Goal: Task Accomplishment & Management: Contribute content

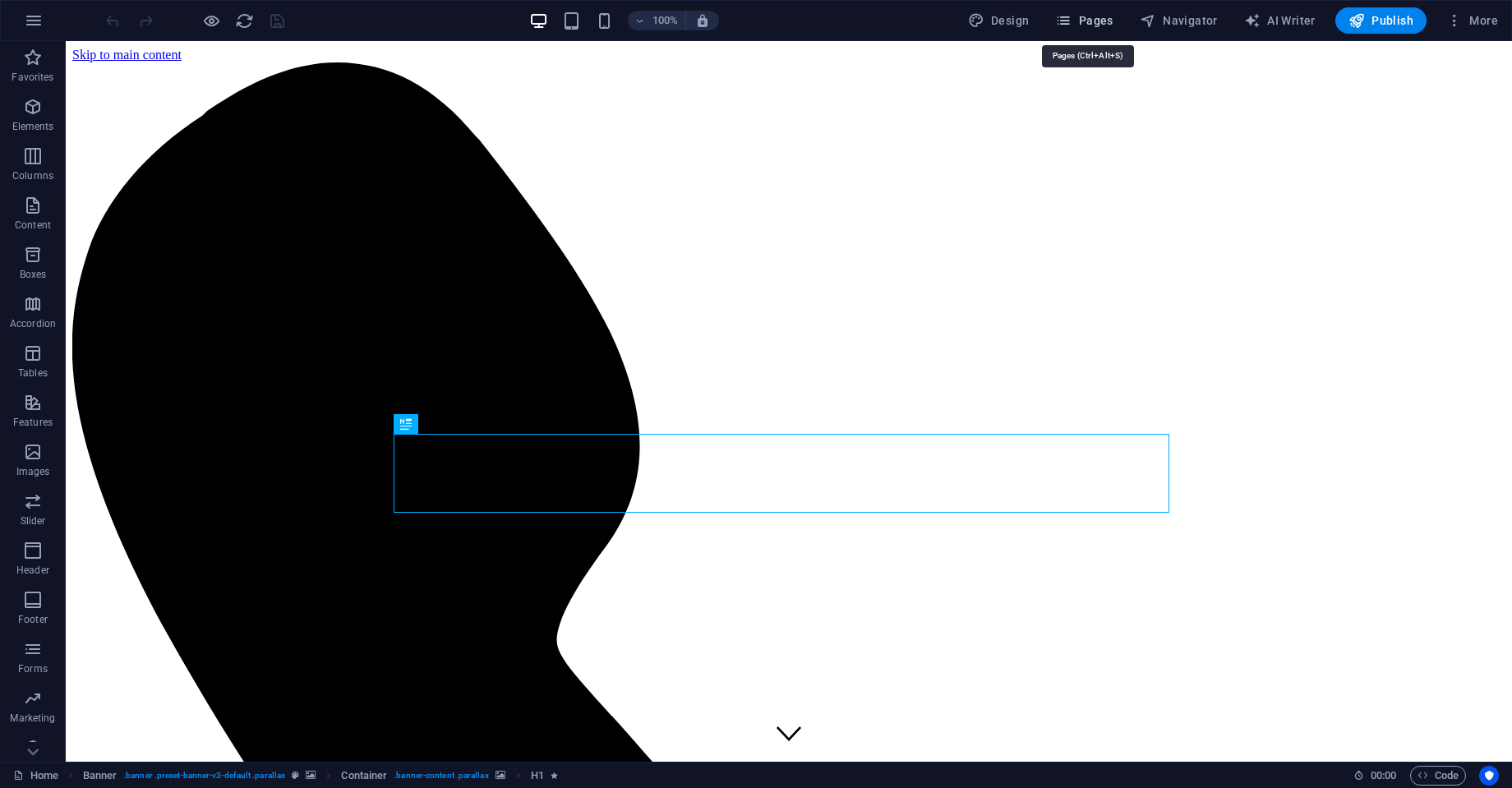
click at [1098, 25] on span "Pages" at bounding box center [1084, 20] width 57 height 16
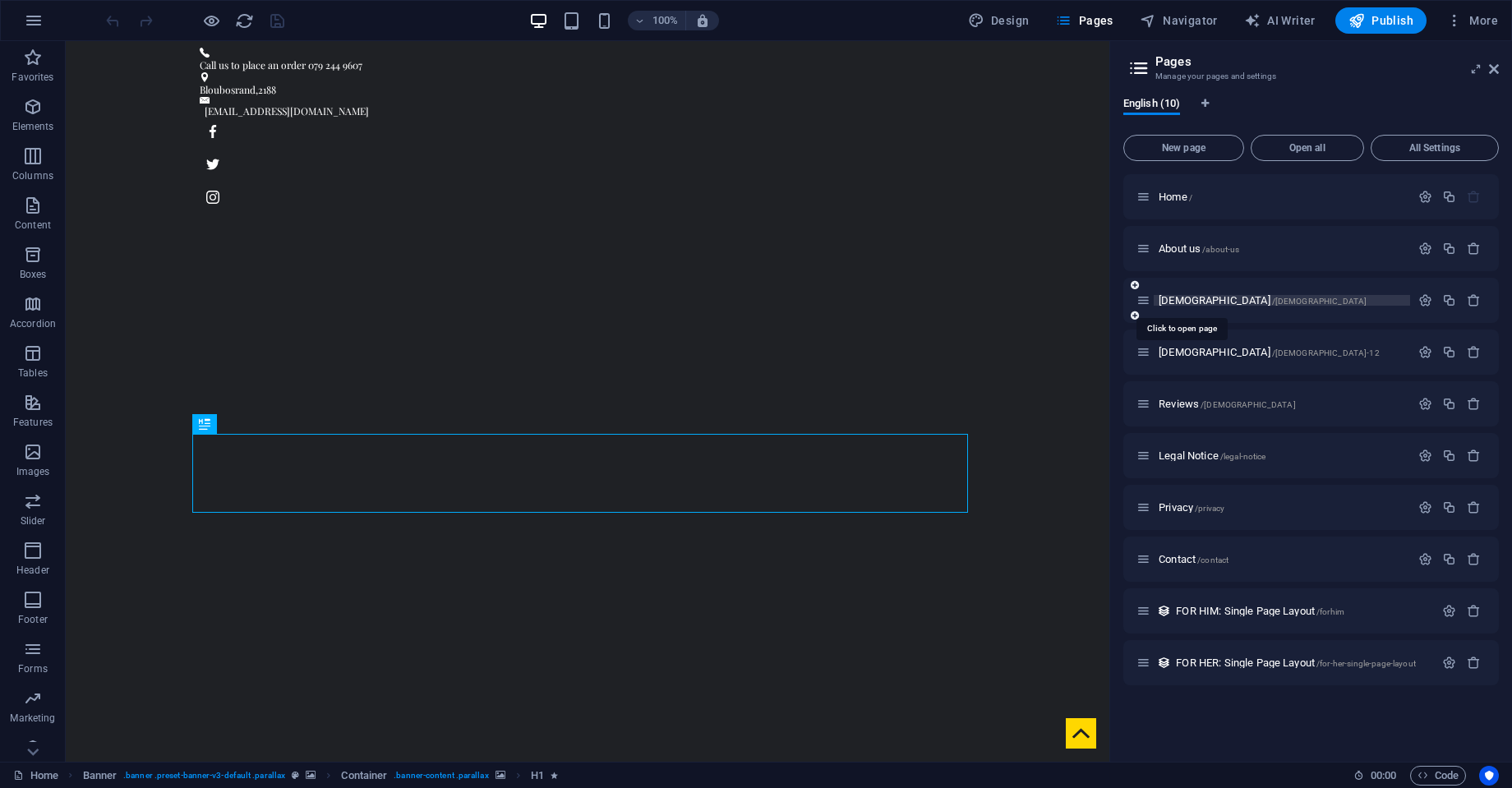
click at [1169, 301] on span "[DEMOGRAPHIC_DATA] /[DEMOGRAPHIC_DATA]" at bounding box center [1263, 300] width 208 height 12
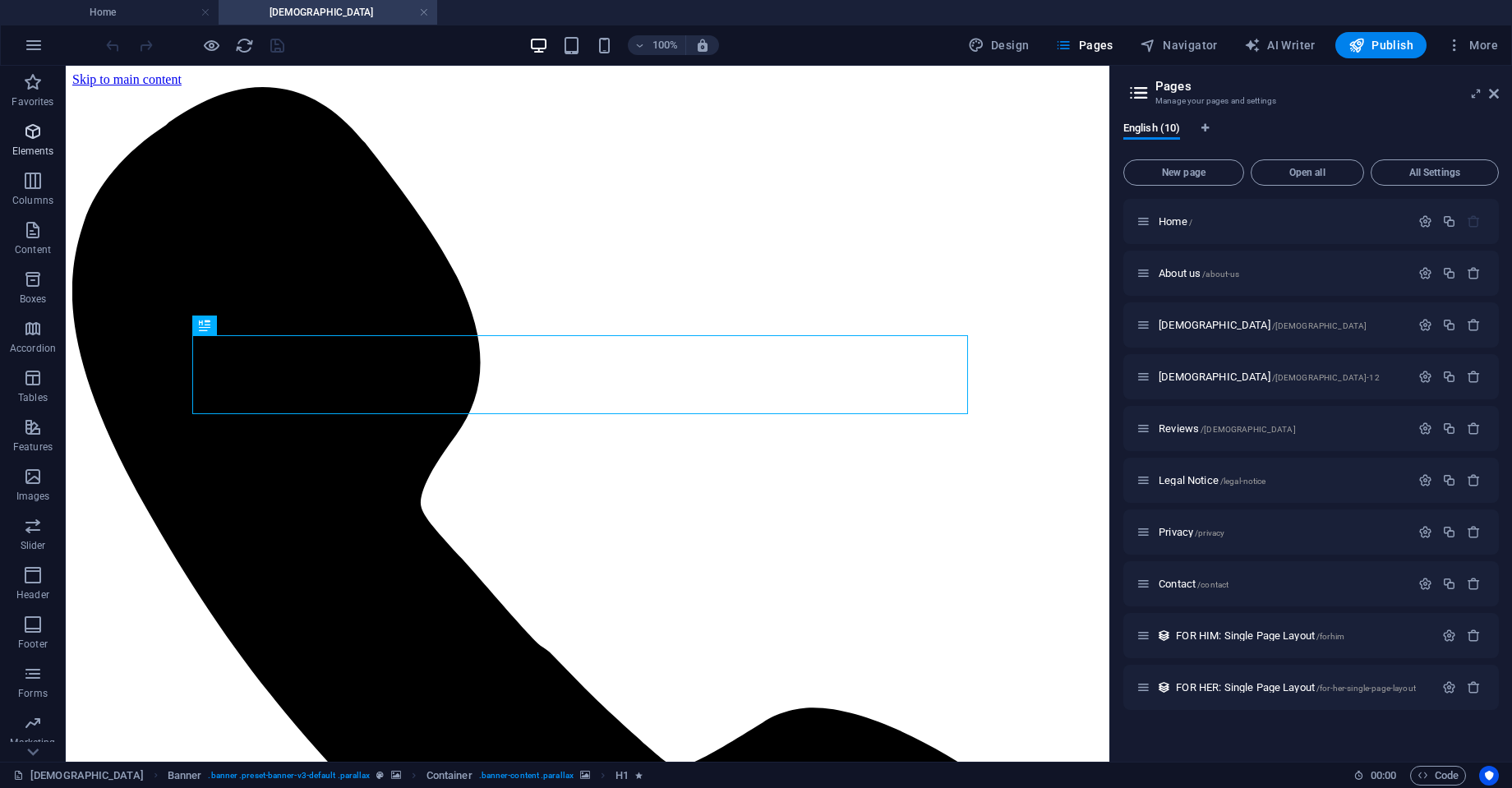
click at [26, 133] on icon "button" at bounding box center [32, 132] width 20 height 20
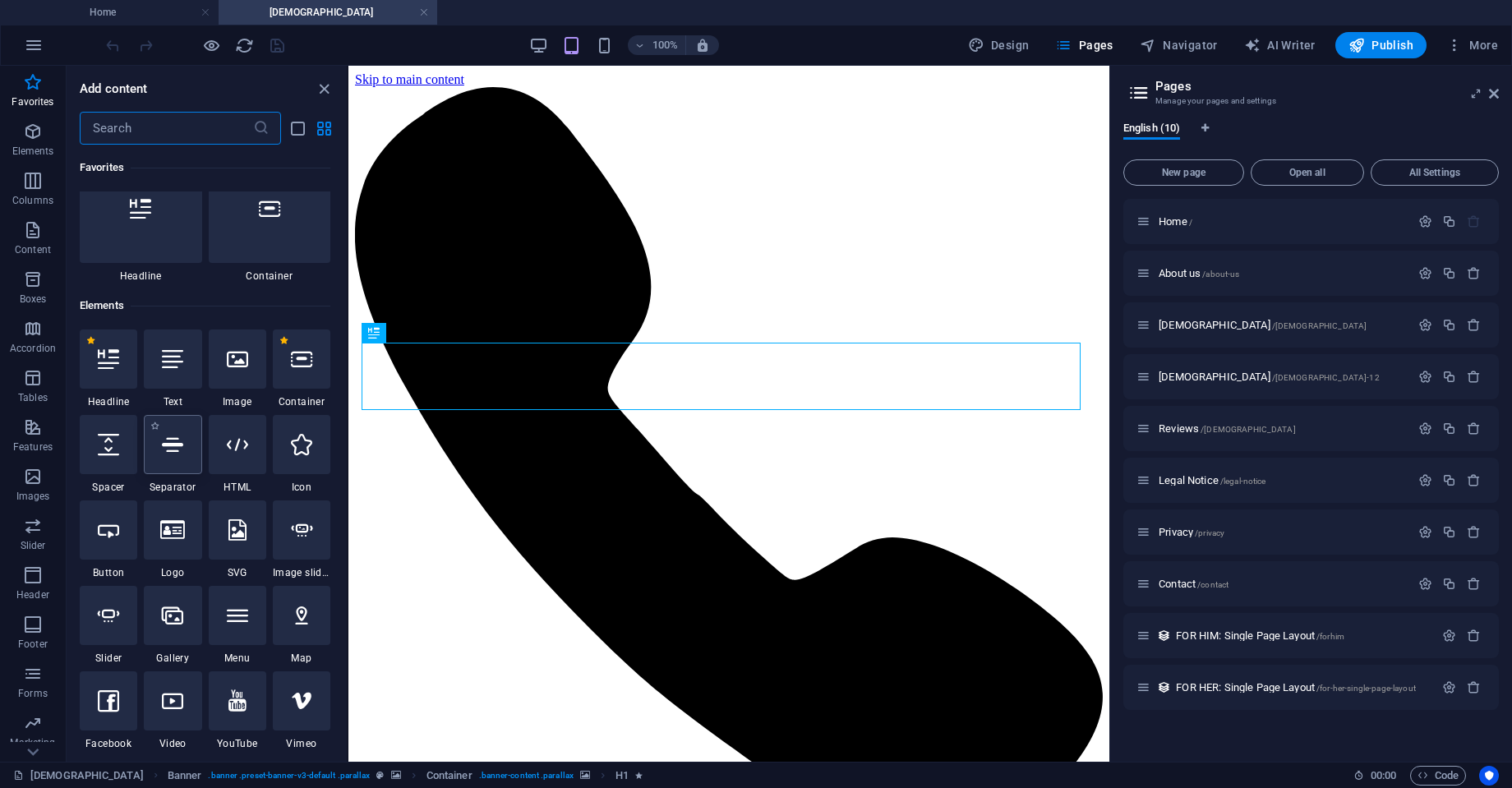
scroll to position [34, 0]
click at [300, 530] on icon at bounding box center [301, 532] width 21 height 21
select select "ms"
select select "s"
select select "progressive"
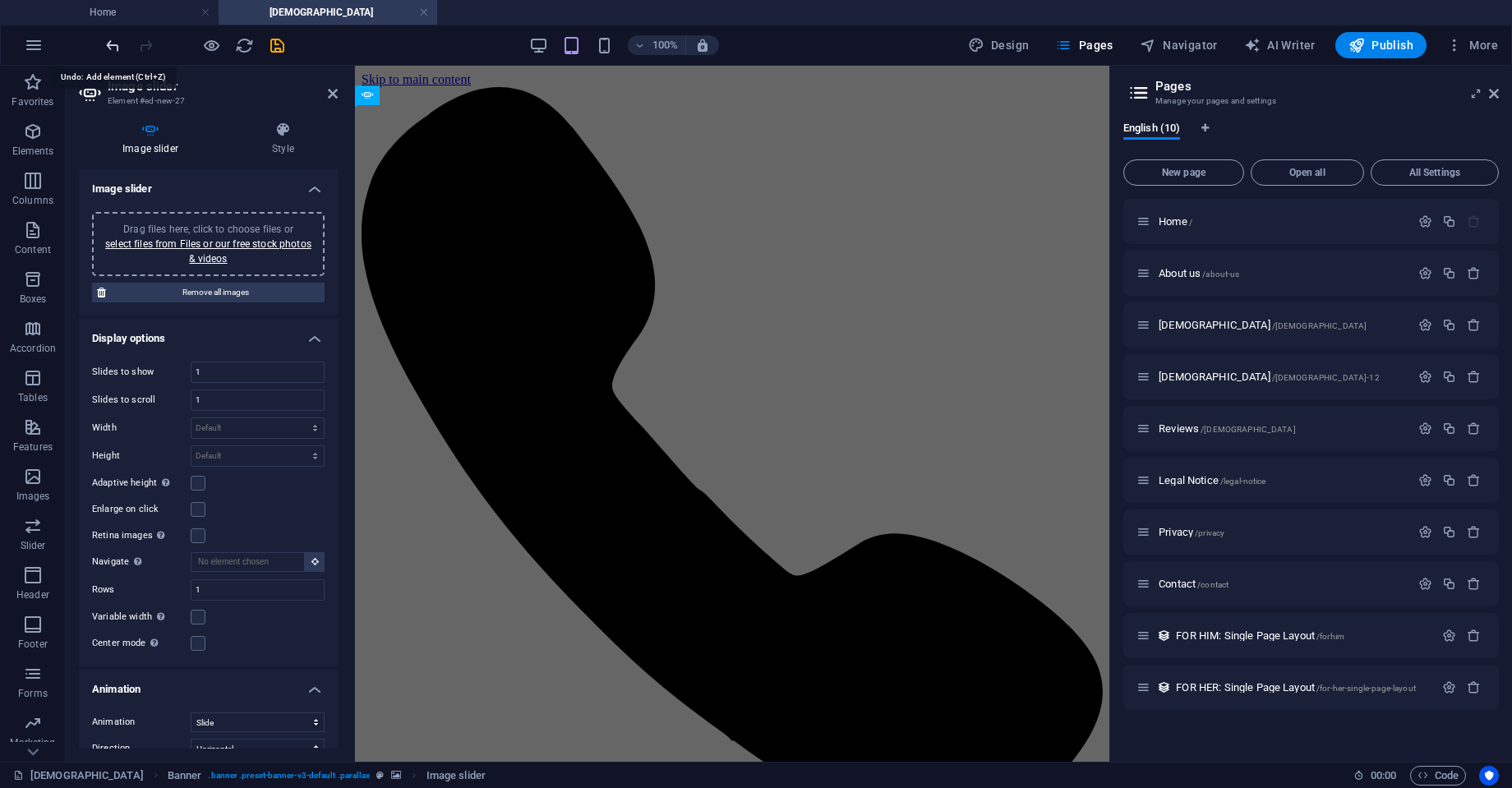
click at [110, 48] on icon "undo" at bounding box center [114, 46] width 19 height 19
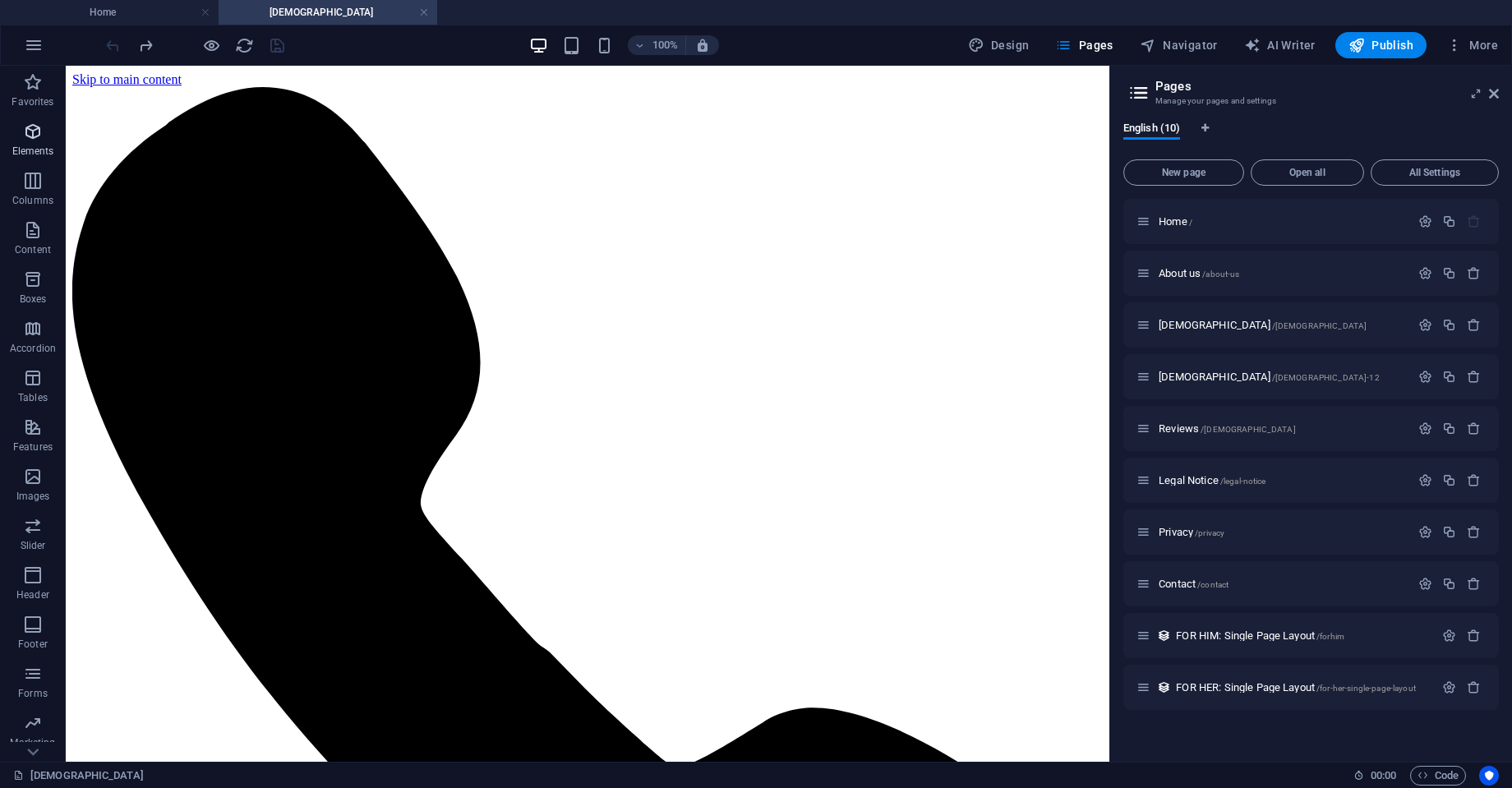
click at [38, 150] on p "Elements" at bounding box center [33, 152] width 42 height 13
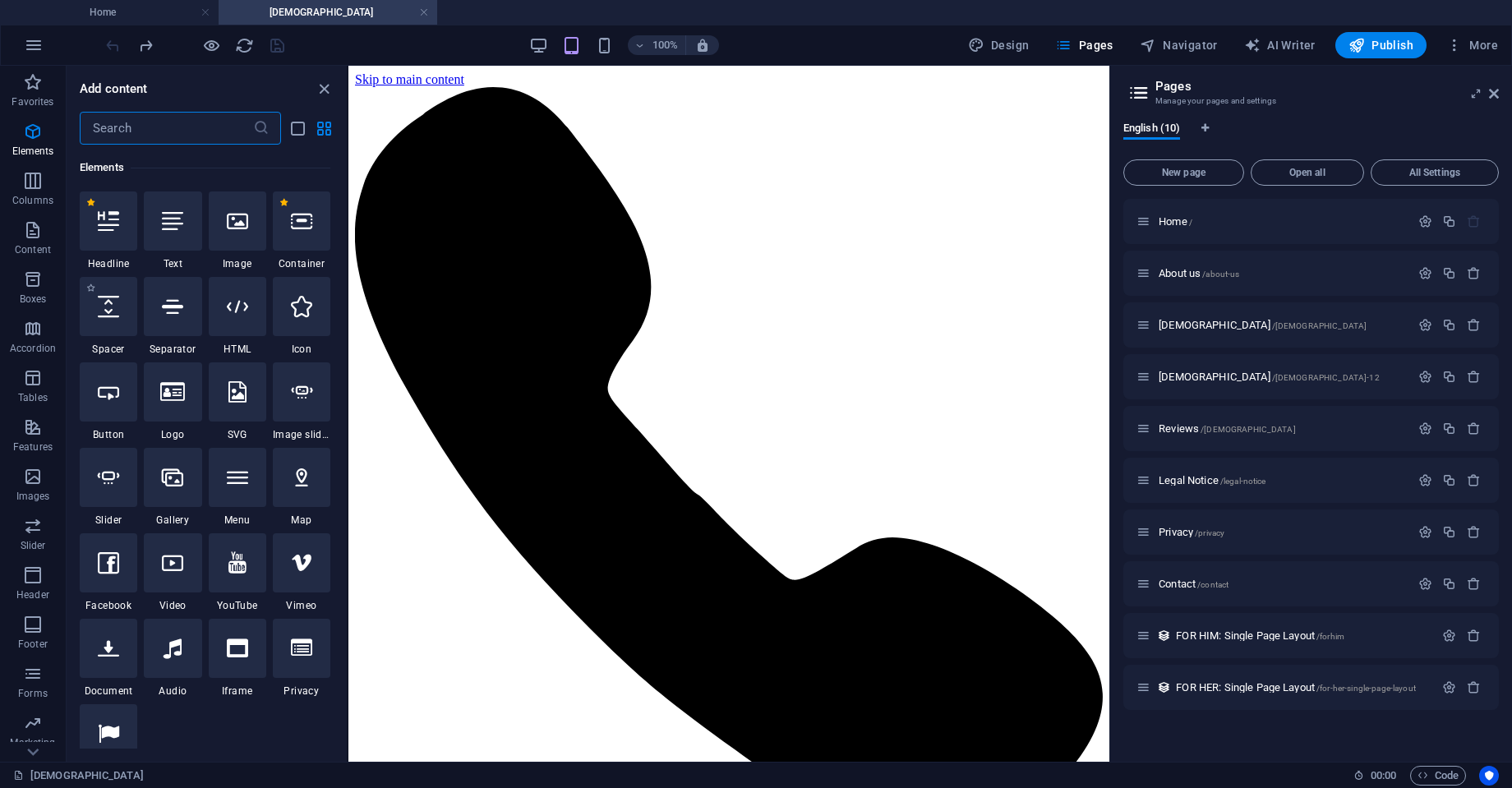
scroll to position [176, 0]
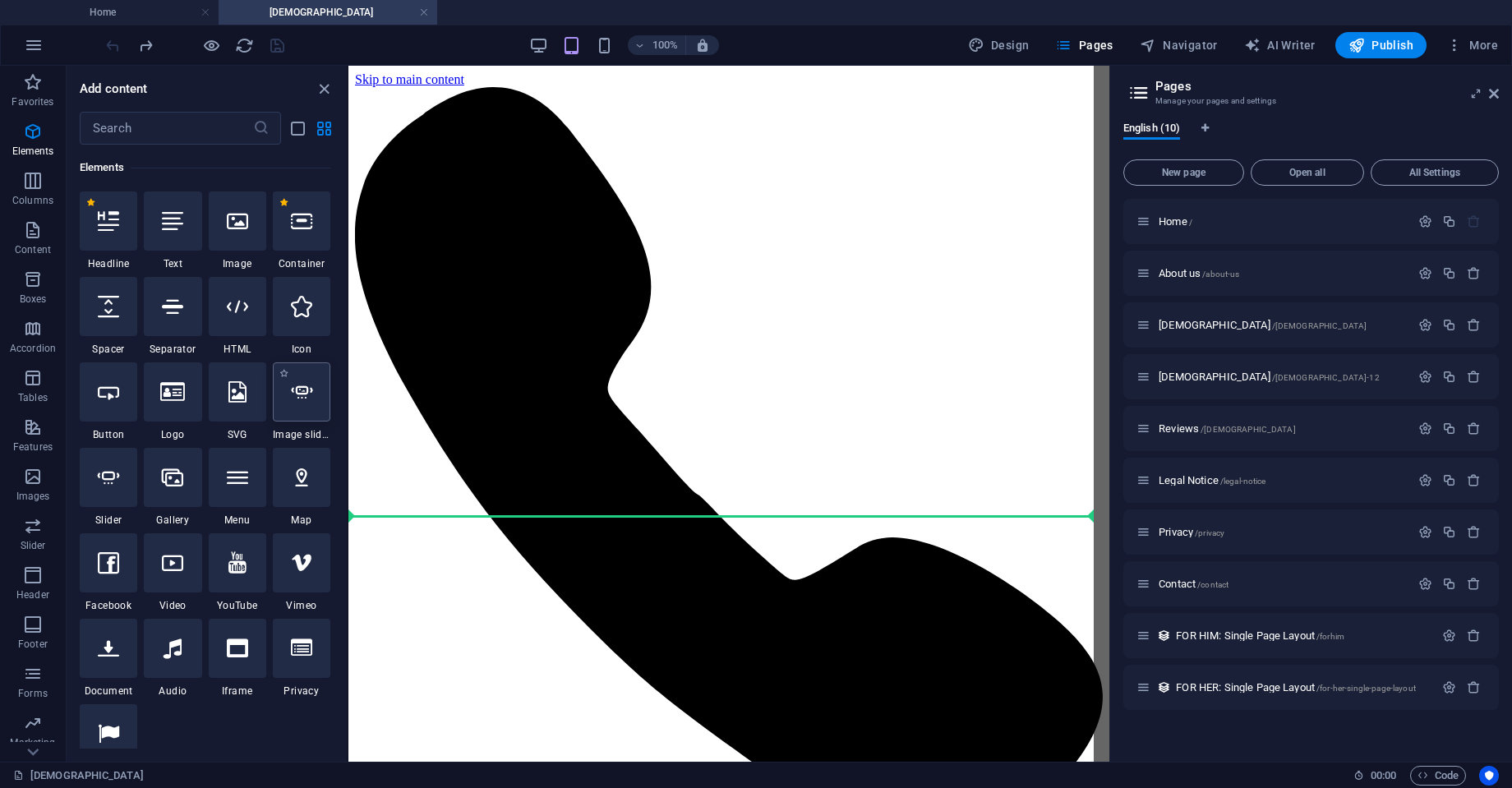
select select "ms"
select select "s"
select select "progressive"
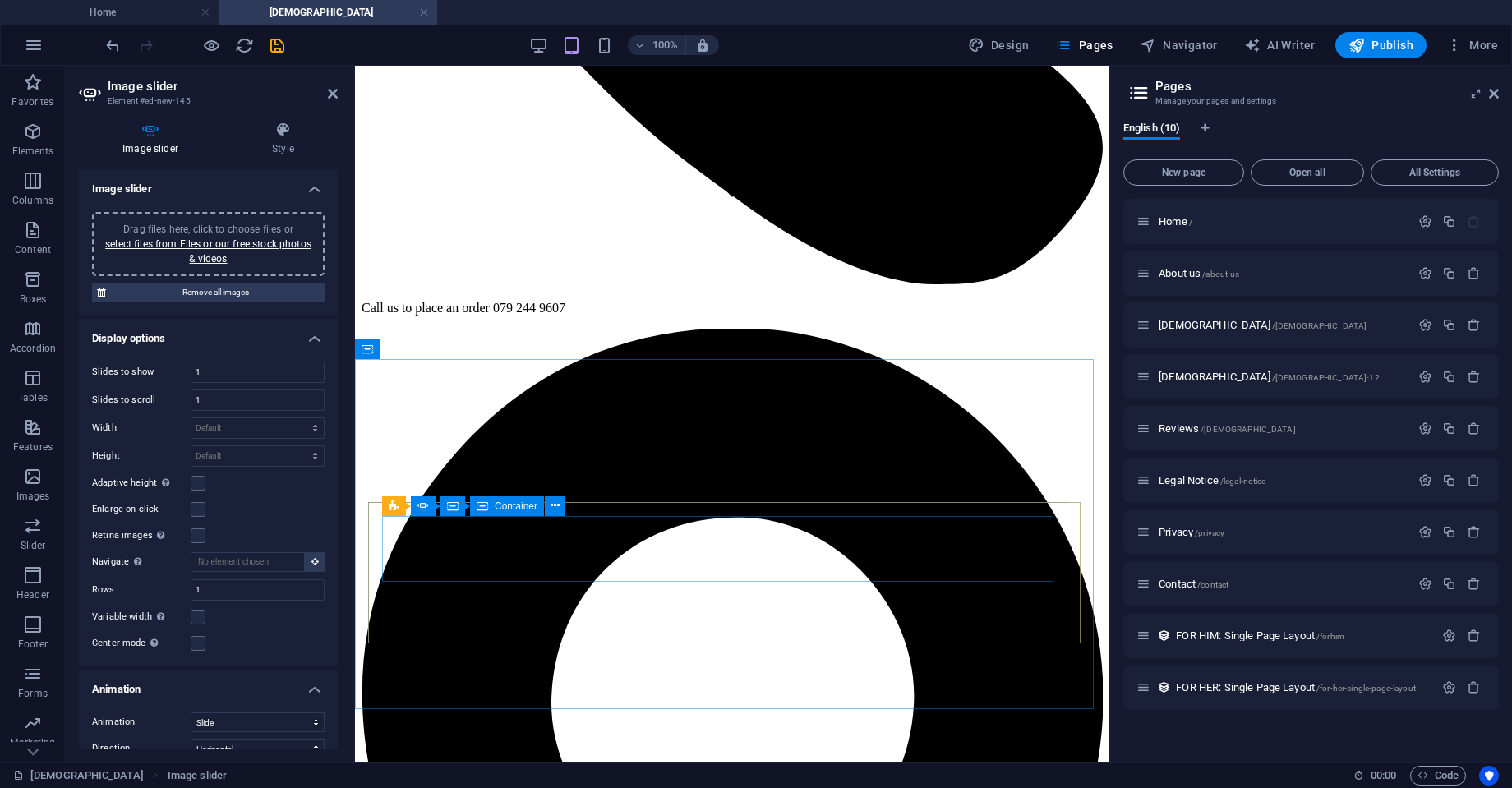
scroll to position [547, 0]
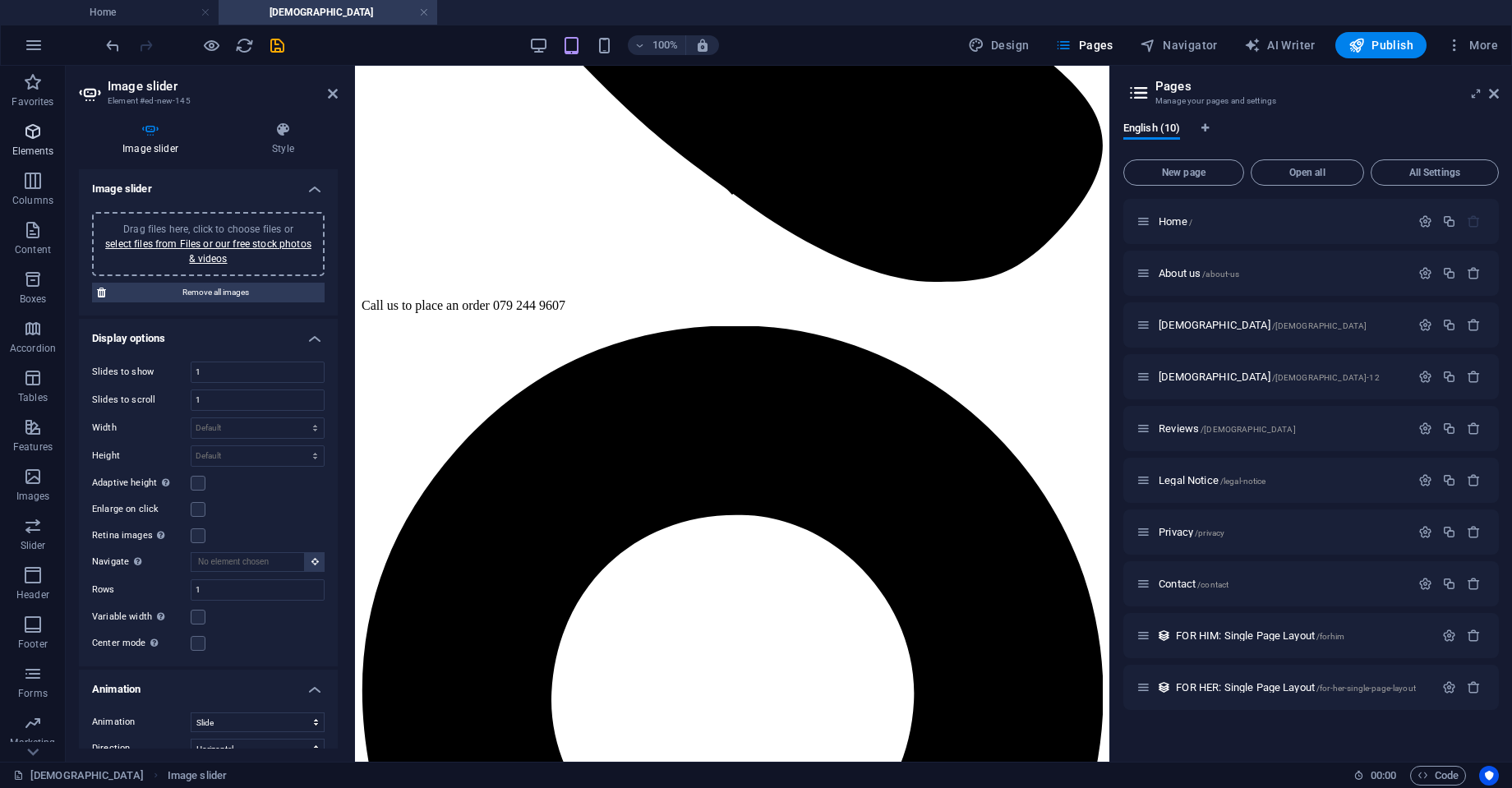
drag, startPoint x: 33, startPoint y: 139, endPoint x: 51, endPoint y: 160, distance: 27.7
click at [33, 139] on icon "button" at bounding box center [32, 132] width 20 height 20
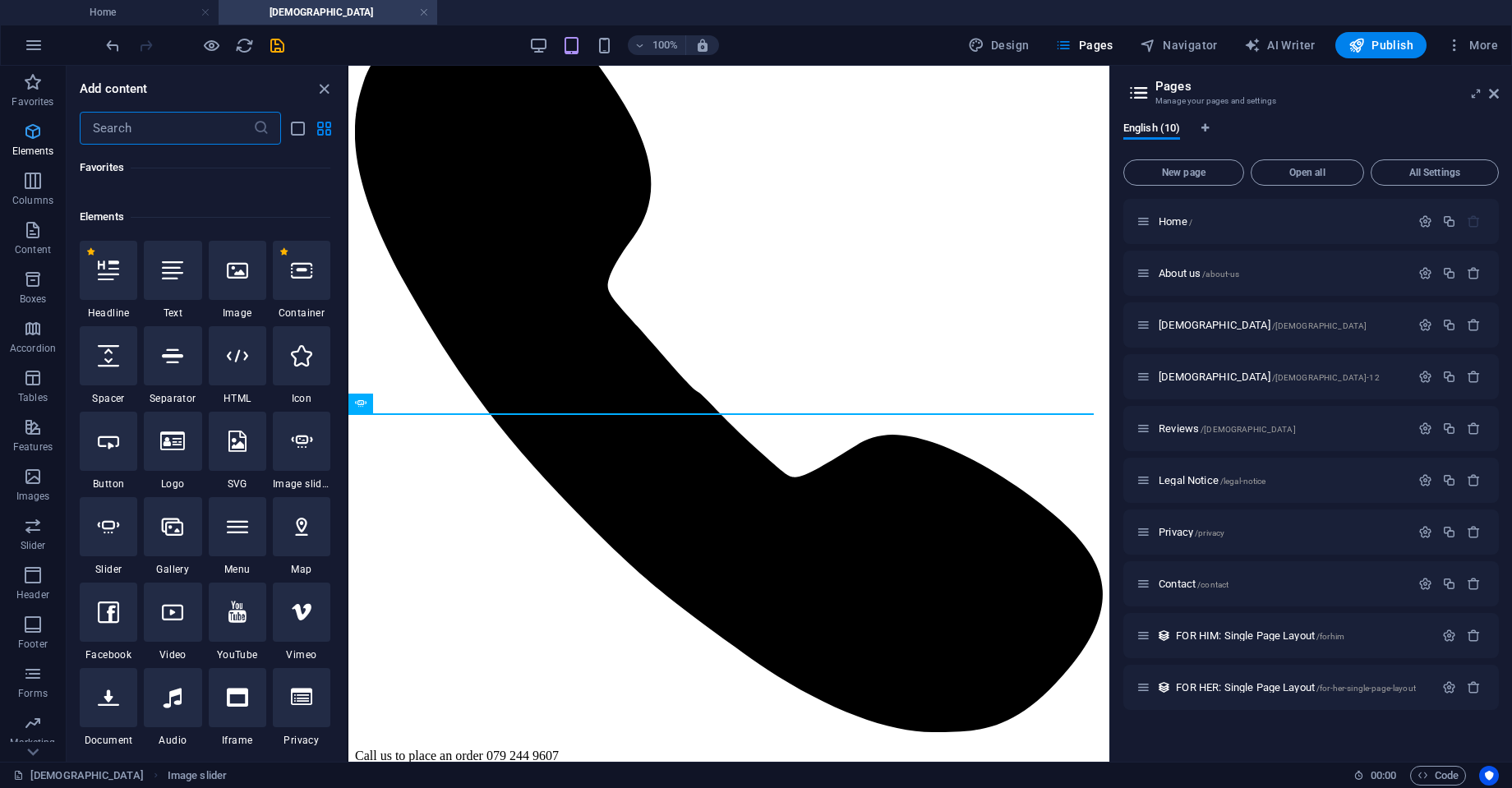
scroll to position [176, 0]
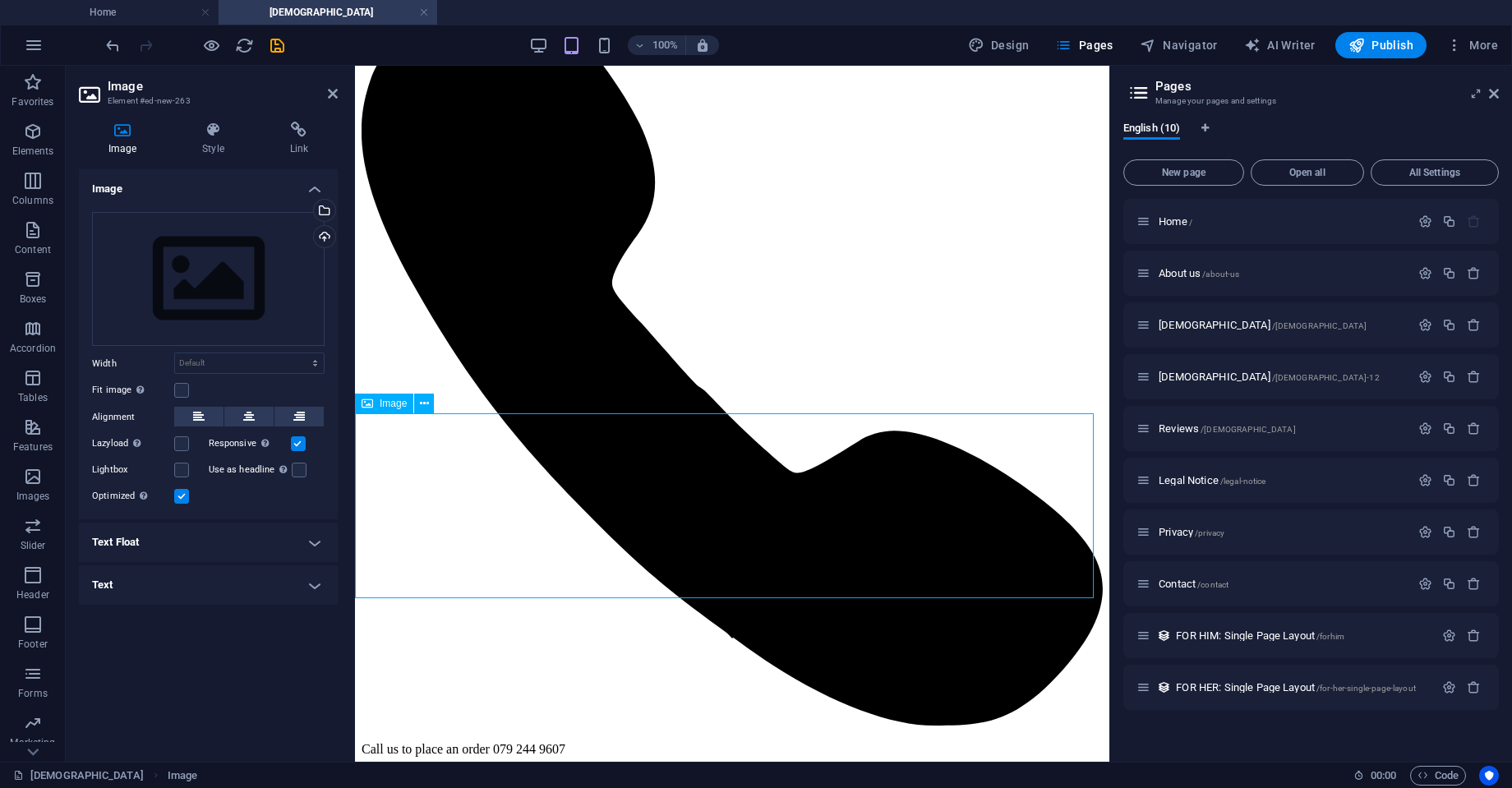
click at [202, 149] on h4 "Style" at bounding box center [216, 139] width 87 height 34
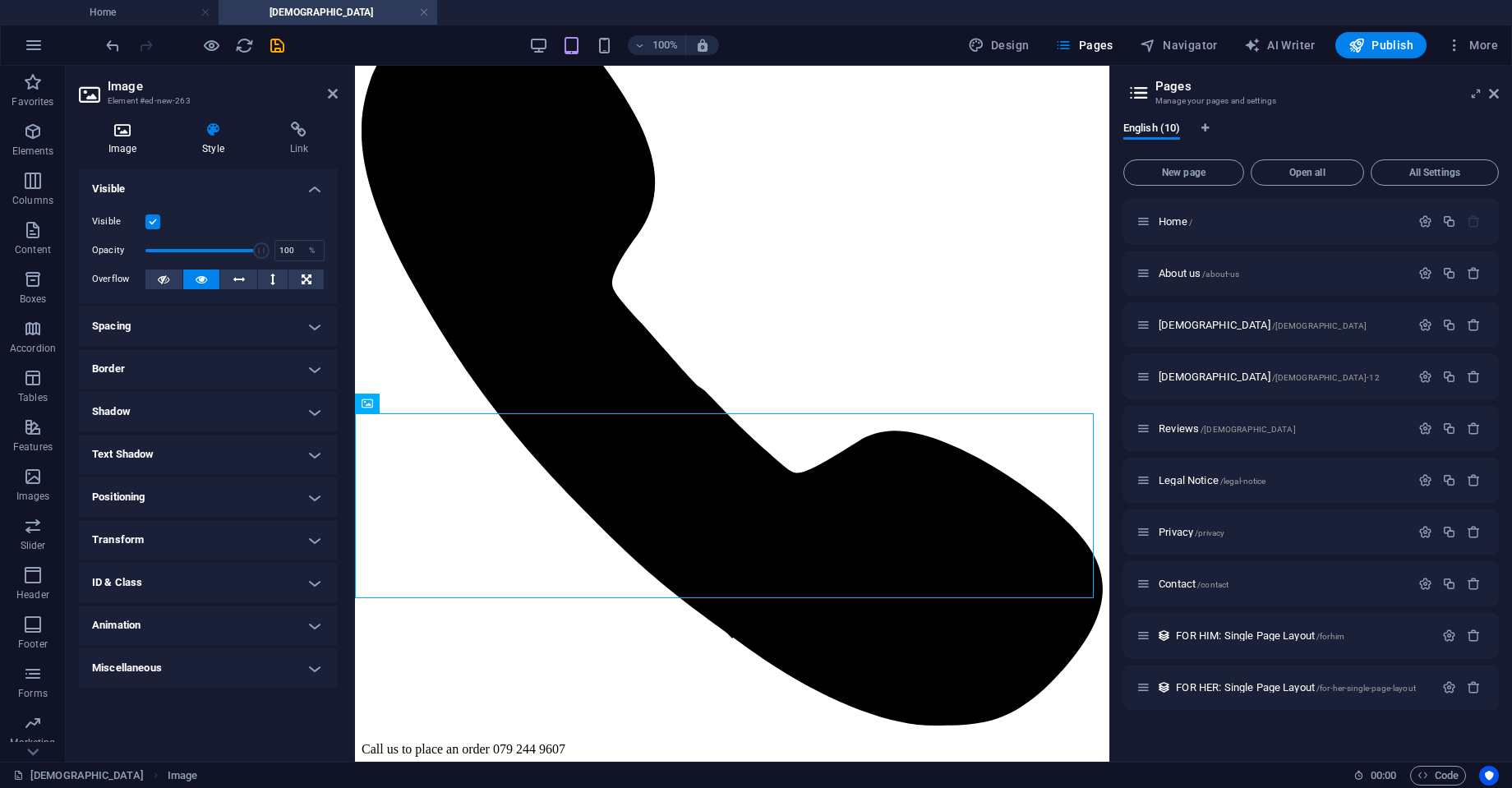
click at [131, 142] on h4 "Image" at bounding box center [126, 139] width 93 height 34
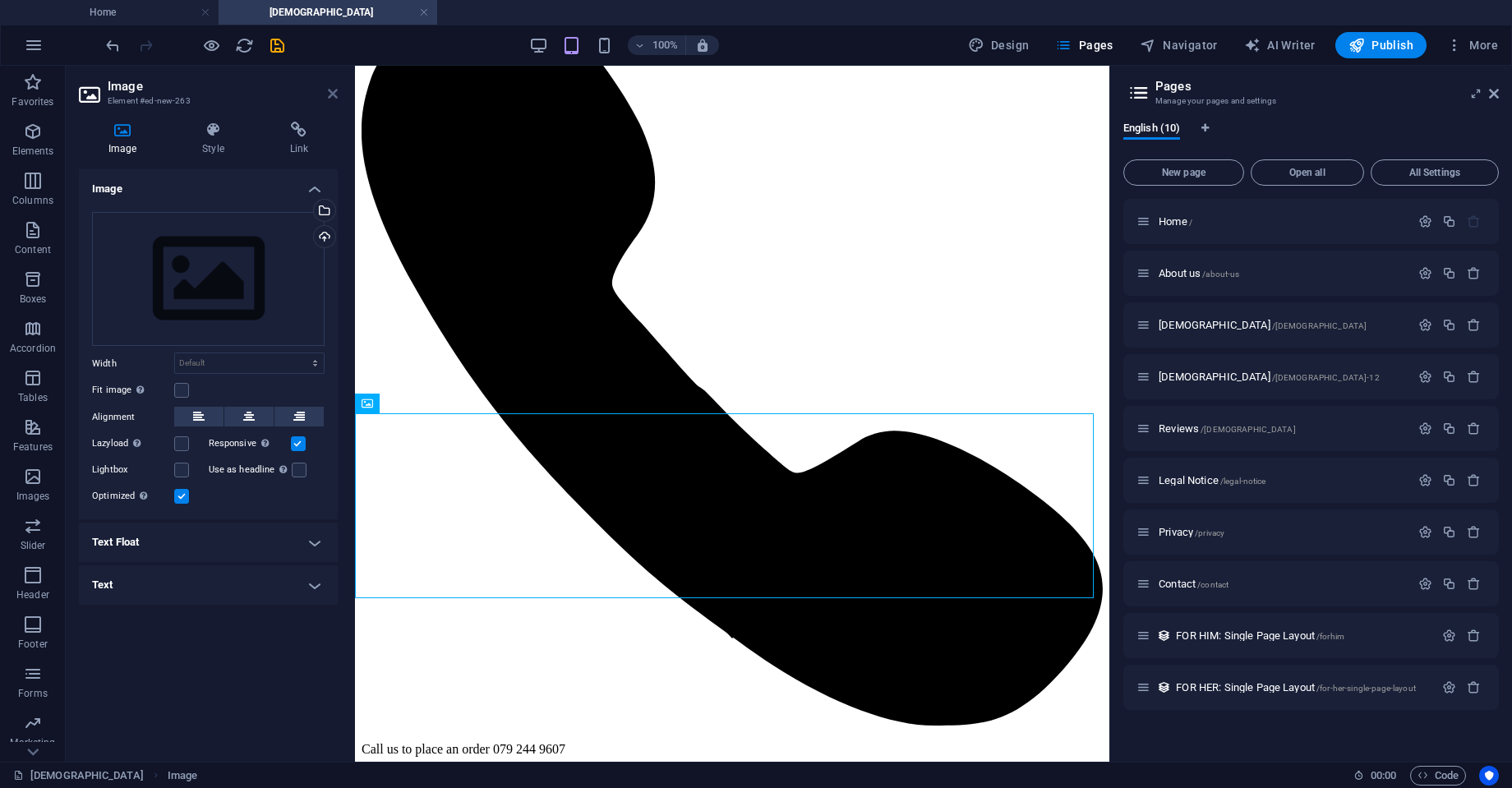
click at [329, 93] on icon at bounding box center [333, 93] width 10 height 13
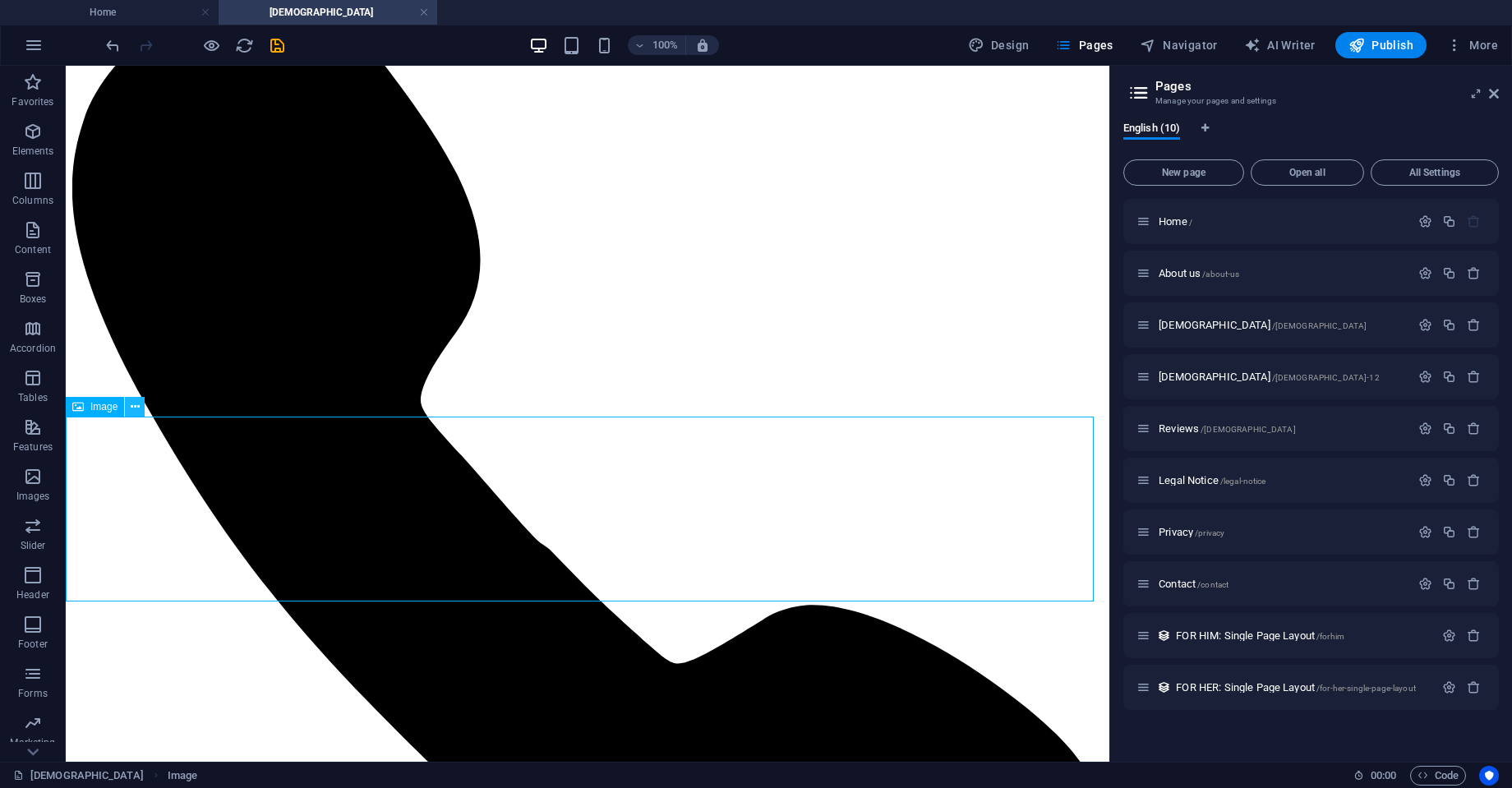
click at [135, 409] on icon at bounding box center [135, 407] width 9 height 17
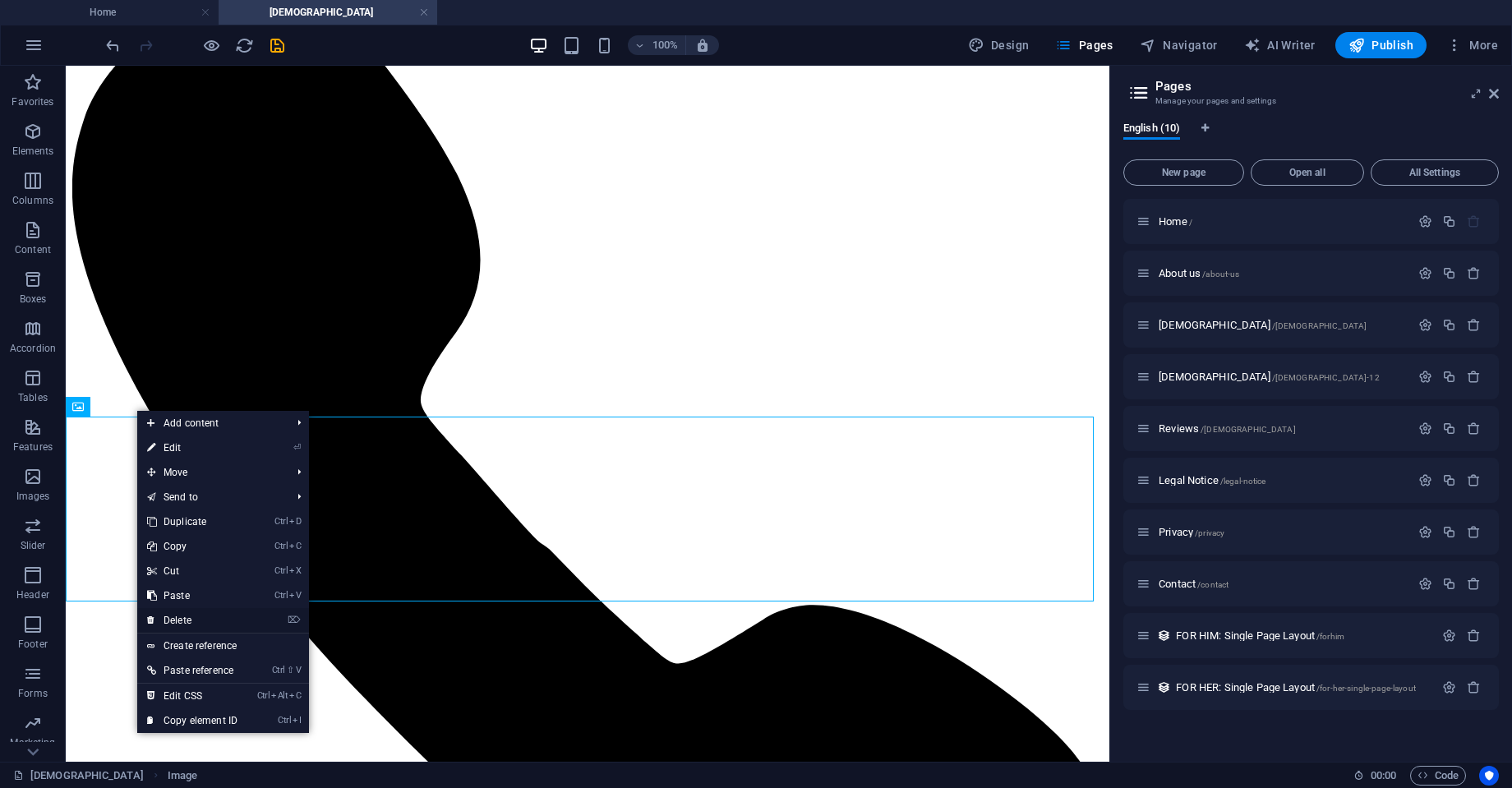
click at [266, 613] on li "⌦ Delete" at bounding box center [223, 621] width 172 height 26
click at [247, 619] on link "⌦ Delete" at bounding box center [192, 621] width 110 height 25
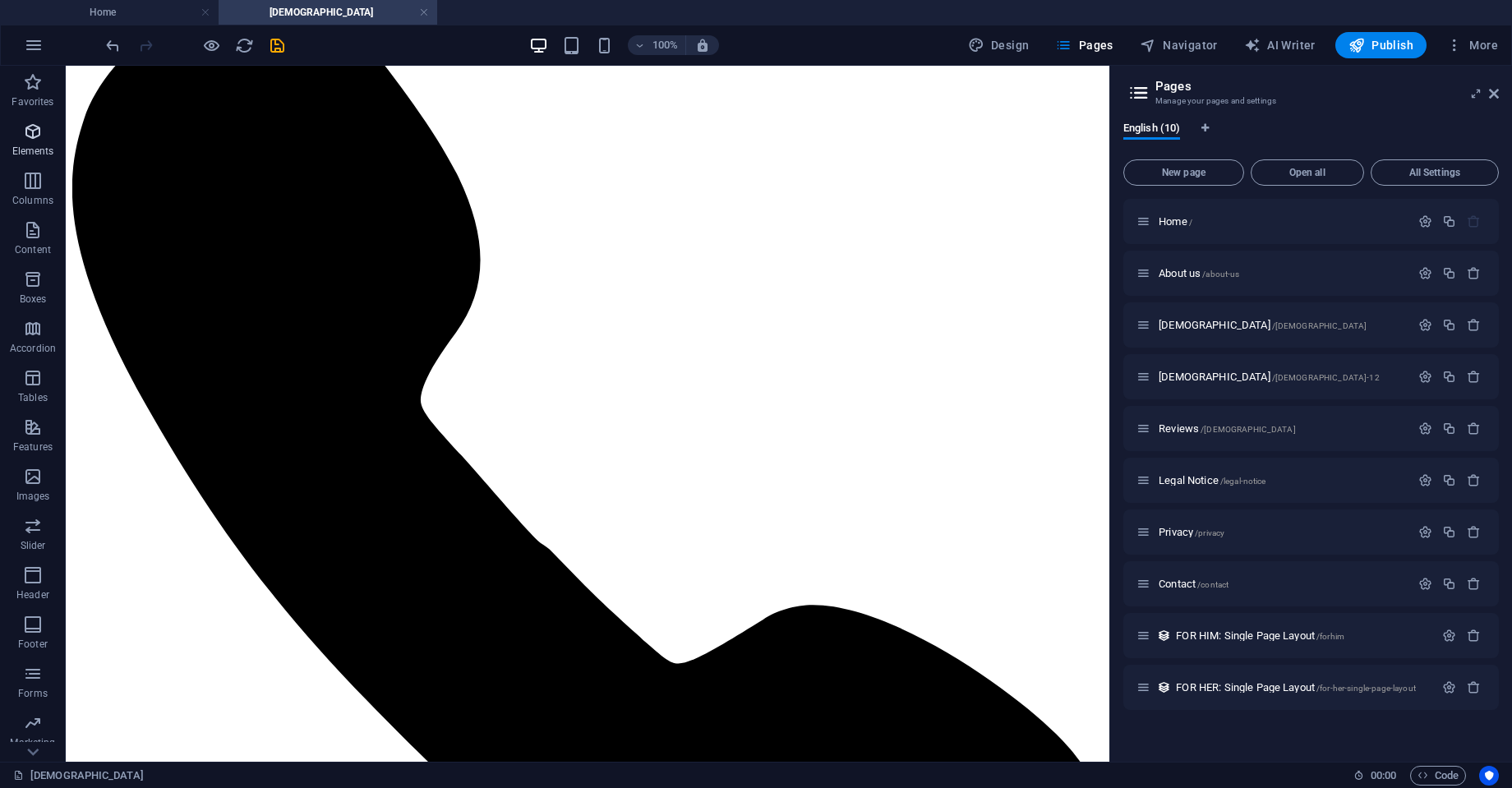
click at [31, 130] on icon "button" at bounding box center [32, 132] width 20 height 20
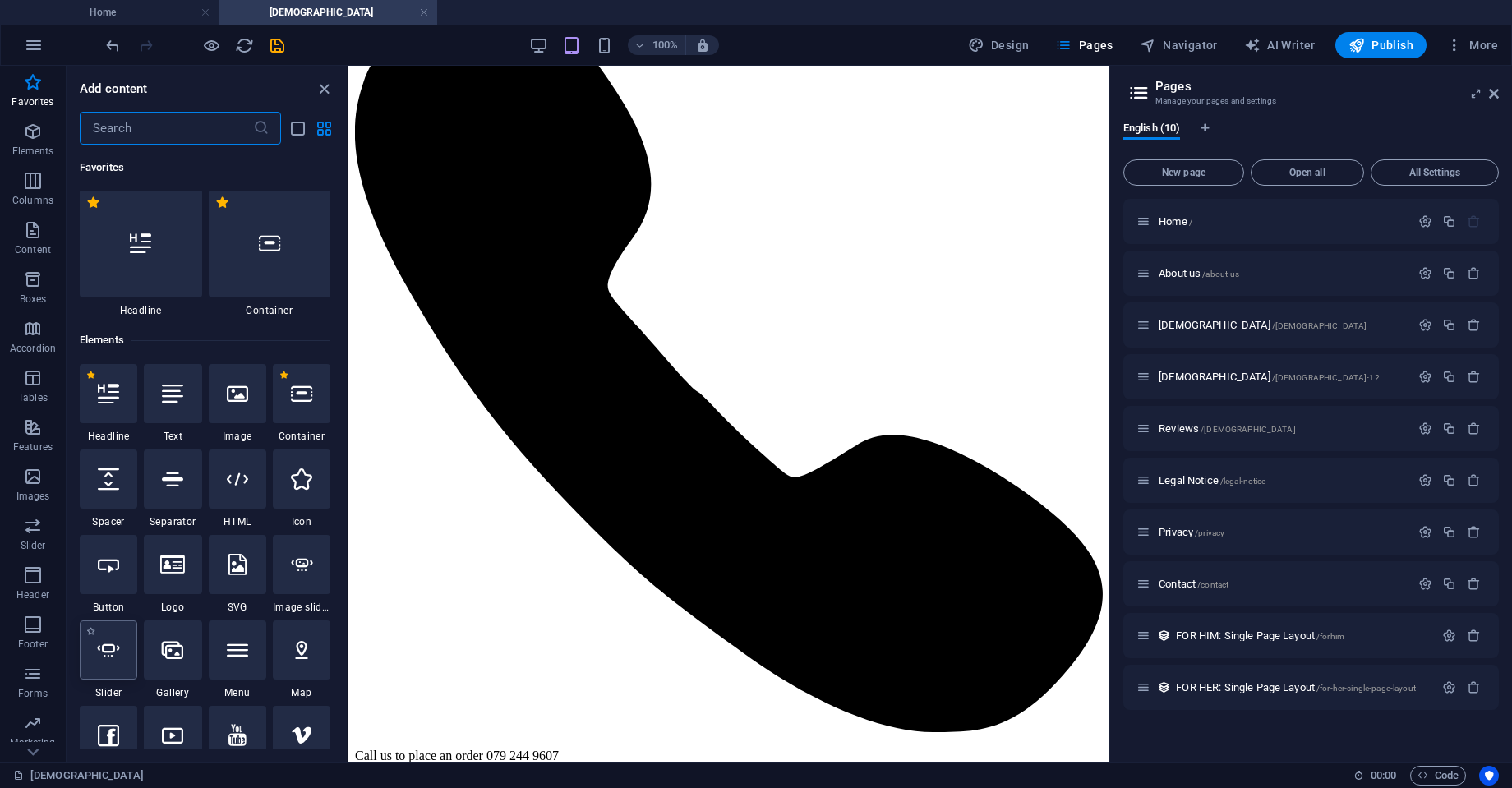
scroll to position [0, 0]
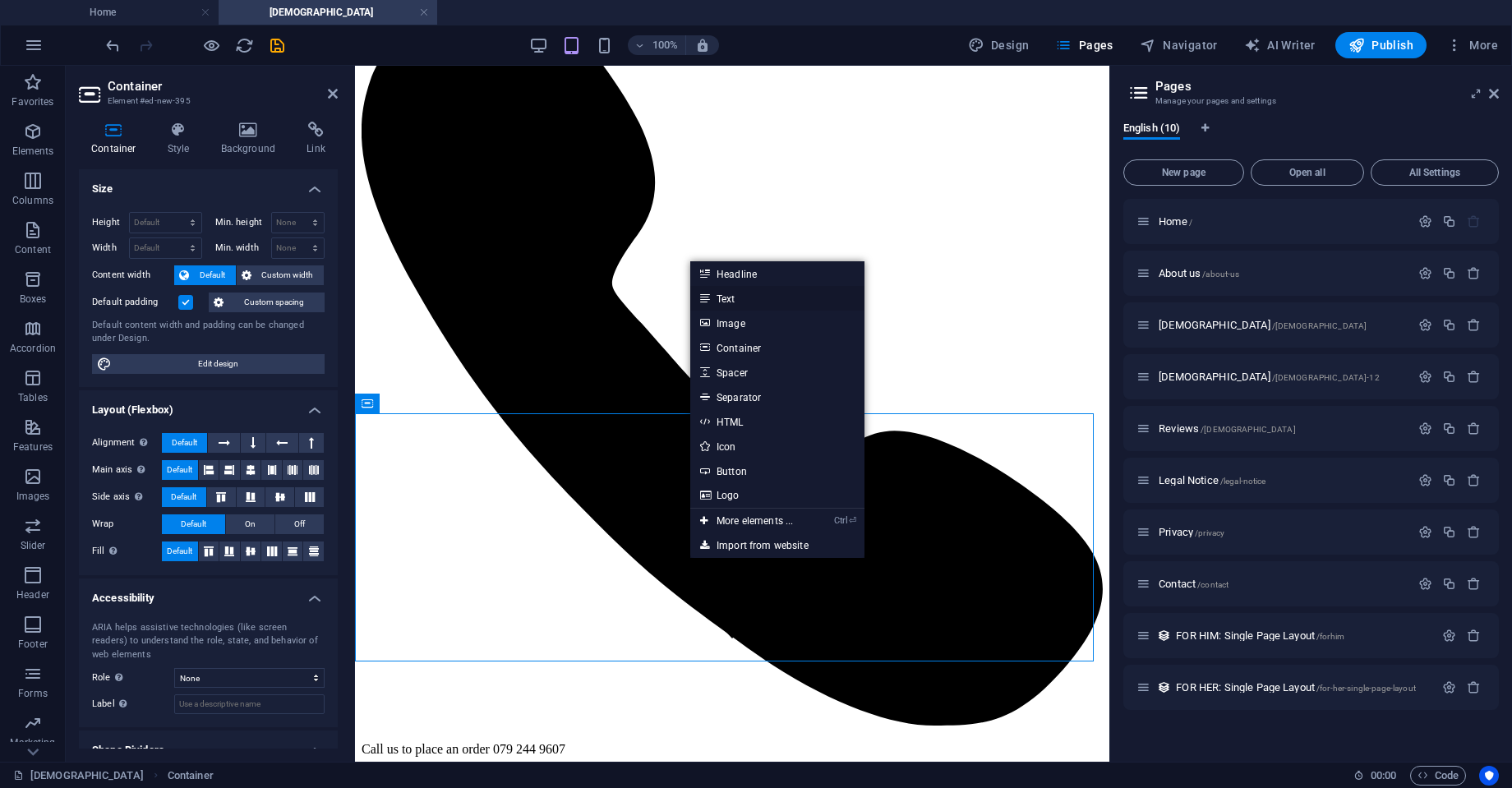
click at [735, 301] on link "Text" at bounding box center [777, 299] width 175 height 25
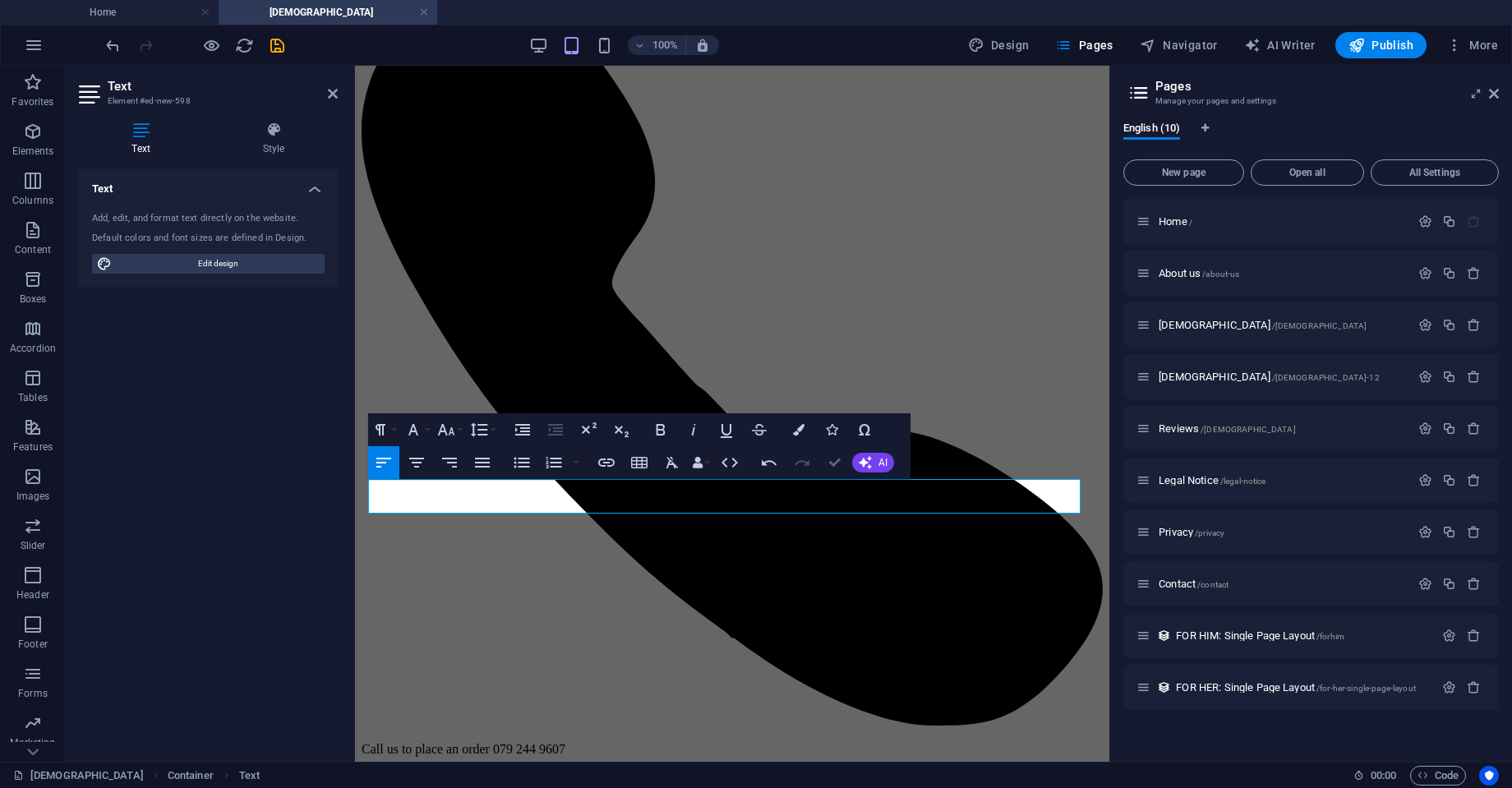
drag, startPoint x: 834, startPoint y: 459, endPoint x: 887, endPoint y: 364, distance: 108.8
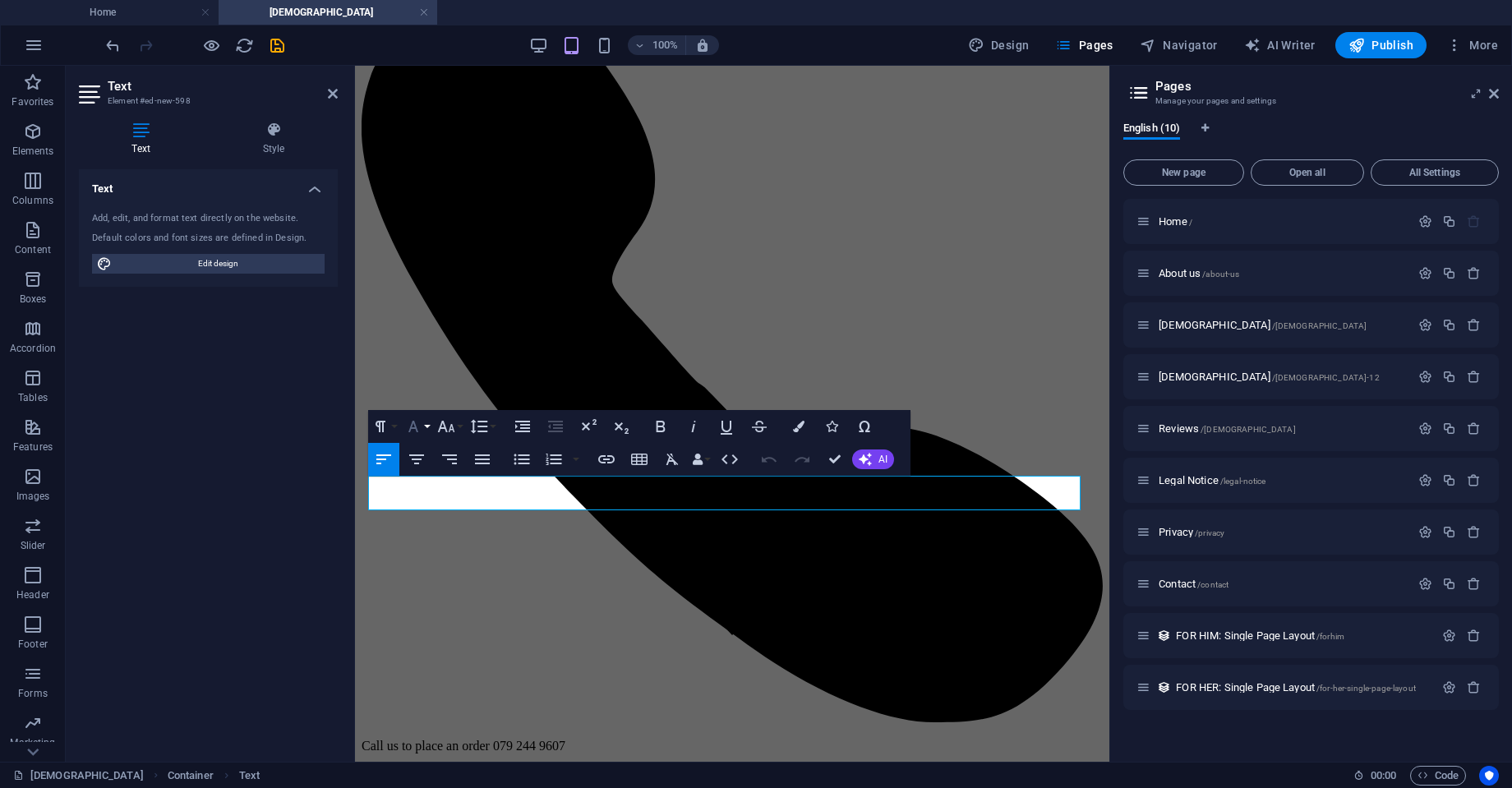
click at [427, 430] on button "Font Family" at bounding box center [416, 426] width 31 height 32
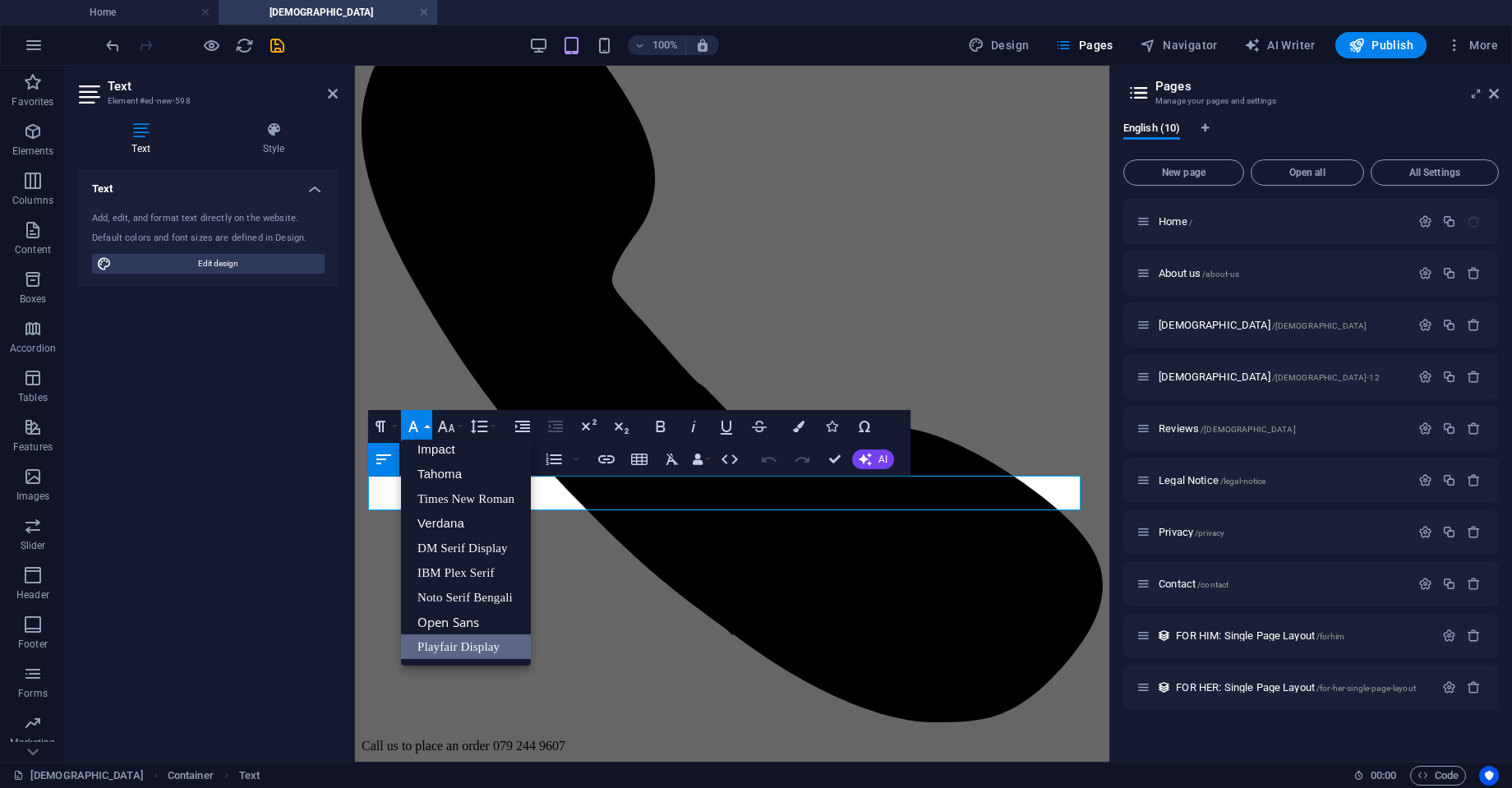
scroll to position [58, 0]
click at [452, 431] on icon "button" at bounding box center [446, 426] width 20 height 20
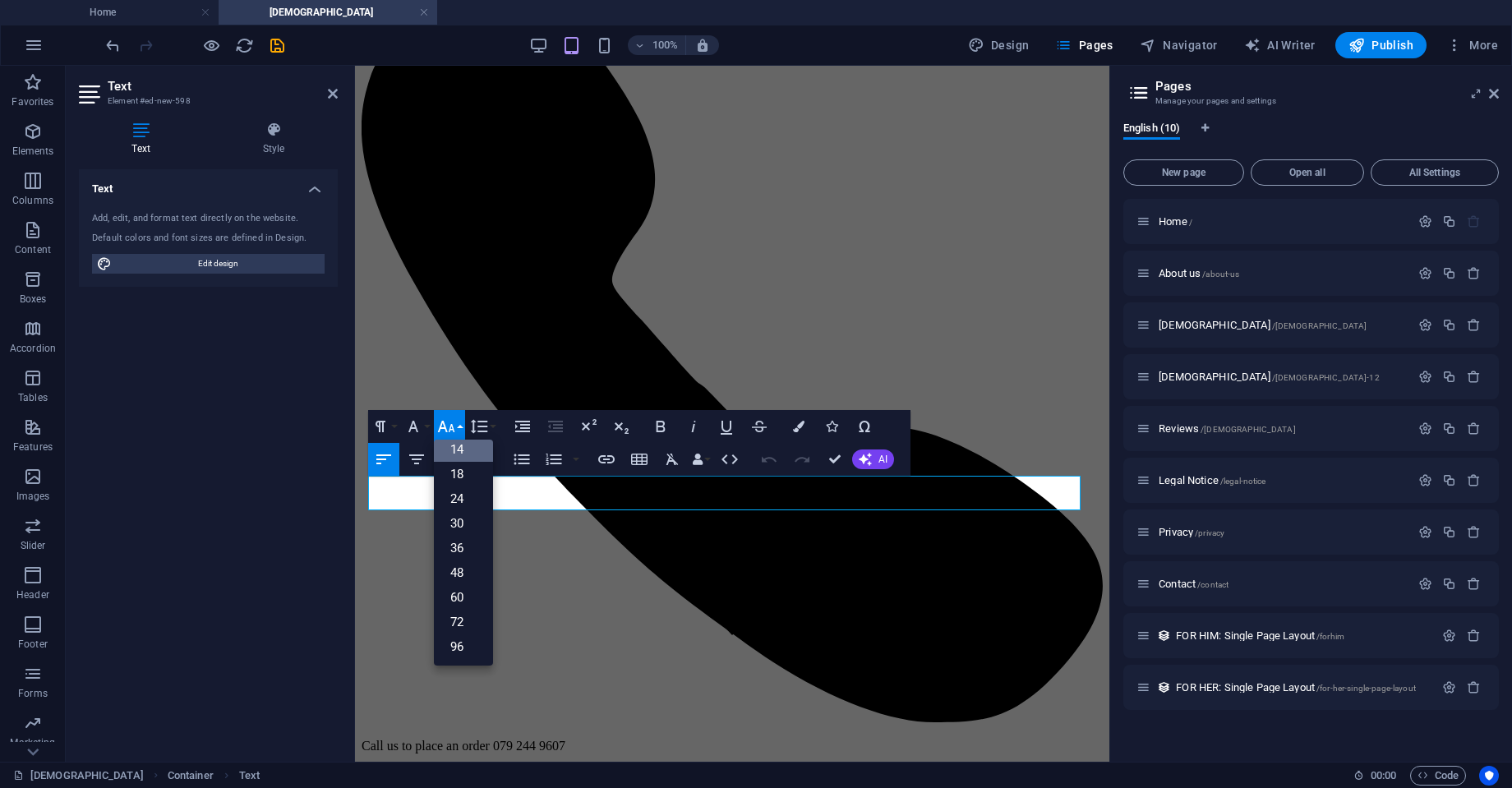
scroll to position [133, 0]
click at [454, 622] on link "72" at bounding box center [464, 622] width 59 height 25
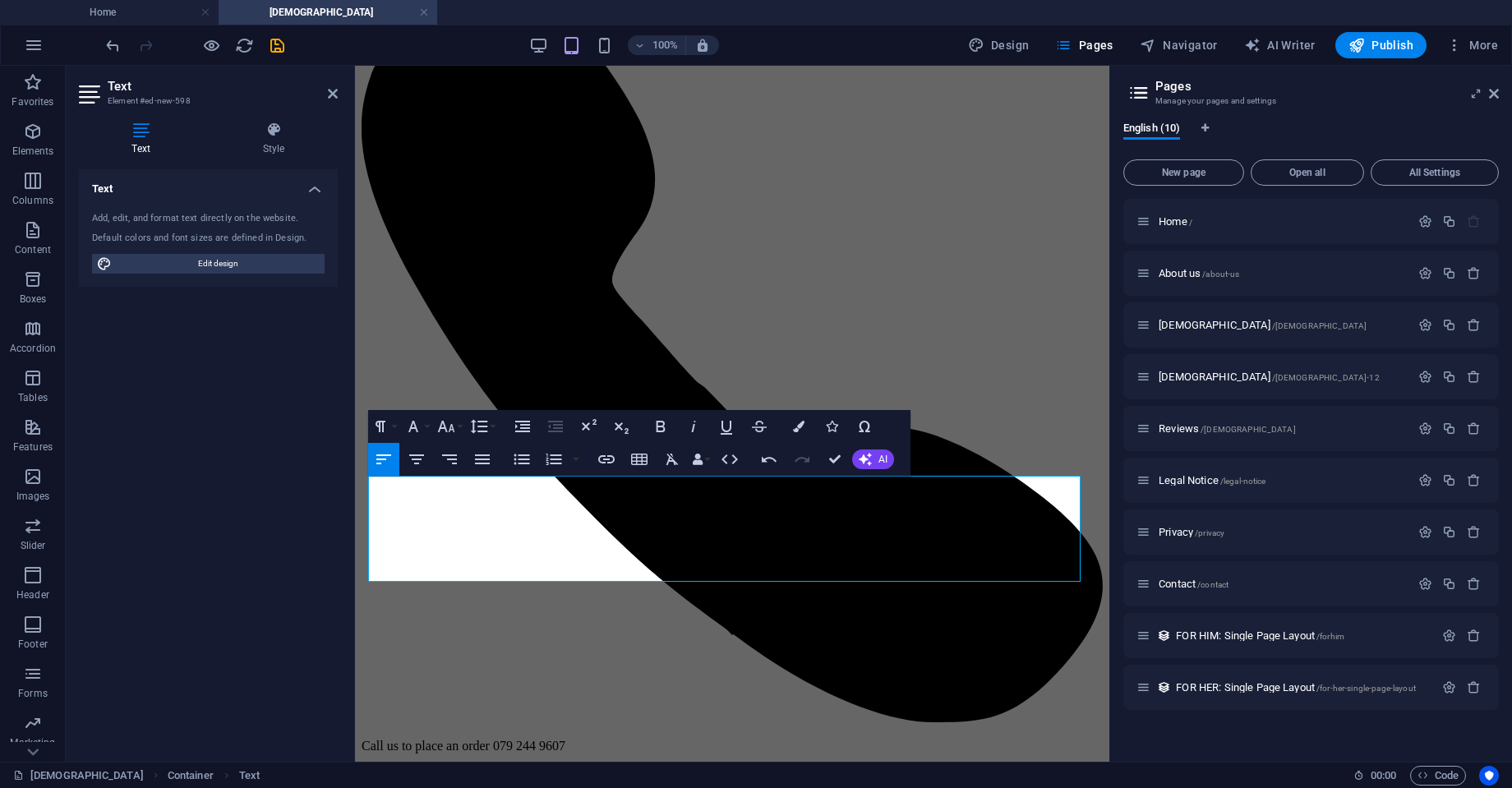
click at [325, 86] on h2 "Text" at bounding box center [222, 87] width 230 height 15
click at [330, 89] on icon at bounding box center [333, 93] width 10 height 13
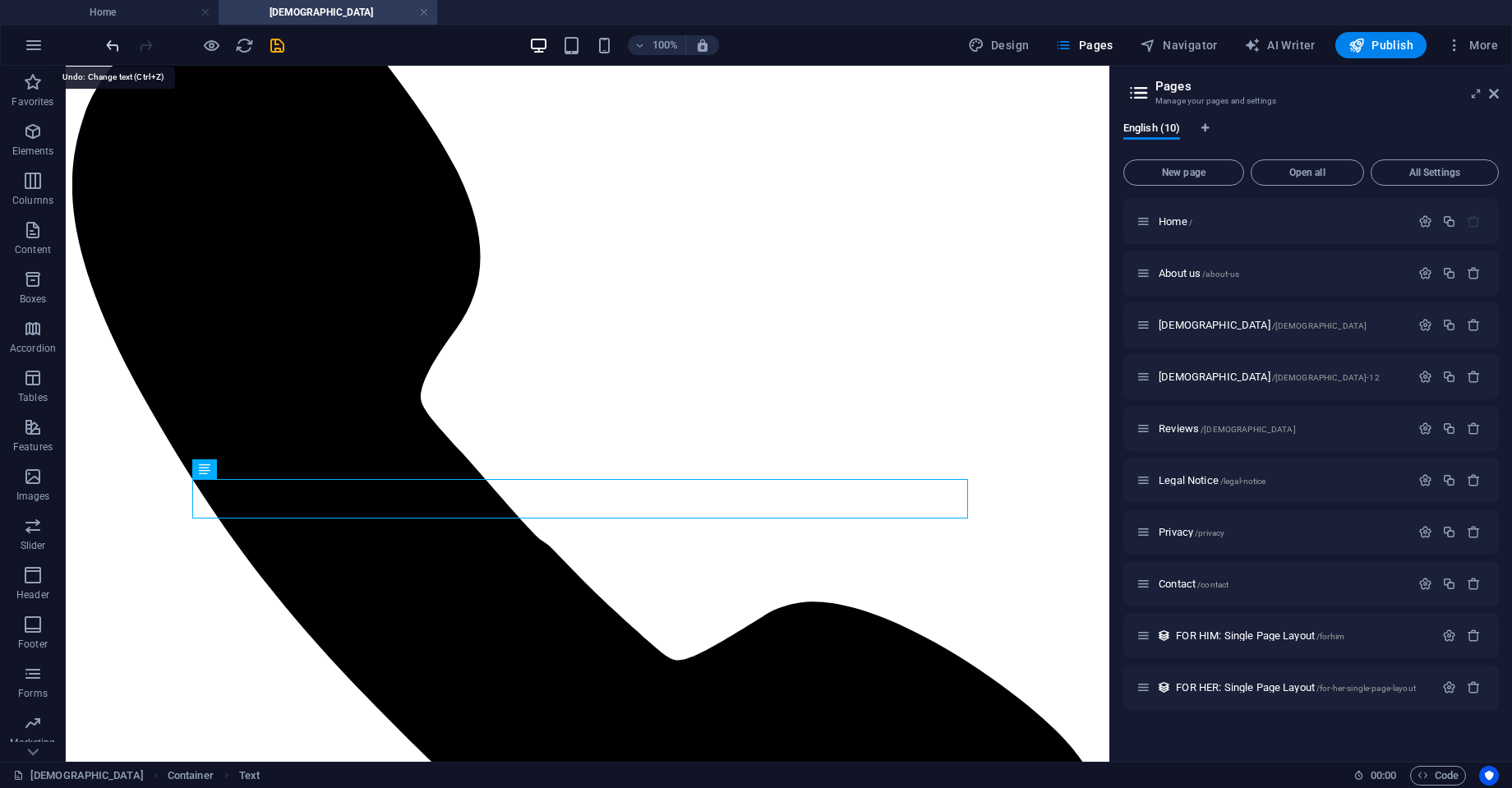
click at [110, 47] on icon "undo" at bounding box center [114, 46] width 19 height 19
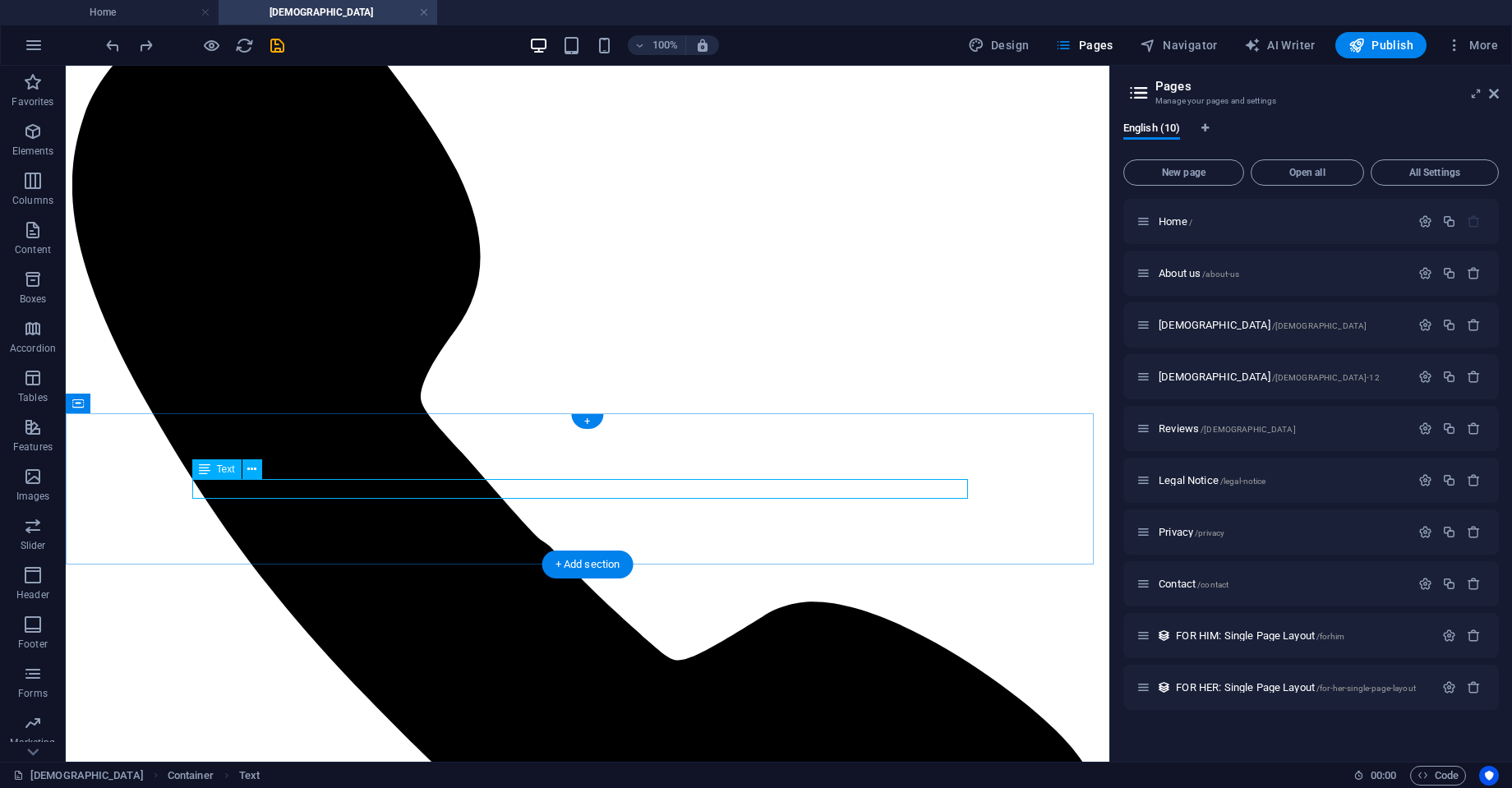
drag, startPoint x: 587, startPoint y: 420, endPoint x: 237, endPoint y: 370, distance: 353.6
click at [587, 420] on div "+" at bounding box center [588, 422] width 32 height 15
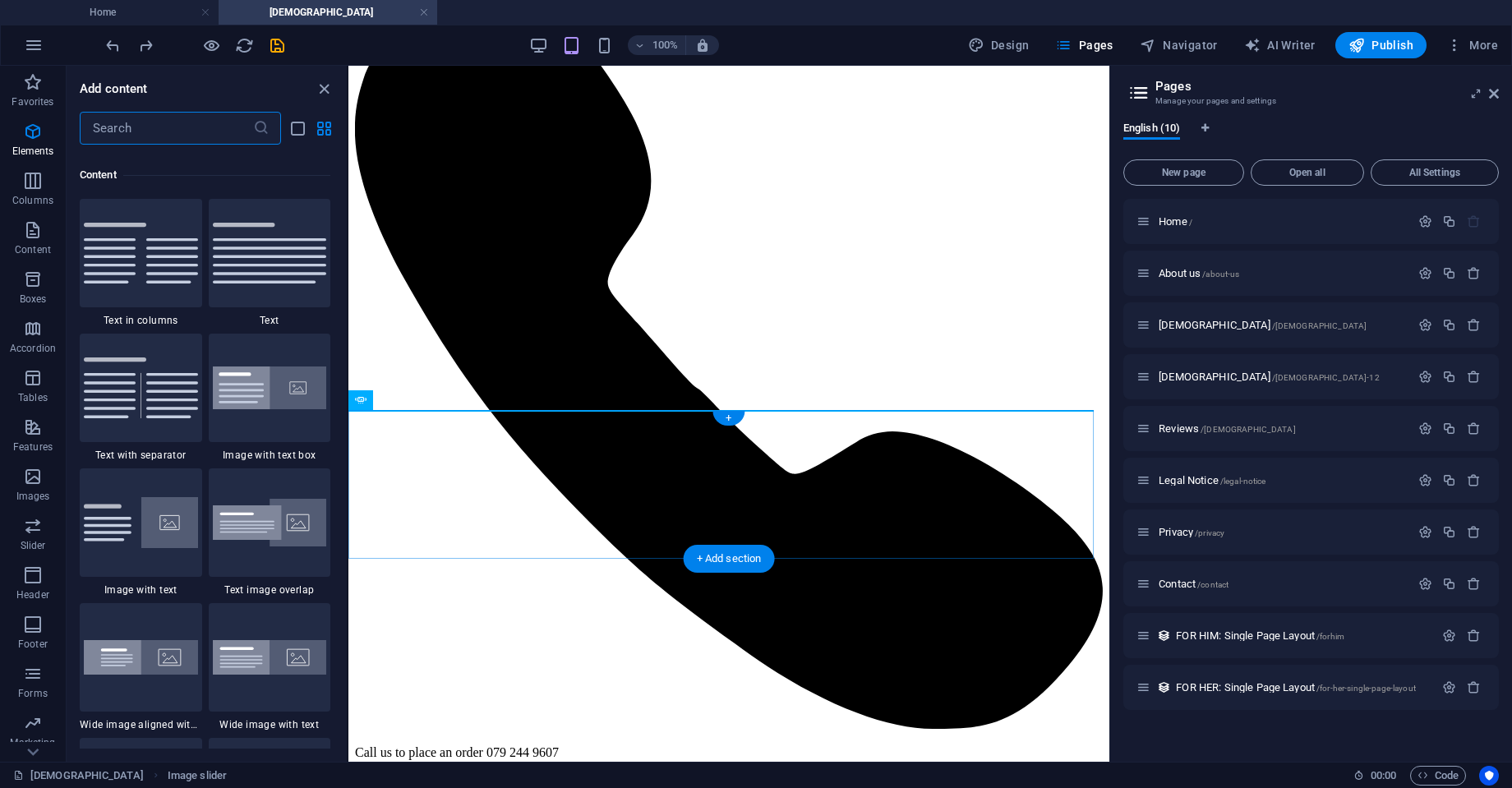
scroll to position [2876, 0]
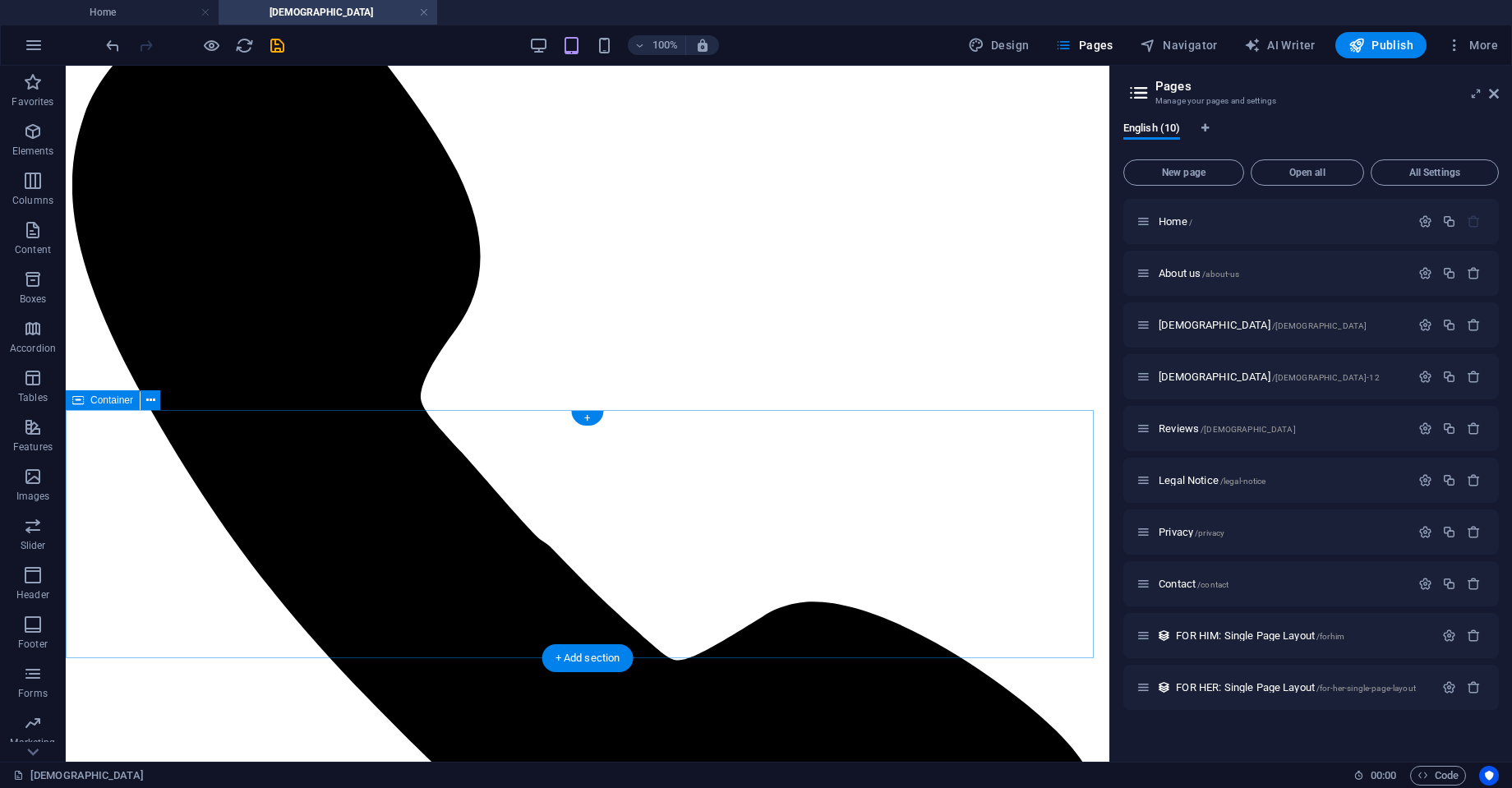
scroll to position [110, 0]
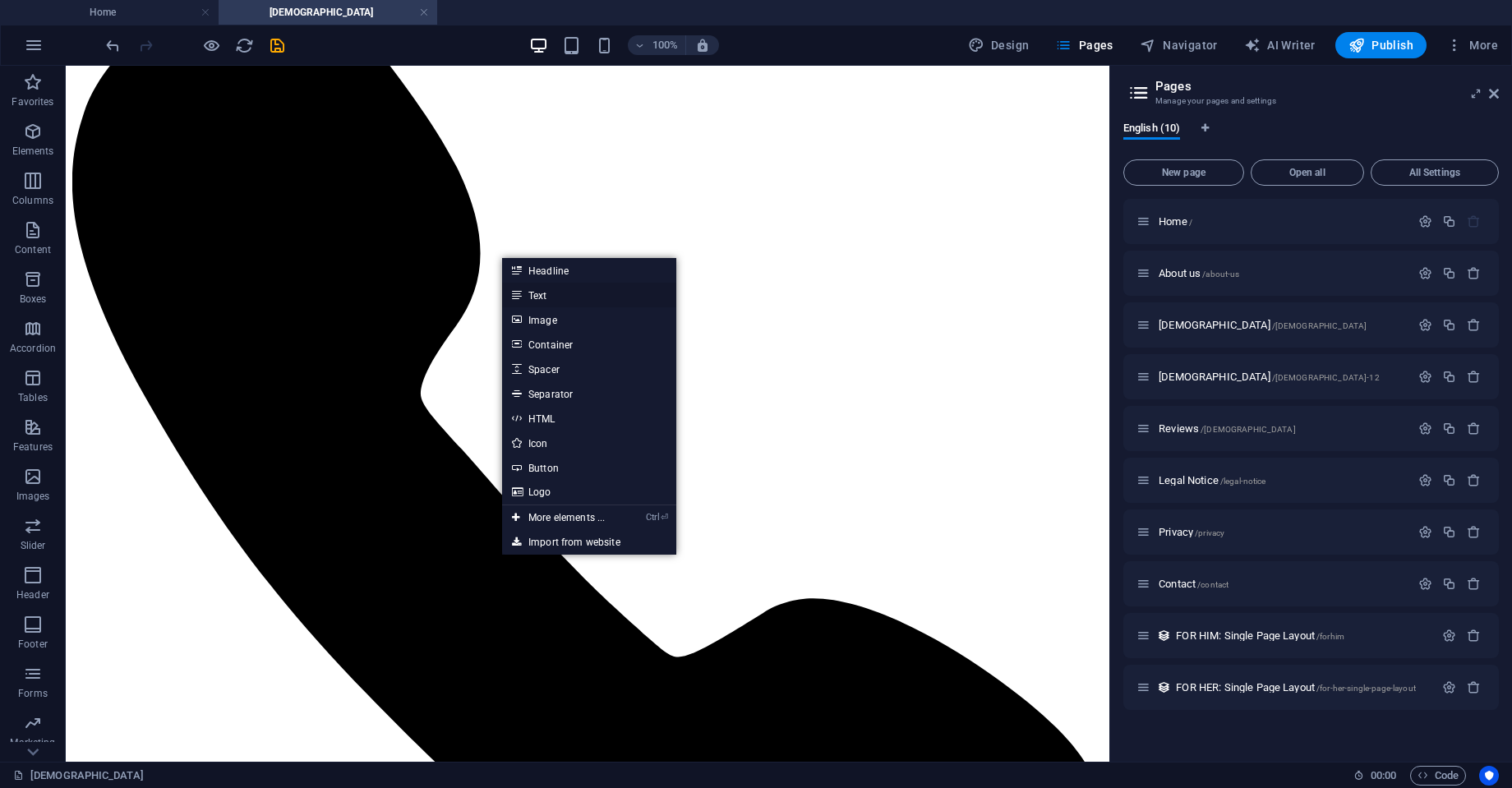
click at [565, 290] on link "Text" at bounding box center [589, 295] width 175 height 25
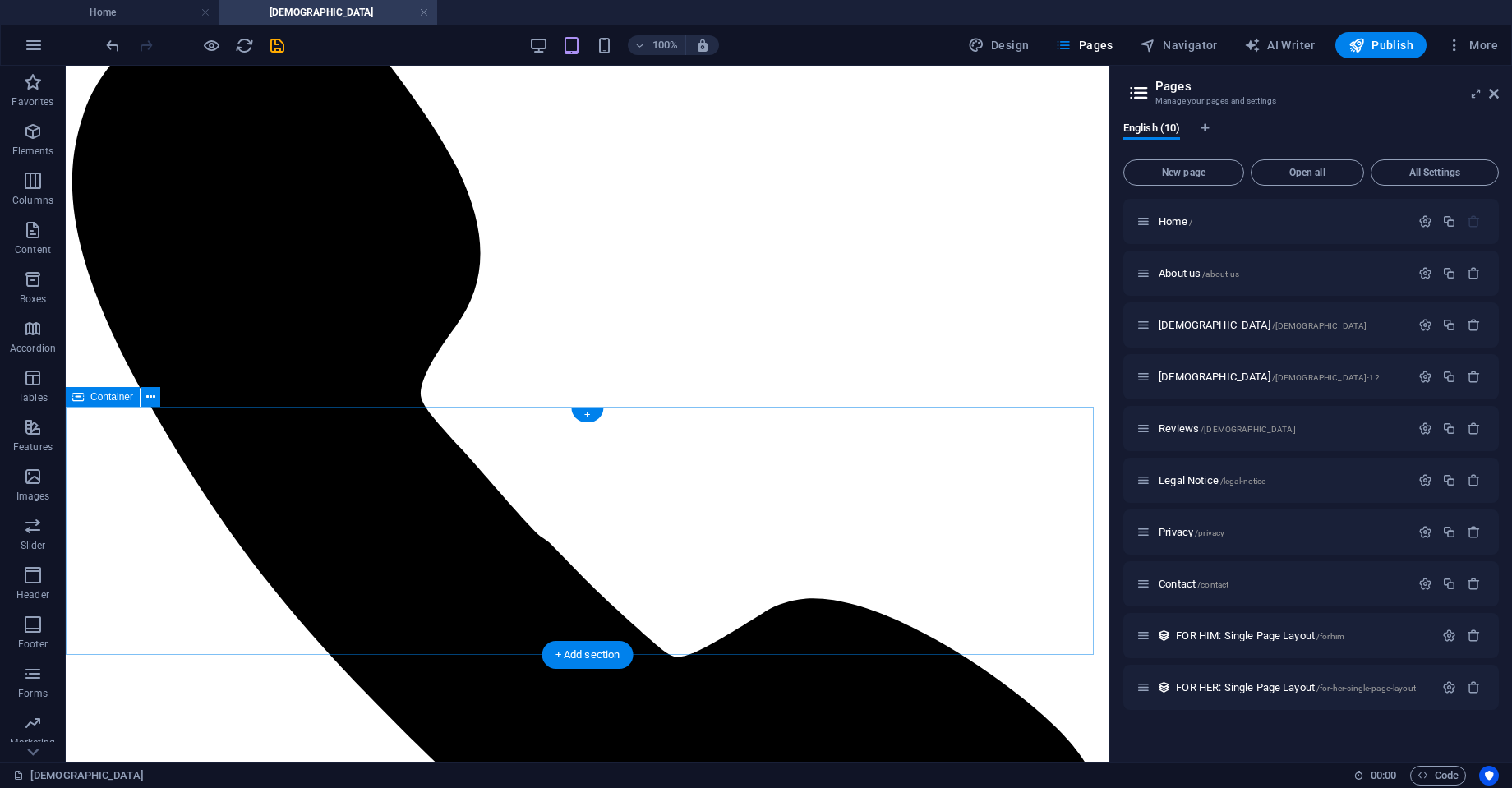
scroll to position [113, 0]
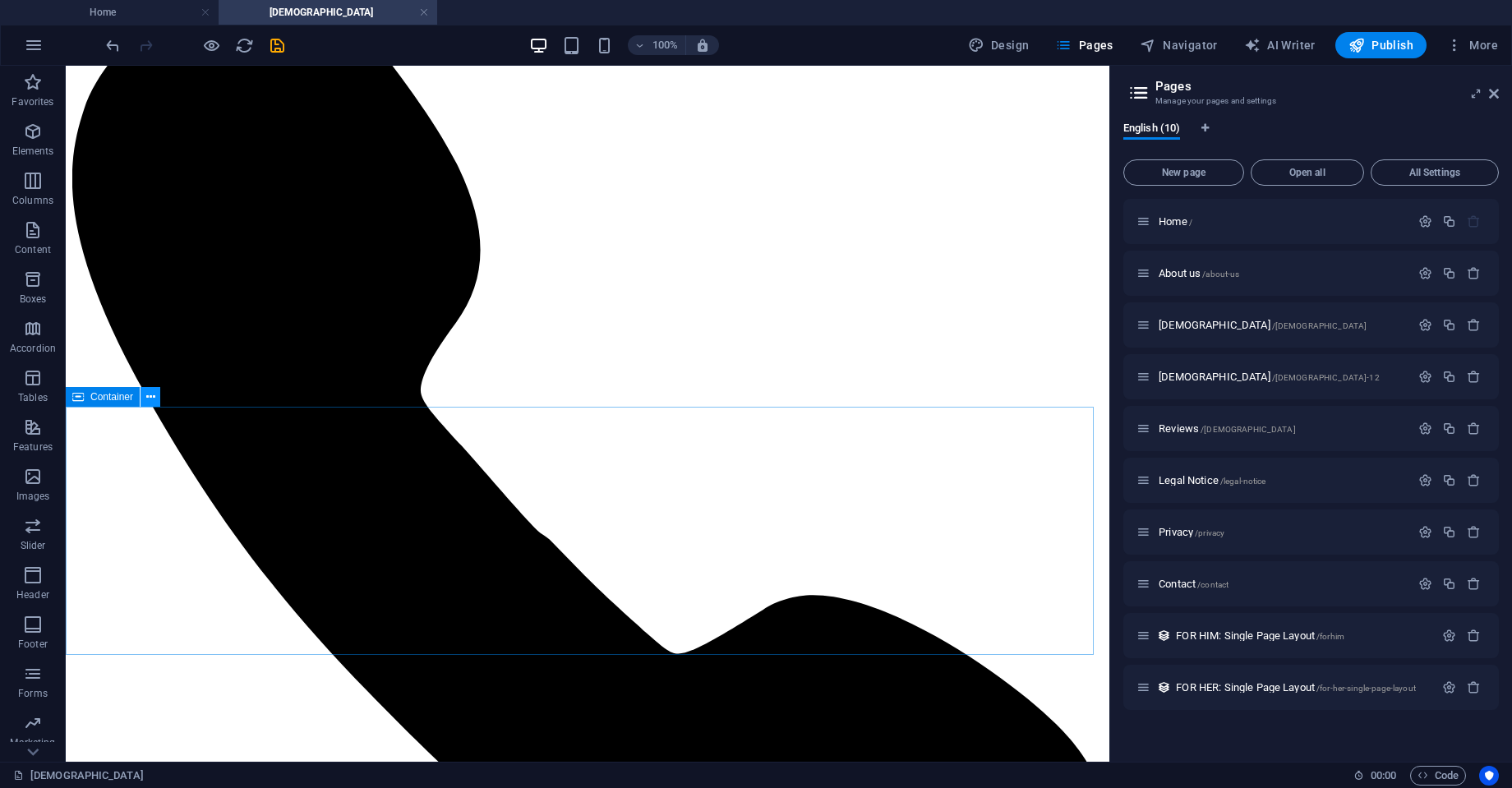
click at [153, 399] on icon at bounding box center [150, 398] width 9 height 17
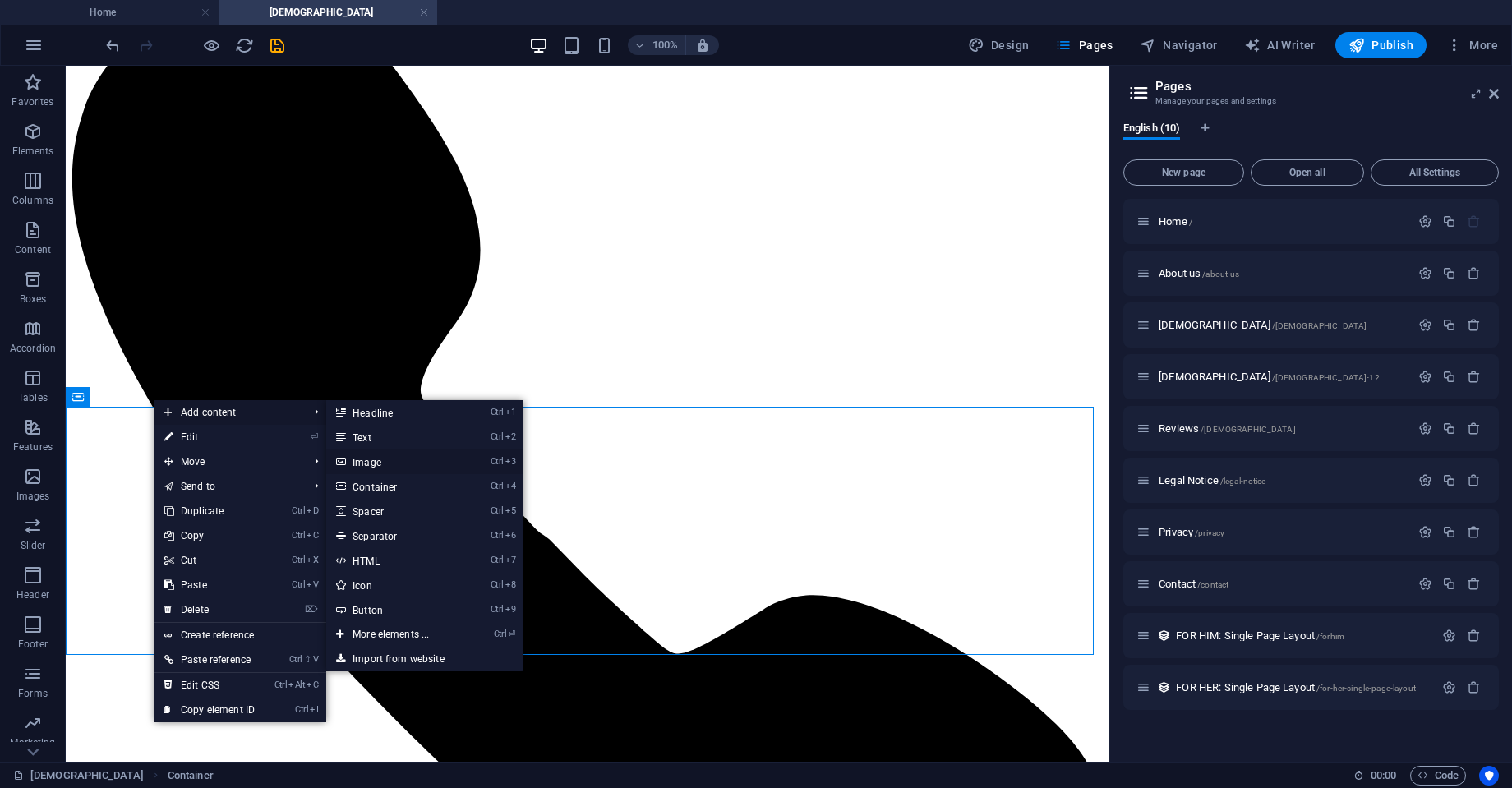
click at [377, 464] on link "Ctrl 3 Image" at bounding box center [394, 462] width 135 height 25
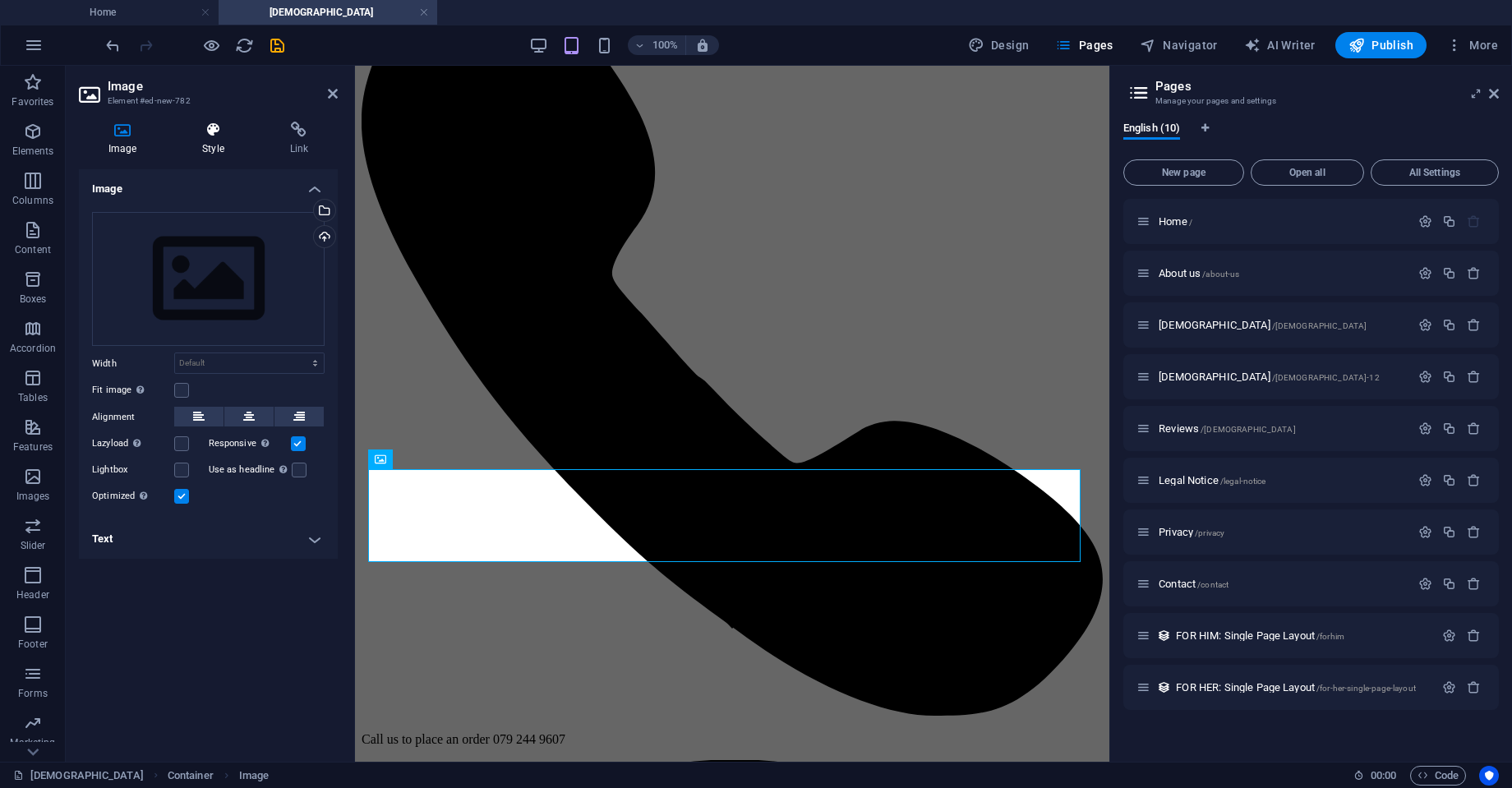
click at [219, 134] on icon at bounding box center [213, 130] width 80 height 16
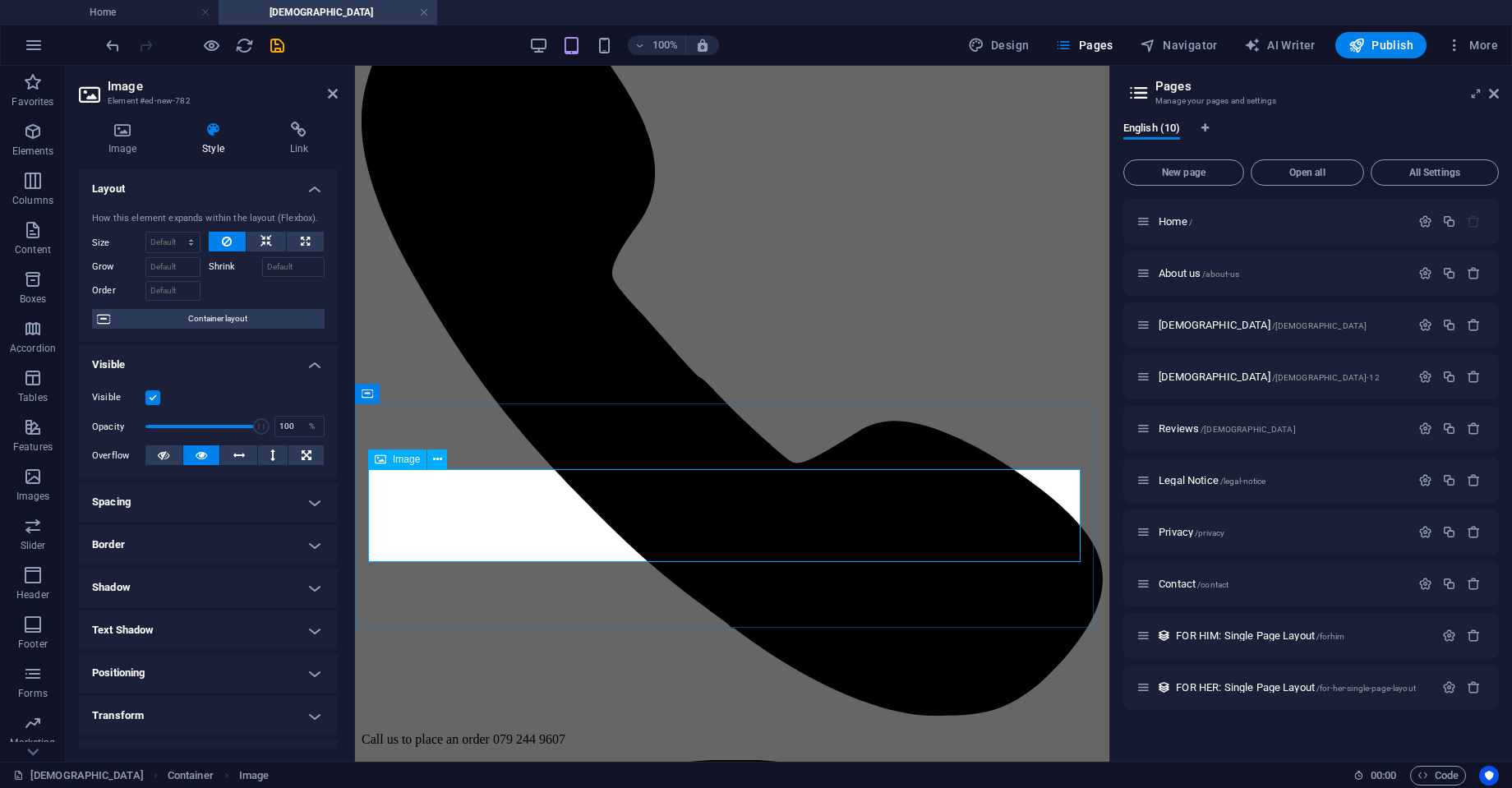
click at [119, 150] on h4 "Image" at bounding box center [126, 139] width 93 height 34
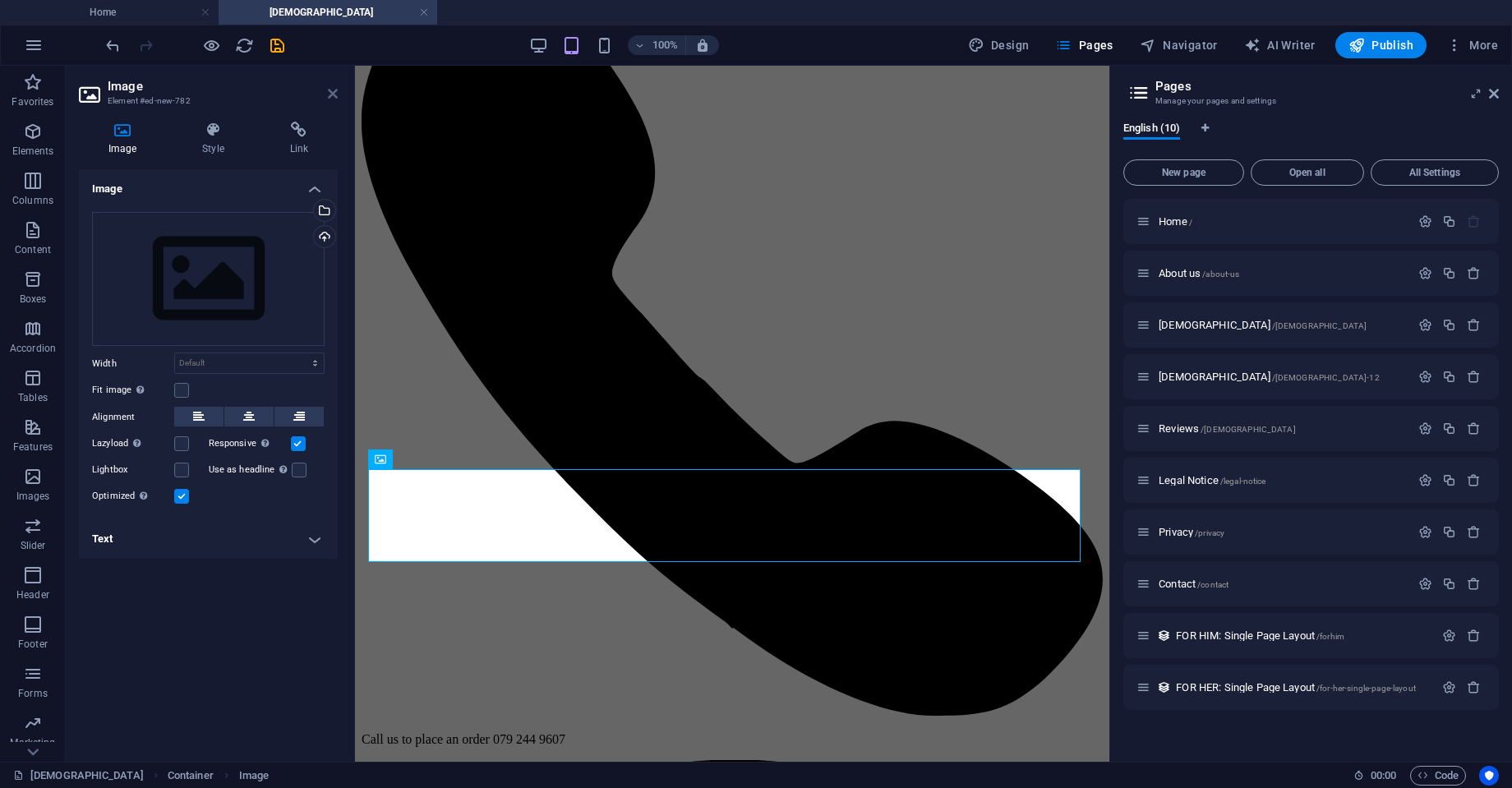
click at [333, 91] on icon at bounding box center [333, 93] width 10 height 13
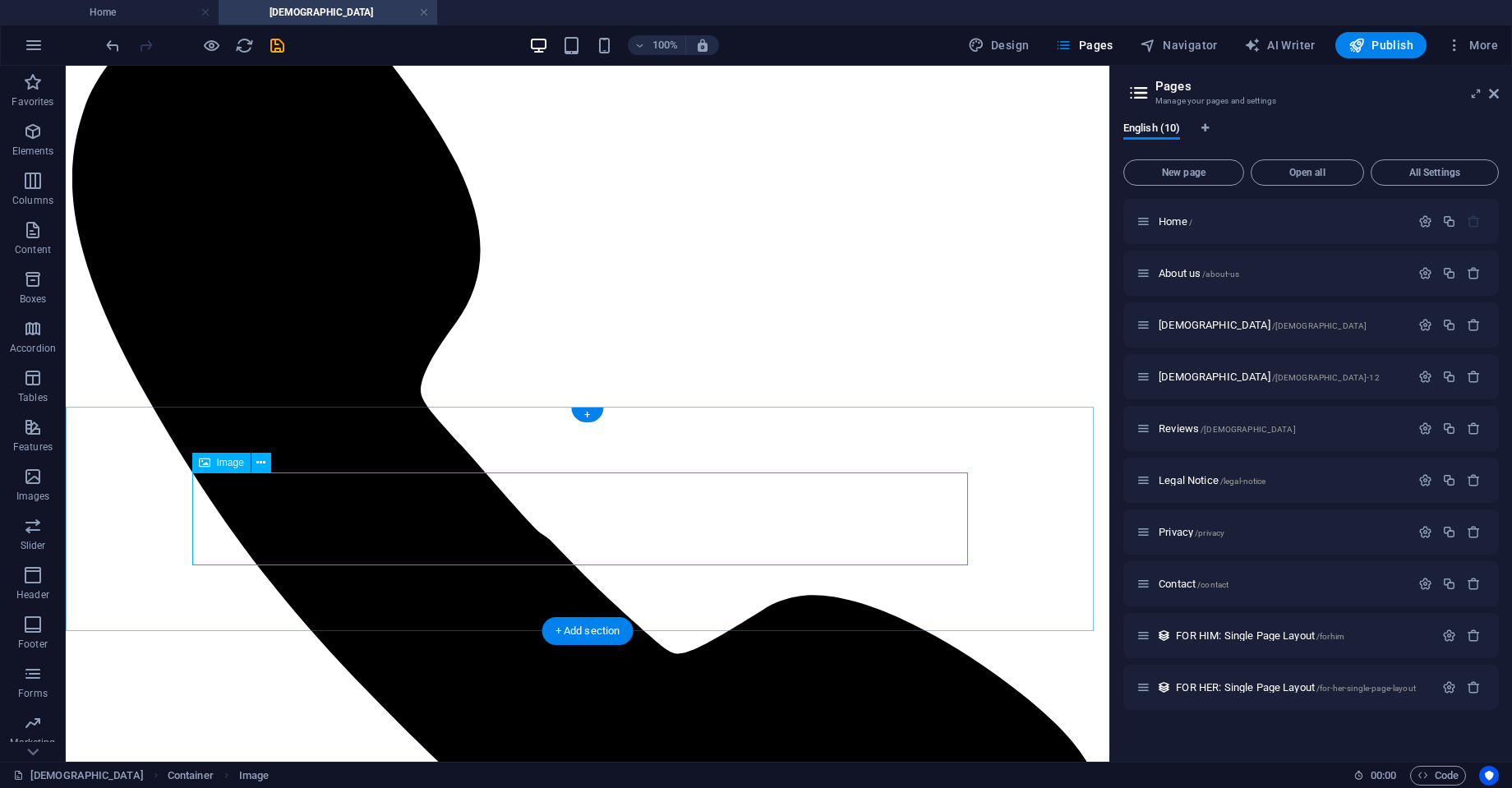
click at [257, 467] on icon at bounding box center [260, 463] width 9 height 17
click at [259, 461] on icon at bounding box center [260, 463] width 9 height 17
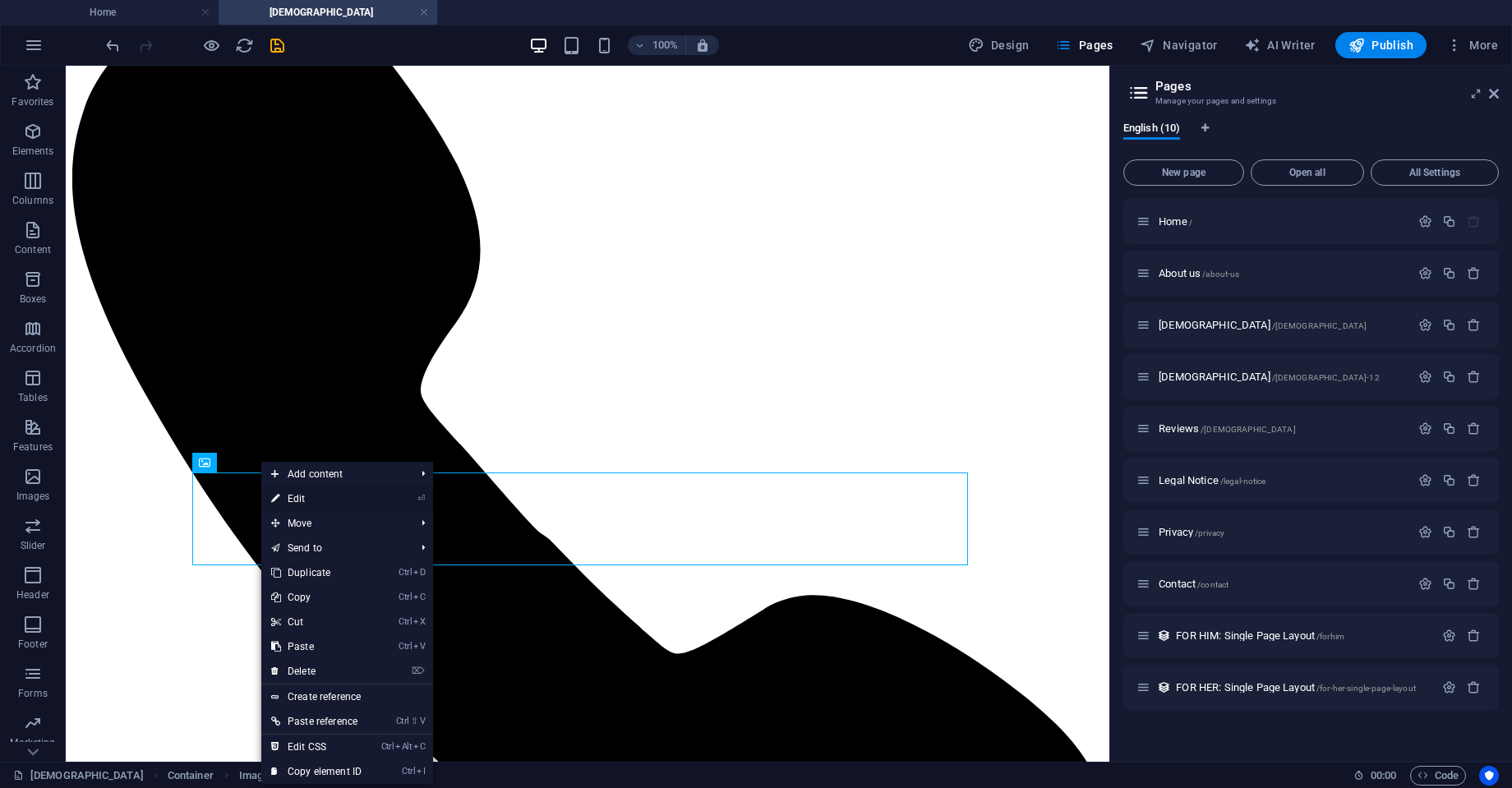
click at [356, 496] on link "⏎ Edit" at bounding box center [316, 499] width 110 height 25
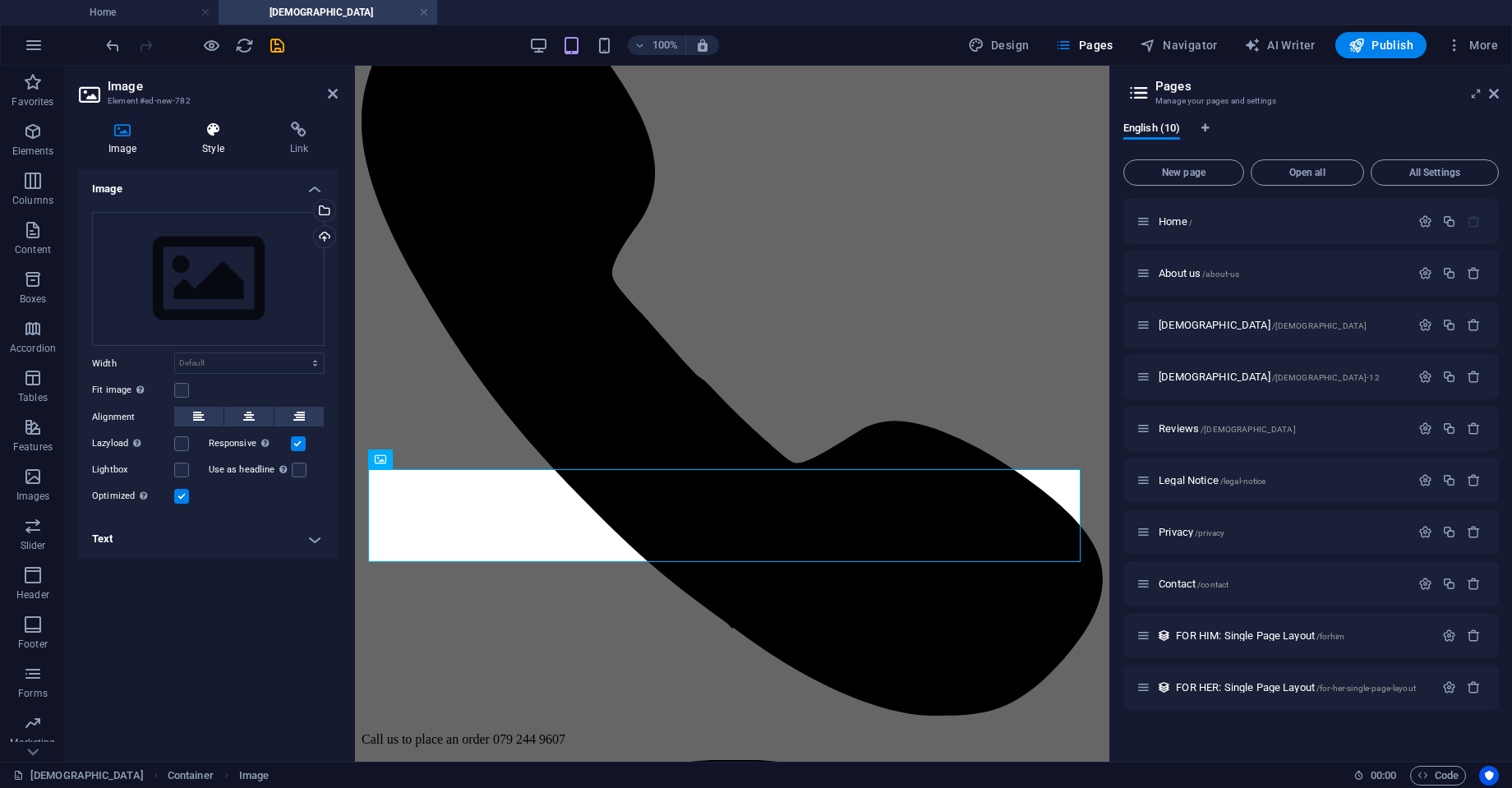
click at [223, 130] on icon at bounding box center [213, 130] width 80 height 16
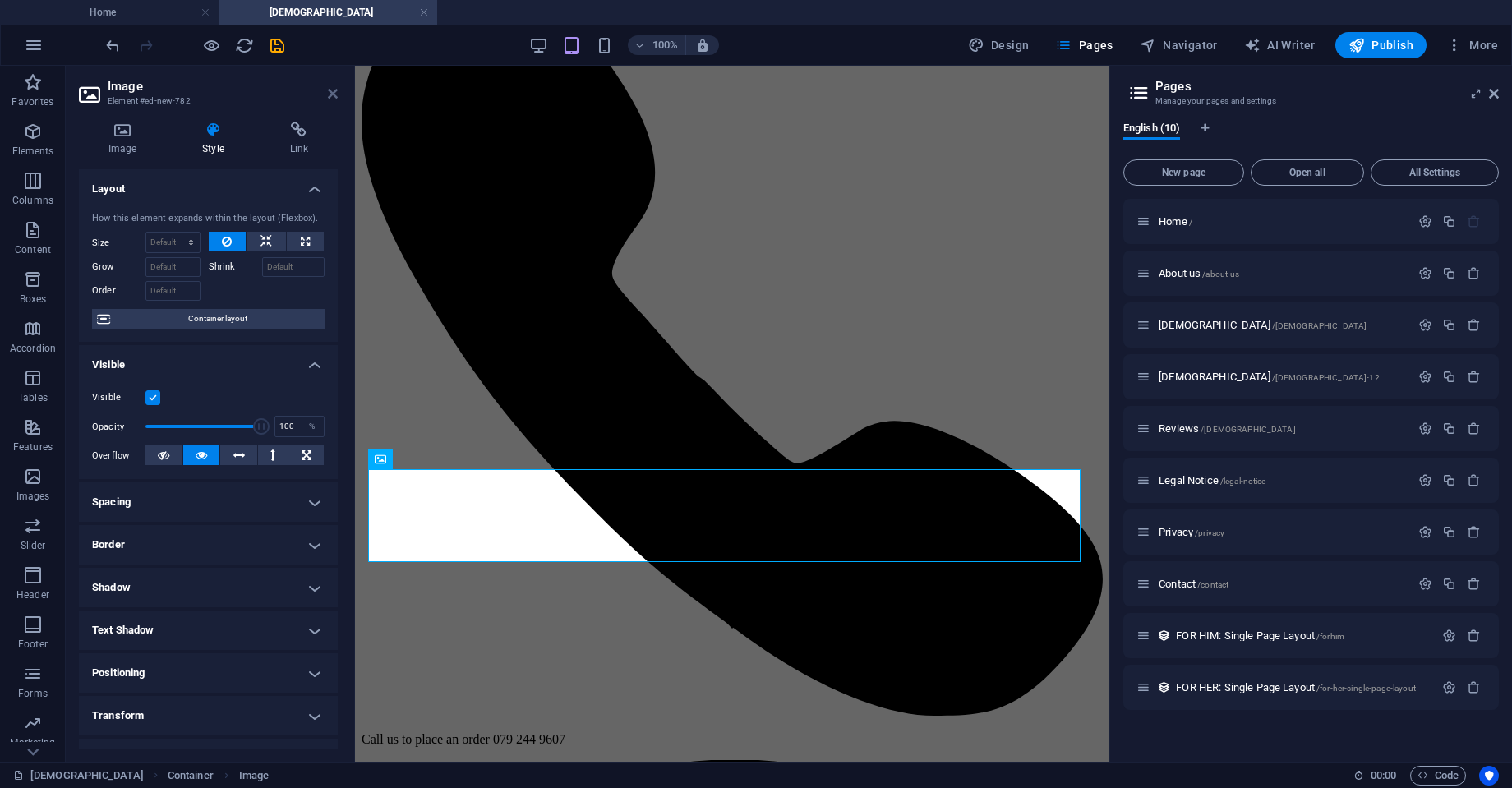
click at [331, 92] on icon at bounding box center [333, 93] width 10 height 13
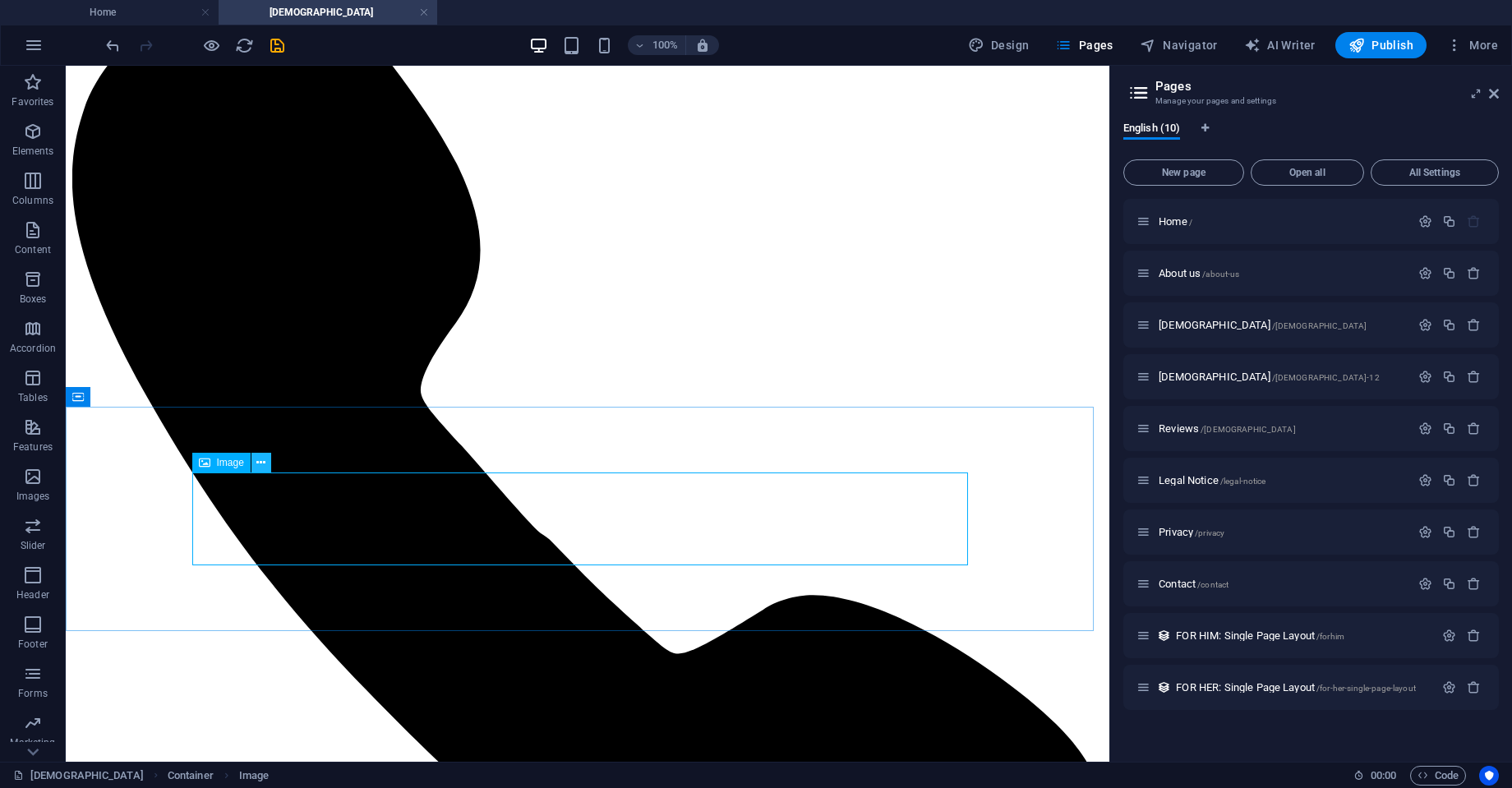
click at [260, 462] on icon at bounding box center [260, 463] width 9 height 17
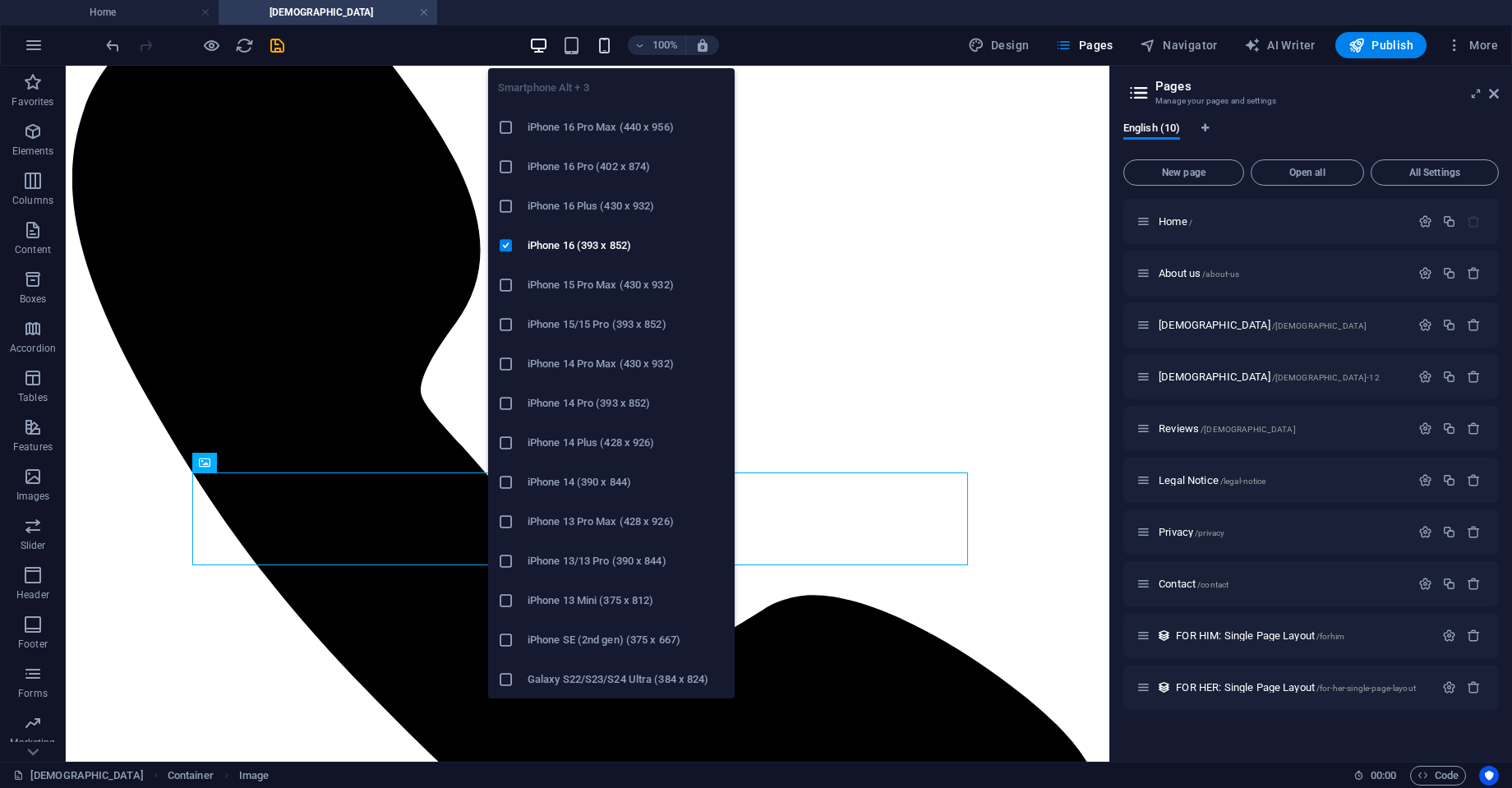
click at [606, 50] on icon "button" at bounding box center [605, 46] width 19 height 19
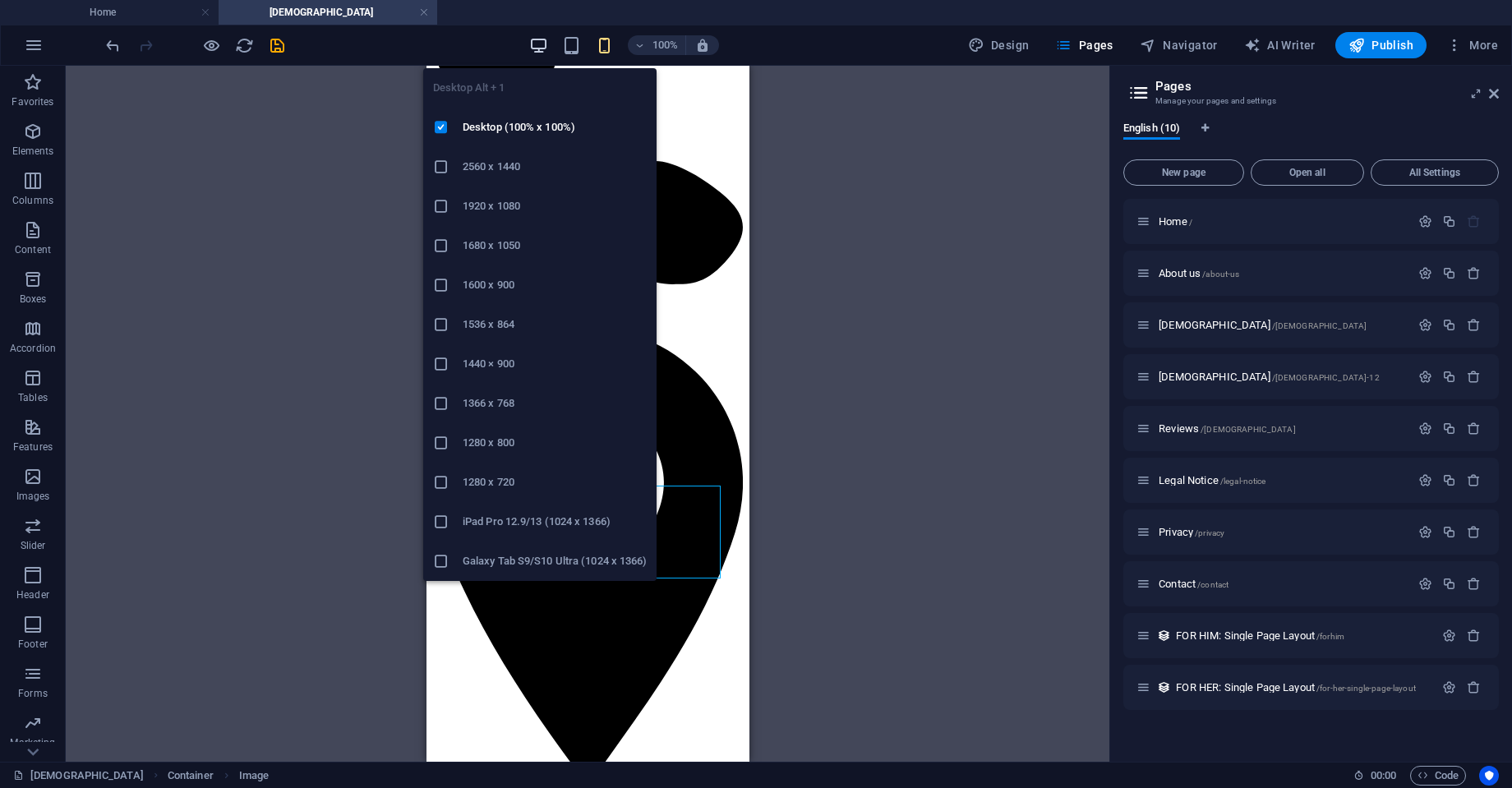
click at [538, 40] on icon "button" at bounding box center [539, 46] width 19 height 19
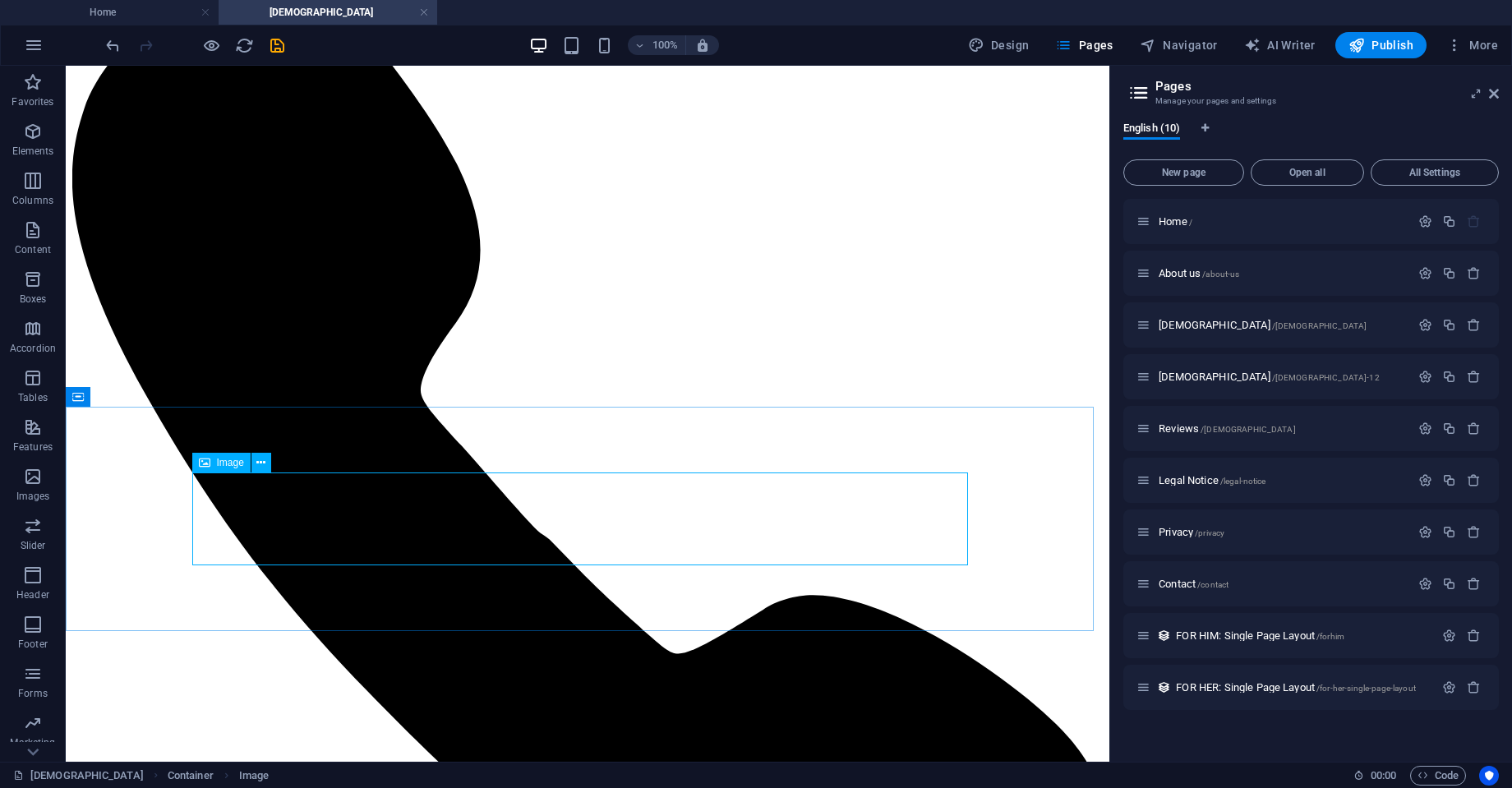
click at [226, 463] on span "Image" at bounding box center [230, 463] width 27 height 10
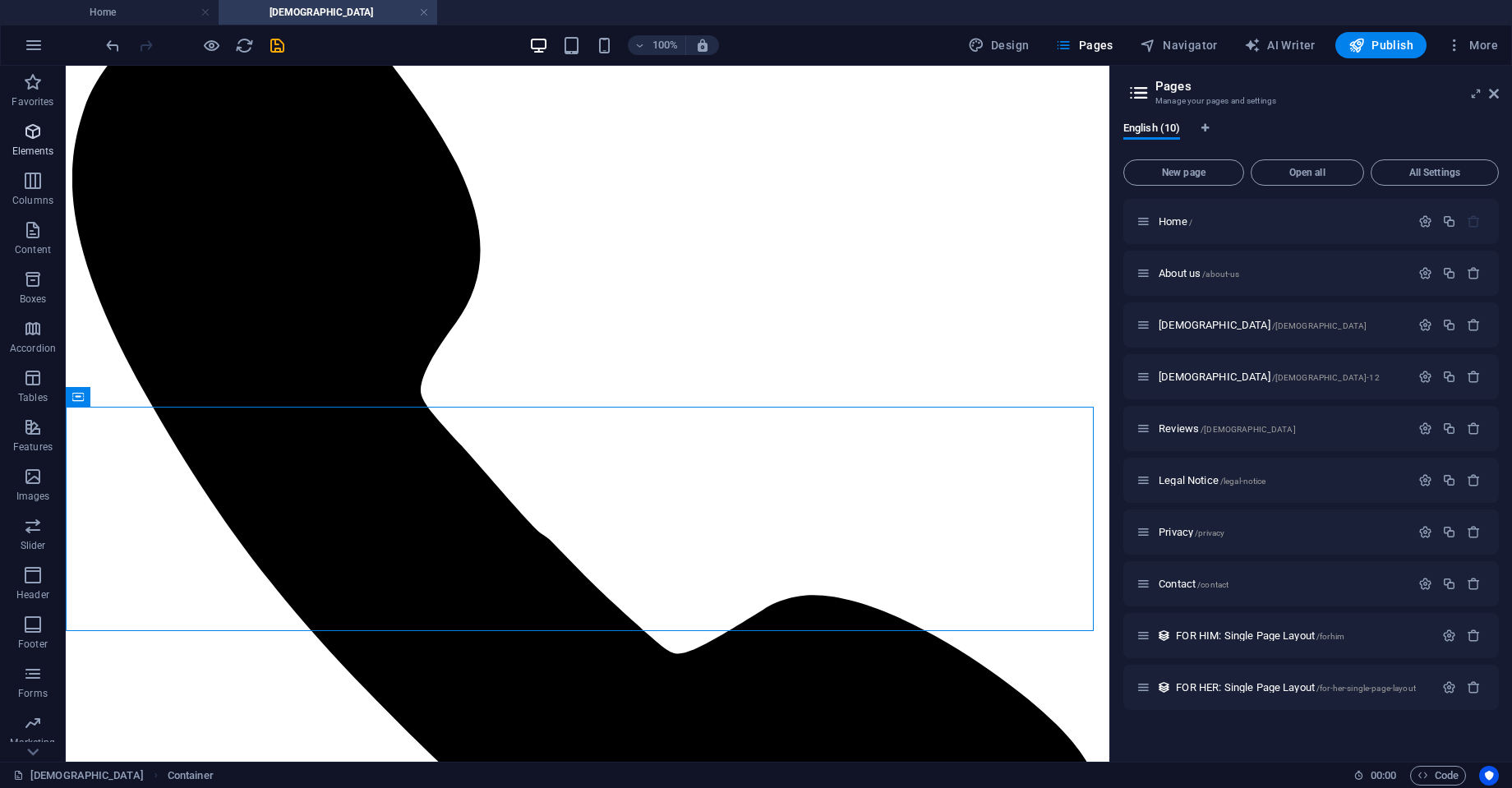
click at [22, 142] on span "Elements" at bounding box center [32, 141] width 66 height 39
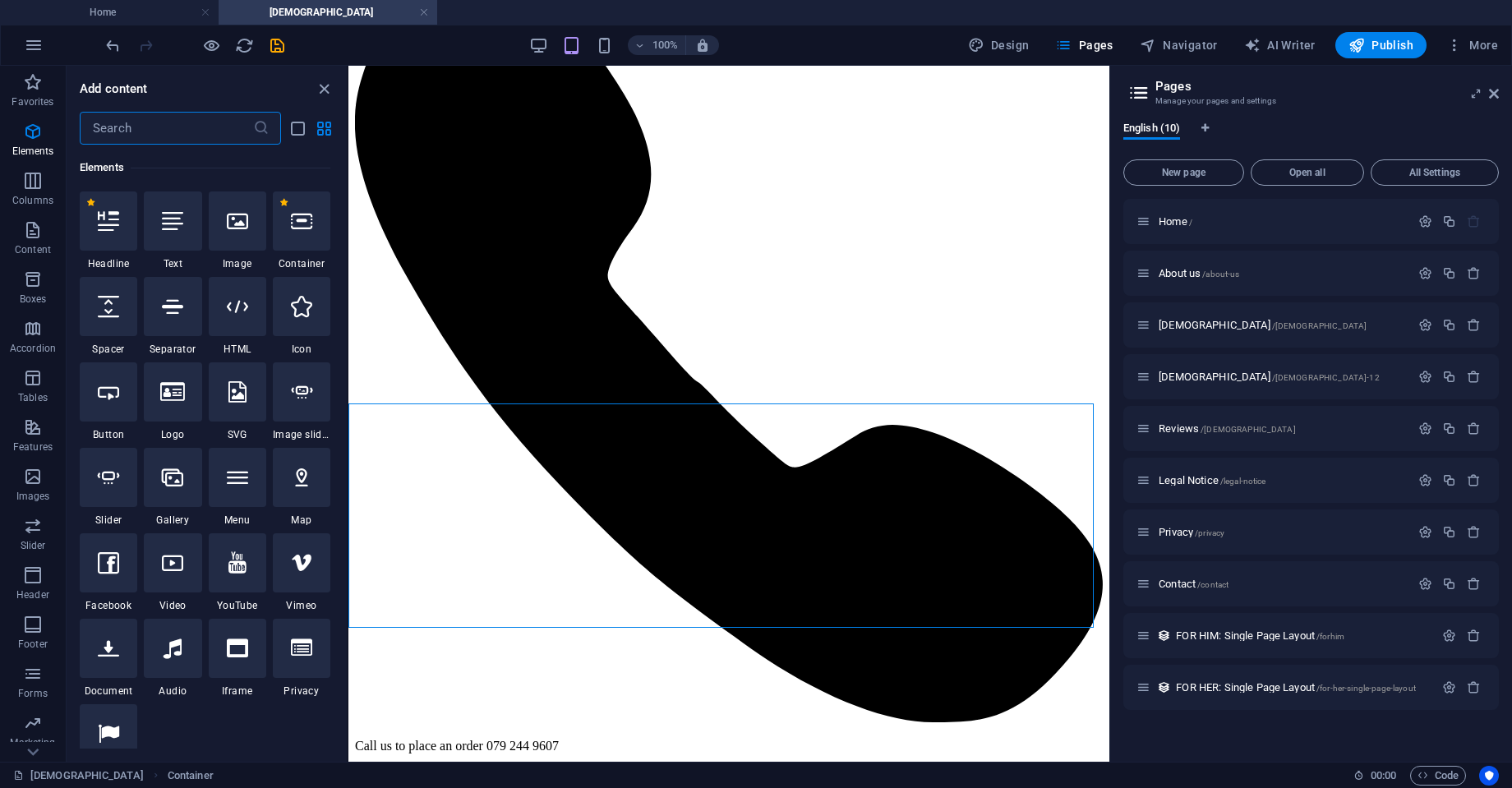
scroll to position [176, 0]
click at [699, 624] on div "+ Add section" at bounding box center [730, 628] width 92 height 28
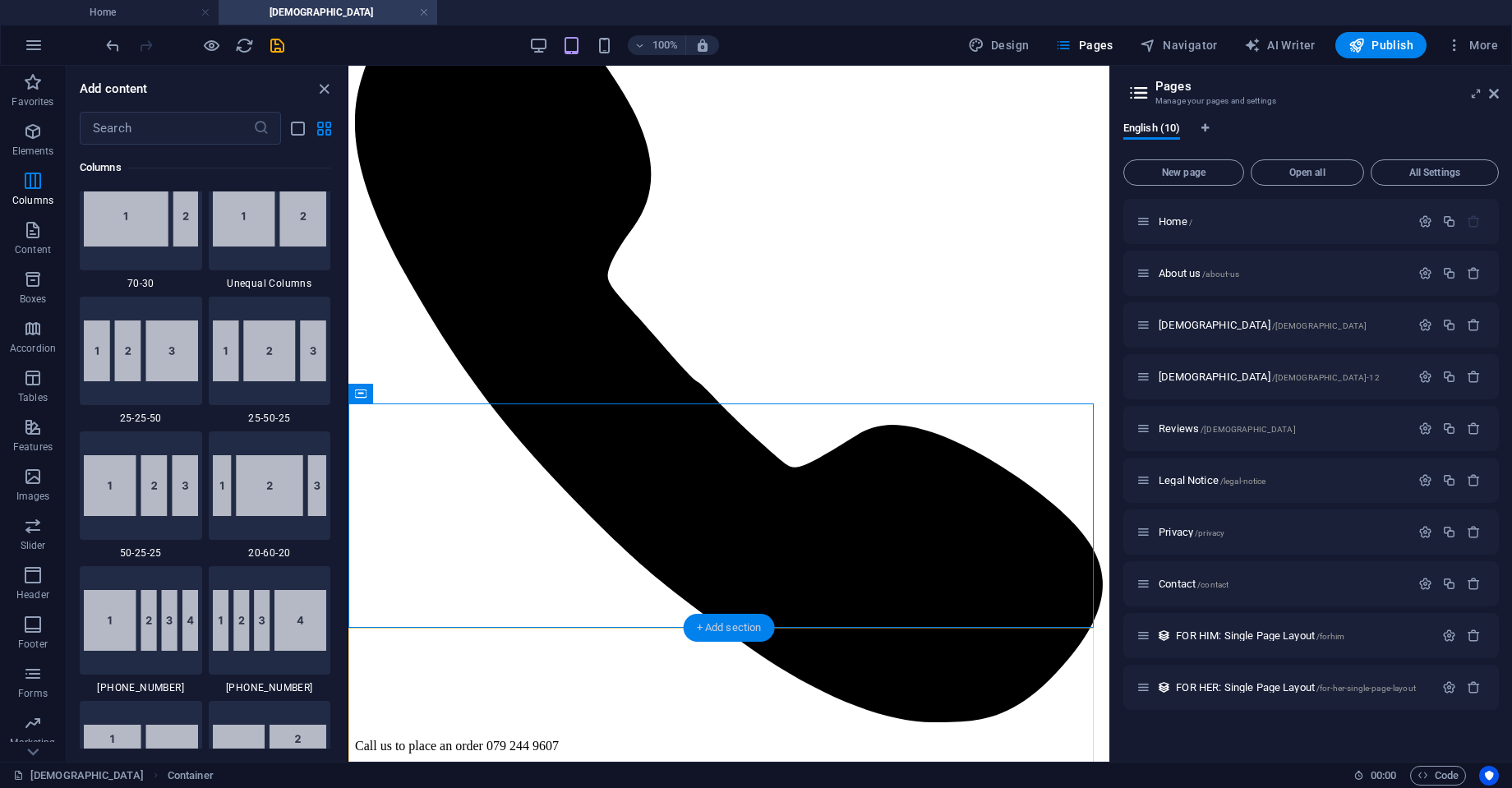
scroll to position [2876, 0]
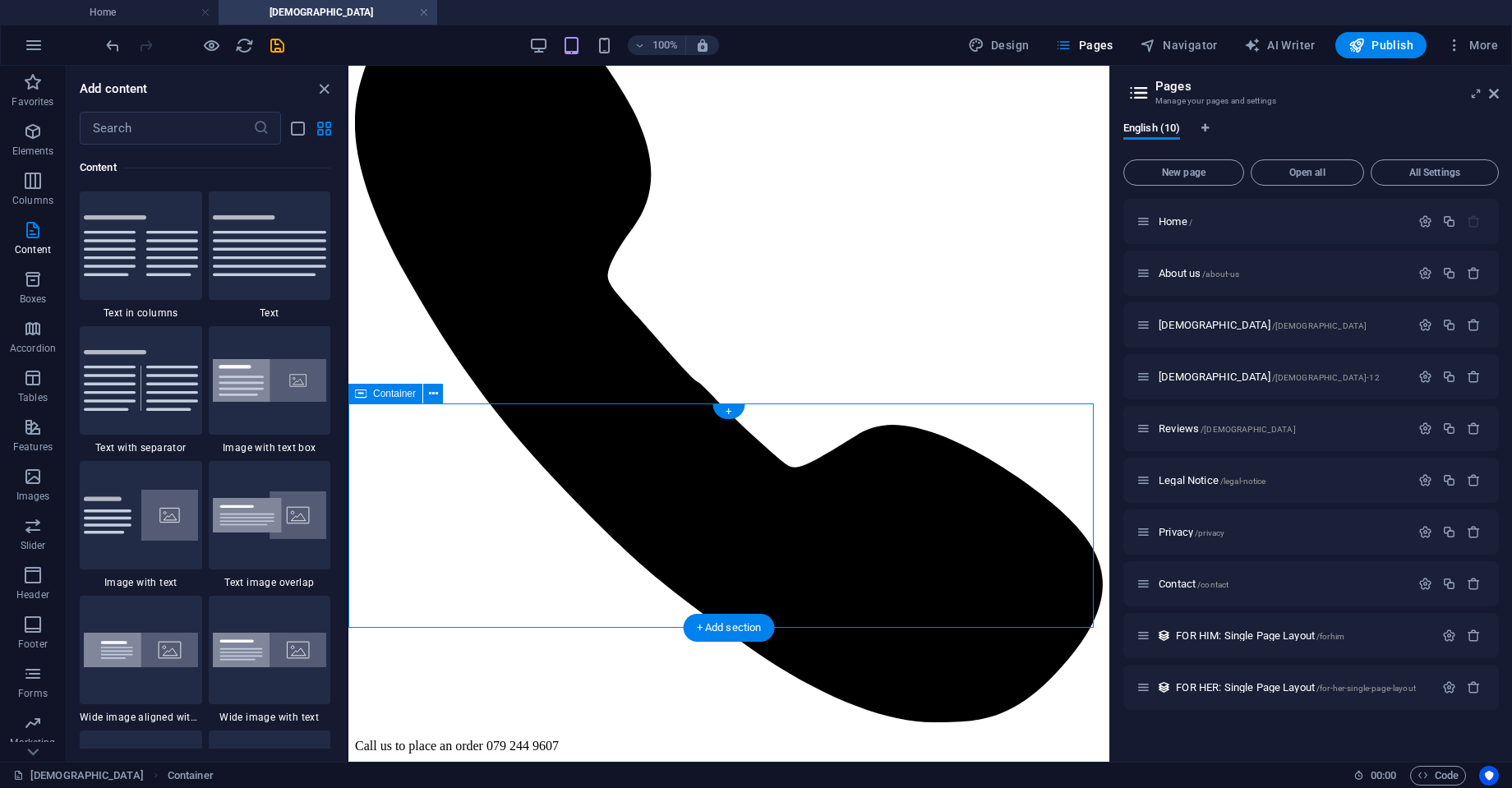
click at [17, 125] on span "Elements" at bounding box center [32, 141] width 66 height 39
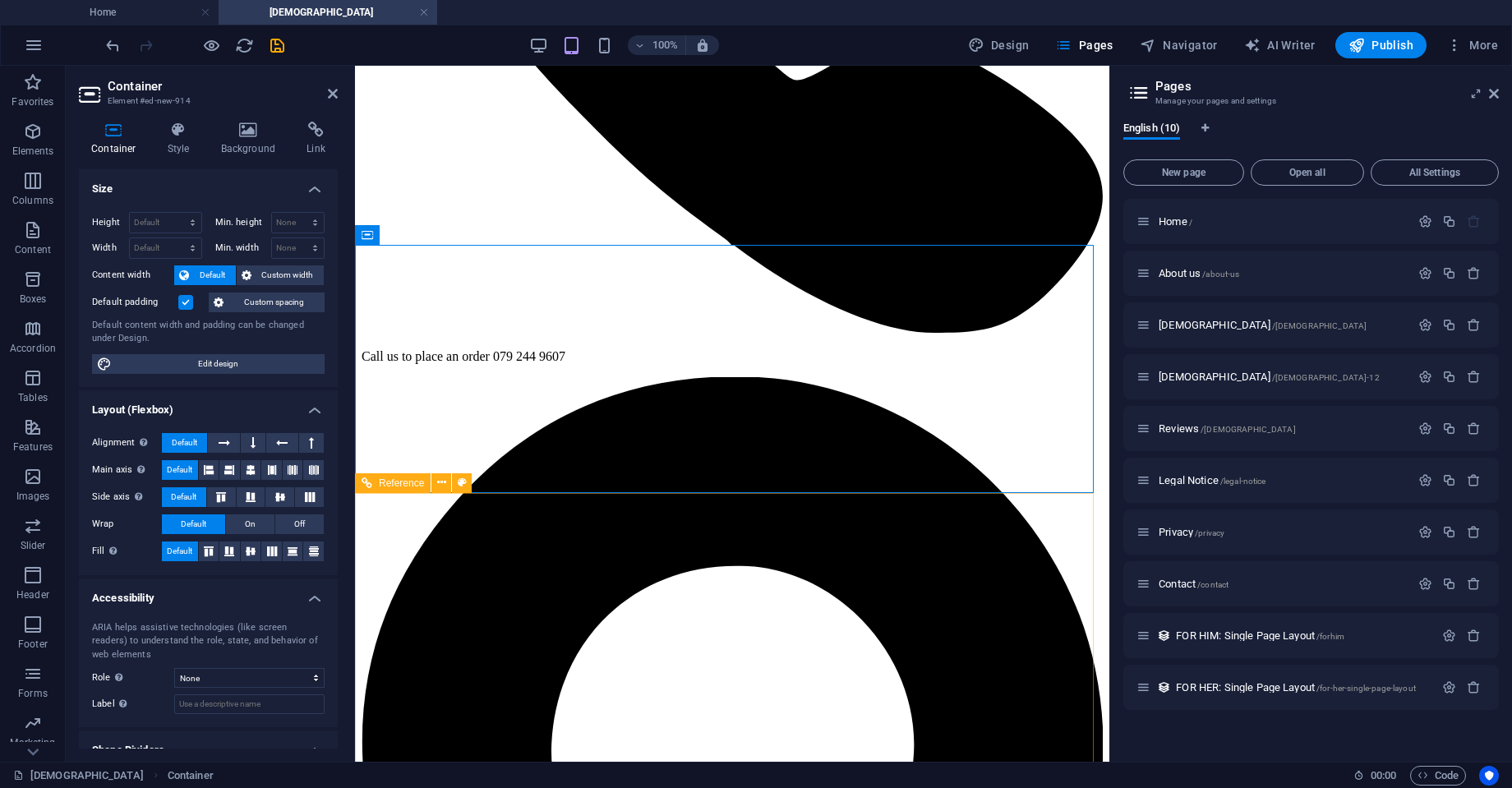
scroll to position [508, 0]
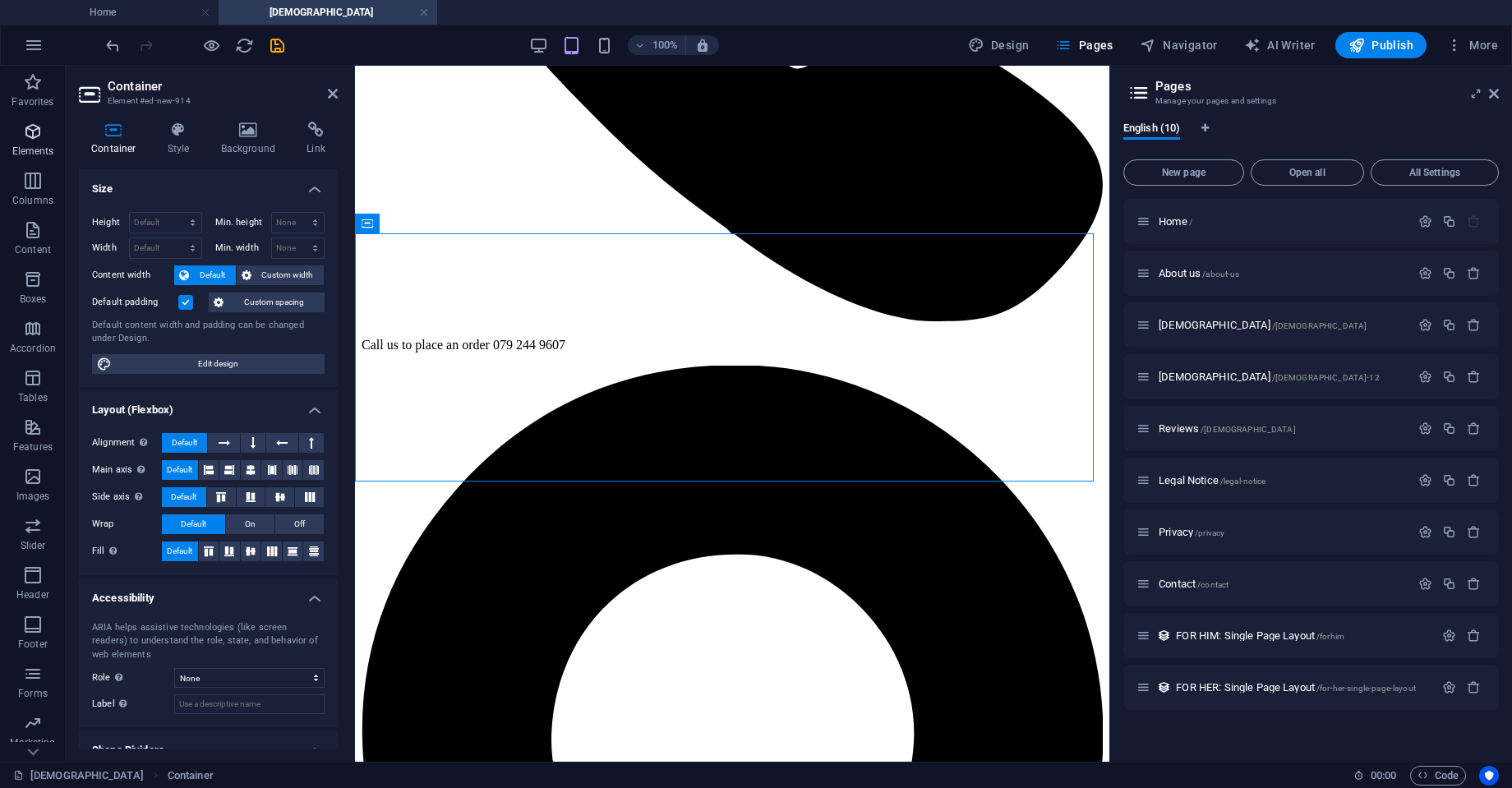
click at [32, 146] on p "Elements" at bounding box center [33, 152] width 42 height 13
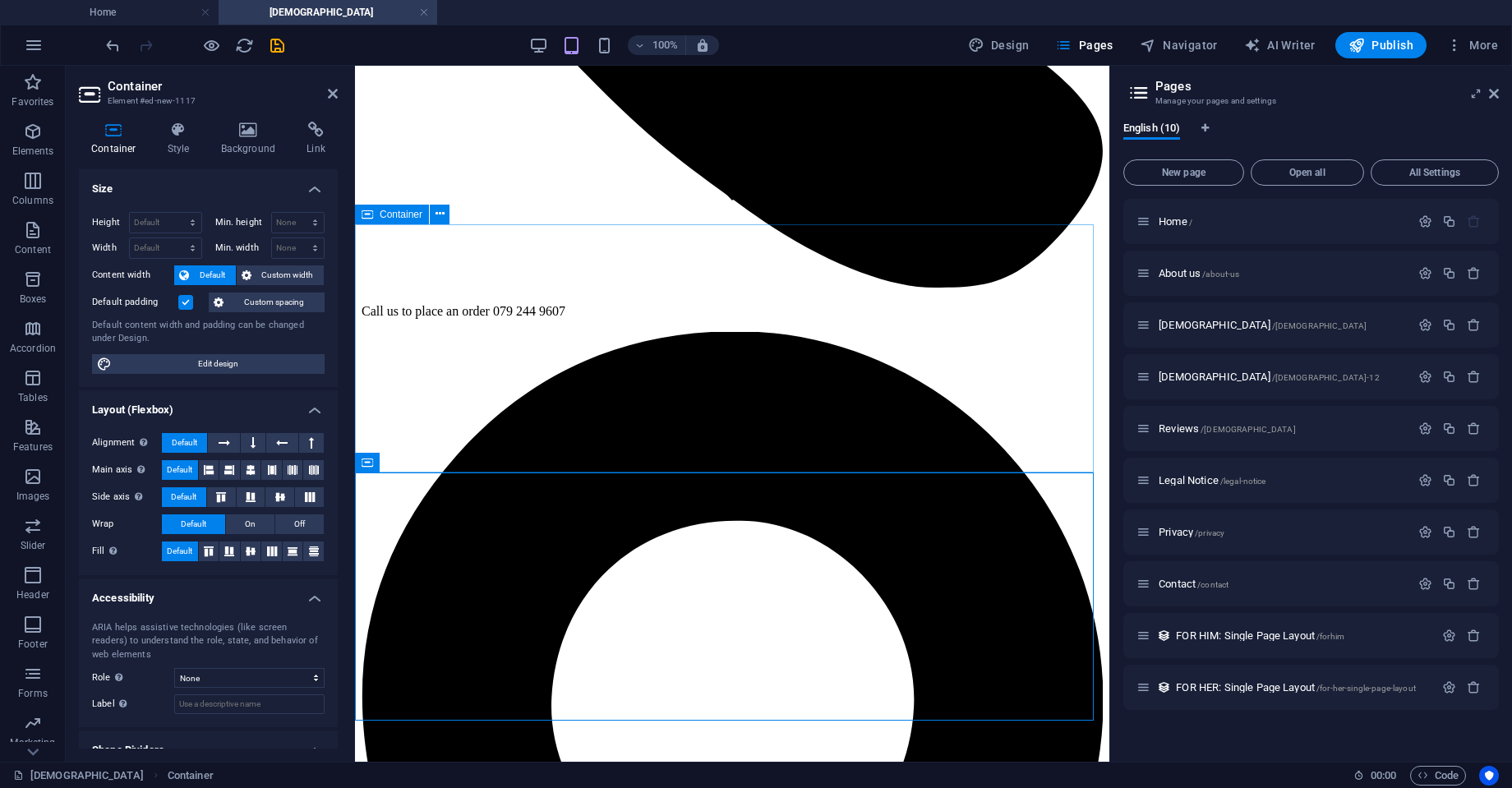
scroll to position [548, 0]
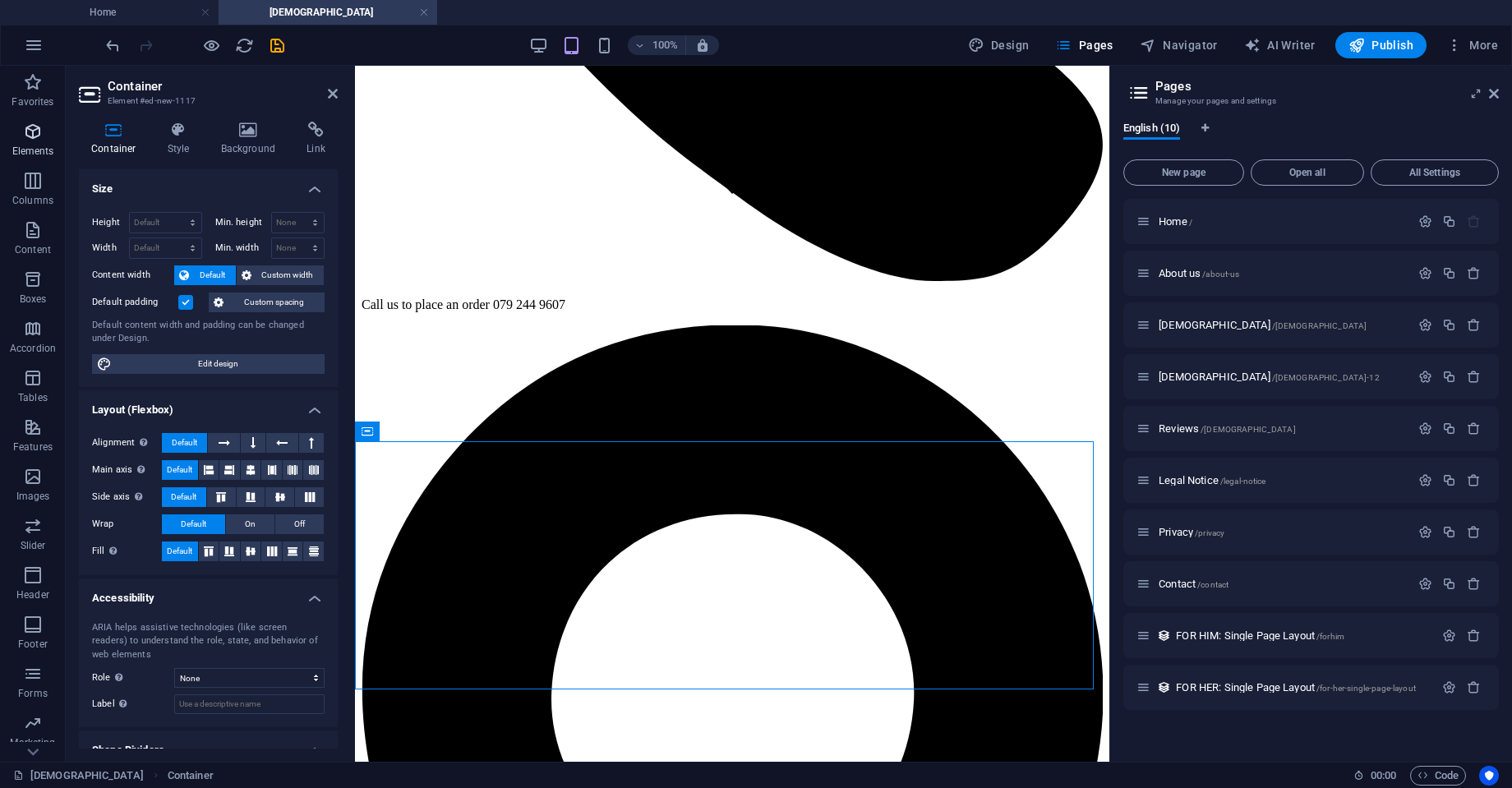
click at [28, 141] on span "Elements" at bounding box center [32, 141] width 66 height 39
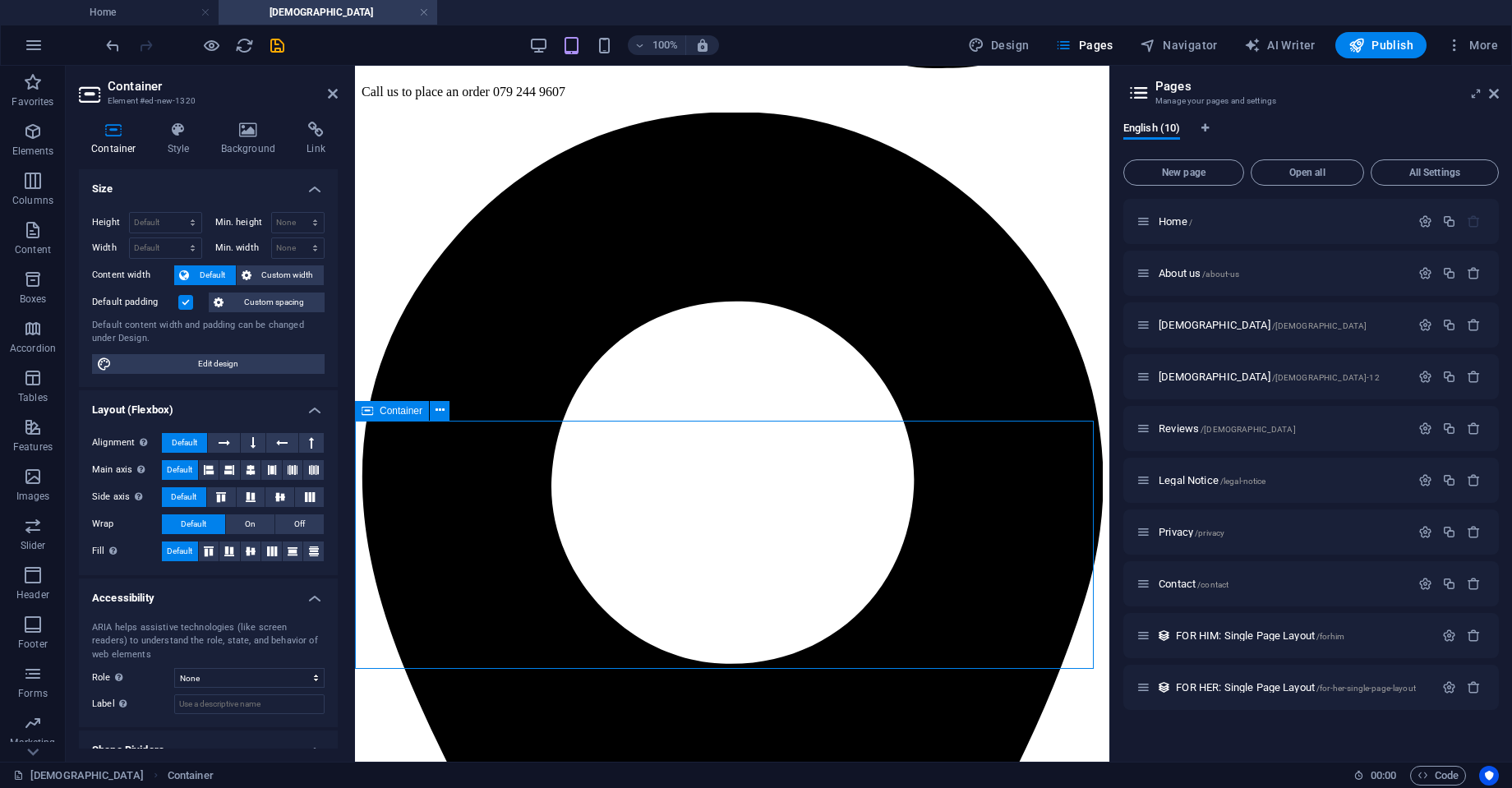
scroll to position [820, 0]
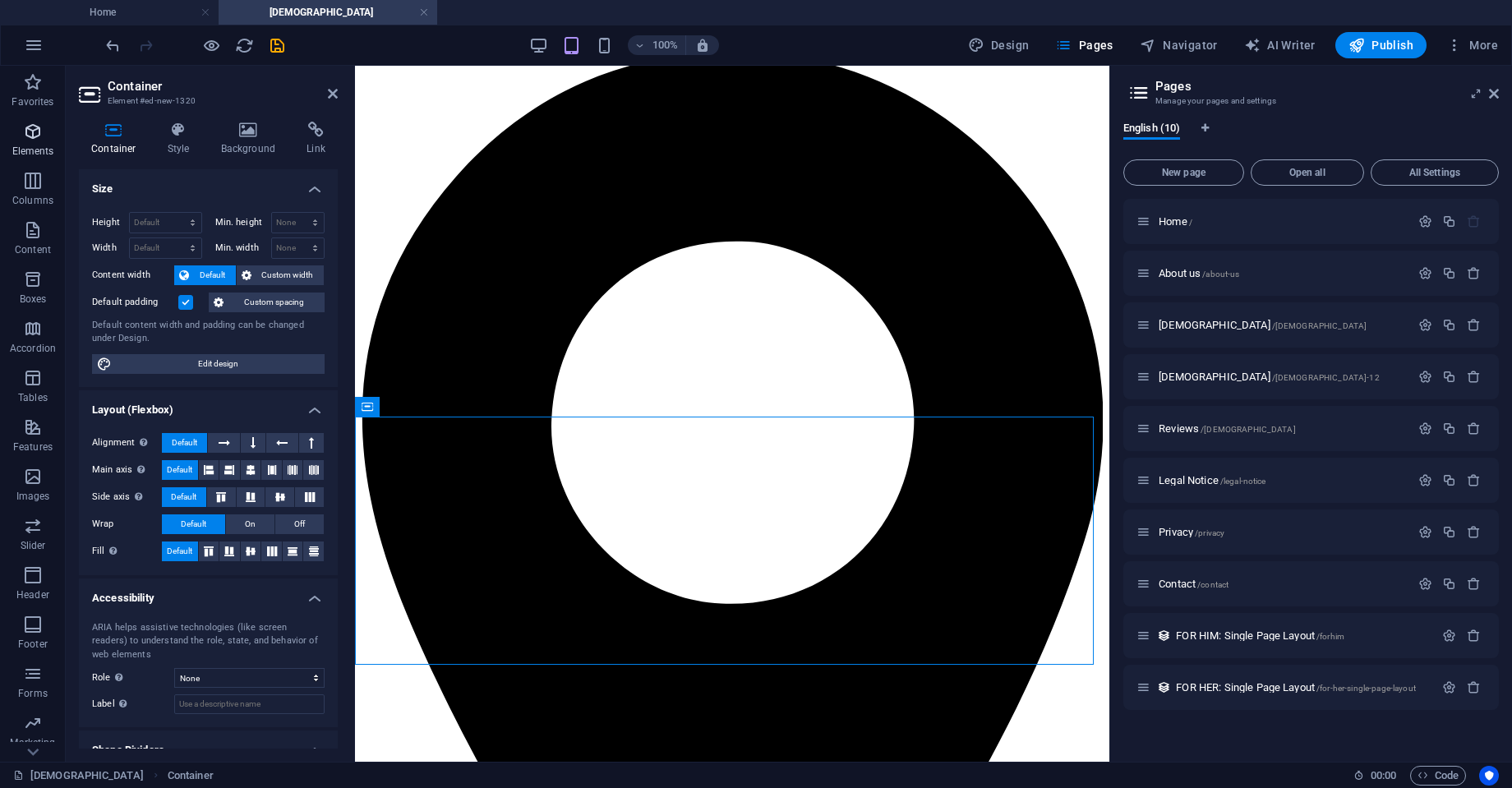
click at [32, 135] on icon "button" at bounding box center [32, 132] width 20 height 20
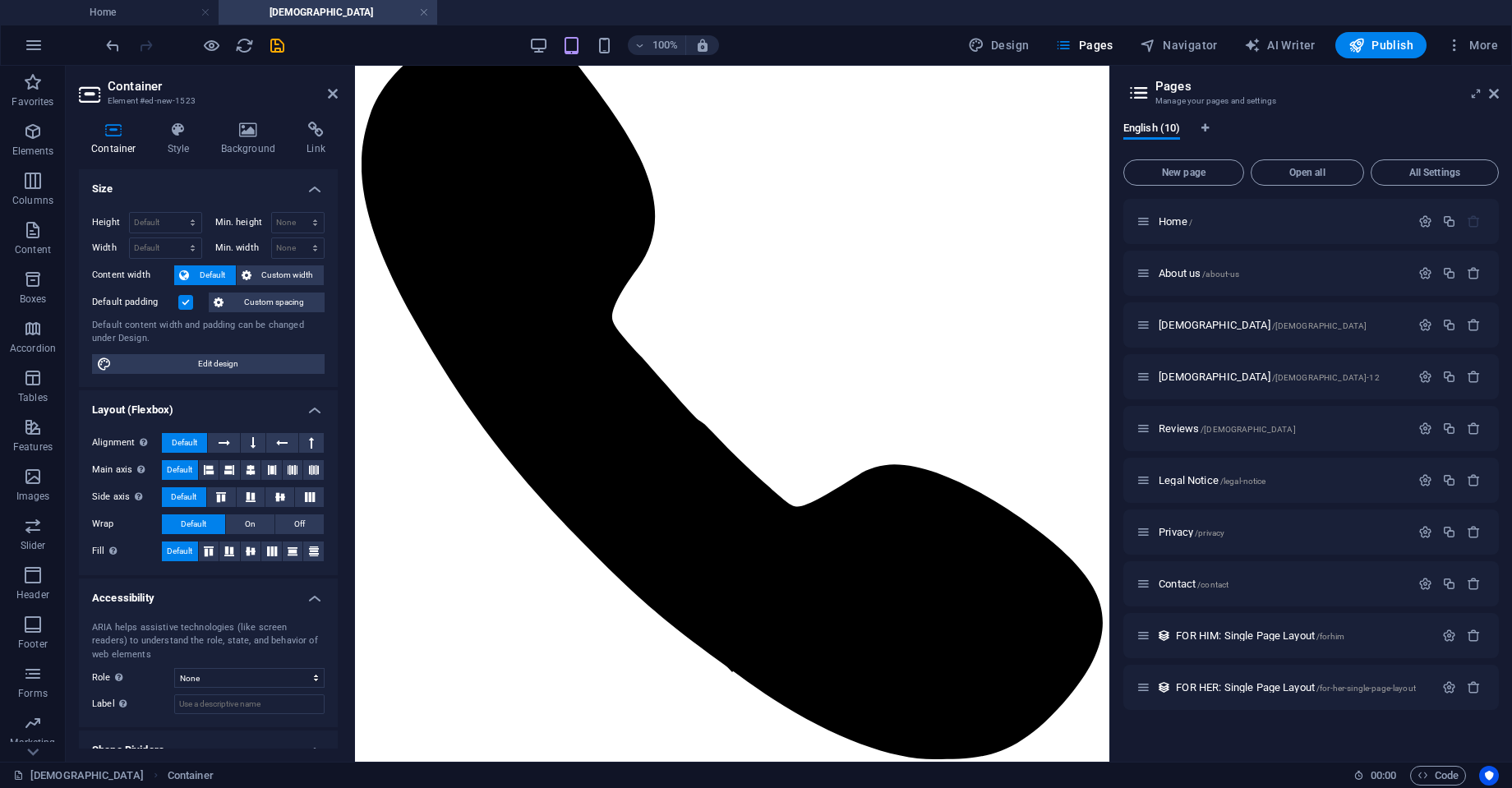
scroll to position [66, 0]
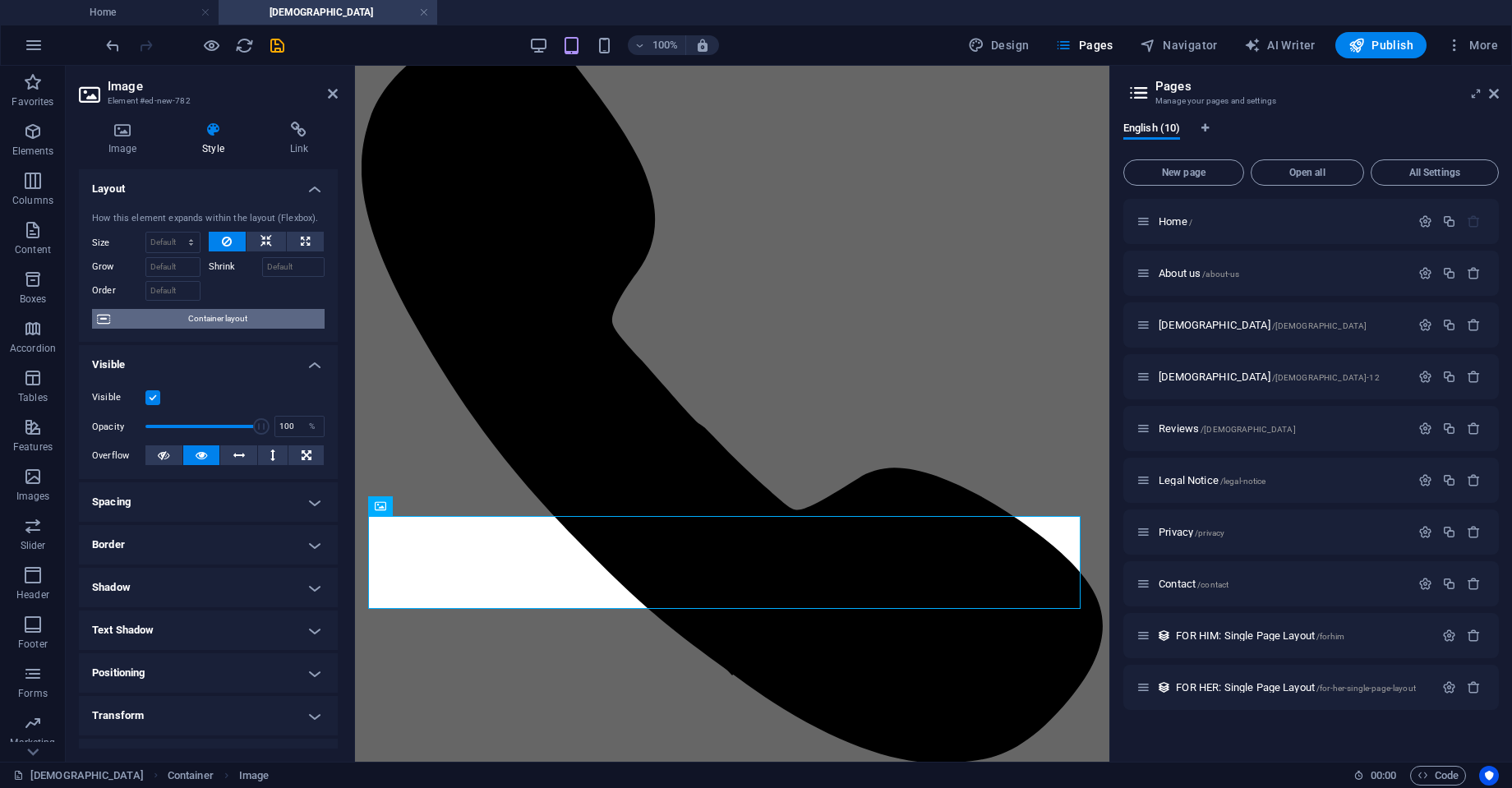
click at [185, 321] on span "Container layout" at bounding box center [217, 319] width 205 height 20
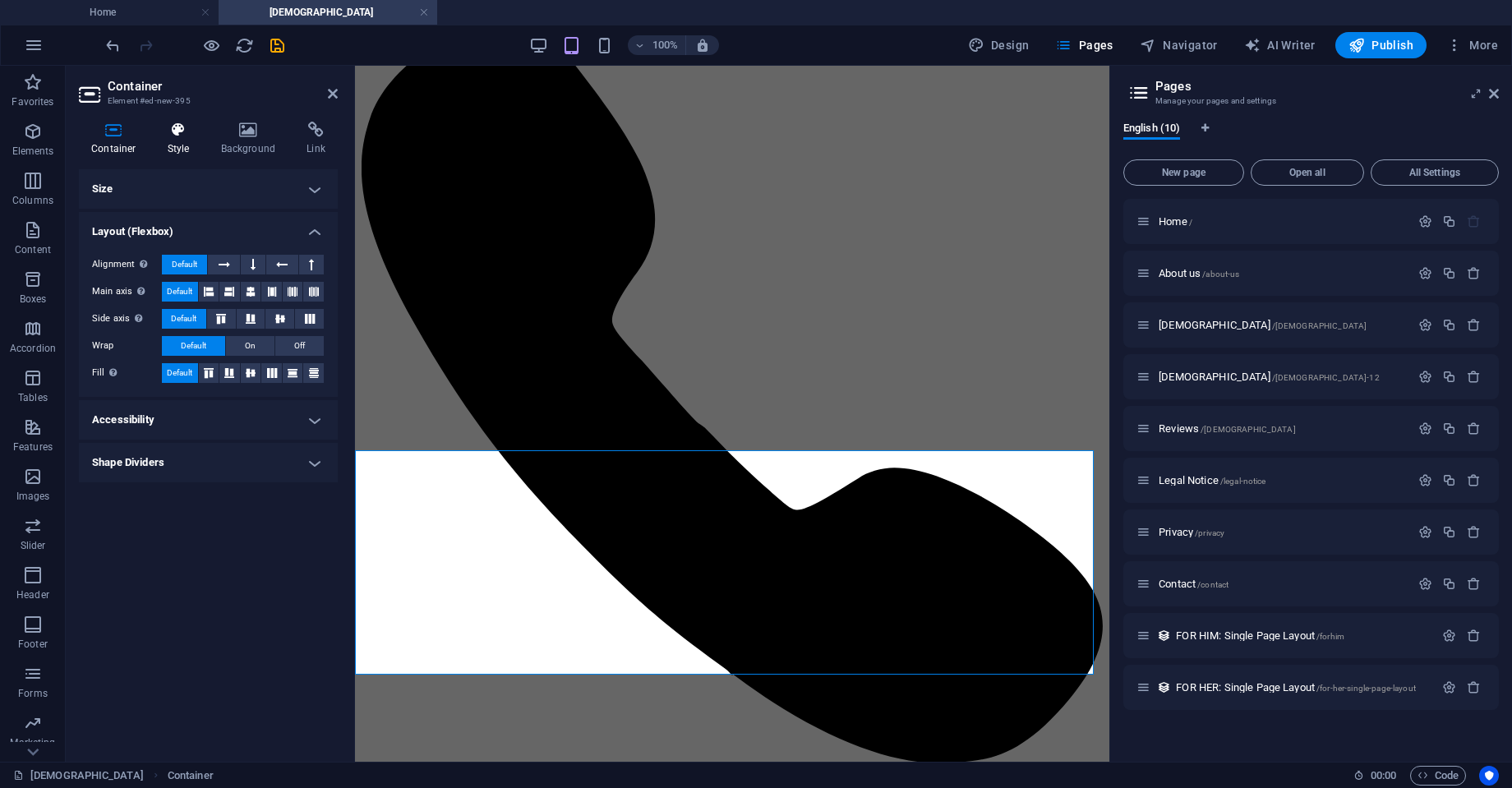
click at [181, 141] on h4 "Style" at bounding box center [182, 139] width 53 height 34
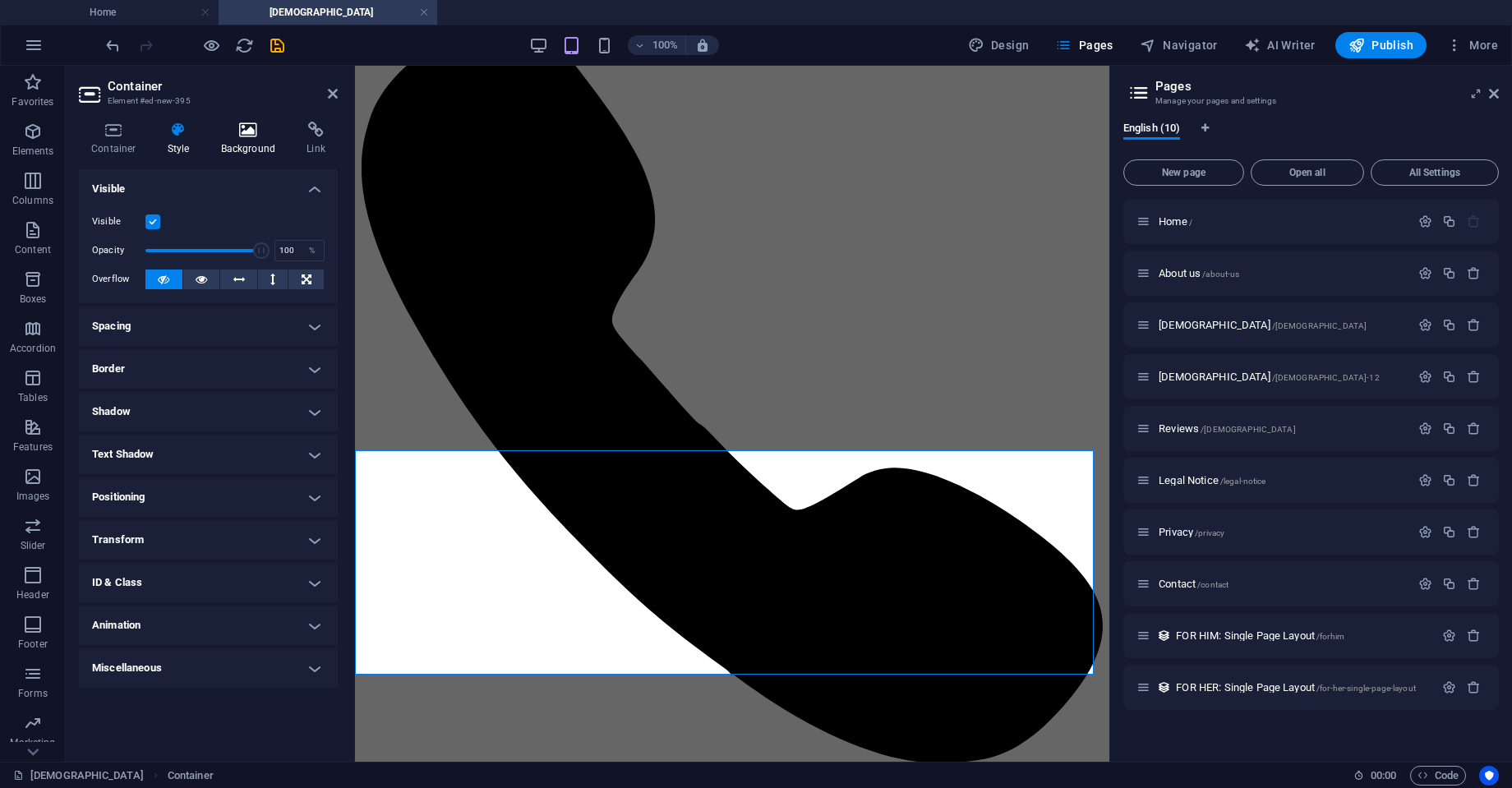
click at [229, 152] on h4 "Background" at bounding box center [252, 139] width 86 height 34
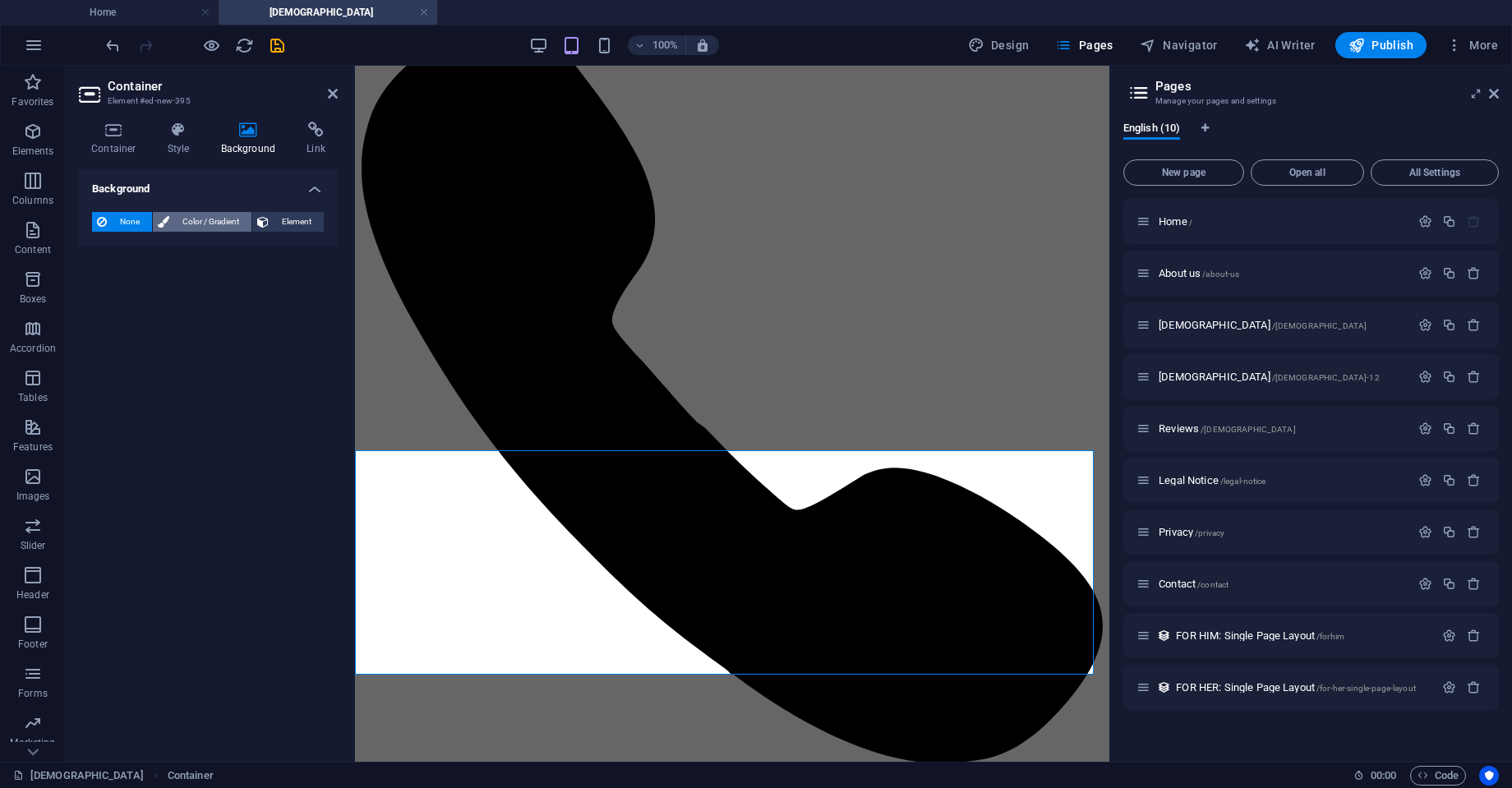
click at [209, 220] on span "Color / Gradient" at bounding box center [211, 221] width 72 height 20
click at [102, 288] on span at bounding box center [102, 287] width 18 height 18
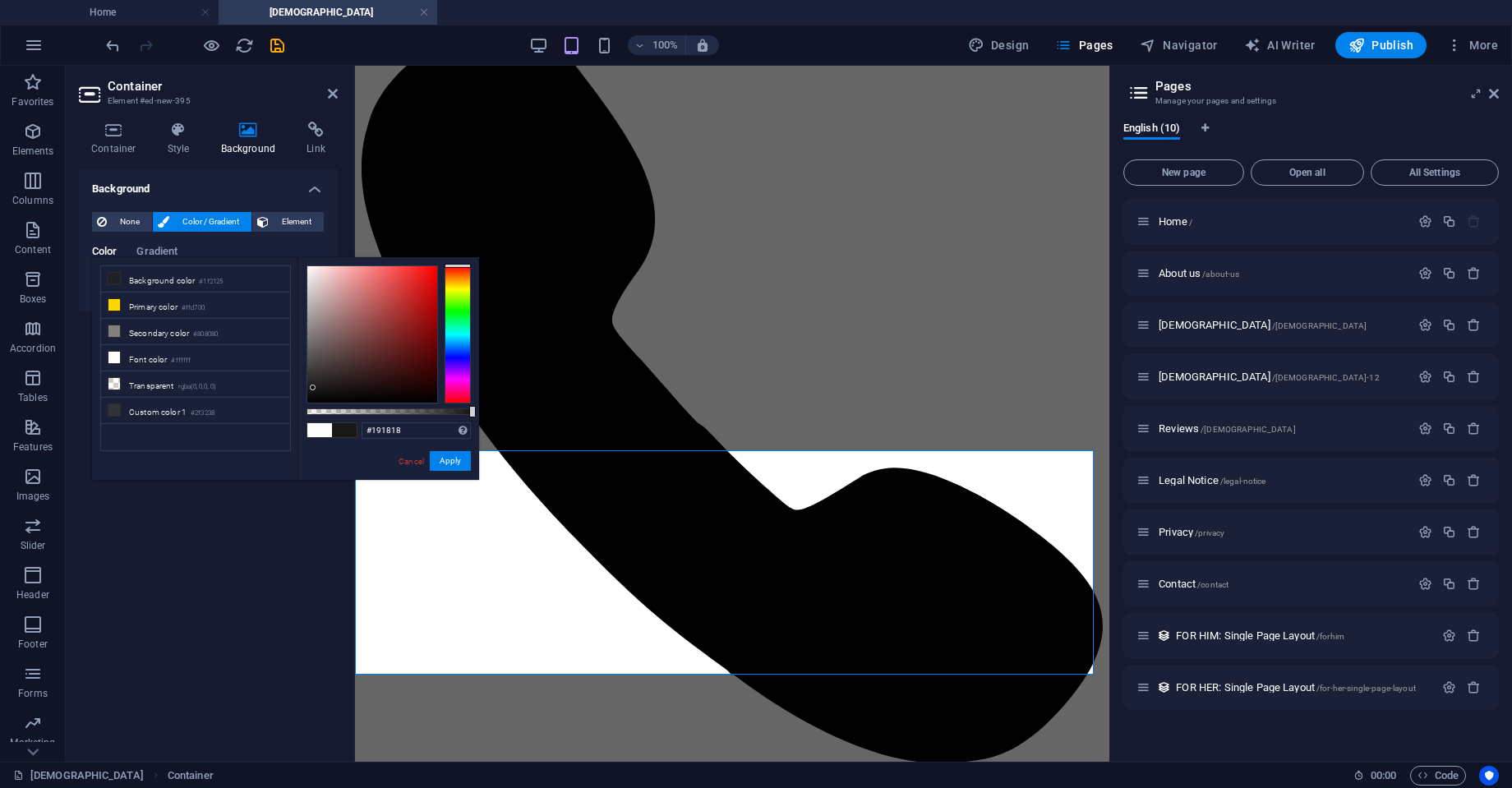
click at [313, 388] on div at bounding box center [372, 334] width 130 height 136
type input "#000000"
drag, startPoint x: 312, startPoint y: 384, endPoint x: 312, endPoint y: 407, distance: 23.0
click at [312, 404] on div at bounding box center [388, 334] width 164 height 138
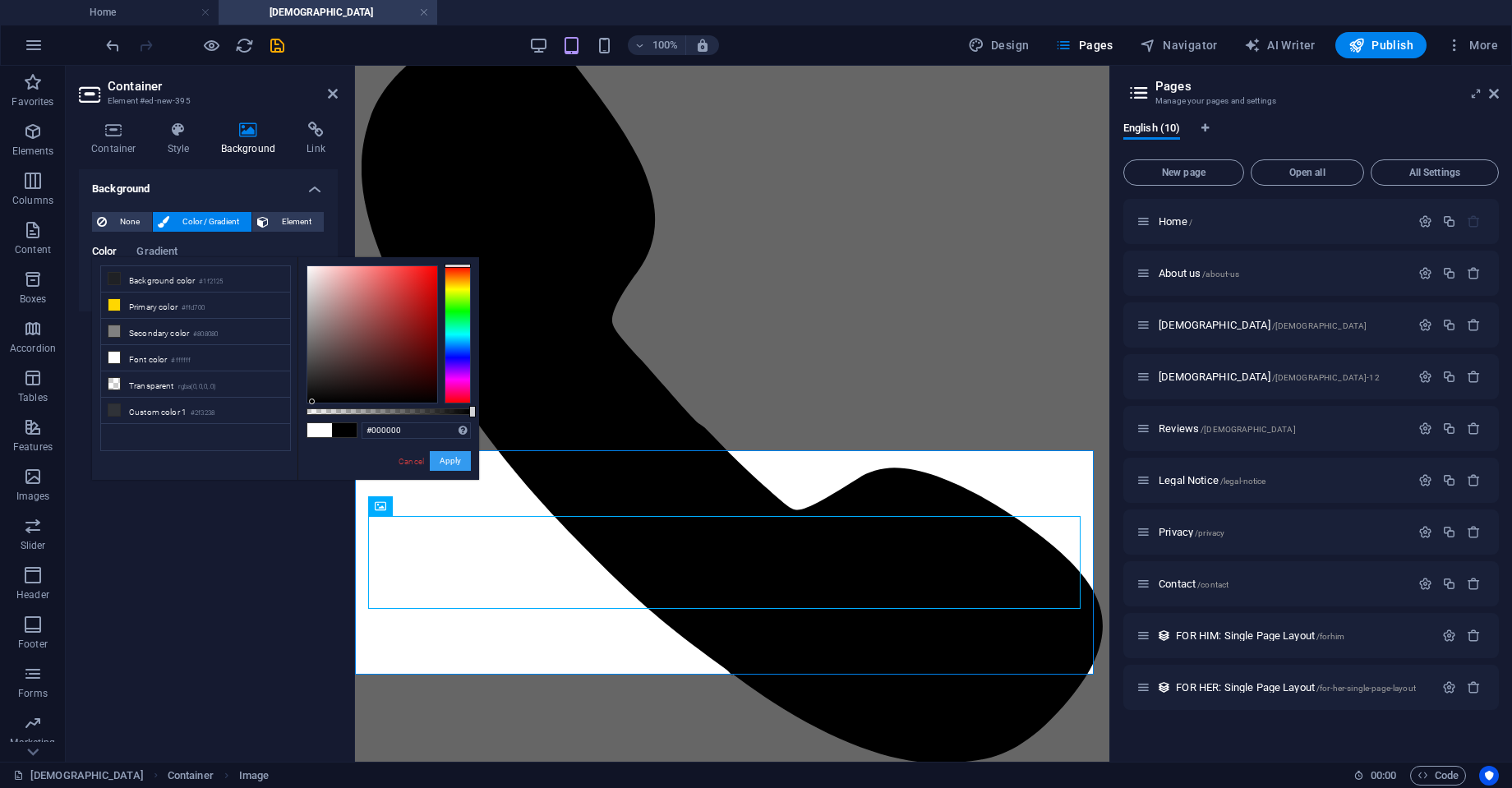
click at [446, 459] on button "Apply" at bounding box center [450, 461] width 41 height 20
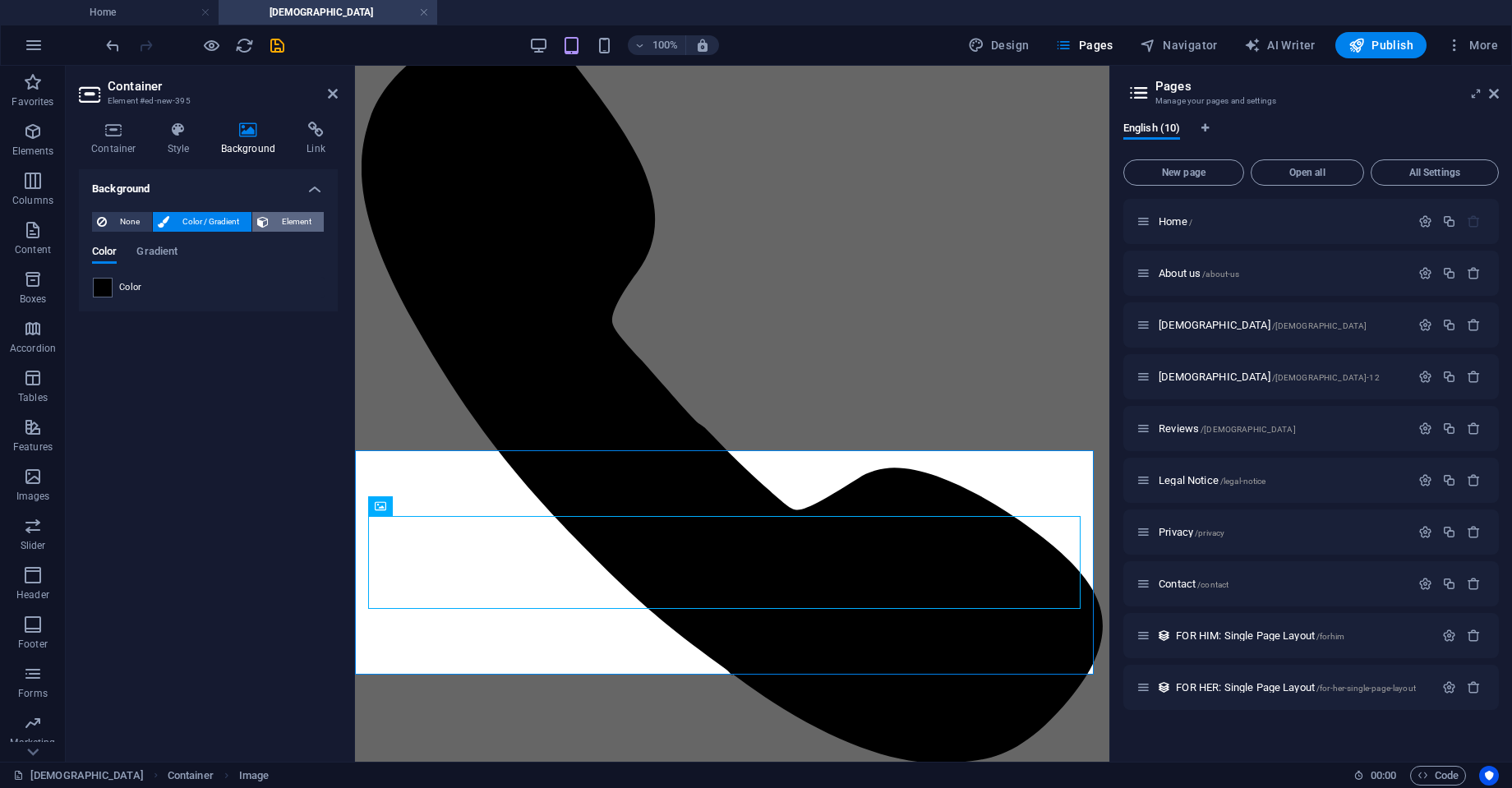
click at [281, 221] on span "Element" at bounding box center [296, 221] width 45 height 20
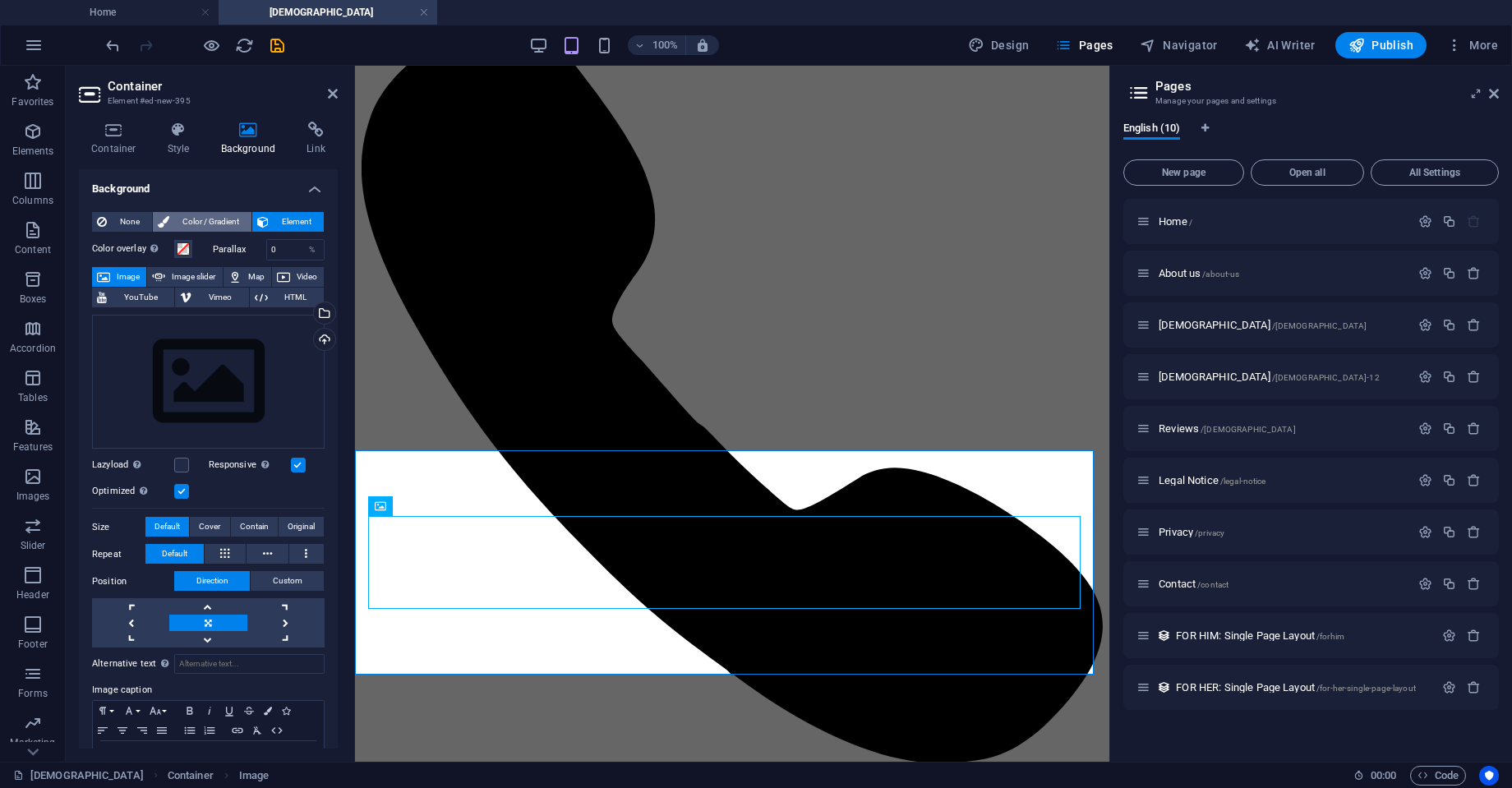
click at [219, 223] on span "Color / Gradient" at bounding box center [211, 221] width 72 height 20
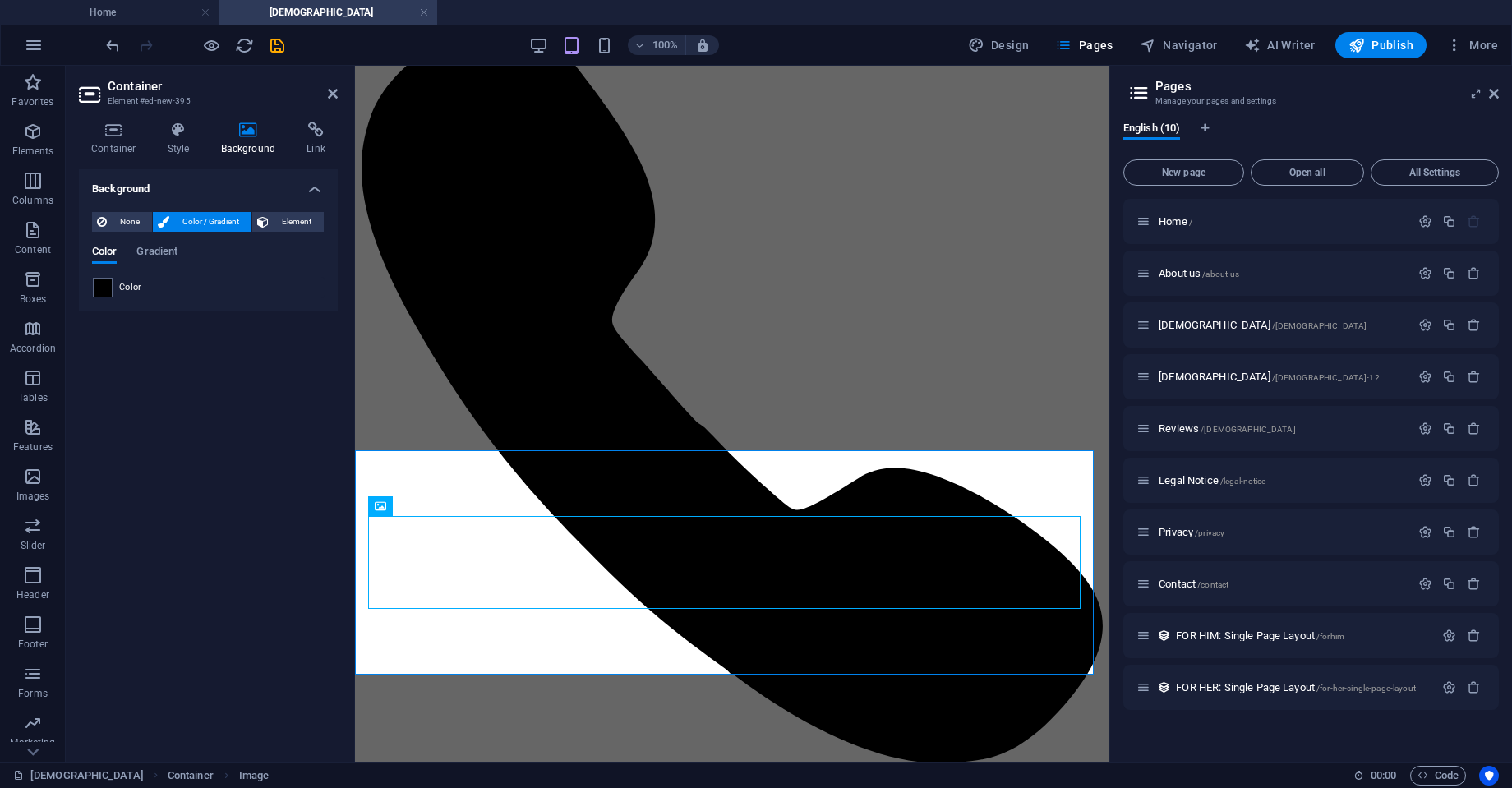
click at [308, 193] on h4 "Background" at bounding box center [208, 183] width 259 height 30
click at [308, 193] on h4 "Background" at bounding box center [208, 188] width 259 height 39
click at [318, 144] on h4 "Link" at bounding box center [316, 139] width 44 height 34
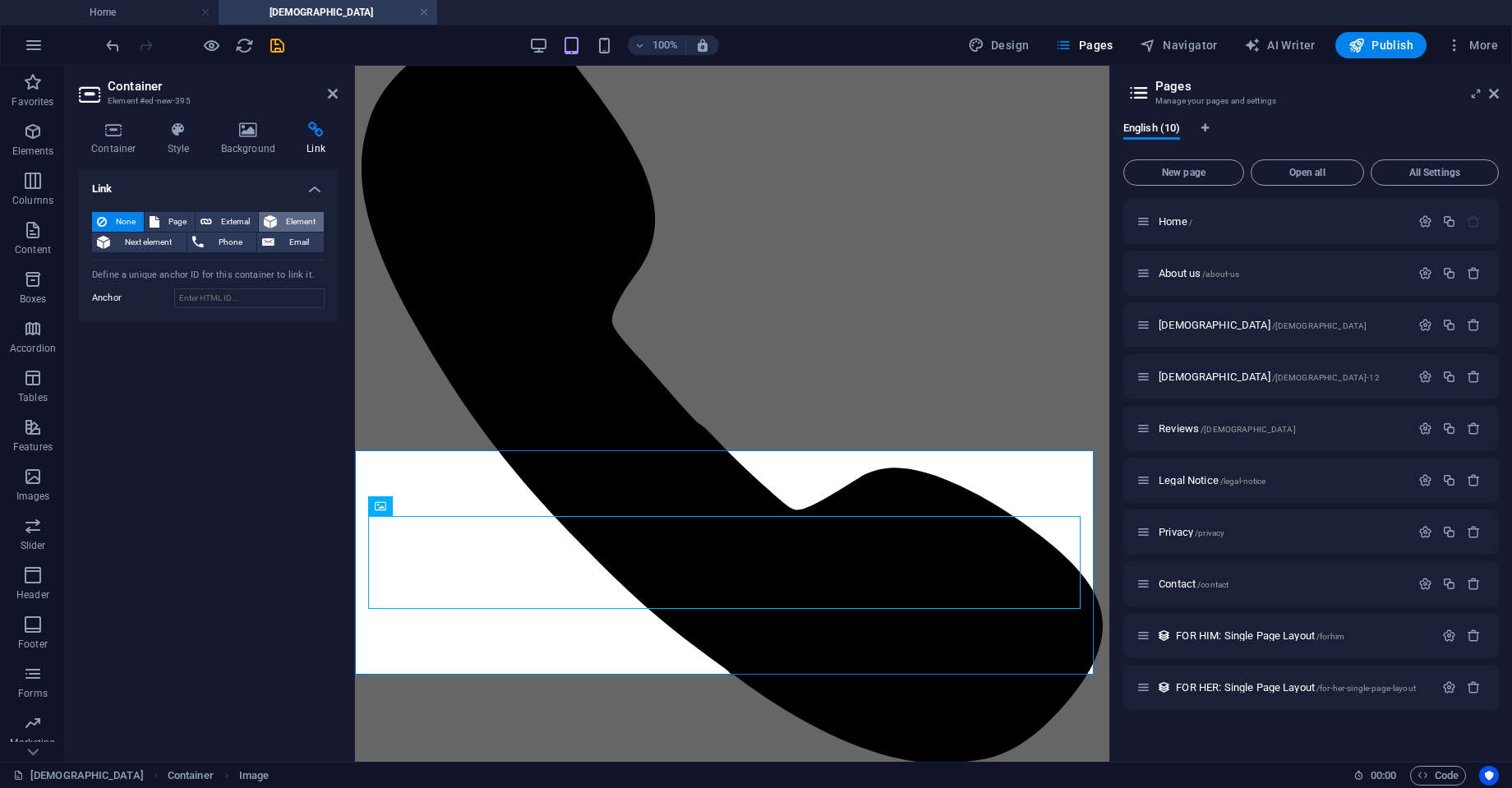
click at [282, 221] on span "Element" at bounding box center [300, 221] width 37 height 20
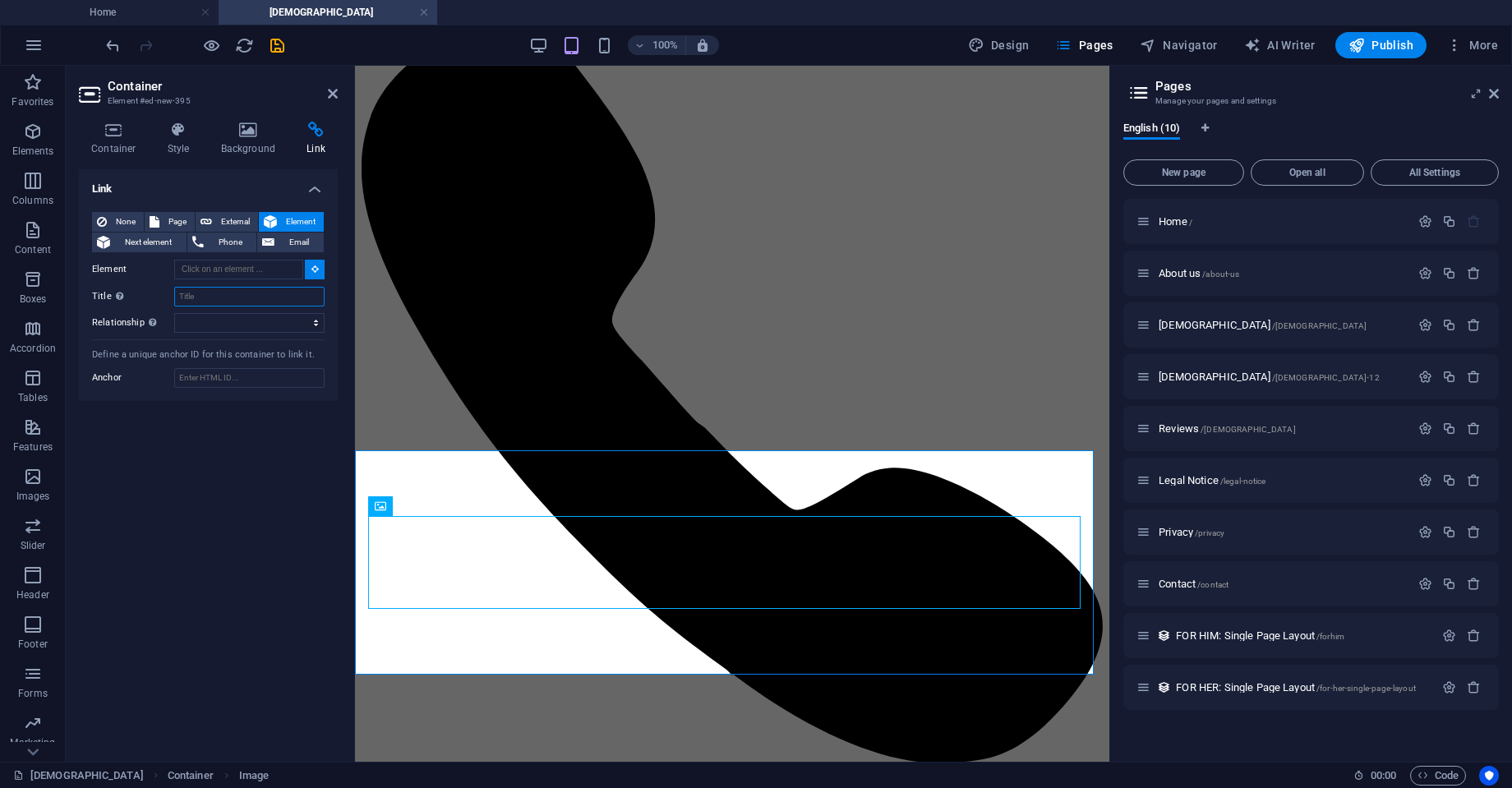
click at [210, 300] on input "Title Additional link description, should not be the same as the link text. The…" at bounding box center [250, 297] width 151 height 20
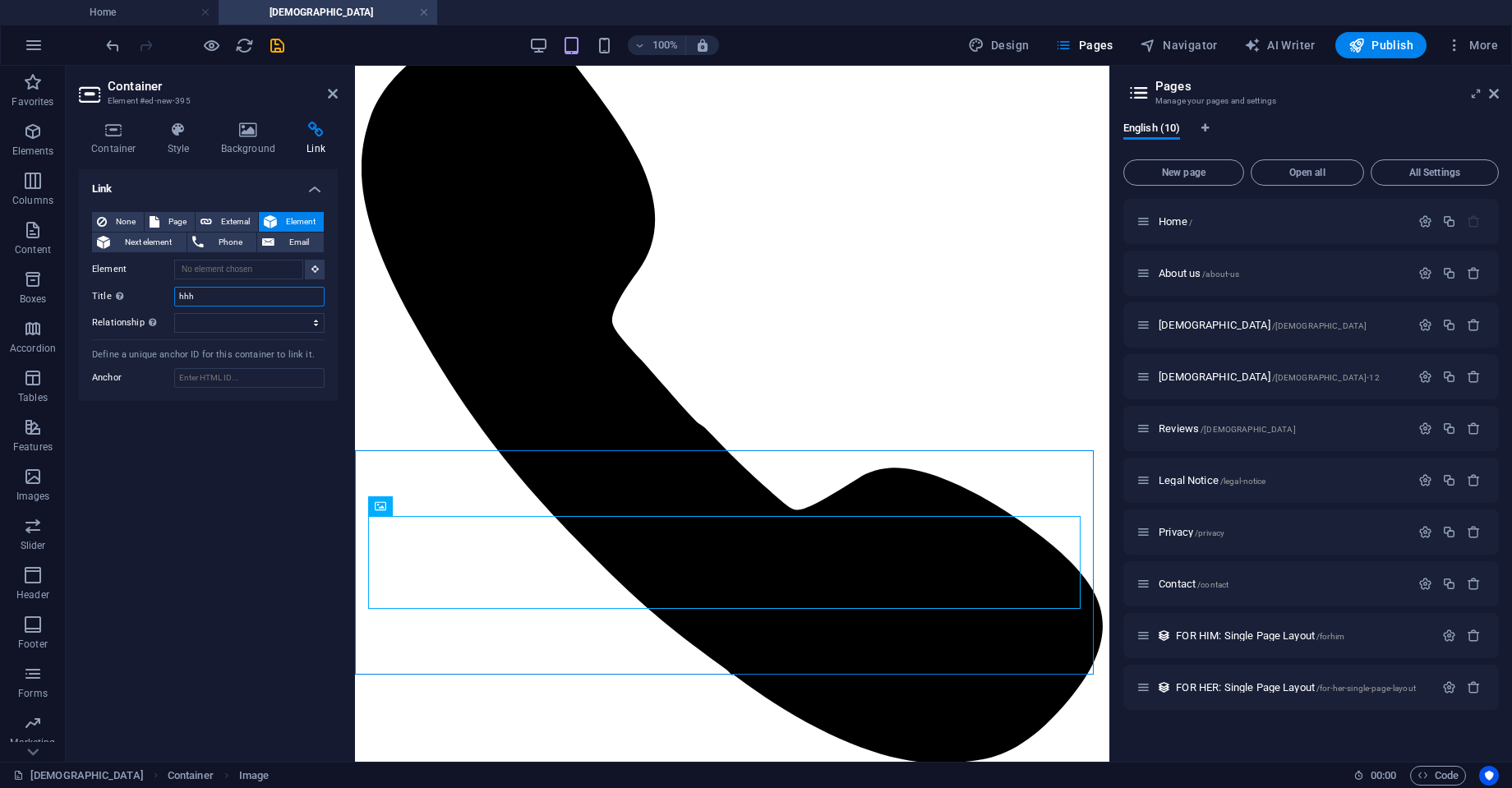
type input "hhh"
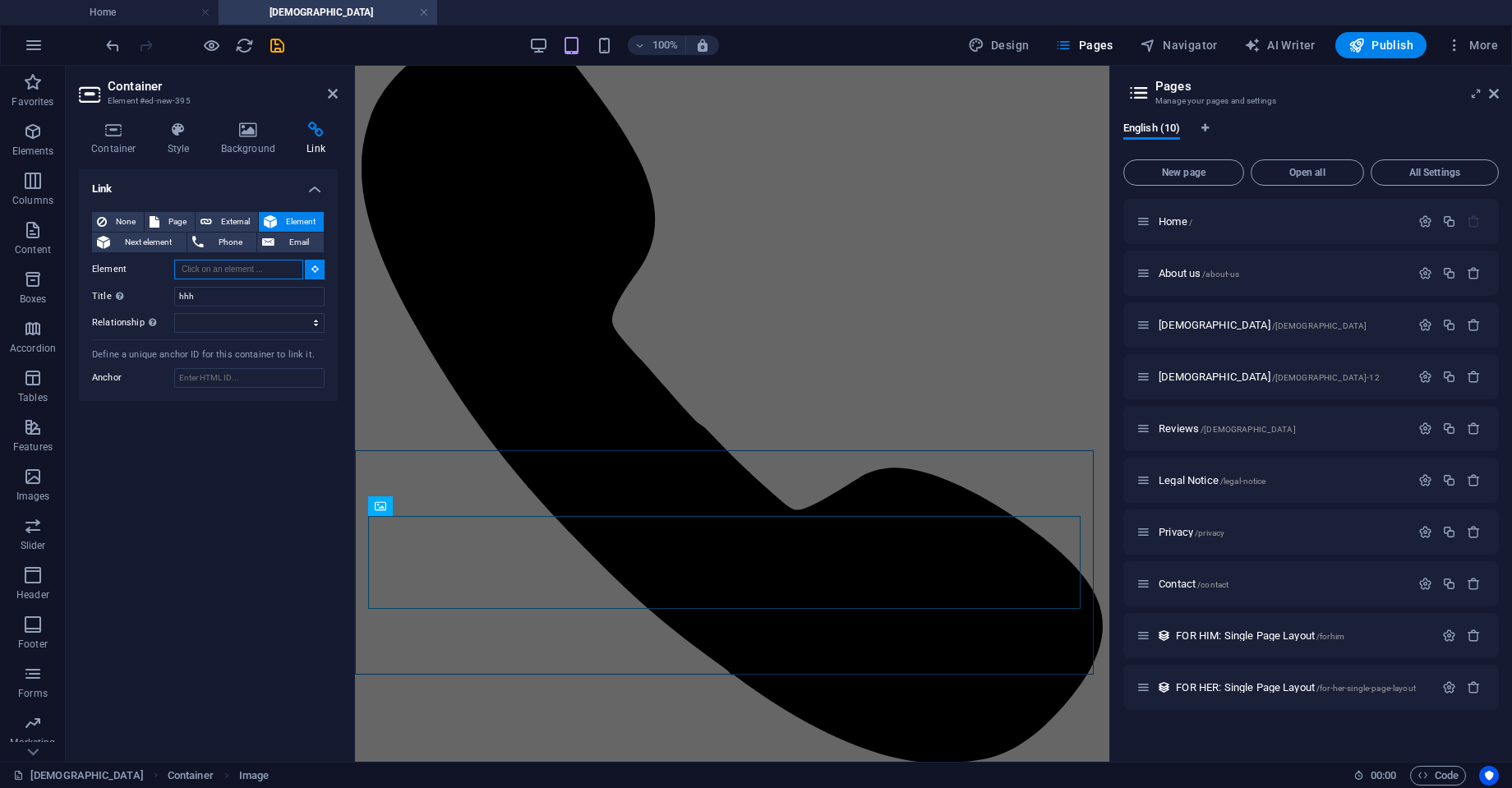
click at [286, 269] on input "Element" at bounding box center [238, 269] width 129 height 20
click at [253, 146] on h4 "Background" at bounding box center [252, 139] width 86 height 34
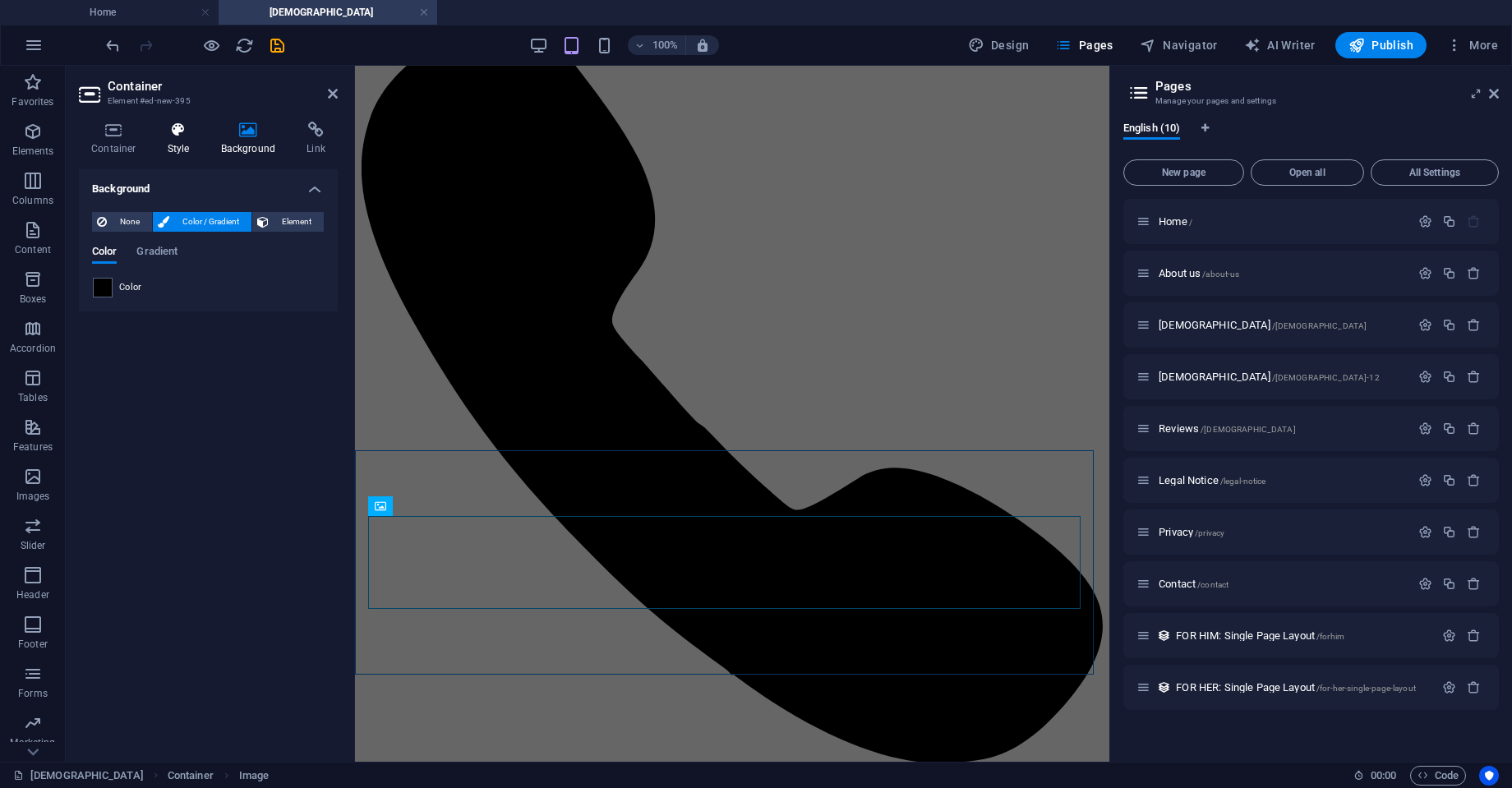
click at [187, 125] on icon at bounding box center [178, 130] width 47 height 16
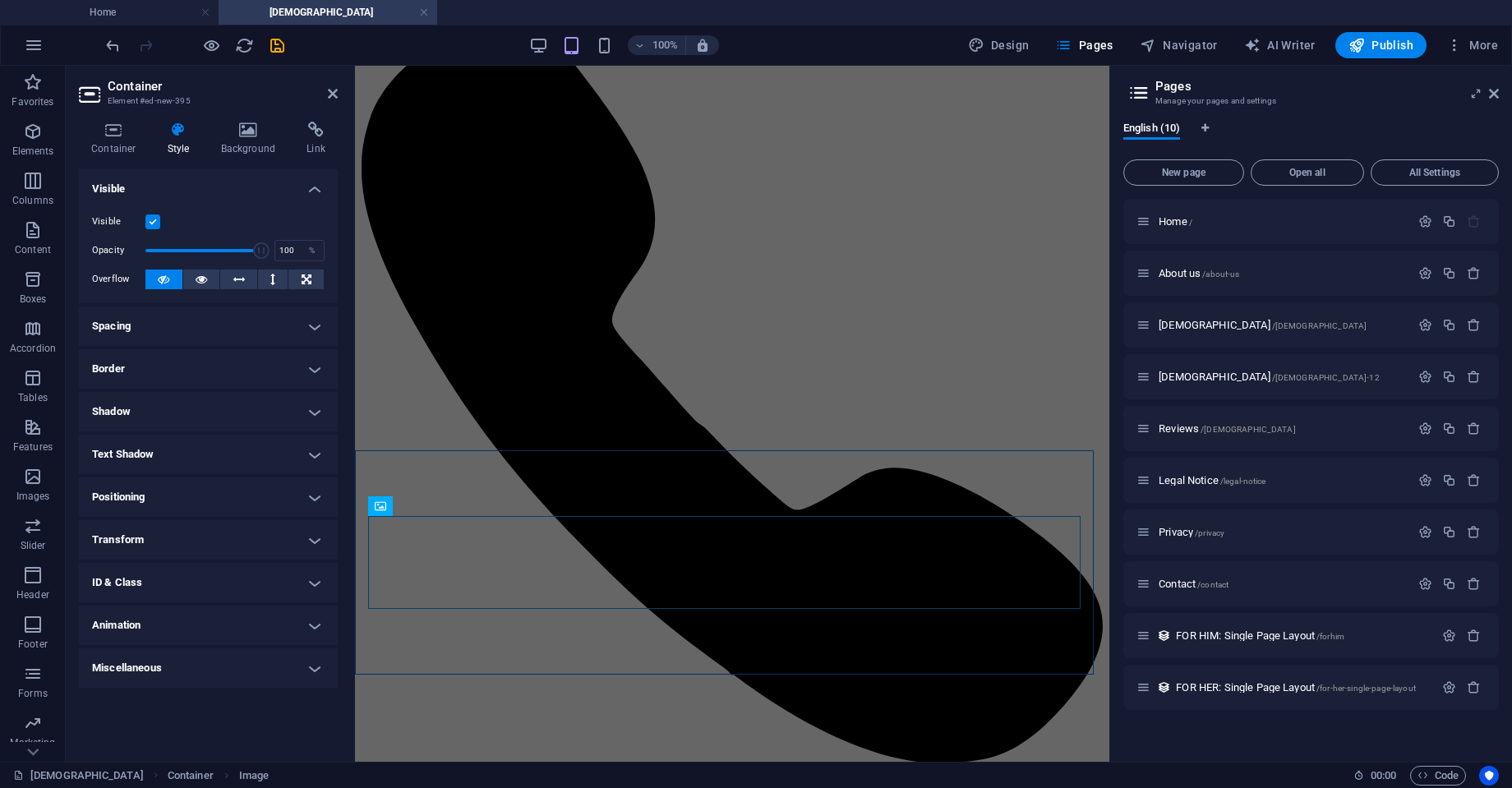
click at [206, 461] on h4 "Text Shadow" at bounding box center [208, 454] width 259 height 39
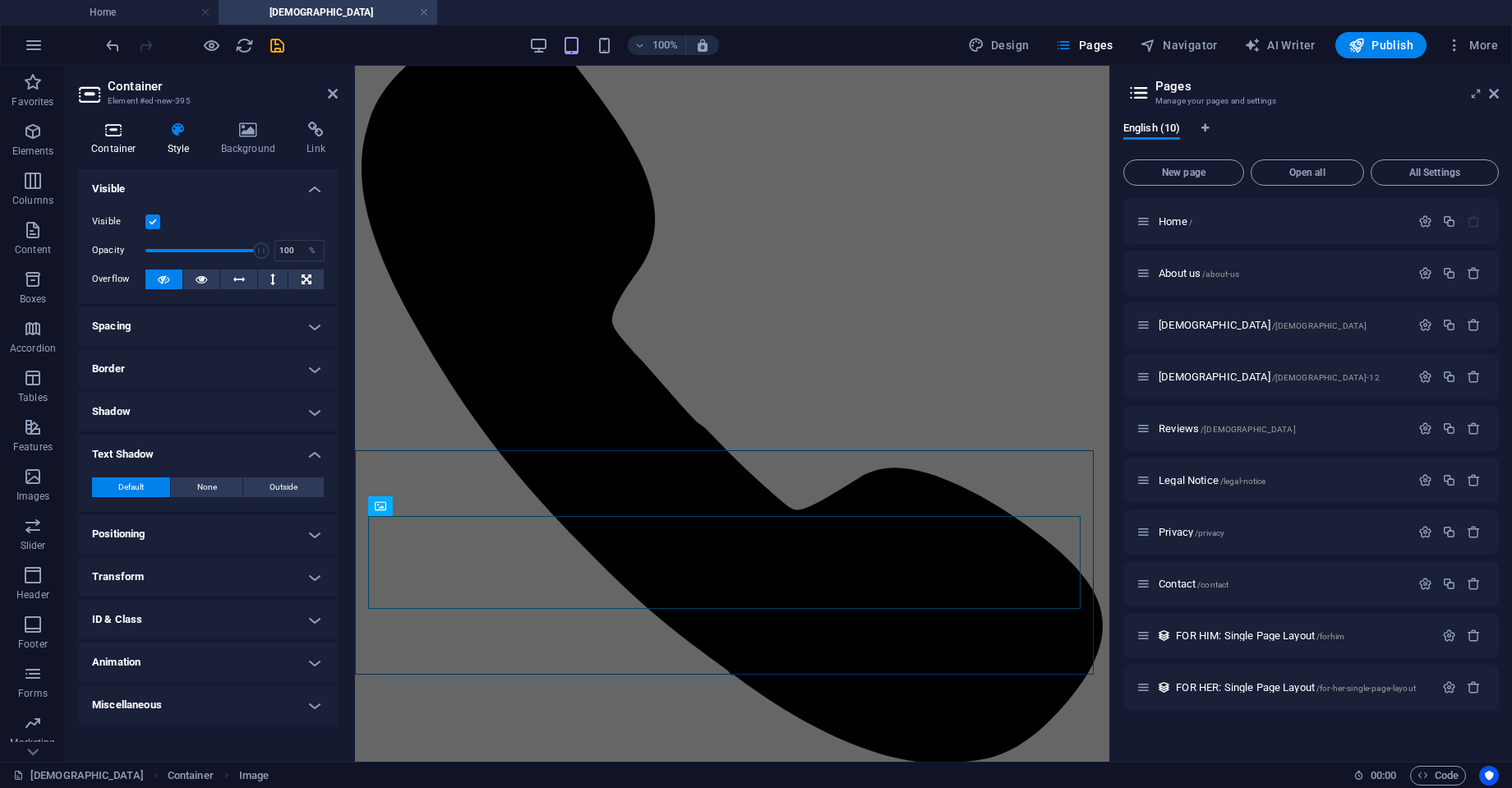
click at [135, 152] on h4 "Container" at bounding box center [117, 139] width 76 height 34
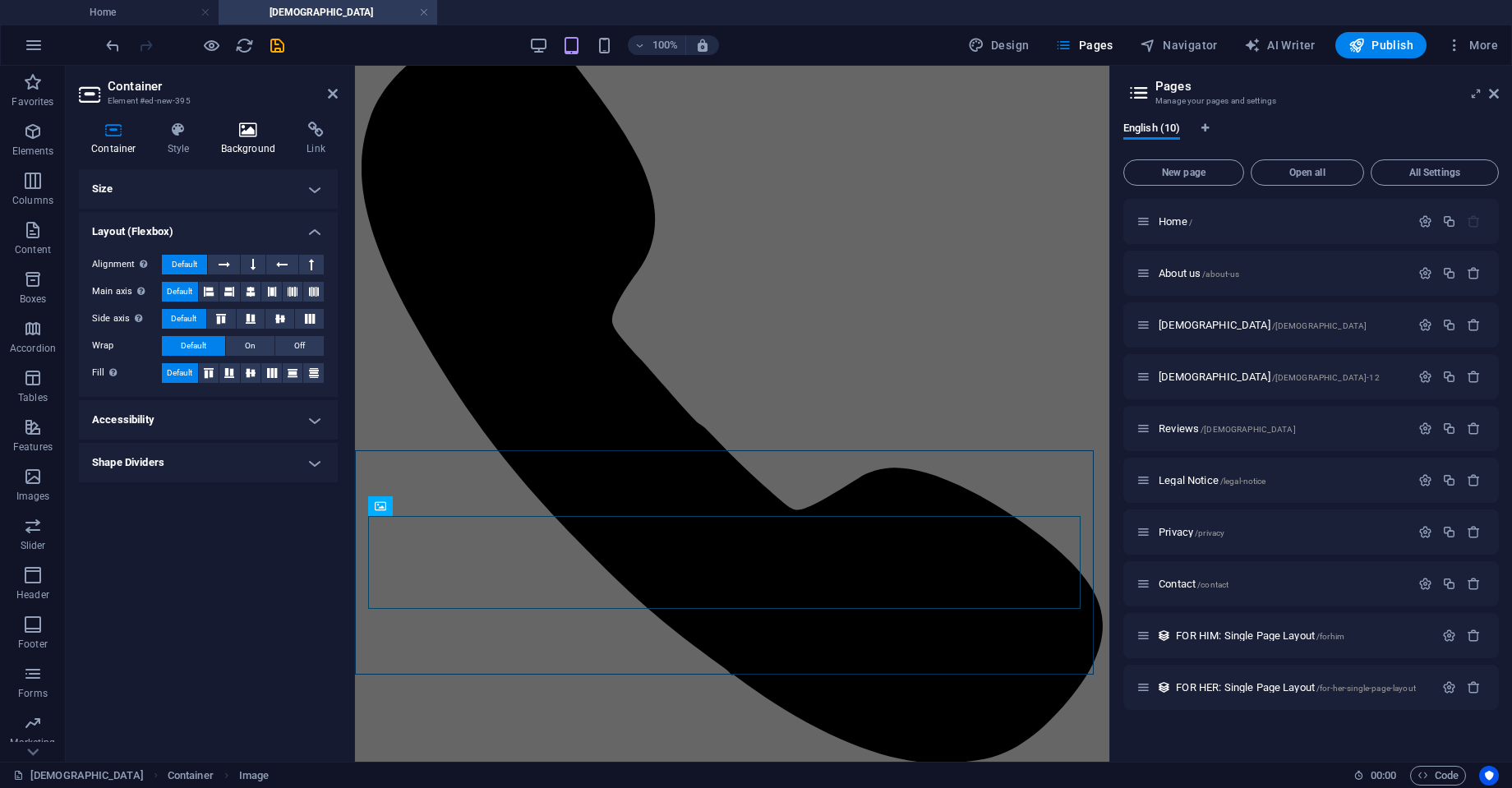
click at [240, 127] on icon at bounding box center [249, 130] width 80 height 16
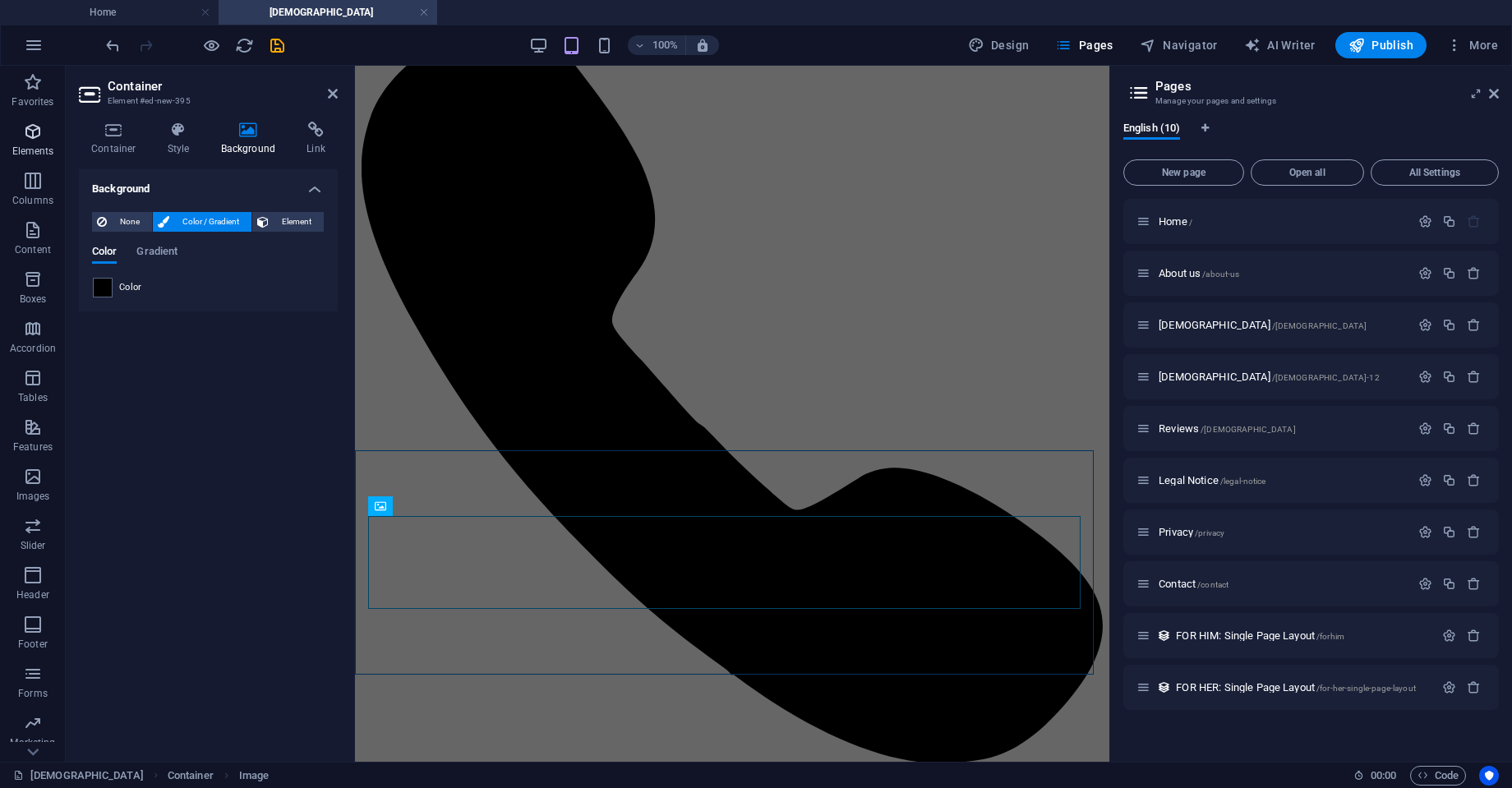
click at [41, 130] on icon "button" at bounding box center [32, 132] width 20 height 20
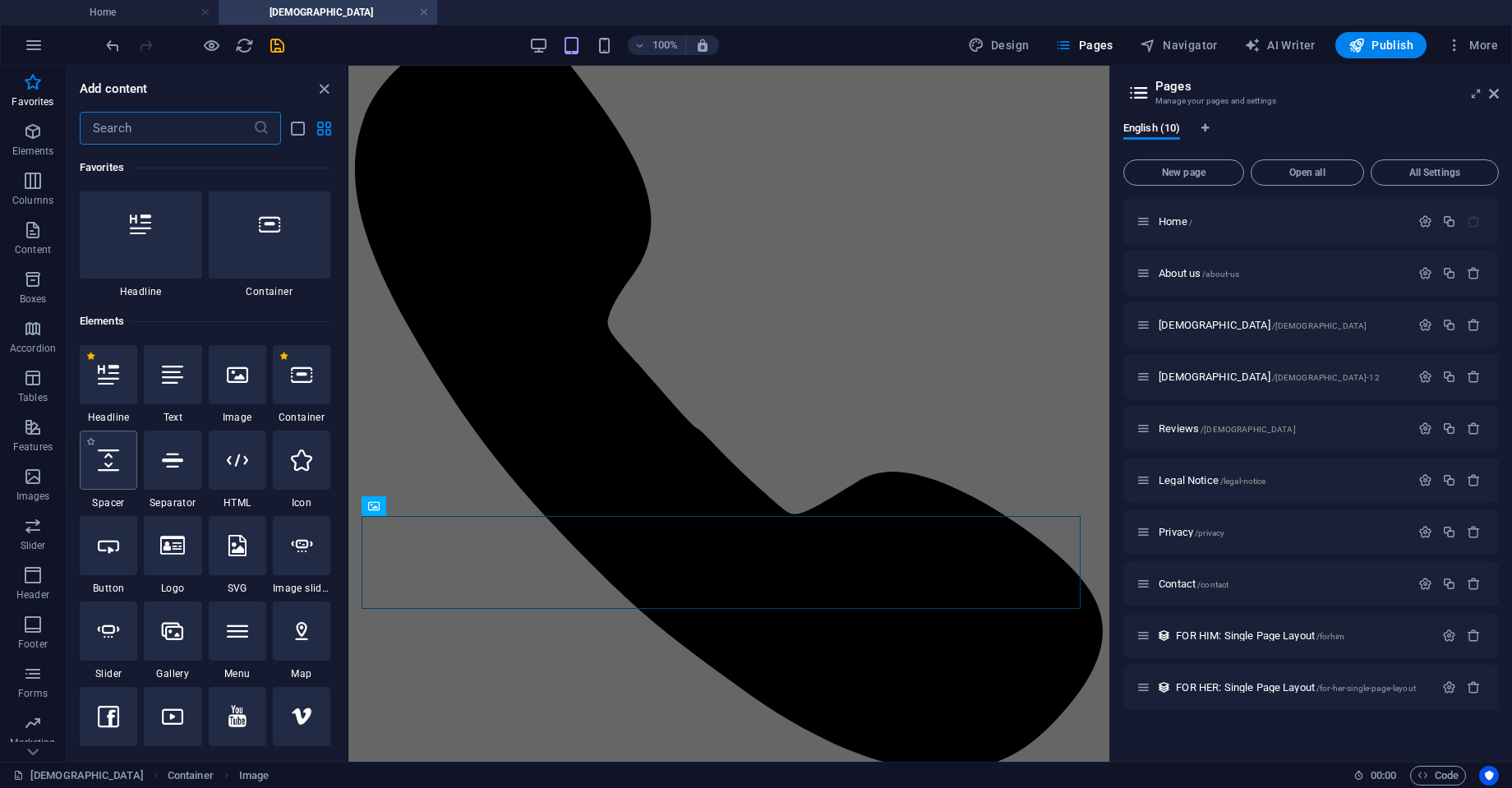
scroll to position [0, 0]
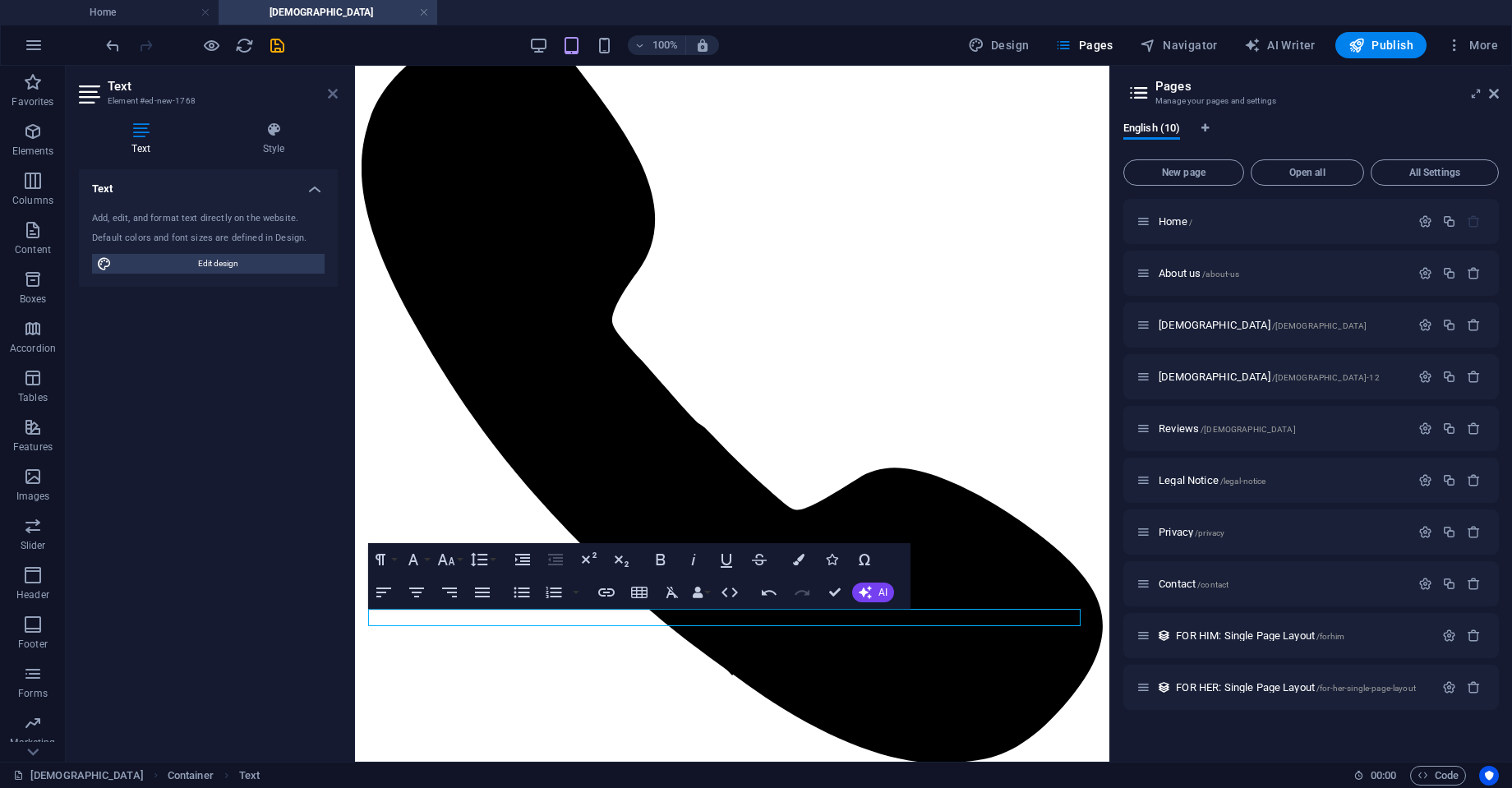
drag, startPoint x: 332, startPoint y: 95, endPoint x: 190, endPoint y: 18, distance: 161.5
click at [332, 95] on icon at bounding box center [333, 93] width 10 height 13
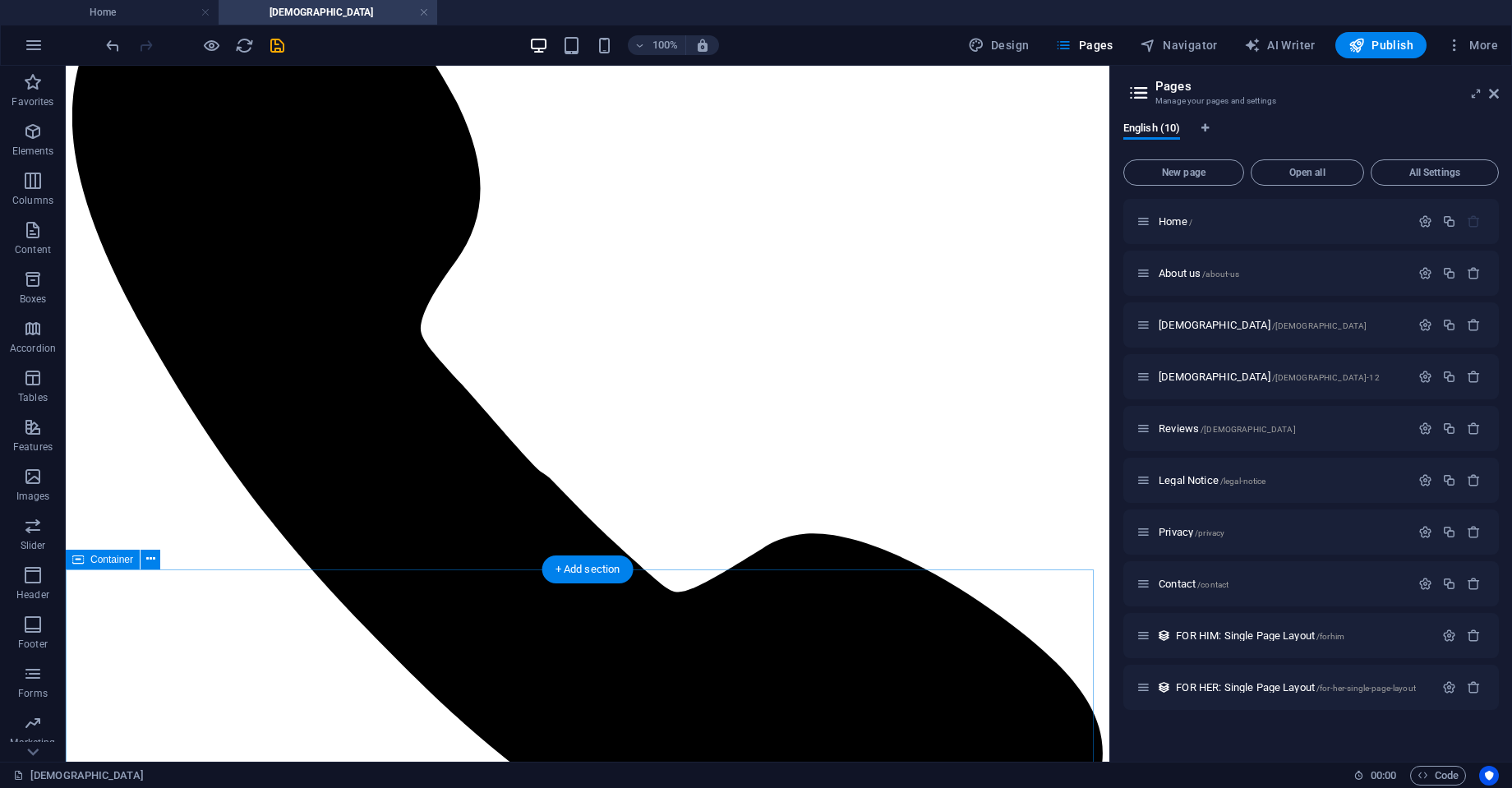
scroll to position [172, 0]
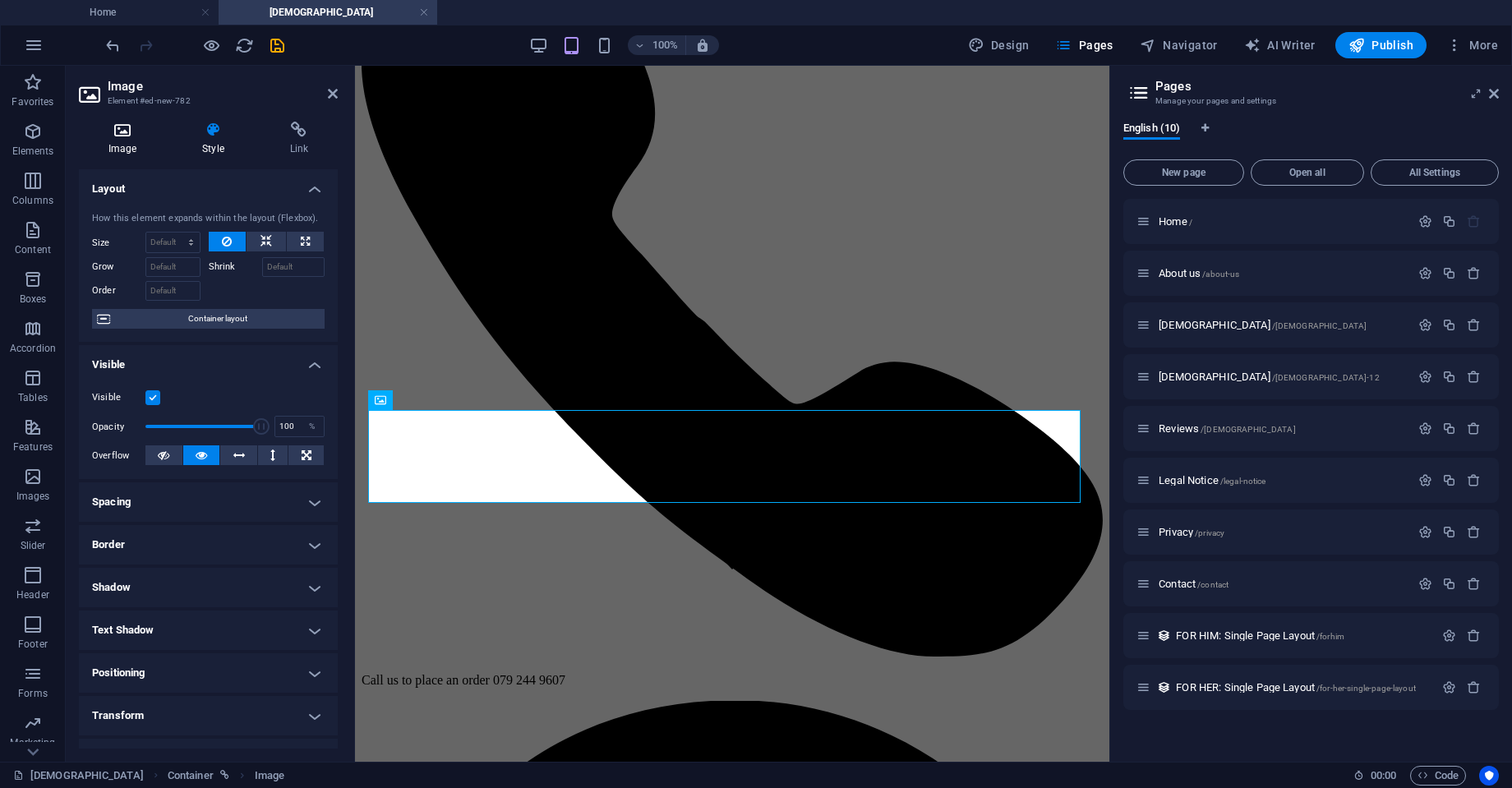
click at [128, 129] on icon at bounding box center [122, 130] width 87 height 16
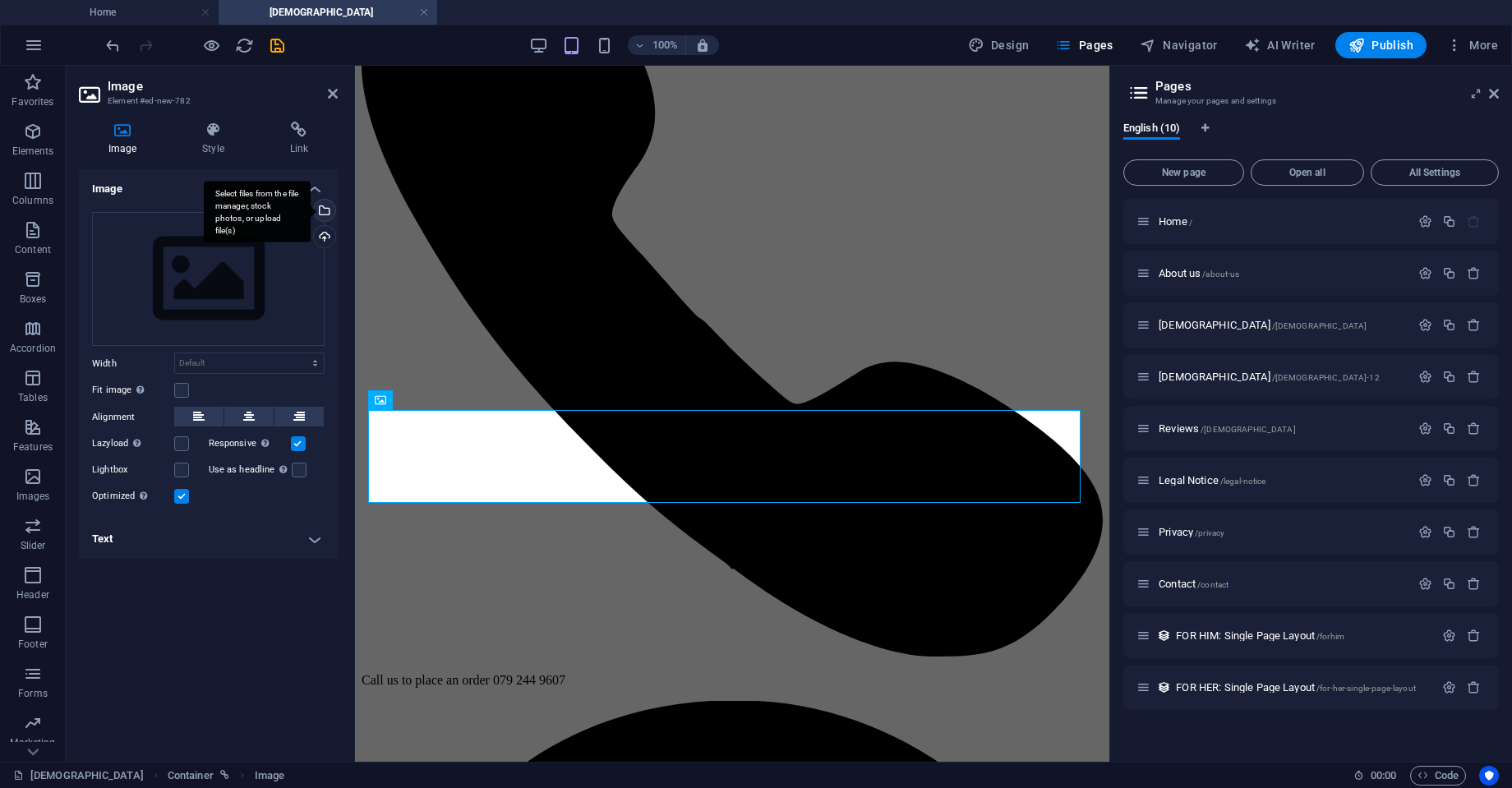
click at [311, 210] on div "Select files from the file manager, stock photos, or upload file(s)" at bounding box center [258, 212] width 107 height 62
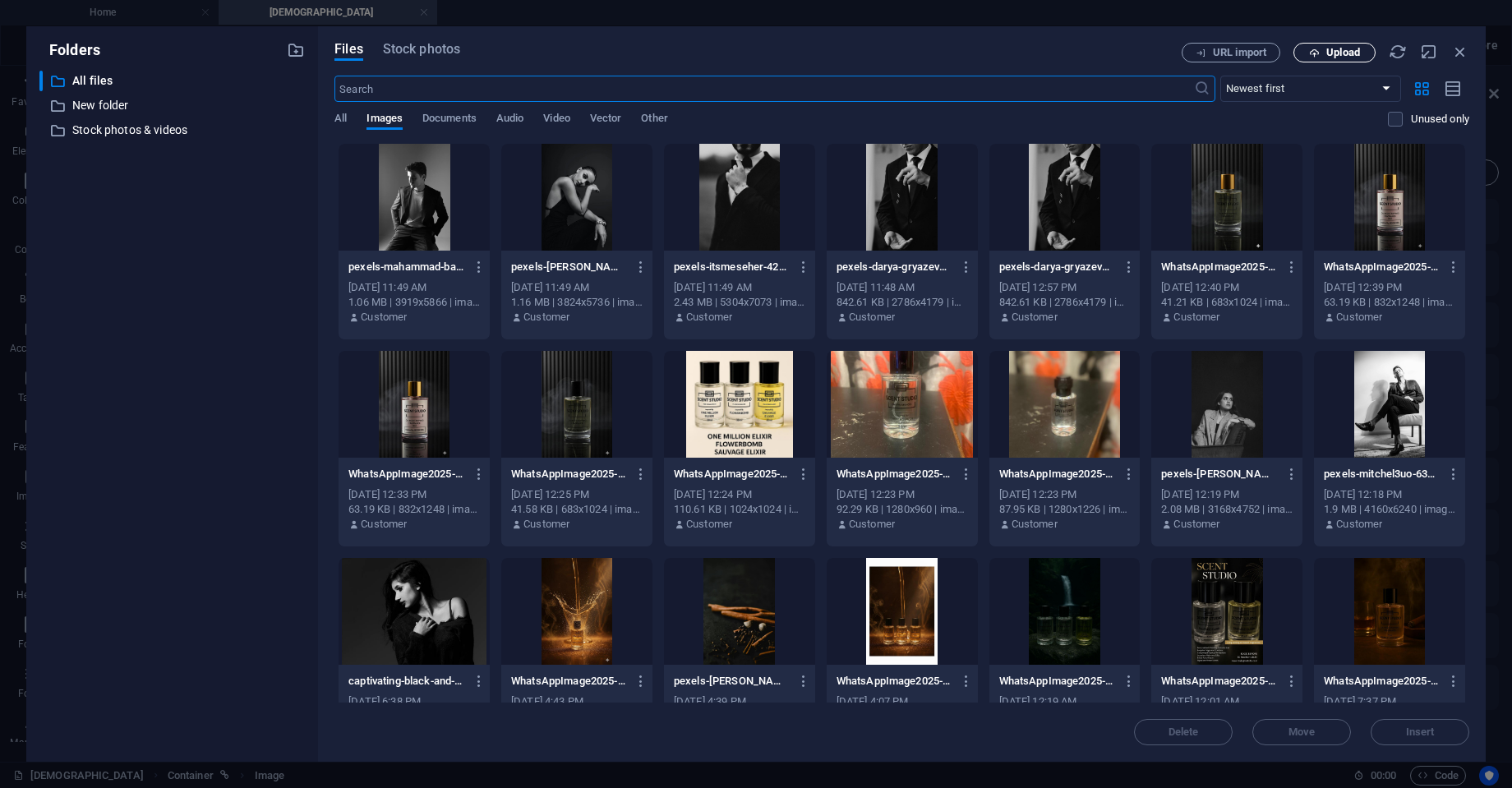
click at [1337, 57] on button "Upload" at bounding box center [1335, 52] width 82 height 20
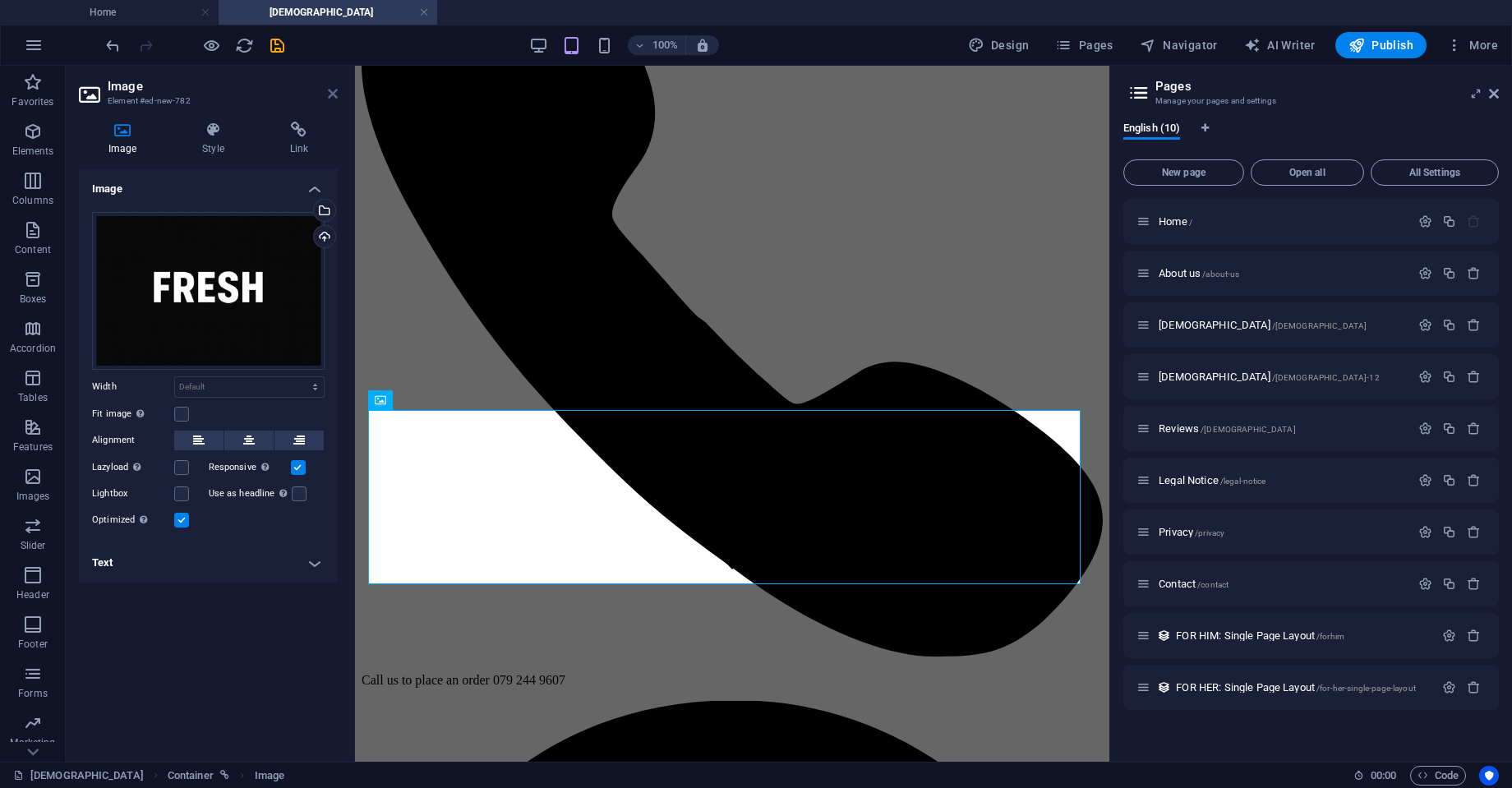
click at [330, 91] on icon at bounding box center [333, 93] width 10 height 13
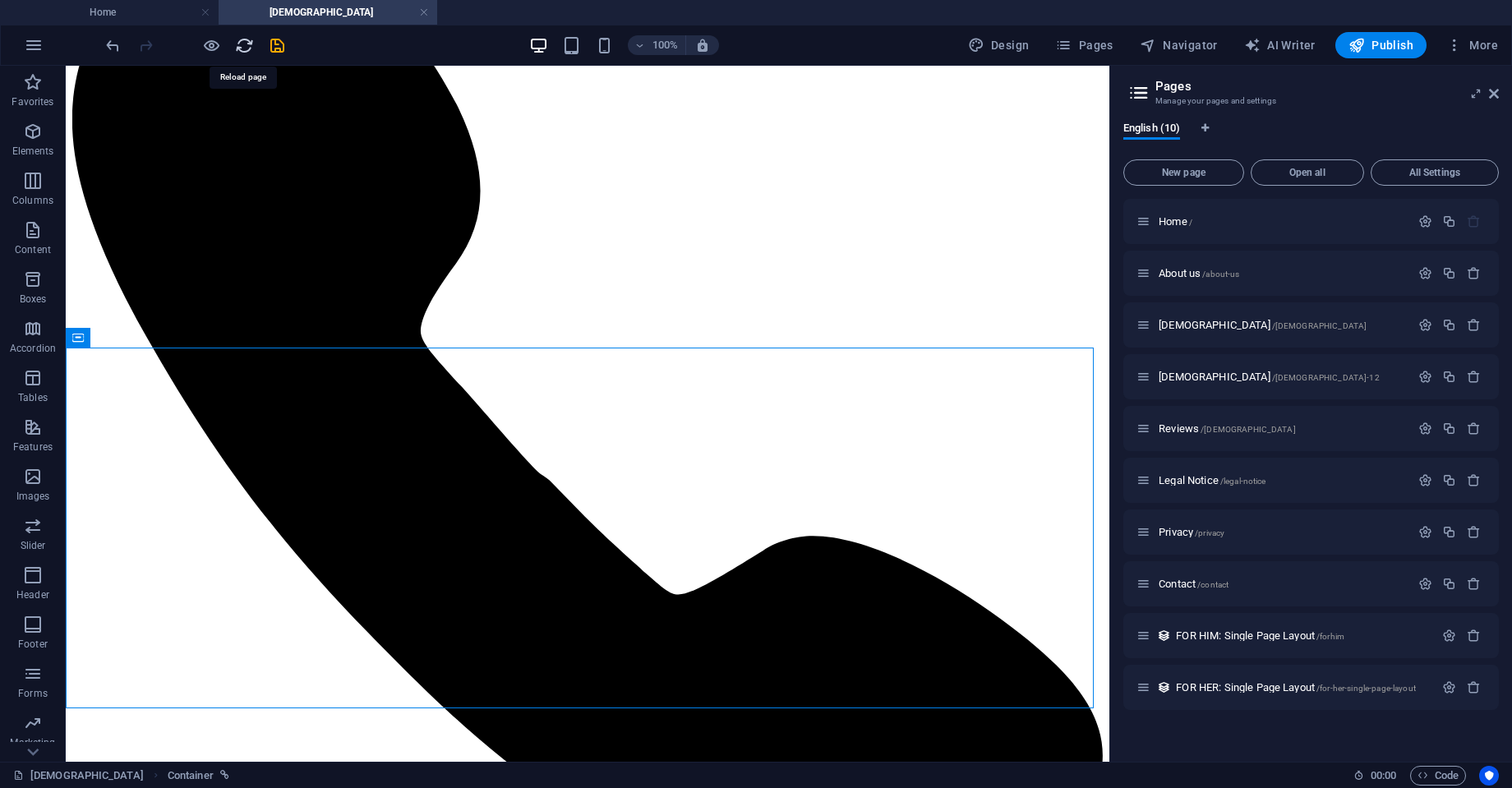
drag, startPoint x: 237, startPoint y: 43, endPoint x: 863, endPoint y: 50, distance: 626.0
click at [237, 43] on icon "reload" at bounding box center [244, 46] width 19 height 19
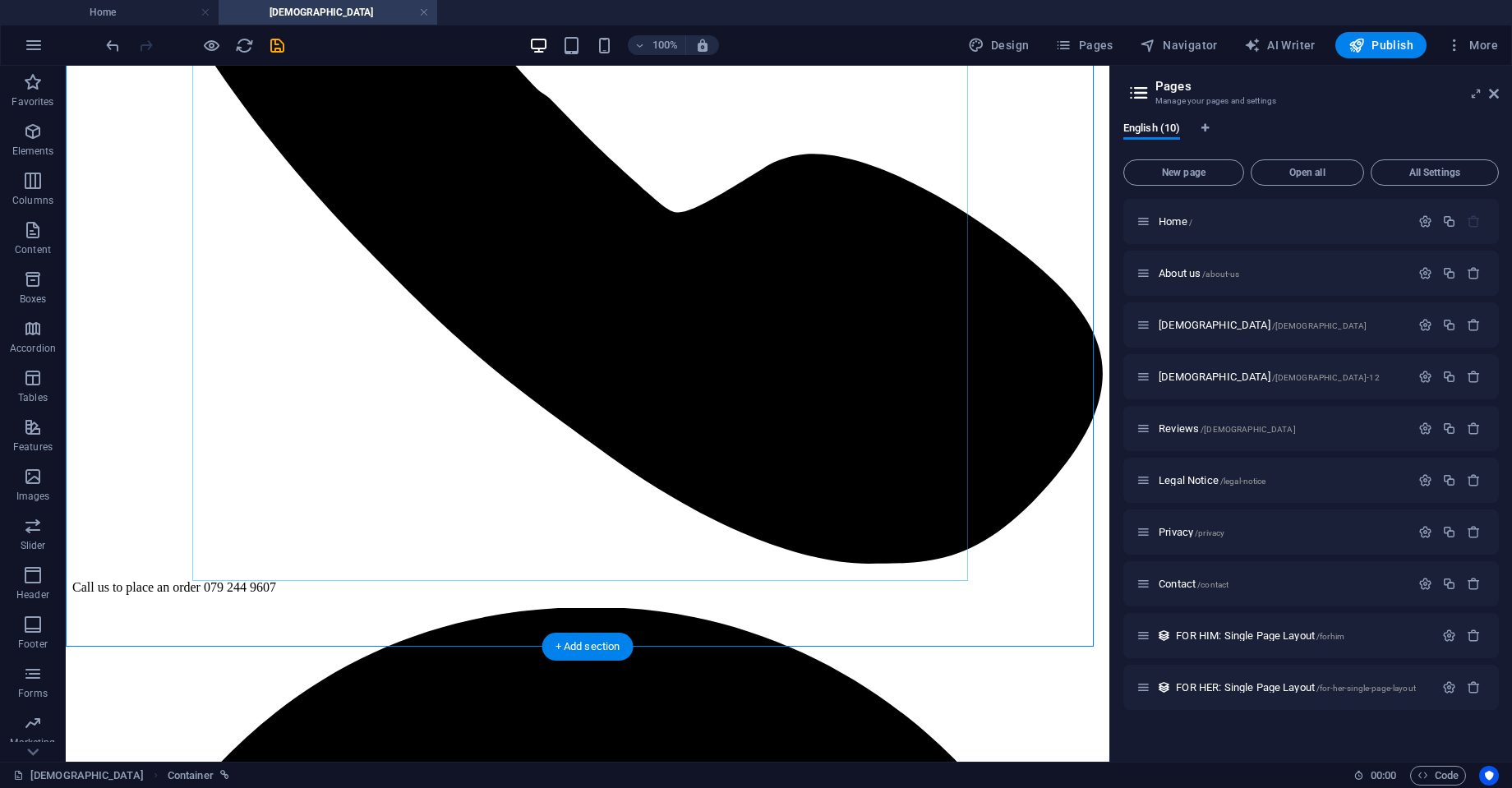
scroll to position [561, 0]
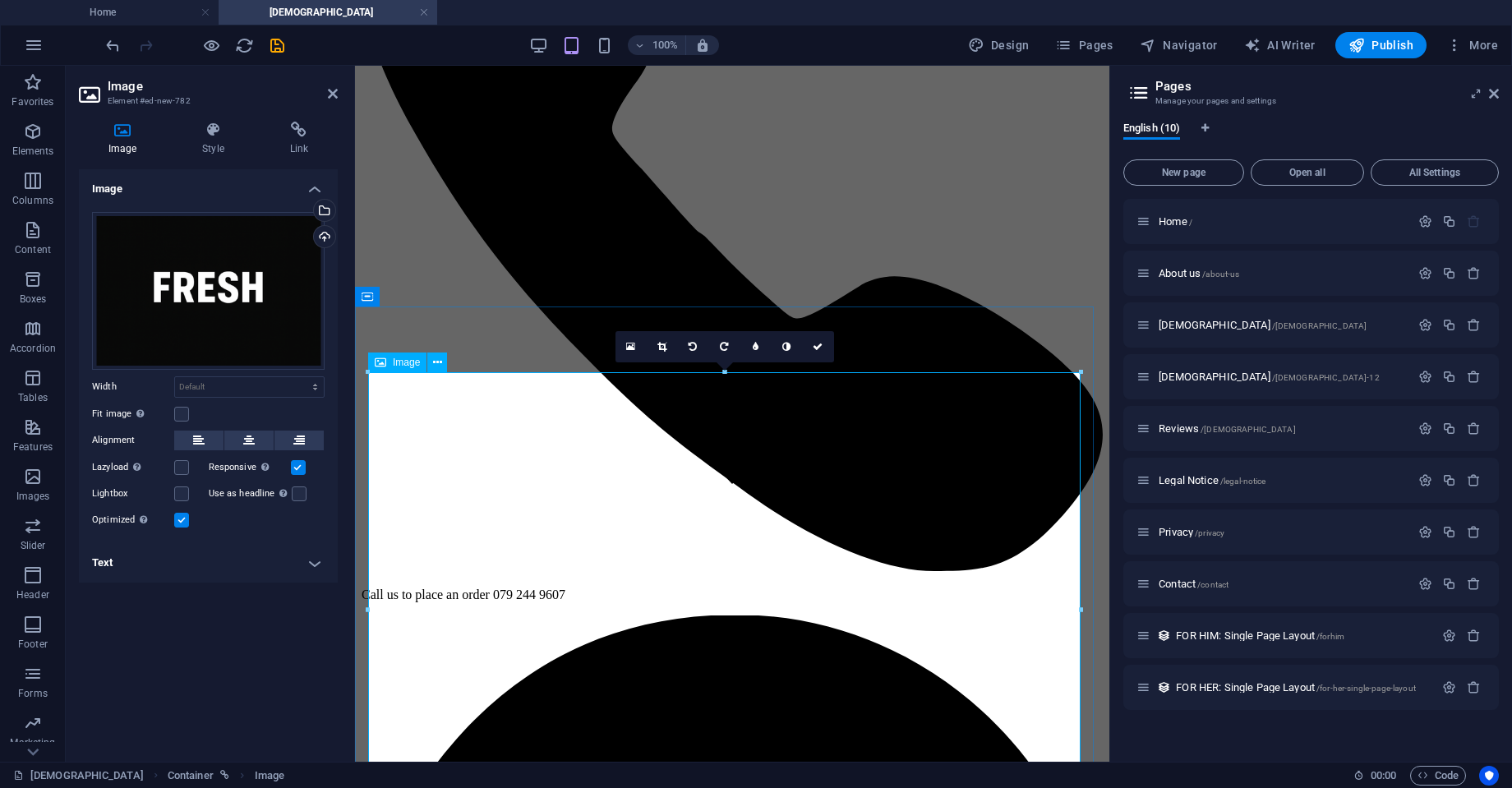
scroll to position [209, 0]
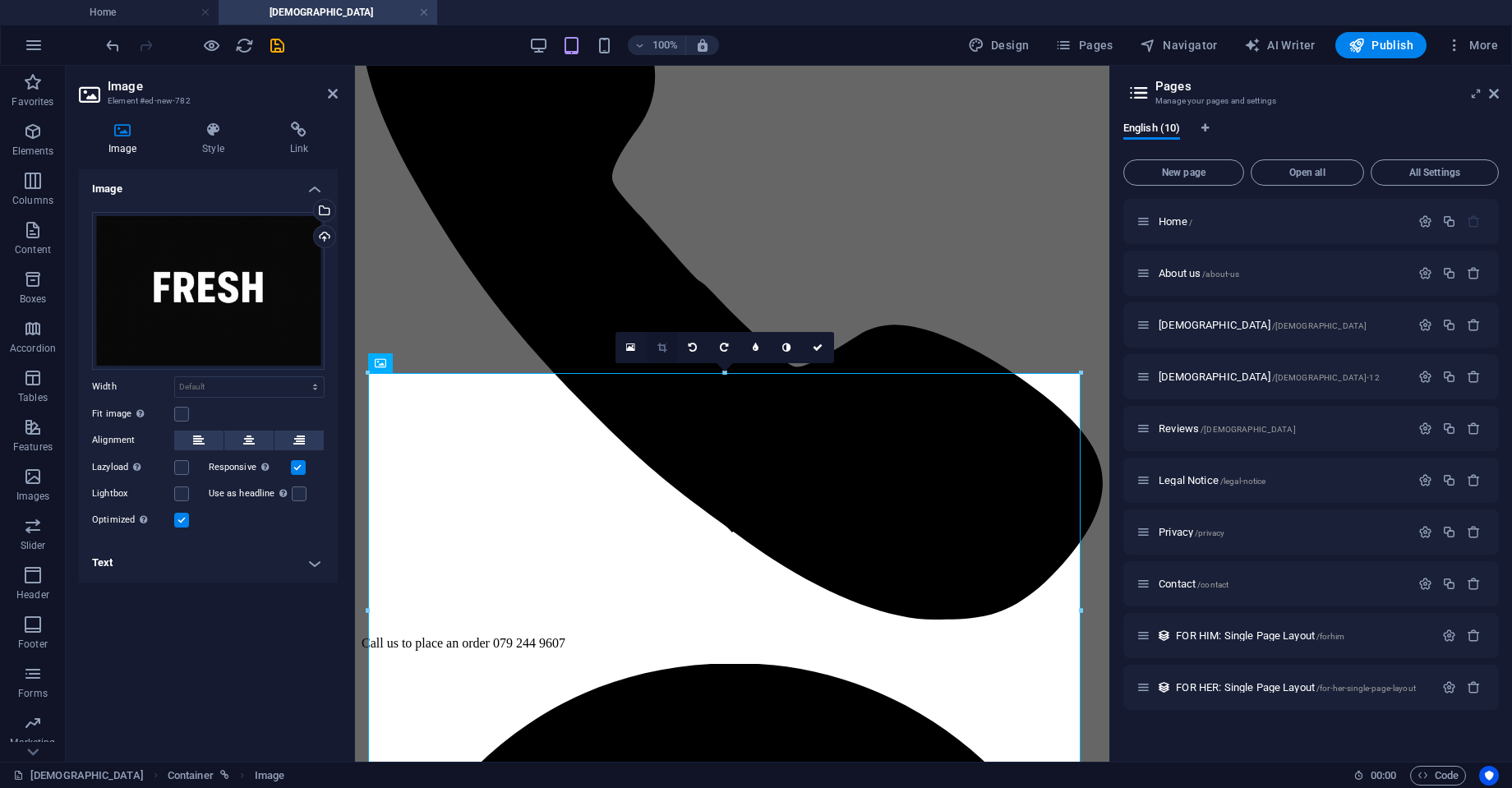
click at [670, 347] on link at bounding box center [662, 347] width 31 height 31
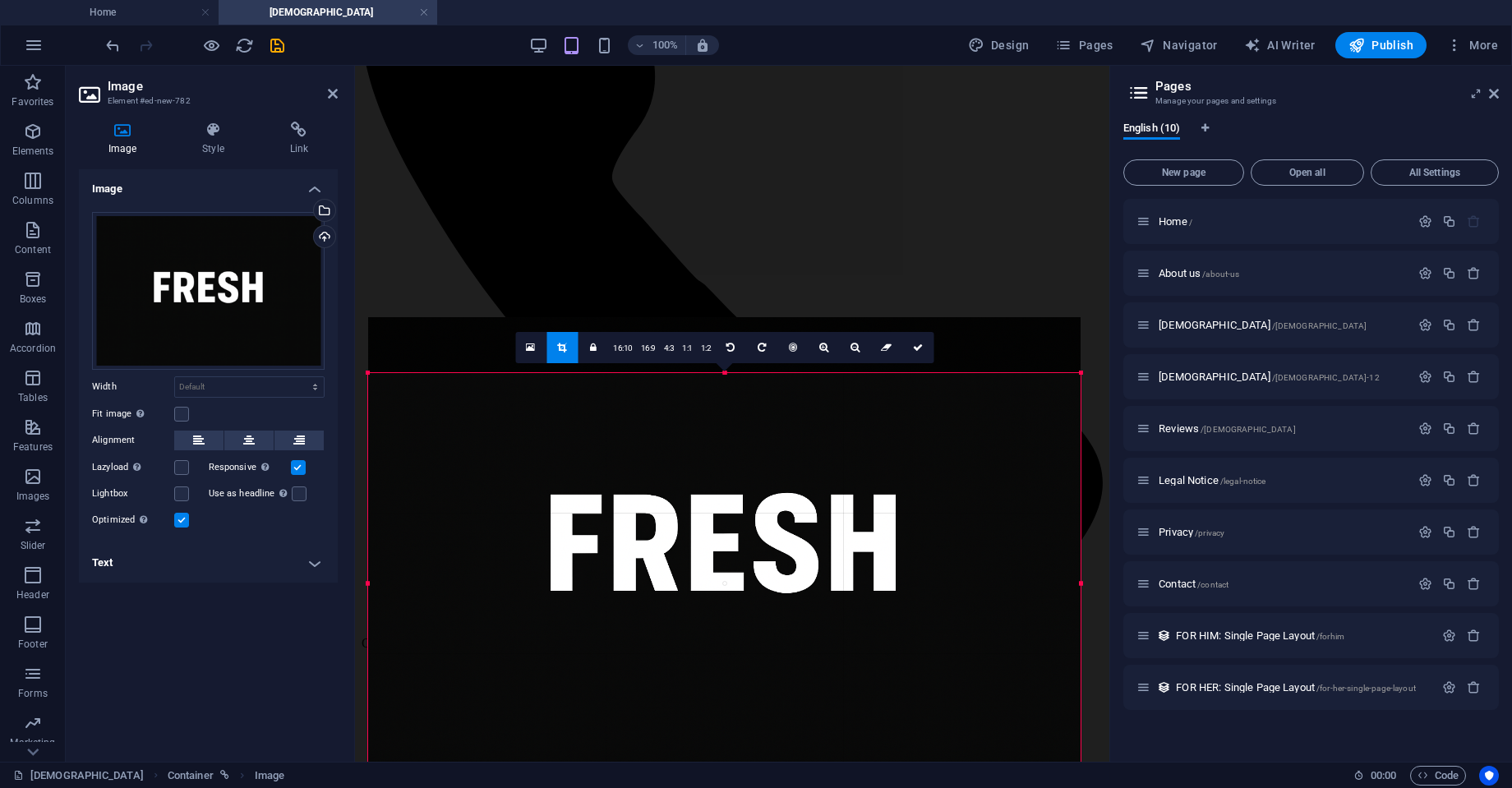
drag, startPoint x: 725, startPoint y: 375, endPoint x: 722, endPoint y: 431, distance: 56.1
click at [722, 431] on div "180 170 160 150 140 130 120 110 100 90 80 70 60 50 40 30 20 10 0 -10 -20 -30 -4…" at bounding box center [724, 583] width 713 height 420
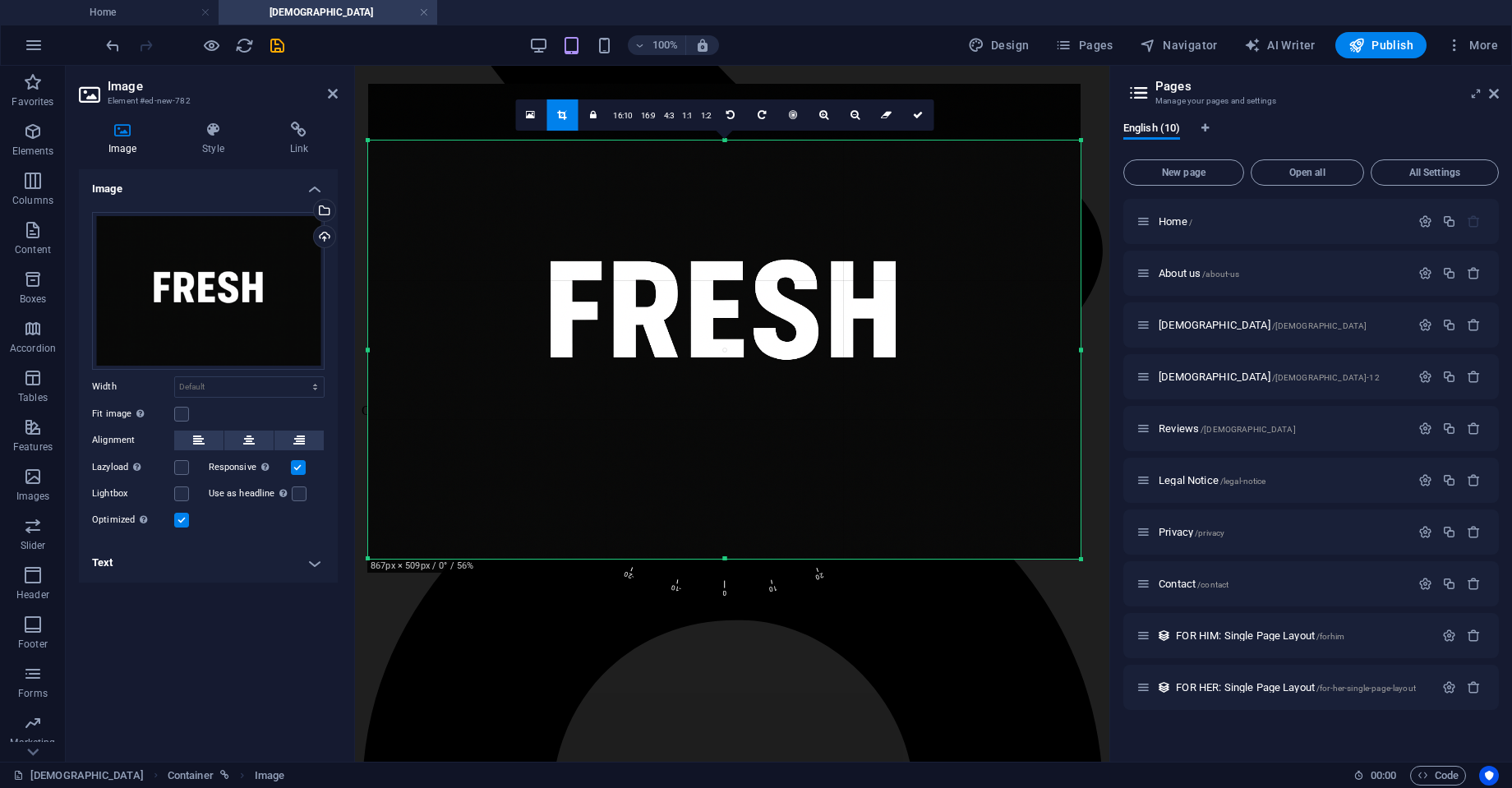
scroll to position [452, 0]
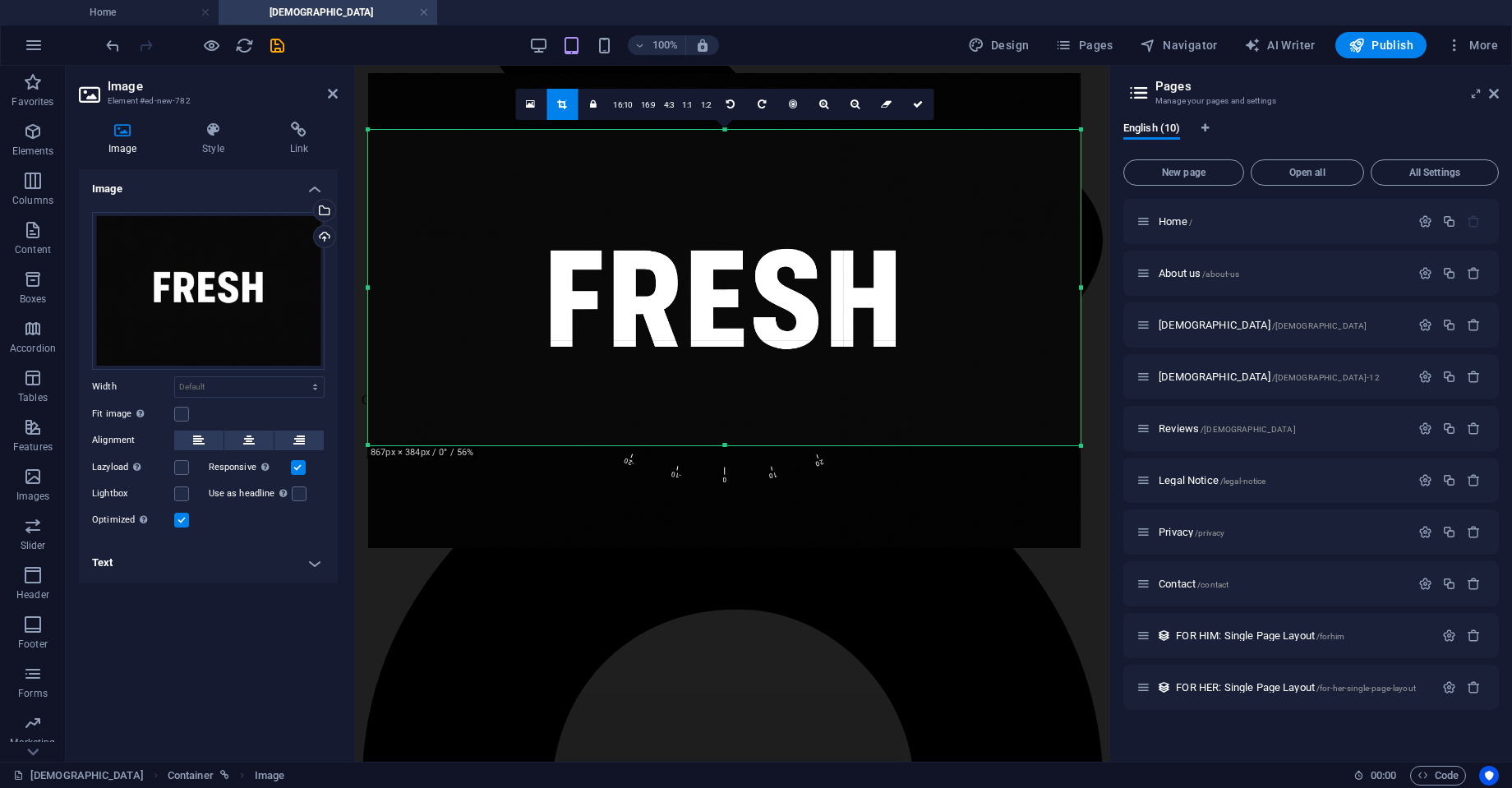
drag, startPoint x: 724, startPoint y: 549, endPoint x: 742, endPoint y: 446, distance: 104.6
click at [742, 446] on div at bounding box center [724, 446] width 713 height 6
click at [918, 101] on icon at bounding box center [918, 104] width 10 height 10
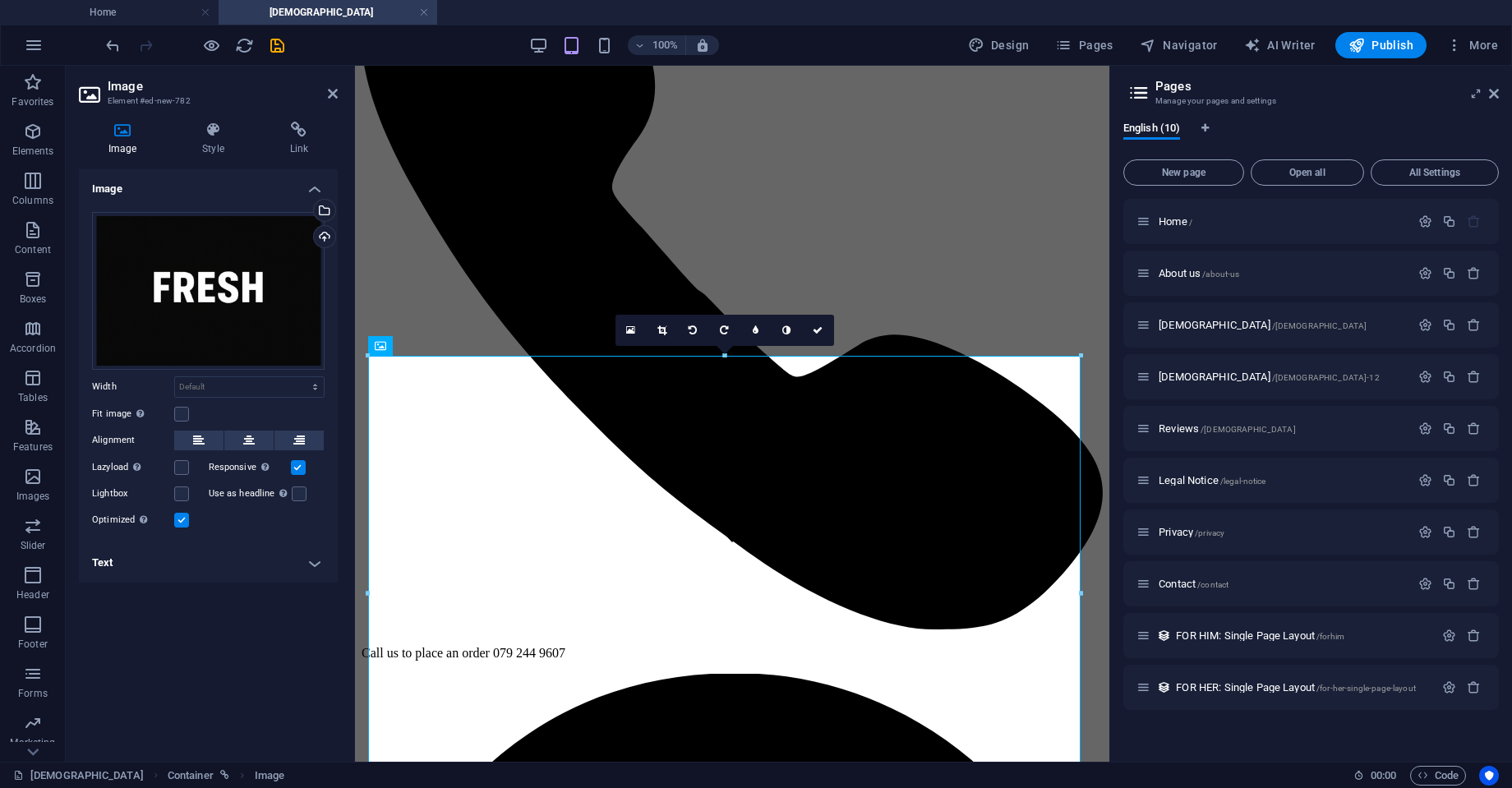
scroll to position [198, 0]
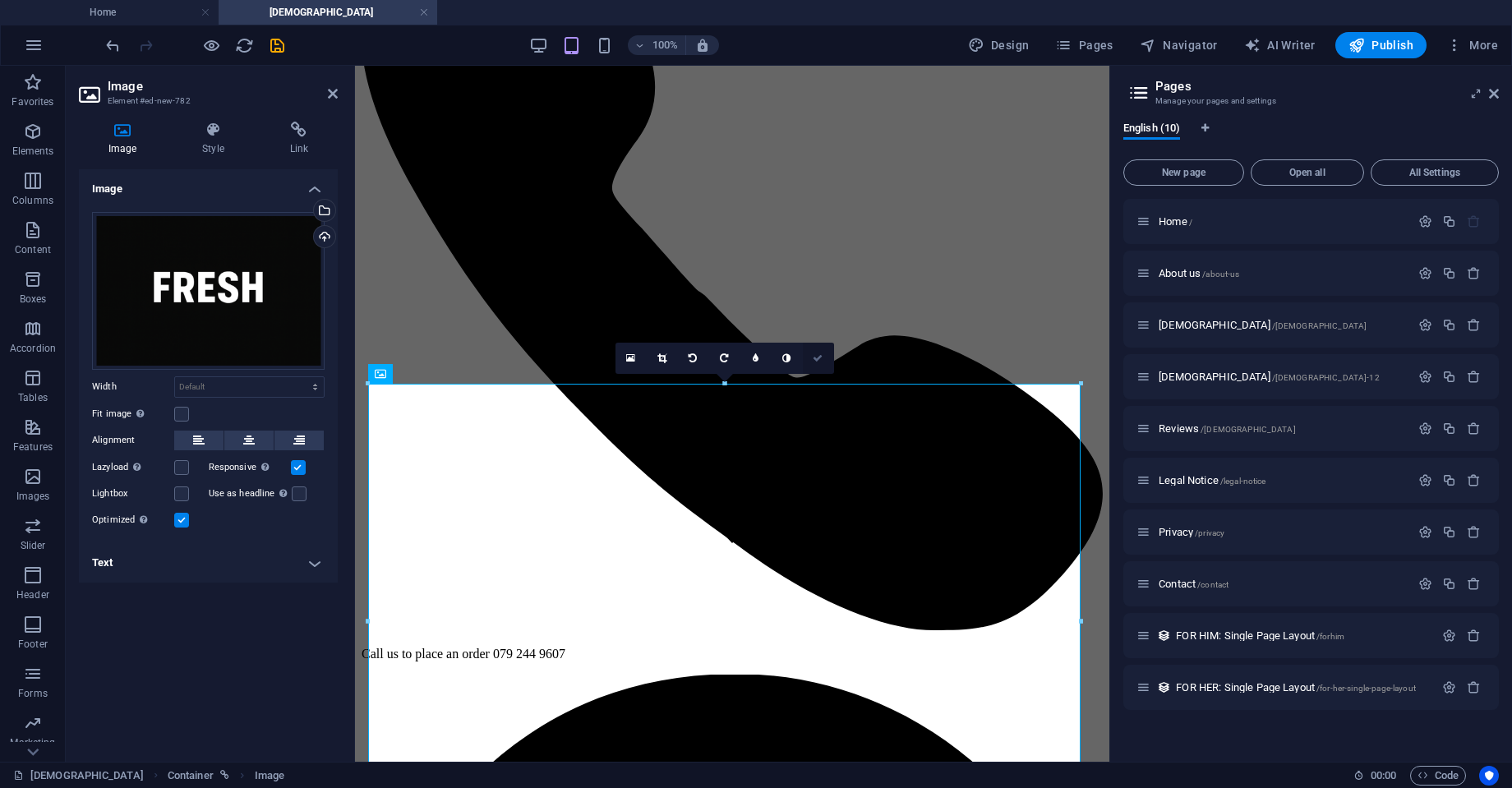
click at [822, 356] on icon at bounding box center [818, 358] width 10 height 10
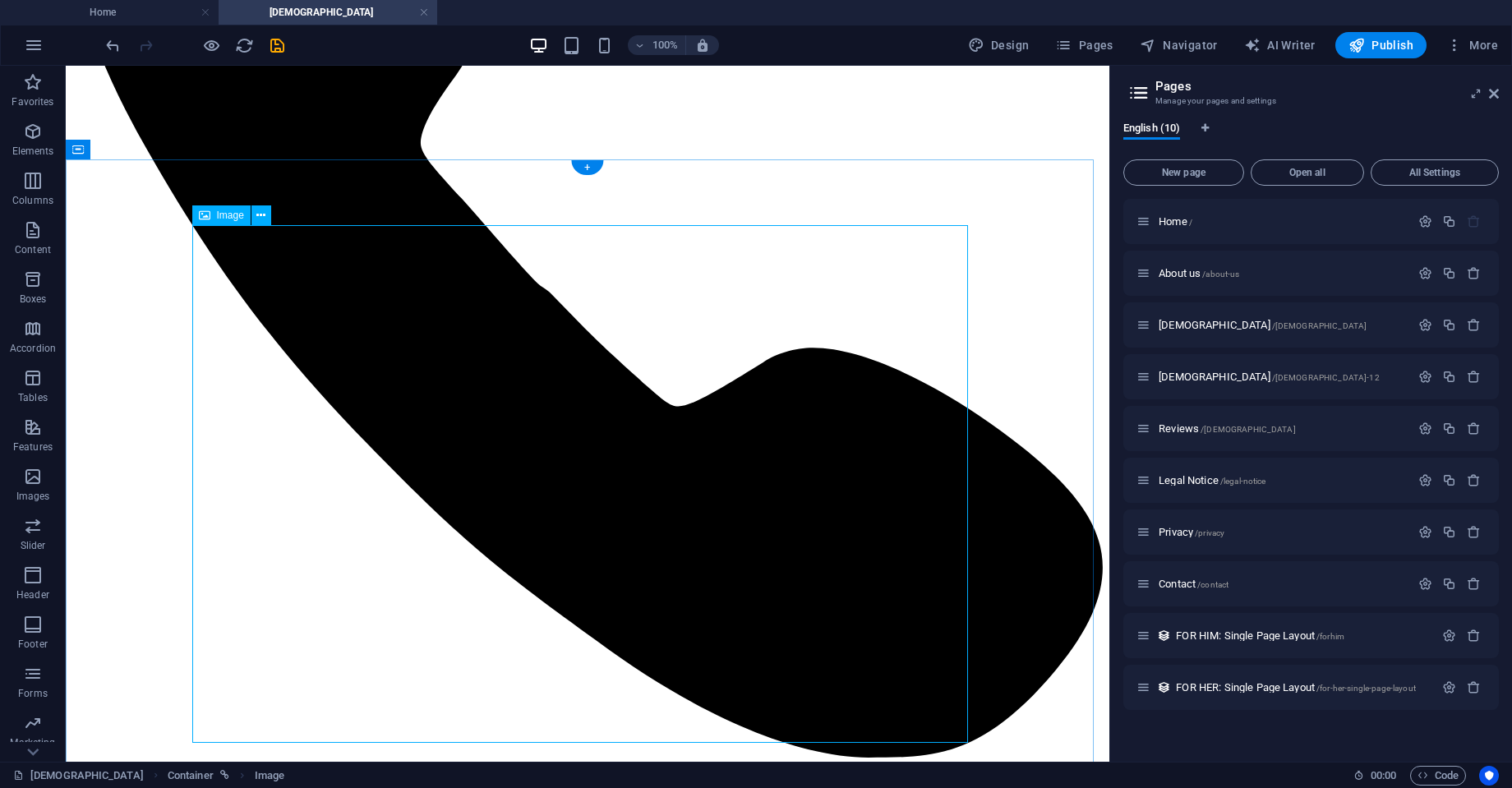
scroll to position [384, 0]
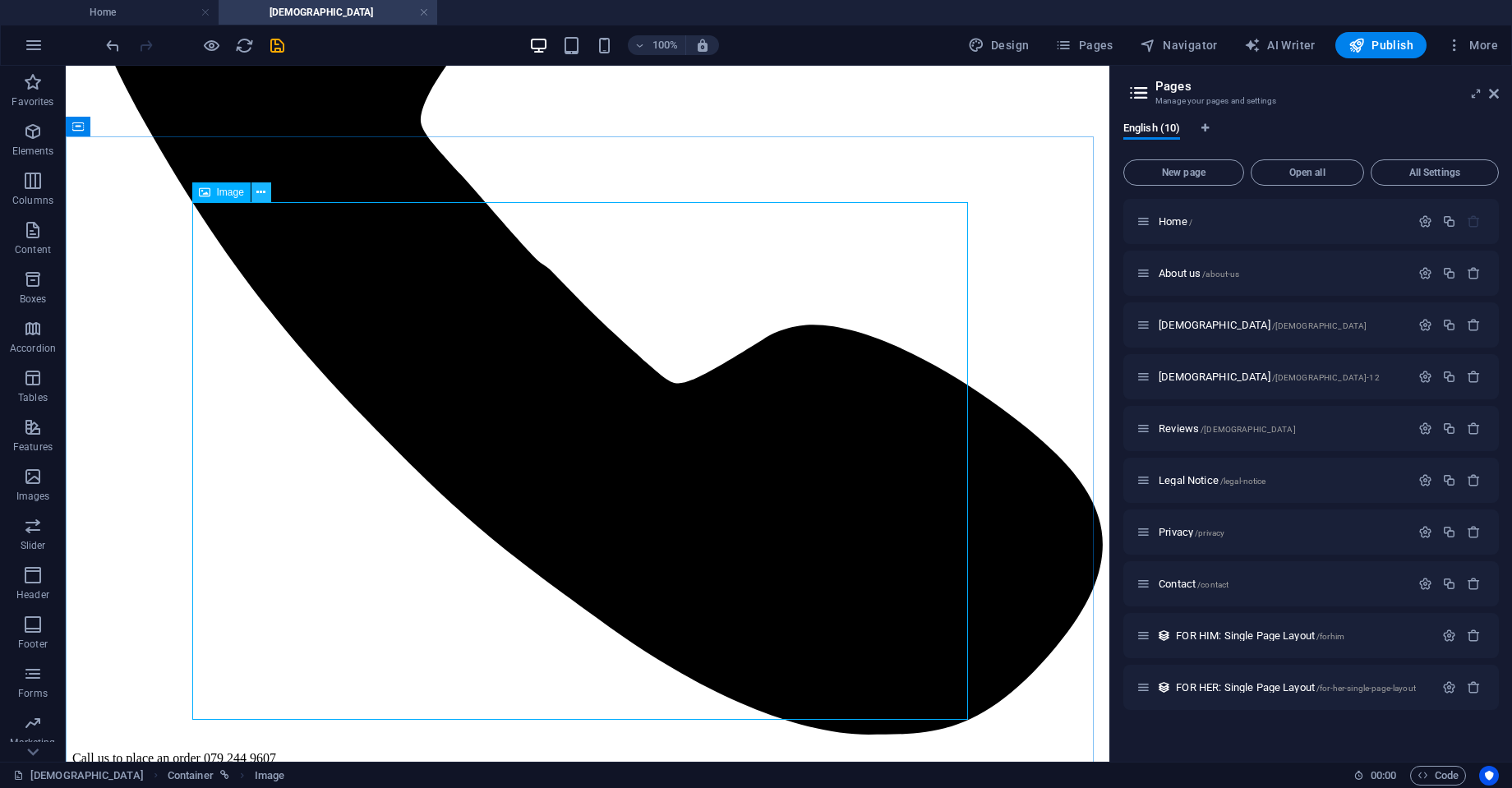
click at [259, 189] on icon at bounding box center [260, 193] width 9 height 17
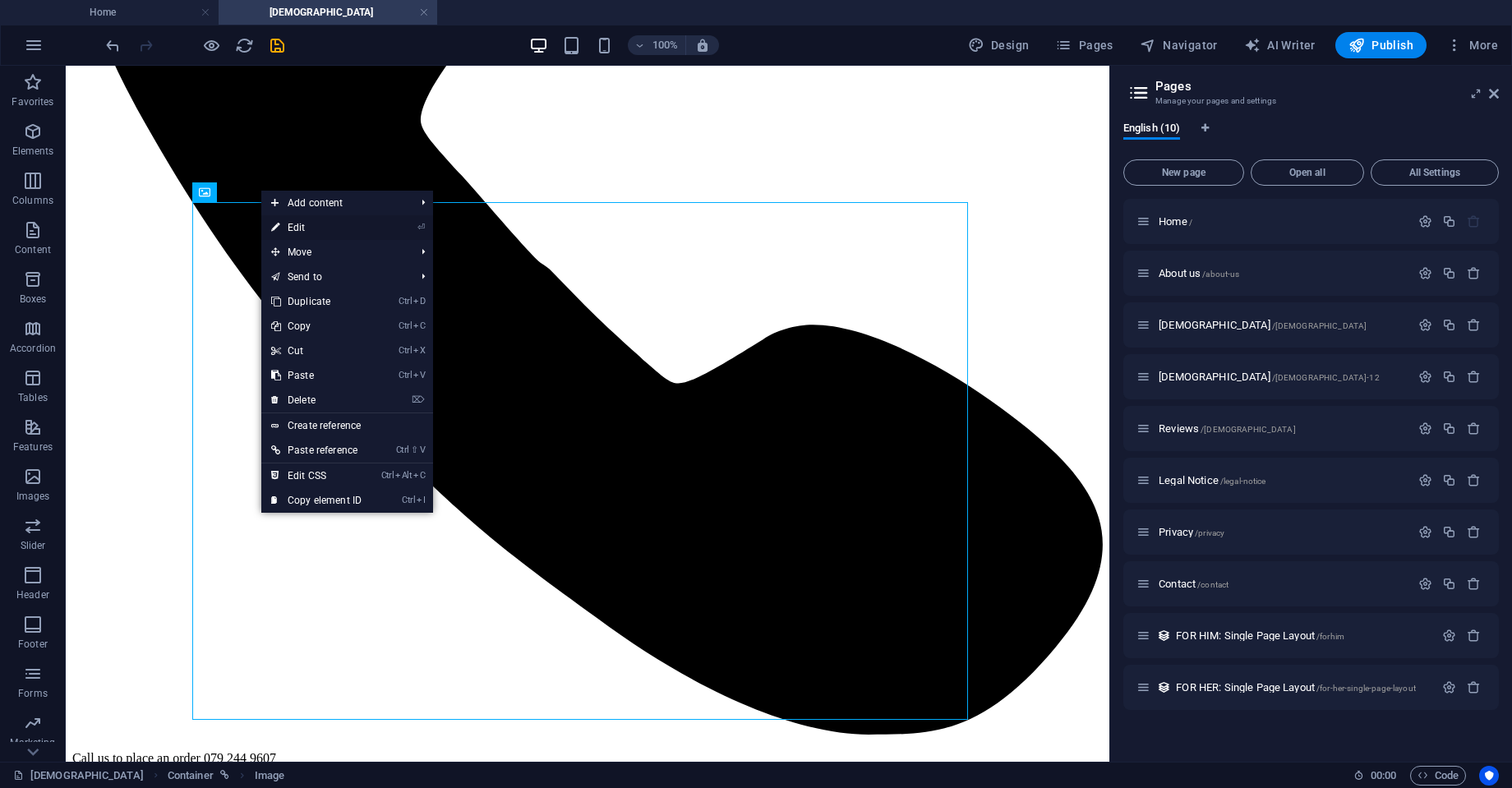
click at [311, 219] on link "⏎ Edit" at bounding box center [316, 228] width 110 height 25
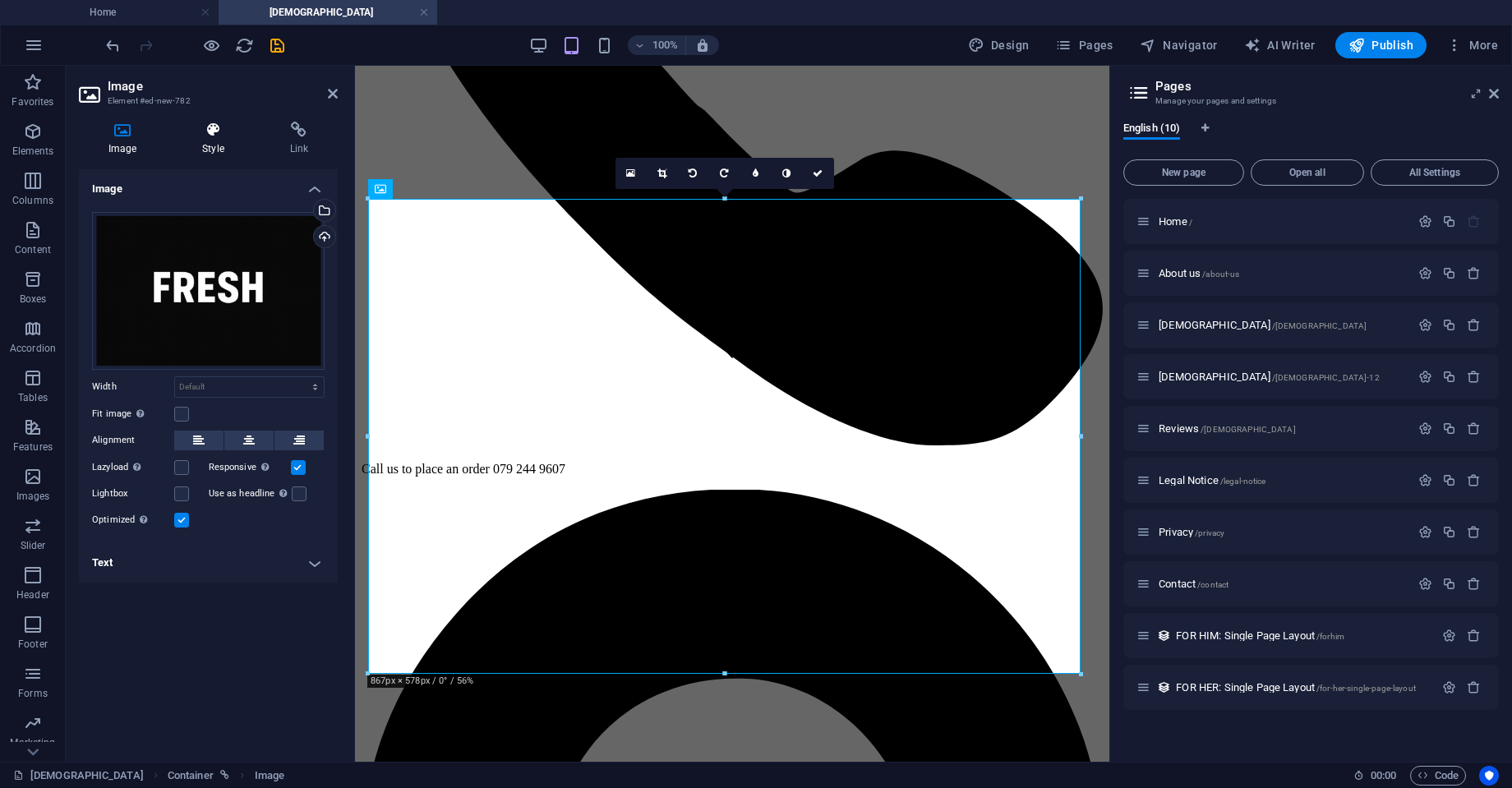
click at [225, 145] on h4 "Style" at bounding box center [216, 139] width 87 height 34
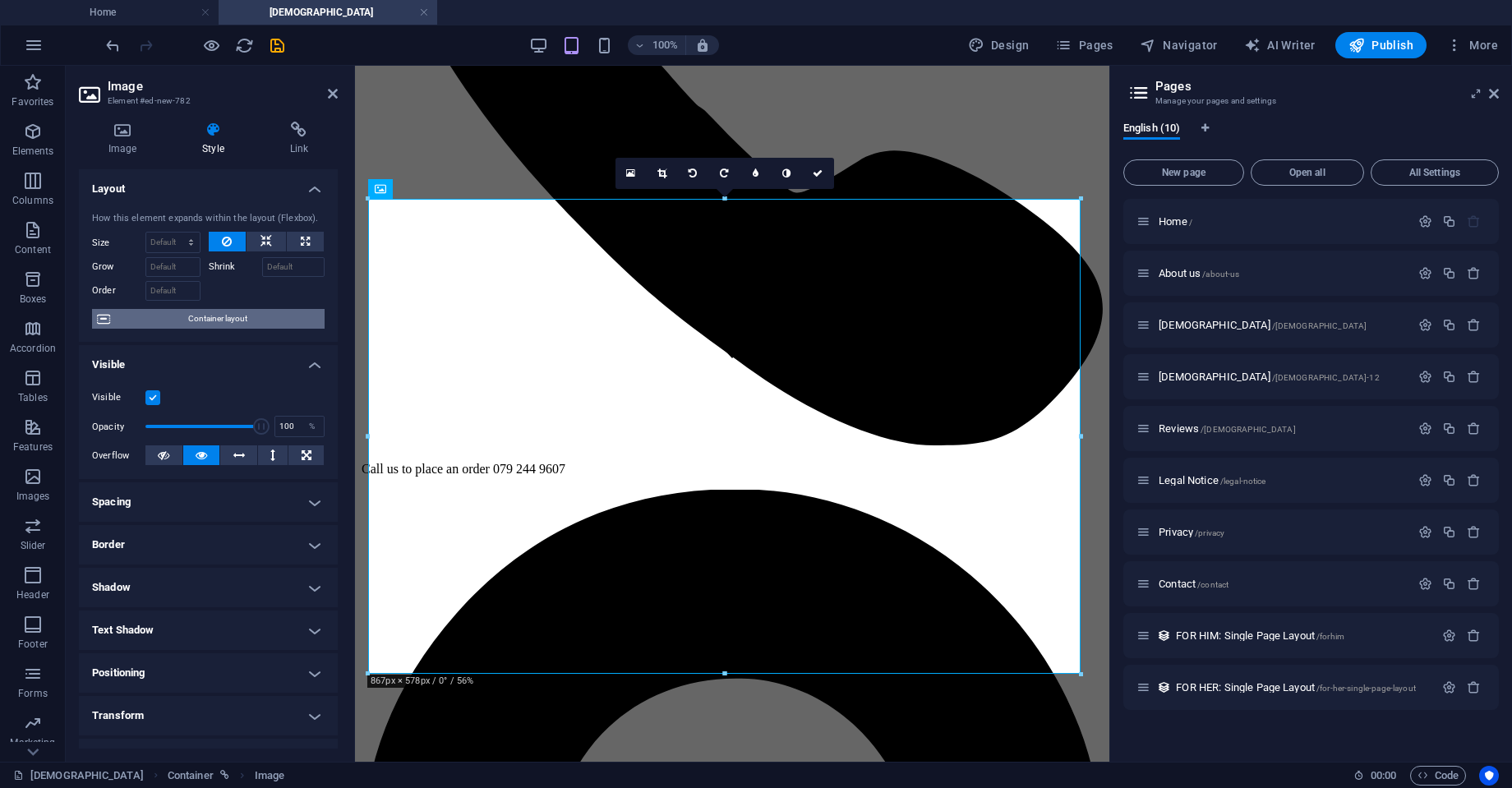
click at [167, 328] on span "Container layout" at bounding box center [217, 319] width 205 height 20
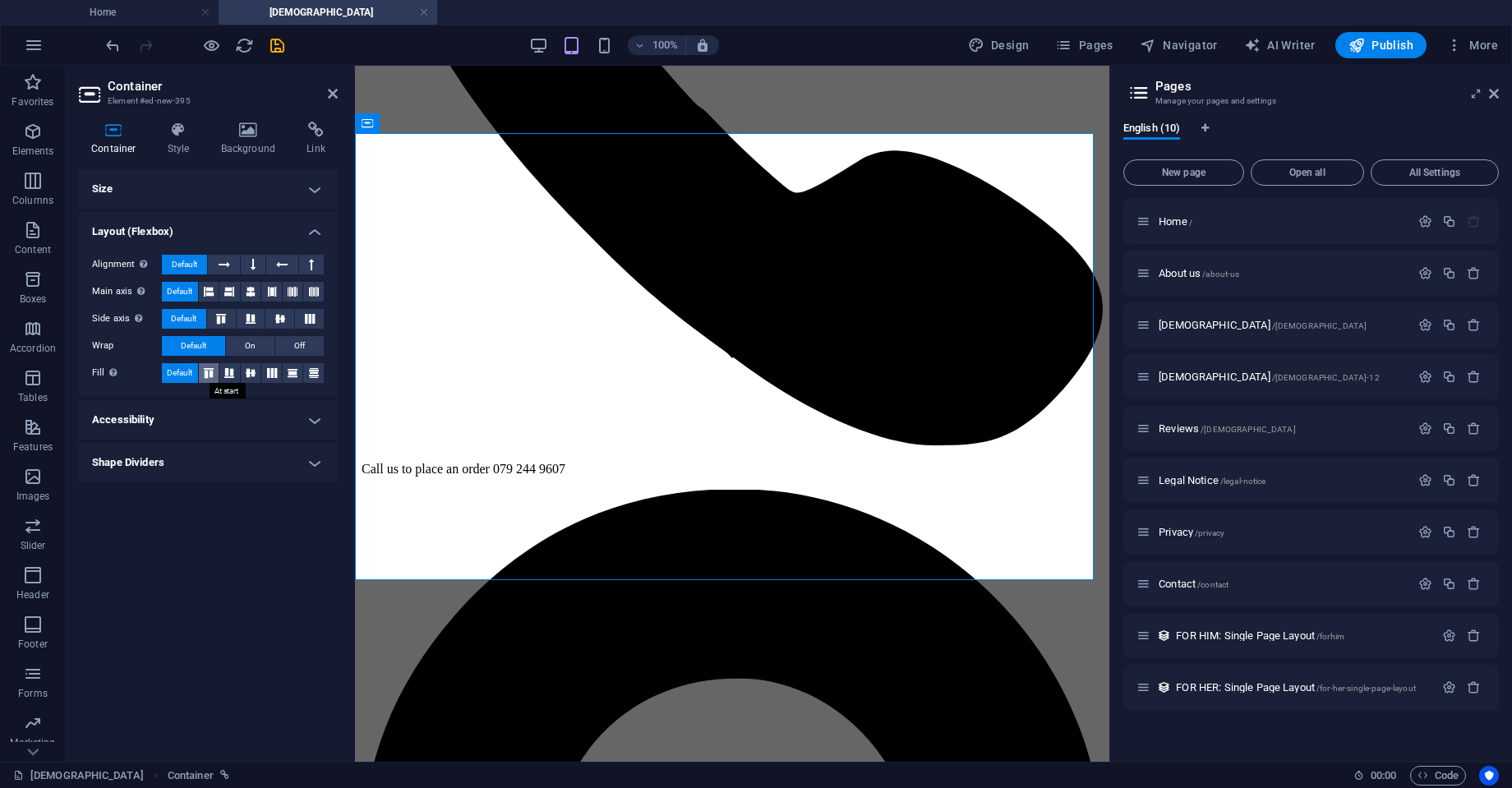
click at [206, 368] on icon at bounding box center [209, 373] width 20 height 10
click at [248, 146] on h4 "Background" at bounding box center [252, 139] width 86 height 34
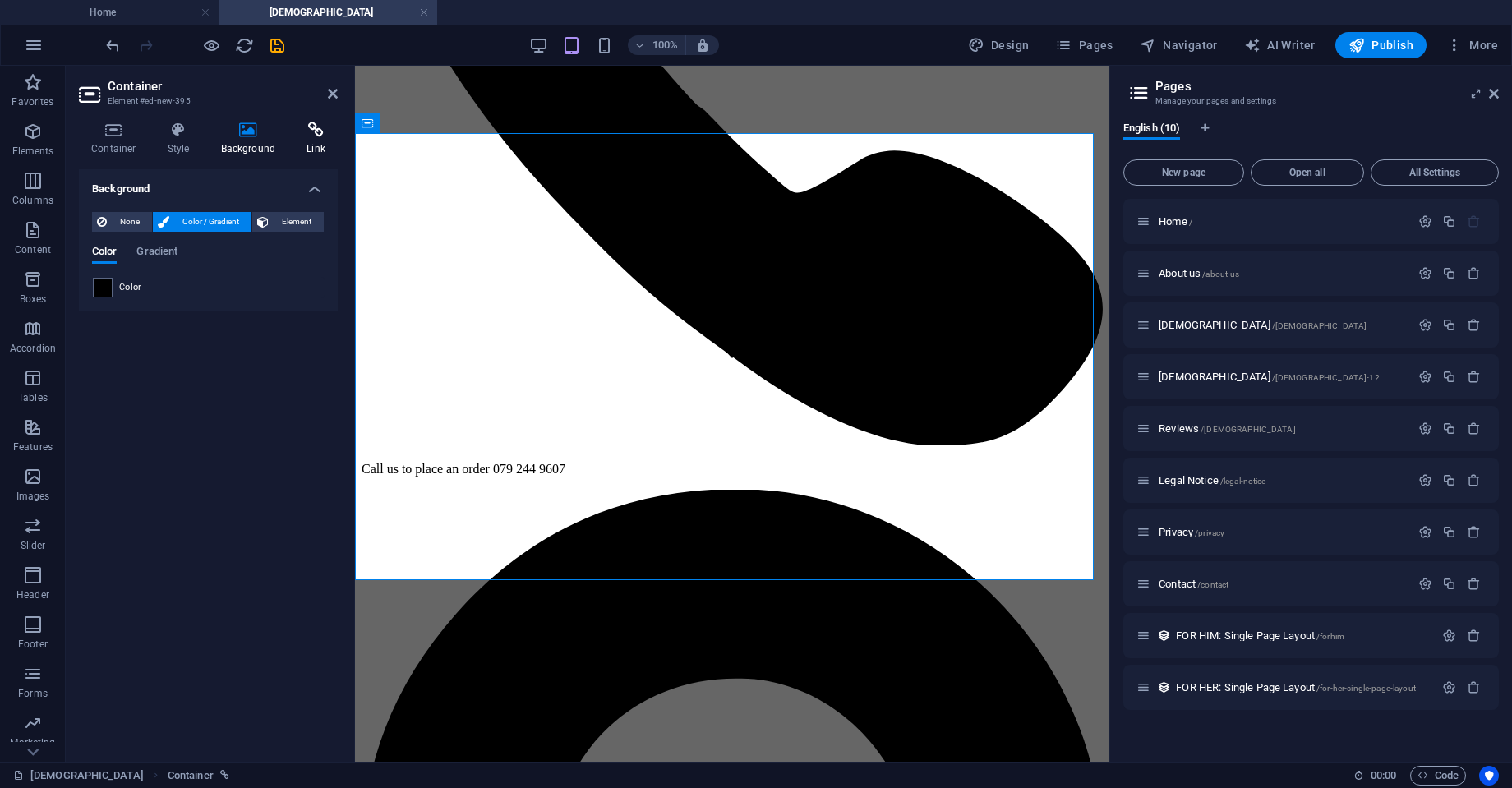
click at [317, 146] on h4 "Link" at bounding box center [316, 139] width 44 height 34
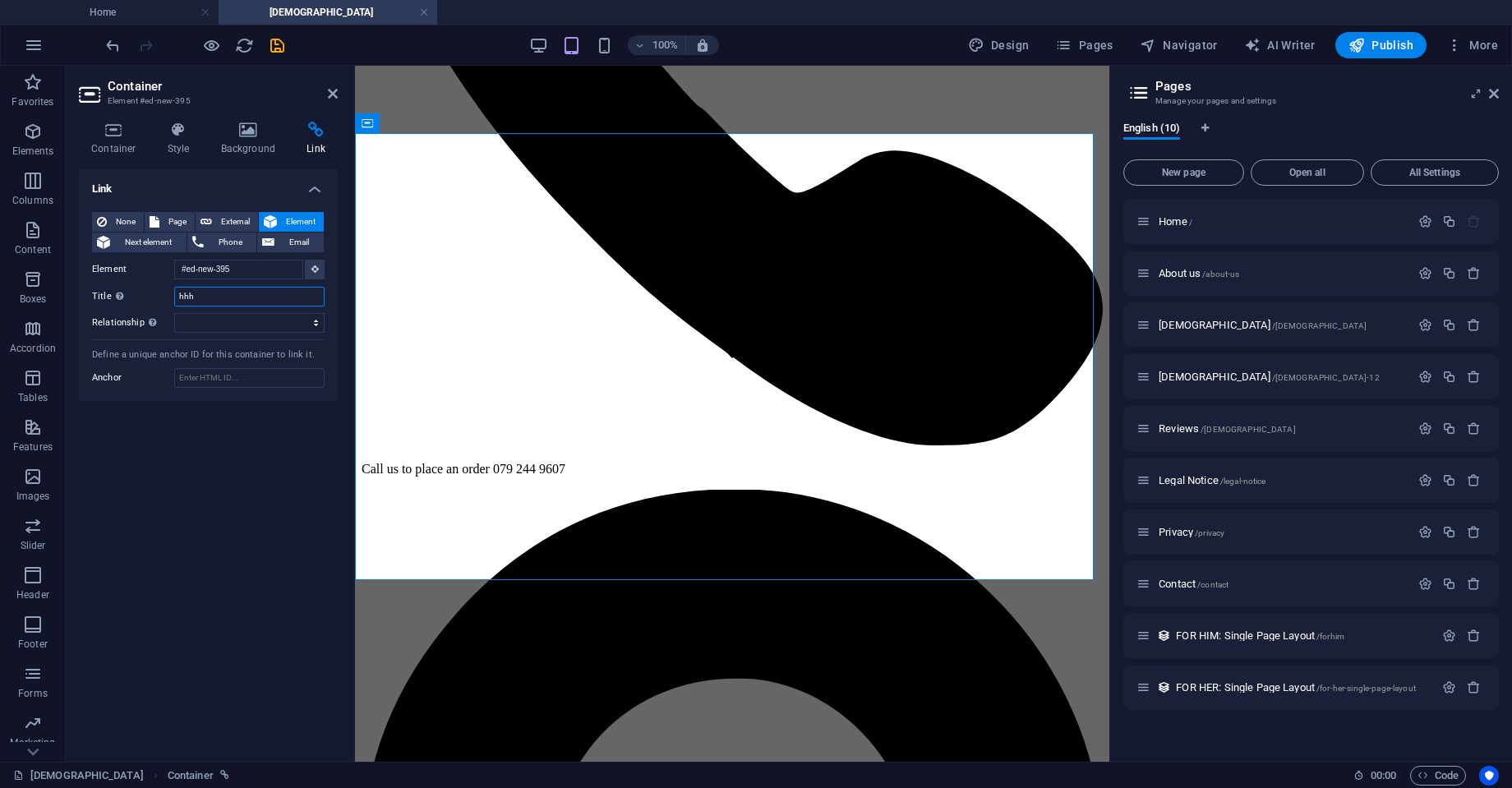
click at [230, 300] on input "hhh" at bounding box center [250, 297] width 151 height 20
type input "h"
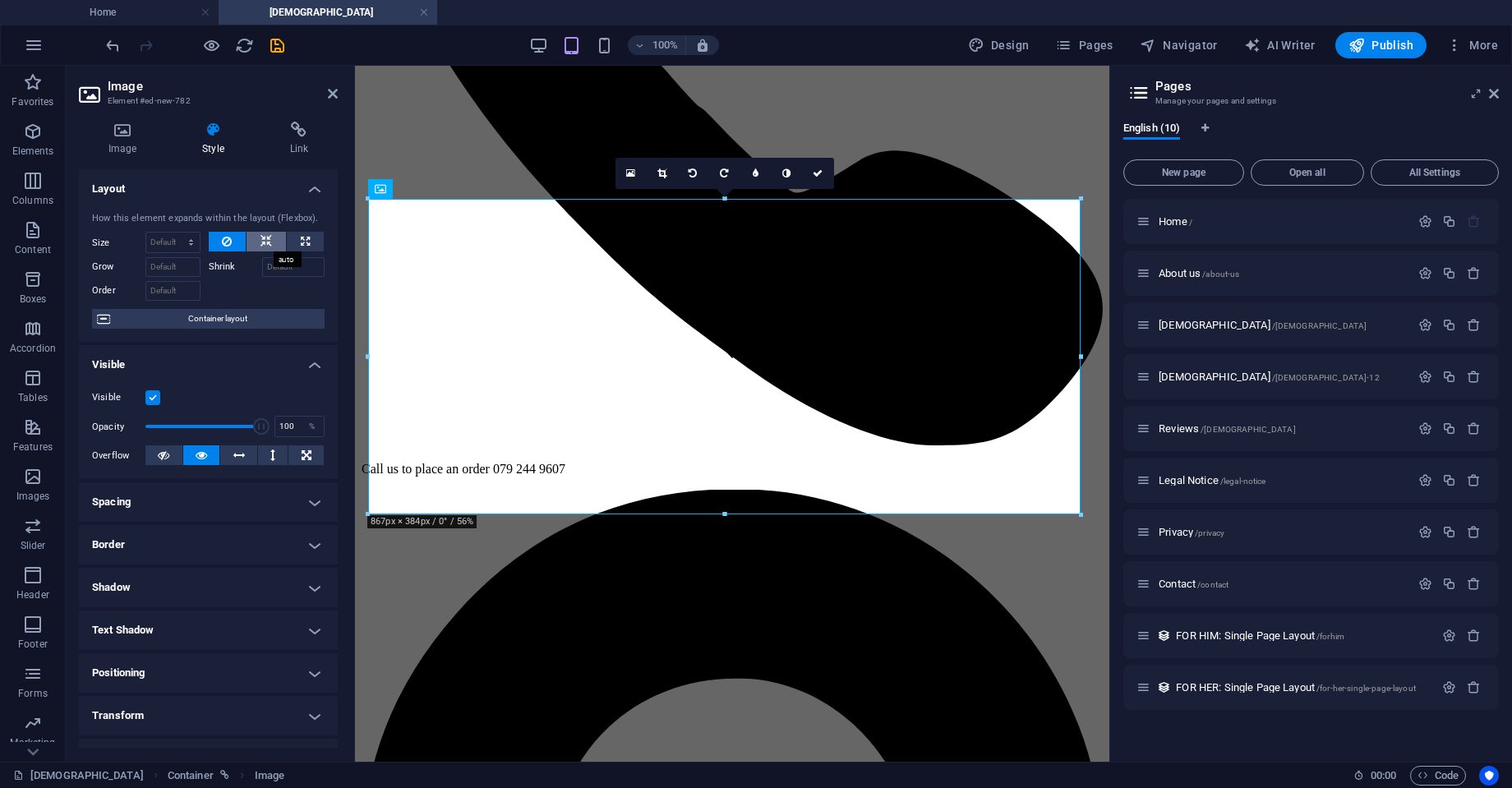
click at [263, 243] on icon at bounding box center [266, 241] width 11 height 20
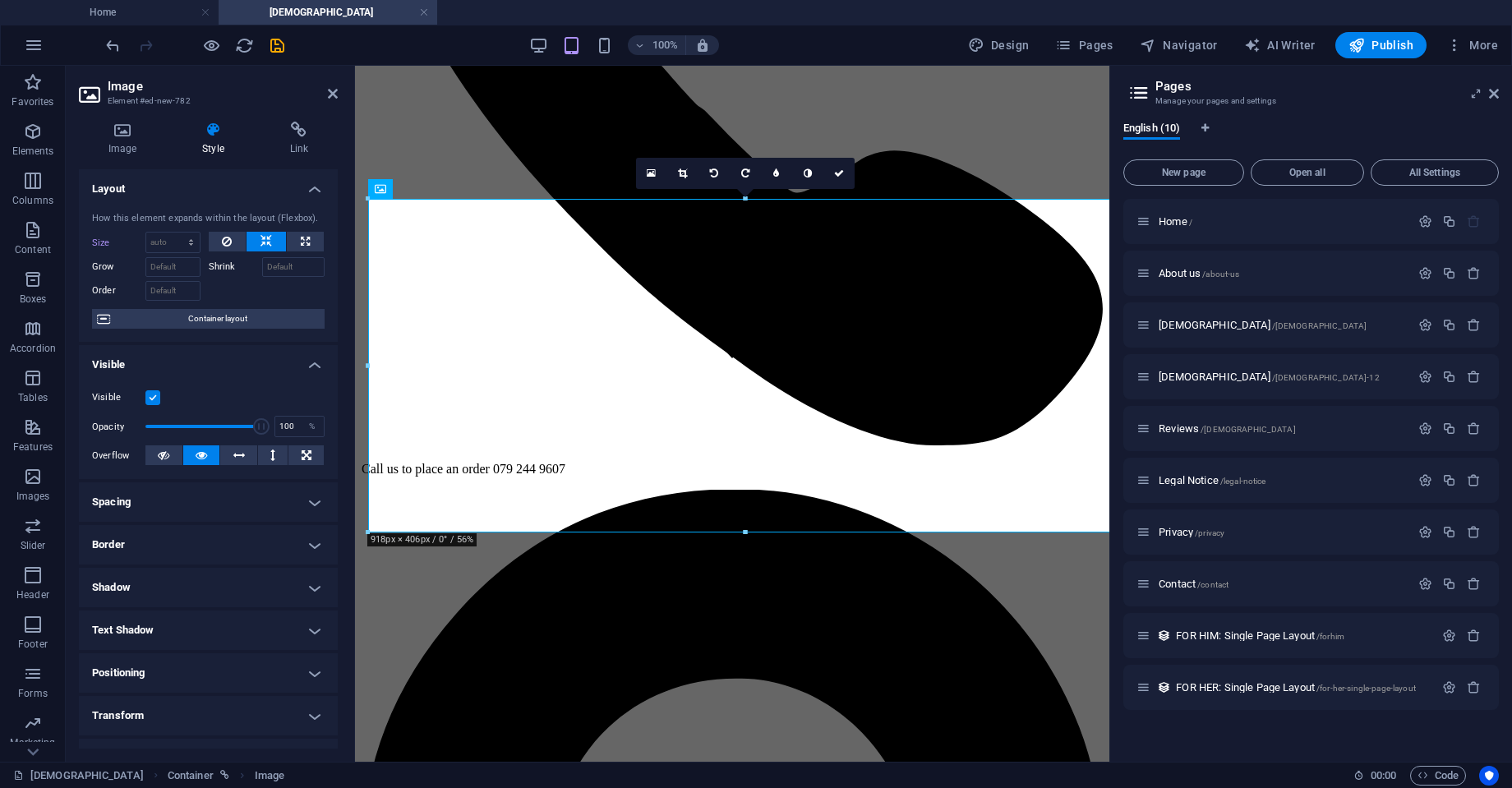
click at [256, 668] on h4 "Positioning" at bounding box center [208, 673] width 259 height 39
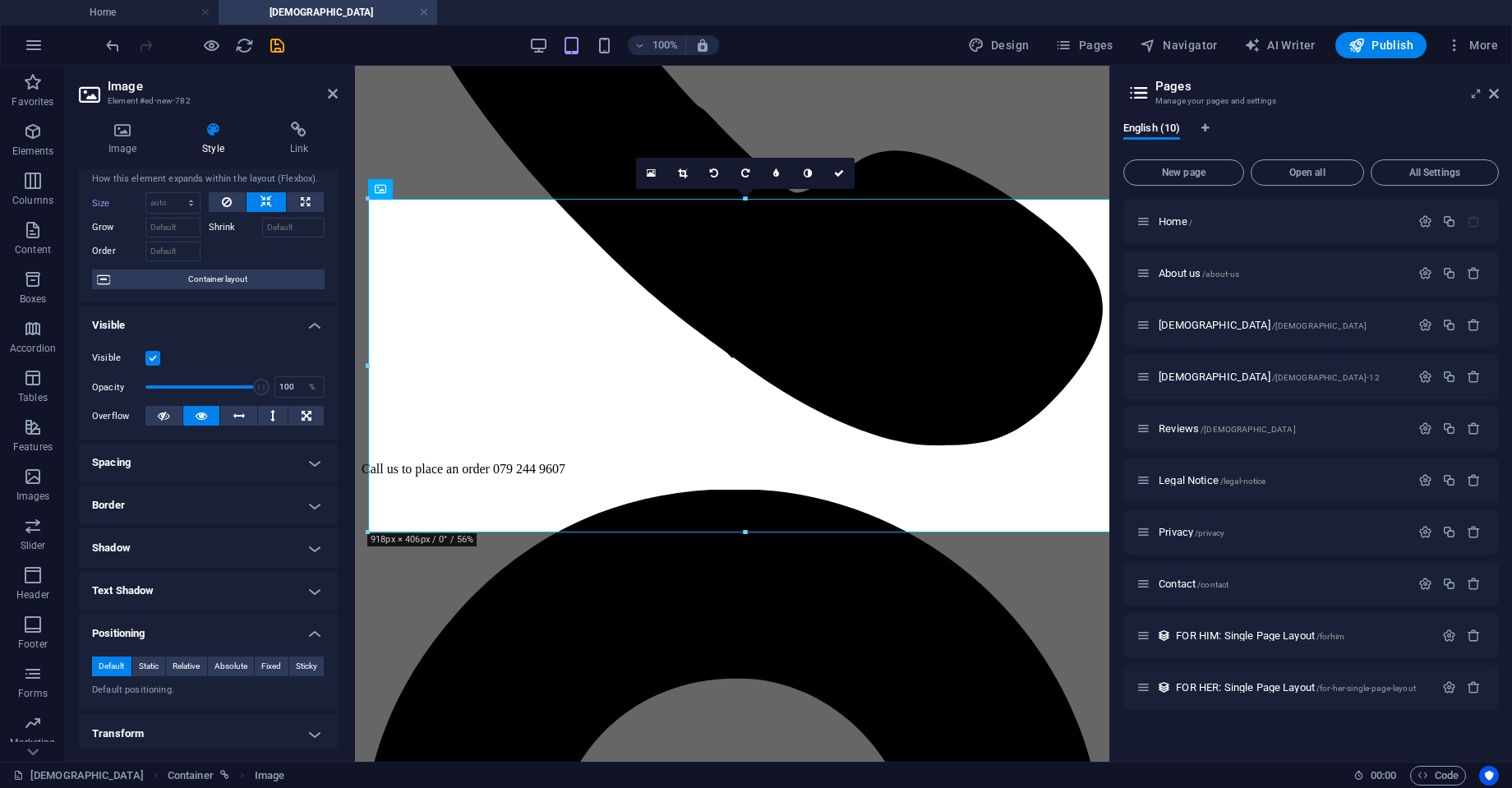
scroll to position [58, 0]
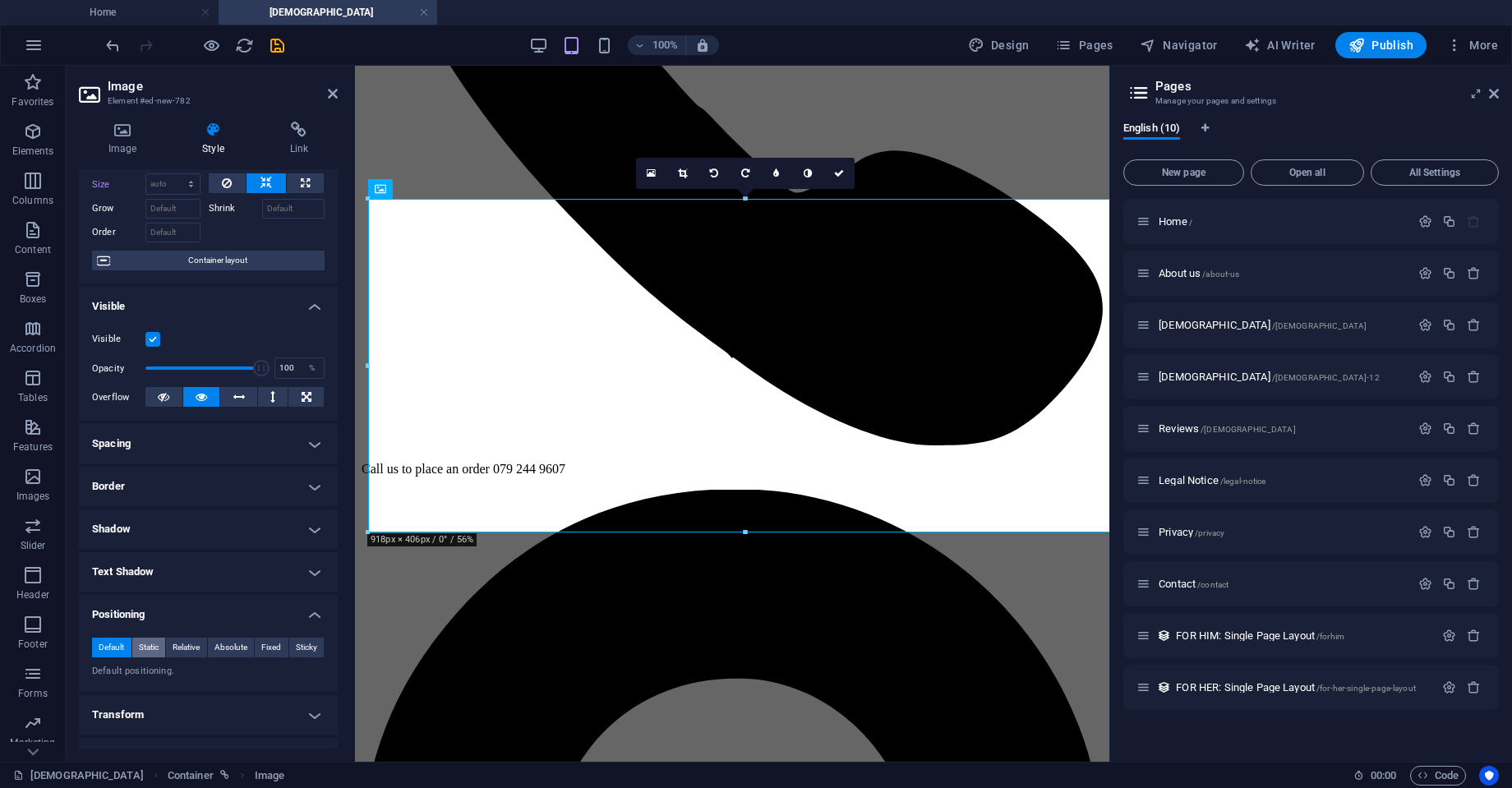
click at [157, 651] on span "Static" at bounding box center [149, 648] width 20 height 20
click at [261, 644] on span "Fixed" at bounding box center [271, 648] width 20 height 20
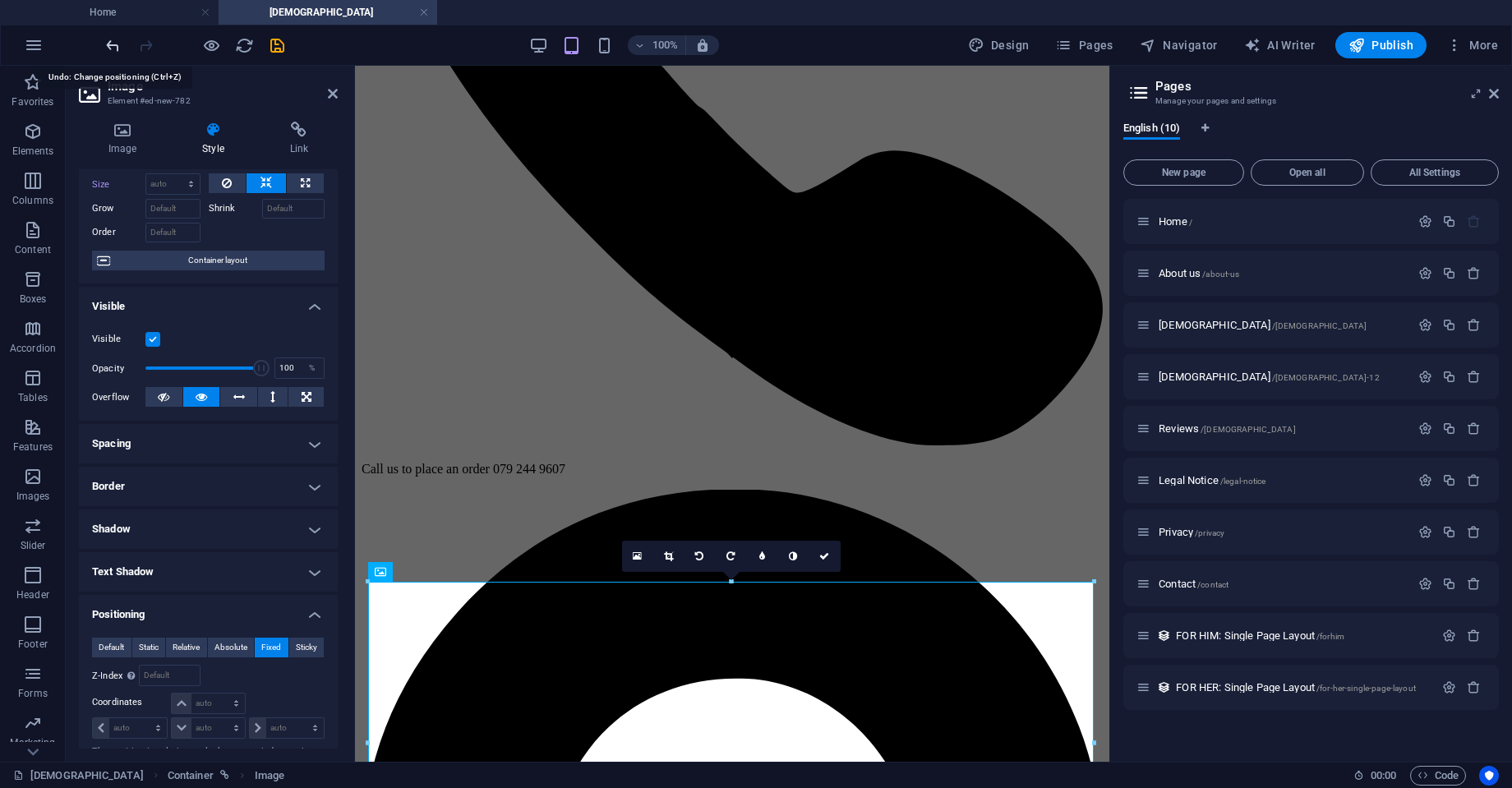
click at [107, 41] on icon "undo" at bounding box center [114, 46] width 19 height 19
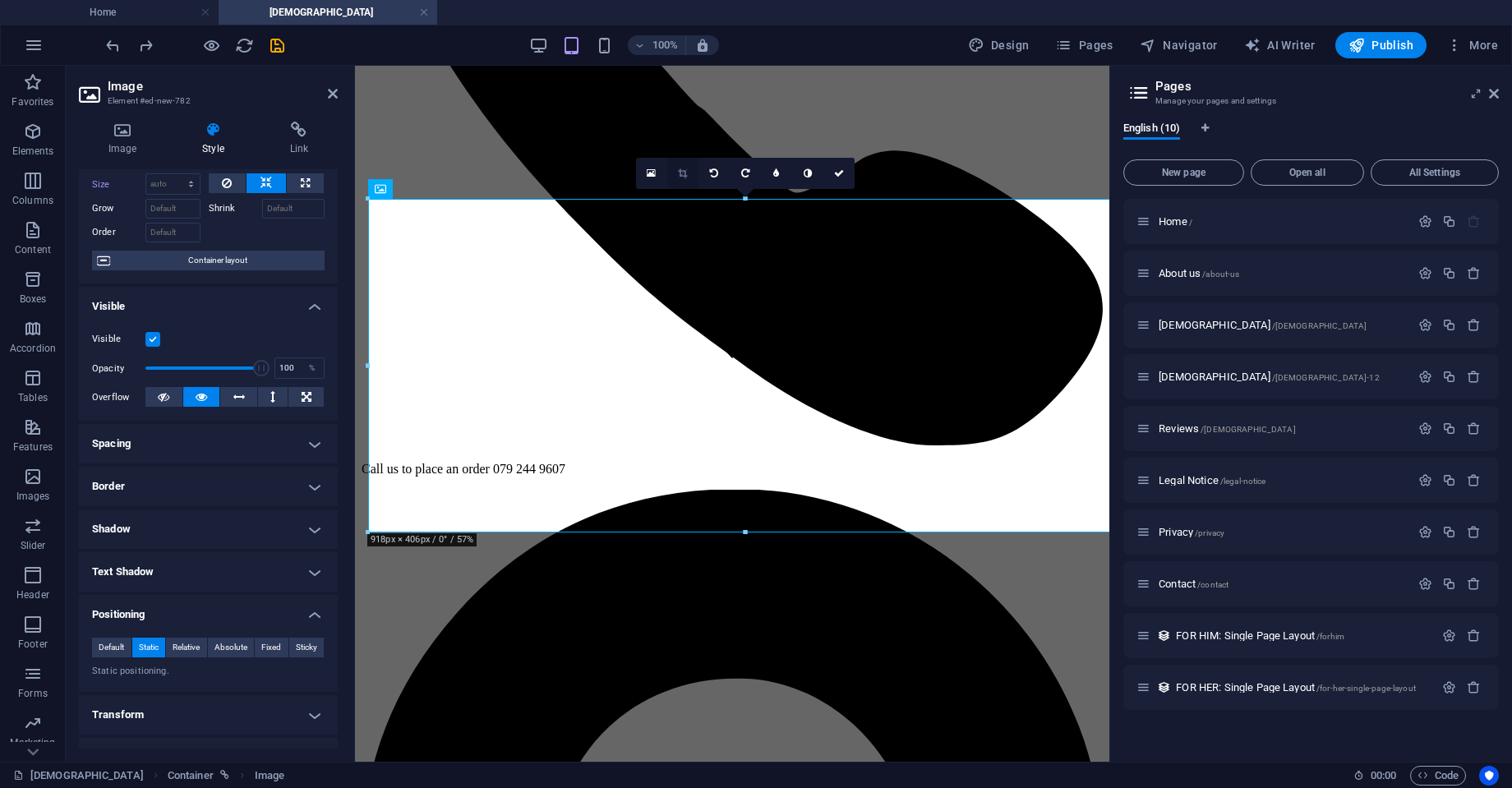
click at [681, 176] on icon at bounding box center [682, 174] width 9 height 10
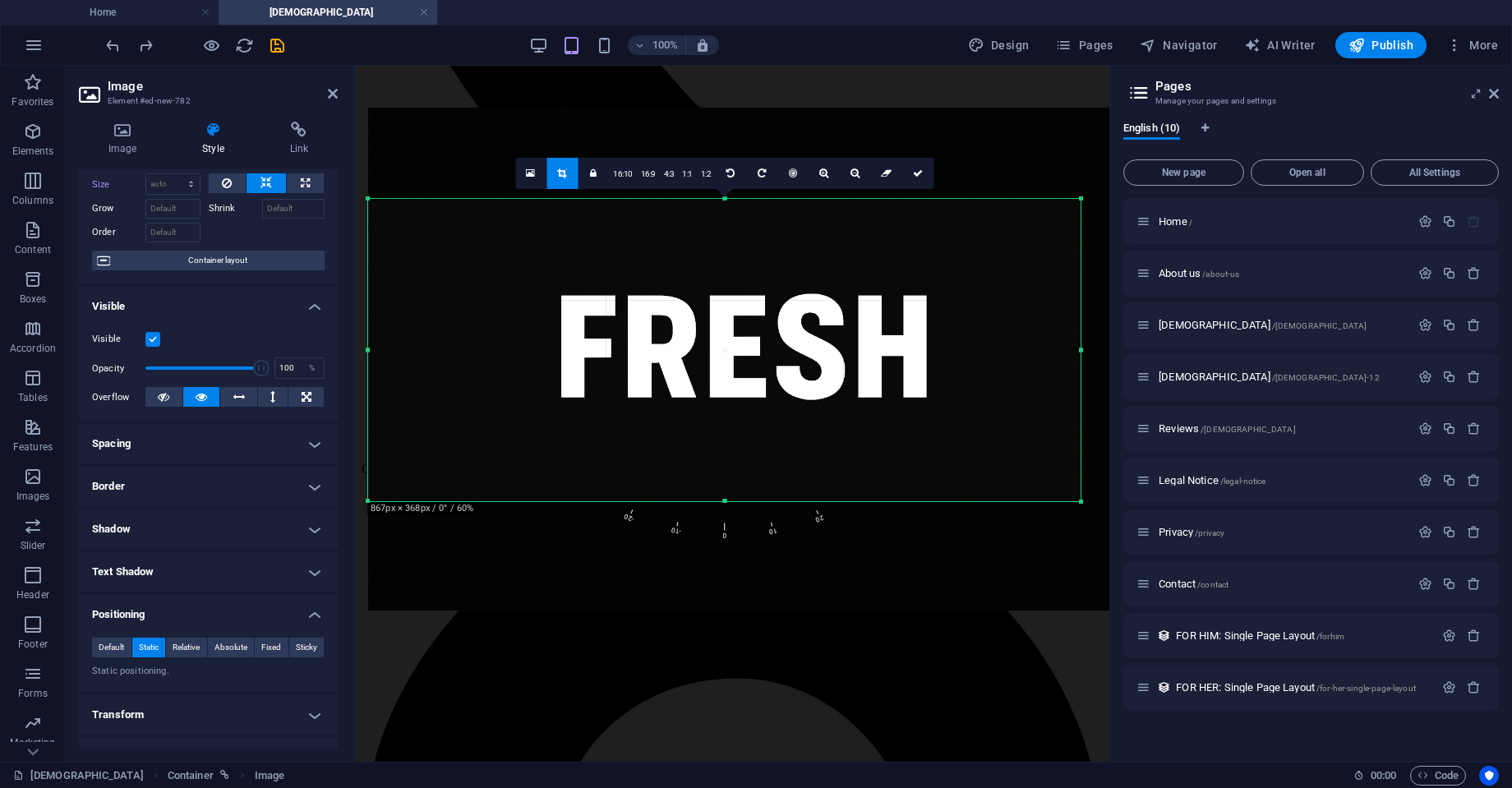
drag, startPoint x: 746, startPoint y: 199, endPoint x: 742, endPoint y: 230, distance: 31.3
click at [742, 230] on div "180 170 160 150 140 130 120 110 100 90 80 70 60 50 40 30 20 10 0 -10 -20 -30 -4…" at bounding box center [724, 350] width 713 height 302
click at [922, 174] on icon at bounding box center [918, 174] width 10 height 10
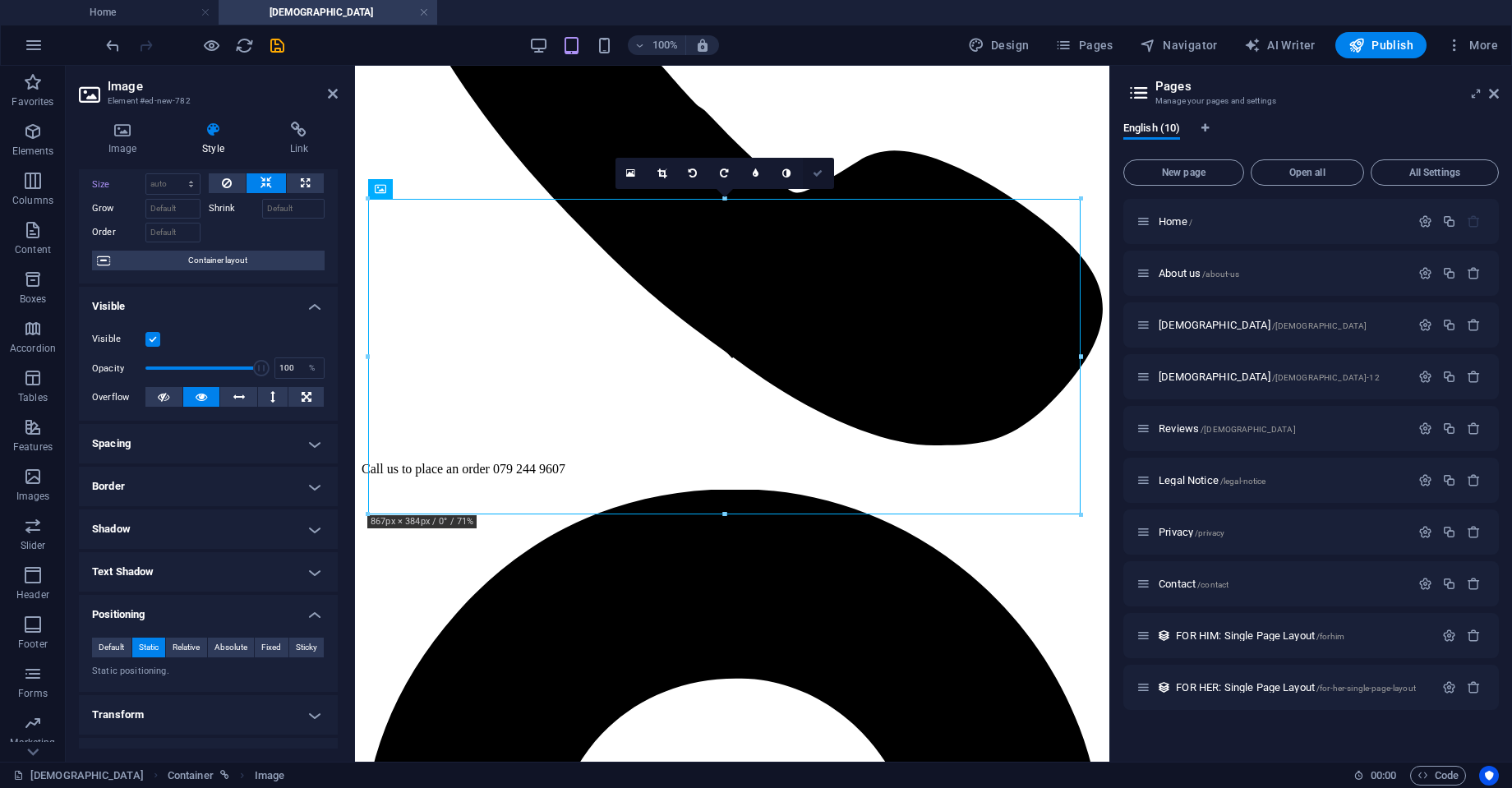
click at [819, 173] on icon at bounding box center [818, 174] width 10 height 10
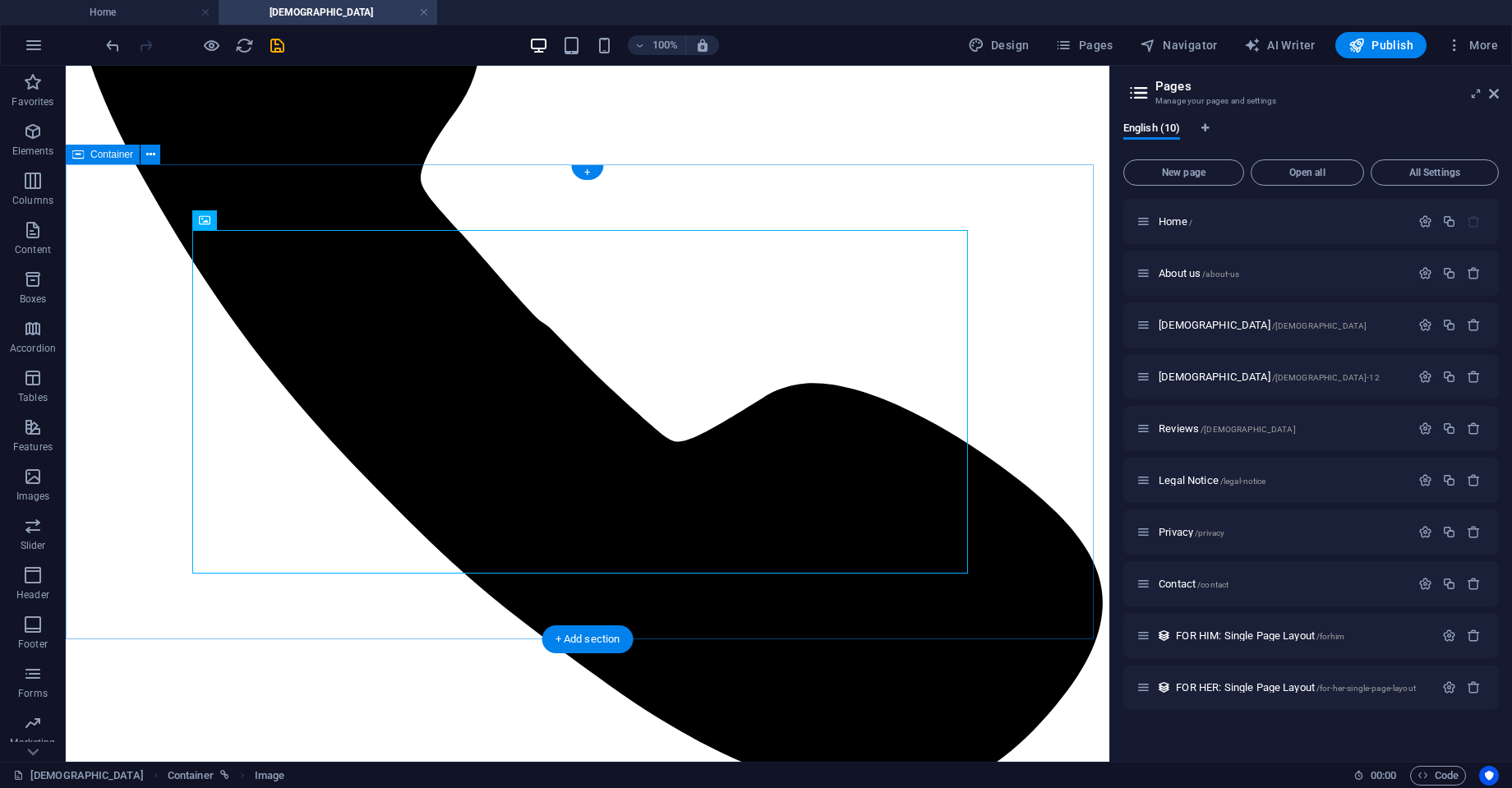
scroll to position [370, 0]
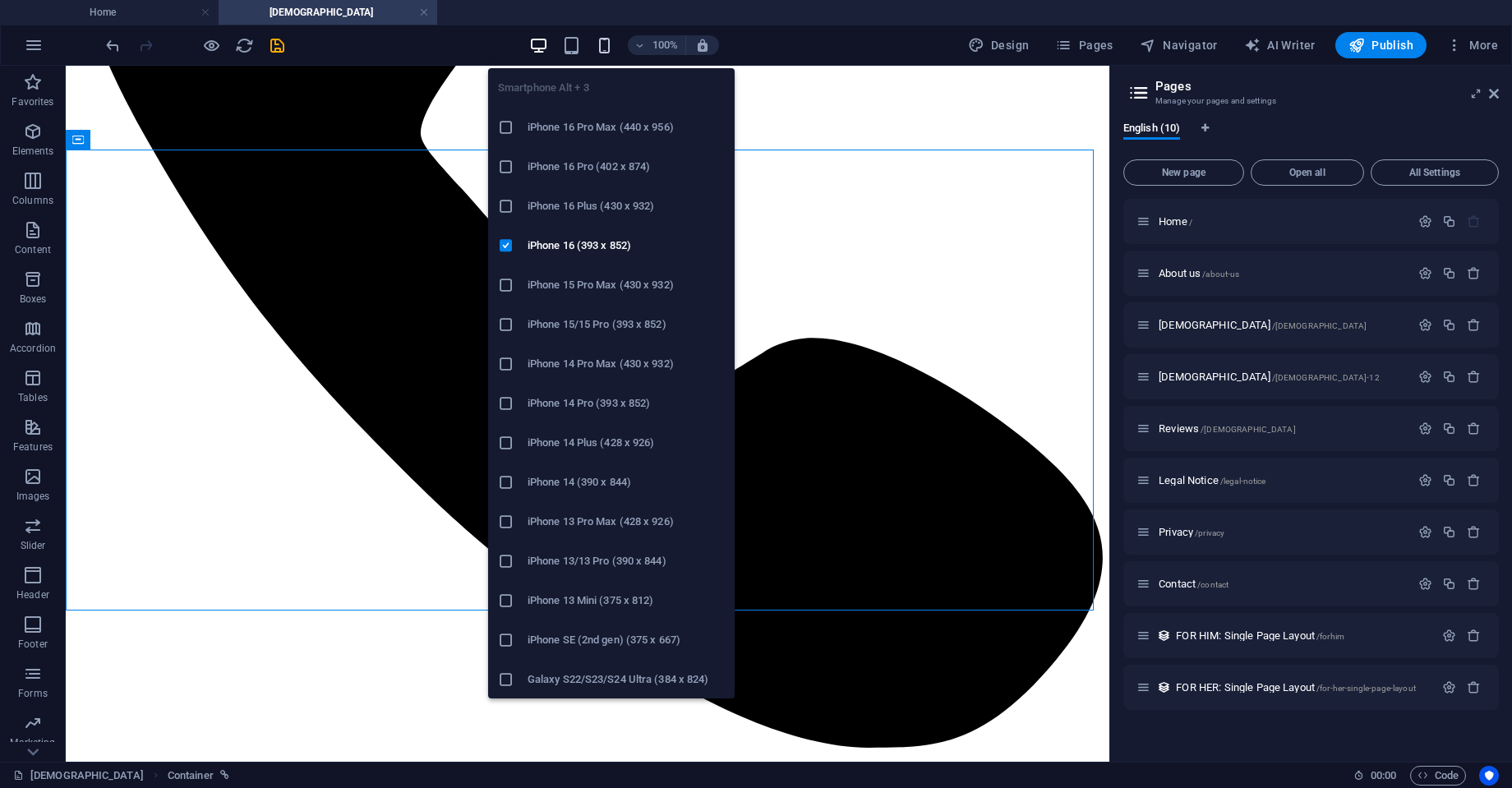
click at [609, 43] on icon "button" at bounding box center [605, 46] width 19 height 19
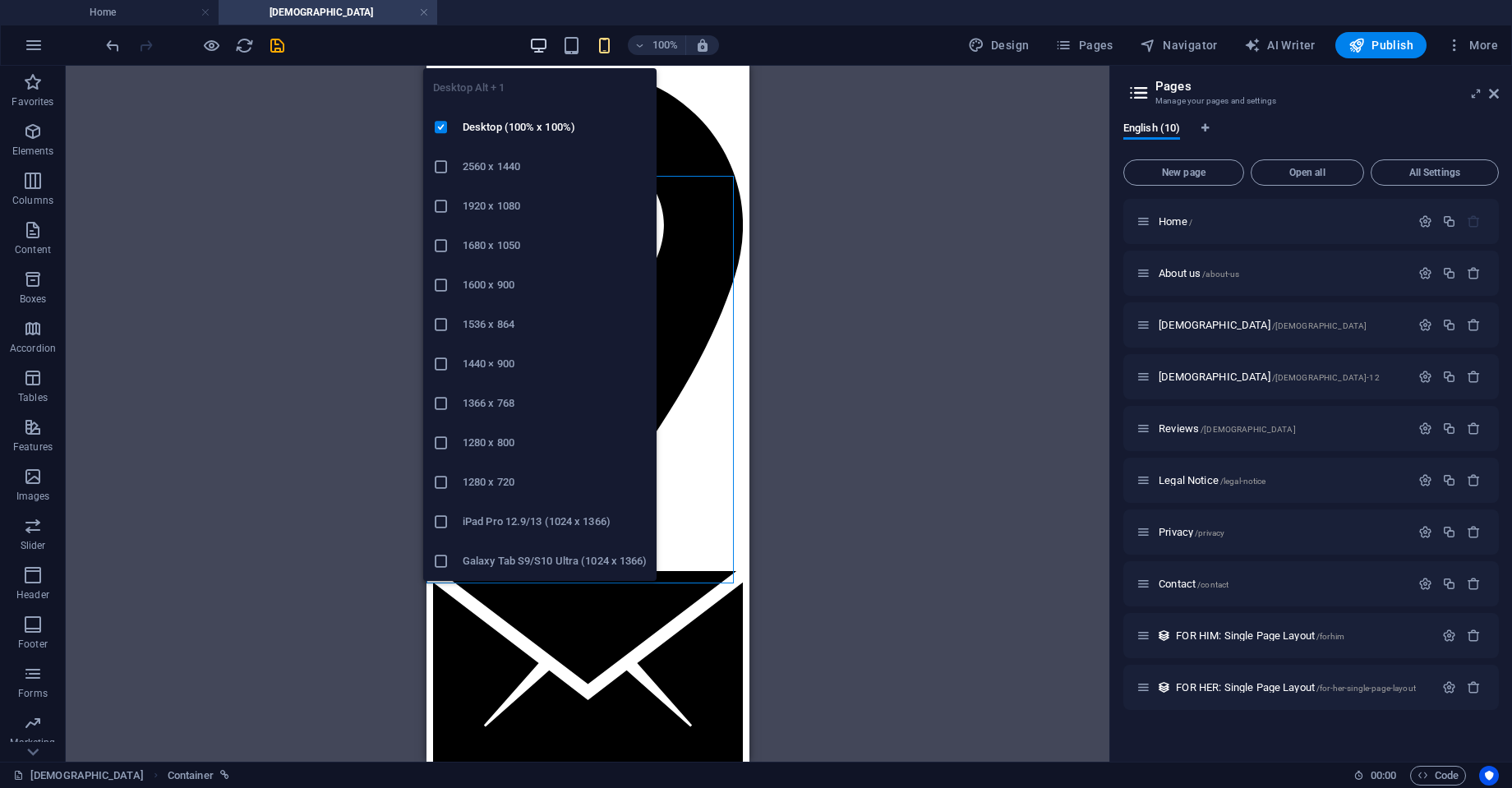
click at [548, 50] on icon "button" at bounding box center [539, 46] width 19 height 19
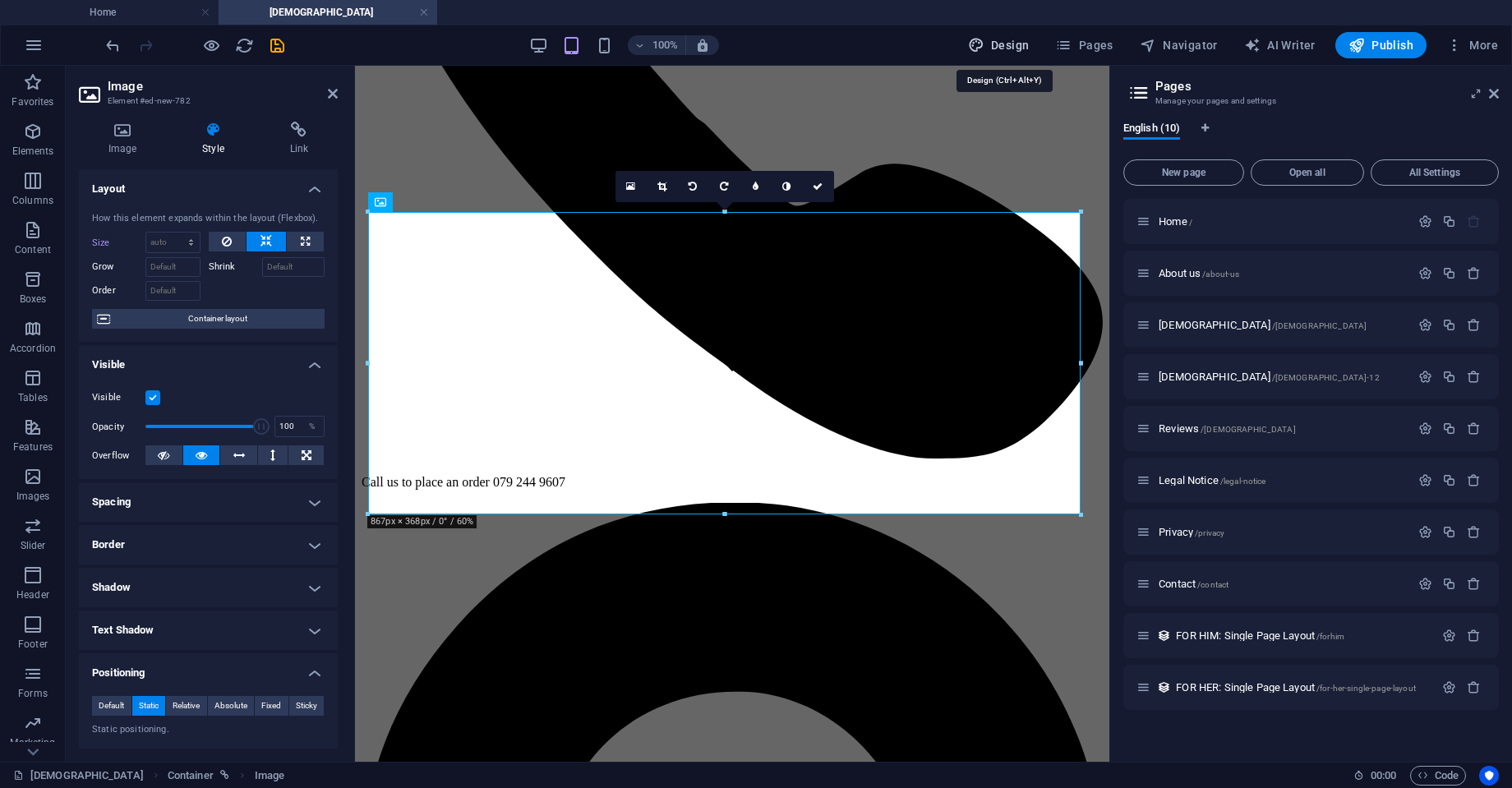
click at [1006, 45] on span "Design" at bounding box center [999, 45] width 62 height 16
select select "px"
select select "300"
select select "px"
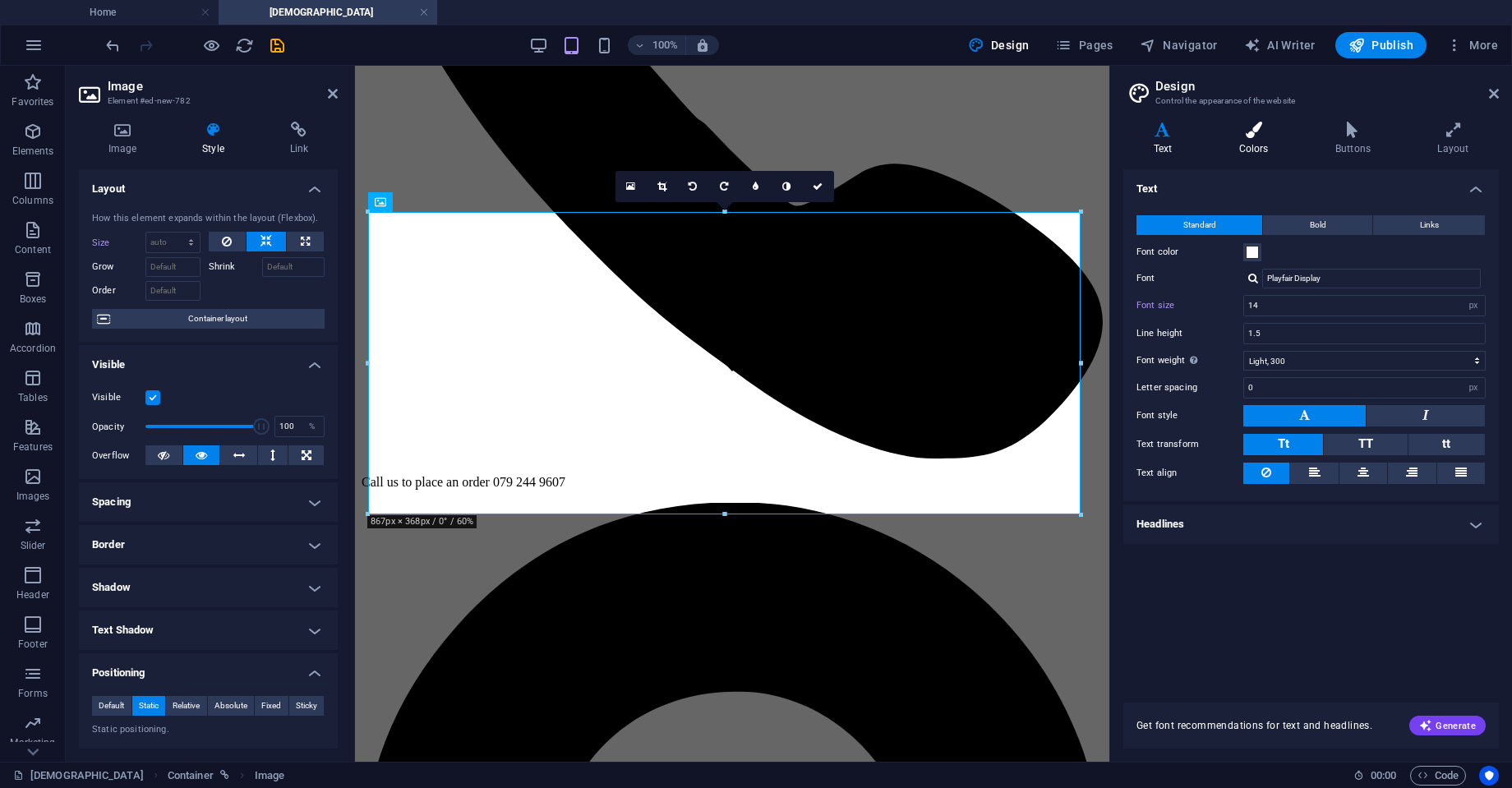
click at [1275, 145] on h4 "Colors" at bounding box center [1256, 139] width 96 height 34
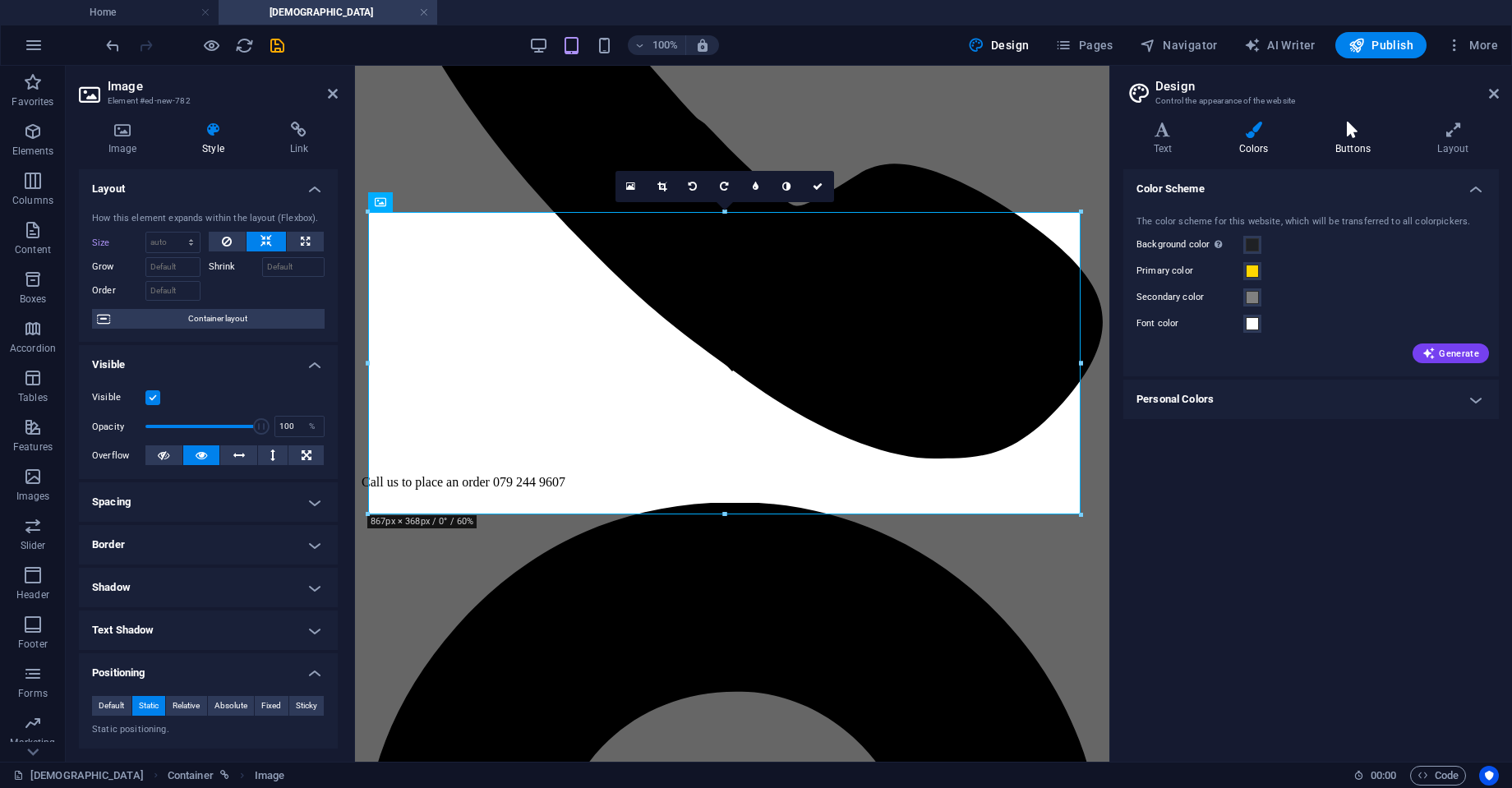
click at [1374, 130] on icon at bounding box center [1353, 130] width 95 height 16
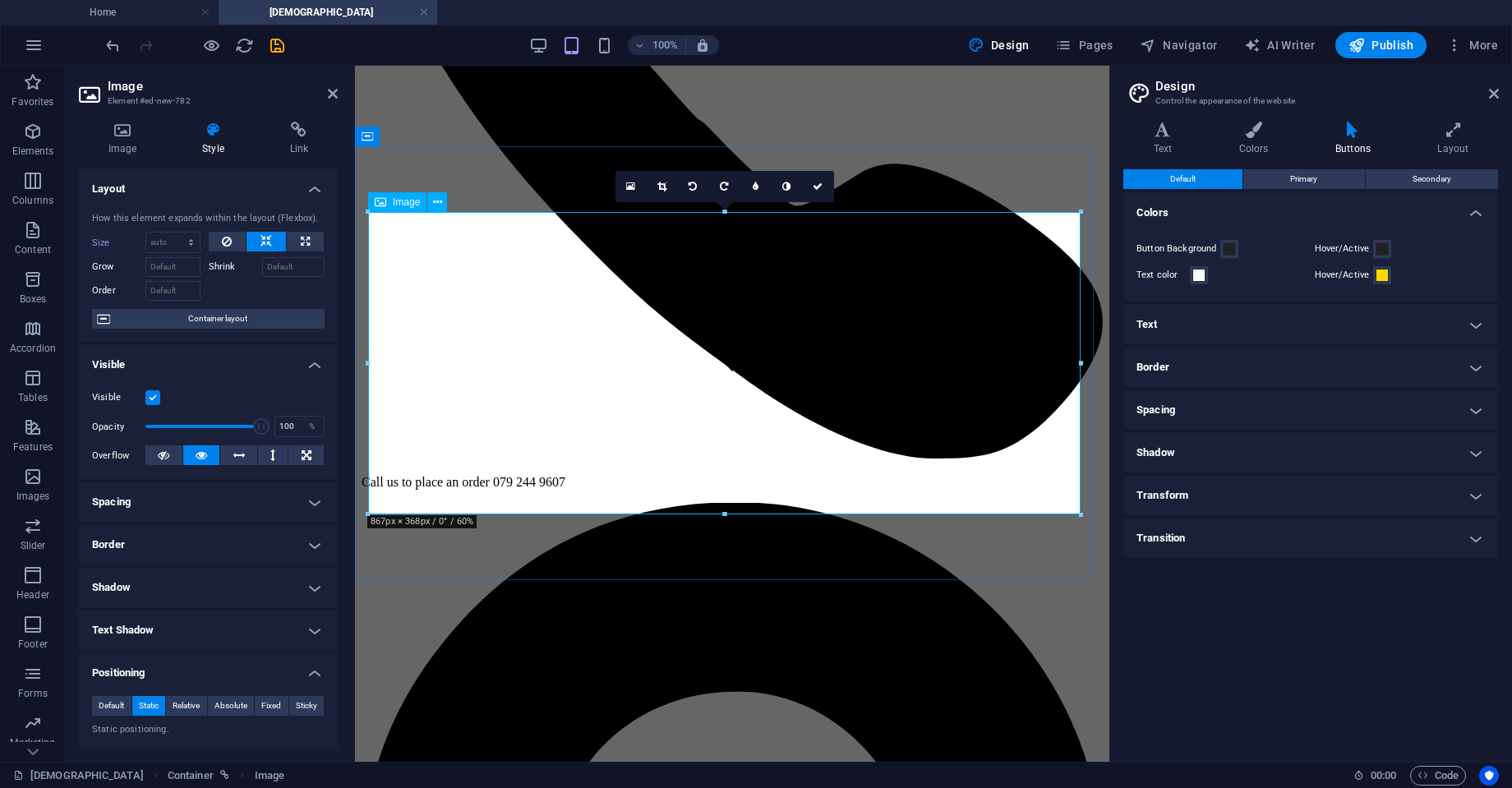
click at [222, 245] on icon at bounding box center [227, 241] width 10 height 20
click at [187, 242] on select "Default auto px % 1/1 1/2 1/3 1/4 1/5 1/6 1/7 1/8 1/9 1/10" at bounding box center [173, 242] width 53 height 20
click at [284, 340] on div "How this element expands within the layout (Flexbox). Size Default auto px % 1/…" at bounding box center [208, 271] width 259 height 144
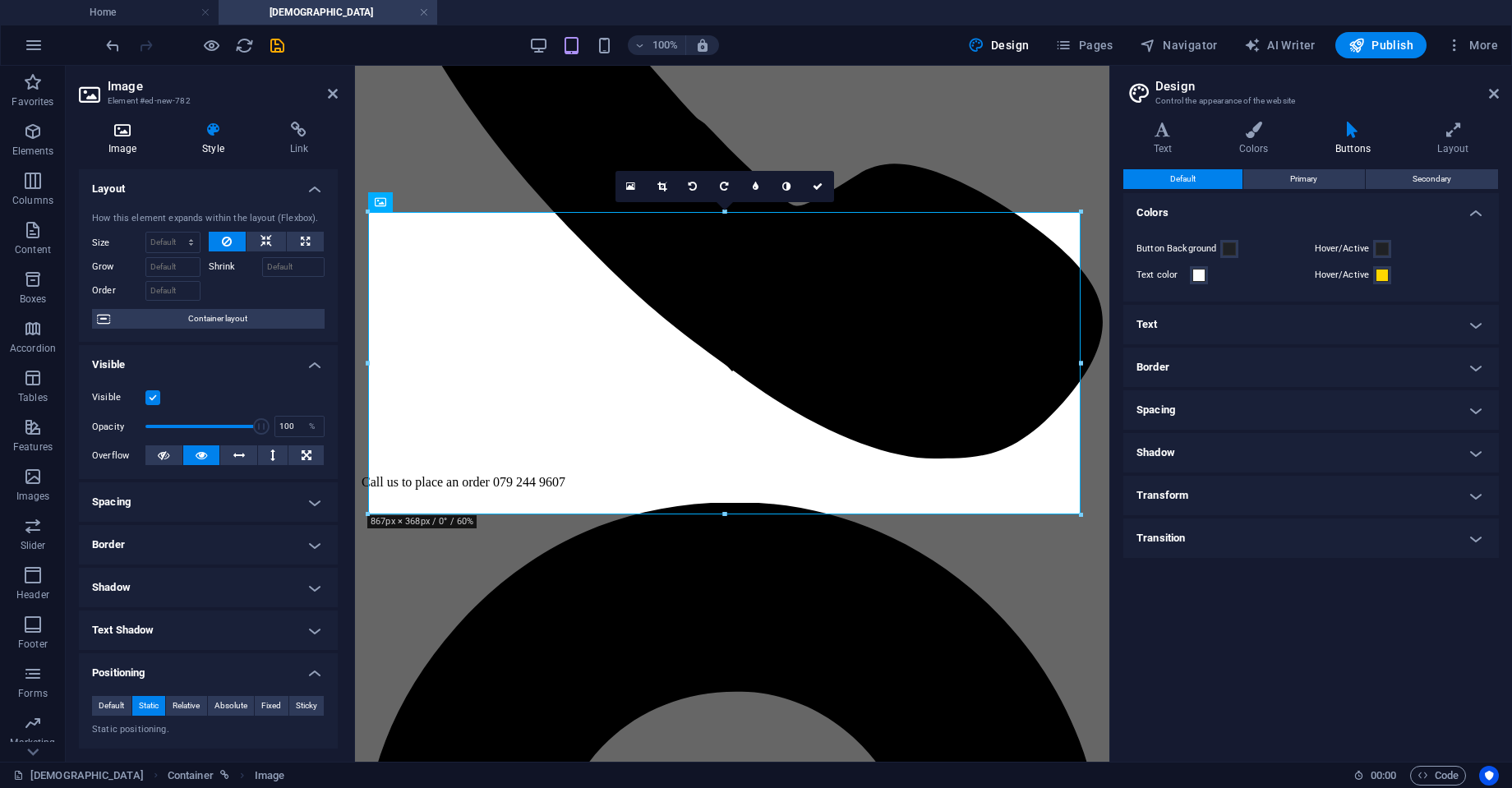
click at [129, 125] on icon at bounding box center [122, 130] width 87 height 16
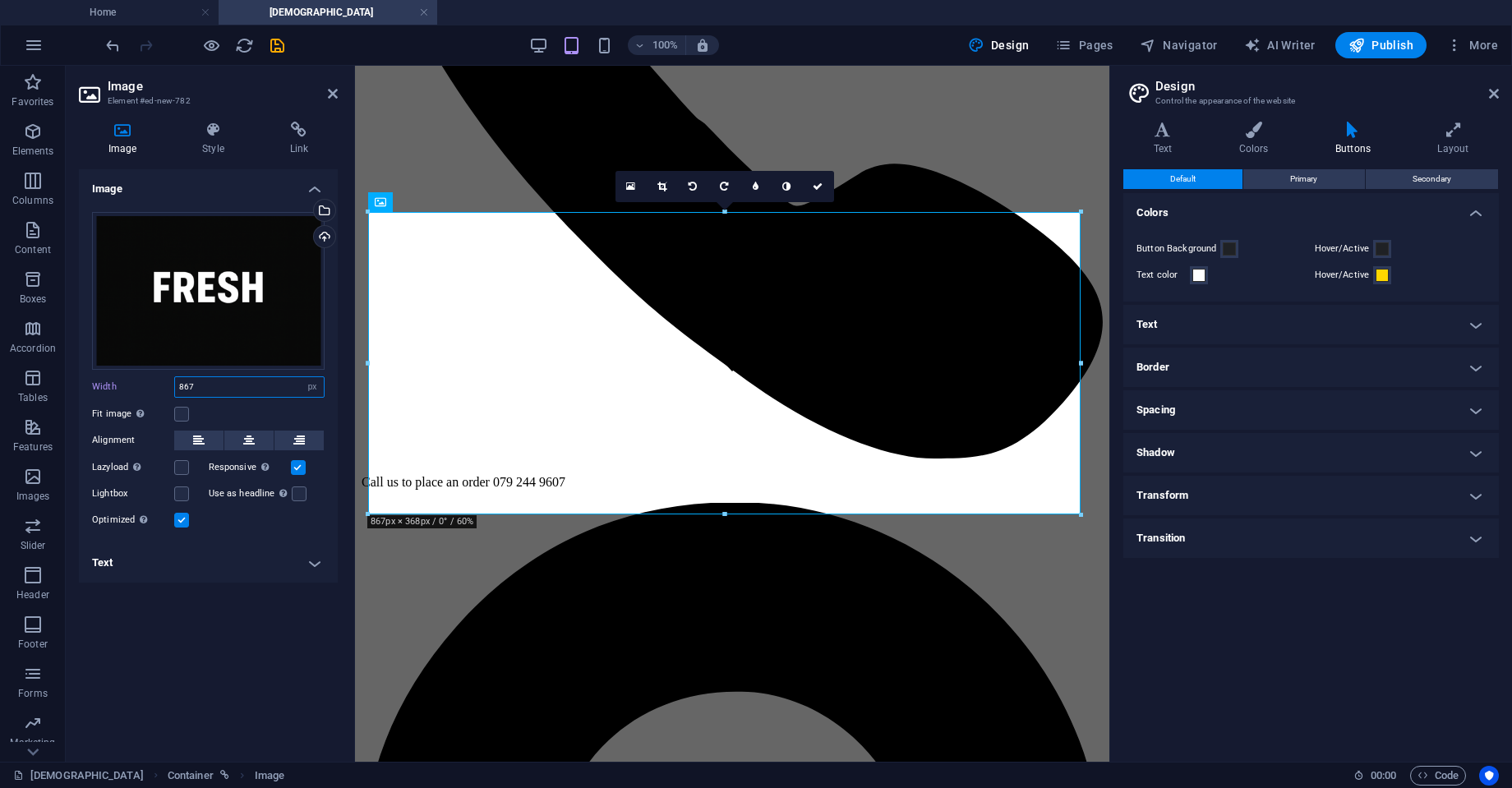
click at [234, 389] on input "867" at bounding box center [250, 386] width 149 height 20
type input "8"
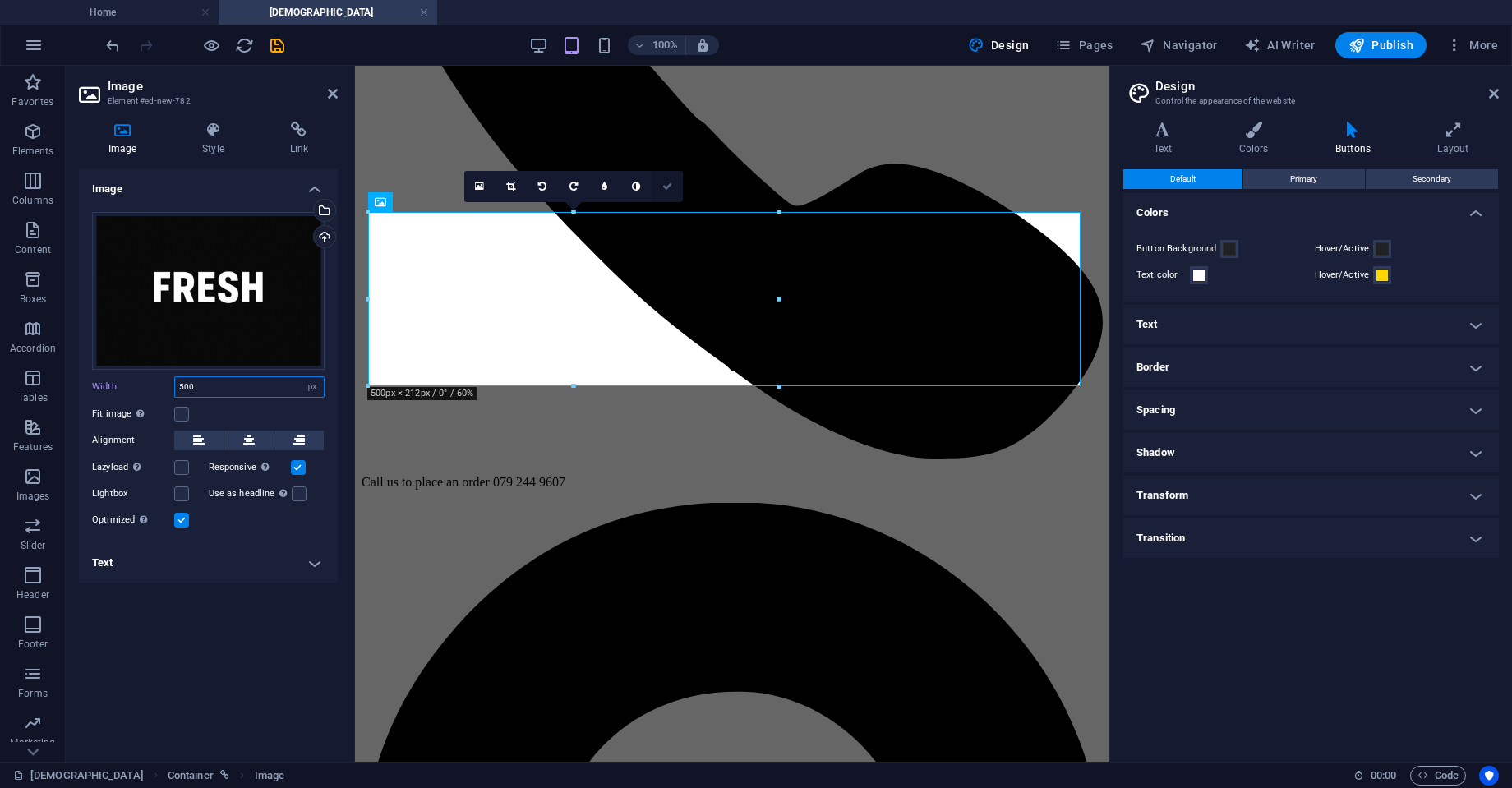
type input "500"
click at [668, 181] on icon at bounding box center [667, 186] width 10 height 10
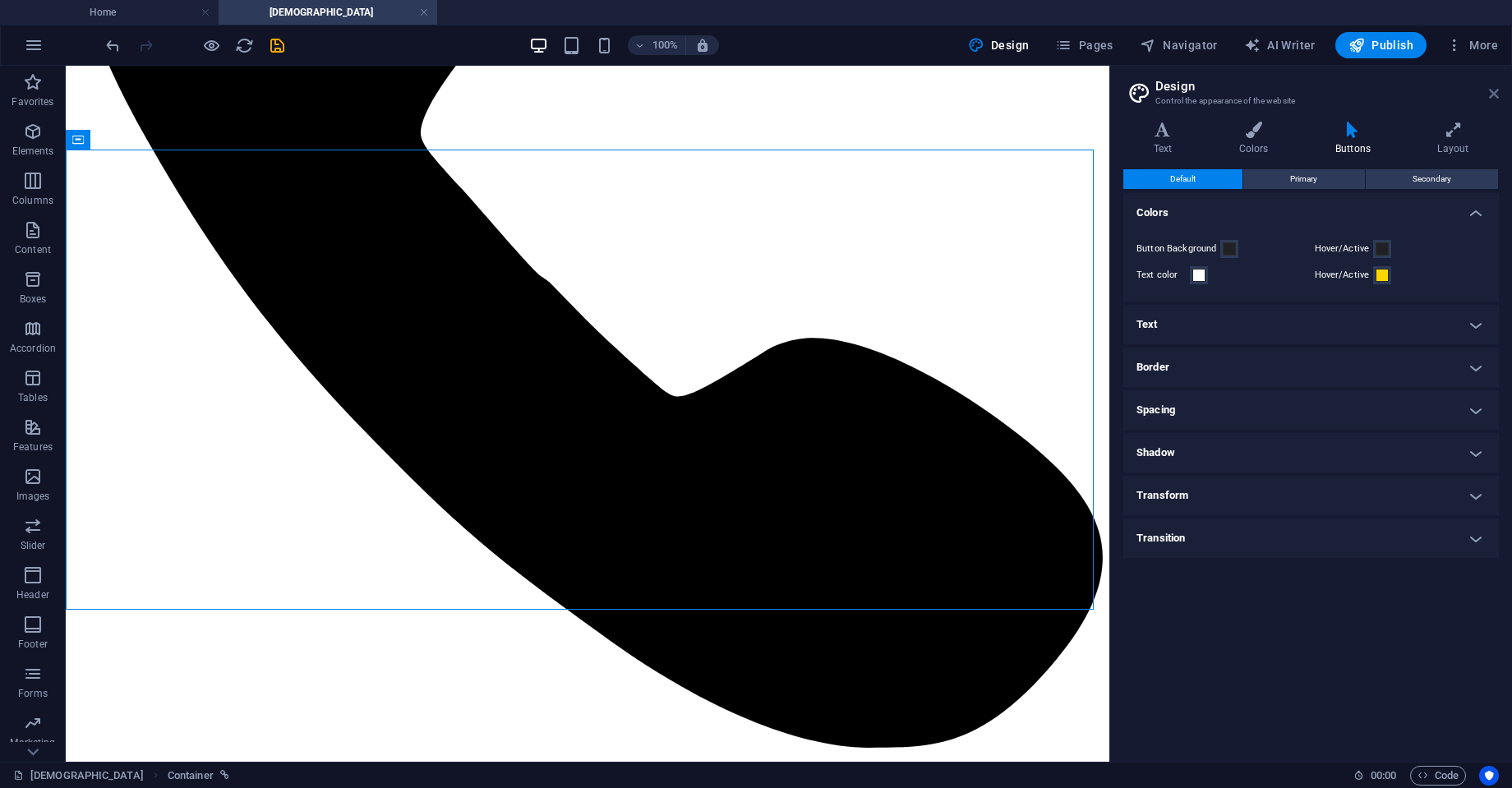
click at [1489, 95] on icon at bounding box center [1494, 93] width 10 height 13
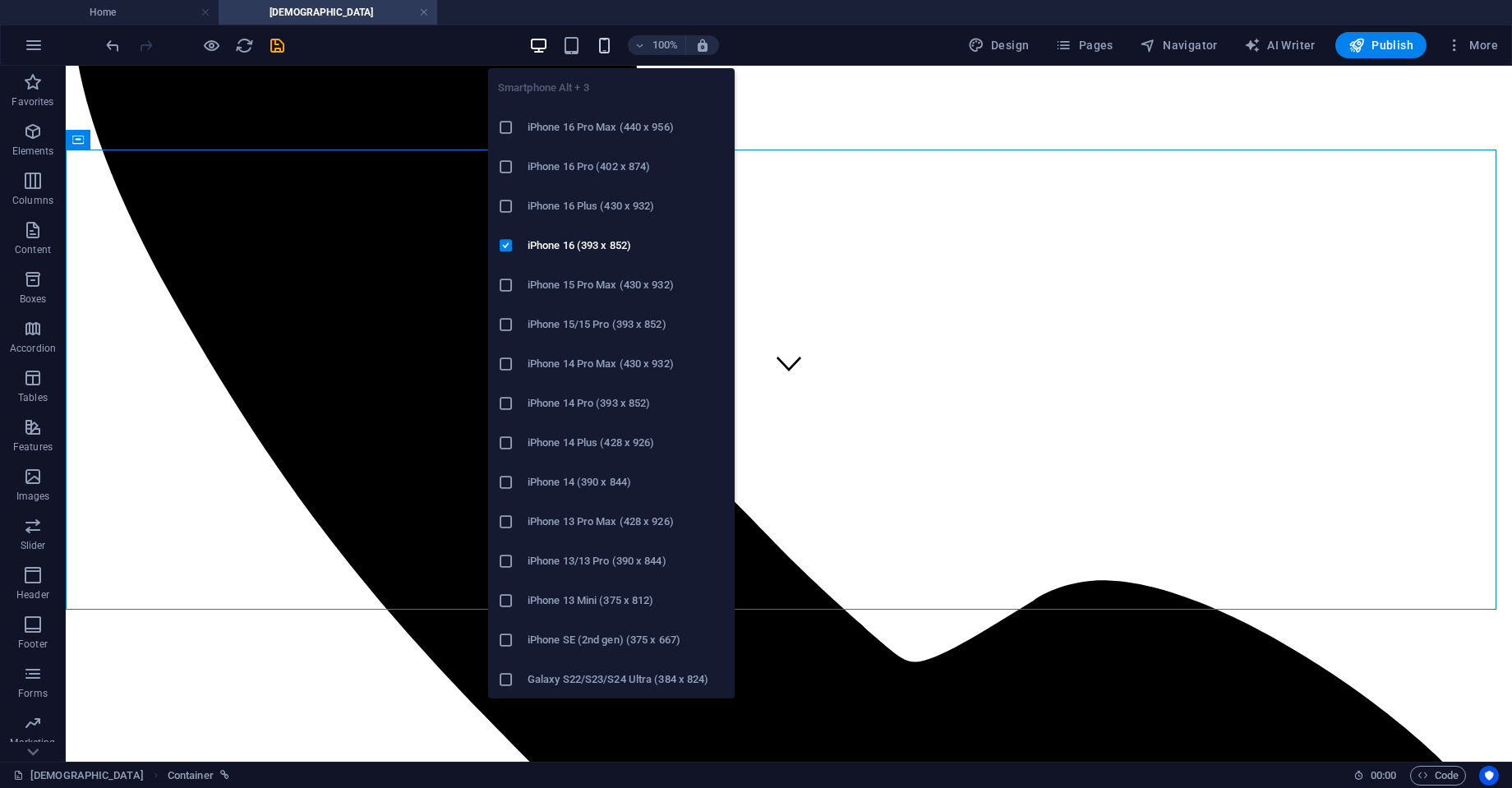
click at [604, 51] on icon "button" at bounding box center [605, 46] width 19 height 19
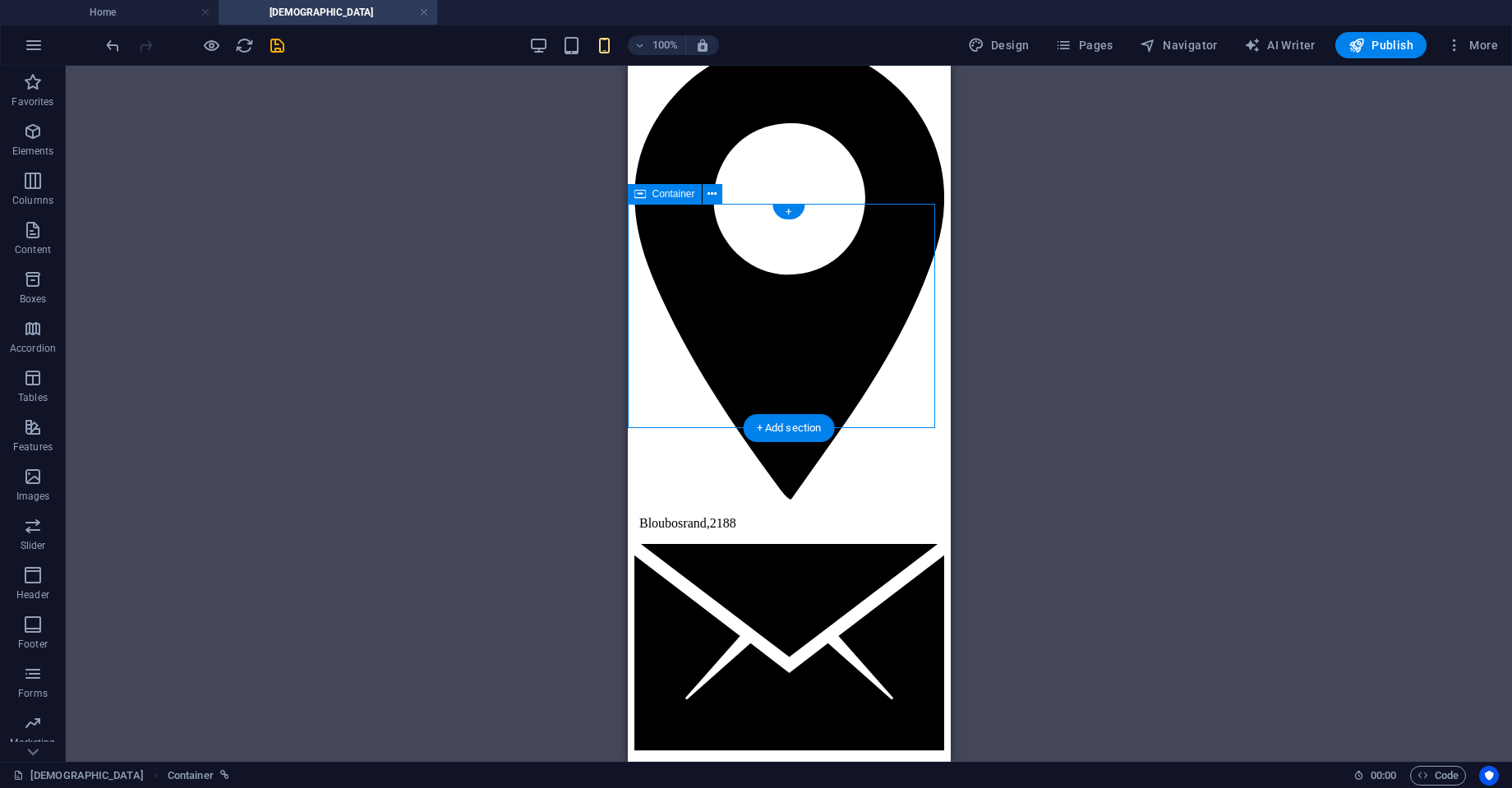
scroll to position [438, 0]
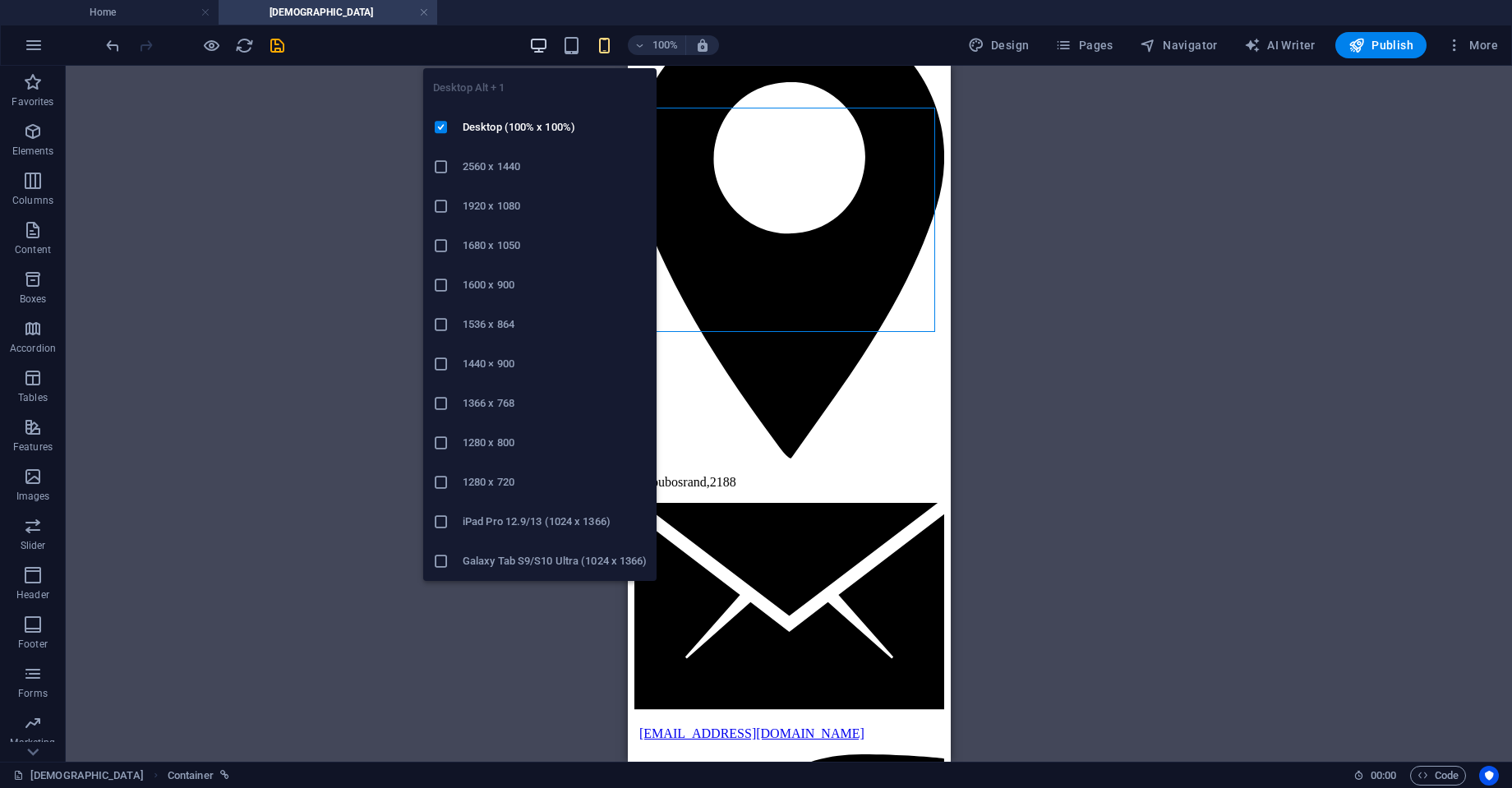
click at [543, 41] on icon "button" at bounding box center [539, 46] width 19 height 19
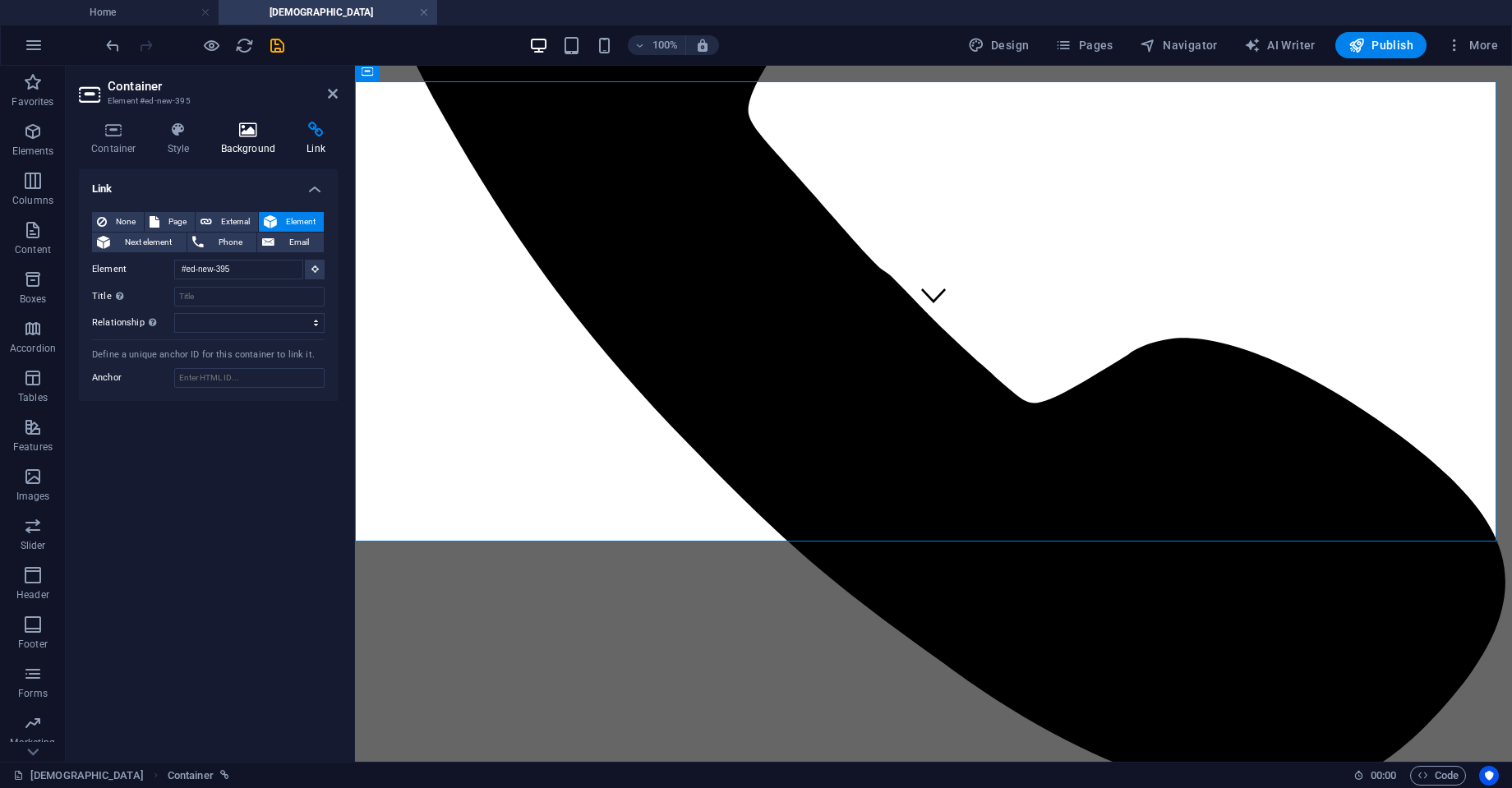
click at [225, 145] on h4 "Background" at bounding box center [252, 139] width 86 height 34
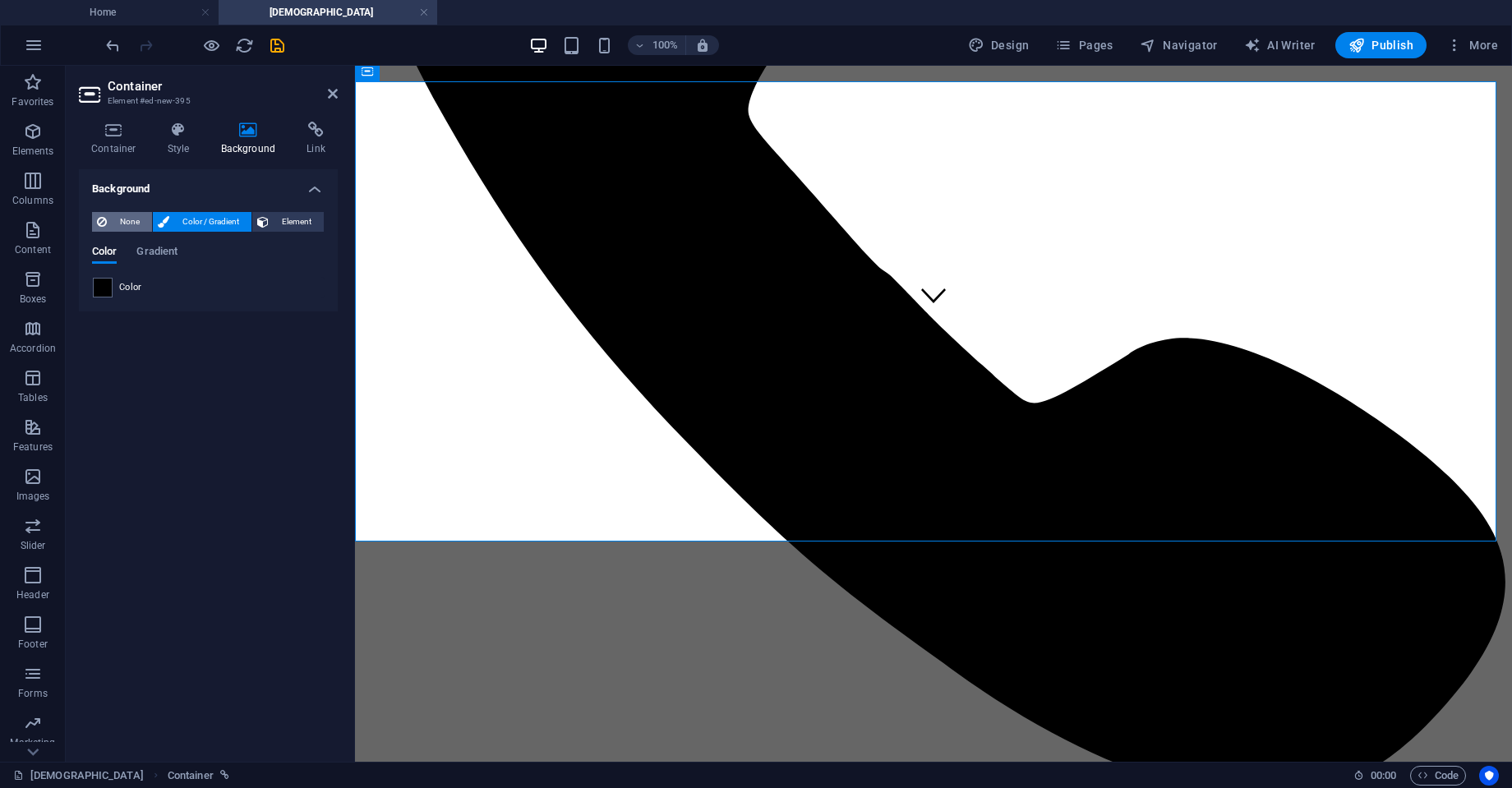
click at [125, 220] on span "None" at bounding box center [129, 221] width 35 height 20
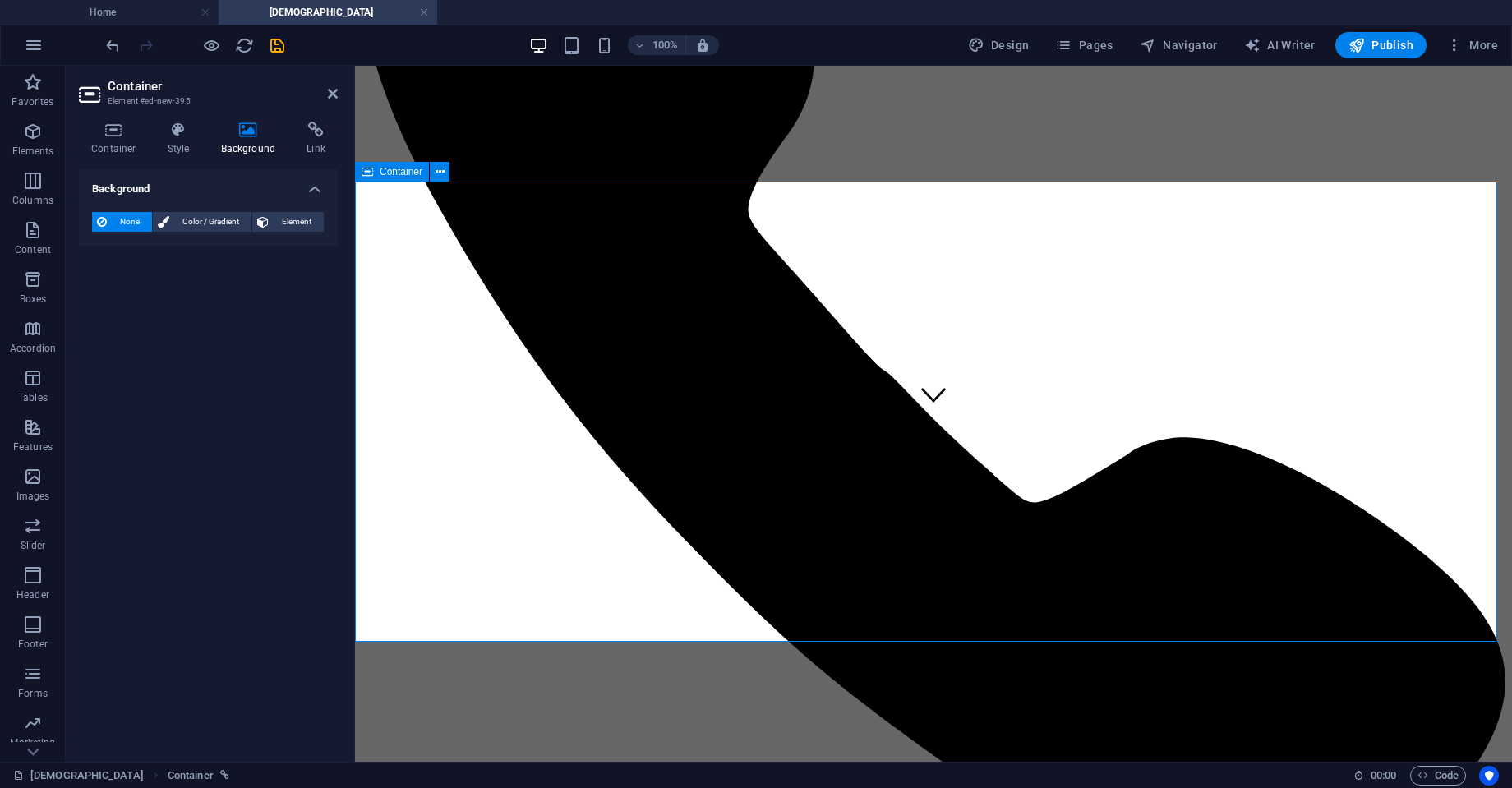
scroll to position [338, 0]
click at [253, 141] on h4 "Background" at bounding box center [252, 139] width 86 height 34
click at [125, 135] on h4 "Container" at bounding box center [117, 139] width 76 height 34
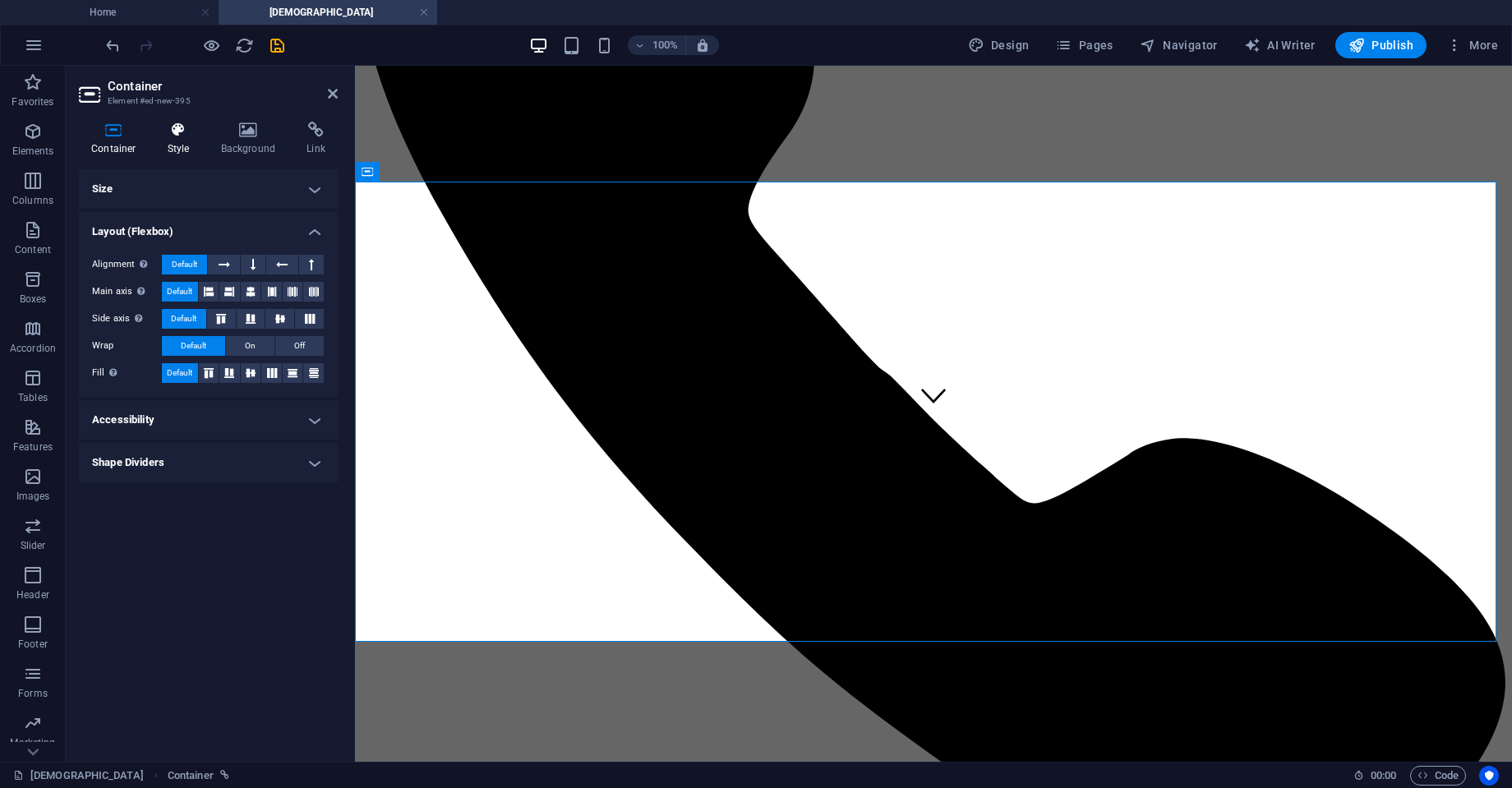
click at [171, 137] on icon at bounding box center [178, 130] width 47 height 16
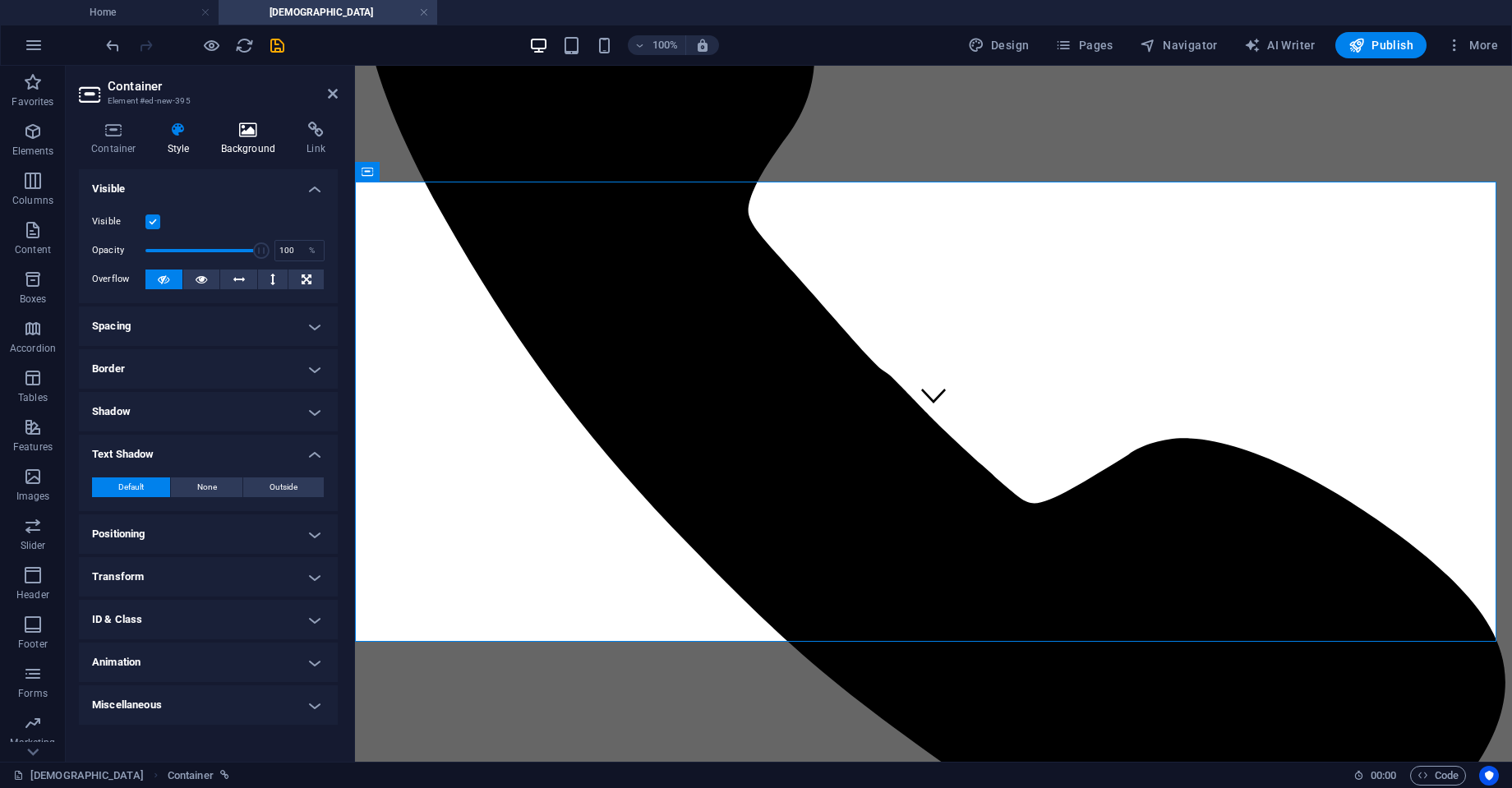
click at [237, 136] on icon at bounding box center [249, 130] width 80 height 16
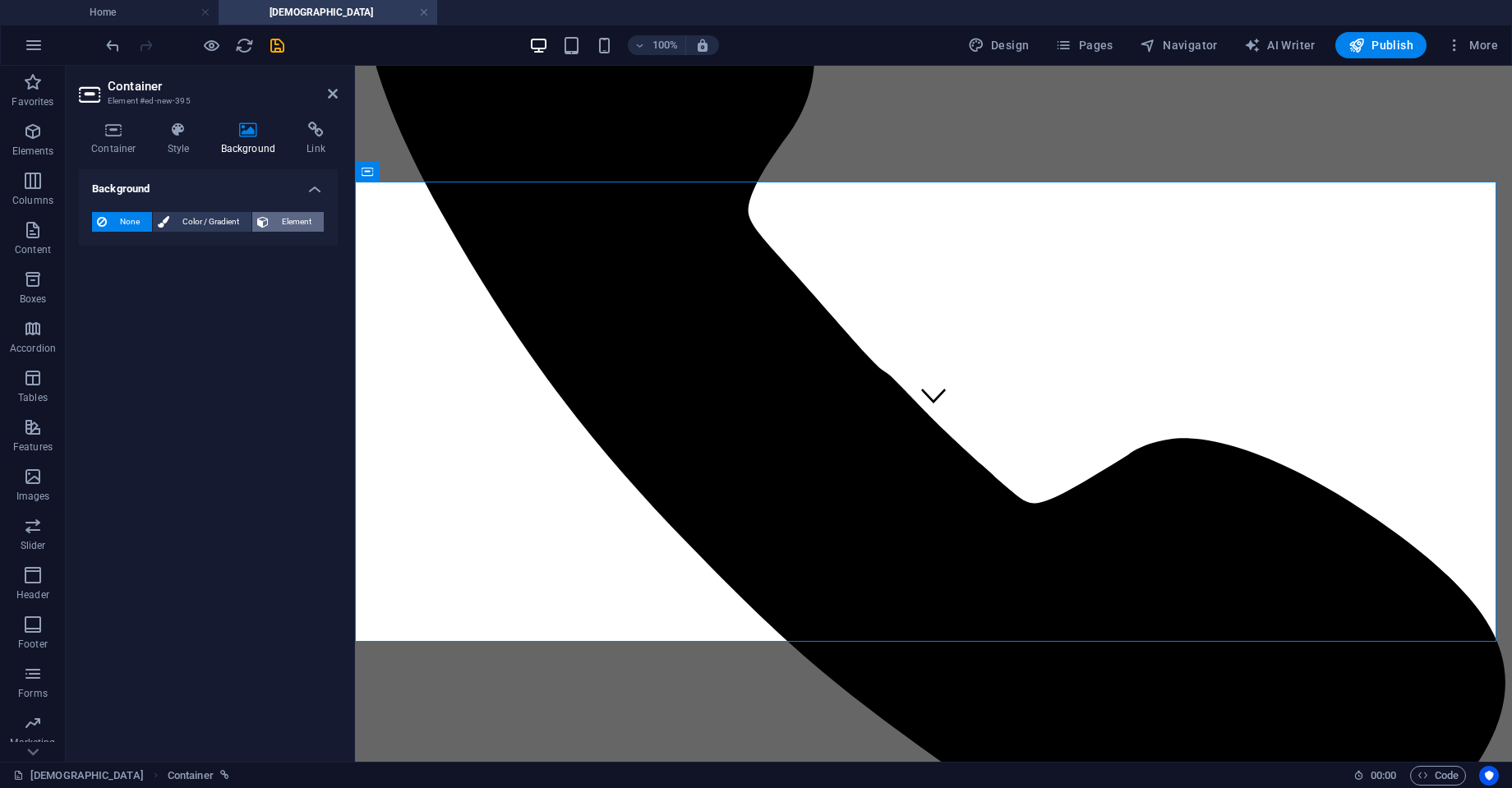
click at [274, 214] on span "Element" at bounding box center [296, 221] width 45 height 20
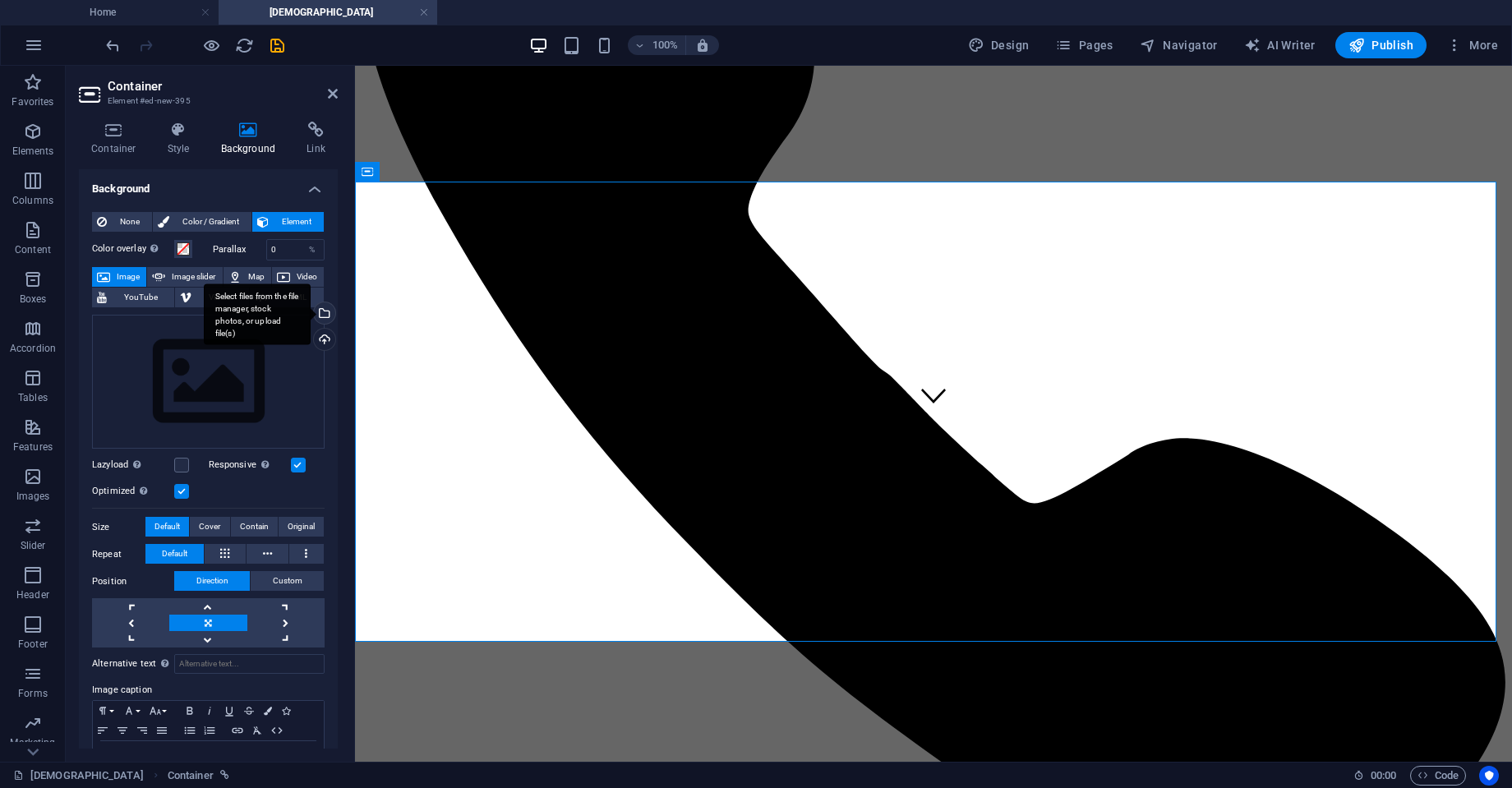
click at [326, 308] on div "Select files from the file manager, stock photos, or upload file(s)" at bounding box center [323, 315] width 25 height 25
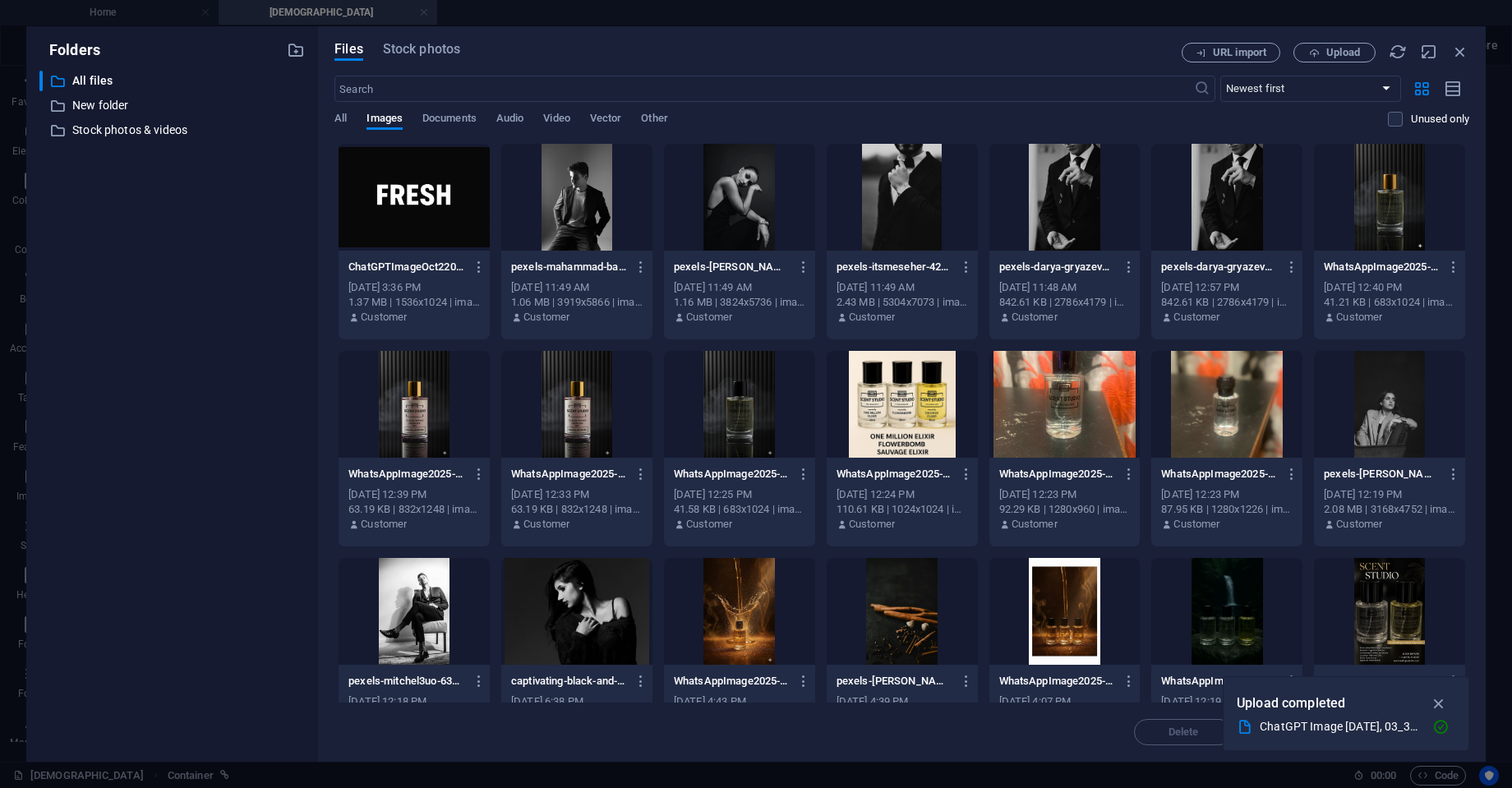
click at [754, 427] on div at bounding box center [739, 404] width 152 height 107
click at [1437, 702] on icon "button" at bounding box center [1440, 703] width 19 height 18
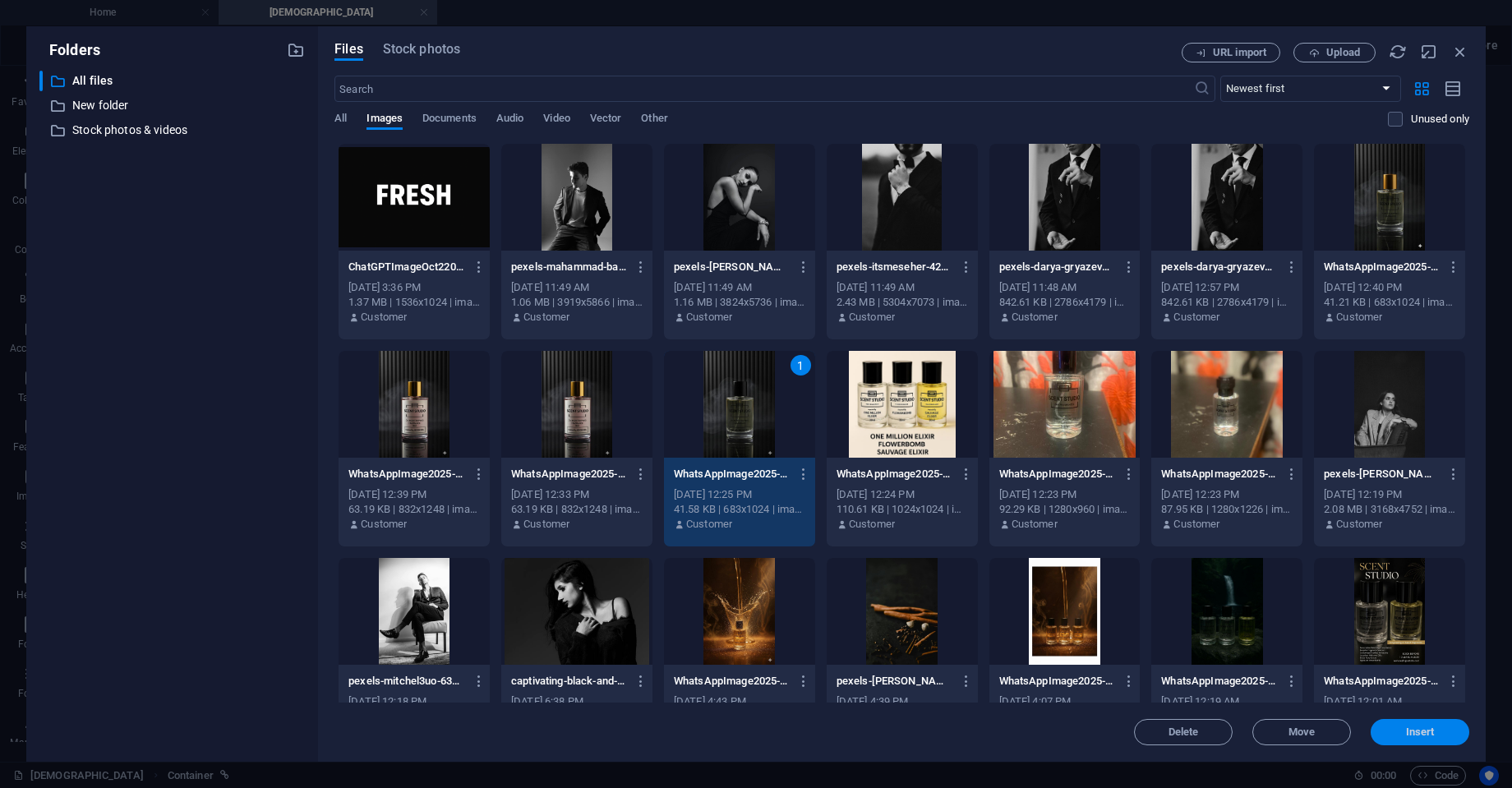
click at [1422, 728] on span "Insert" at bounding box center [1420, 733] width 29 height 10
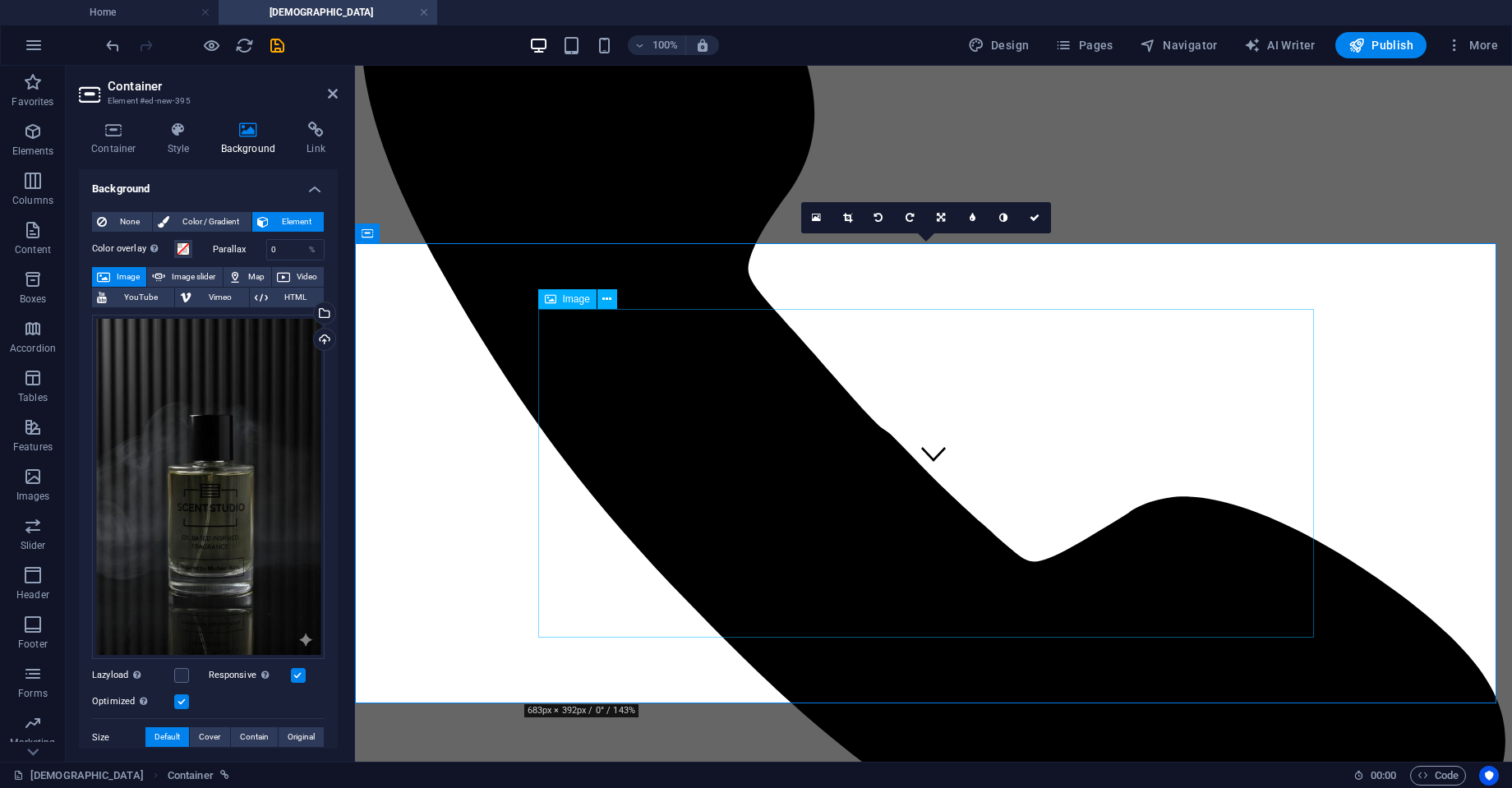
scroll to position [277, 0]
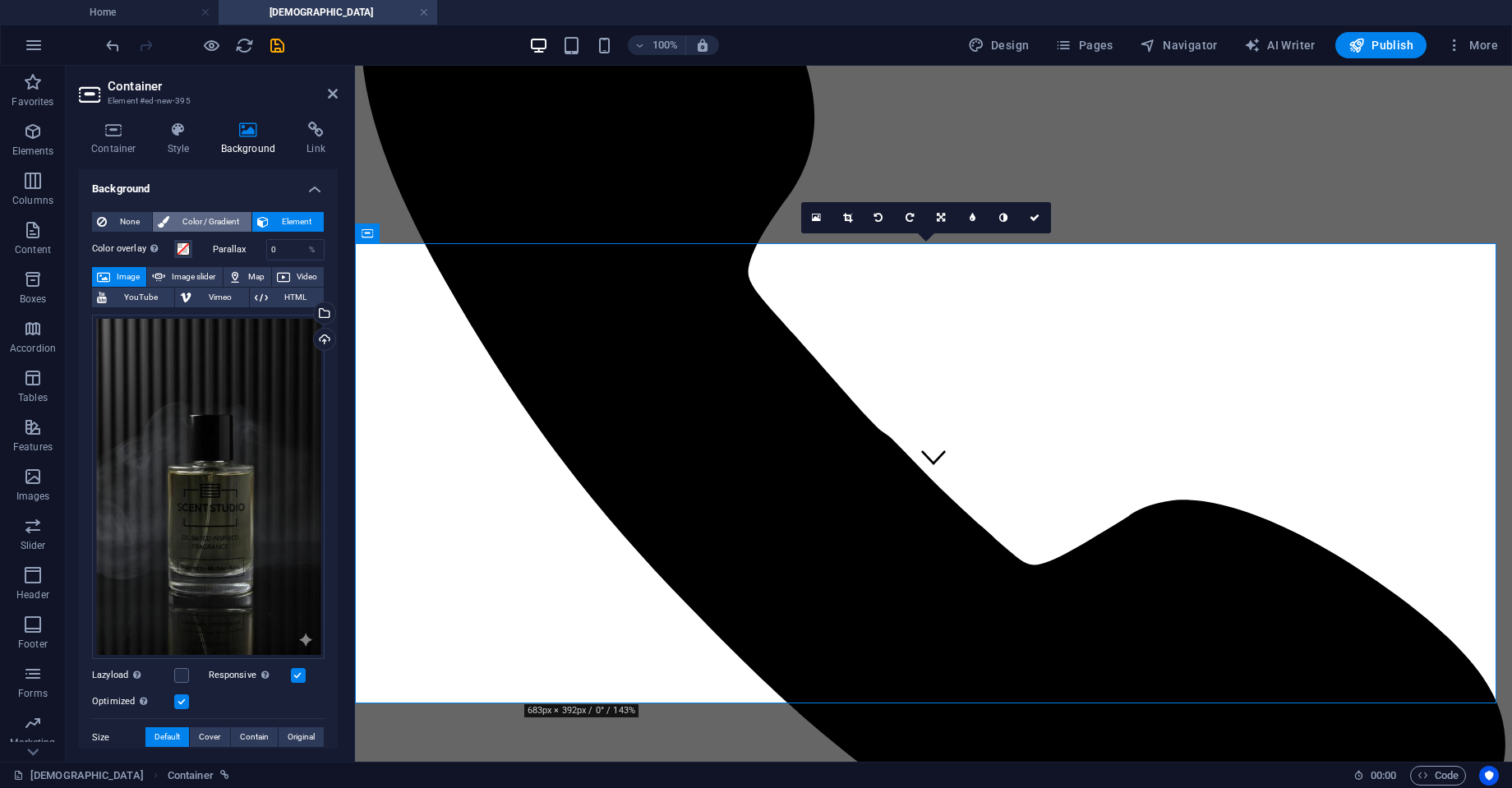
click at [211, 216] on span "Color / Gradient" at bounding box center [211, 221] width 72 height 20
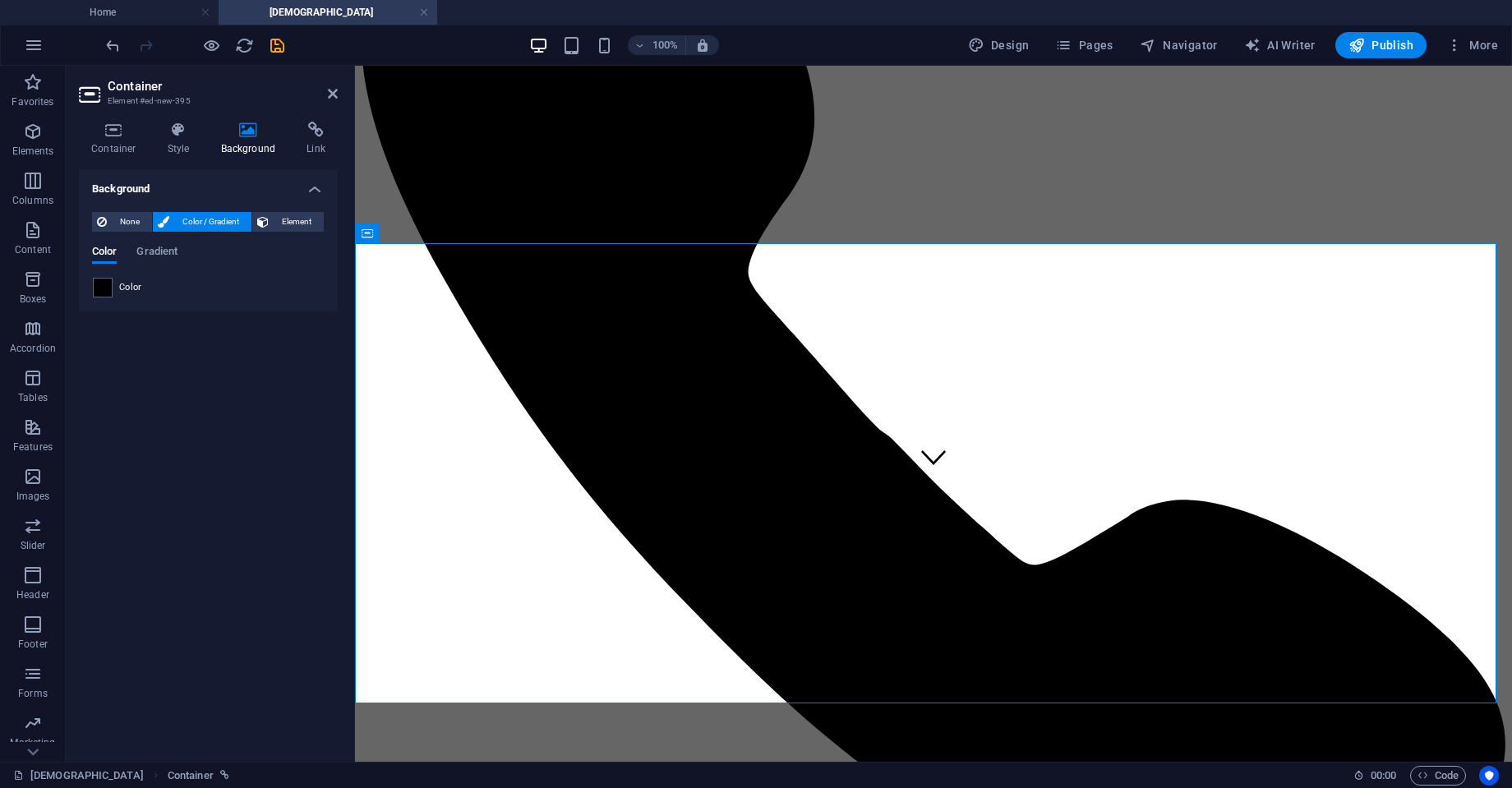
click at [135, 292] on span "Color" at bounding box center [131, 288] width 23 height 13
click at [103, 292] on span at bounding box center [102, 287] width 18 height 18
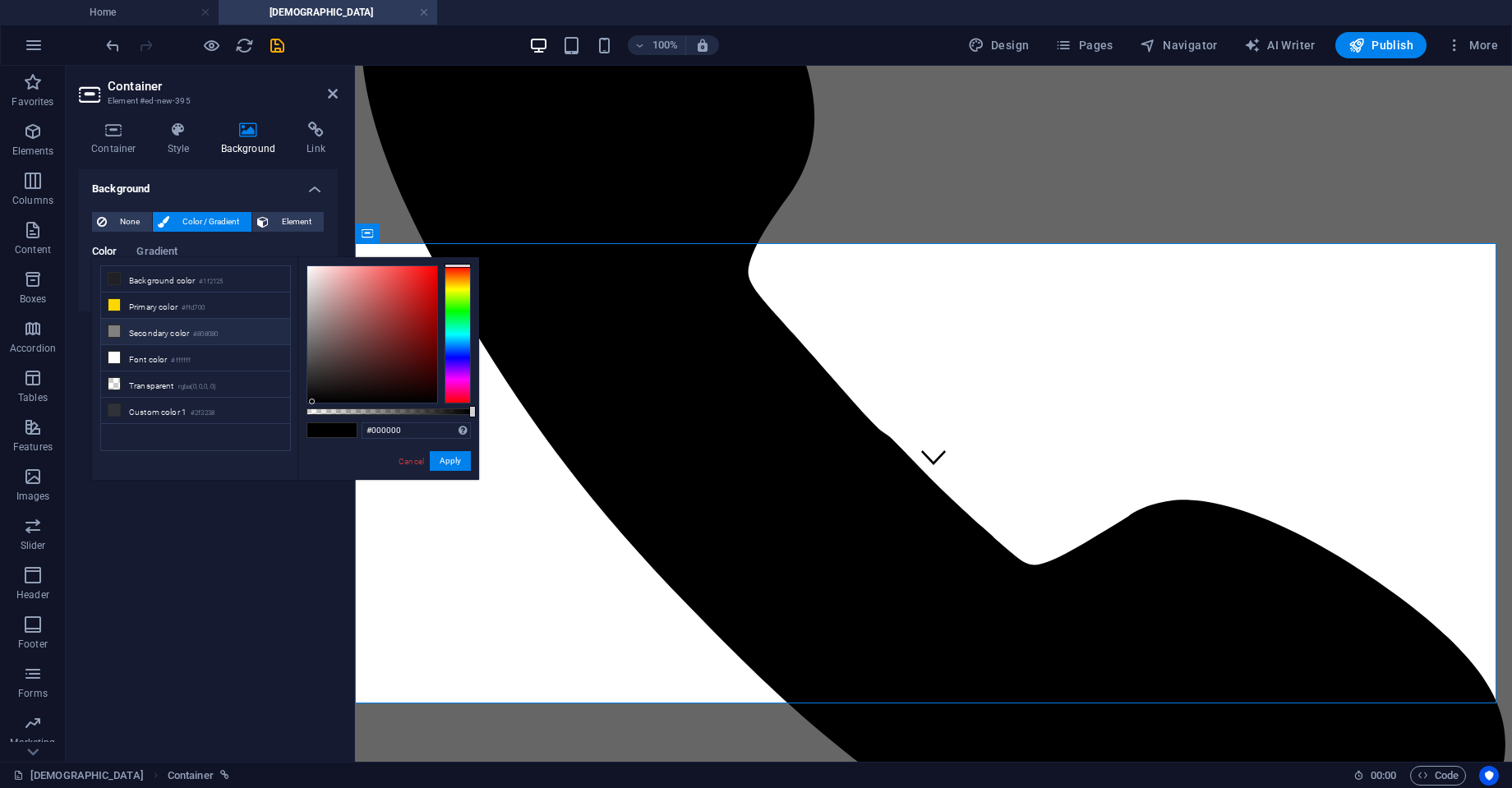
click at [184, 326] on li "Secondary color #808080" at bounding box center [196, 332] width 189 height 27
type input "#808080"
select select "px"
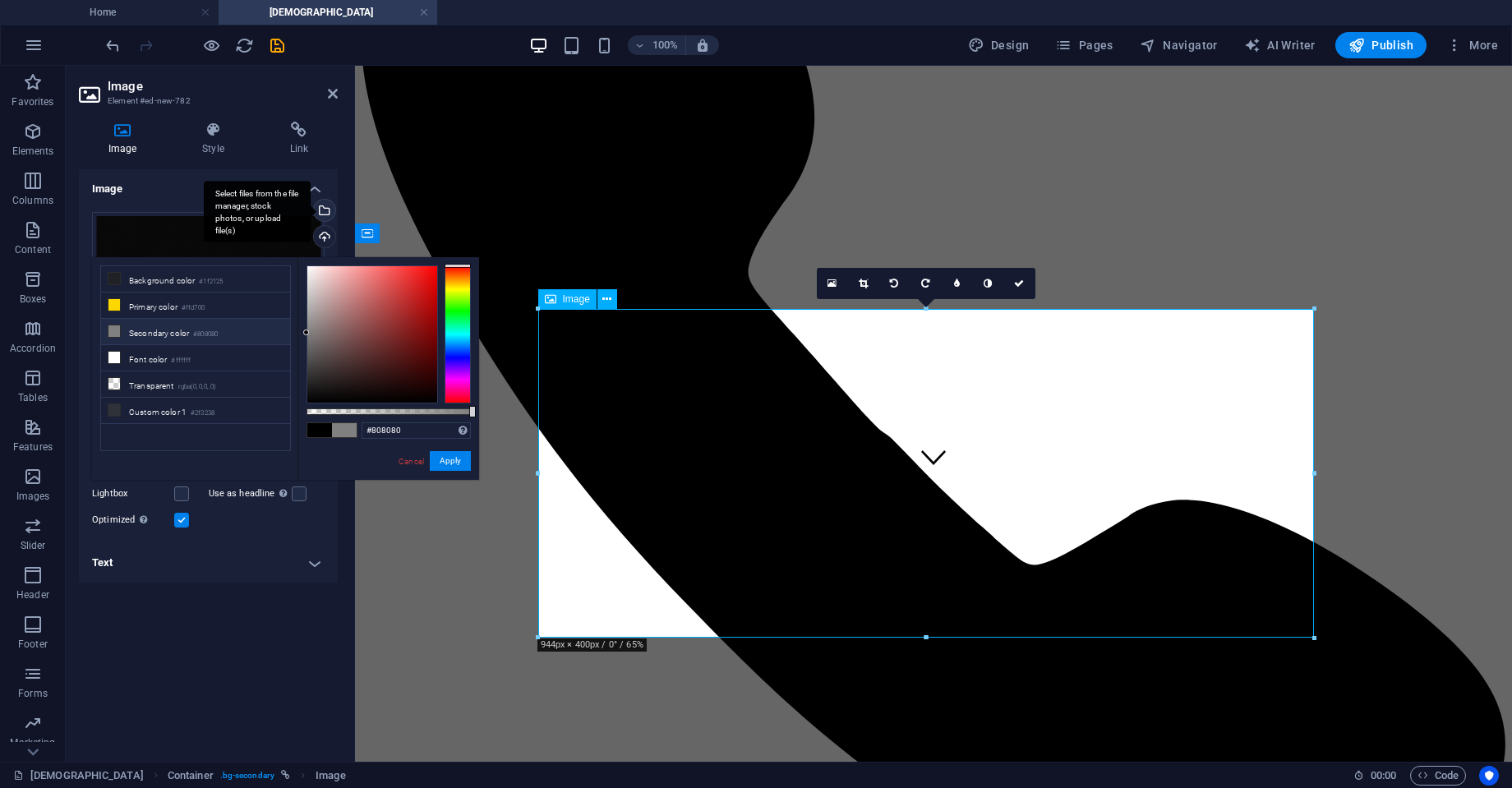
select select "DISABLED_OPTION_VALUE"
click at [311, 212] on div "Select files from the file manager, stock photos, or upload file(s)" at bounding box center [258, 212] width 107 height 62
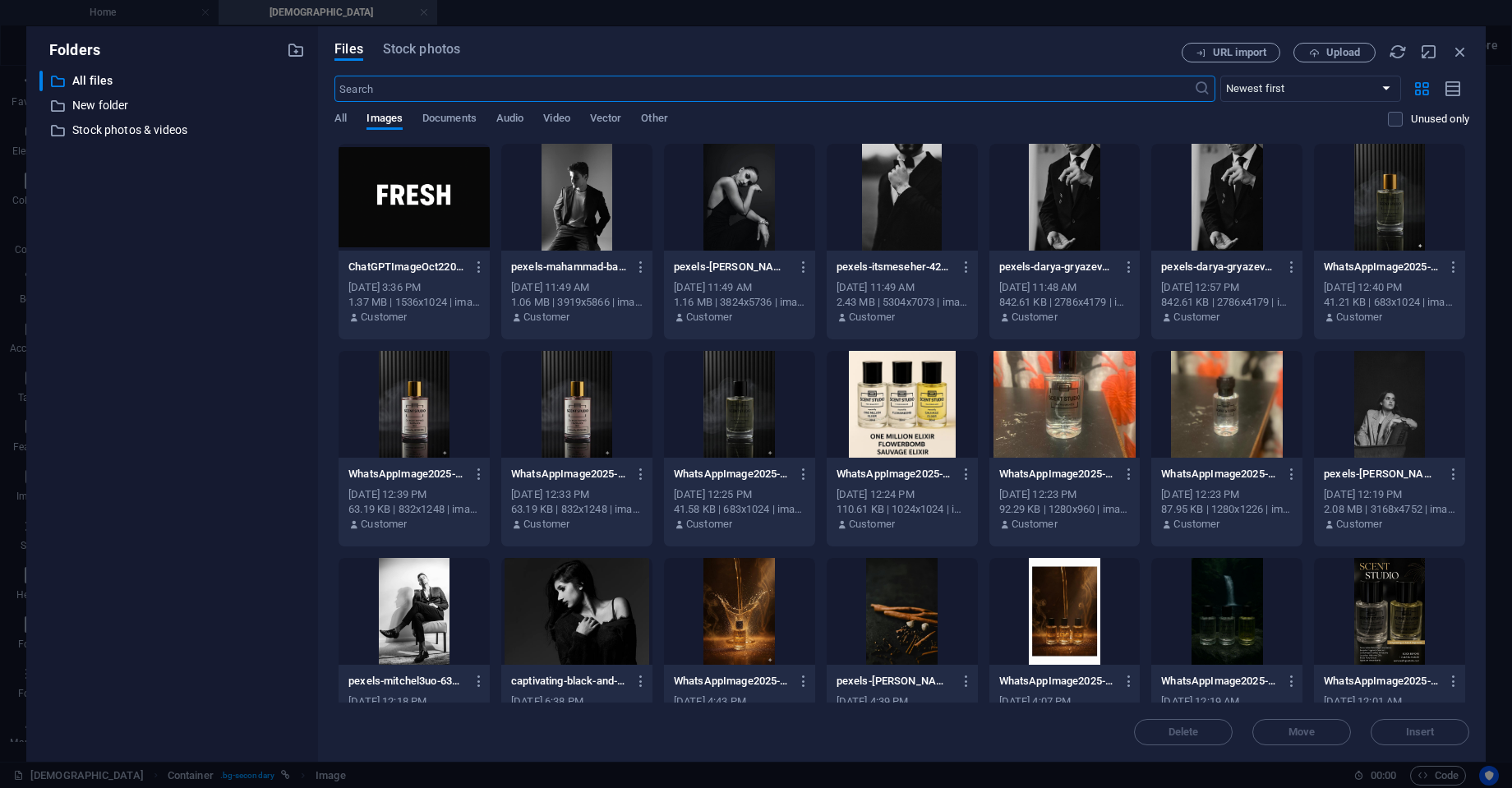
type input "500"
select select "px"
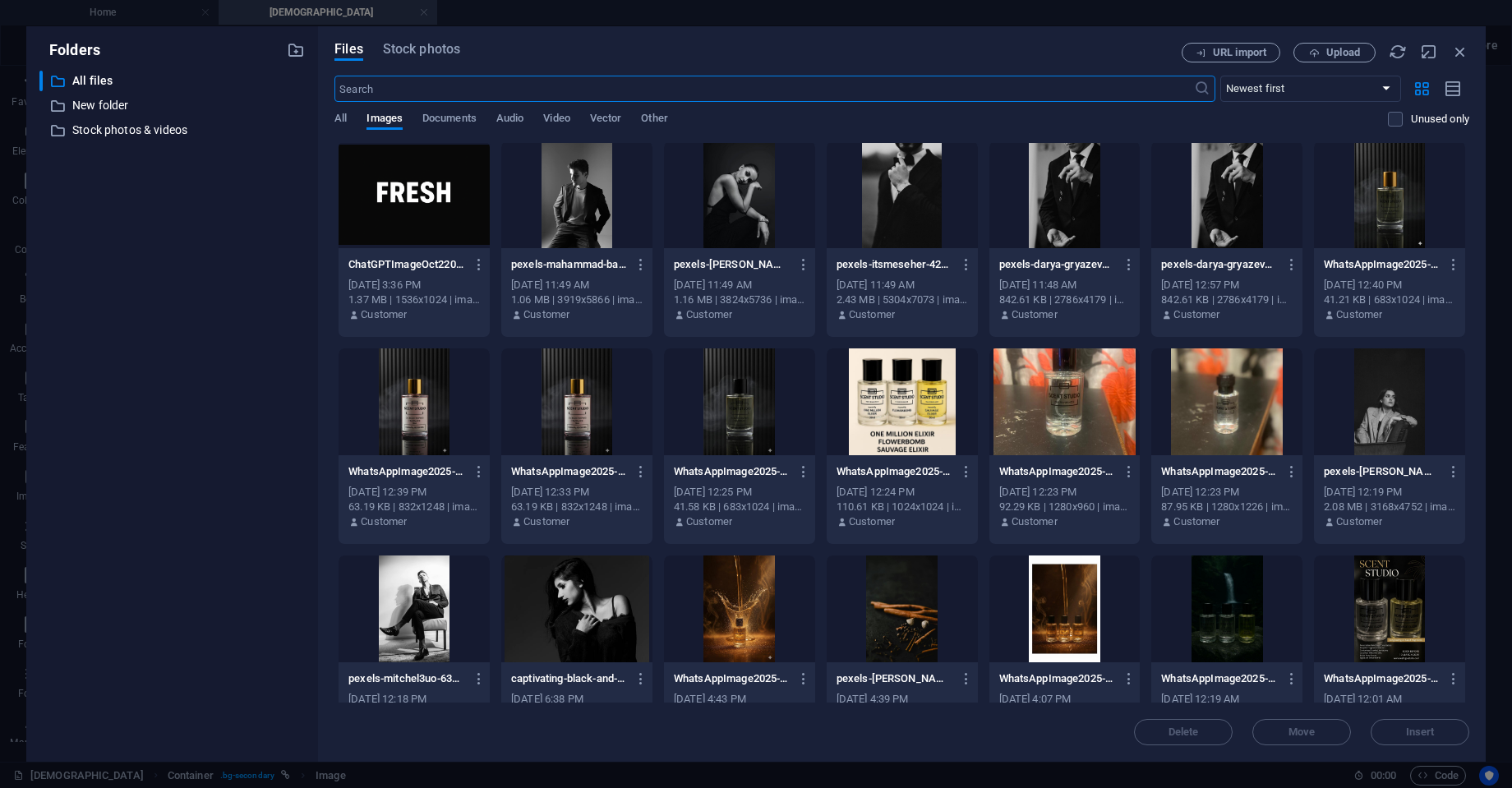
scroll to position [0, 0]
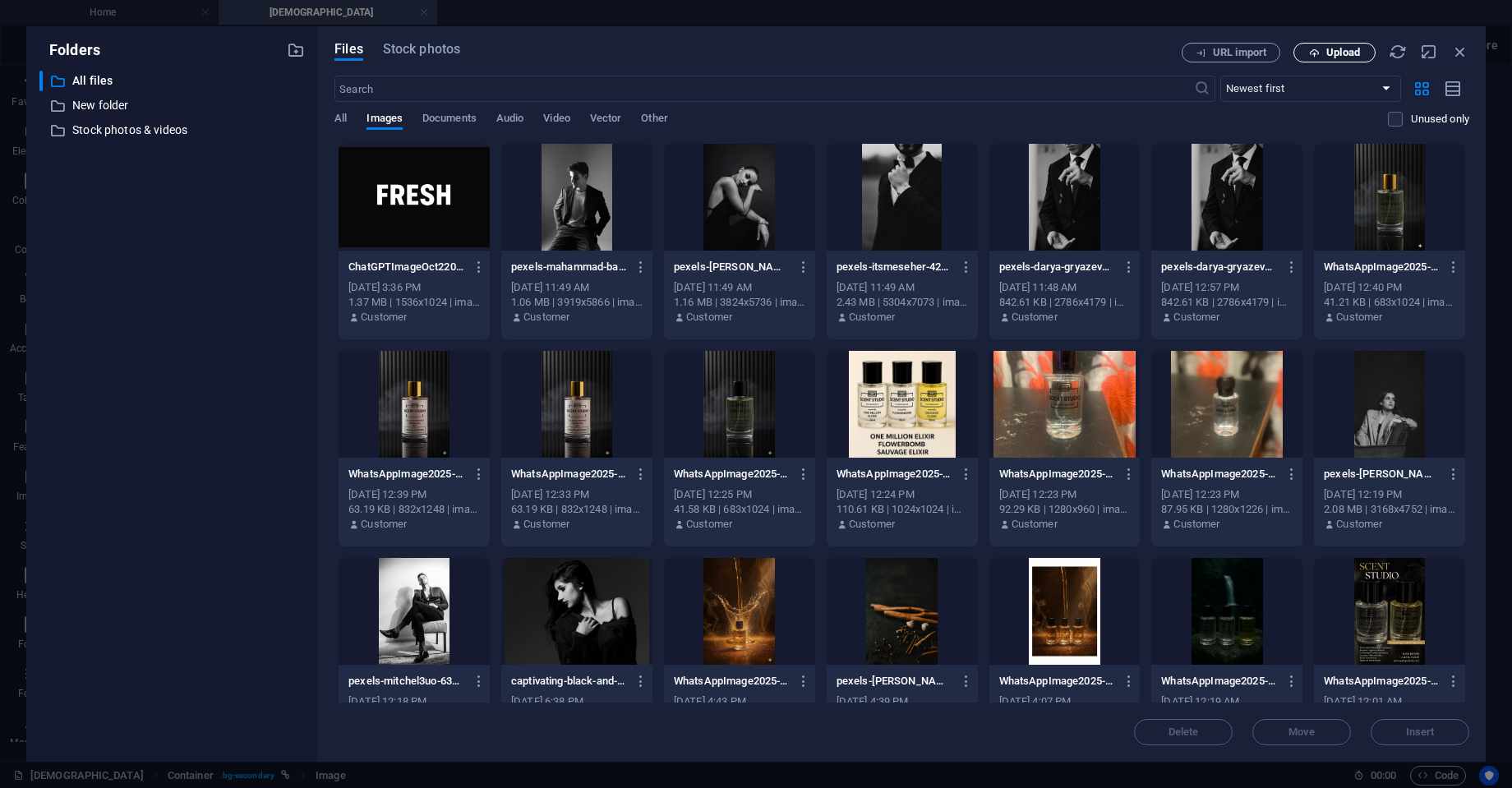
click at [1339, 51] on span "Upload" at bounding box center [1343, 52] width 33 height 10
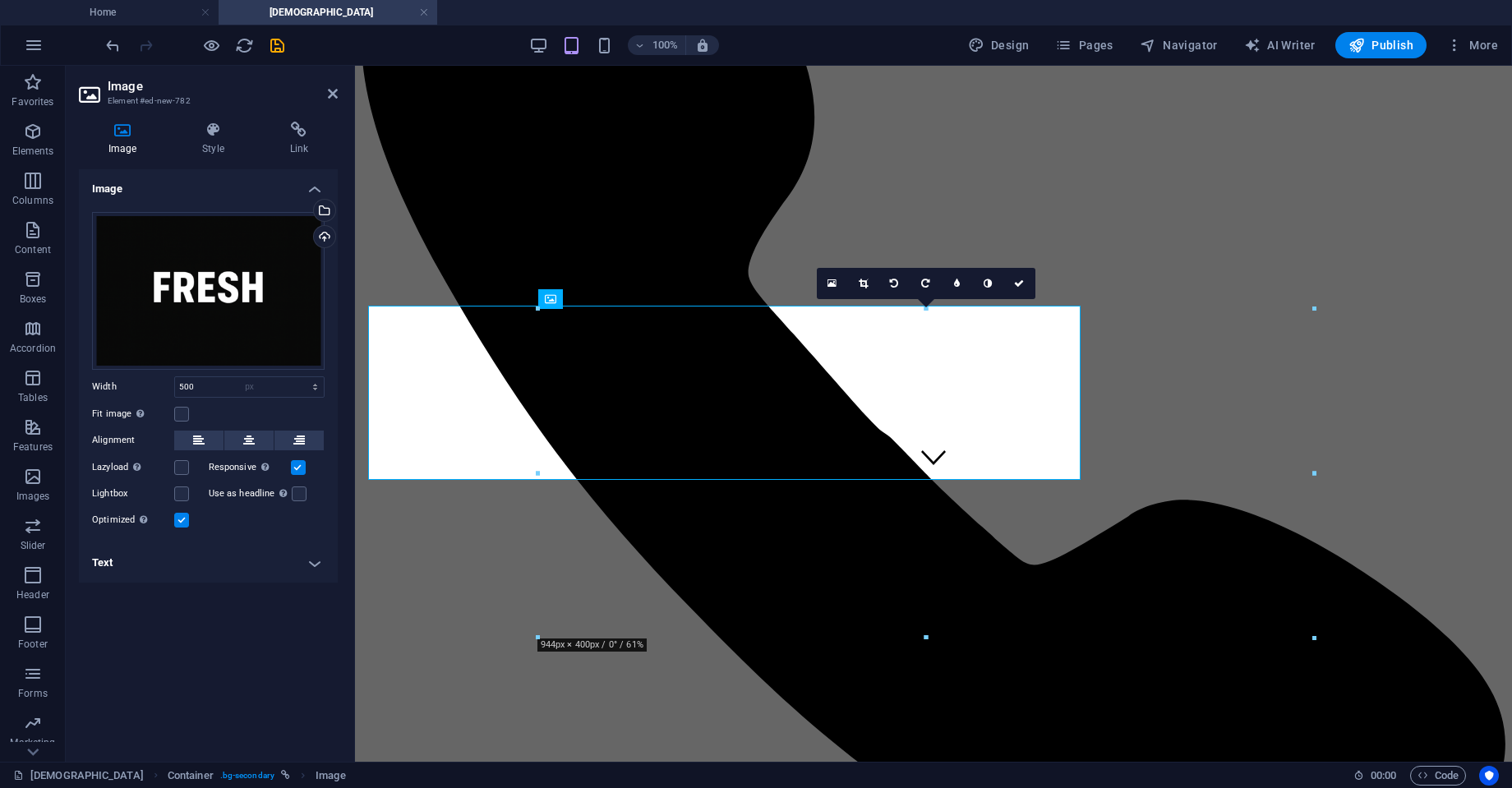
select select "DISABLED_OPTION_VALUE"
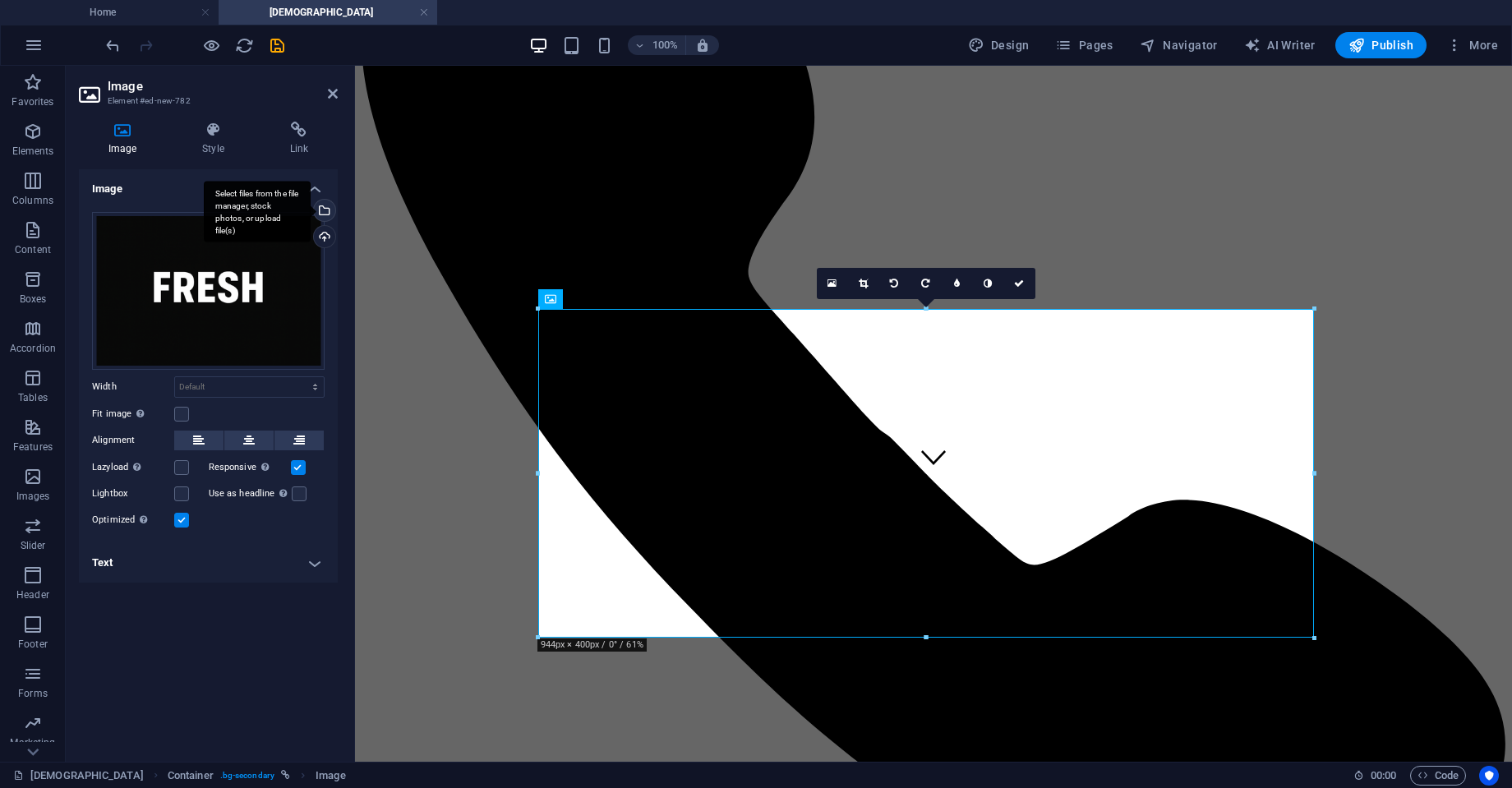
click at [323, 207] on div "Select files from the file manager, stock photos, or upload file(s)" at bounding box center [323, 212] width 25 height 25
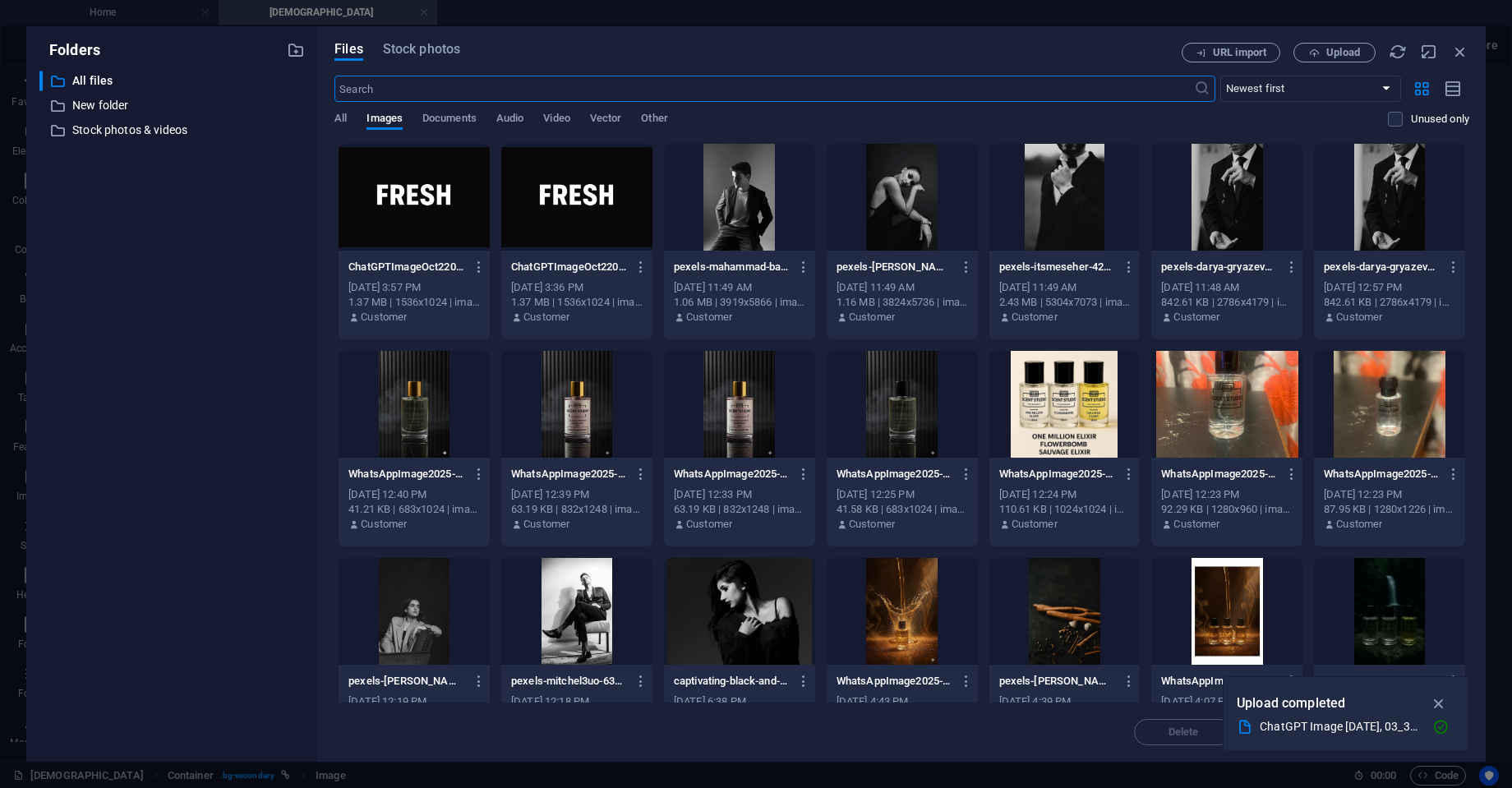
type input "500"
select select "px"
click at [1349, 48] on span "Upload" at bounding box center [1343, 52] width 33 height 10
click at [1332, 52] on span "Upload" at bounding box center [1343, 52] width 33 height 10
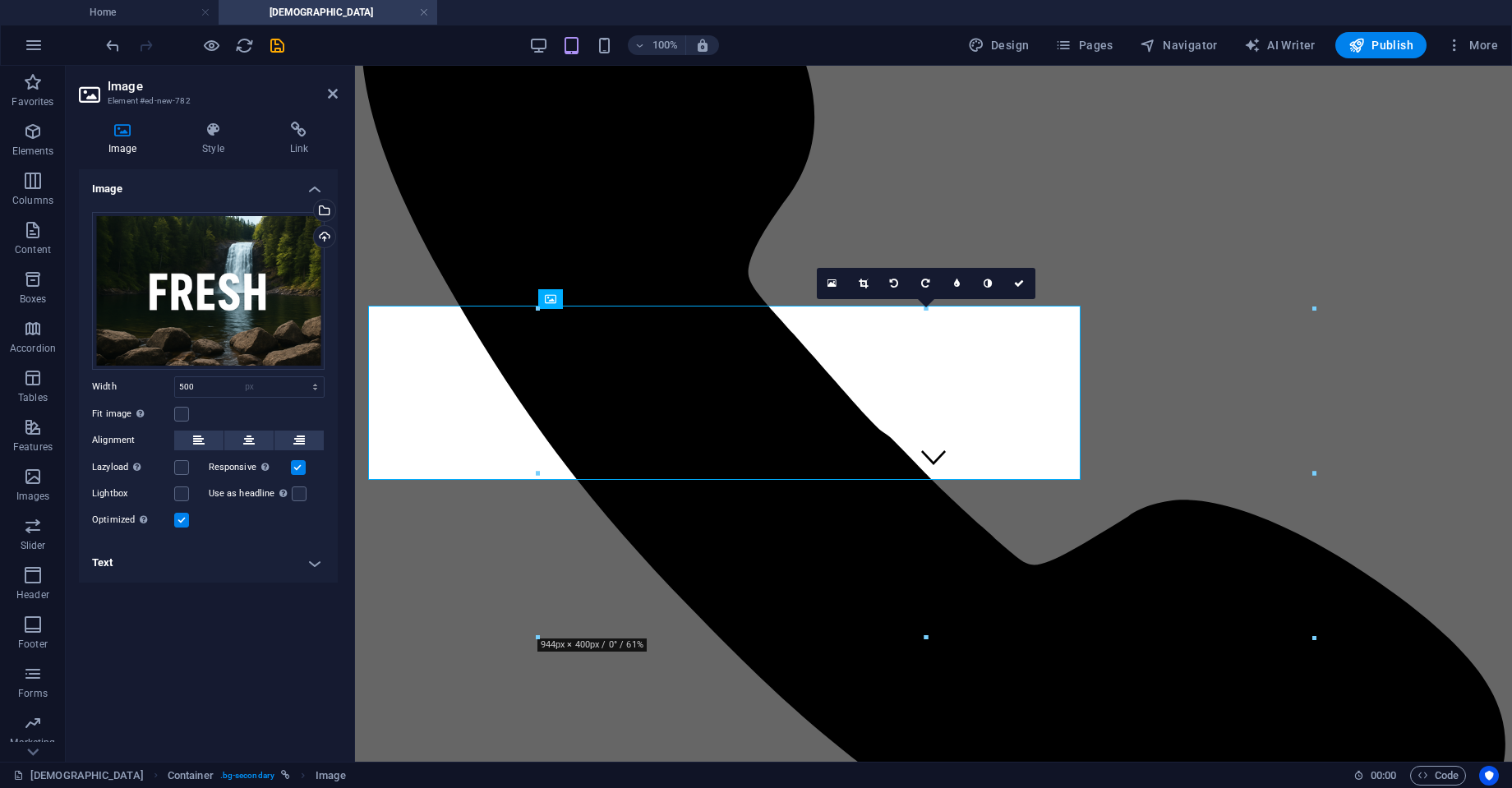
select select "DISABLED_OPTION_VALUE"
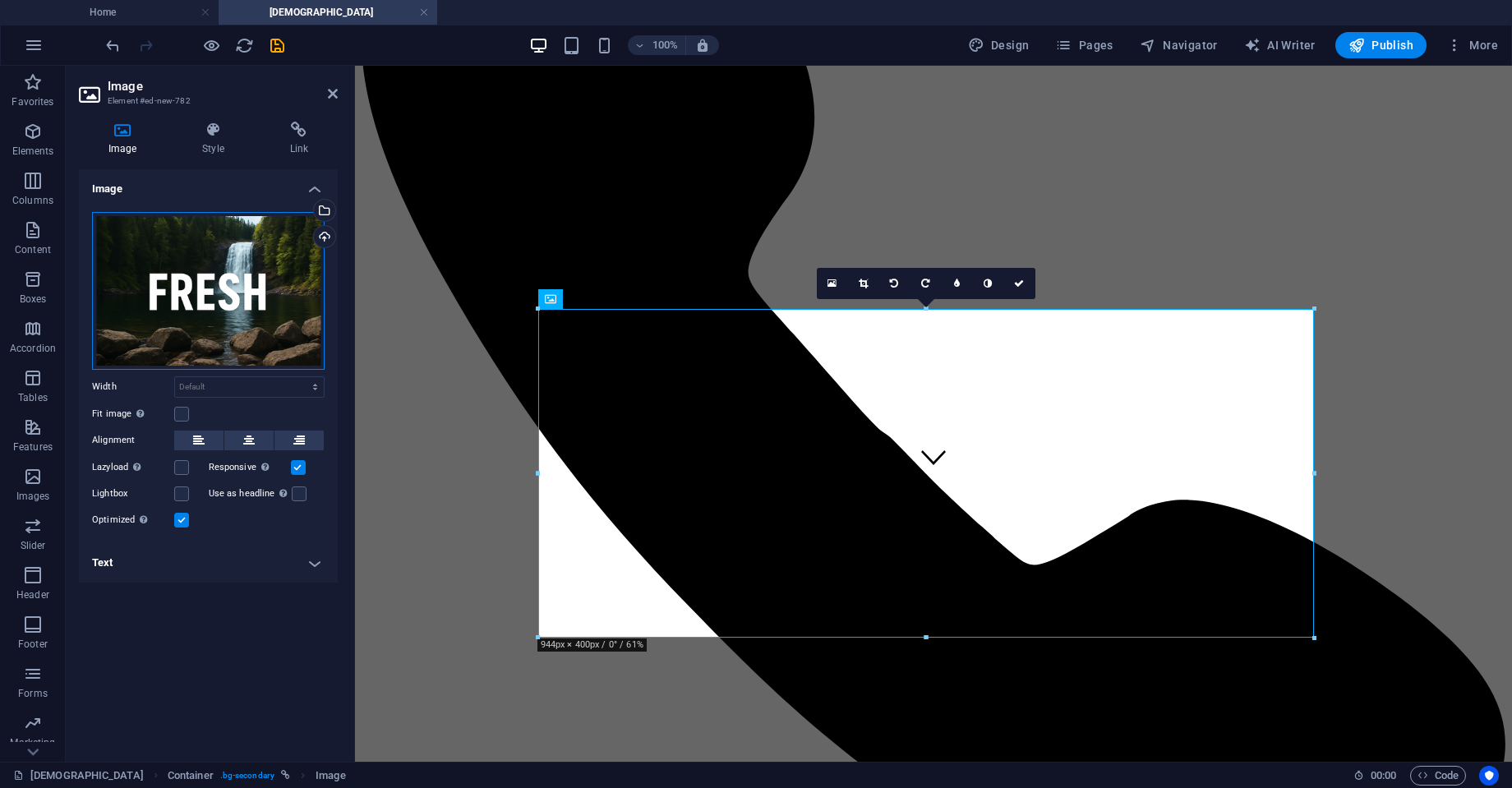
click at [231, 258] on div "Drag files here, click to choose files or select files from Files or our free s…" at bounding box center [209, 290] width 233 height 157
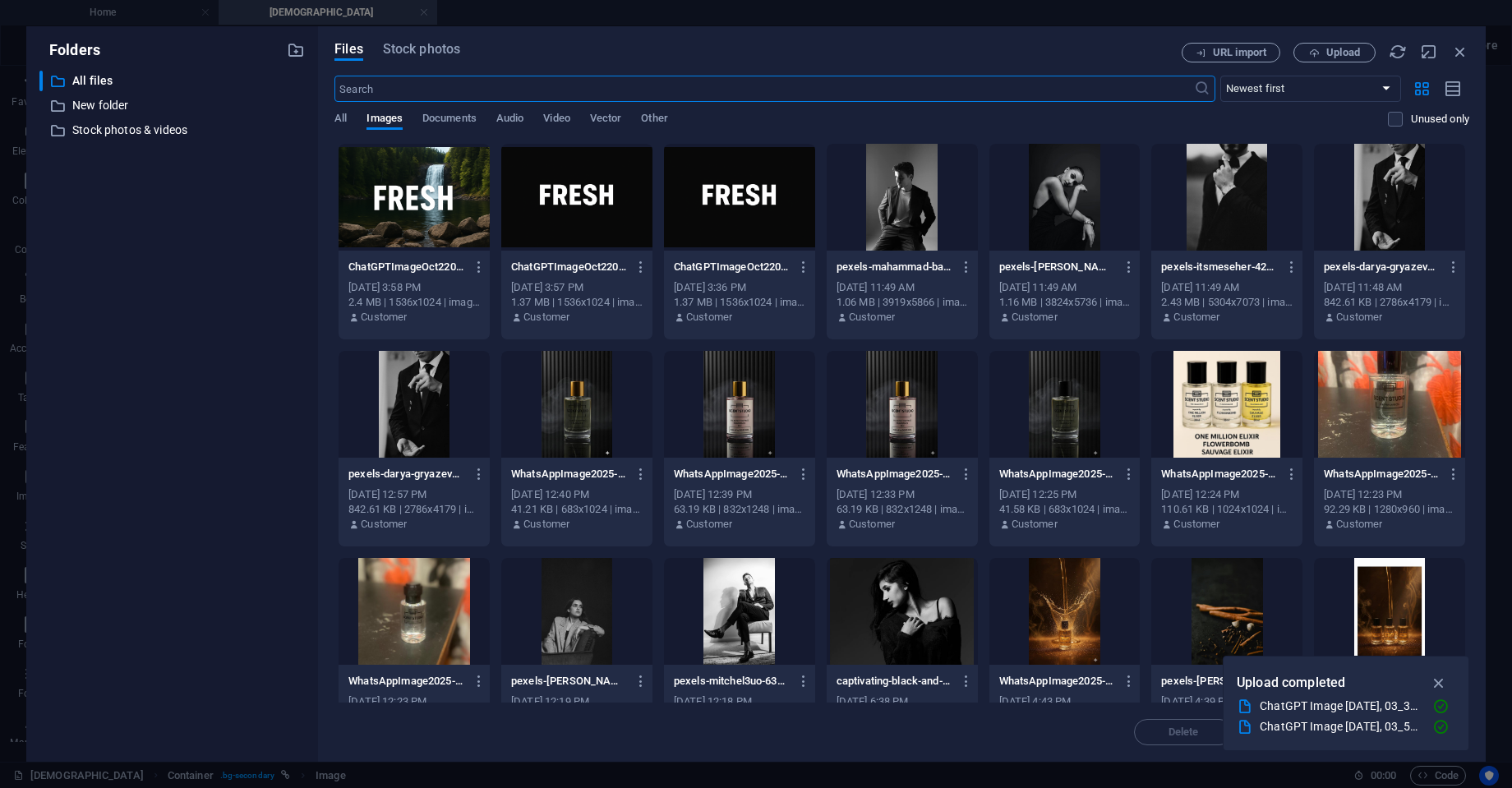
type input "500"
select select "px"
click at [391, 199] on div at bounding box center [414, 197] width 152 height 107
click at [1440, 686] on icon "button" at bounding box center [1440, 683] width 19 height 18
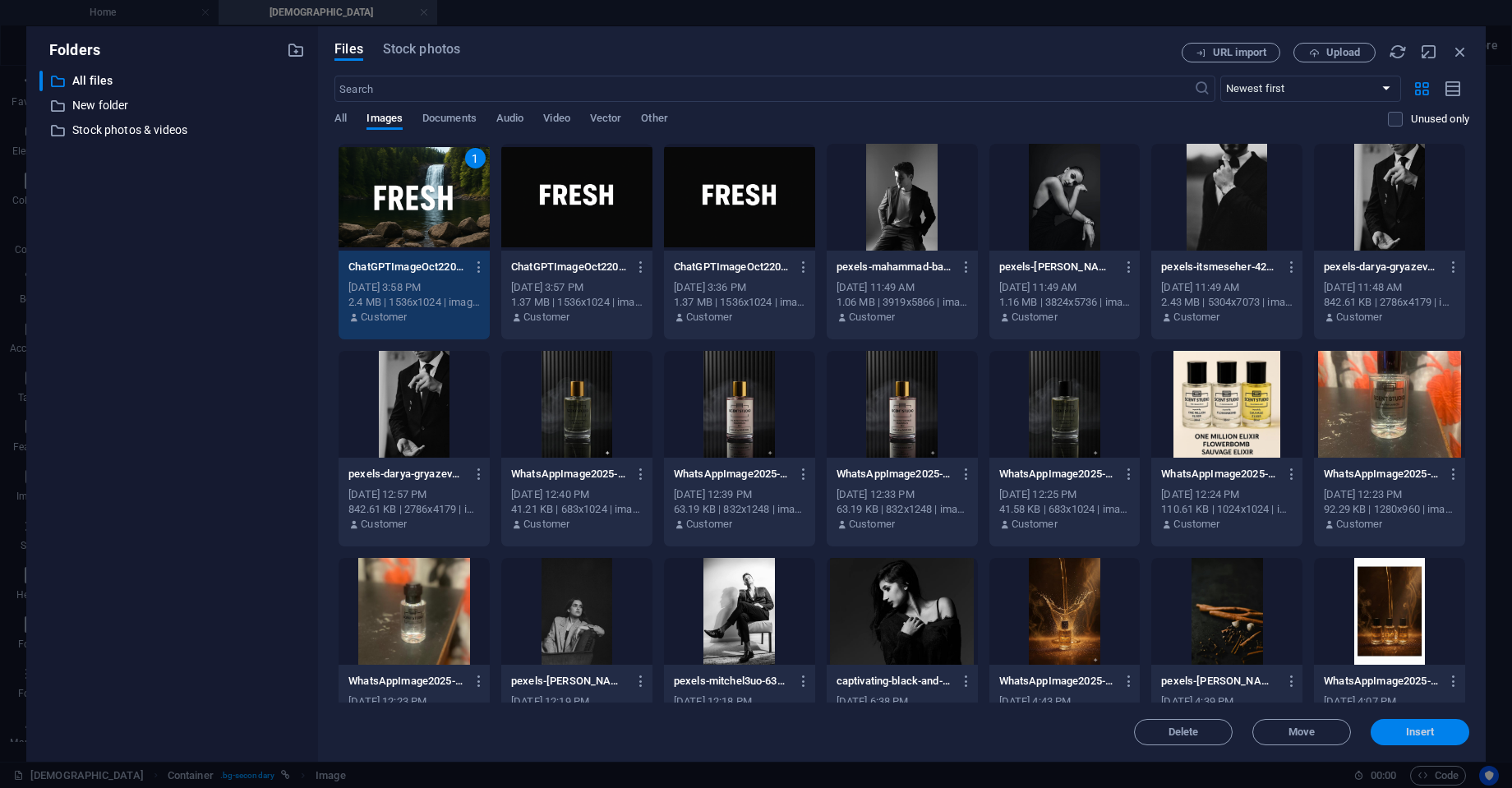
click at [1437, 728] on span "Insert" at bounding box center [1420, 733] width 86 height 10
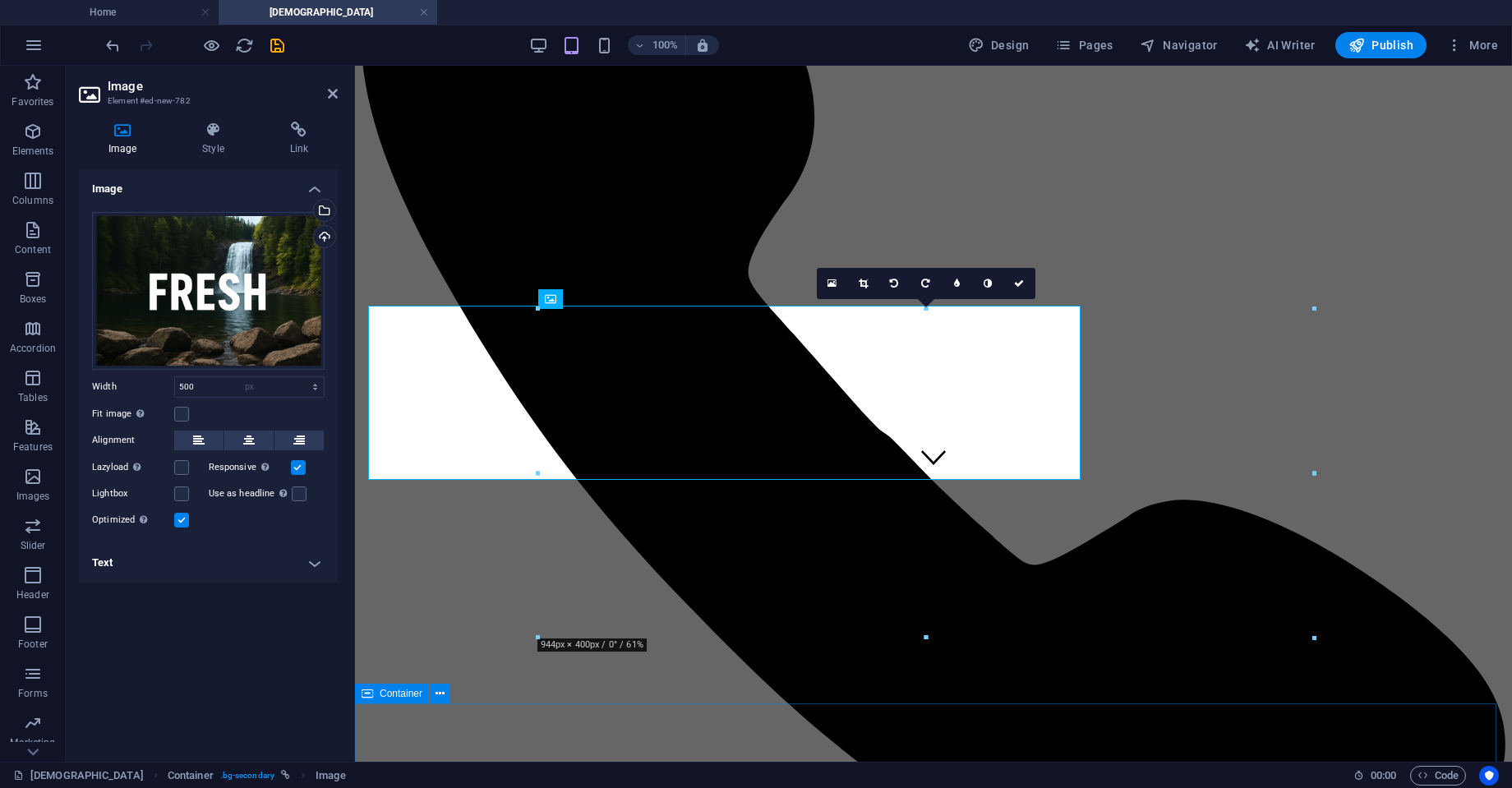
select select "DISABLED_OPTION_VALUE"
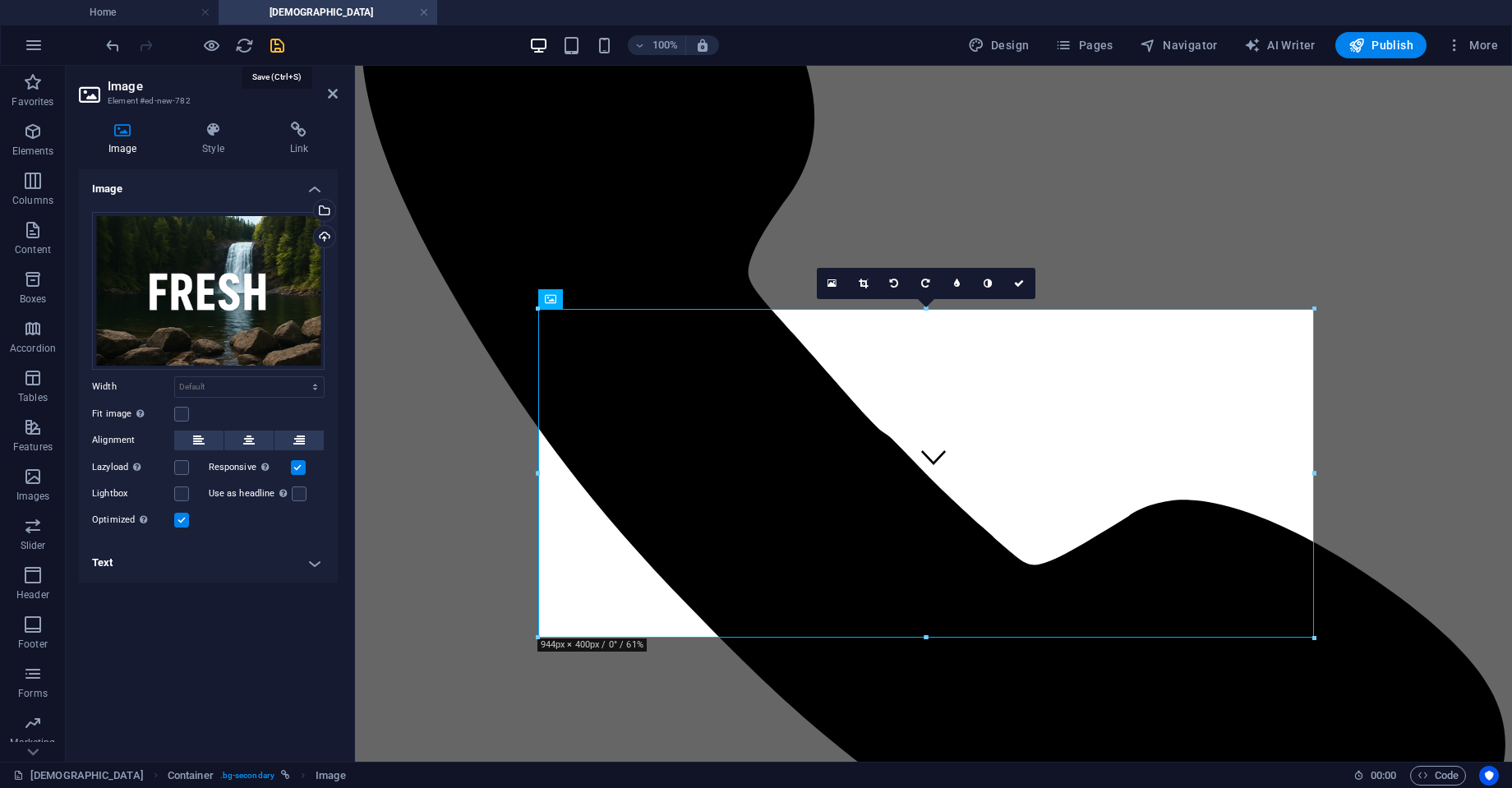
click at [272, 43] on icon "save" at bounding box center [278, 46] width 19 height 19
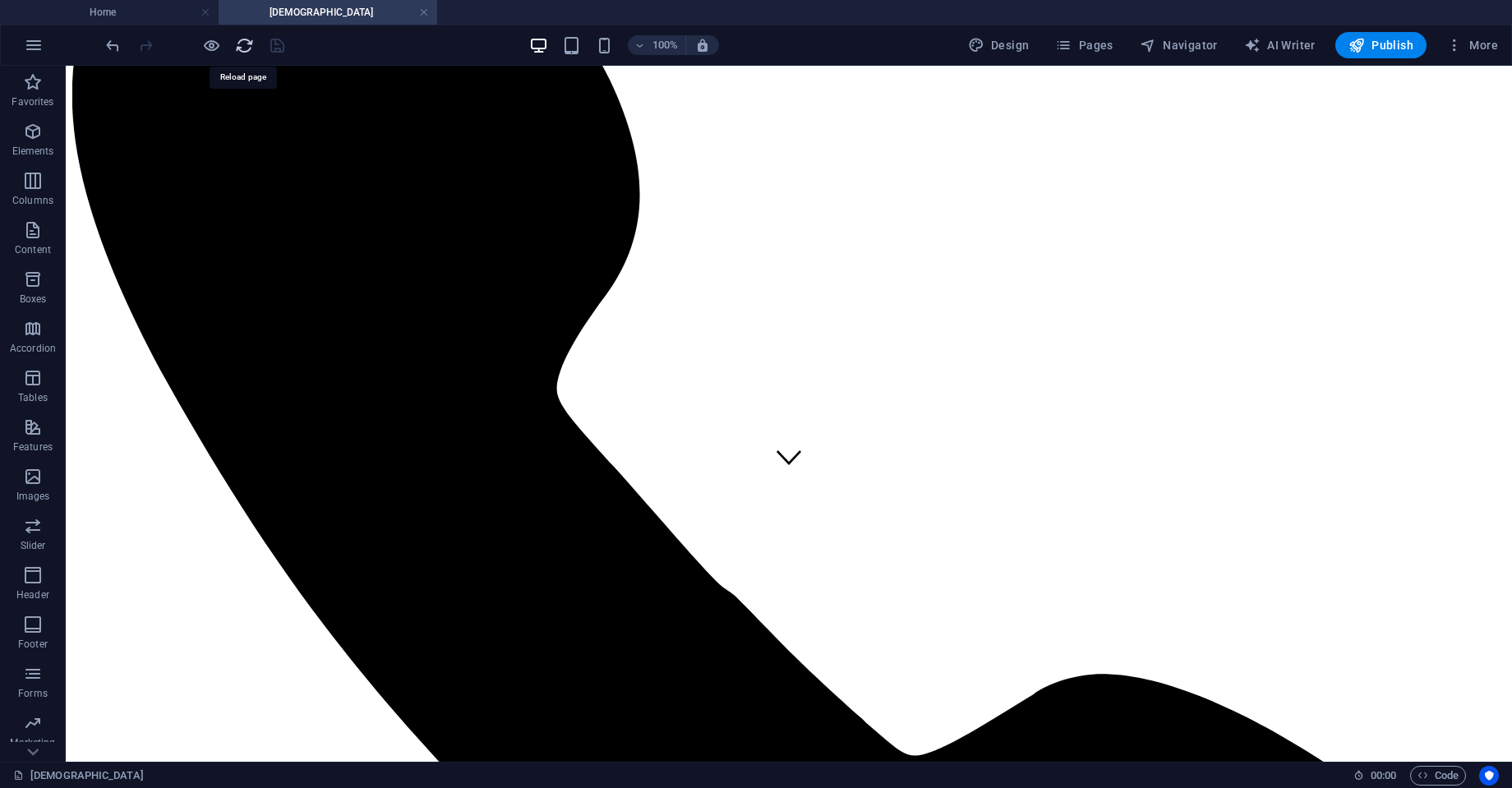
click at [238, 46] on icon "reload" at bounding box center [244, 46] width 19 height 19
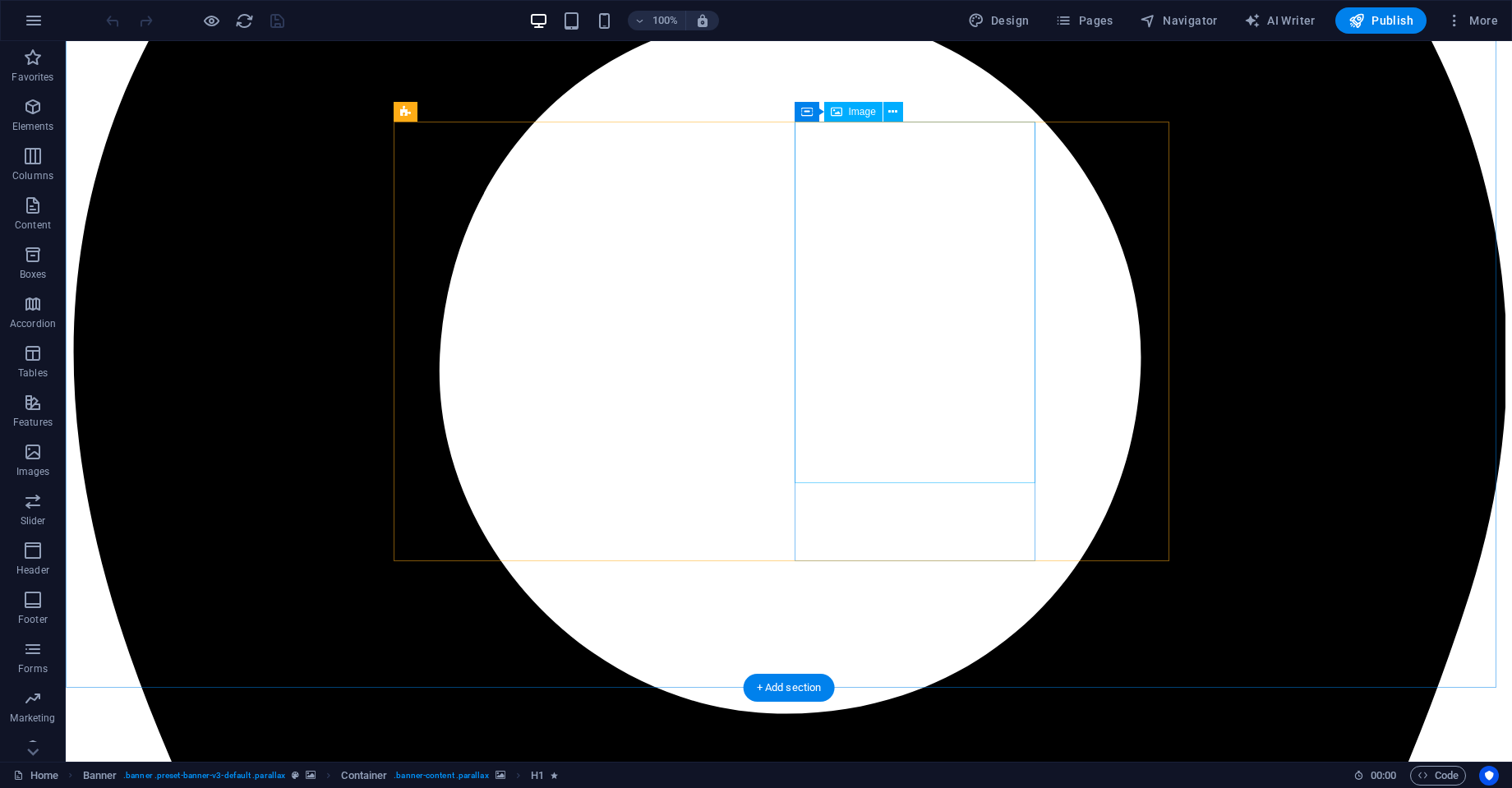
scroll to position [1894, 0]
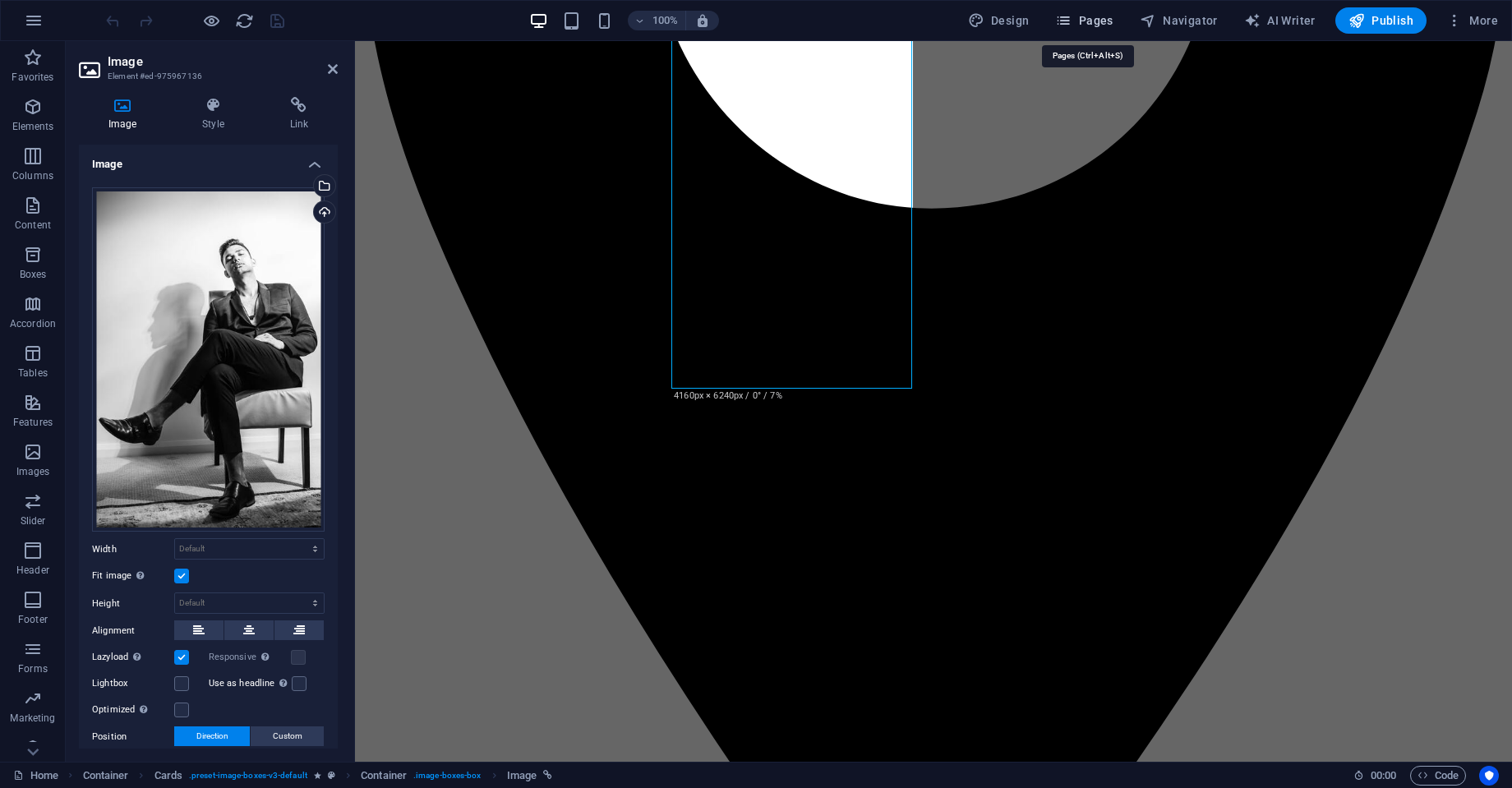
click at [1090, 25] on span "Pages" at bounding box center [1084, 20] width 57 height 16
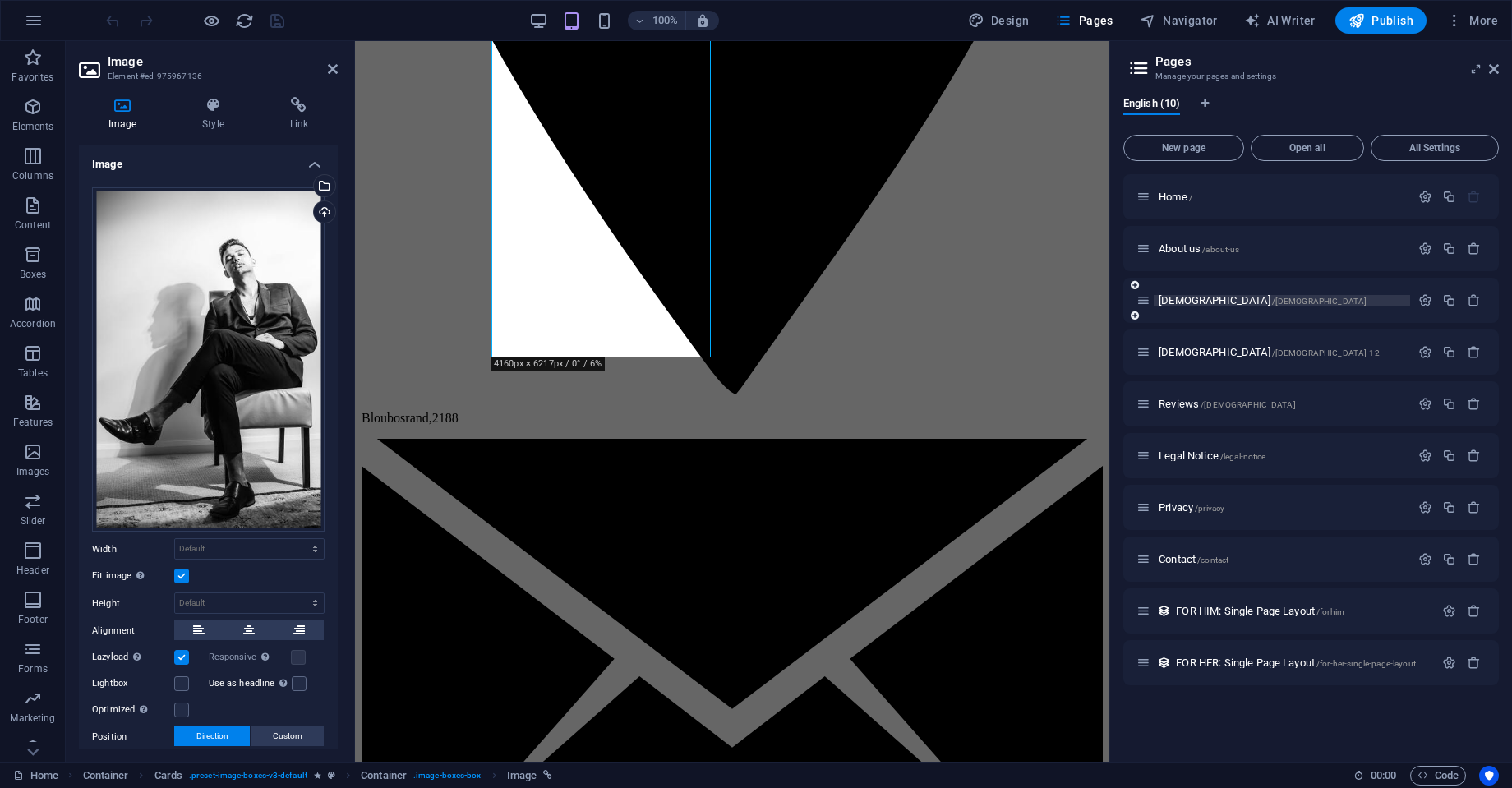
click at [1169, 303] on span "[DEMOGRAPHIC_DATA] /[DEMOGRAPHIC_DATA]" at bounding box center [1263, 300] width 208 height 12
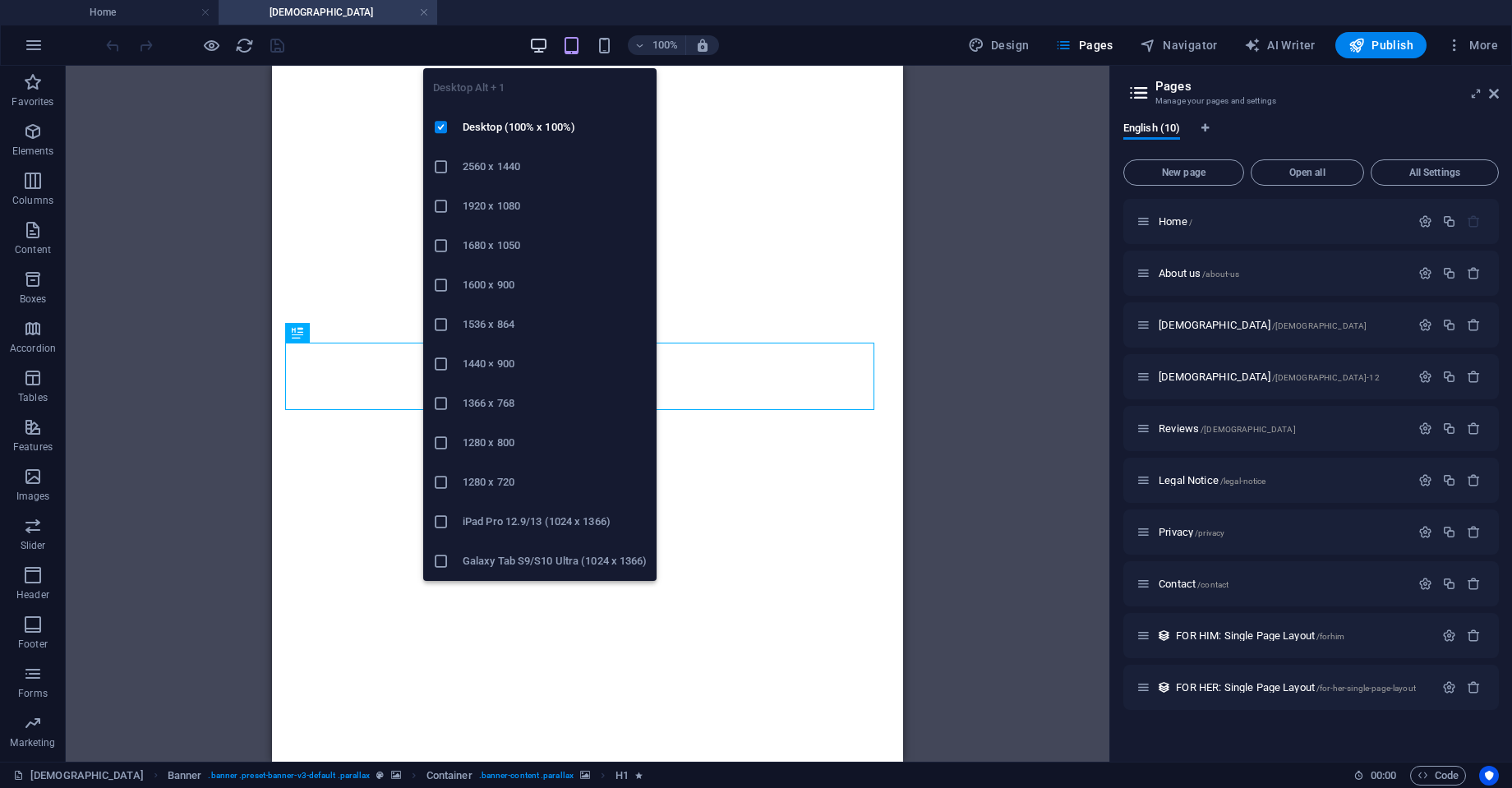
click at [538, 43] on icon "button" at bounding box center [539, 46] width 19 height 19
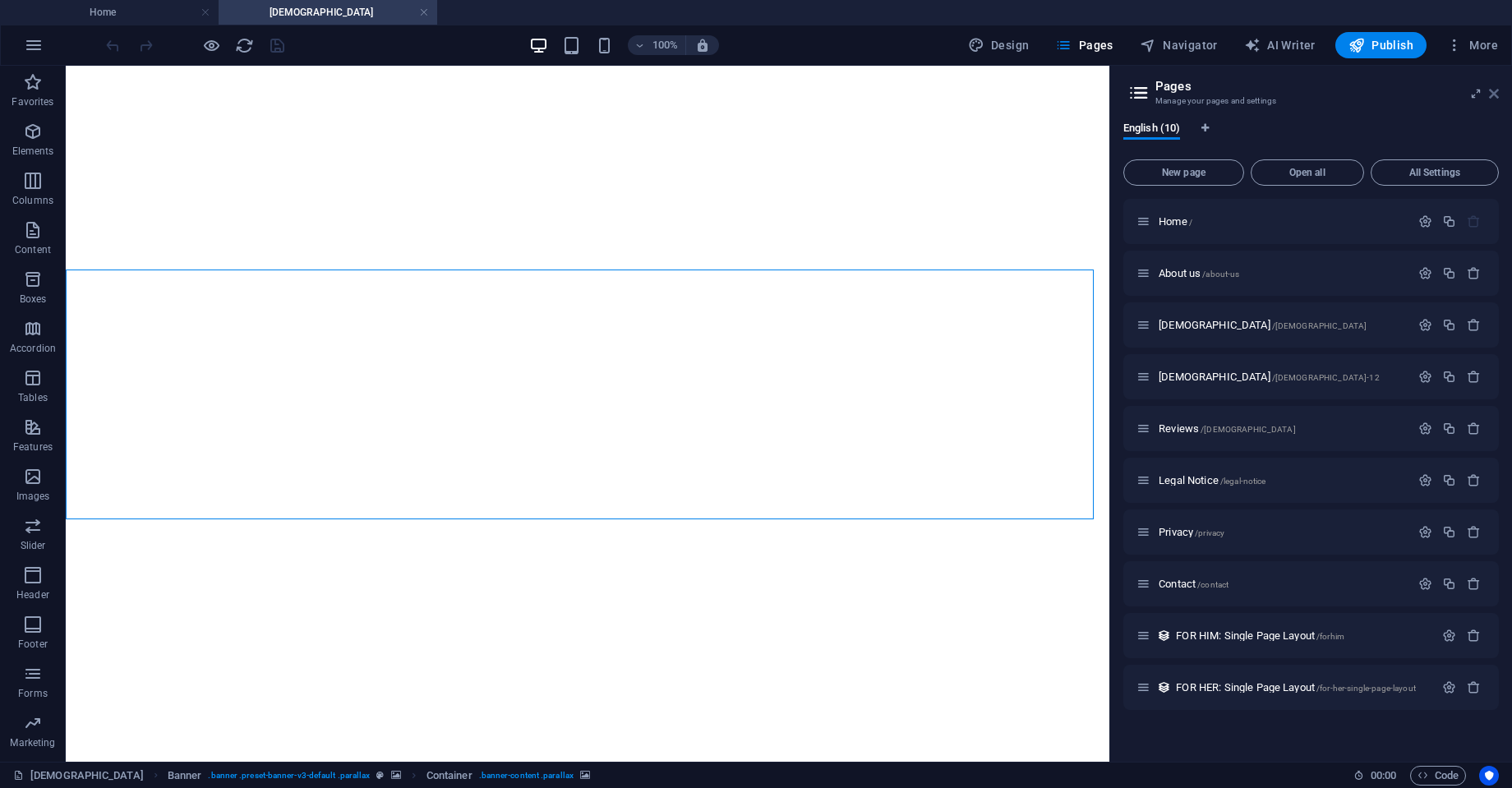
click at [1497, 92] on icon at bounding box center [1494, 93] width 10 height 13
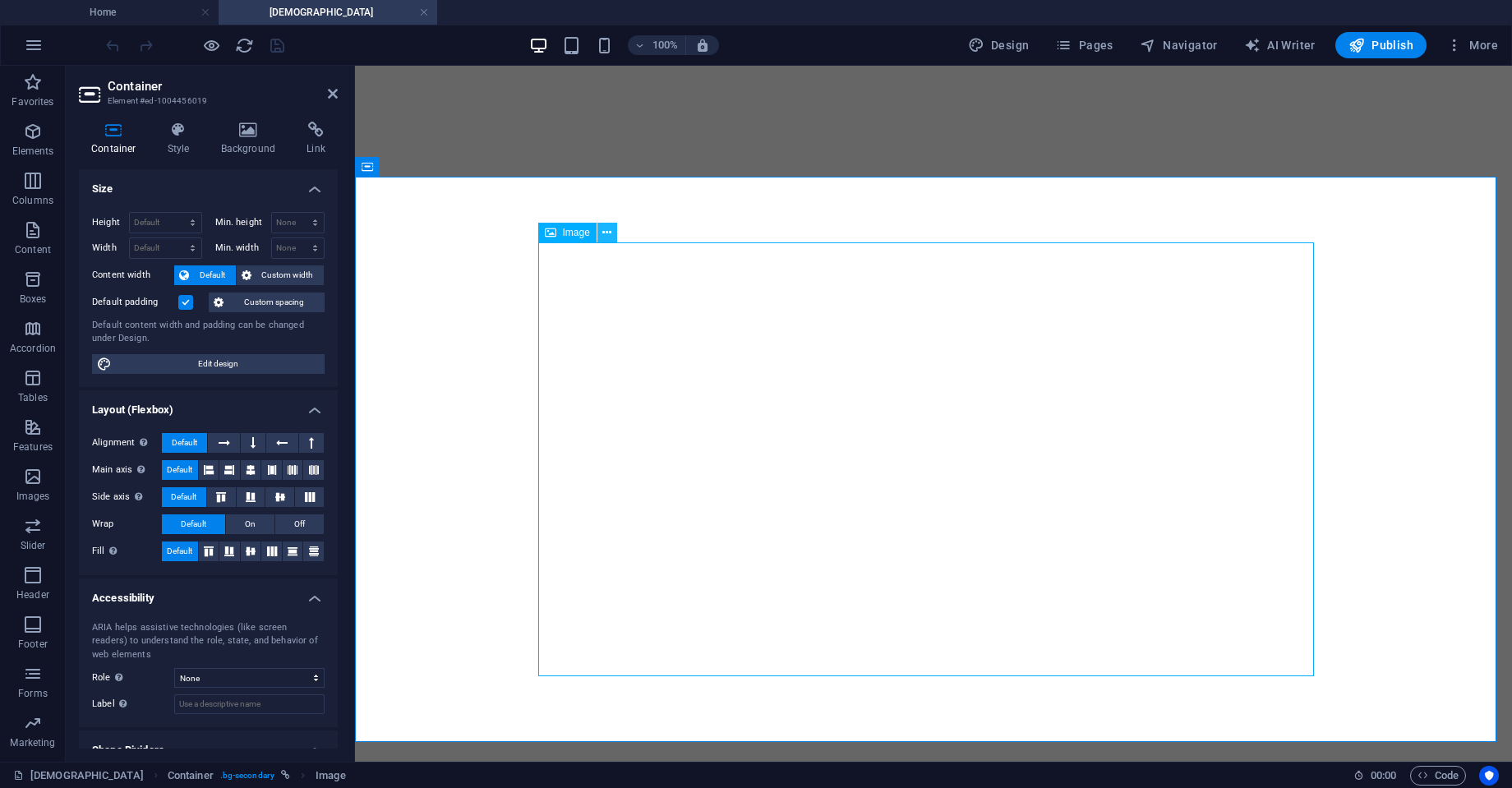
click at [611, 233] on icon at bounding box center [607, 233] width 9 height 17
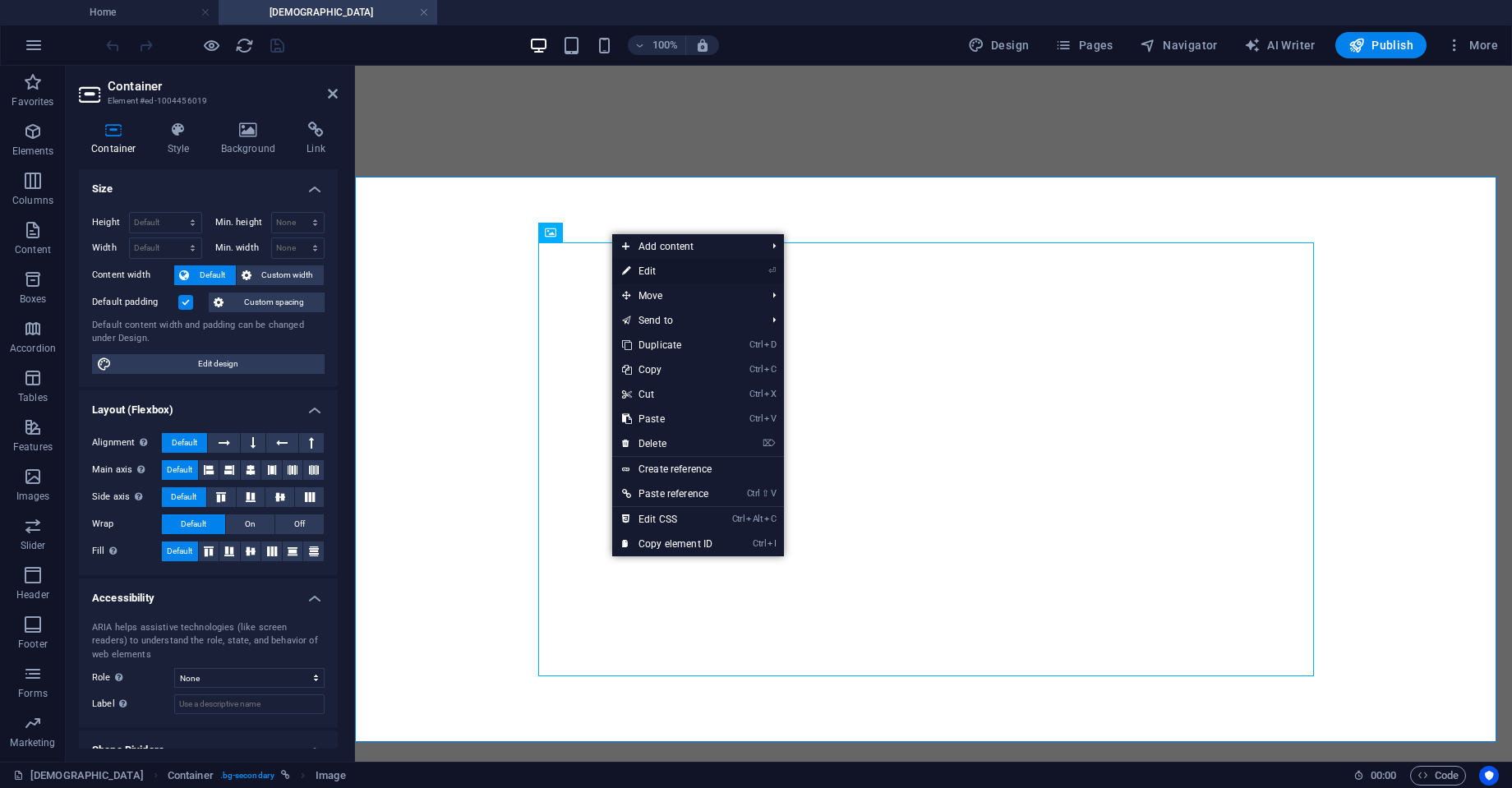
click at [696, 267] on link "⏎ Edit" at bounding box center [667, 271] width 110 height 25
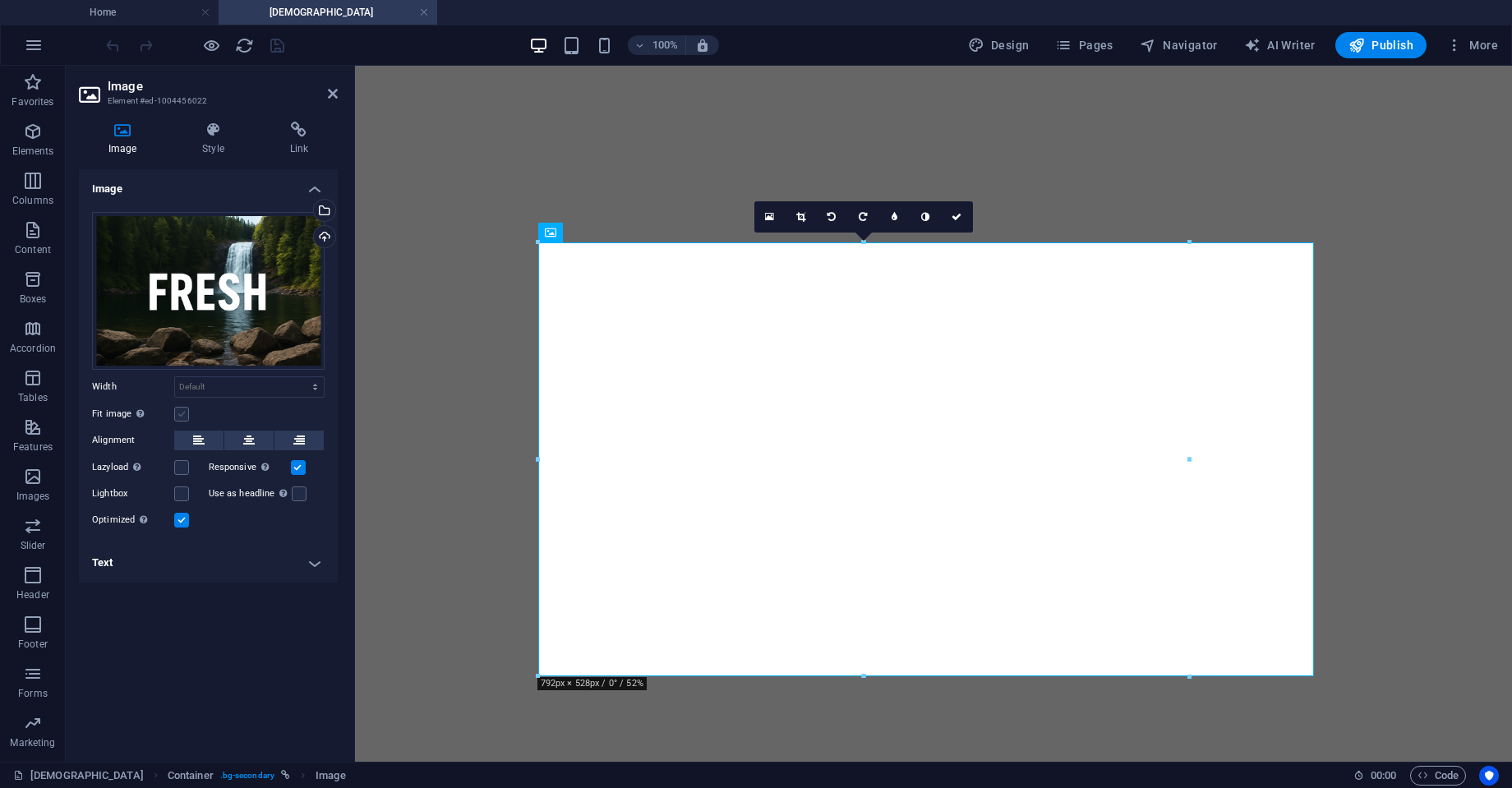
click at [181, 407] on label at bounding box center [182, 415] width 15 height 15
click at [0, 0] on input "Fit image Automatically fit image to a fixed width and height" at bounding box center [0, 0] width 0 height 0
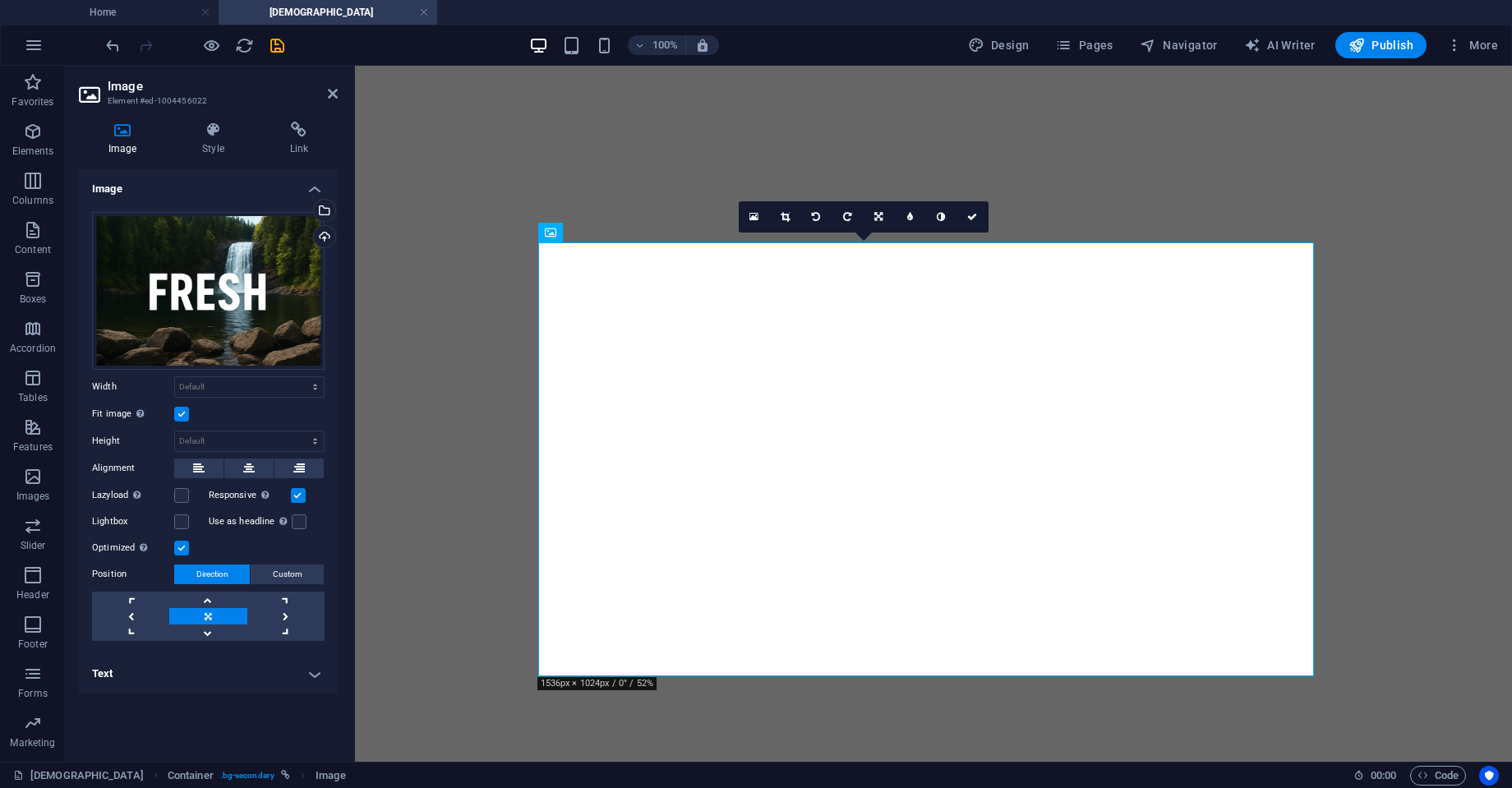
click at [181, 407] on label at bounding box center [182, 415] width 15 height 15
click at [0, 0] on input "Fit image Automatically fit image to a fixed width and height" at bounding box center [0, 0] width 0 height 0
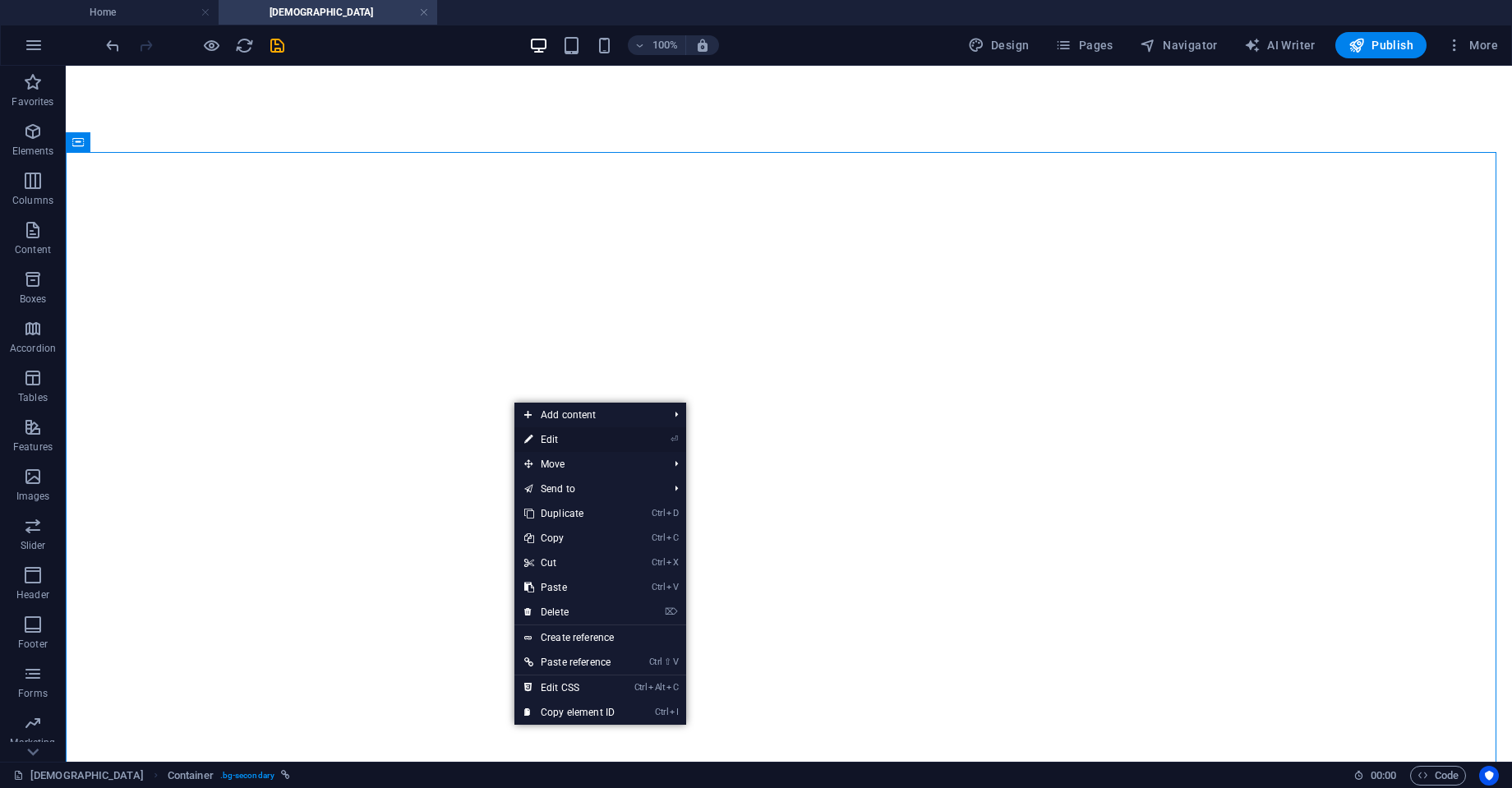
click at [576, 432] on link "⏎ Edit" at bounding box center [569, 440] width 110 height 25
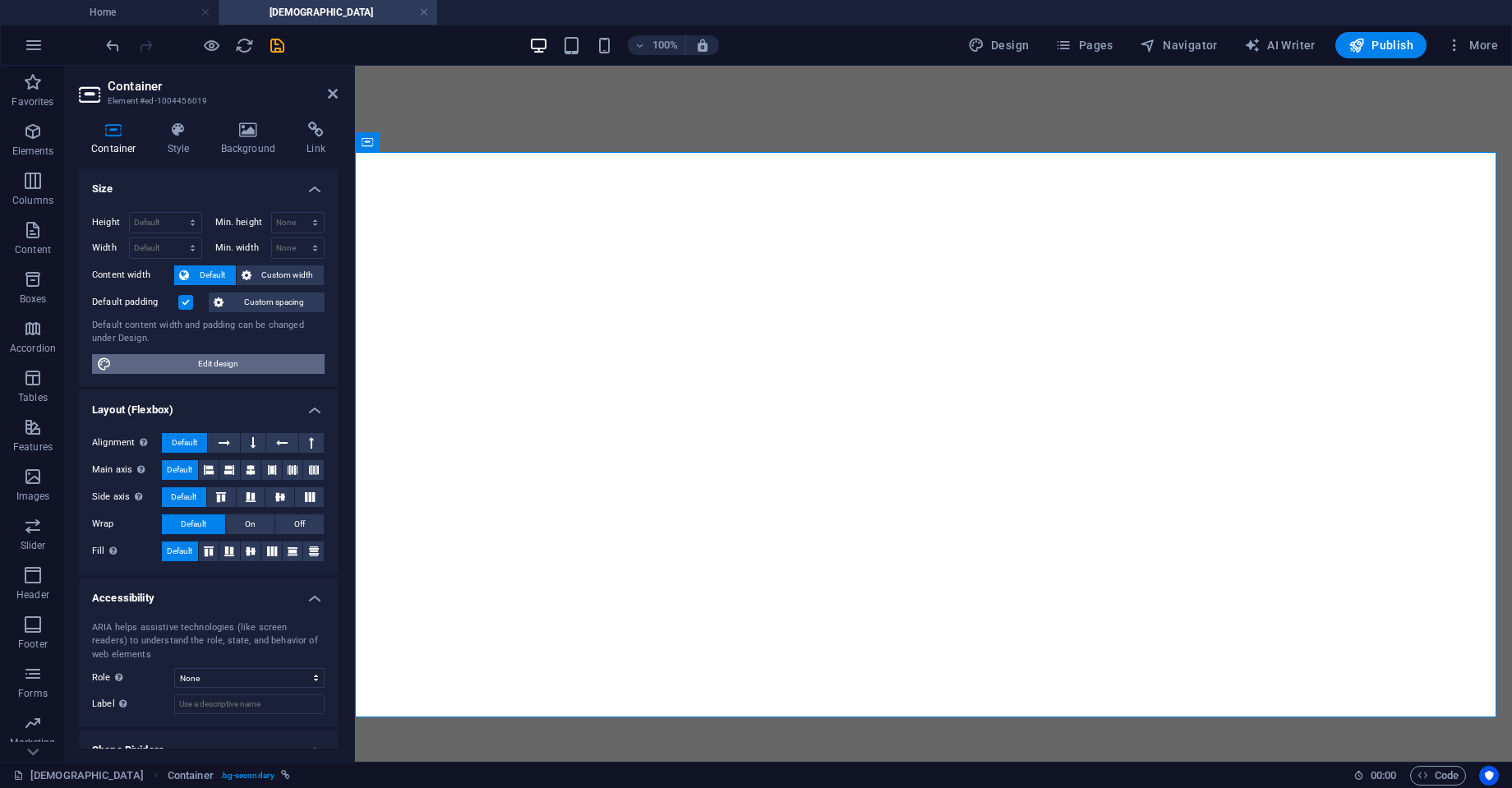
click at [158, 360] on span "Edit design" at bounding box center [217, 363] width 203 height 20
select select "rem"
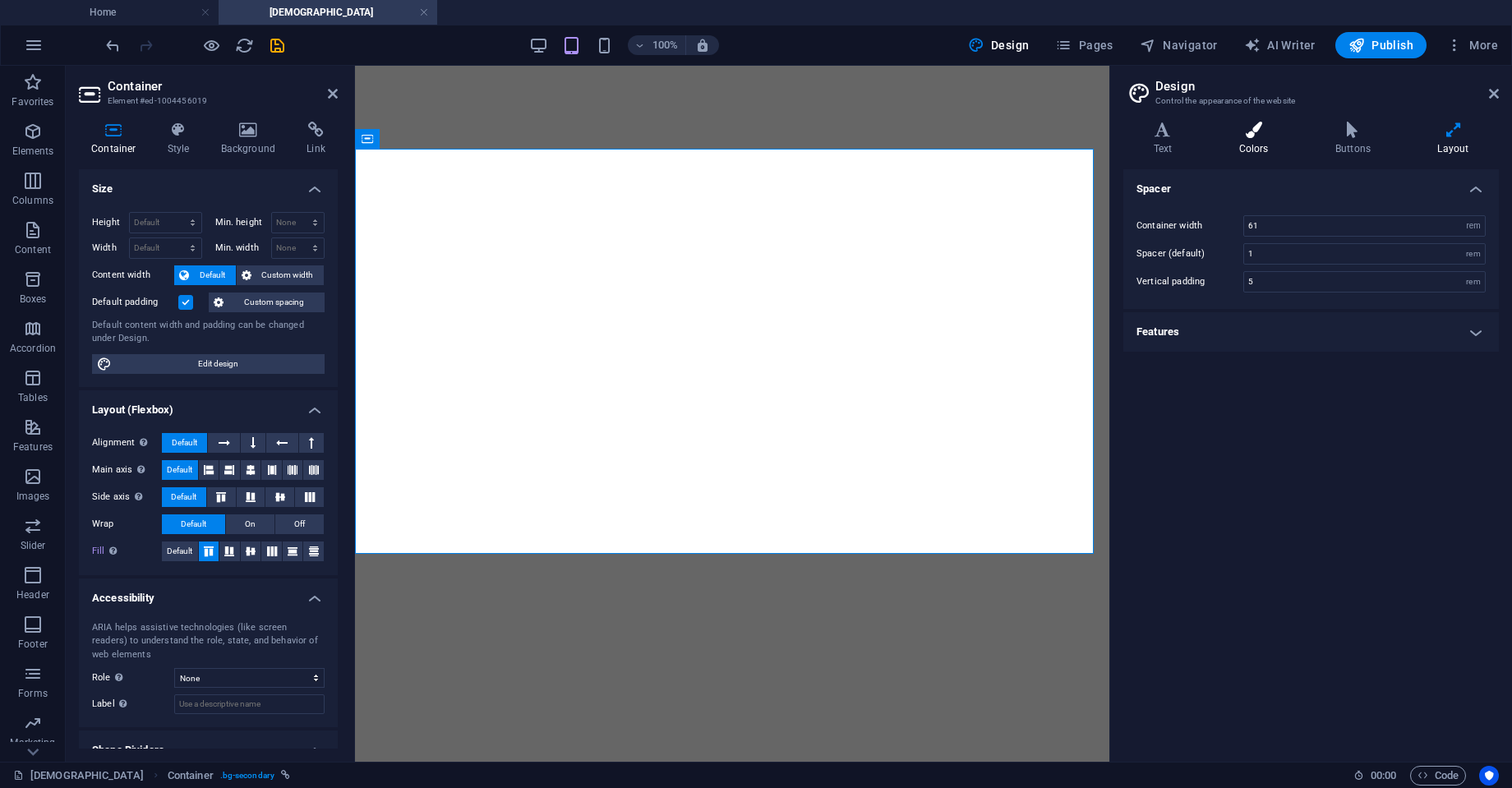
click at [1266, 144] on h4 "Colors" at bounding box center [1256, 139] width 96 height 34
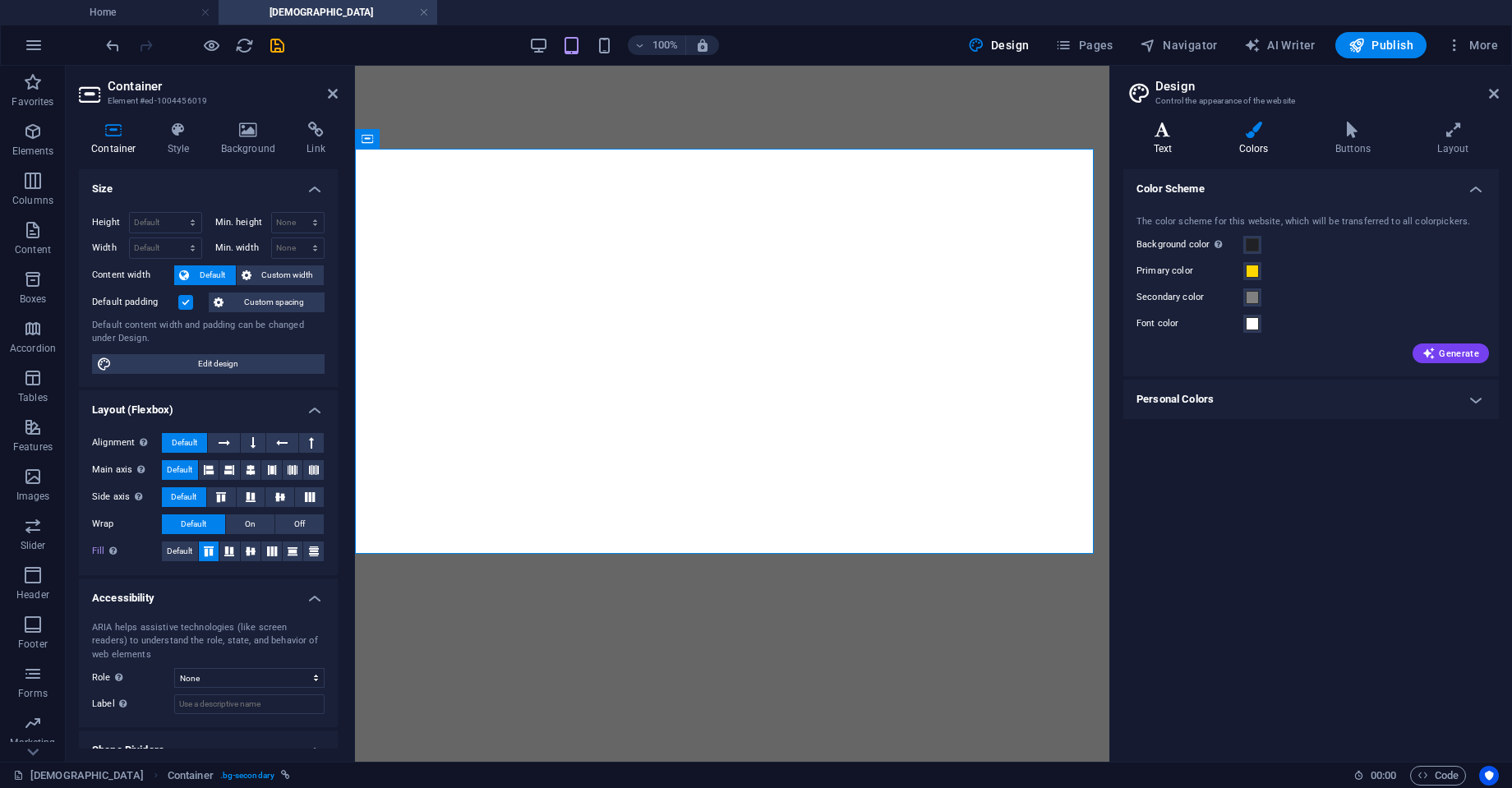
click at [1199, 137] on icon at bounding box center [1163, 130] width 79 height 16
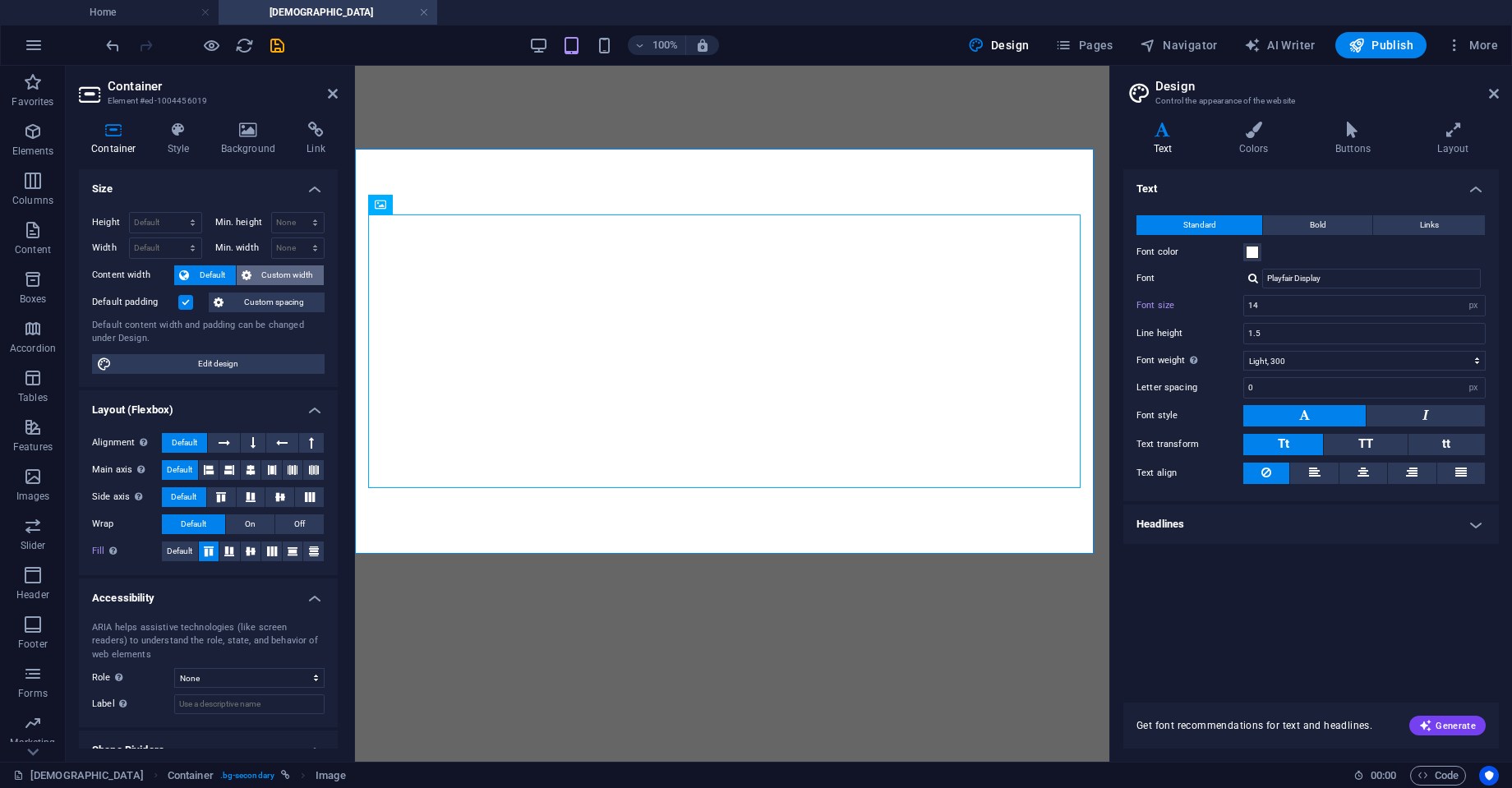
click at [294, 277] on span "Custom width" at bounding box center [288, 275] width 63 height 20
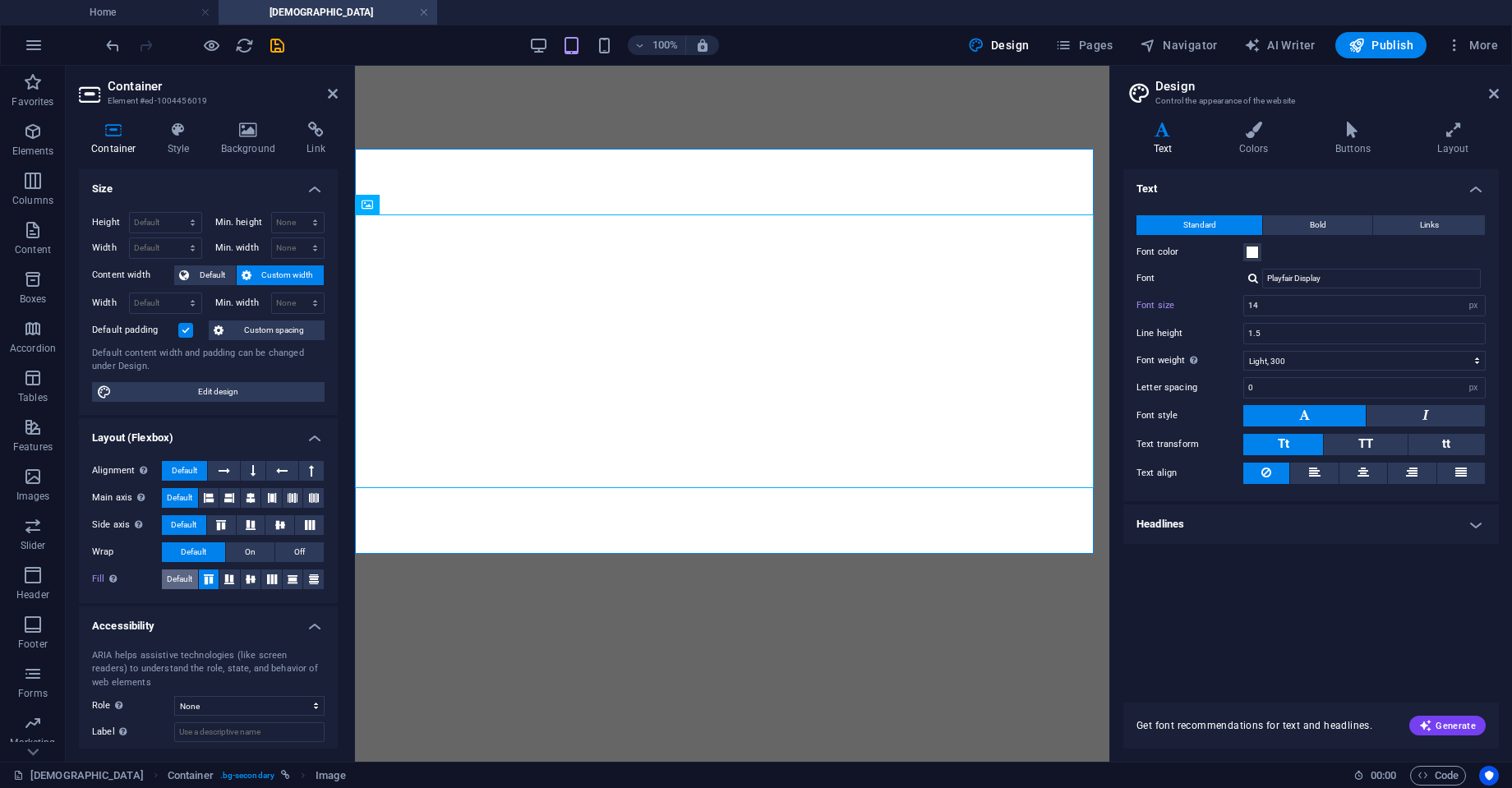
click at [183, 579] on span "Default" at bounding box center [179, 579] width 26 height 20
click at [240, 130] on icon at bounding box center [249, 130] width 80 height 16
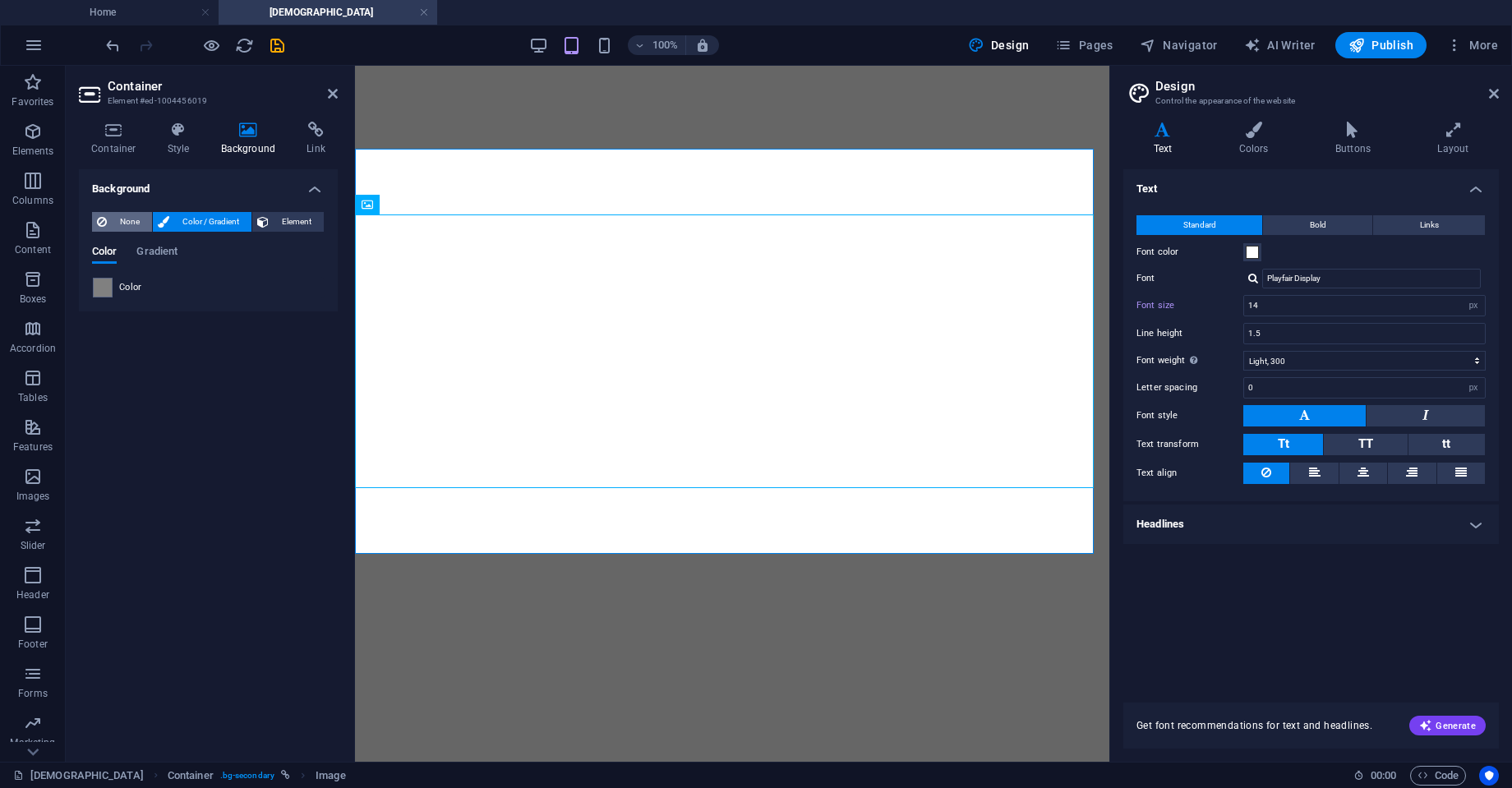
click at [137, 217] on span "None" at bounding box center [129, 221] width 35 height 20
click at [331, 98] on icon at bounding box center [333, 93] width 10 height 13
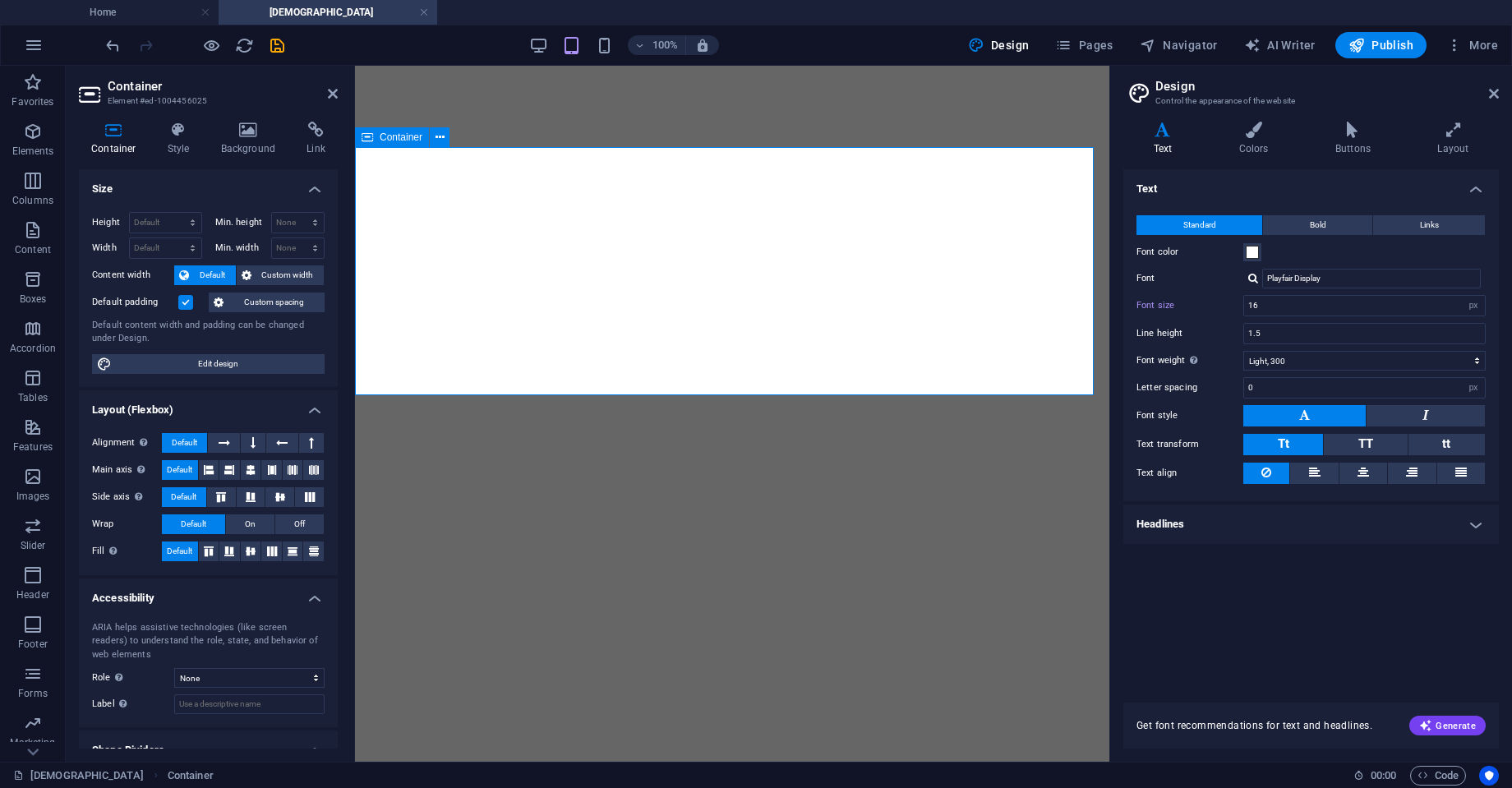
type input "14"
click at [242, 153] on h4 "Background" at bounding box center [252, 139] width 86 height 34
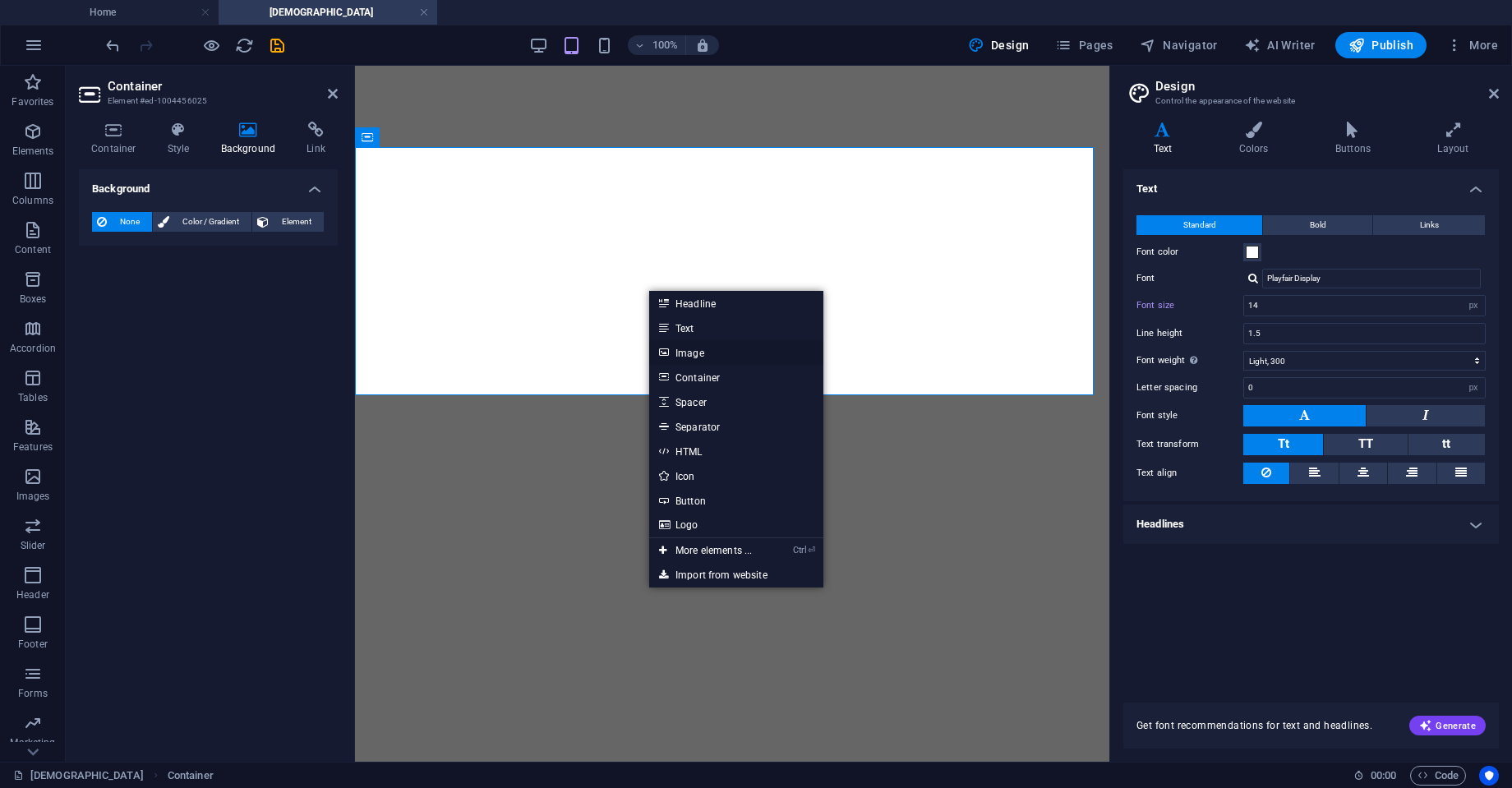
click at [696, 356] on link "Image" at bounding box center [736, 353] width 175 height 25
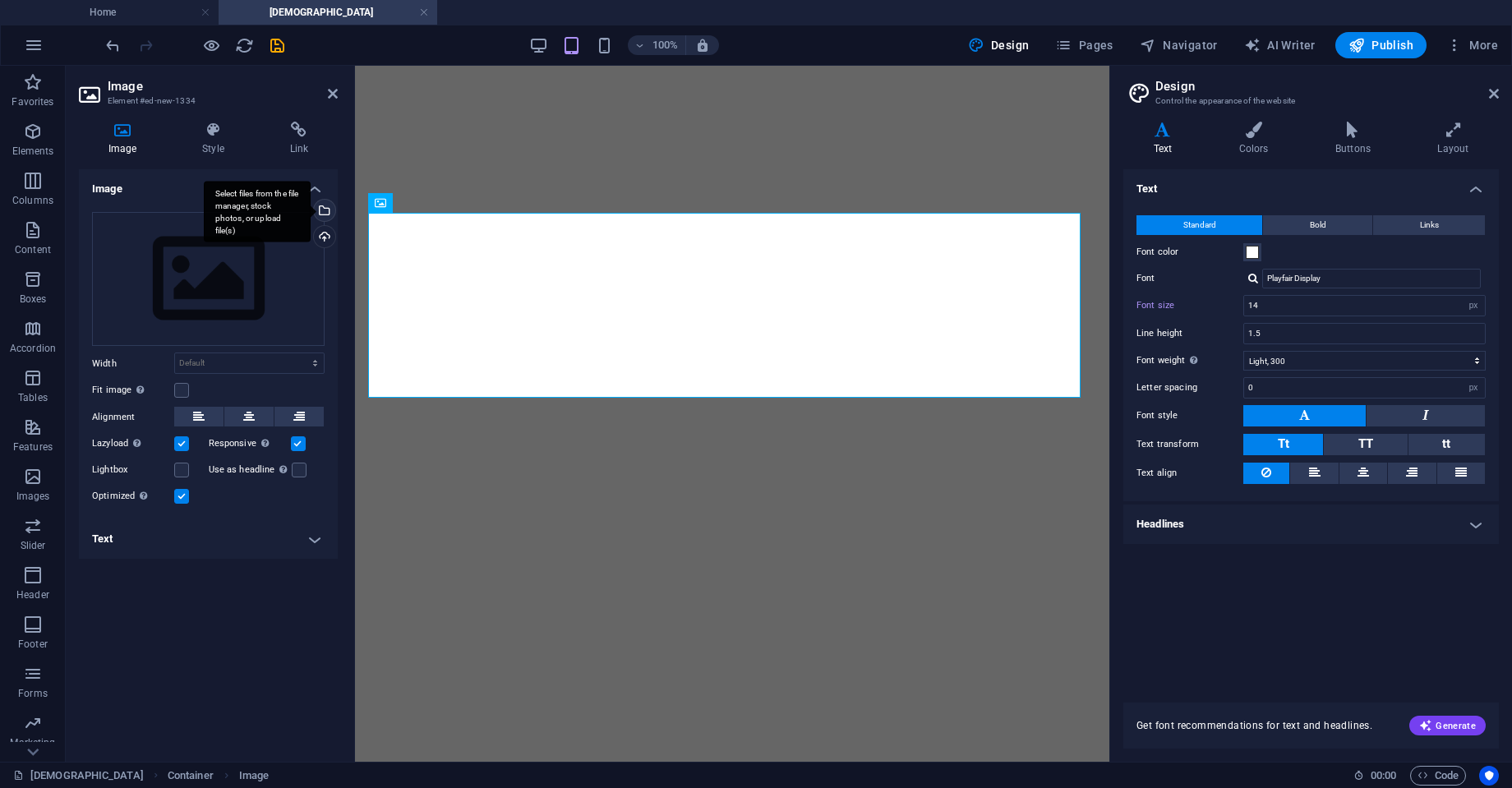
click at [311, 209] on div "Select files from the file manager, stock photos, or upload file(s)" at bounding box center [258, 212] width 107 height 62
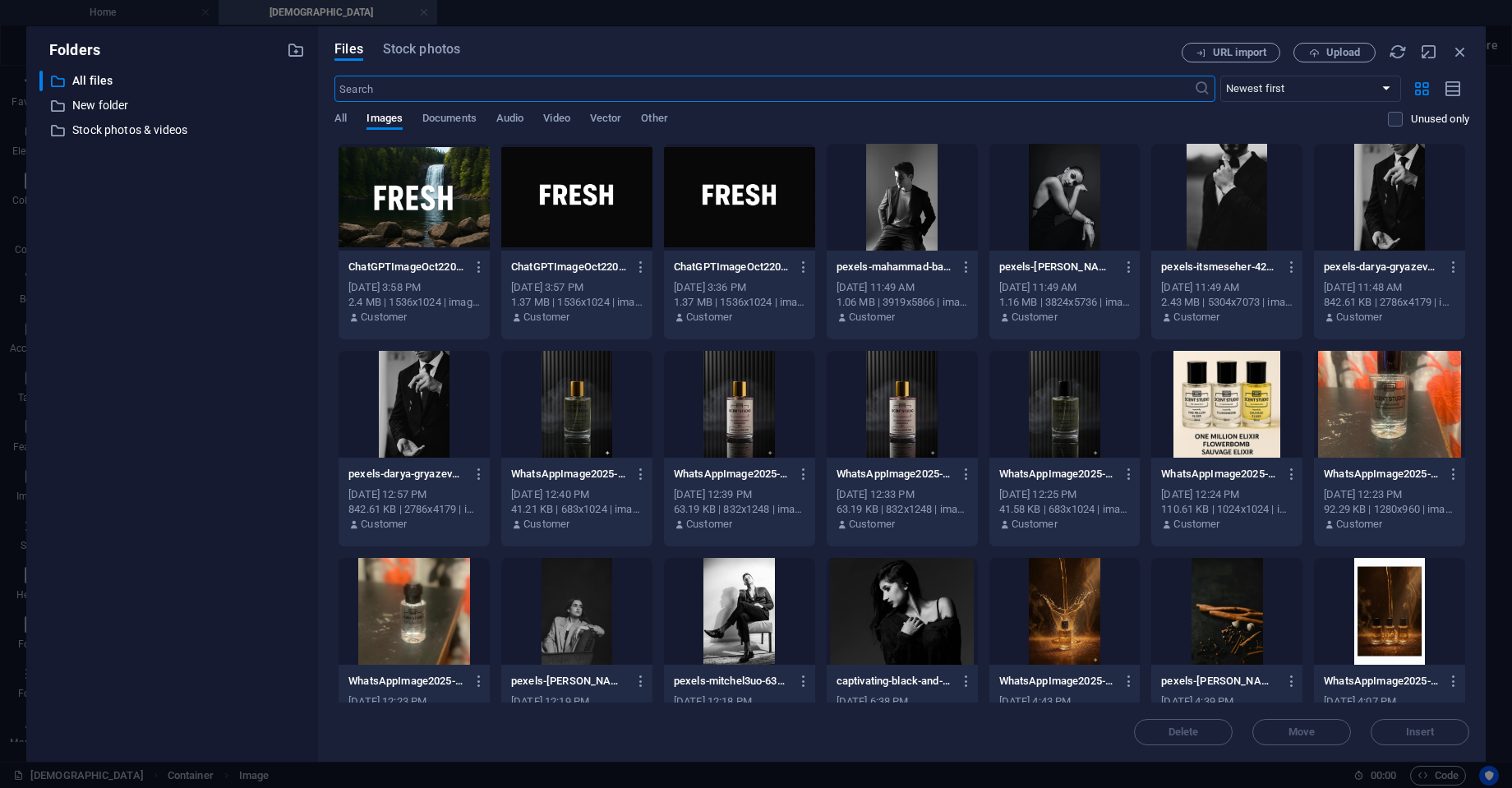
scroll to position [804, 0]
click at [1336, 50] on span "Upload" at bounding box center [1343, 52] width 33 height 10
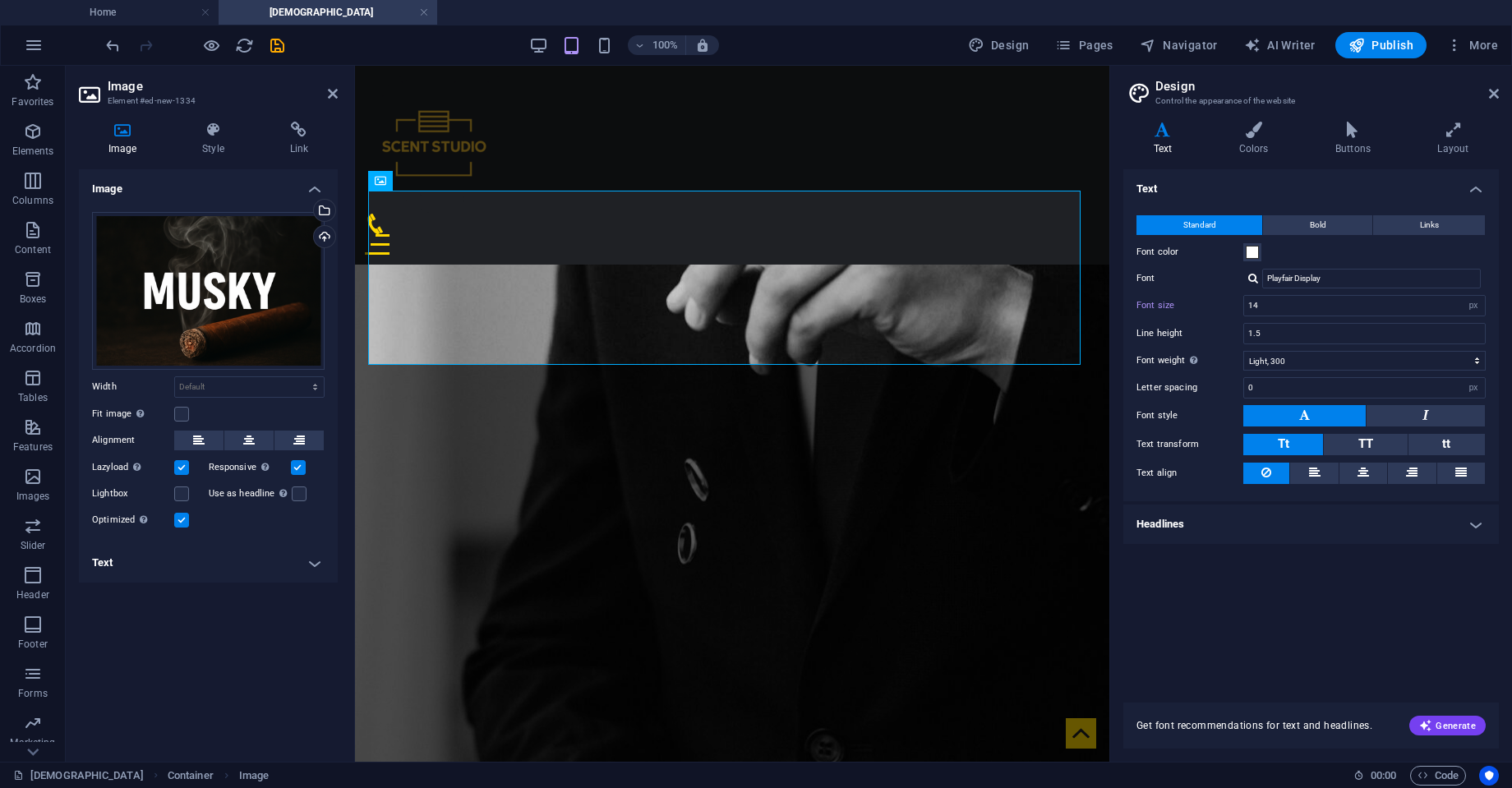
scroll to position [775, 0]
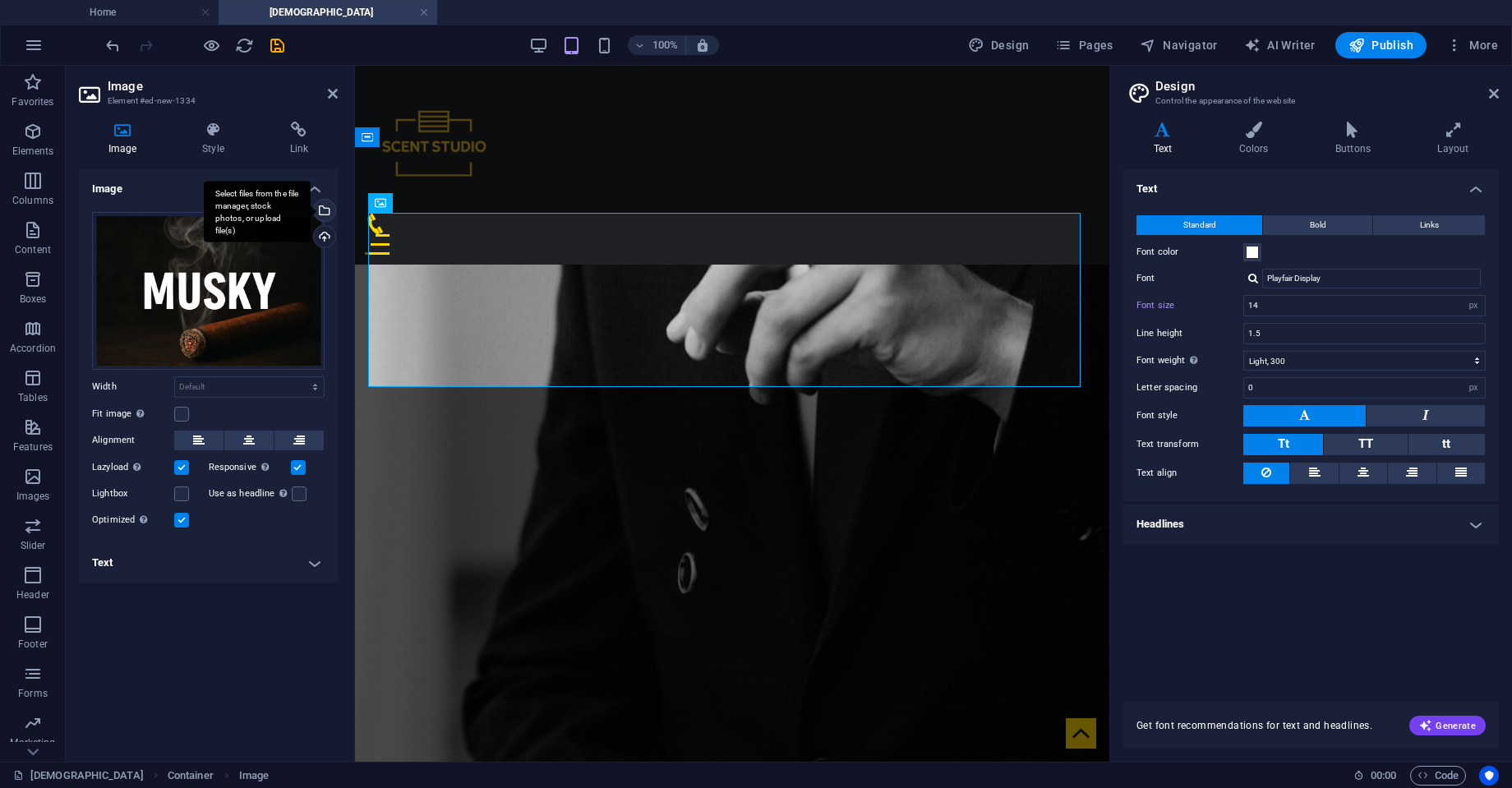
click at [323, 213] on div "Select files from the file manager, stock photos, or upload file(s)" at bounding box center [323, 212] width 25 height 25
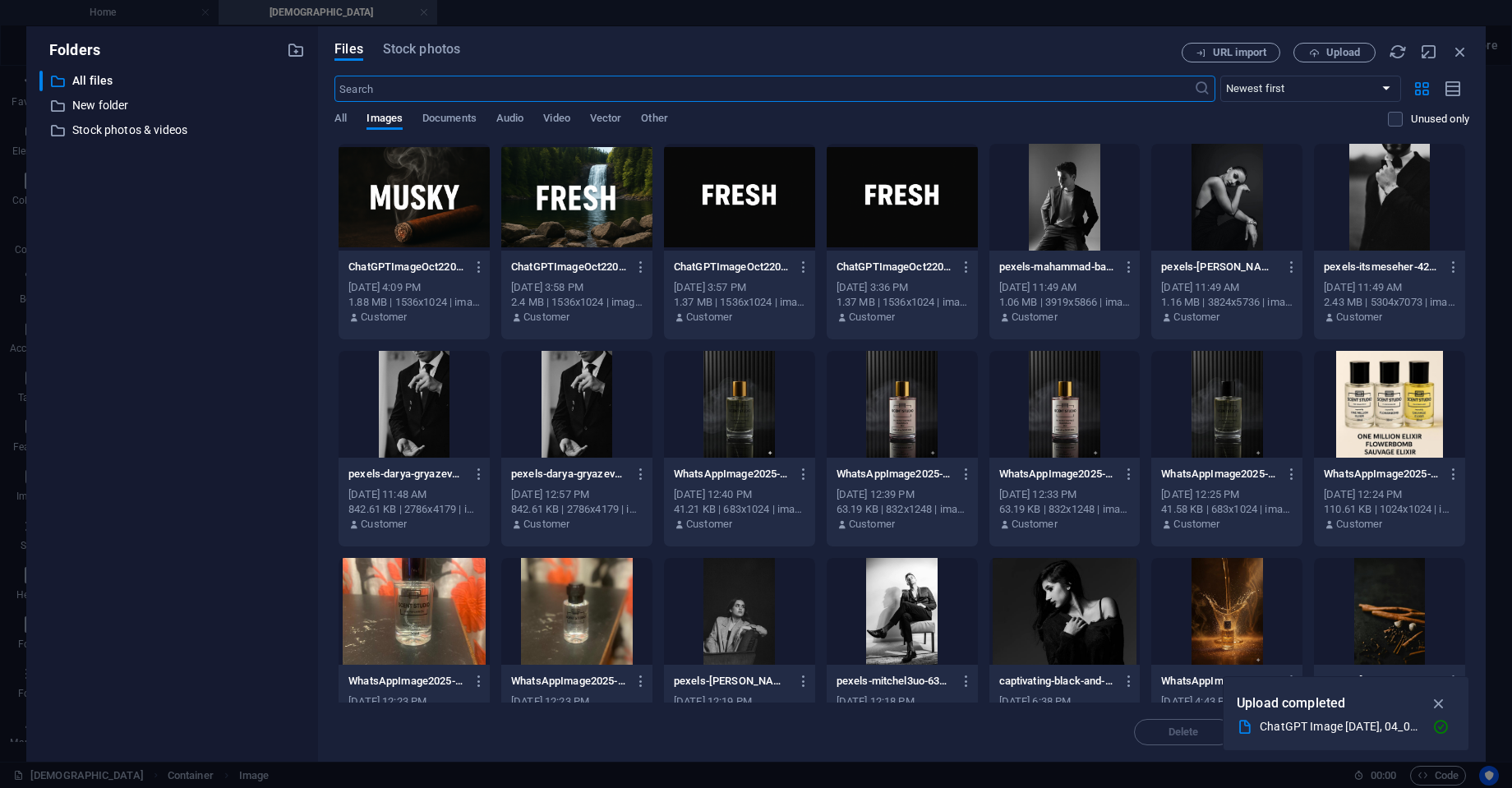
scroll to position [804, 0]
click at [446, 209] on div at bounding box center [414, 197] width 152 height 107
click at [1440, 703] on icon "button" at bounding box center [1440, 703] width 19 height 18
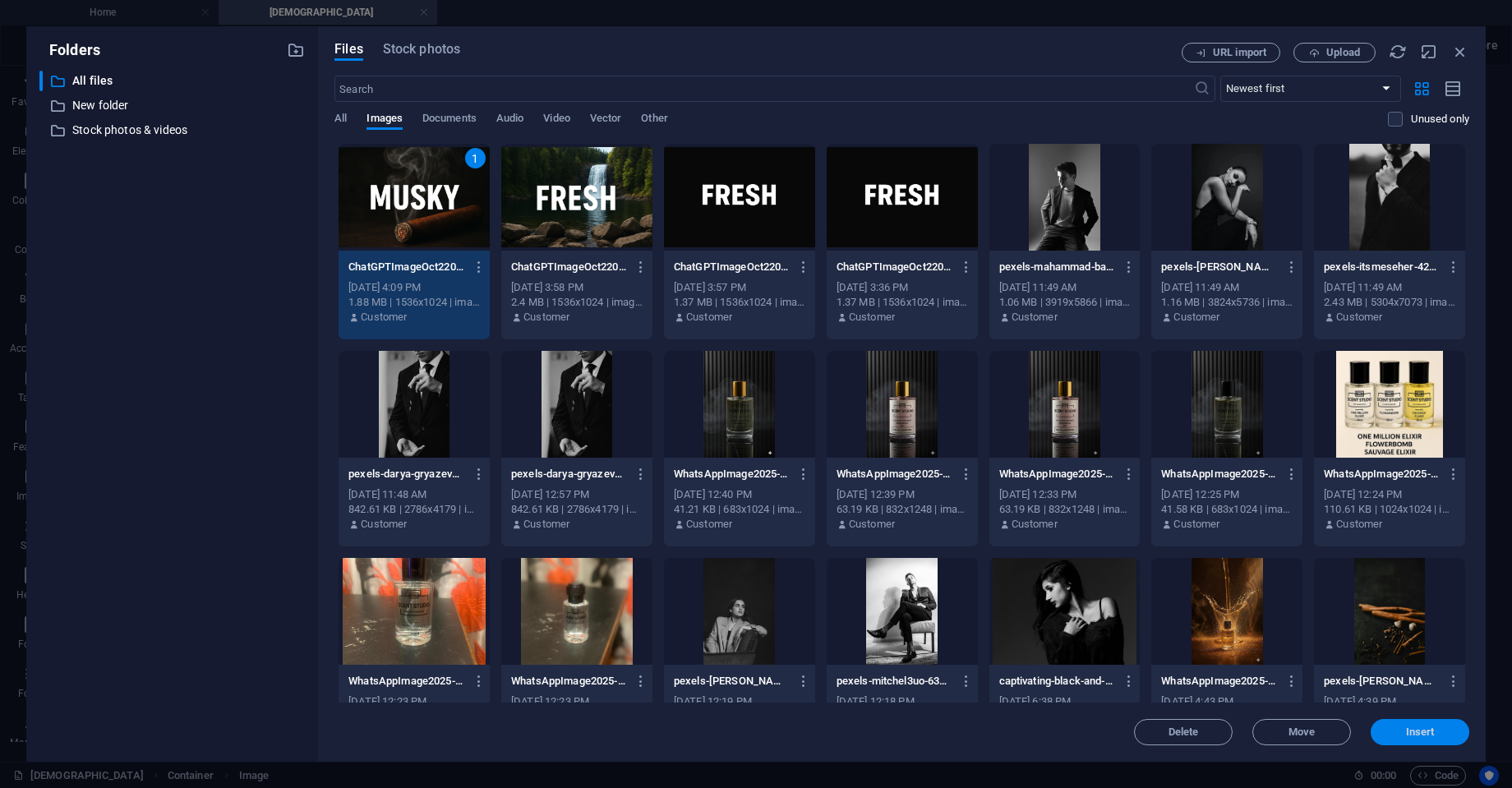
click at [1439, 732] on span "Insert" at bounding box center [1420, 733] width 86 height 10
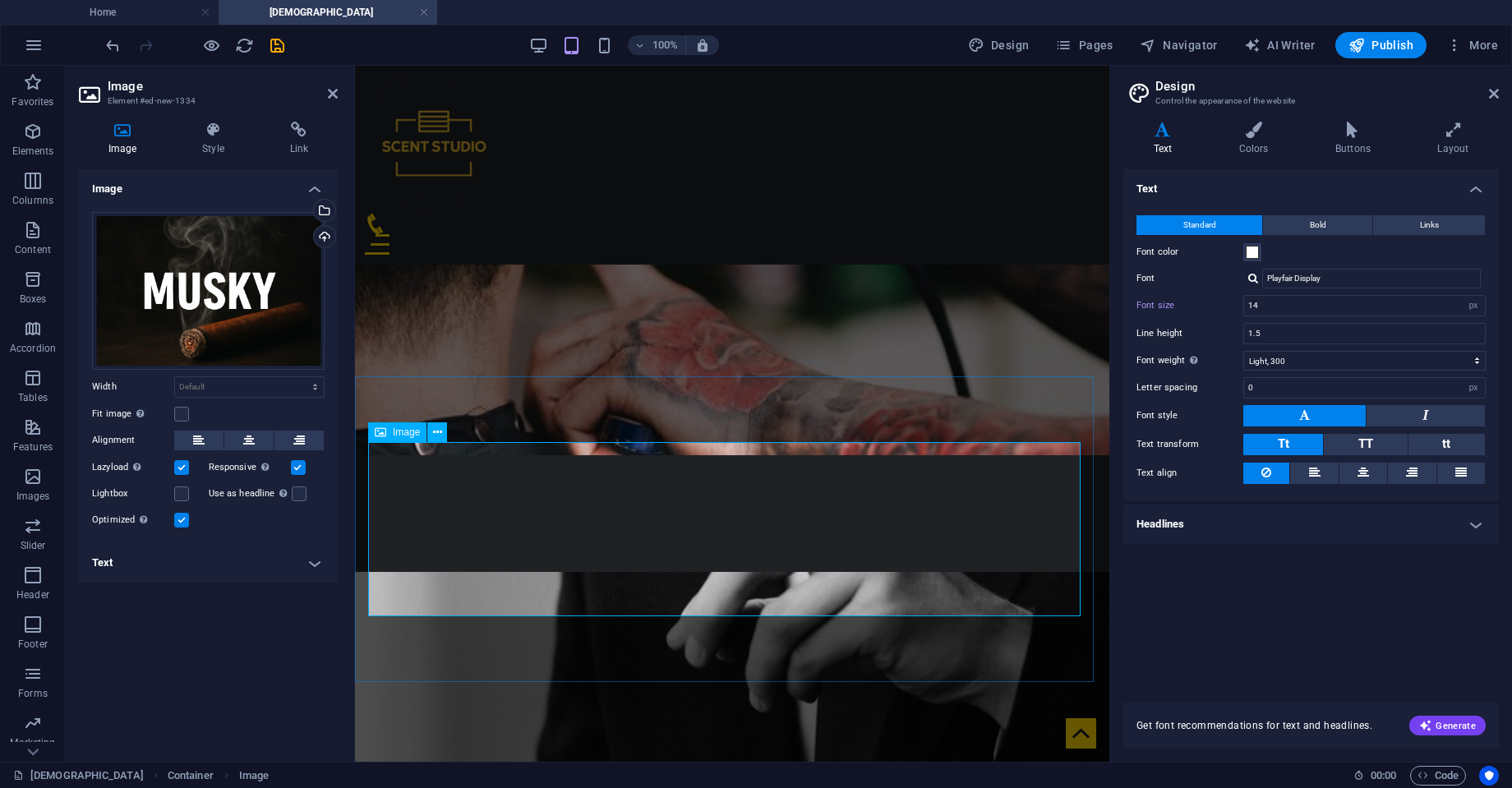
scroll to position [545, 0]
click at [1493, 88] on icon at bounding box center [1494, 93] width 10 height 13
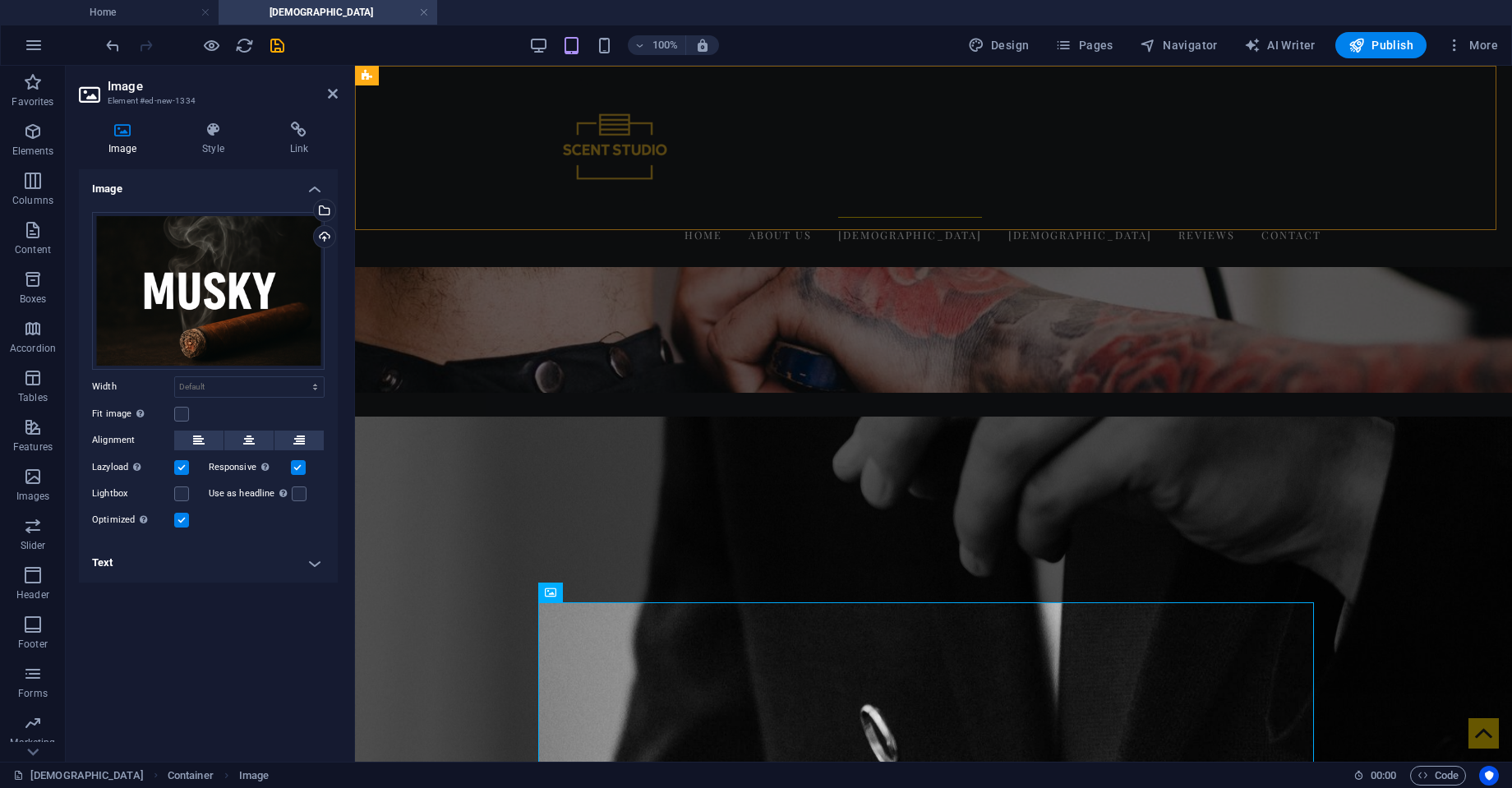
scroll to position [549, 0]
click at [336, 91] on icon at bounding box center [333, 93] width 10 height 13
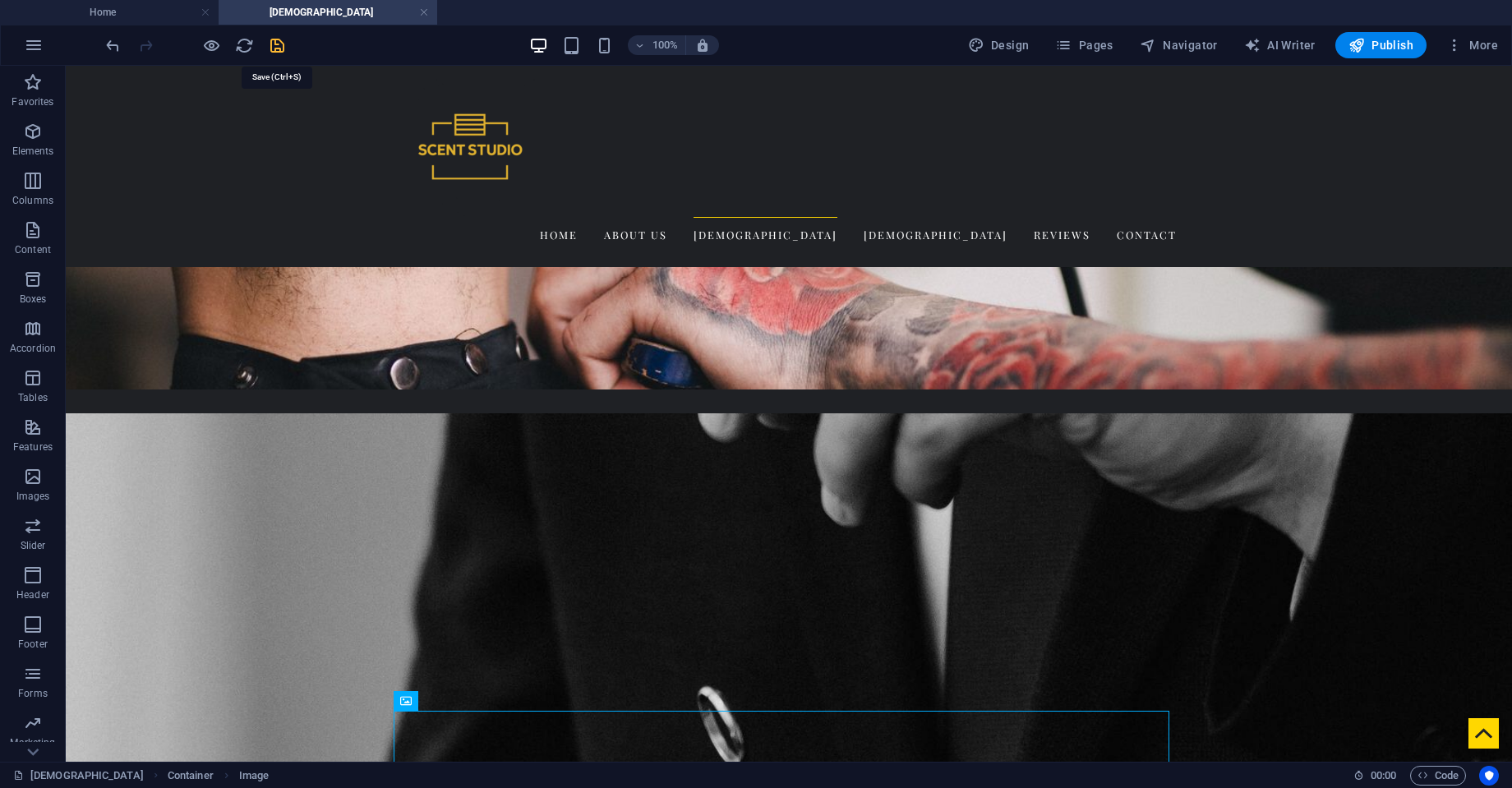
click at [282, 45] on icon "save" at bounding box center [278, 46] width 19 height 19
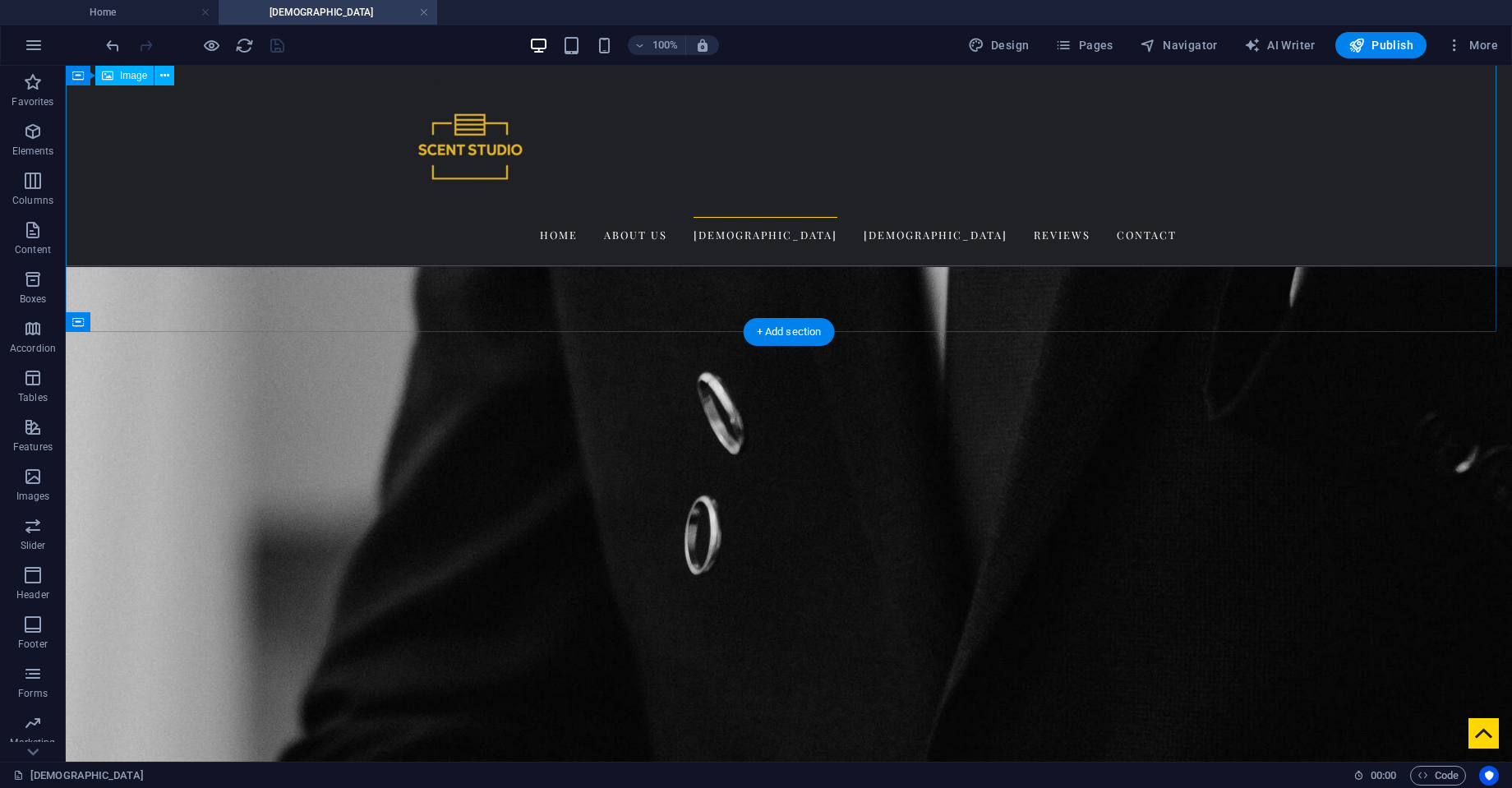
scroll to position [861, 0]
click at [241, 40] on icon "reload" at bounding box center [244, 46] width 19 height 19
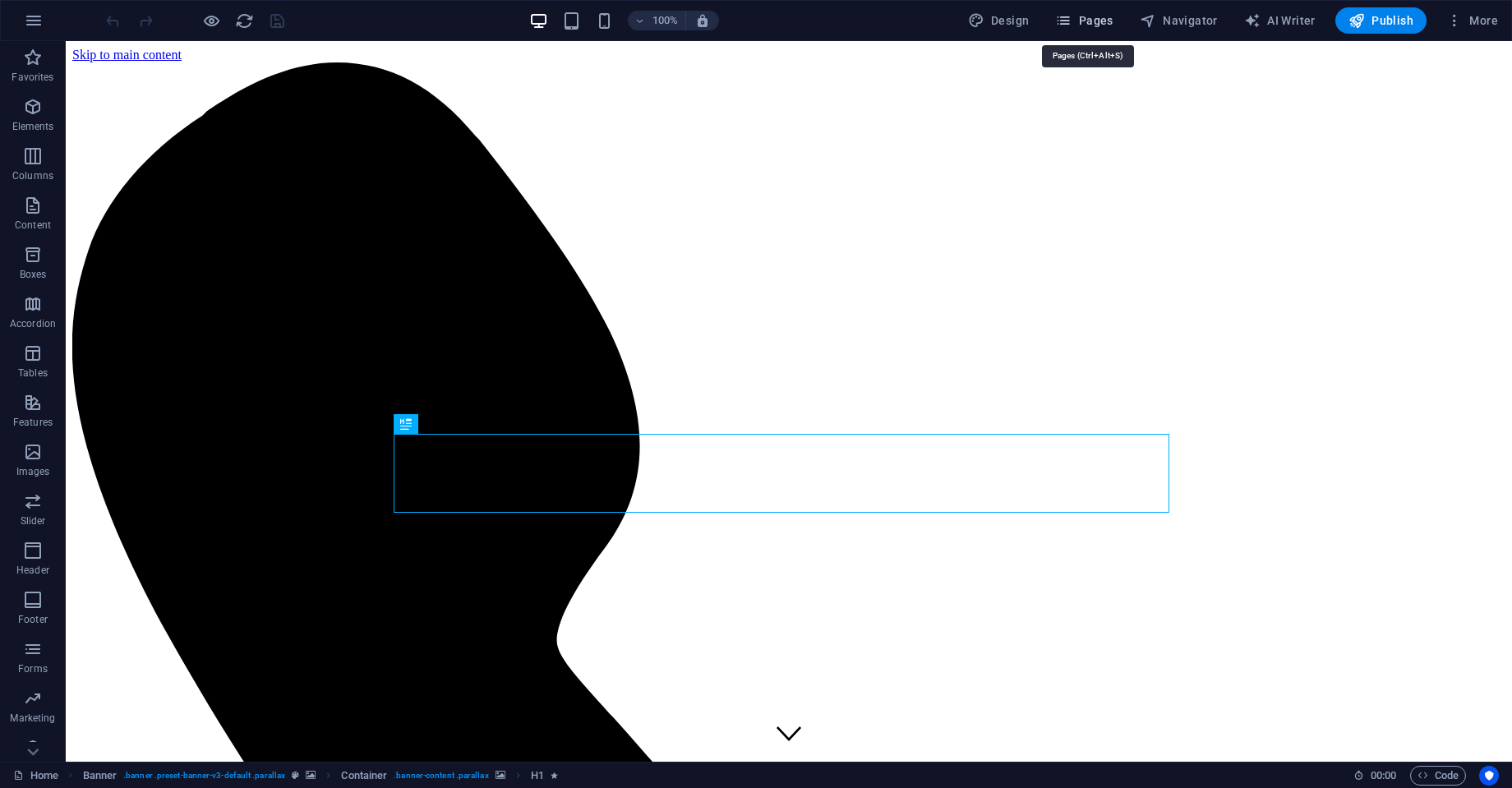
click at [1099, 25] on span "Pages" at bounding box center [1084, 20] width 57 height 16
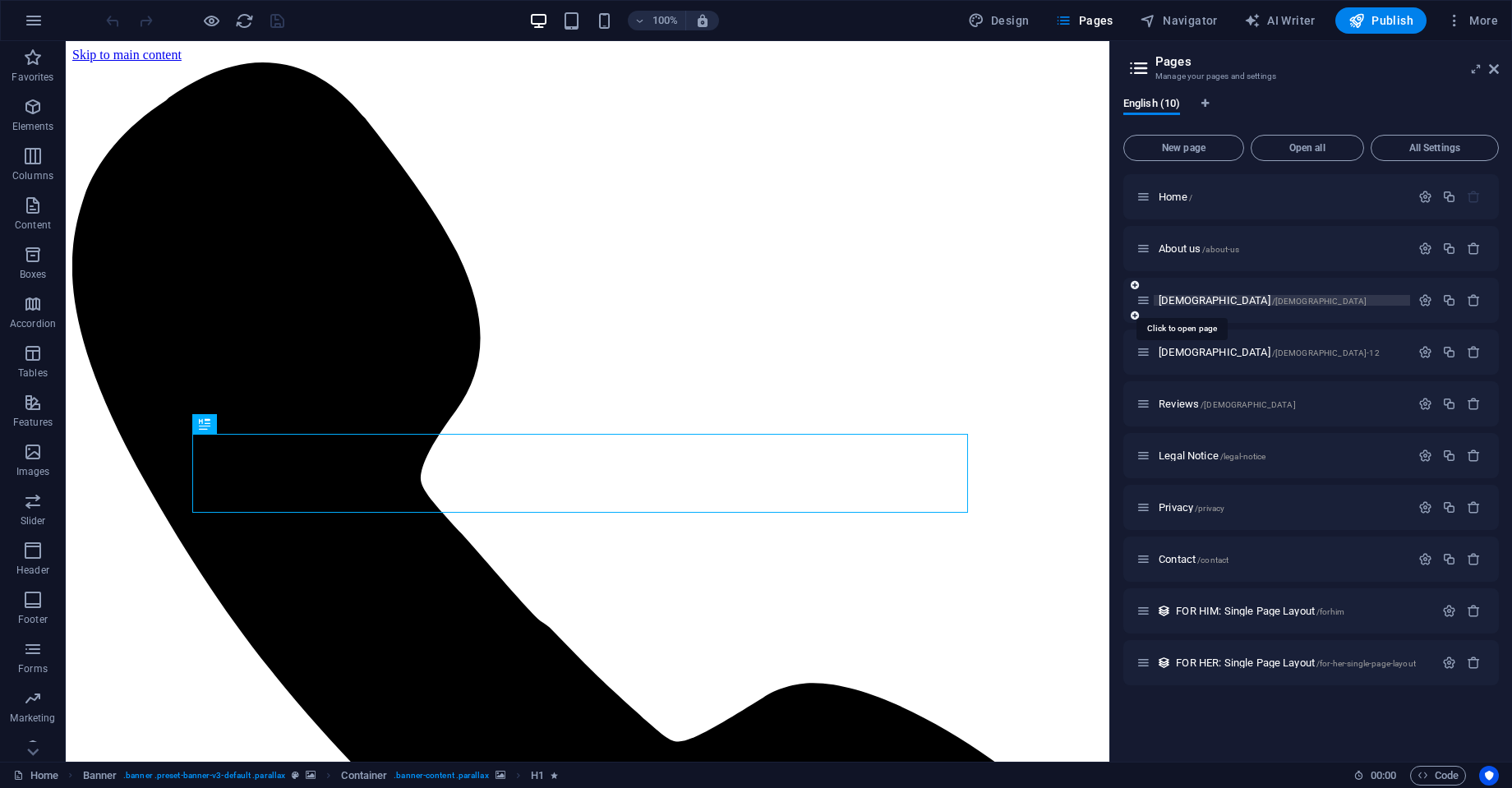
click at [1165, 300] on span "[DEMOGRAPHIC_DATA] /[DEMOGRAPHIC_DATA]" at bounding box center [1263, 300] width 208 height 12
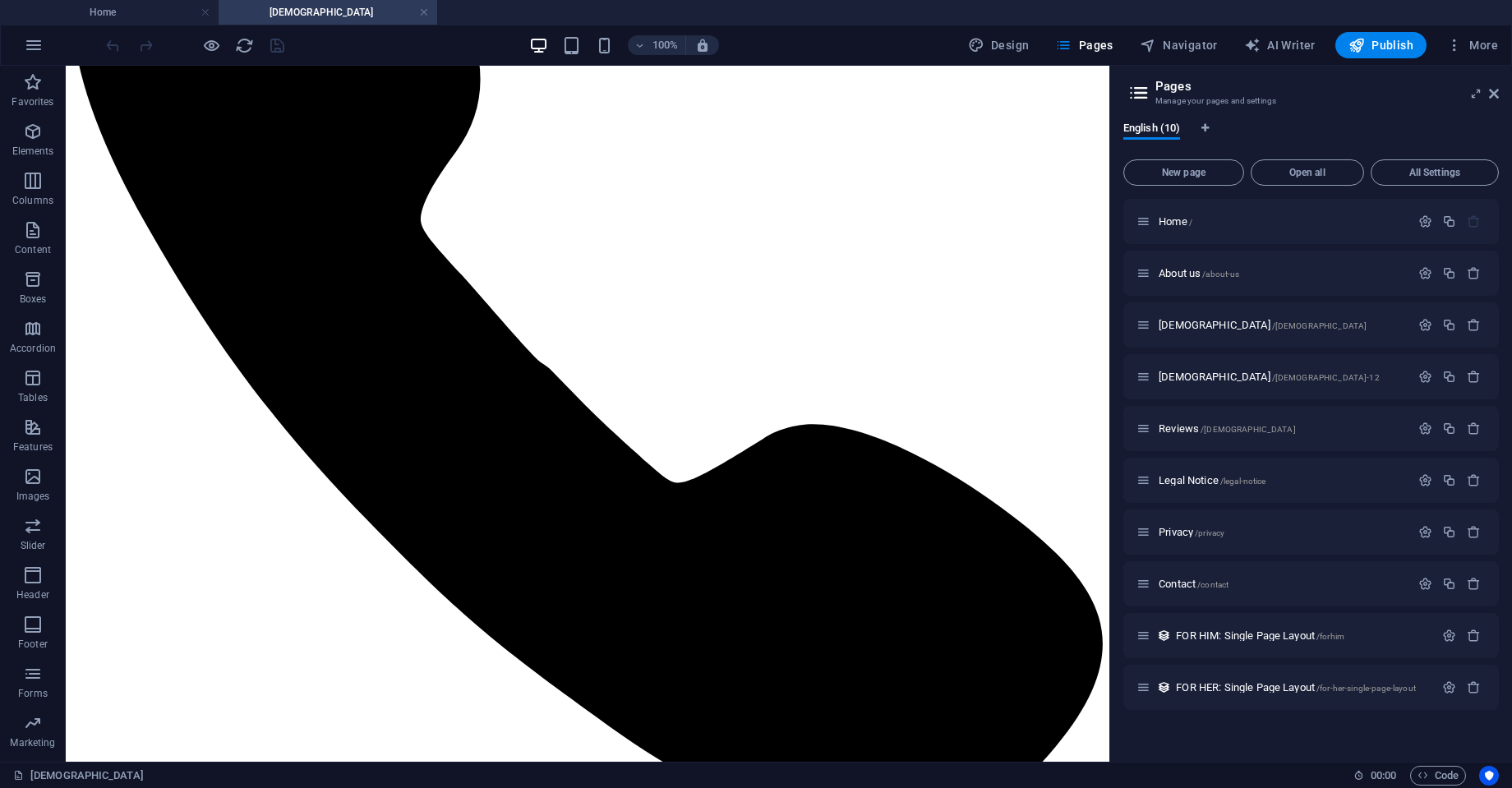
scroll to position [303, 0]
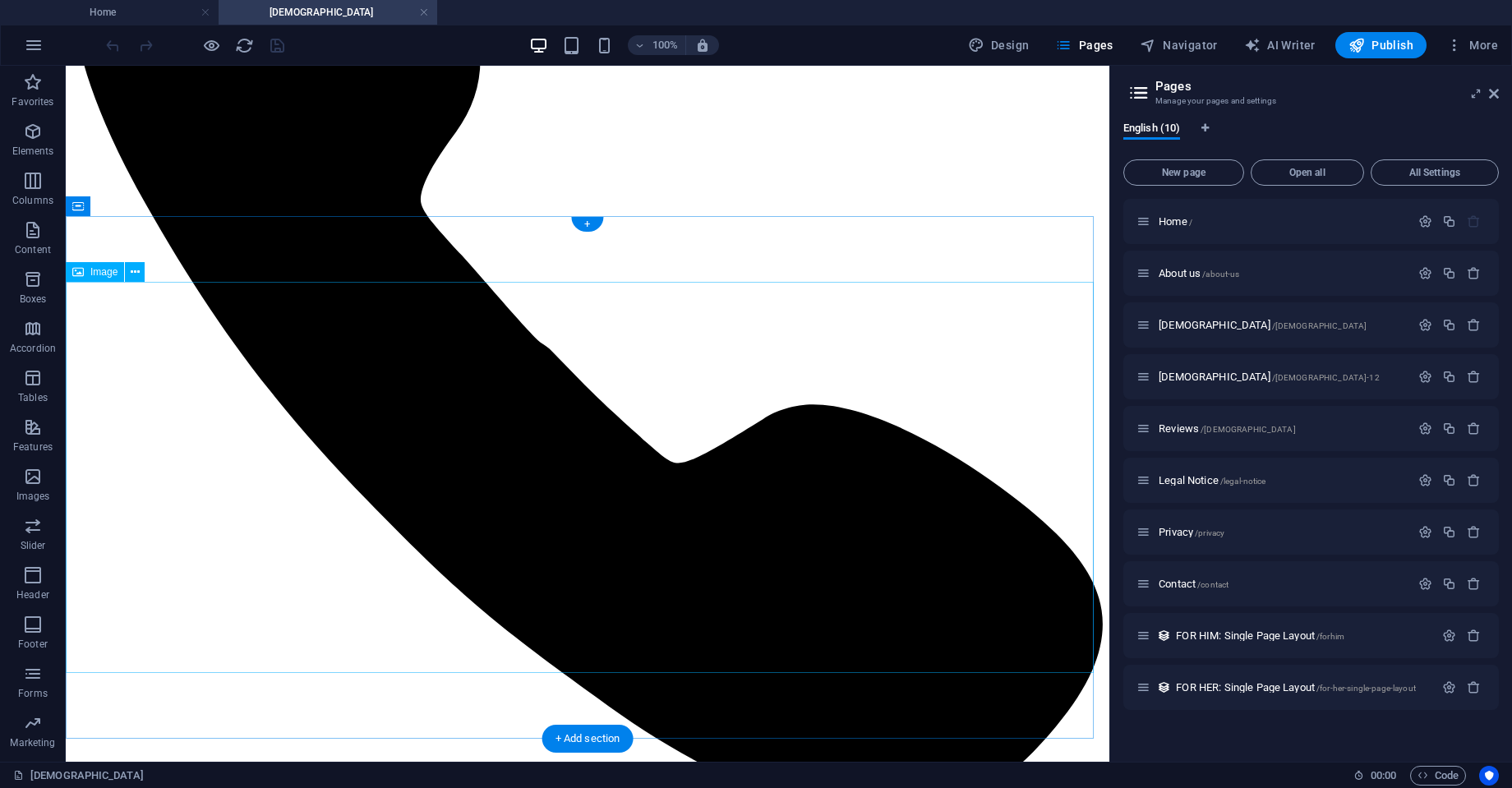
click at [134, 273] on icon at bounding box center [135, 273] width 9 height 17
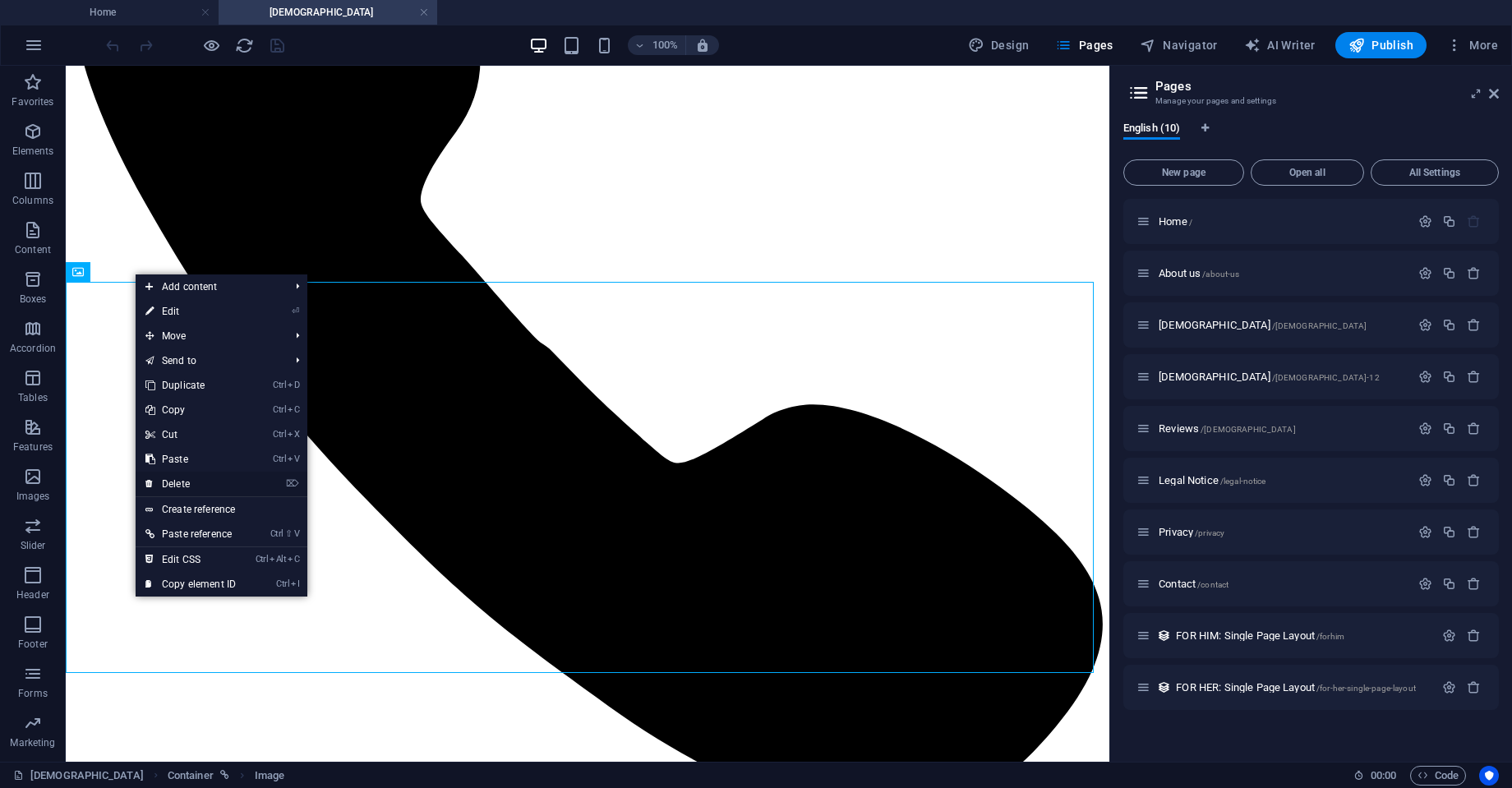
drag, startPoint x: 200, startPoint y: 484, endPoint x: 134, endPoint y: 418, distance: 93.3
click at [199, 484] on link "⌦ Delete" at bounding box center [190, 485] width 110 height 25
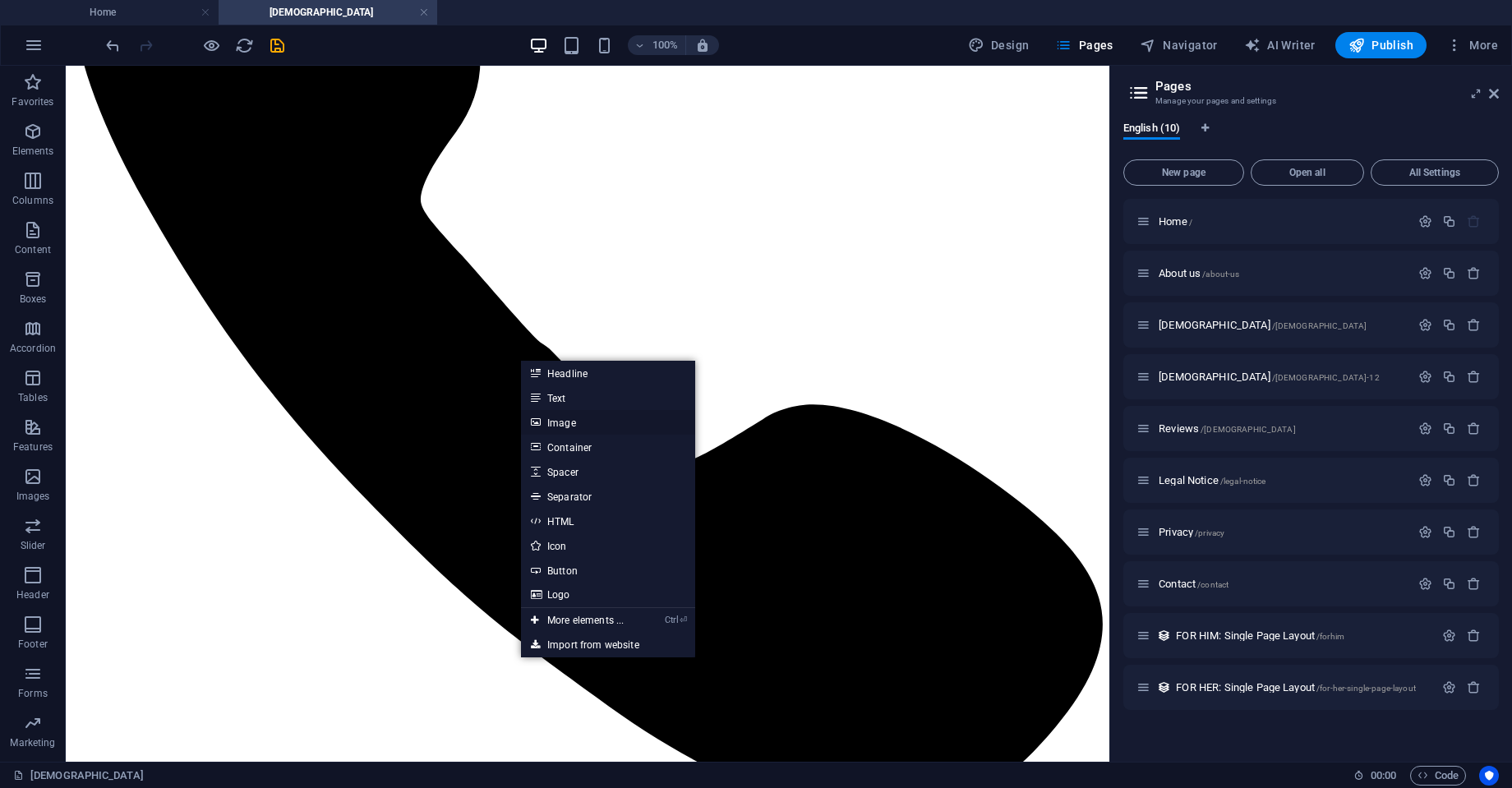
click at [565, 426] on link "Image" at bounding box center [608, 423] width 175 height 25
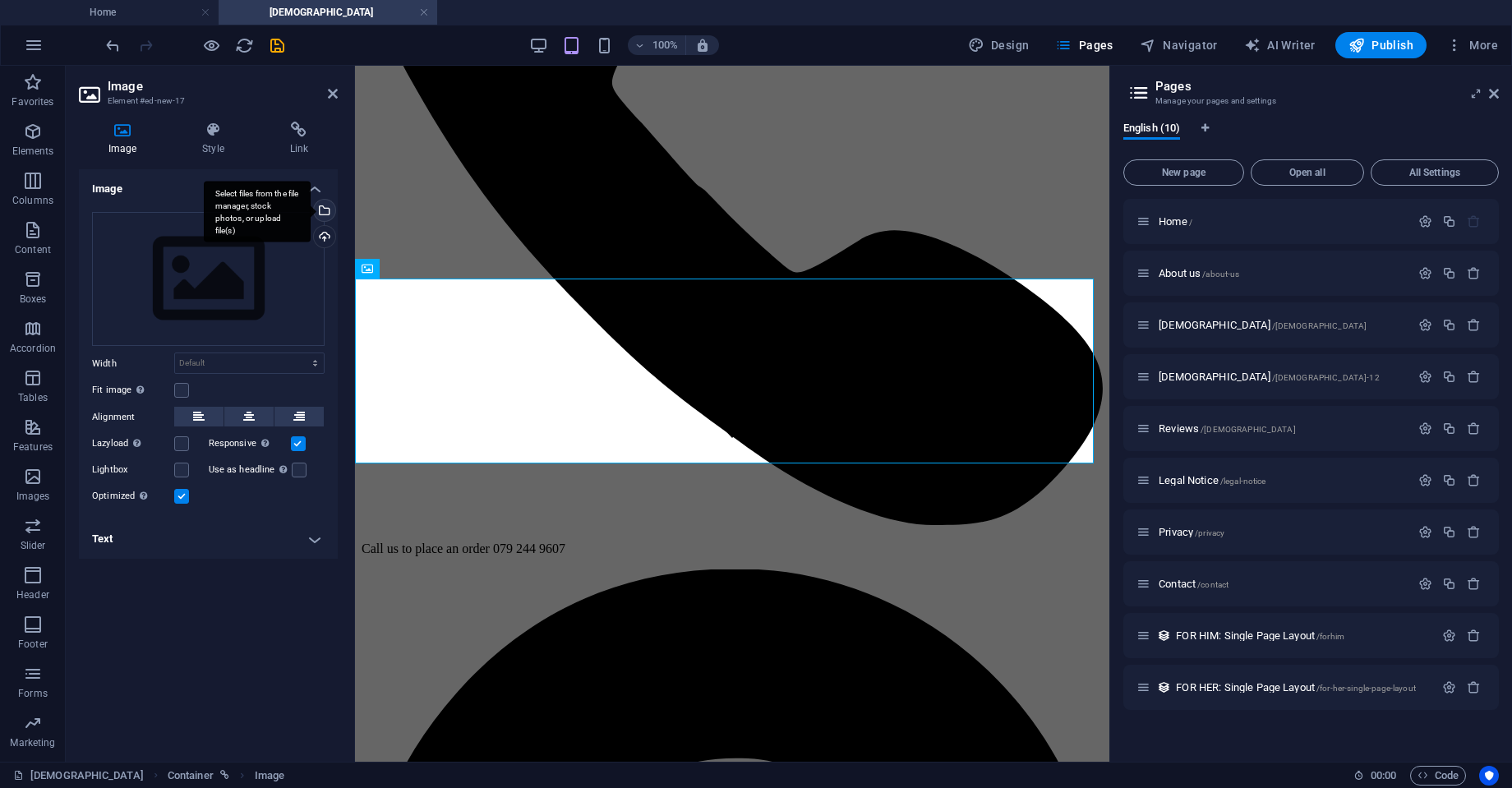
click at [325, 210] on div "Select files from the file manager, stock photos, or upload file(s)" at bounding box center [323, 212] width 25 height 25
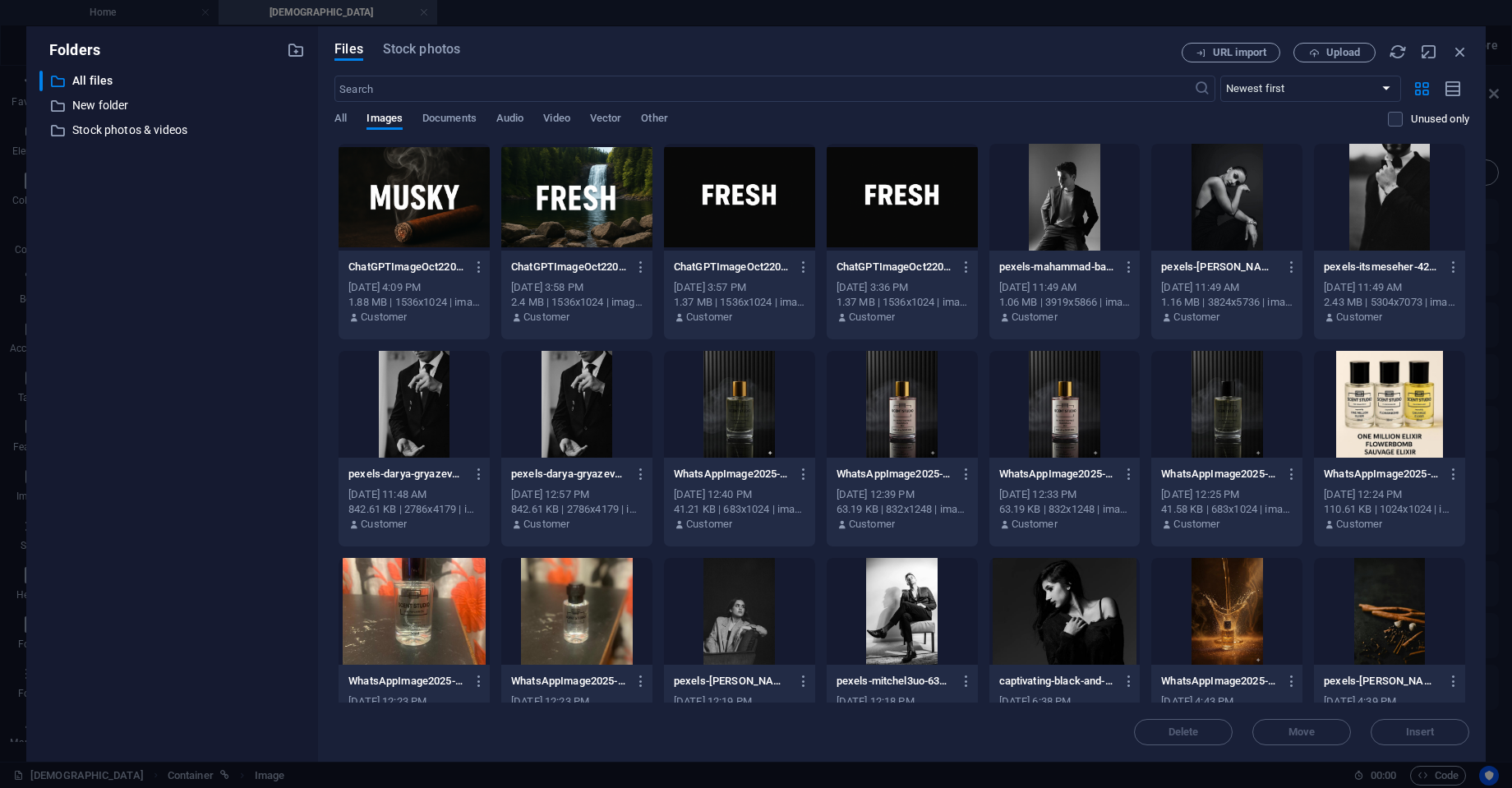
click at [599, 197] on div at bounding box center [577, 197] width 152 height 107
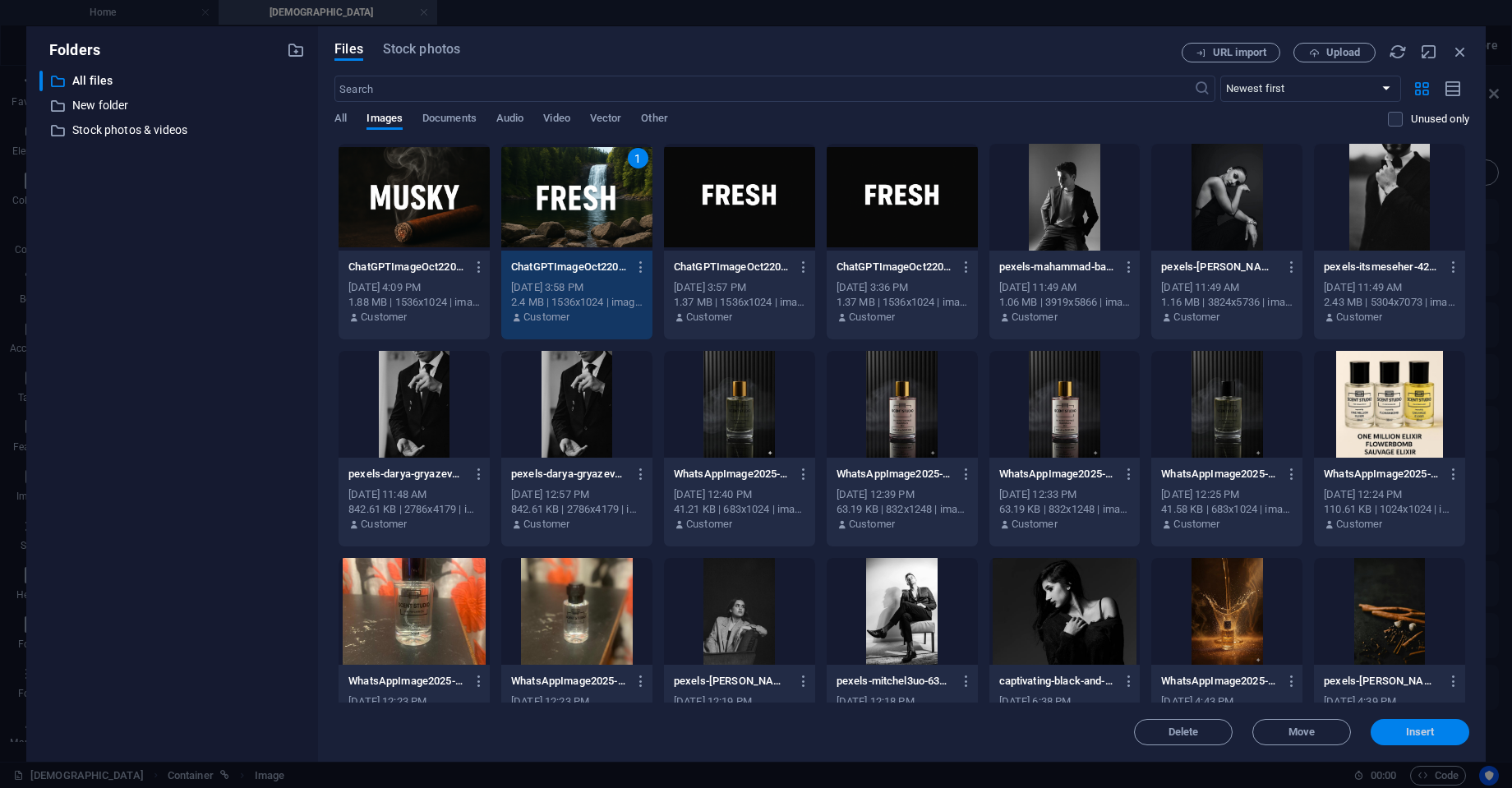
click at [1419, 739] on button "Insert" at bounding box center [1419, 733] width 98 height 27
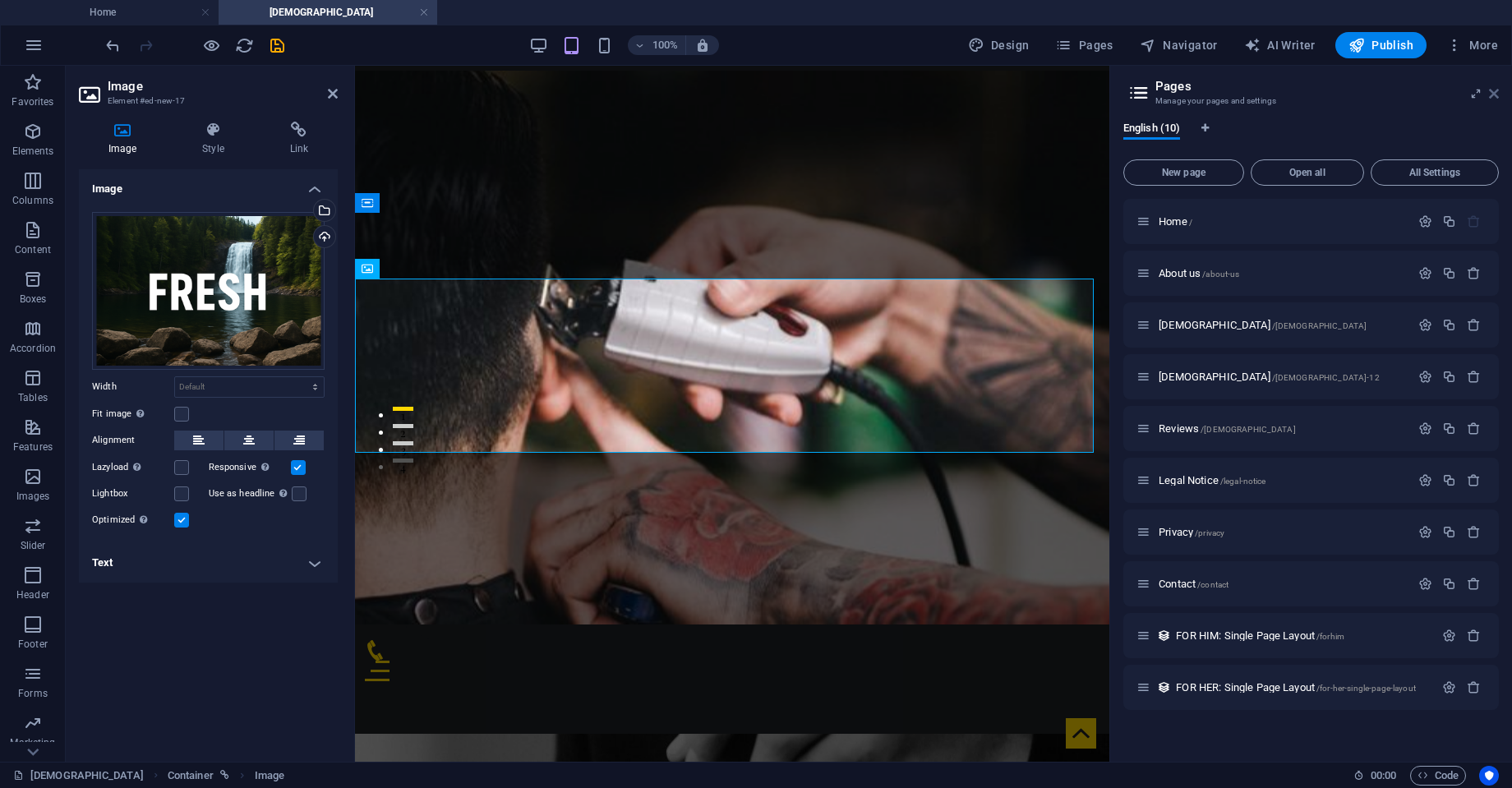
click at [1493, 90] on icon at bounding box center [1494, 93] width 10 height 13
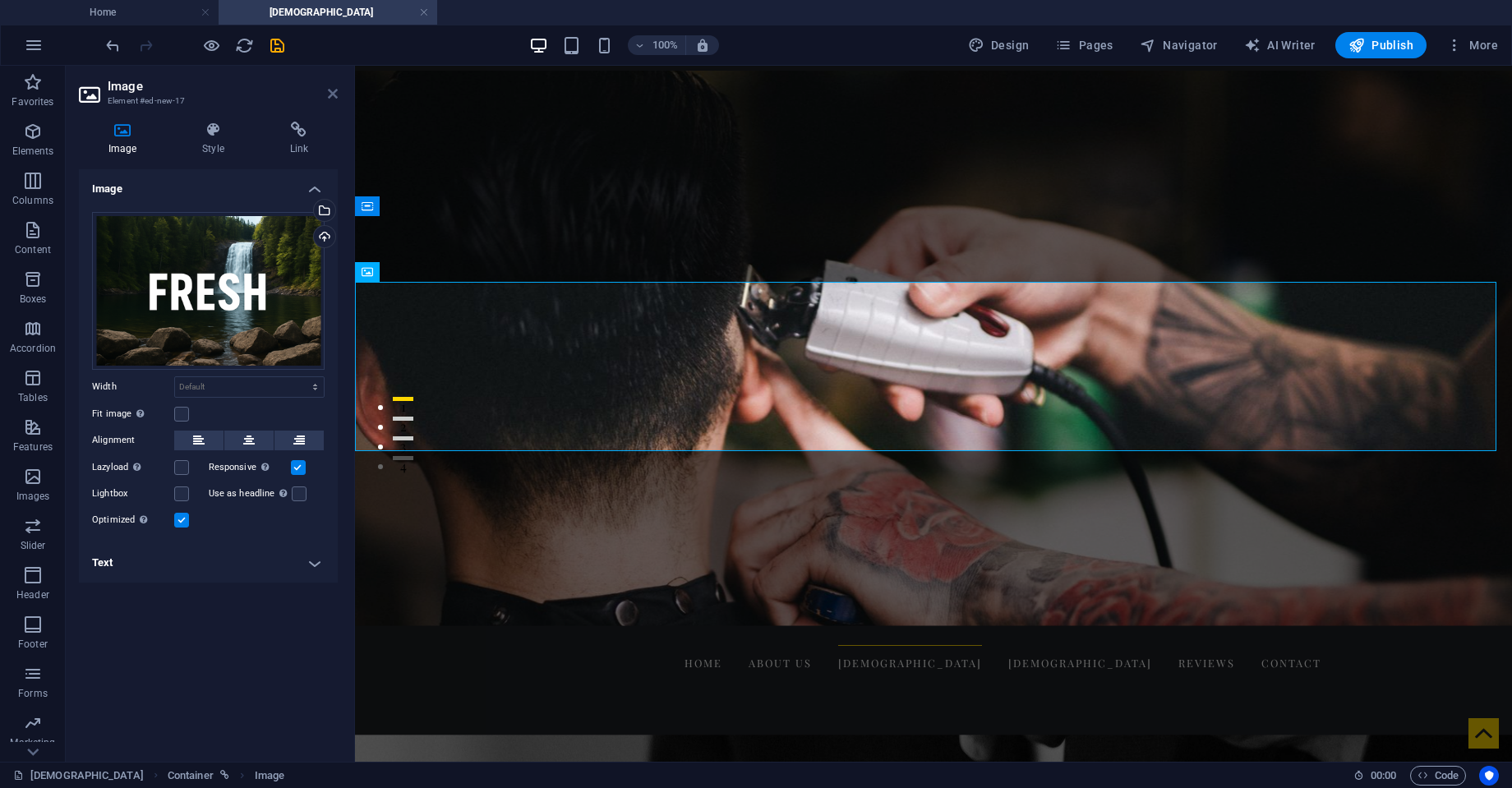
drag, startPoint x: 267, startPoint y: 29, endPoint x: 333, endPoint y: 94, distance: 92.6
click at [333, 94] on icon at bounding box center [333, 93] width 10 height 13
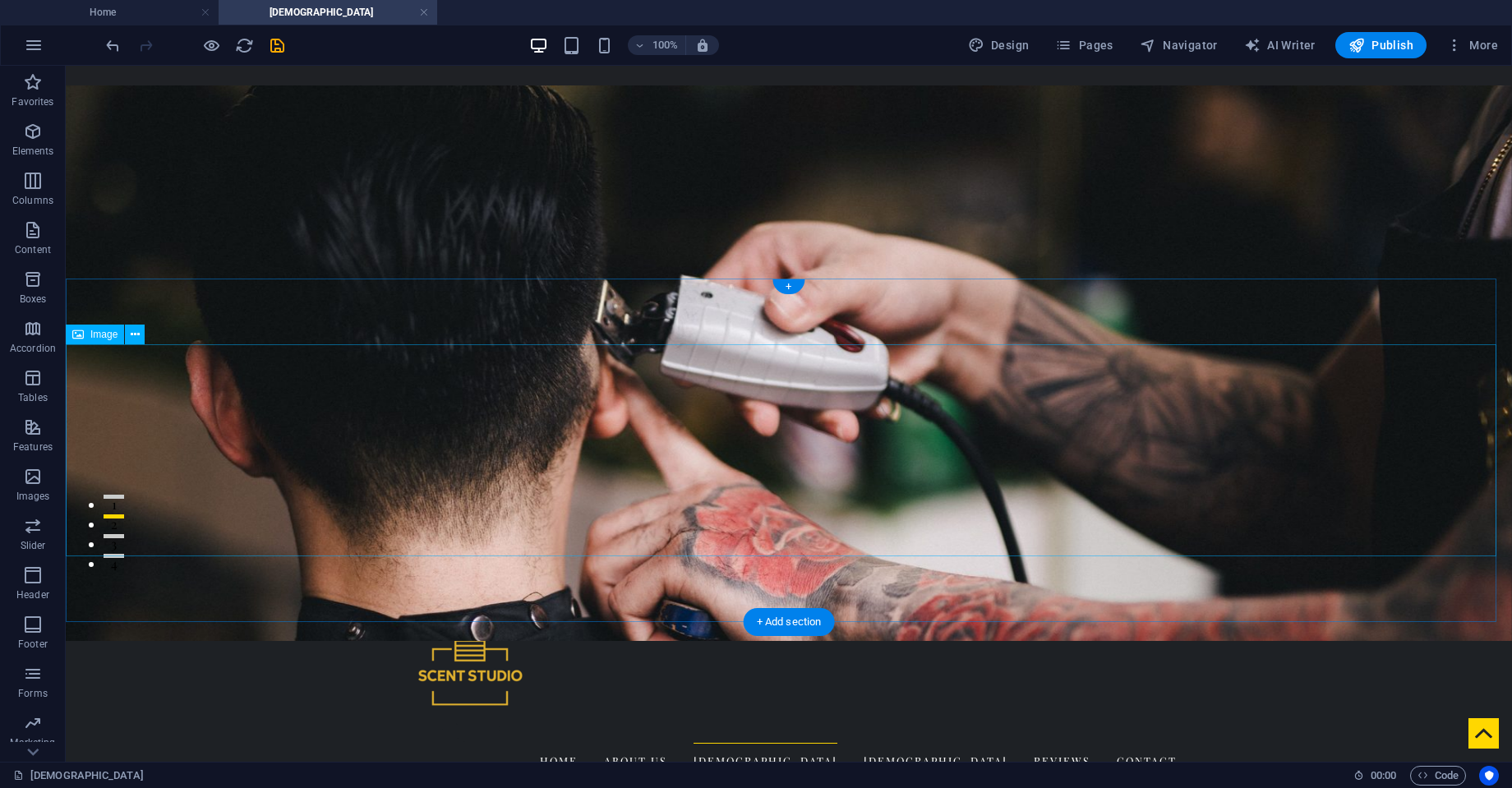
scroll to position [100, 0]
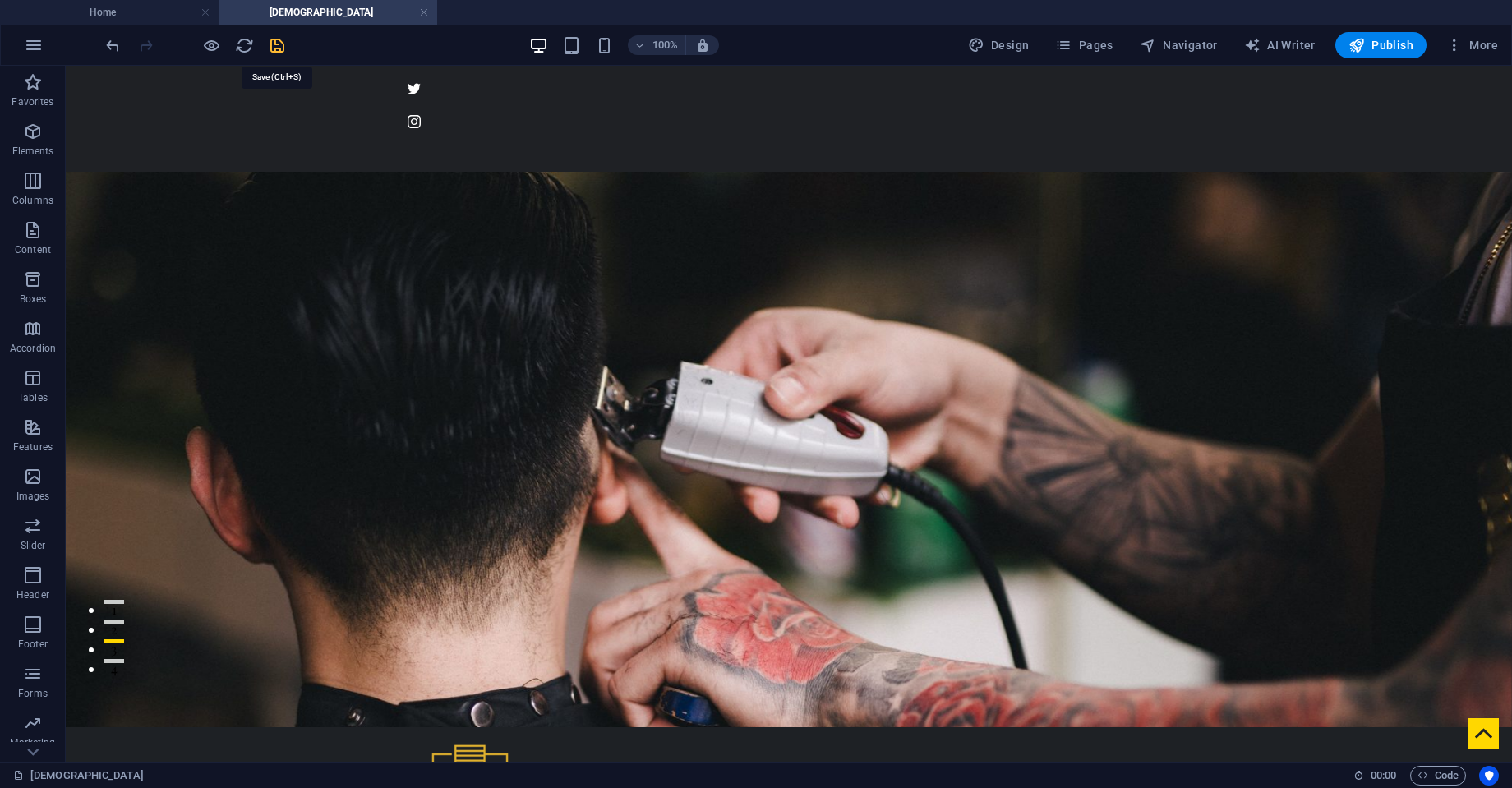
click at [277, 42] on icon "save" at bounding box center [278, 46] width 19 height 19
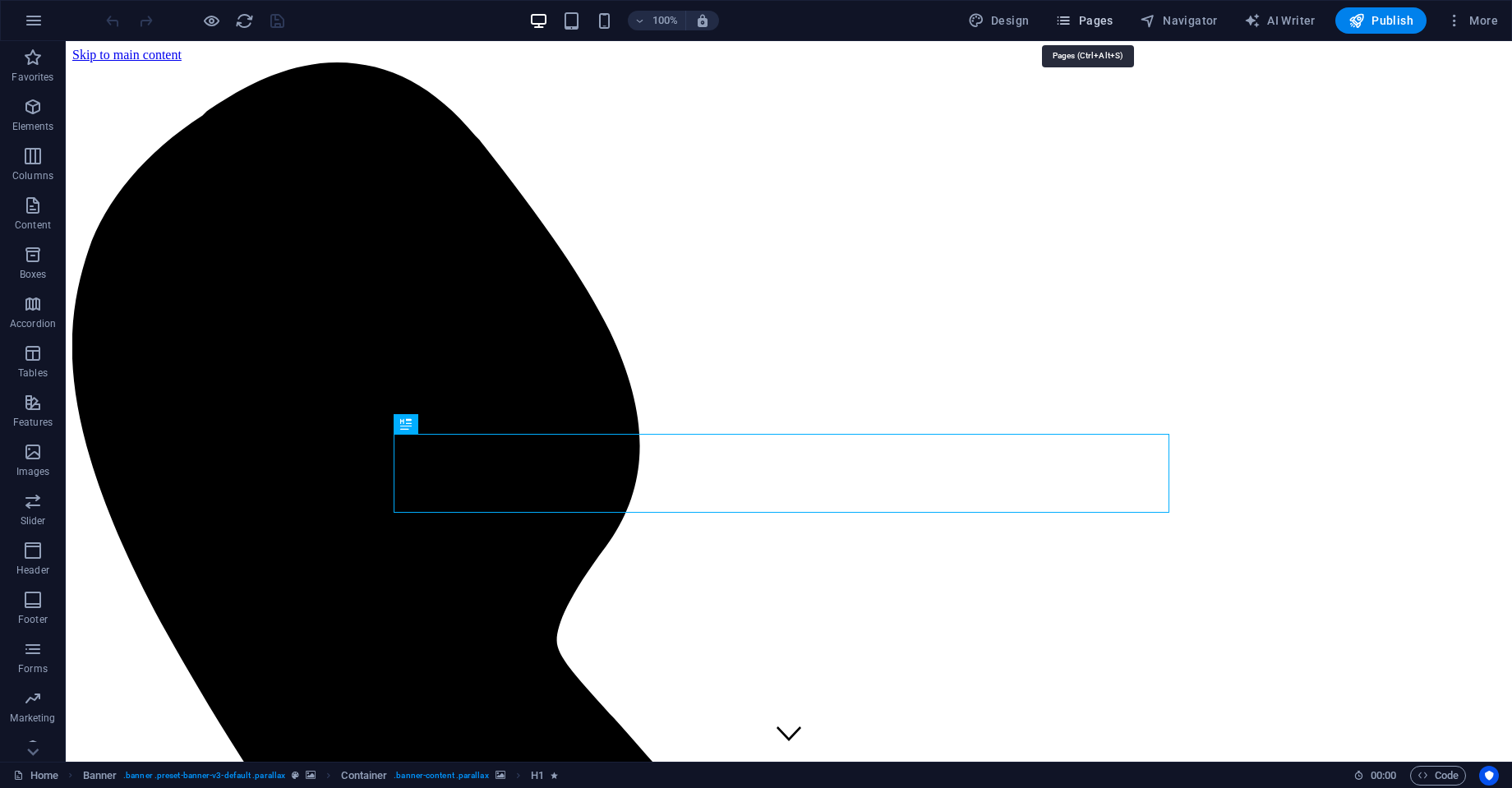
click at [1078, 14] on span "Pages" at bounding box center [1084, 20] width 57 height 16
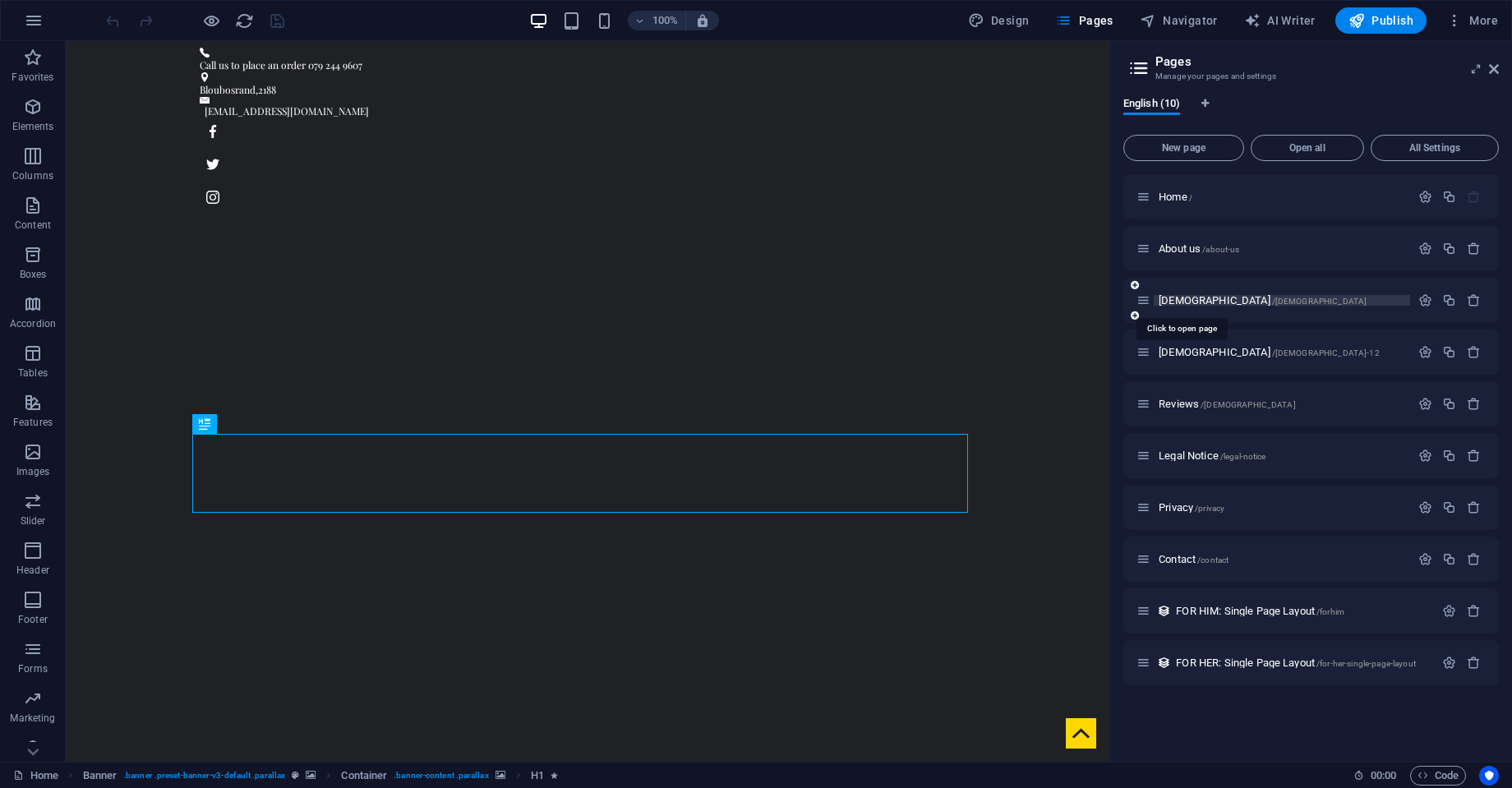
click at [1167, 303] on span "[DEMOGRAPHIC_DATA] /[DEMOGRAPHIC_DATA]" at bounding box center [1263, 300] width 208 height 12
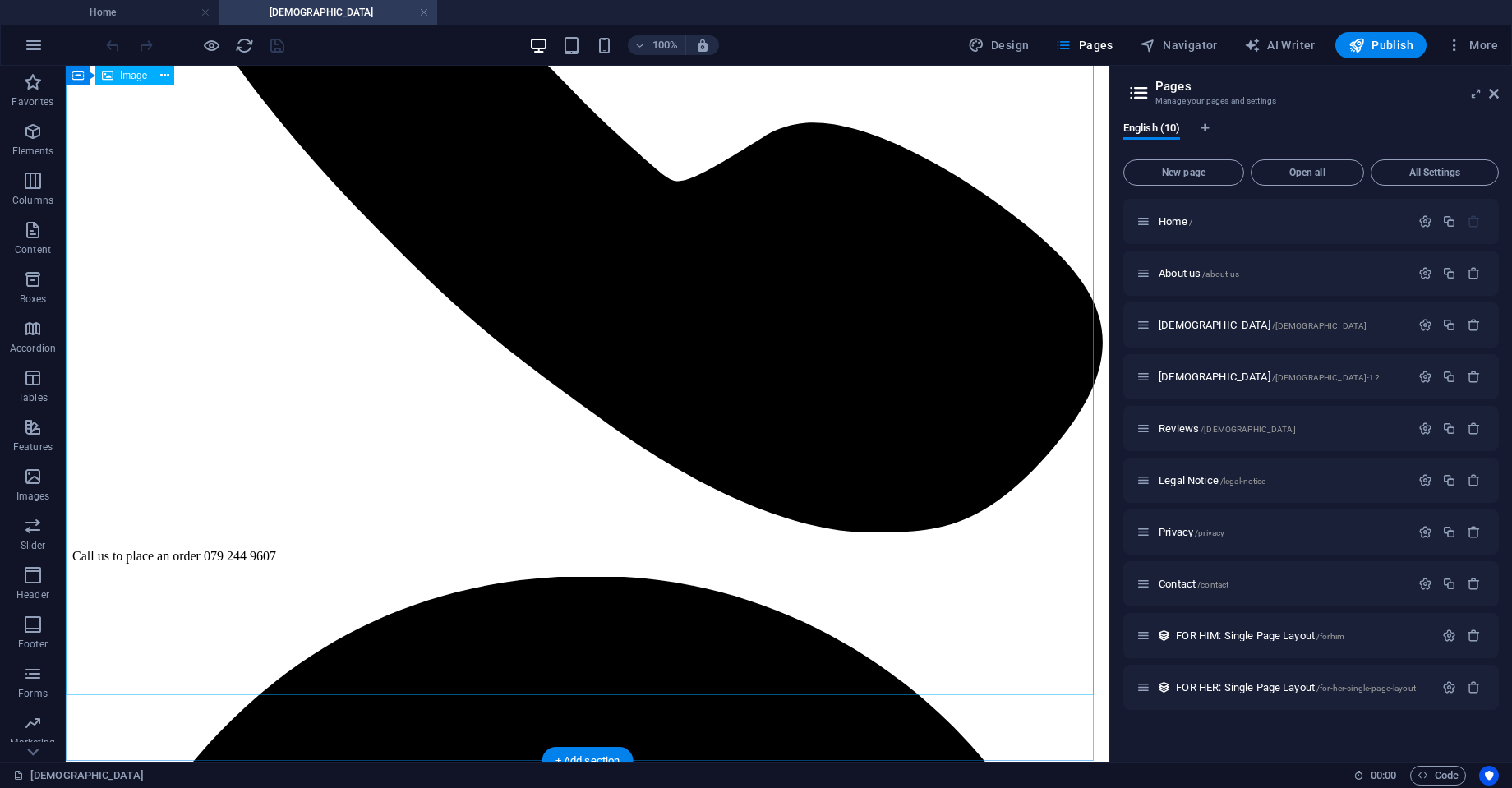
scroll to position [544, 0]
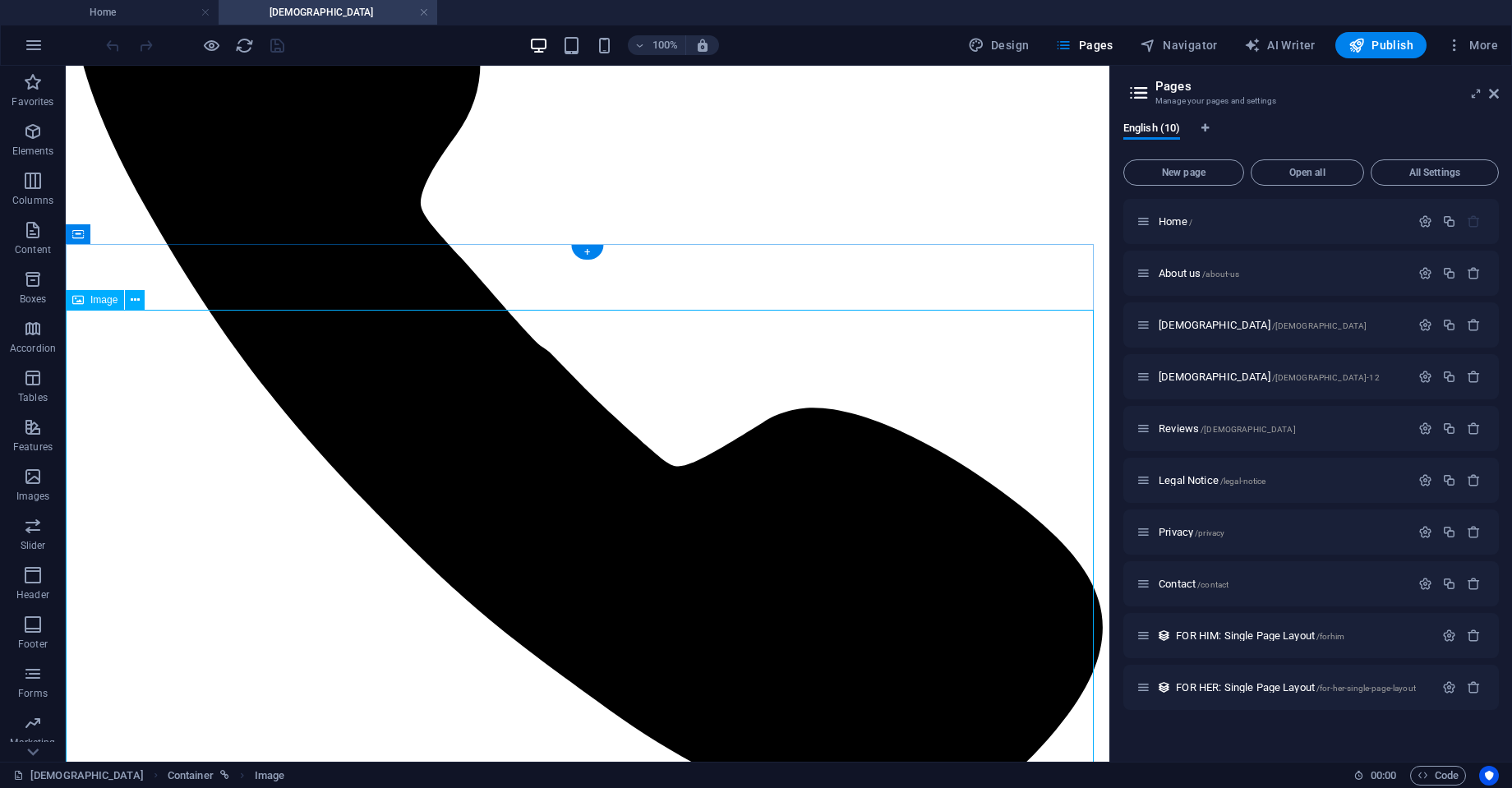
scroll to position [267, 0]
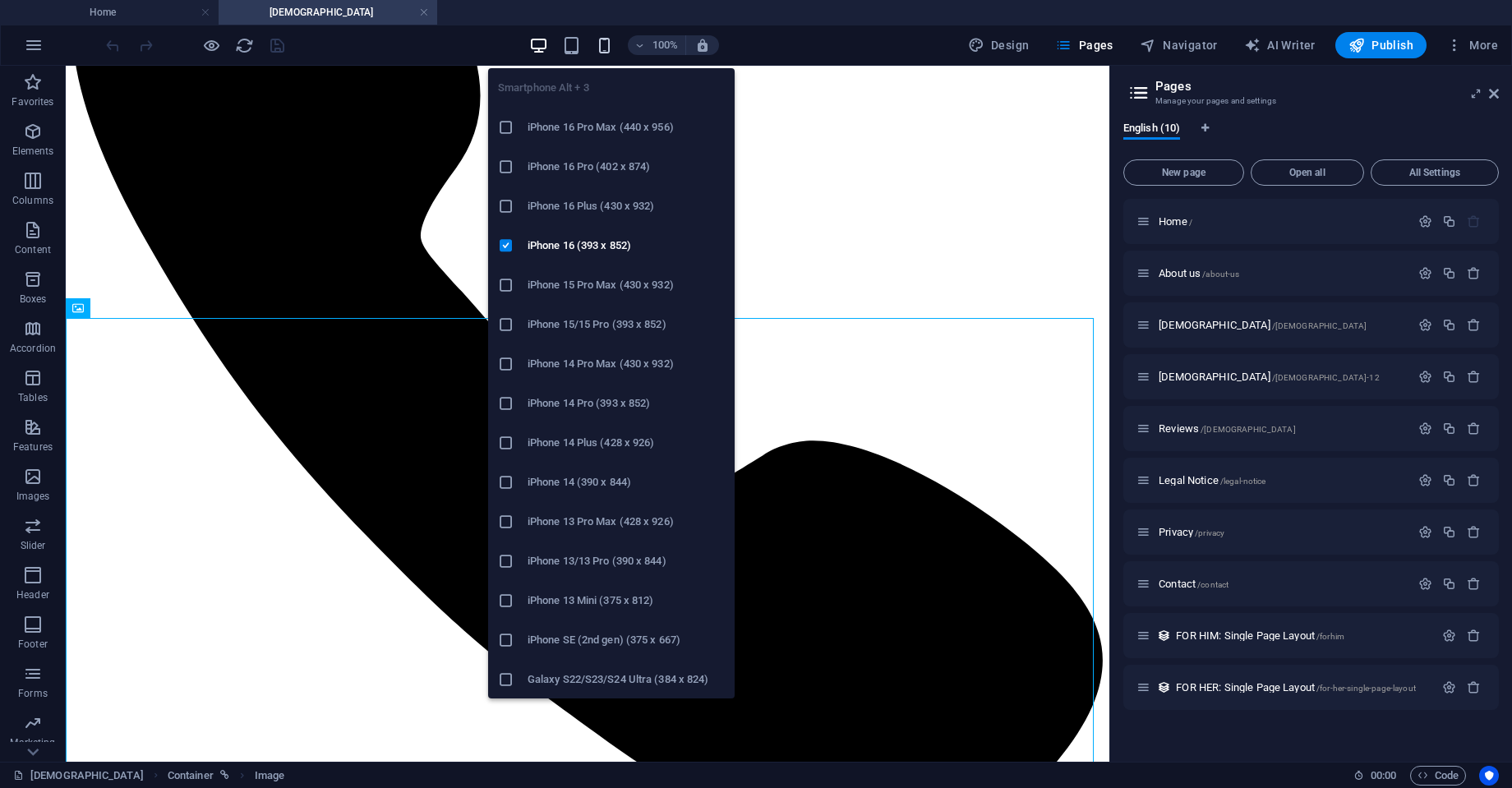
click at [611, 41] on icon "button" at bounding box center [605, 46] width 19 height 19
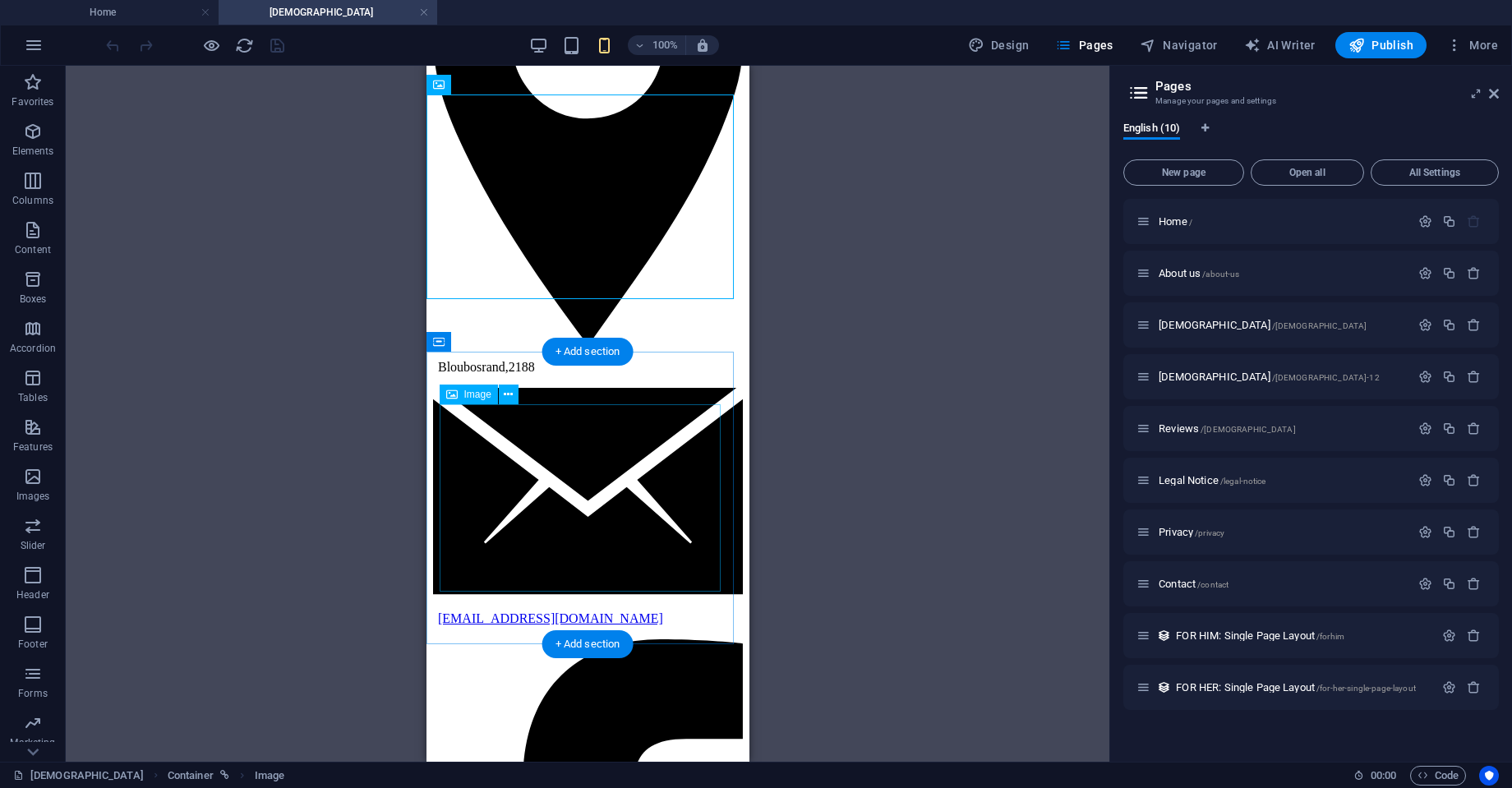
scroll to position [425, 0]
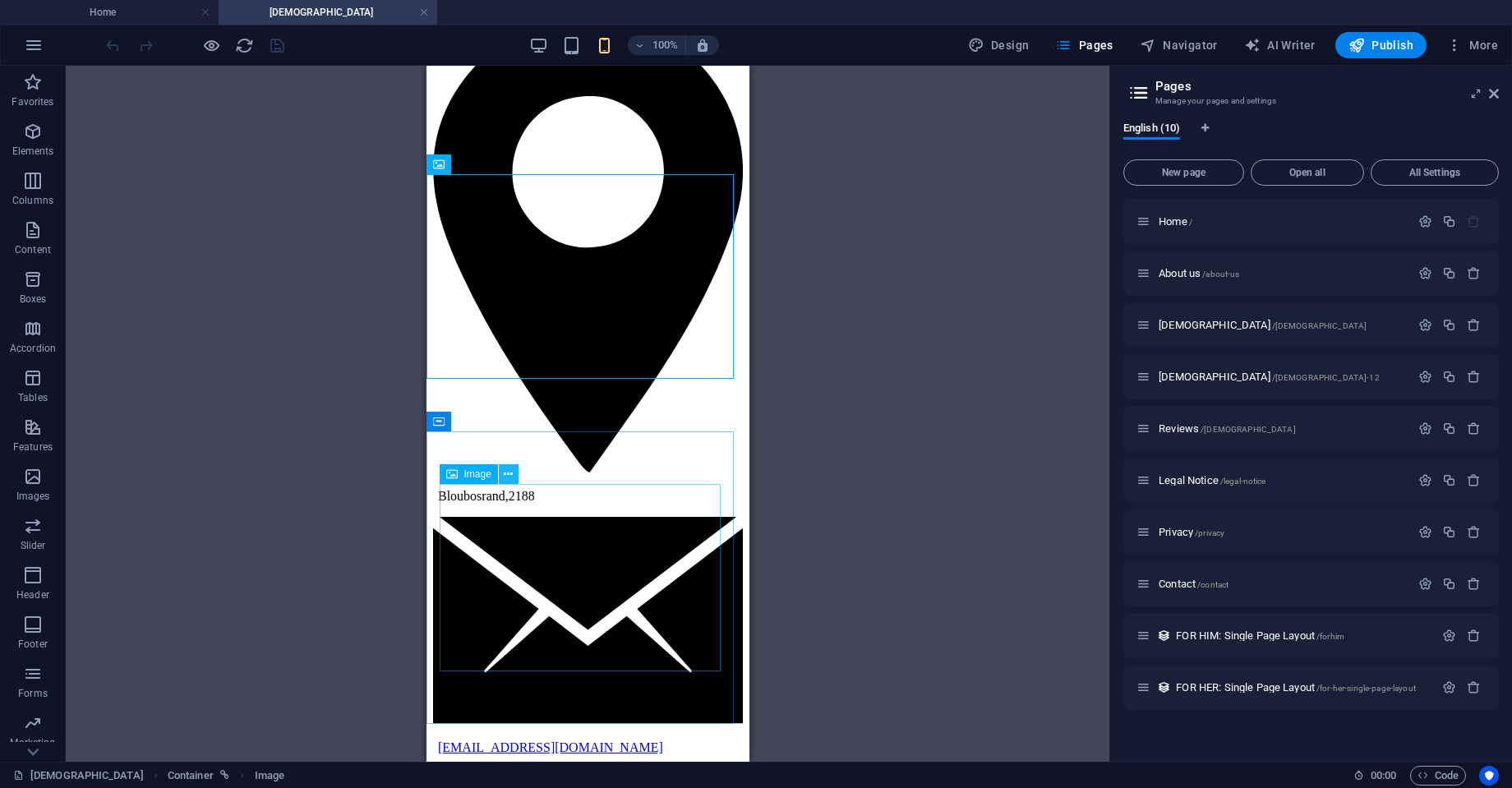
click at [509, 476] on icon at bounding box center [507, 475] width 9 height 17
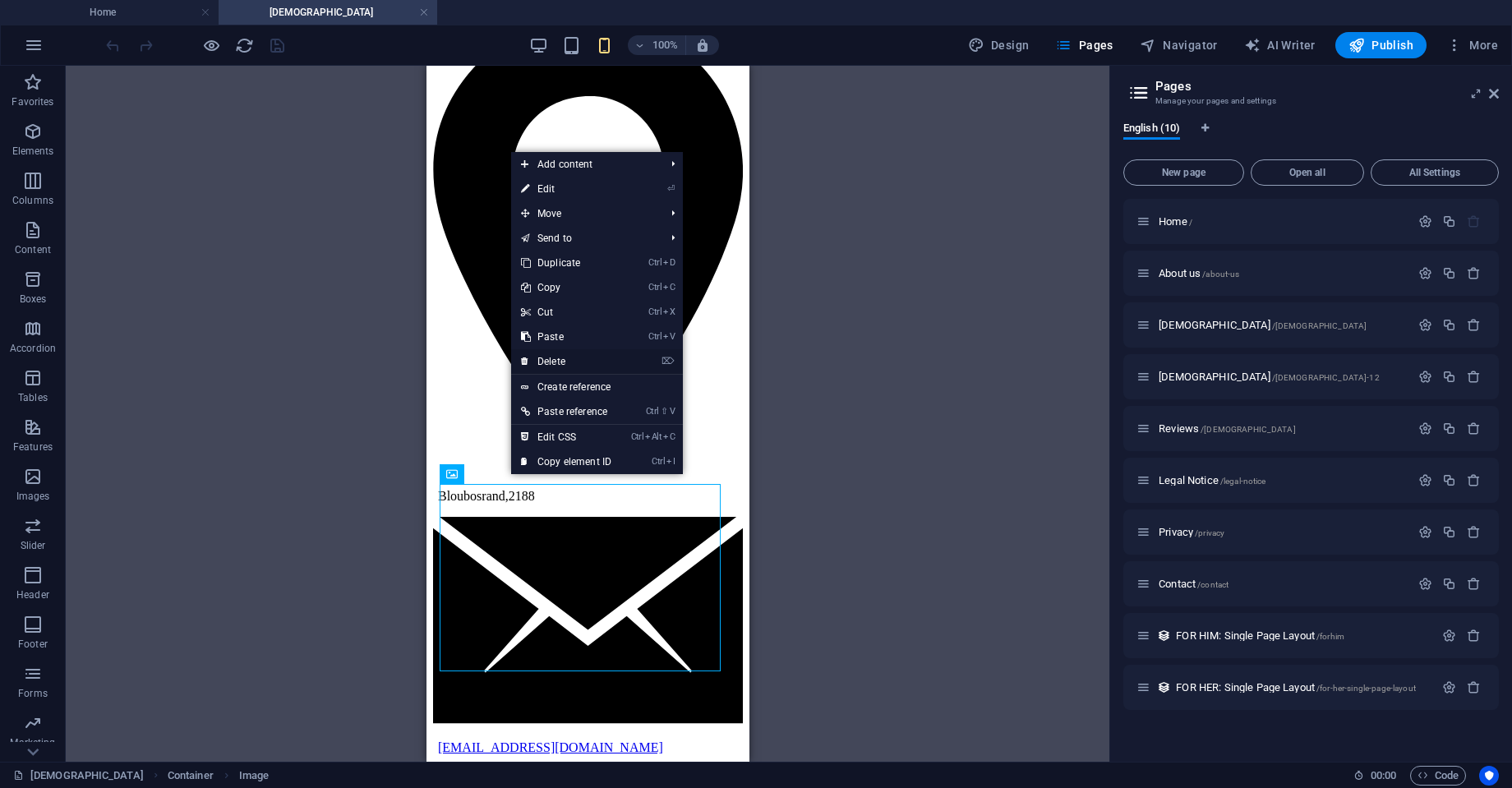
click at [558, 362] on link "⌦ Delete" at bounding box center [566, 362] width 110 height 25
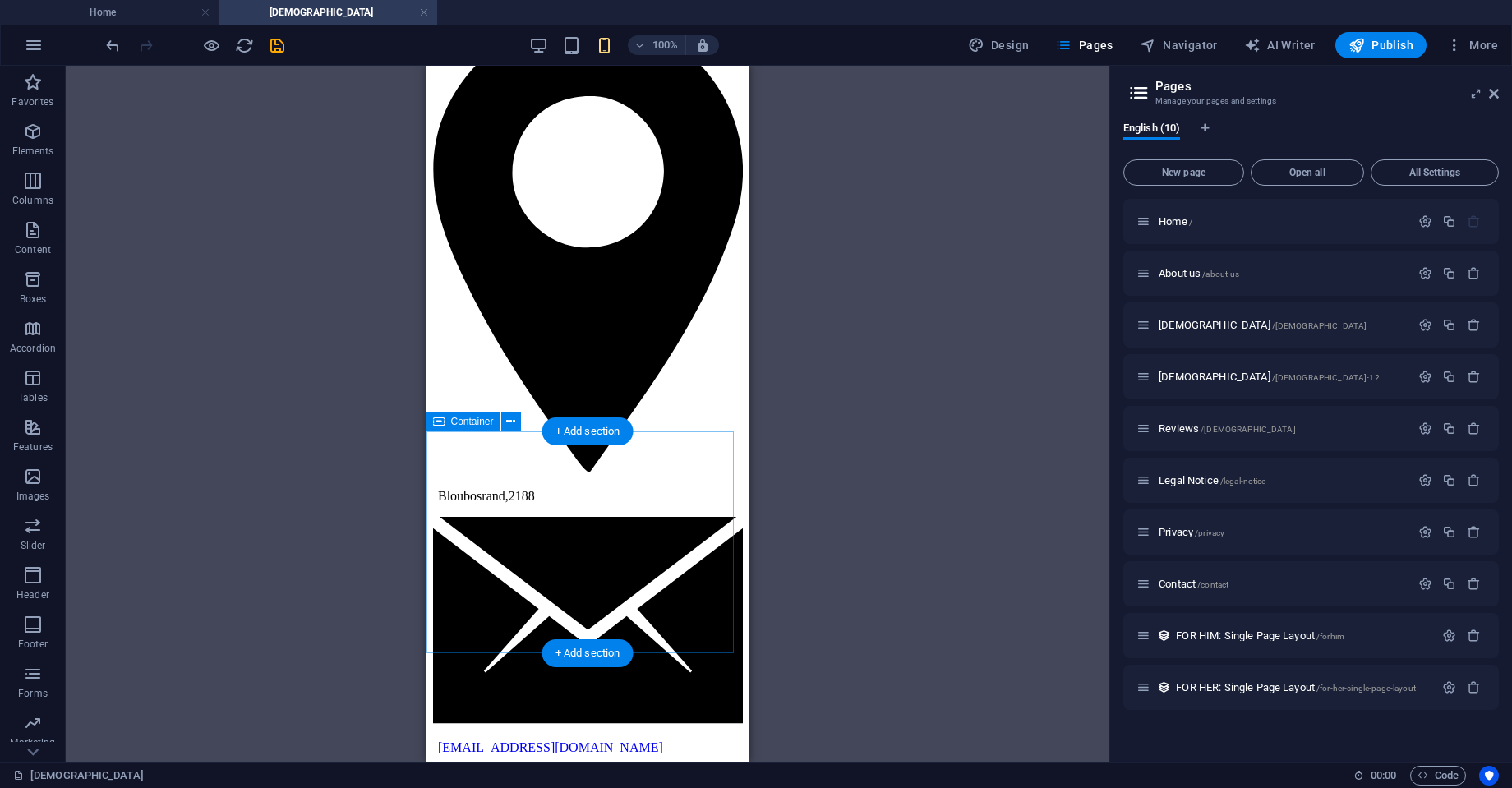
click at [508, 420] on icon at bounding box center [510, 422] width 9 height 17
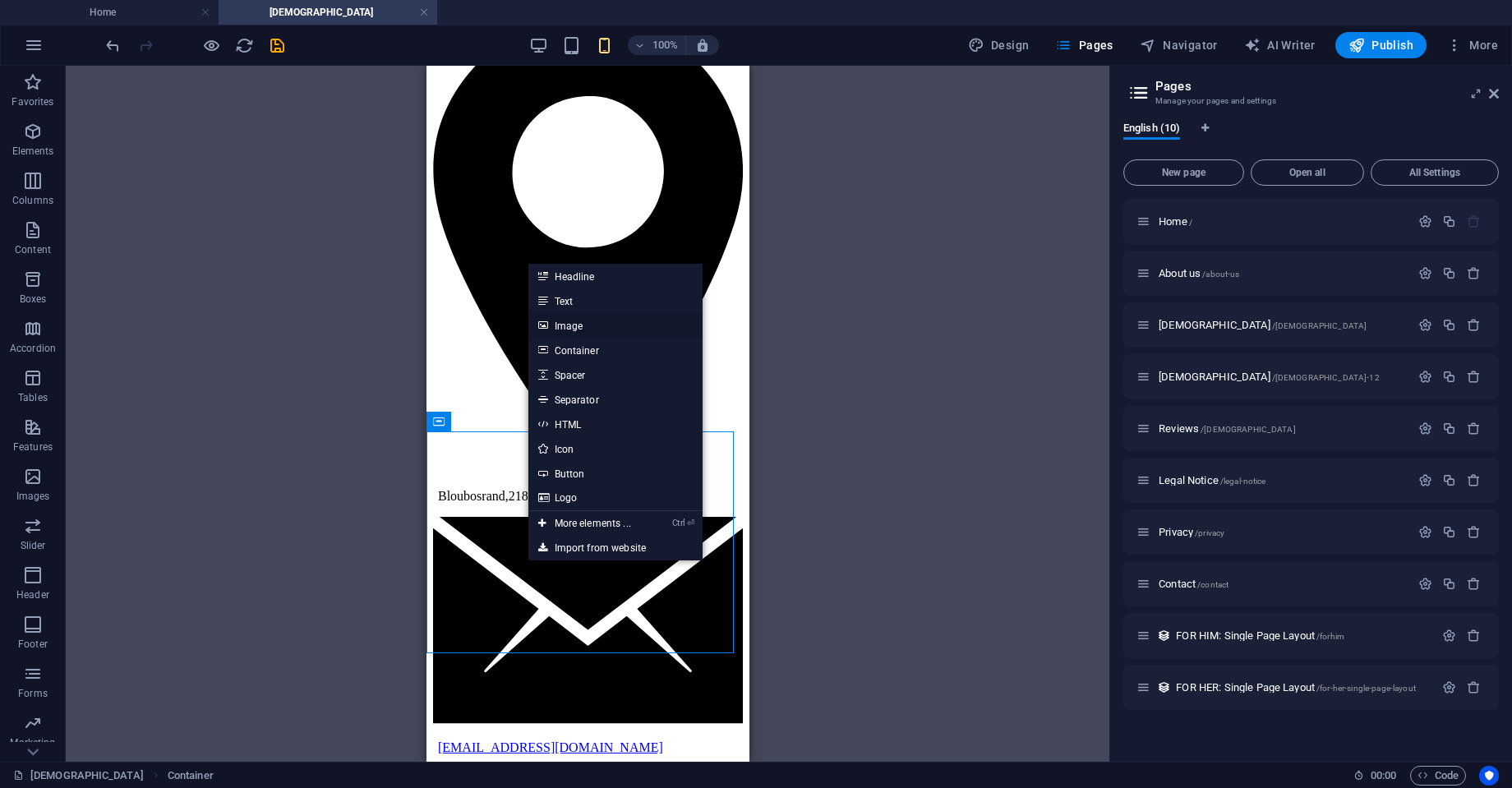
click at [568, 323] on link "Image" at bounding box center [615, 325] width 175 height 25
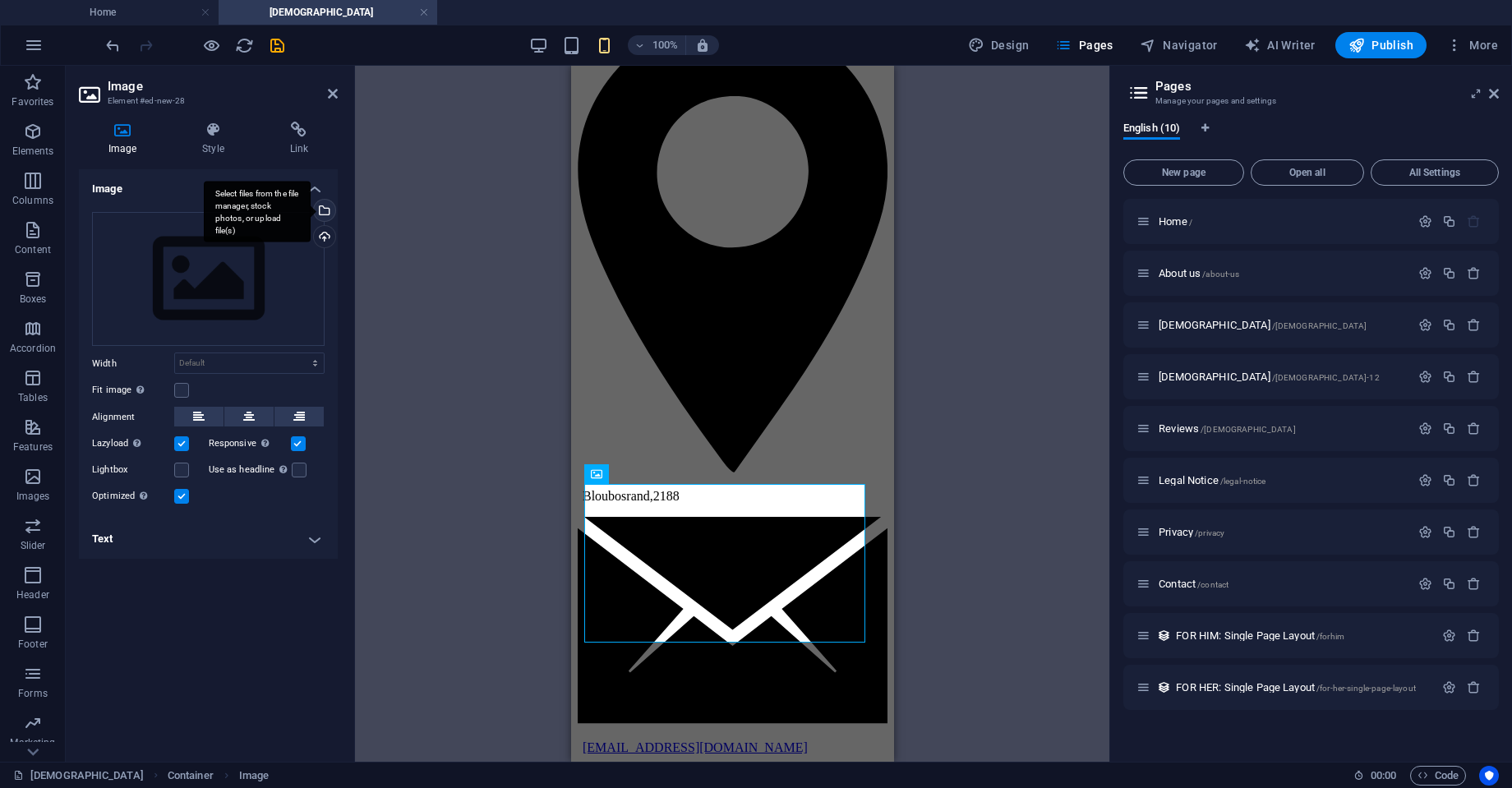
click at [327, 207] on div "Select files from the file manager, stock photos, or upload file(s)" at bounding box center [323, 212] width 25 height 25
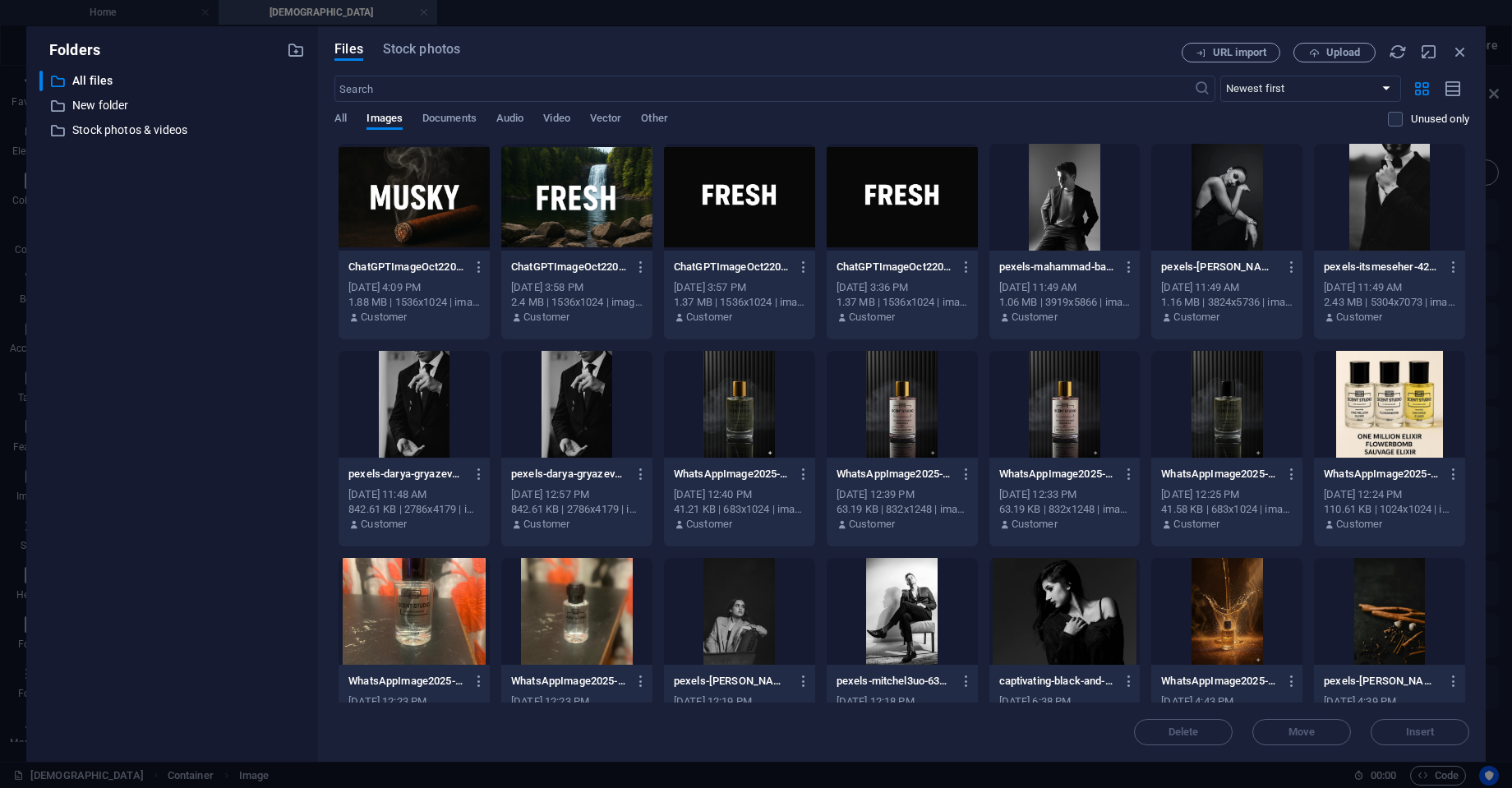
click at [425, 196] on div at bounding box center [414, 197] width 152 height 107
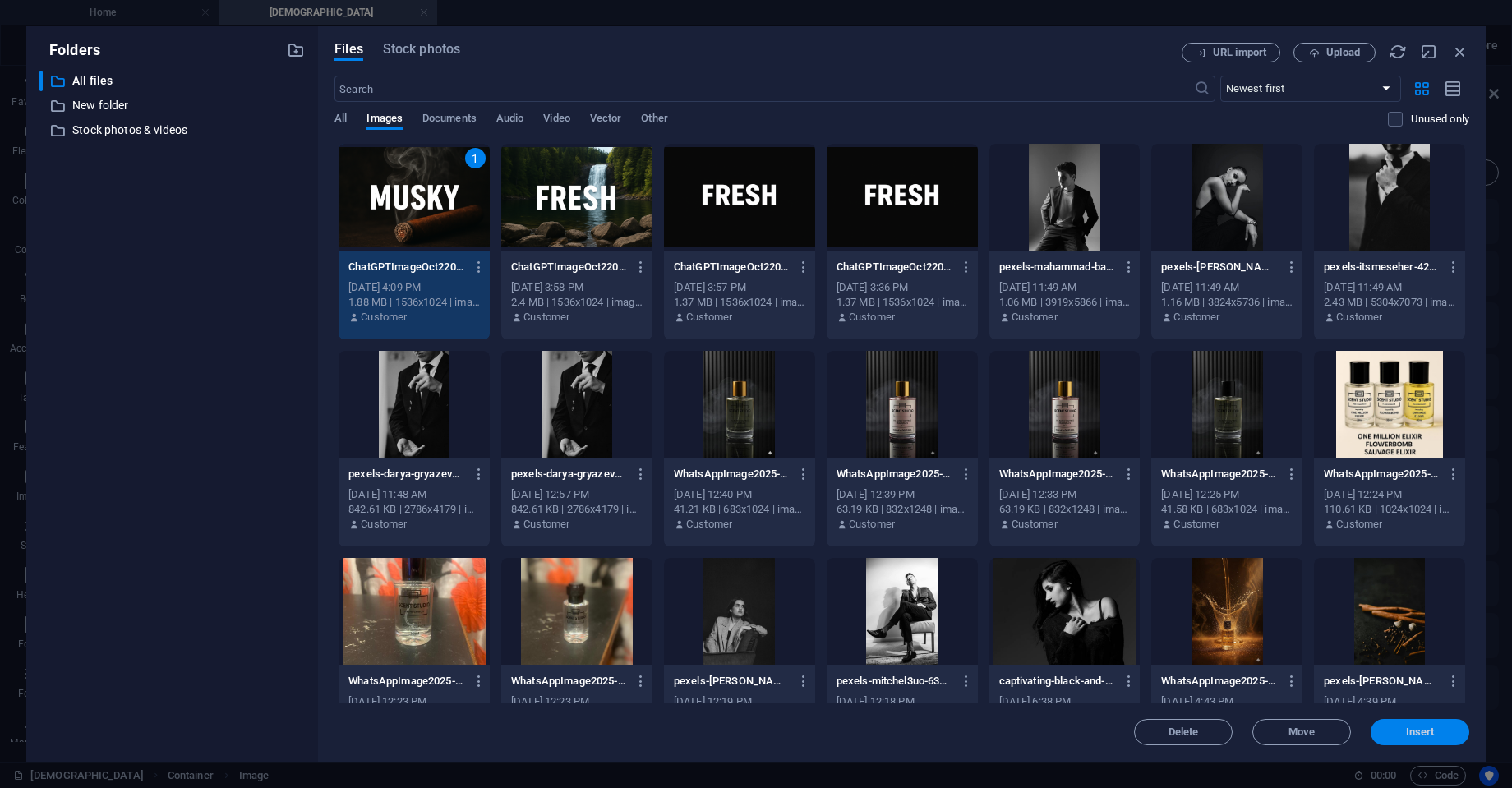
click at [1423, 731] on span "Insert" at bounding box center [1420, 733] width 29 height 10
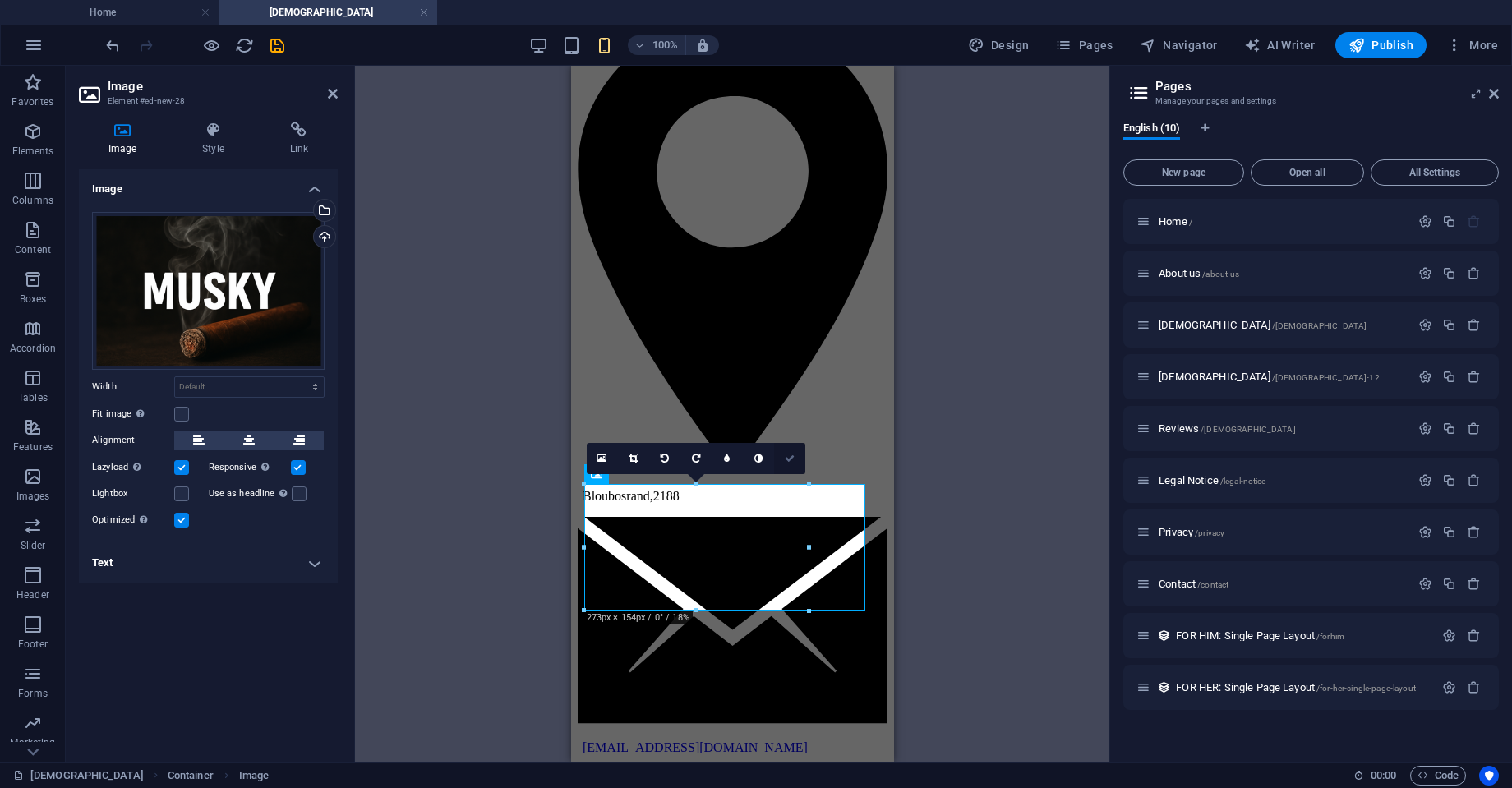
click at [790, 462] on icon at bounding box center [790, 459] width 10 height 10
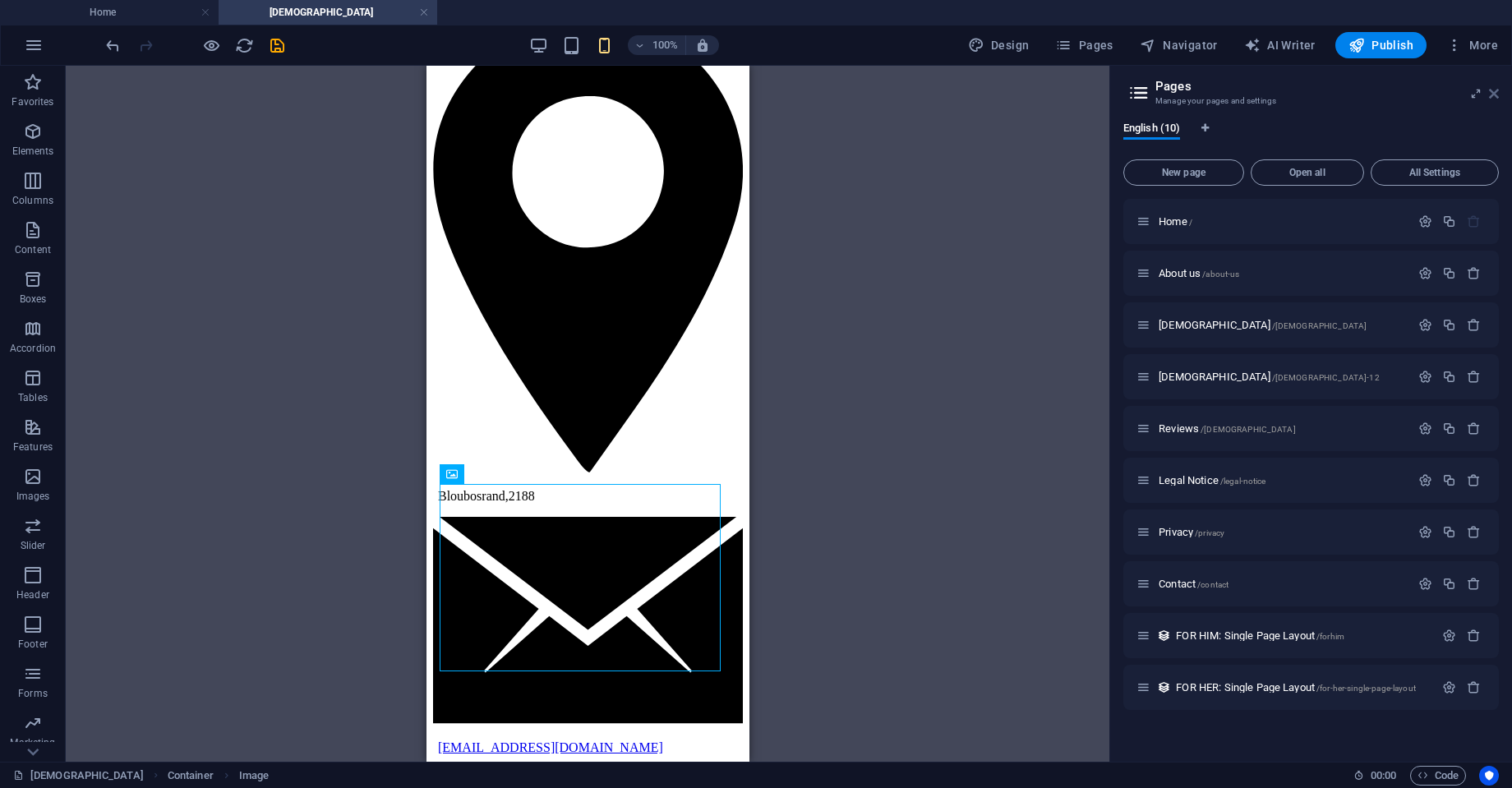
click at [1493, 91] on icon at bounding box center [1494, 93] width 10 height 13
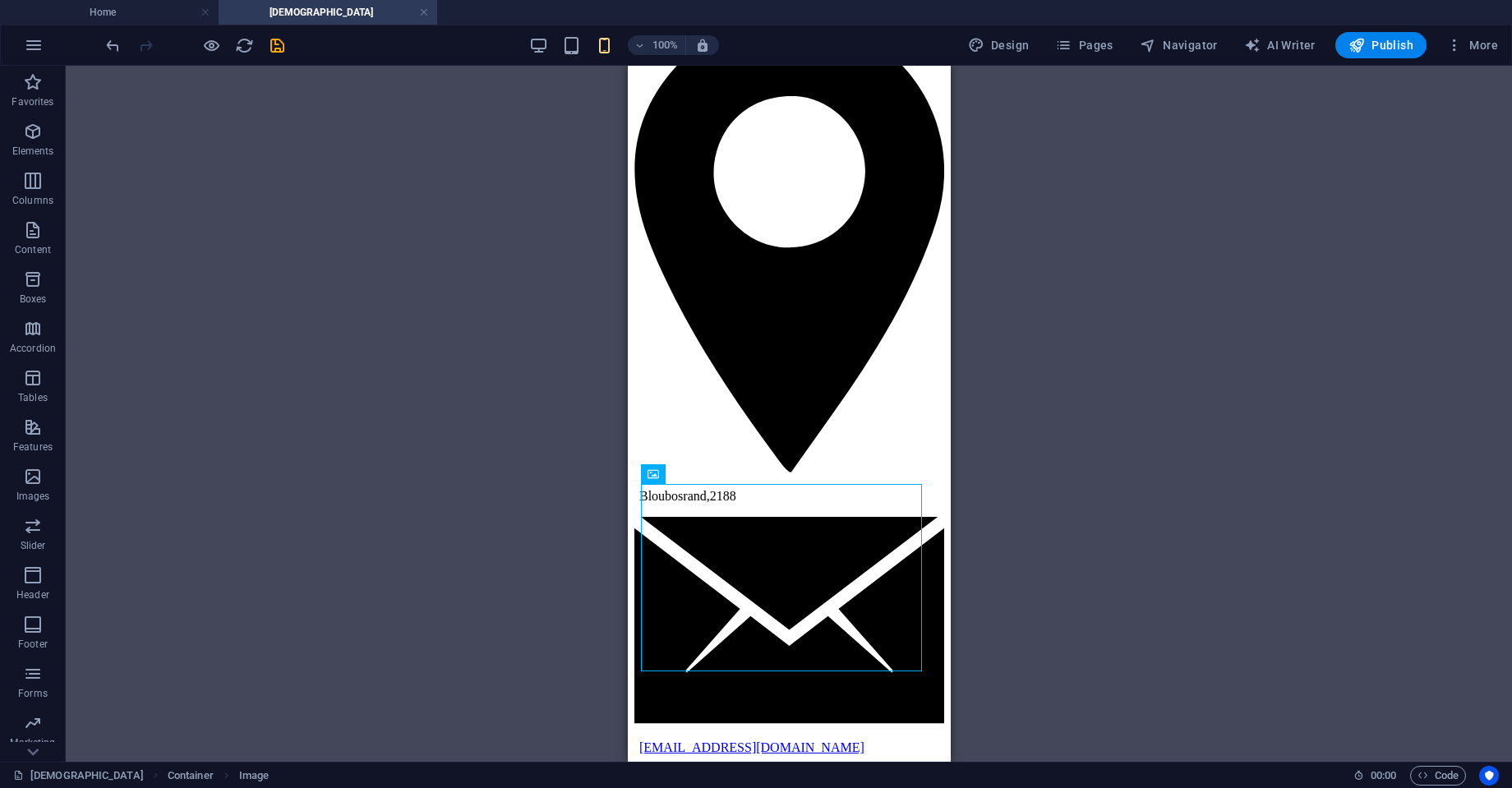
click at [1051, 334] on div "H1 Banner Container Container Image Container Image Container Placeholder Image" at bounding box center [789, 414] width 1446 height 696
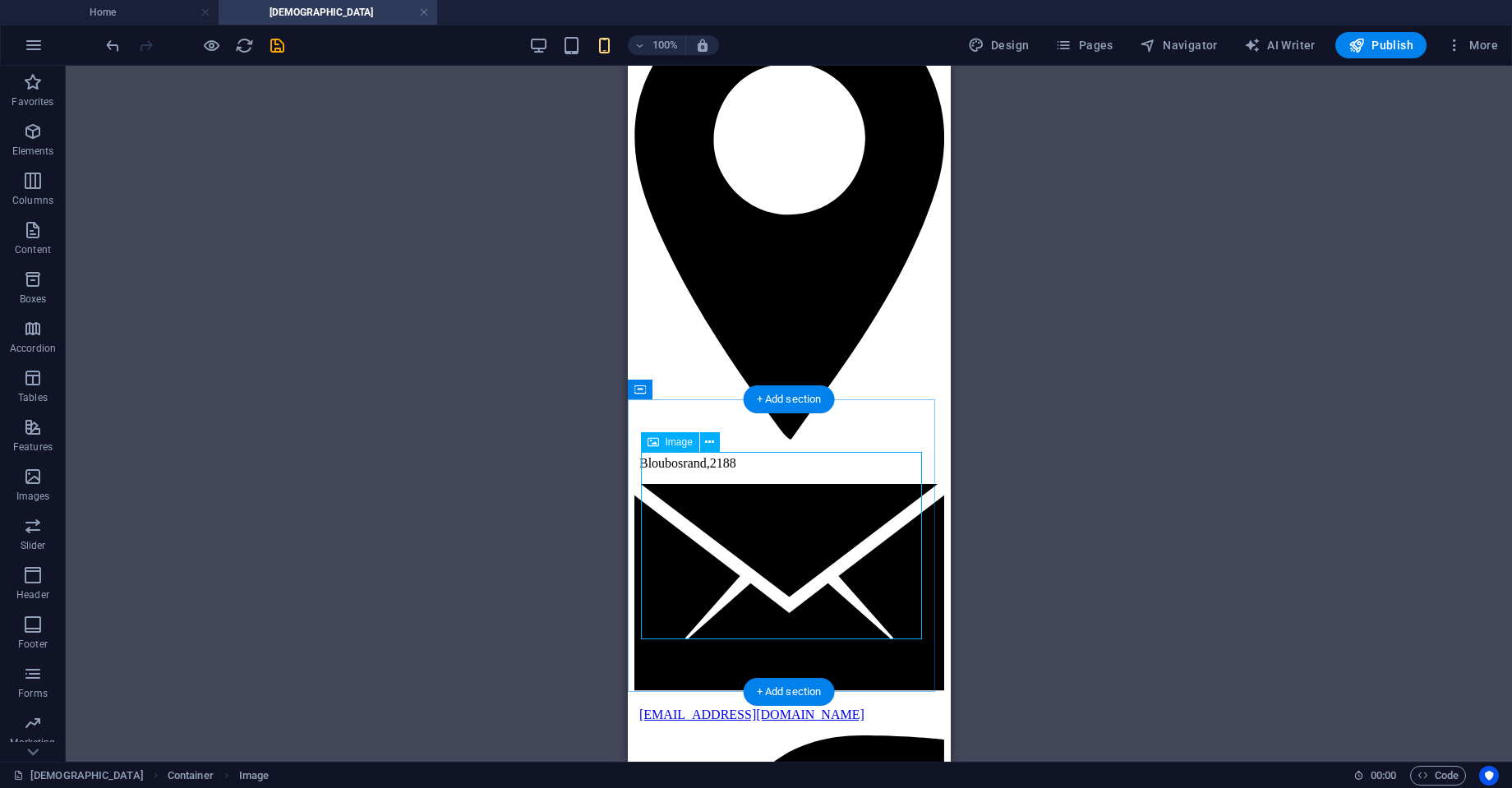
scroll to position [460, 0]
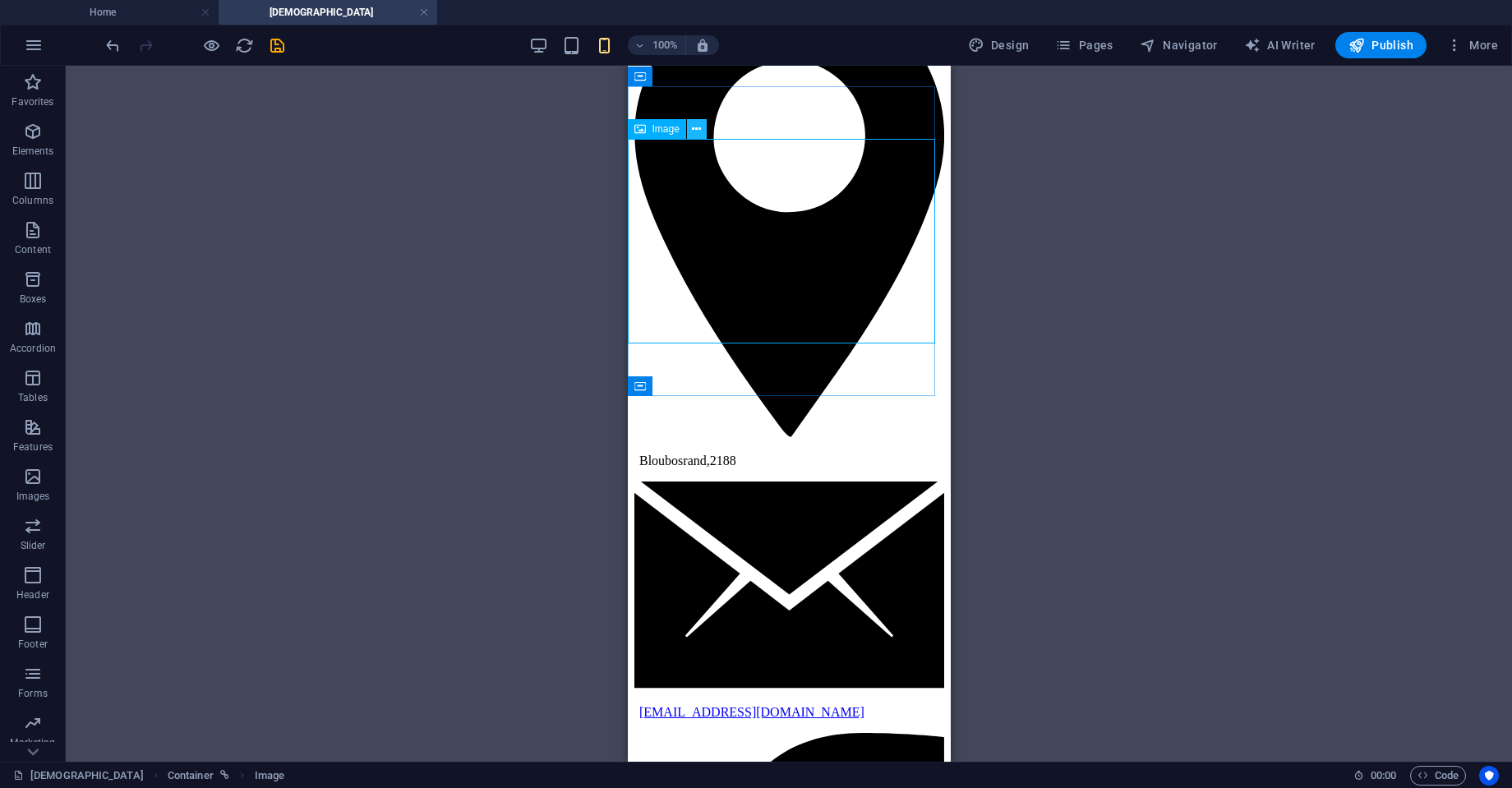
click at [698, 130] on icon at bounding box center [695, 130] width 9 height 17
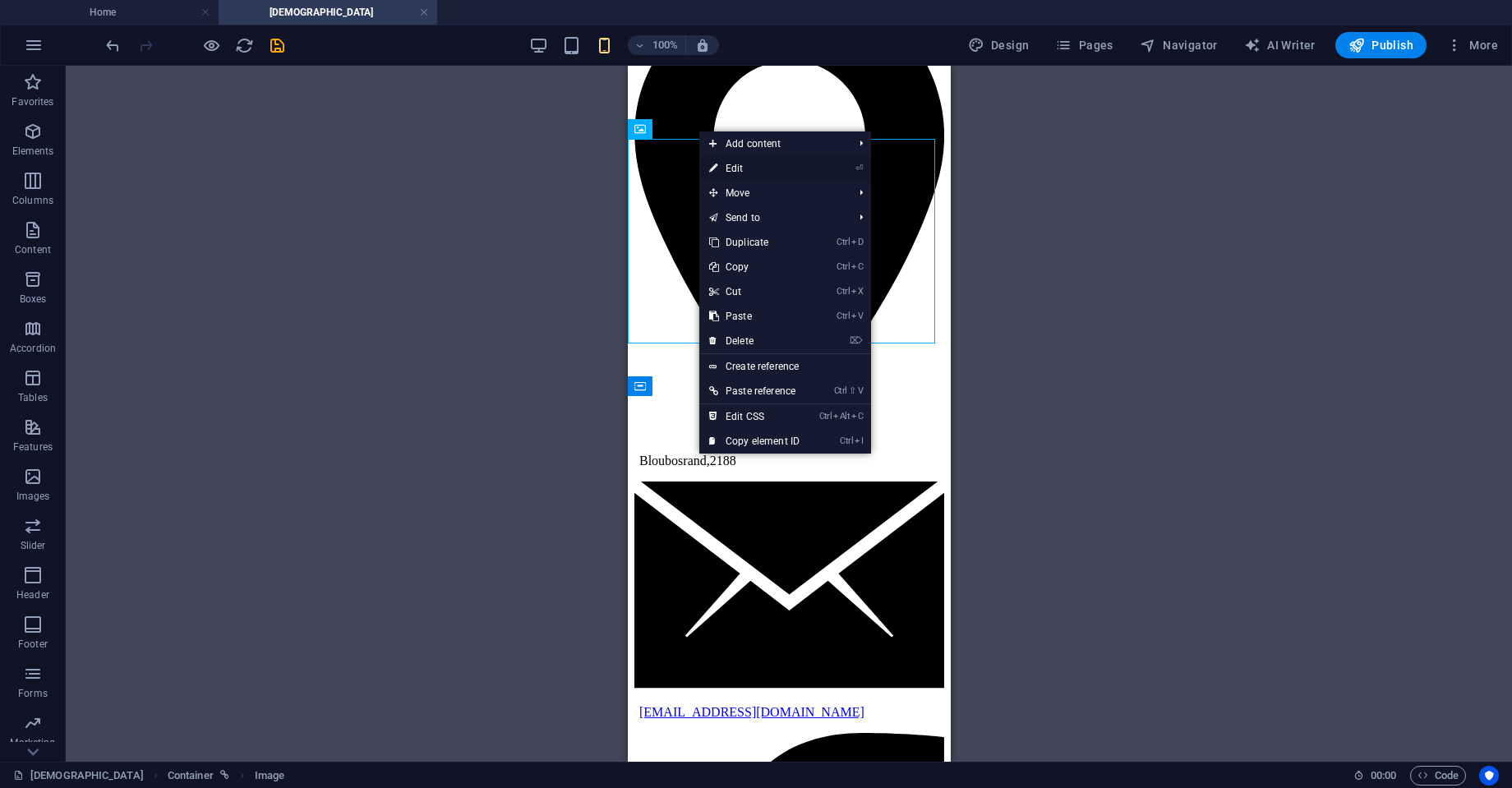
click at [734, 173] on link "⏎ Edit" at bounding box center [754, 169] width 110 height 25
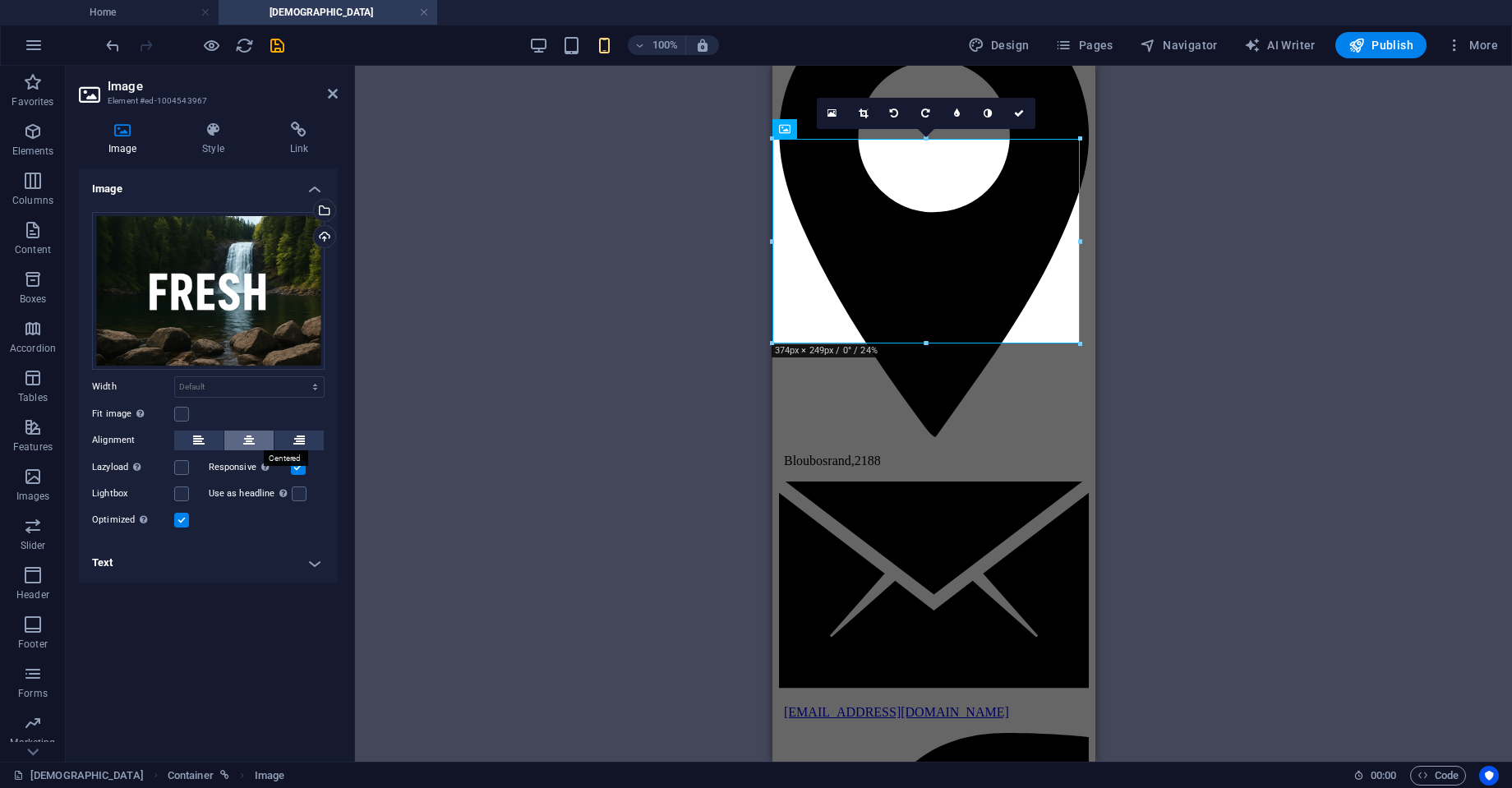
click at [252, 440] on icon at bounding box center [249, 440] width 11 height 20
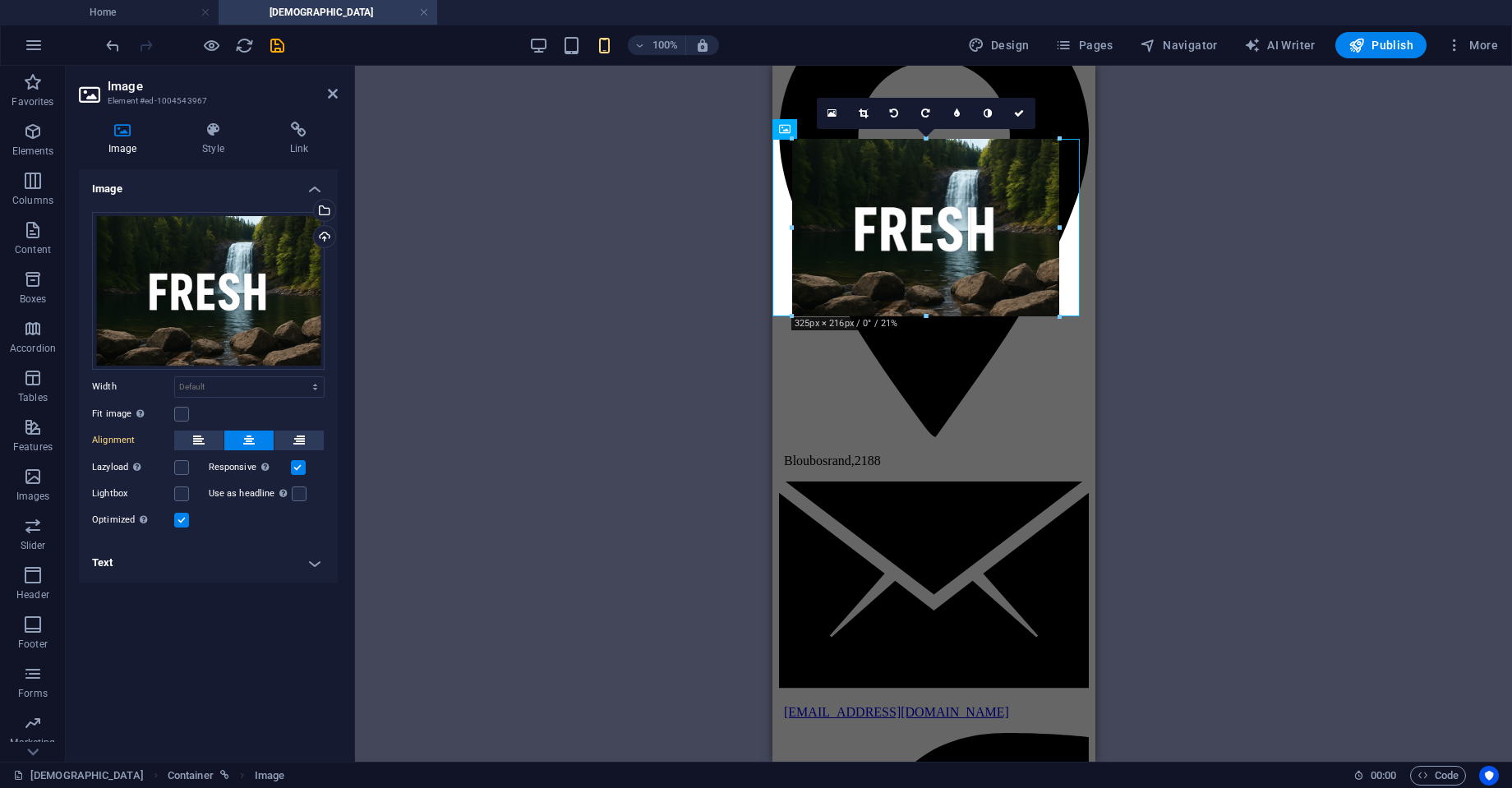
drag, startPoint x: 770, startPoint y: 238, endPoint x: 38, endPoint y: 170, distance: 735.2
type input "325"
select select "px"
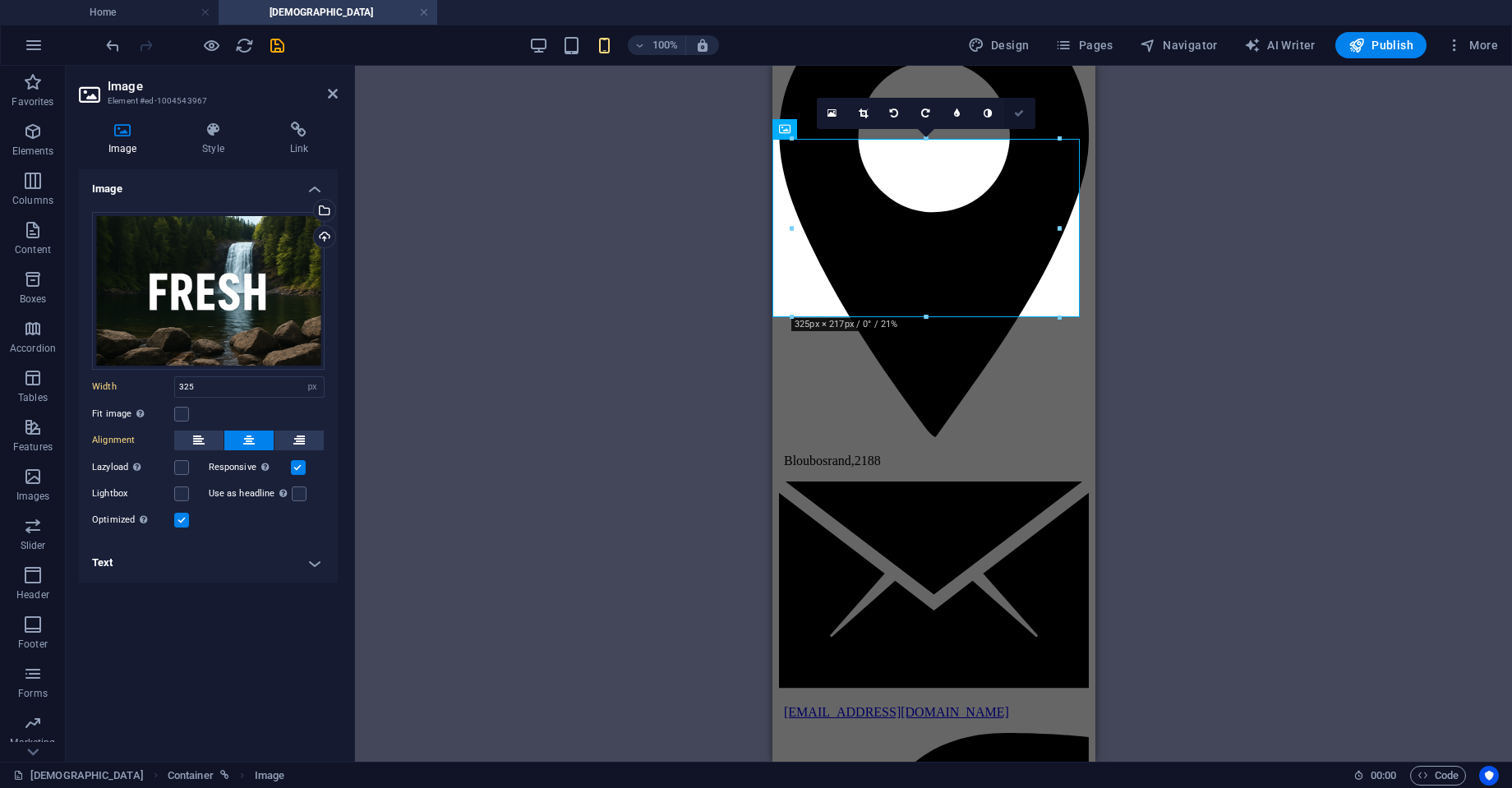
click at [1018, 114] on icon at bounding box center [1019, 114] width 10 height 10
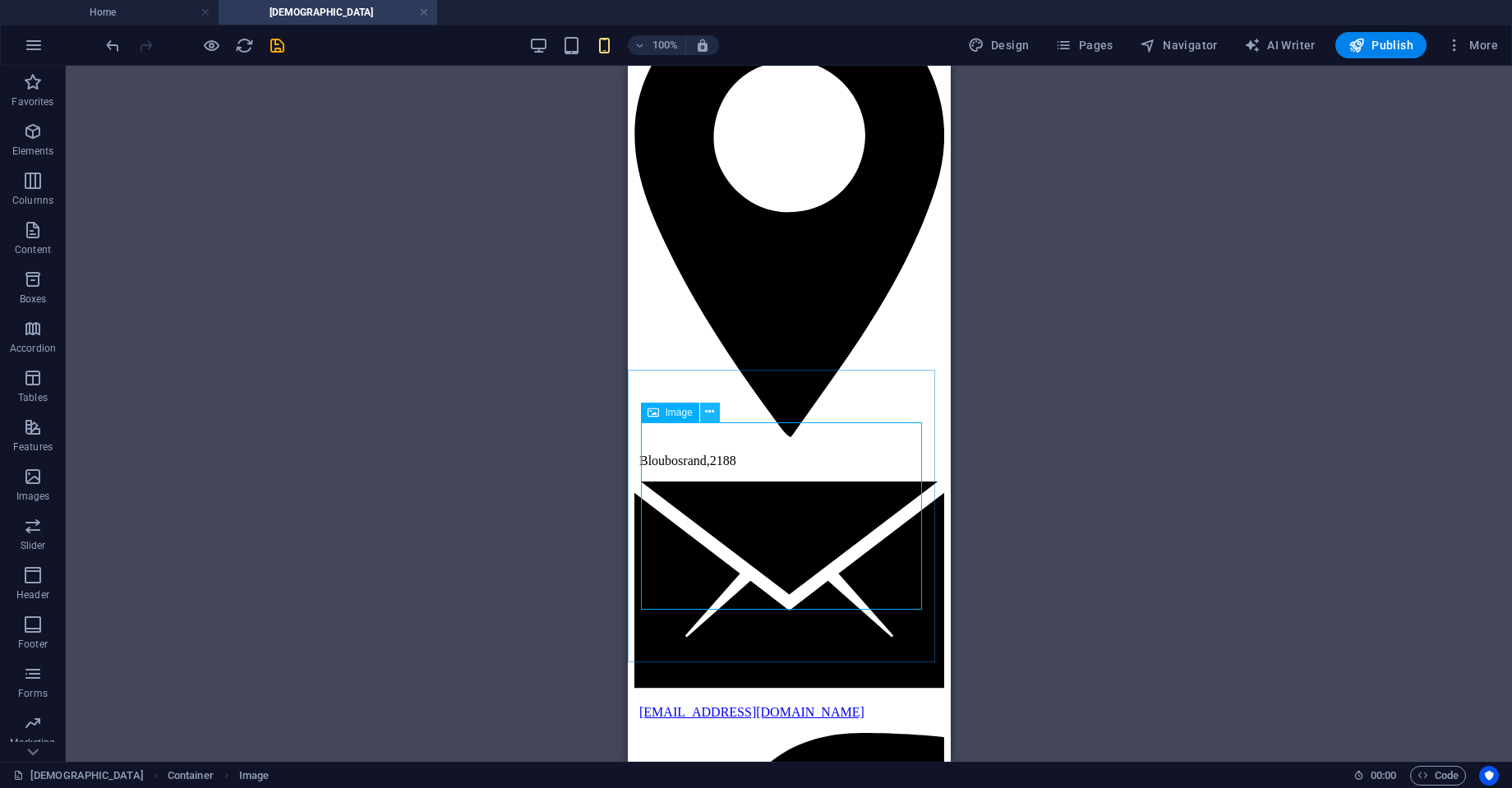
click at [712, 414] on icon at bounding box center [709, 412] width 9 height 17
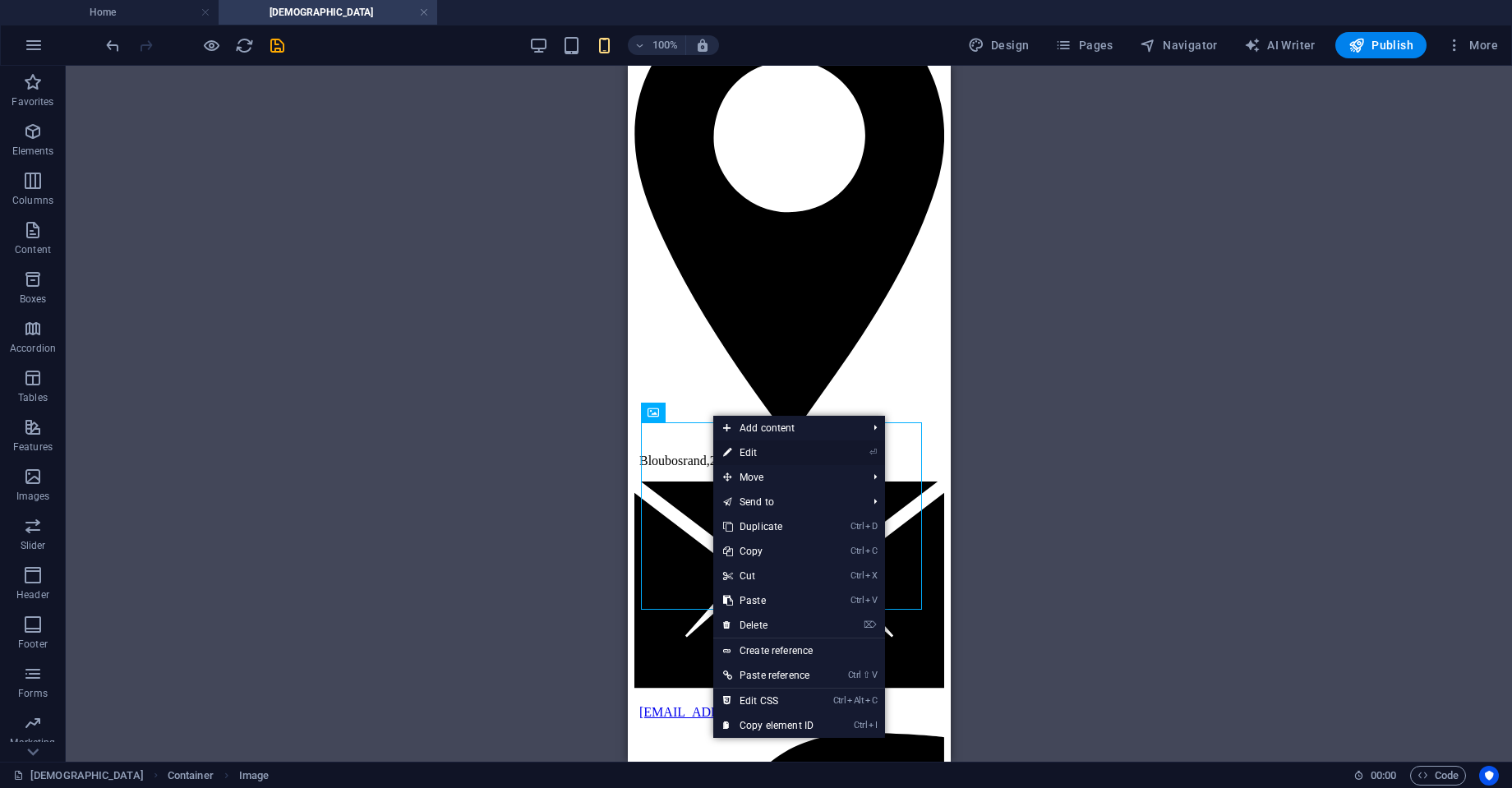
click at [828, 453] on li "⏎ Edit" at bounding box center [799, 453] width 172 height 25
click at [786, 455] on link "⏎ Edit" at bounding box center [768, 453] width 110 height 25
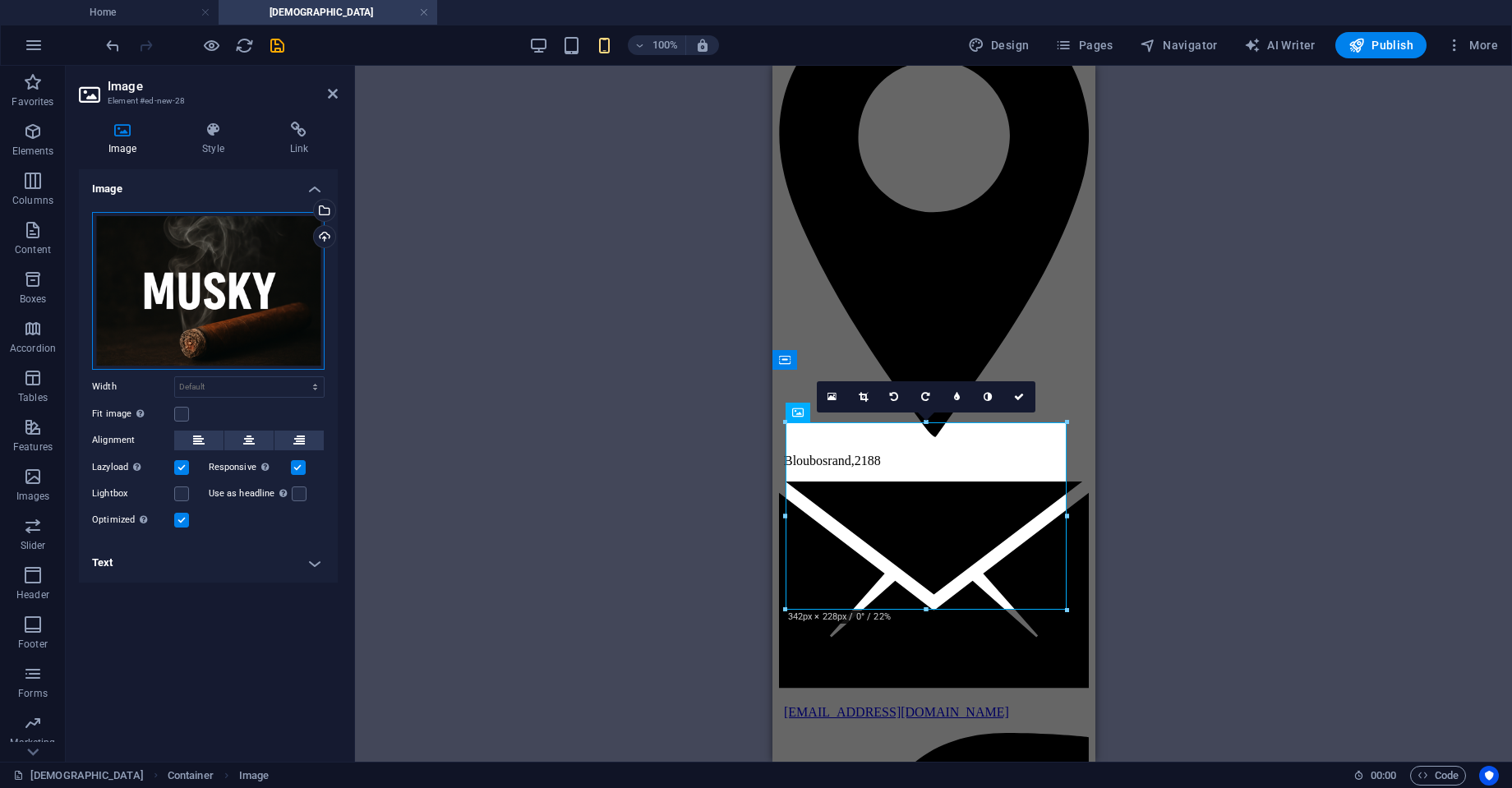
click at [197, 331] on div "Drag files here, click to choose files or select files from Files or our free s…" at bounding box center [209, 290] width 233 height 157
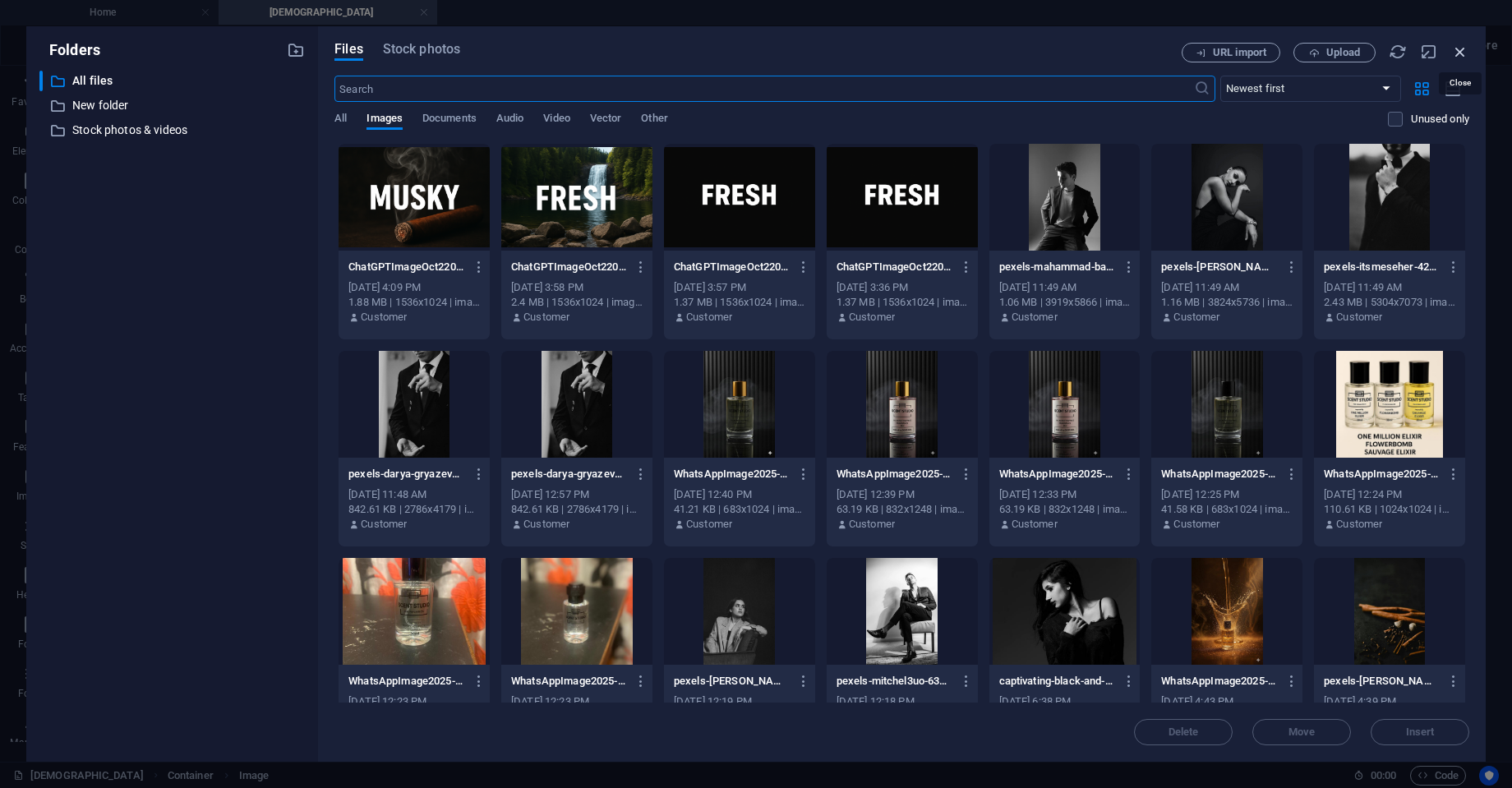
click at [1459, 49] on icon "button" at bounding box center [1460, 52] width 18 height 18
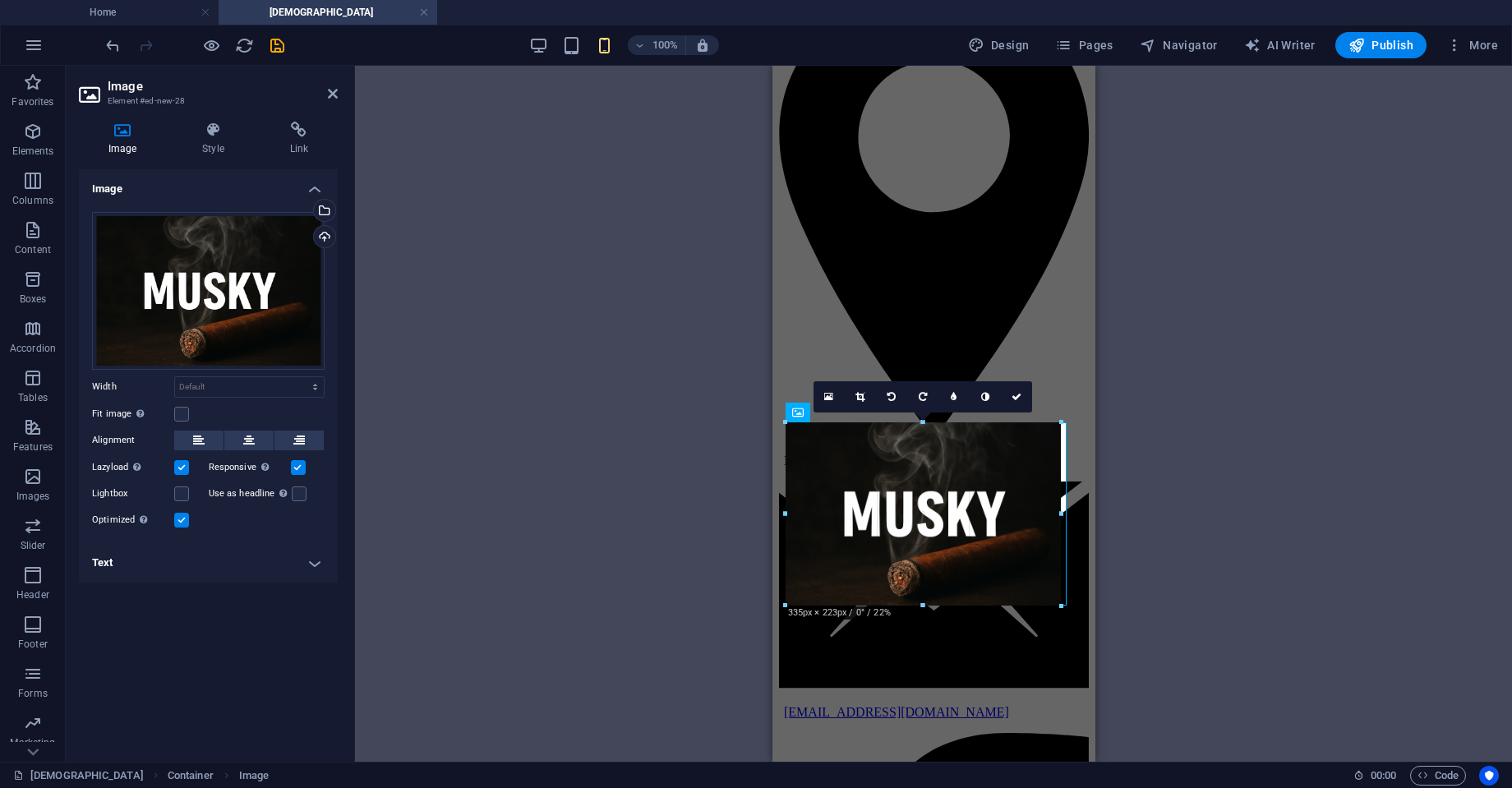
type input "335"
select select "px"
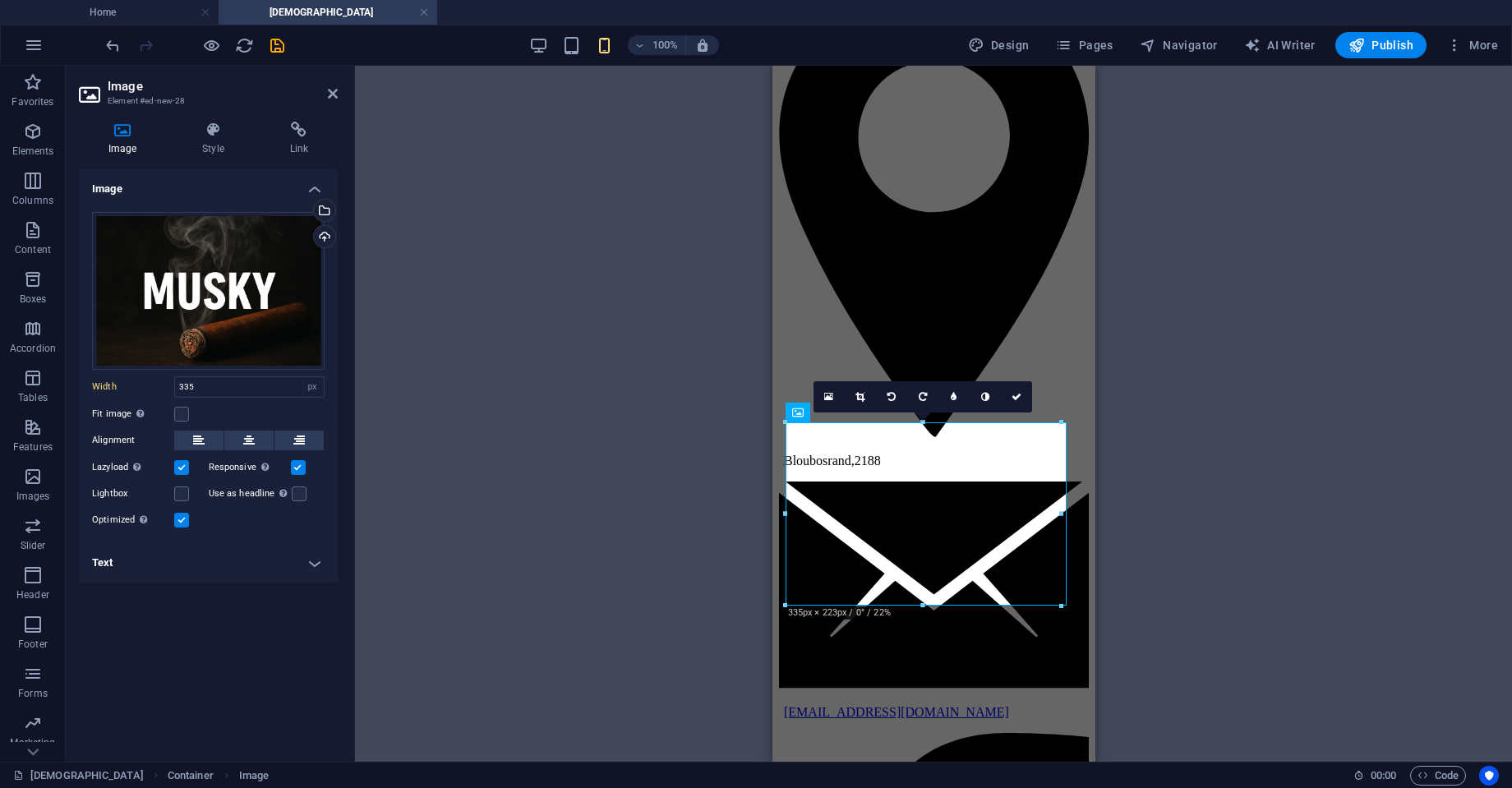
click at [1331, 478] on div "Drag here to replace the existing content. Press “Ctrl” if you want to create a…" at bounding box center [933, 414] width 1157 height 696
click at [1020, 401] on link at bounding box center [1016, 397] width 31 height 31
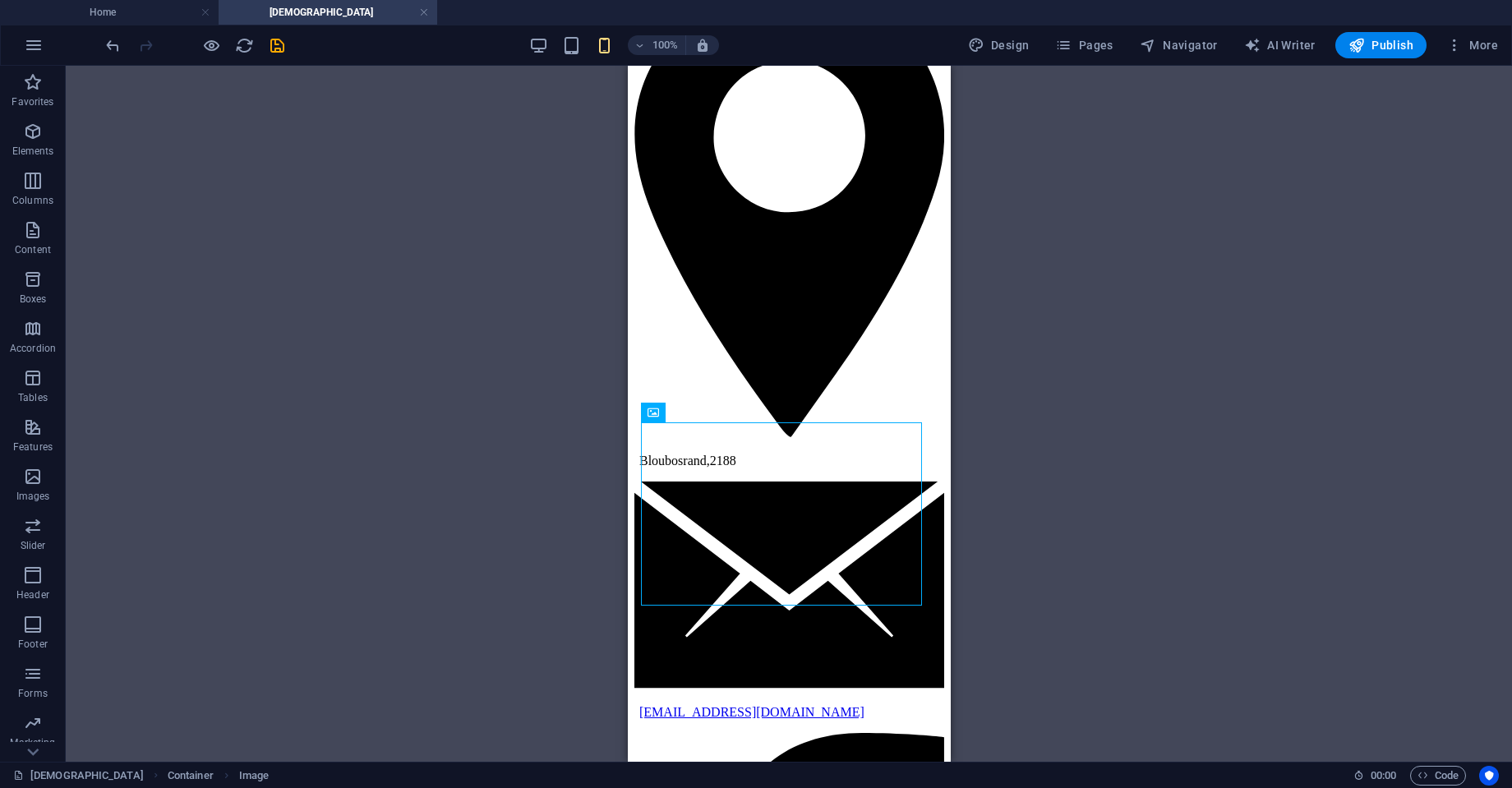
click at [1065, 430] on div "Drag here to replace the existing content. Press “Ctrl” if you want to create a…" at bounding box center [789, 414] width 1446 height 696
click at [1150, 308] on div "Drag here to replace the existing content. Press “Ctrl” if you want to create a…" at bounding box center [789, 414] width 1446 height 696
click at [534, 50] on icon "button" at bounding box center [539, 46] width 19 height 19
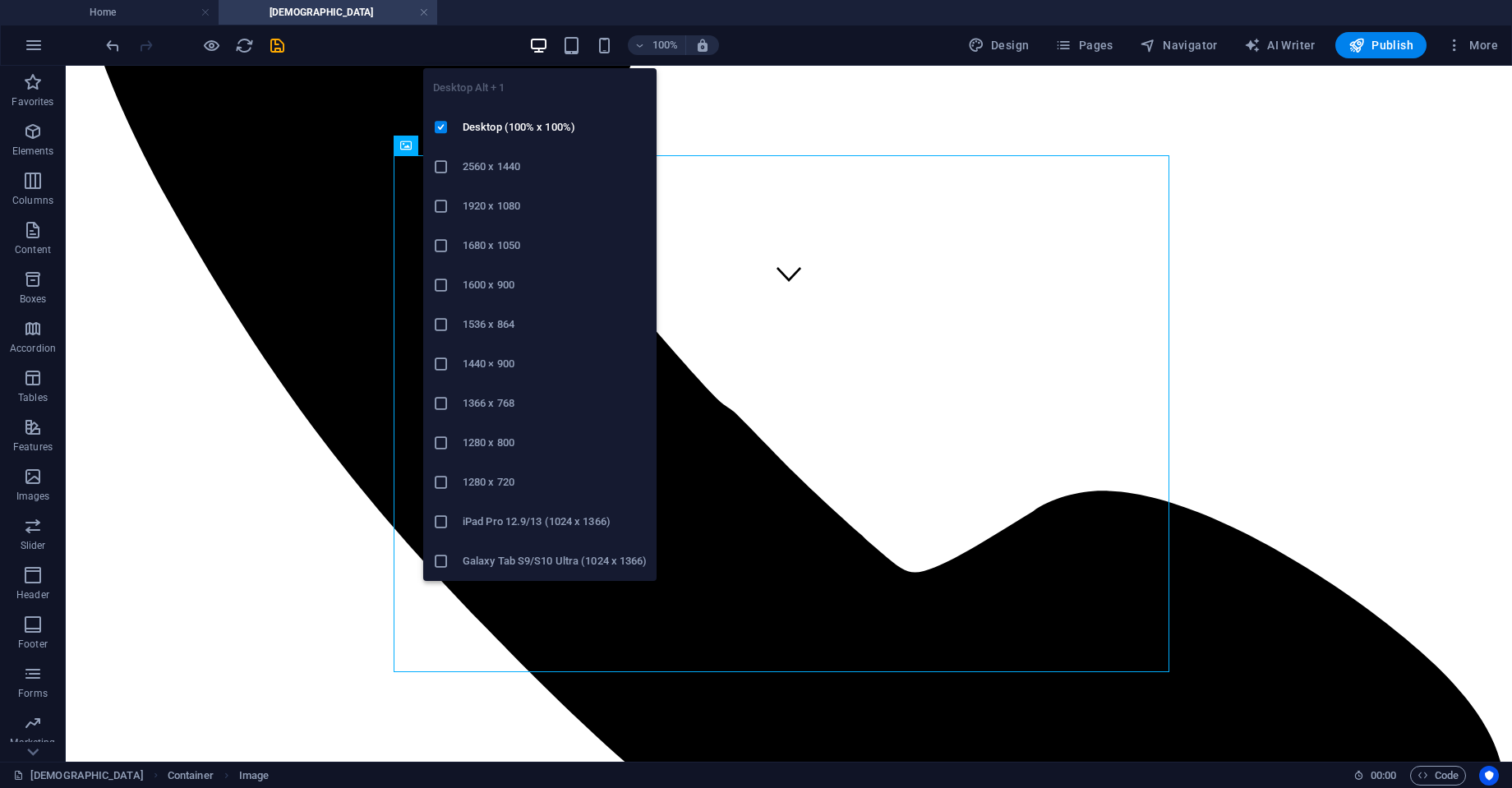
scroll to position [1500, 0]
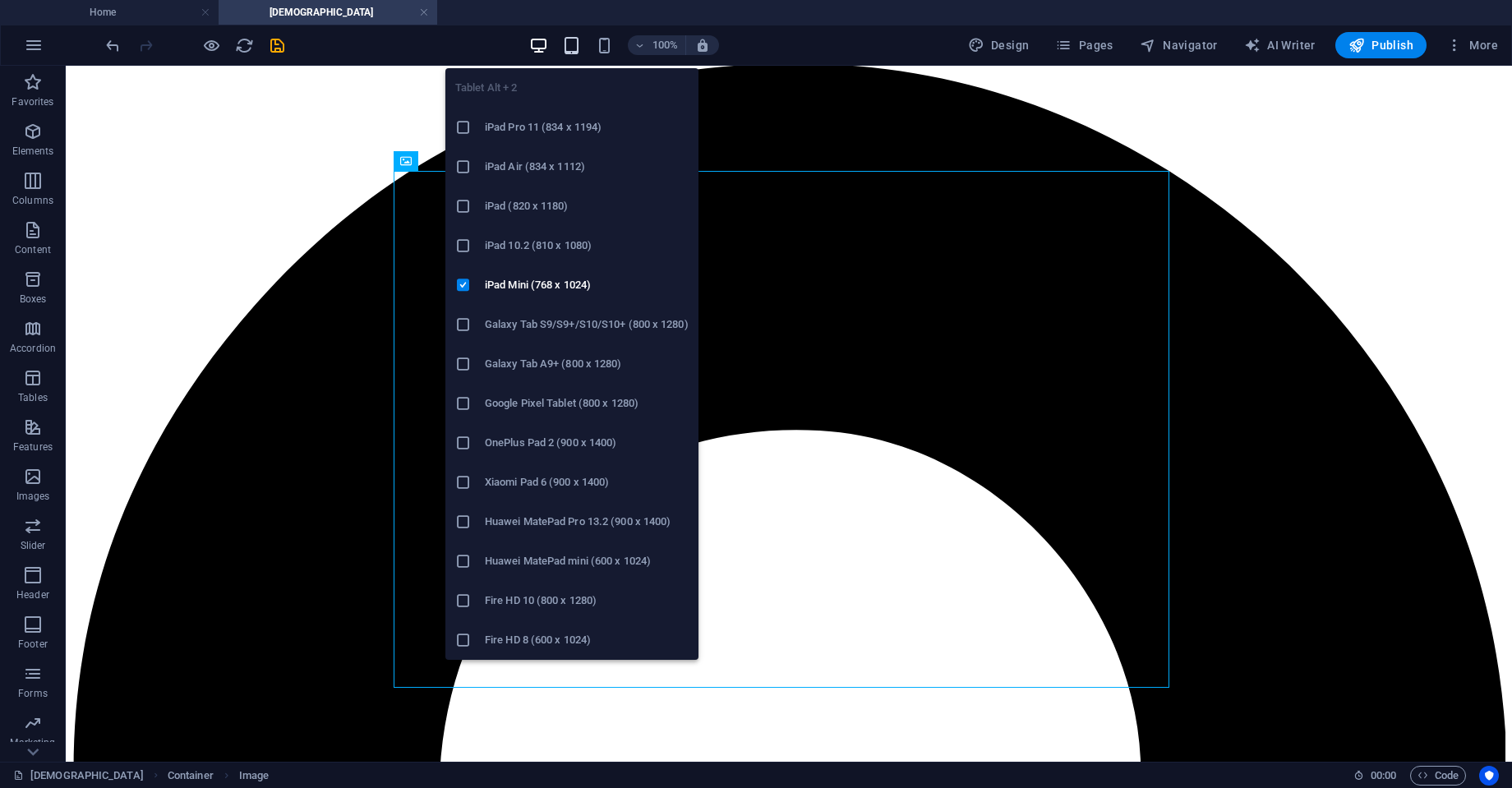
click at [573, 45] on icon "button" at bounding box center [571, 46] width 19 height 19
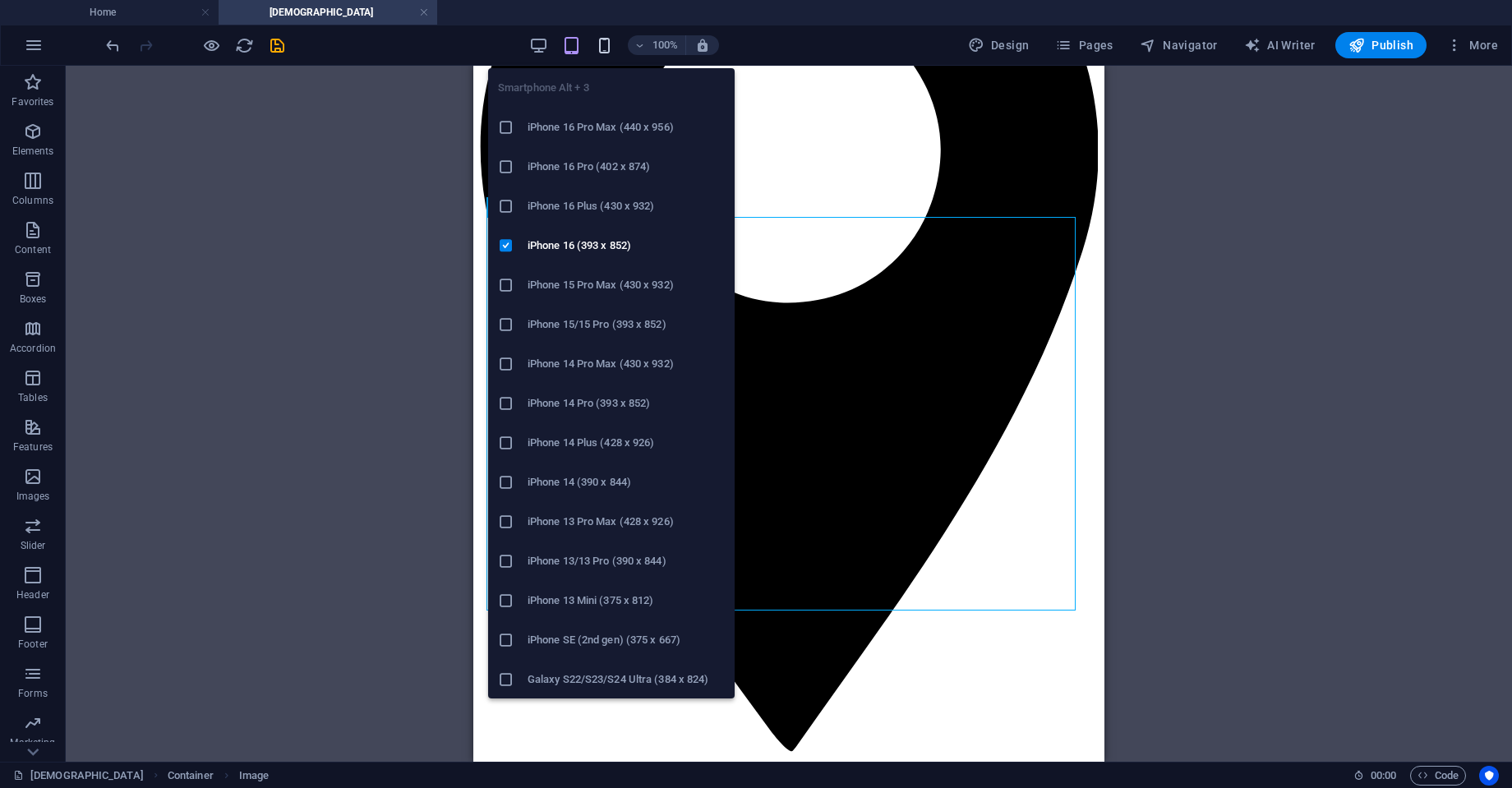
click at [606, 49] on icon "button" at bounding box center [605, 46] width 19 height 19
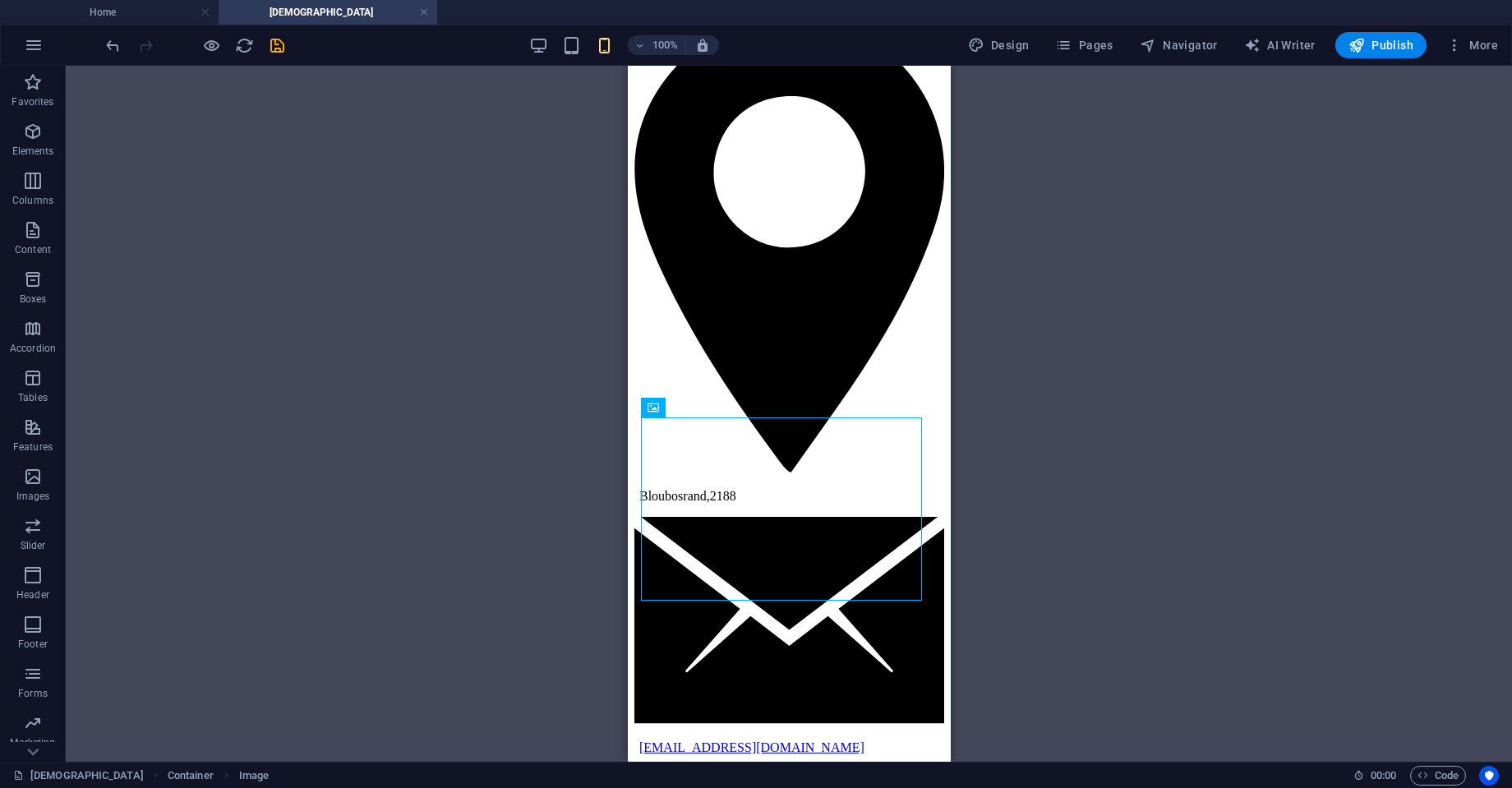
scroll to position [381, 0]
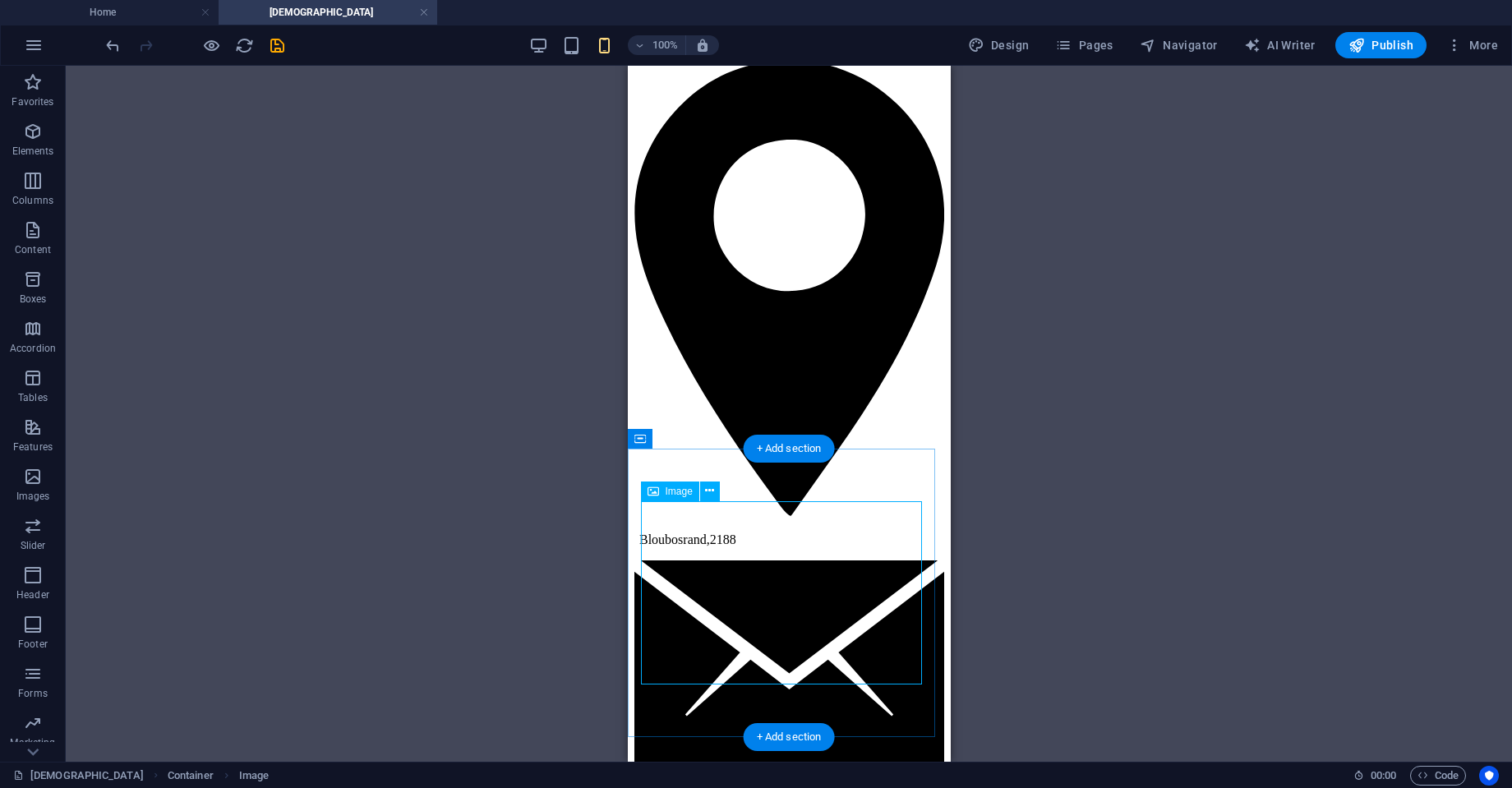
click at [279, 48] on icon "save" at bounding box center [278, 46] width 19 height 19
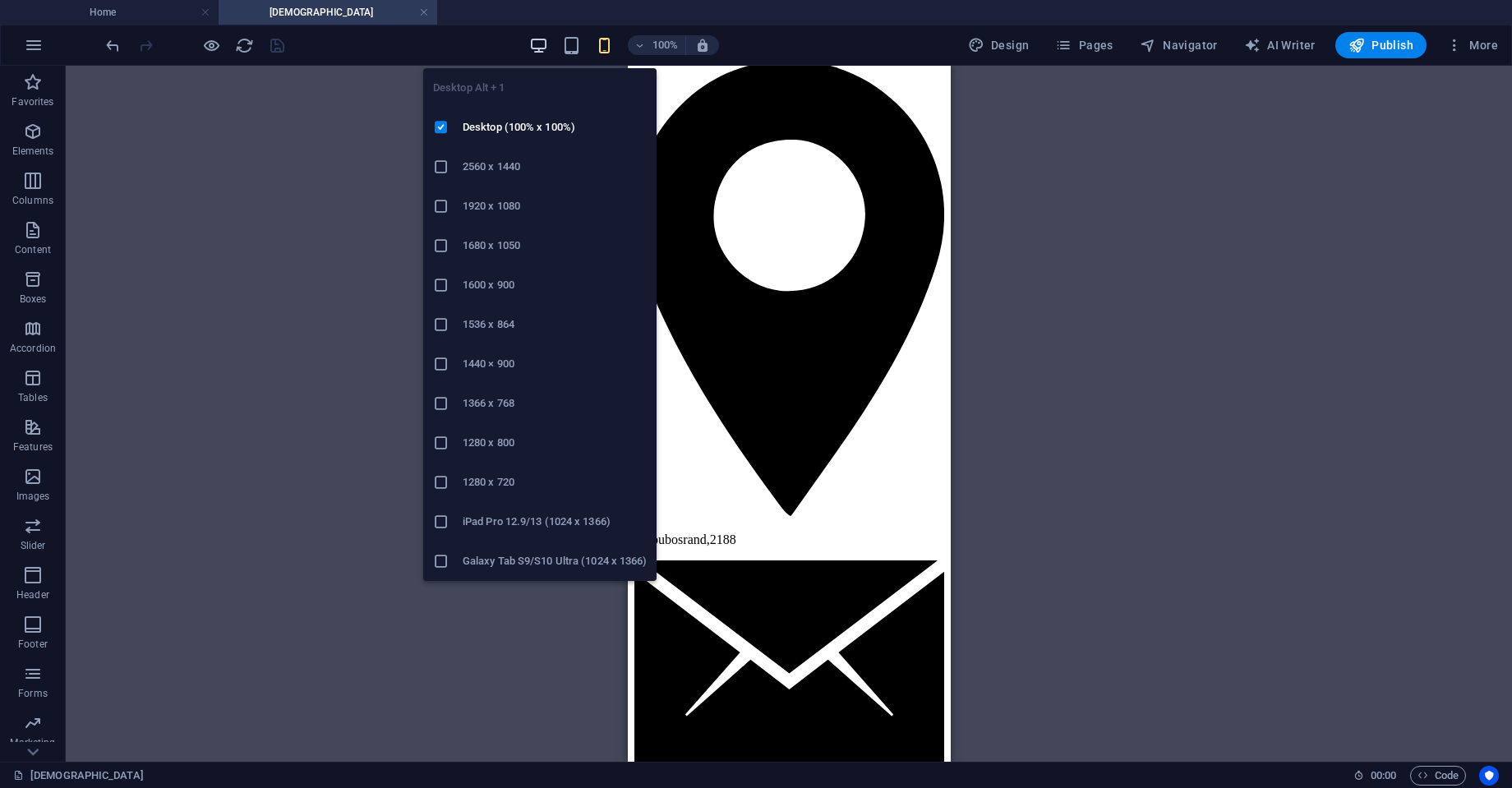
click at [533, 45] on icon "button" at bounding box center [539, 46] width 19 height 19
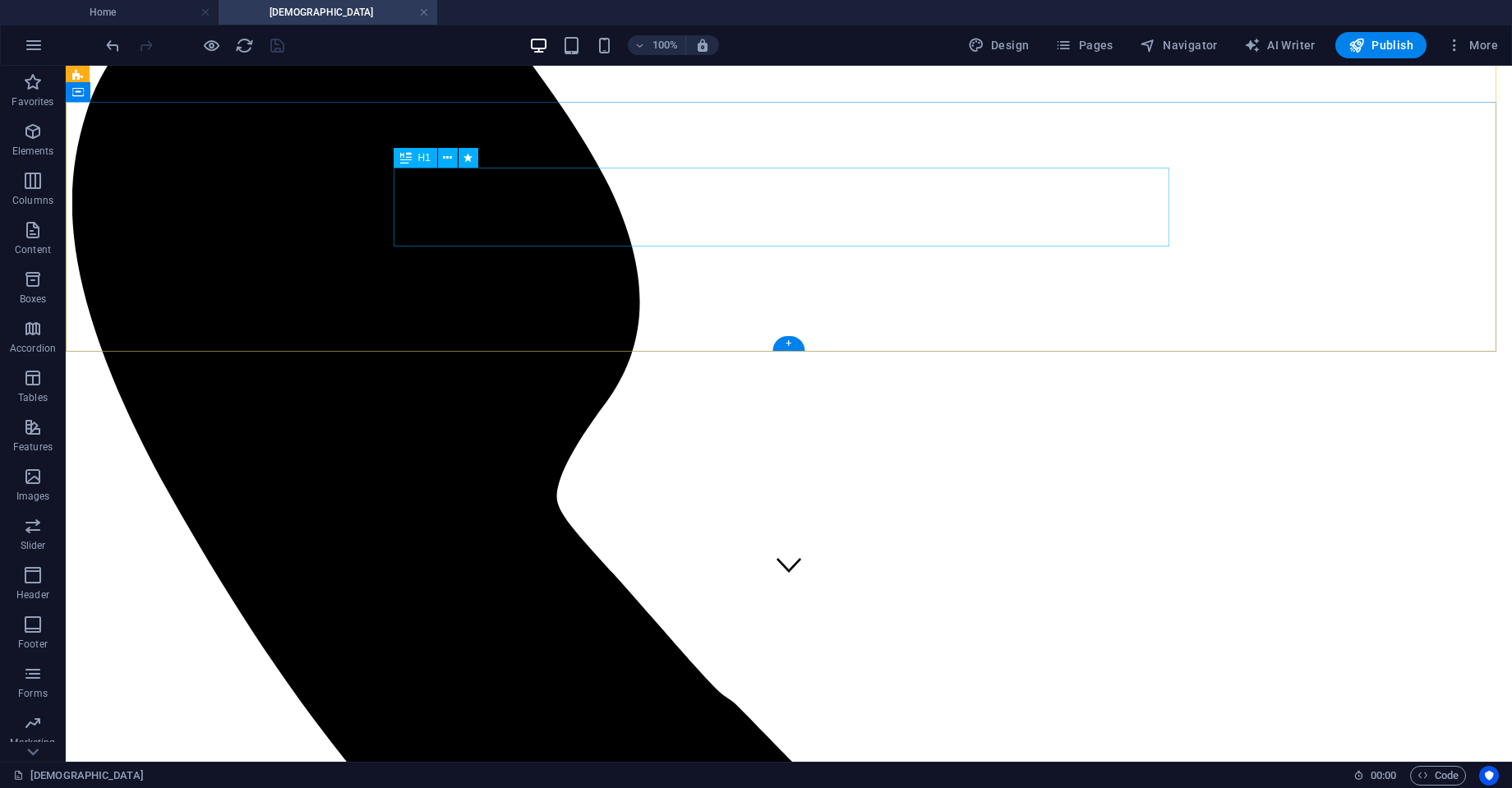
scroll to position [168, 0]
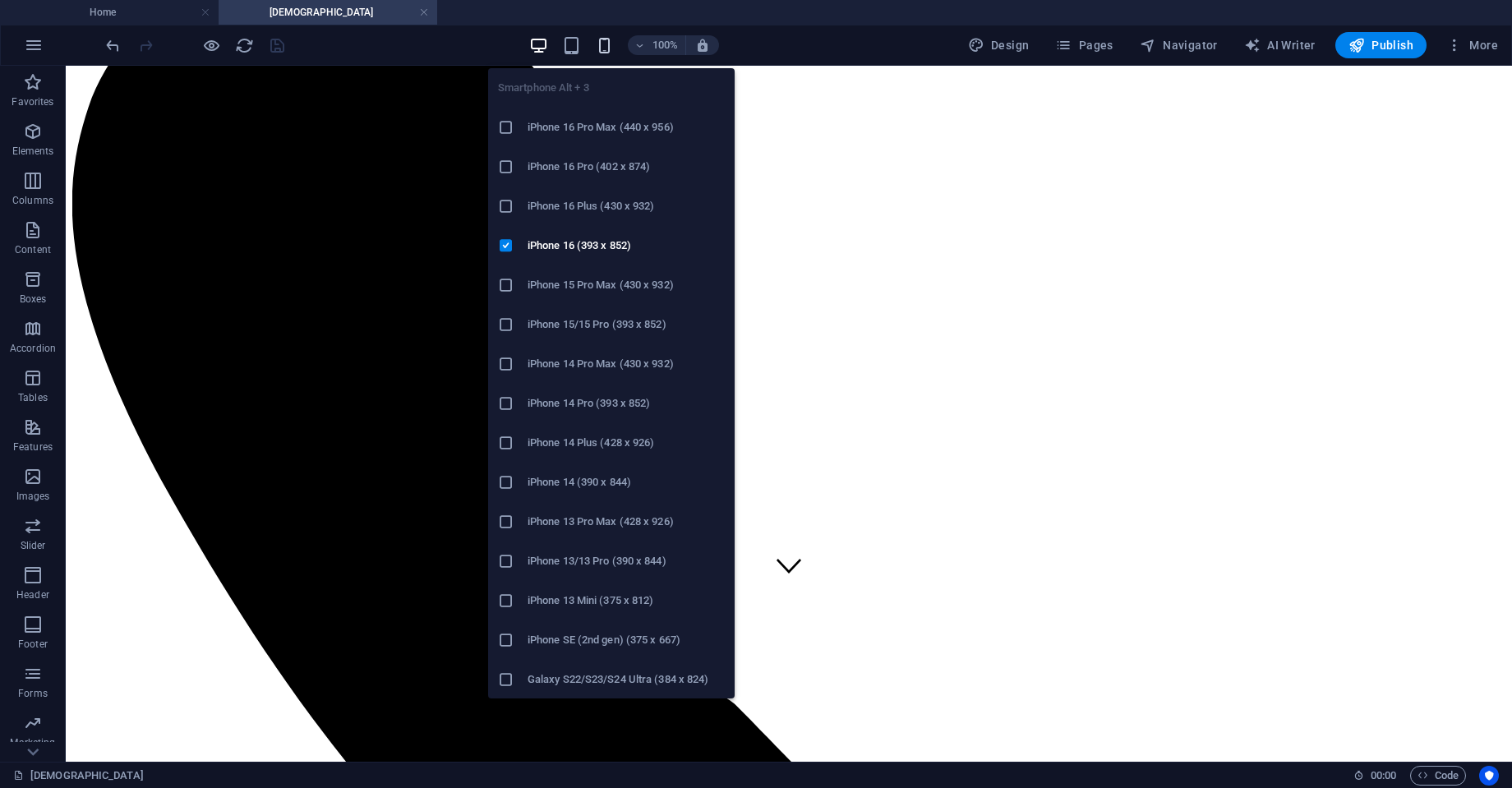
click at [606, 52] on icon "button" at bounding box center [605, 46] width 19 height 19
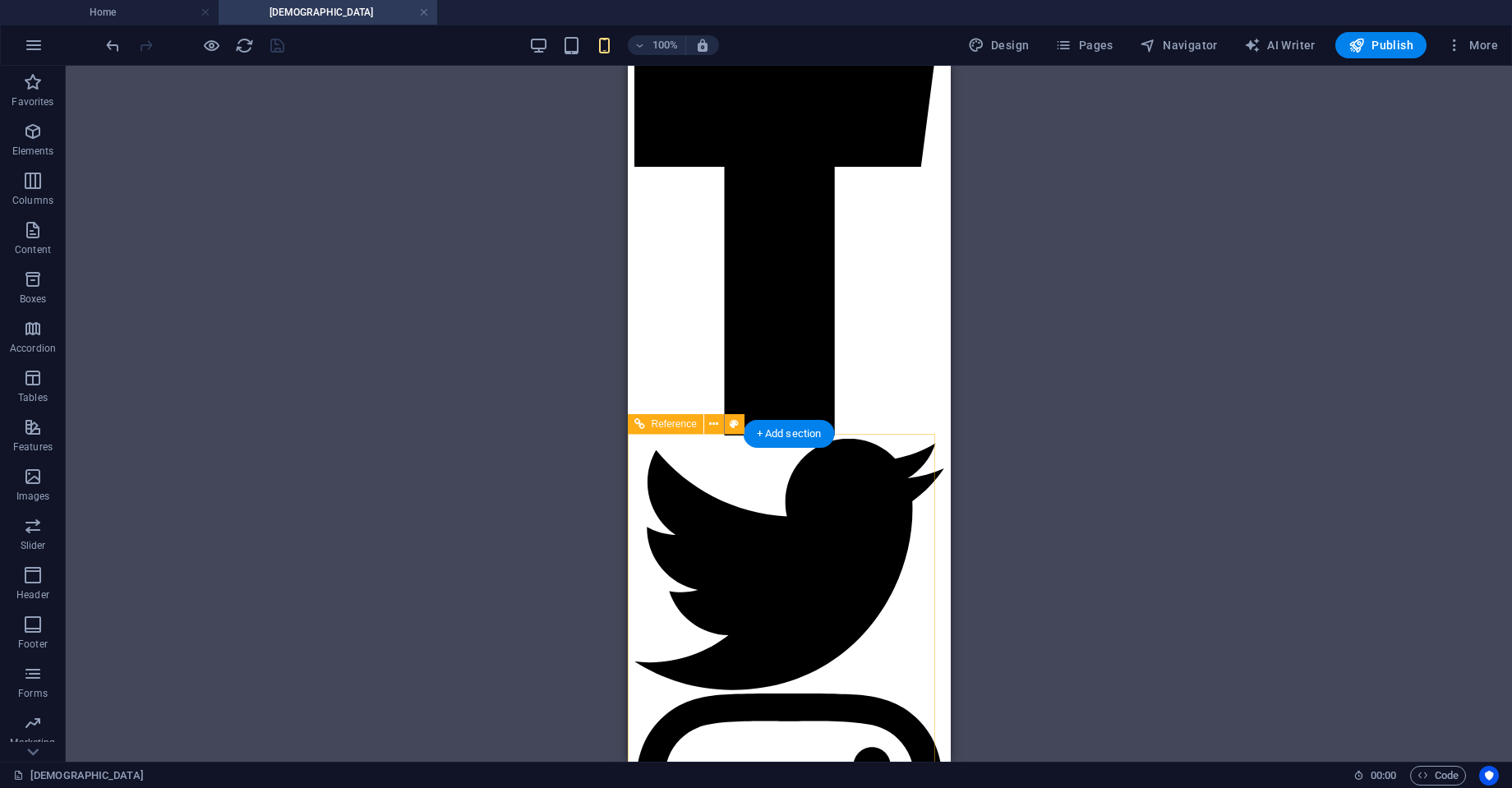
scroll to position [1358, 0]
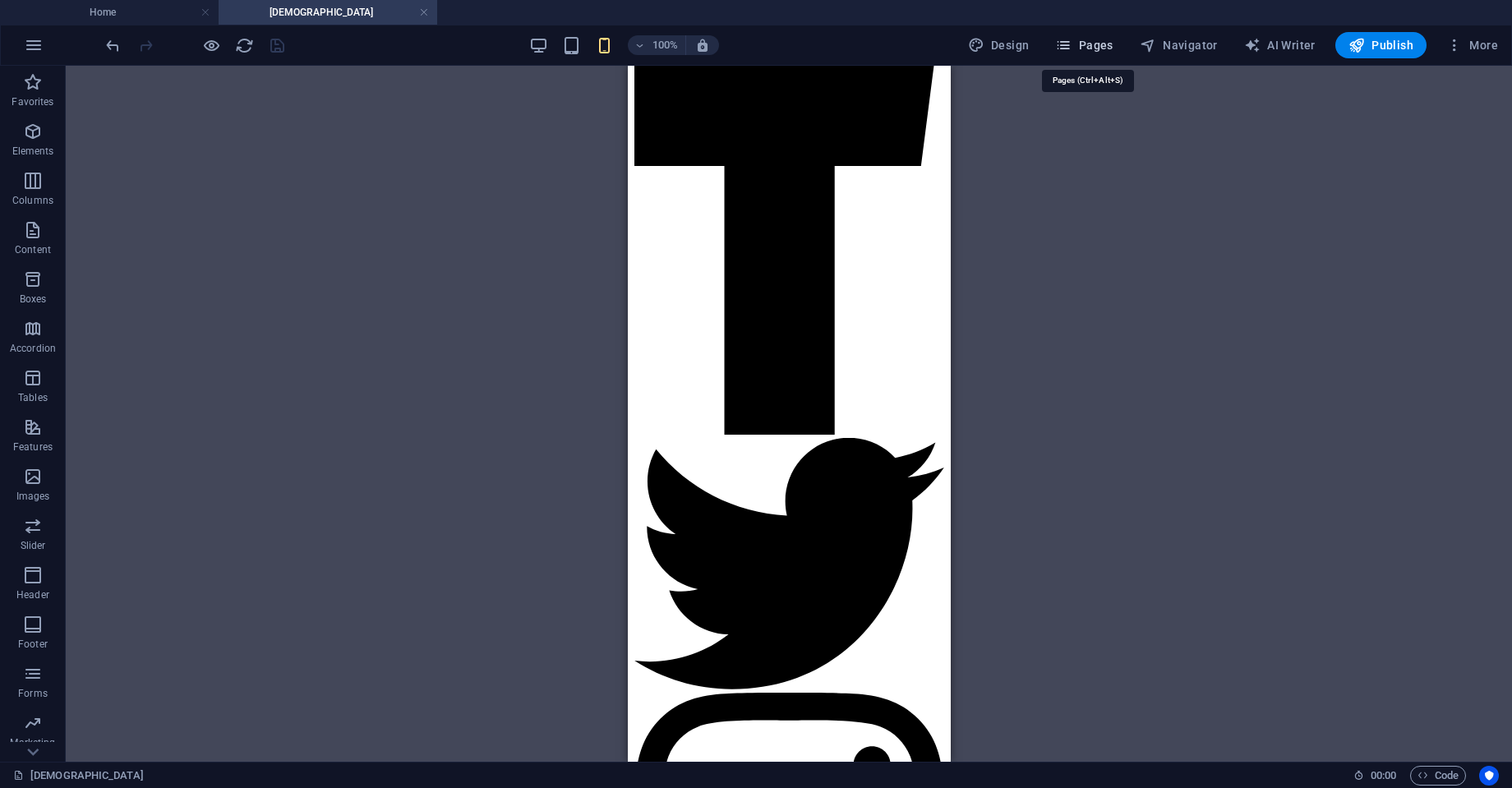
click at [1114, 44] on button "Pages" at bounding box center [1084, 46] width 71 height 27
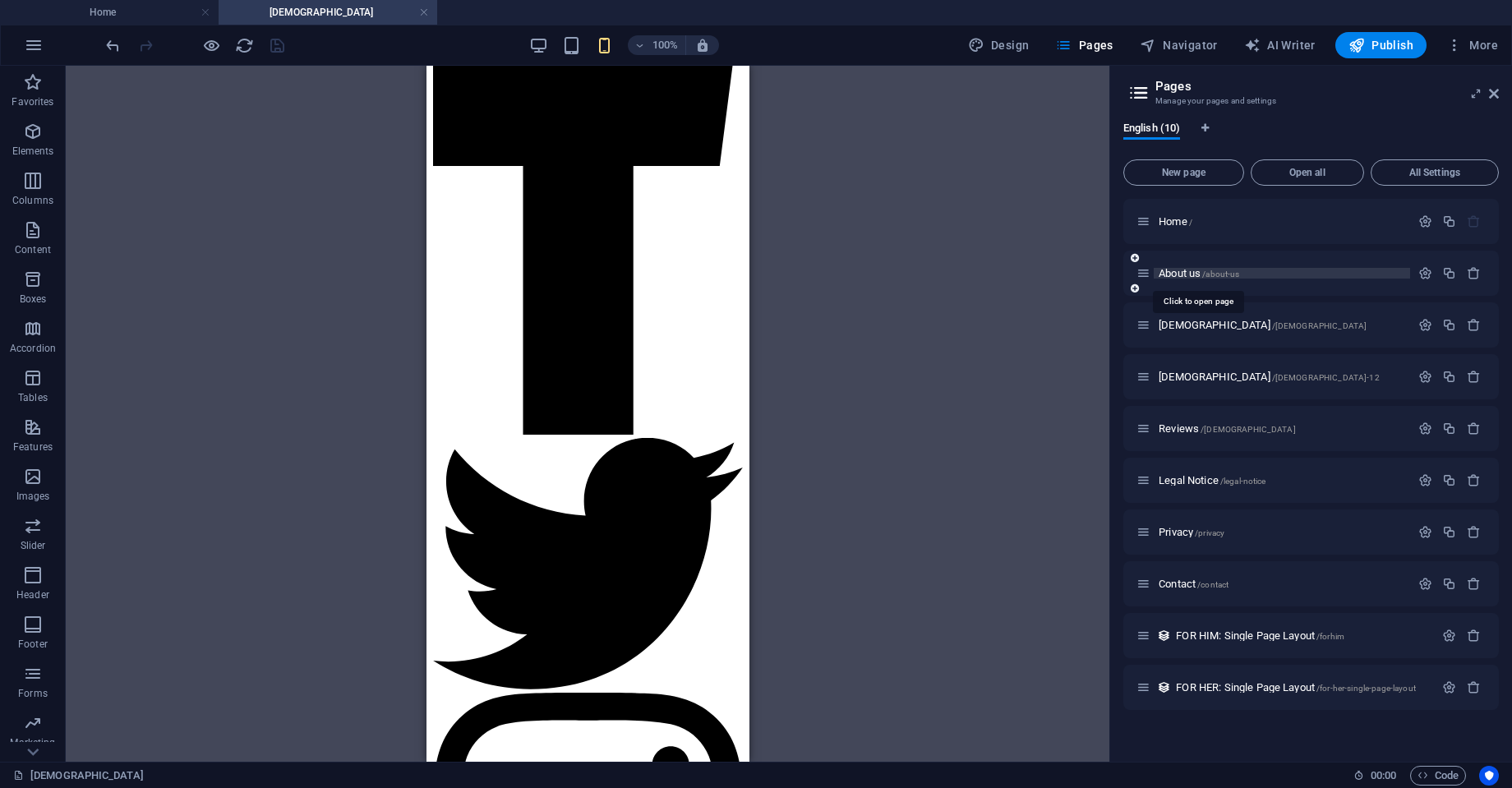
click at [1185, 271] on span "About us /about-us" at bounding box center [1199, 273] width 80 height 12
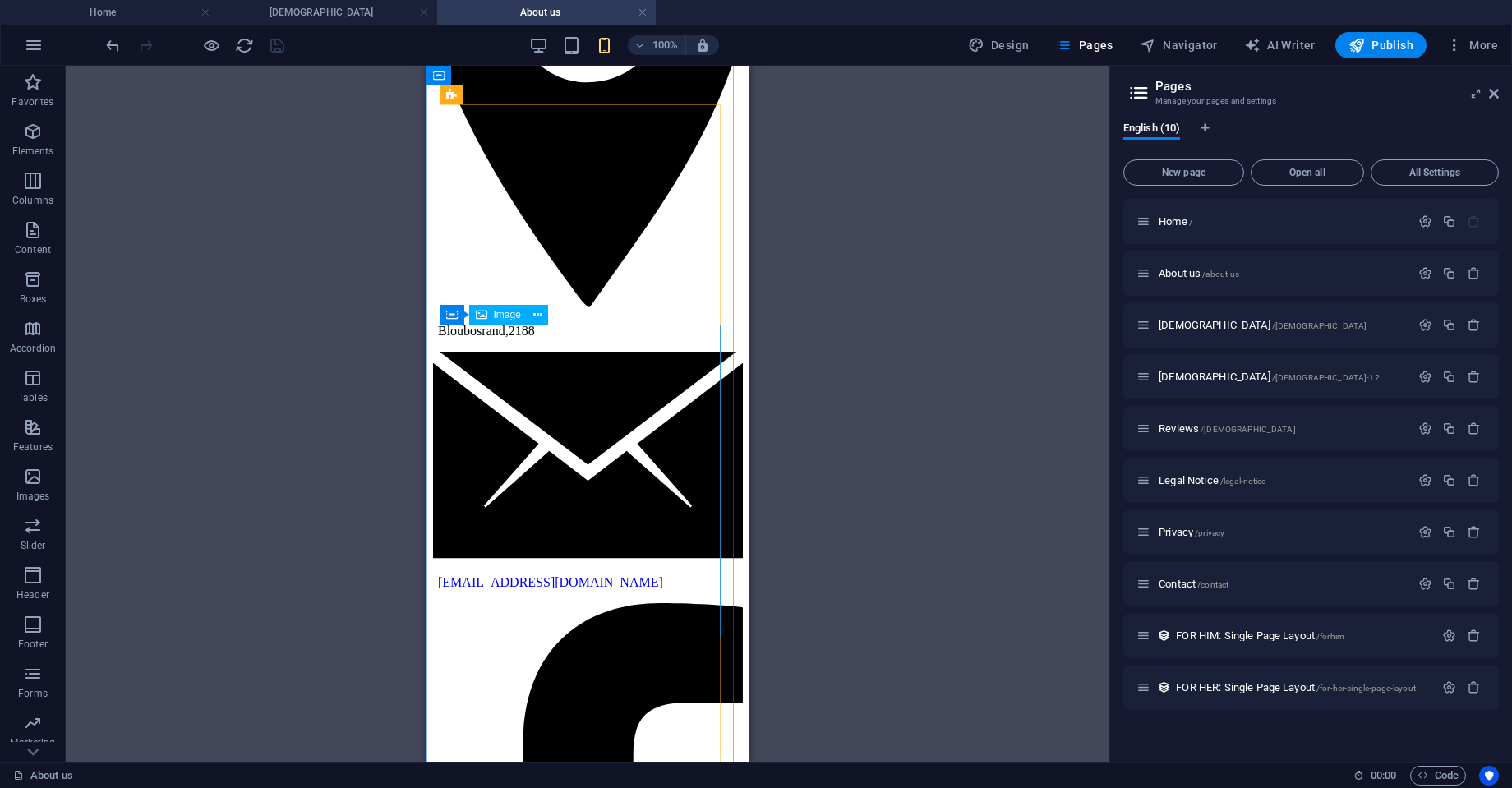
scroll to position [620, 0]
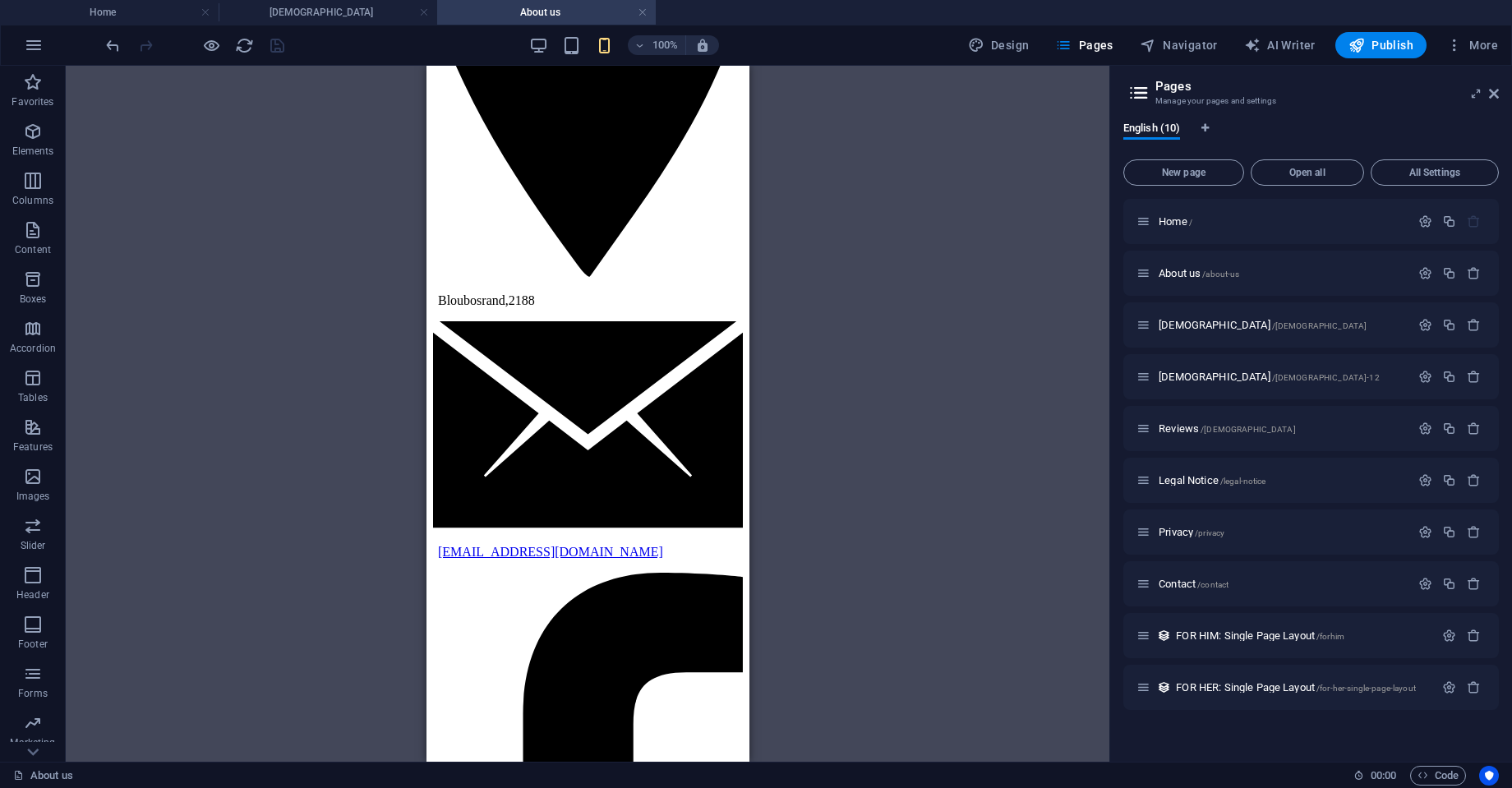
click at [918, 464] on div "Drag here to replace the existing content. Press “Ctrl” if you want to create a…" at bounding box center [588, 414] width 1044 height 696
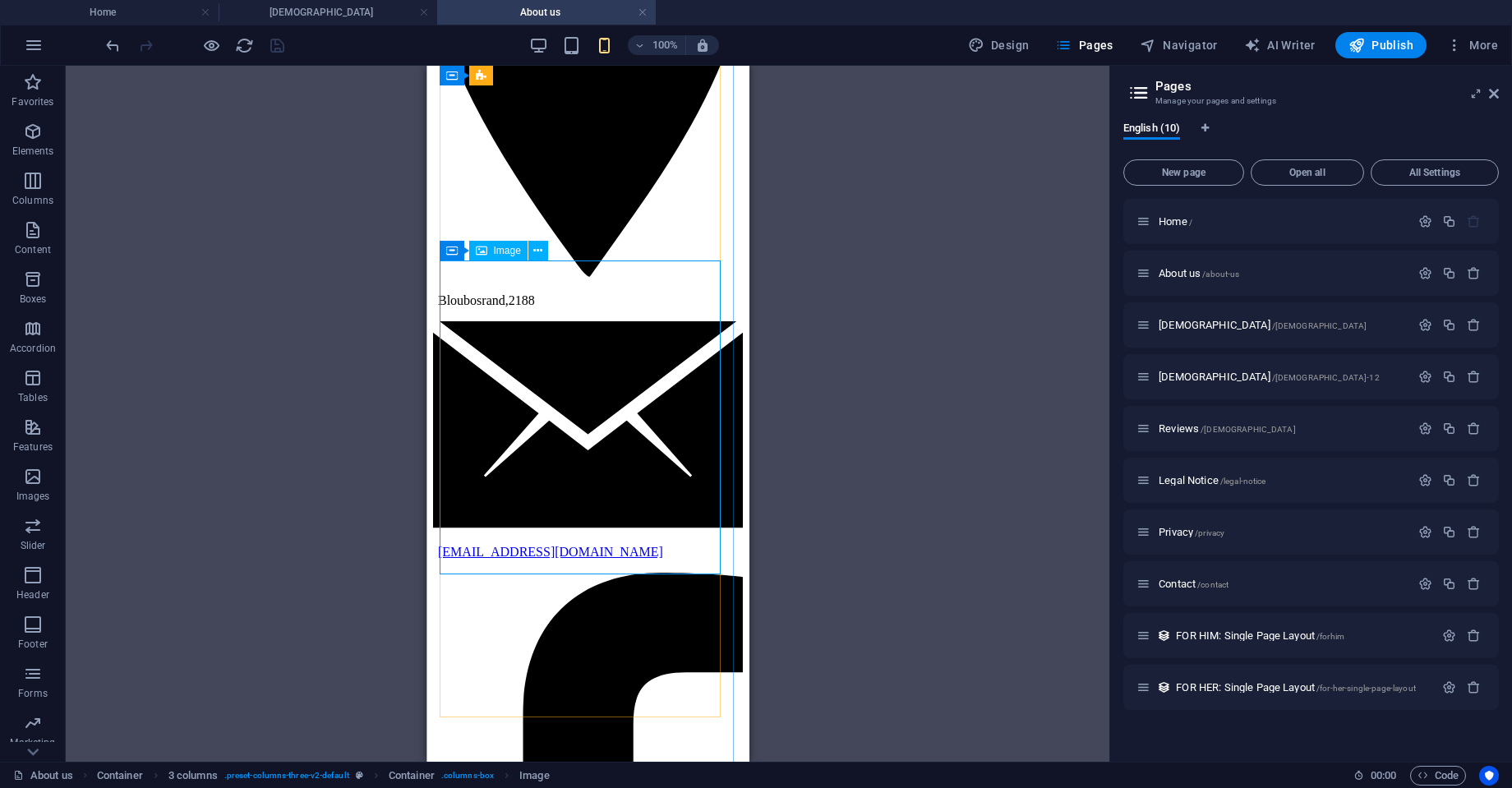
click at [504, 251] on span "Image" at bounding box center [507, 251] width 27 height 10
click at [533, 255] on icon at bounding box center [537, 251] width 9 height 17
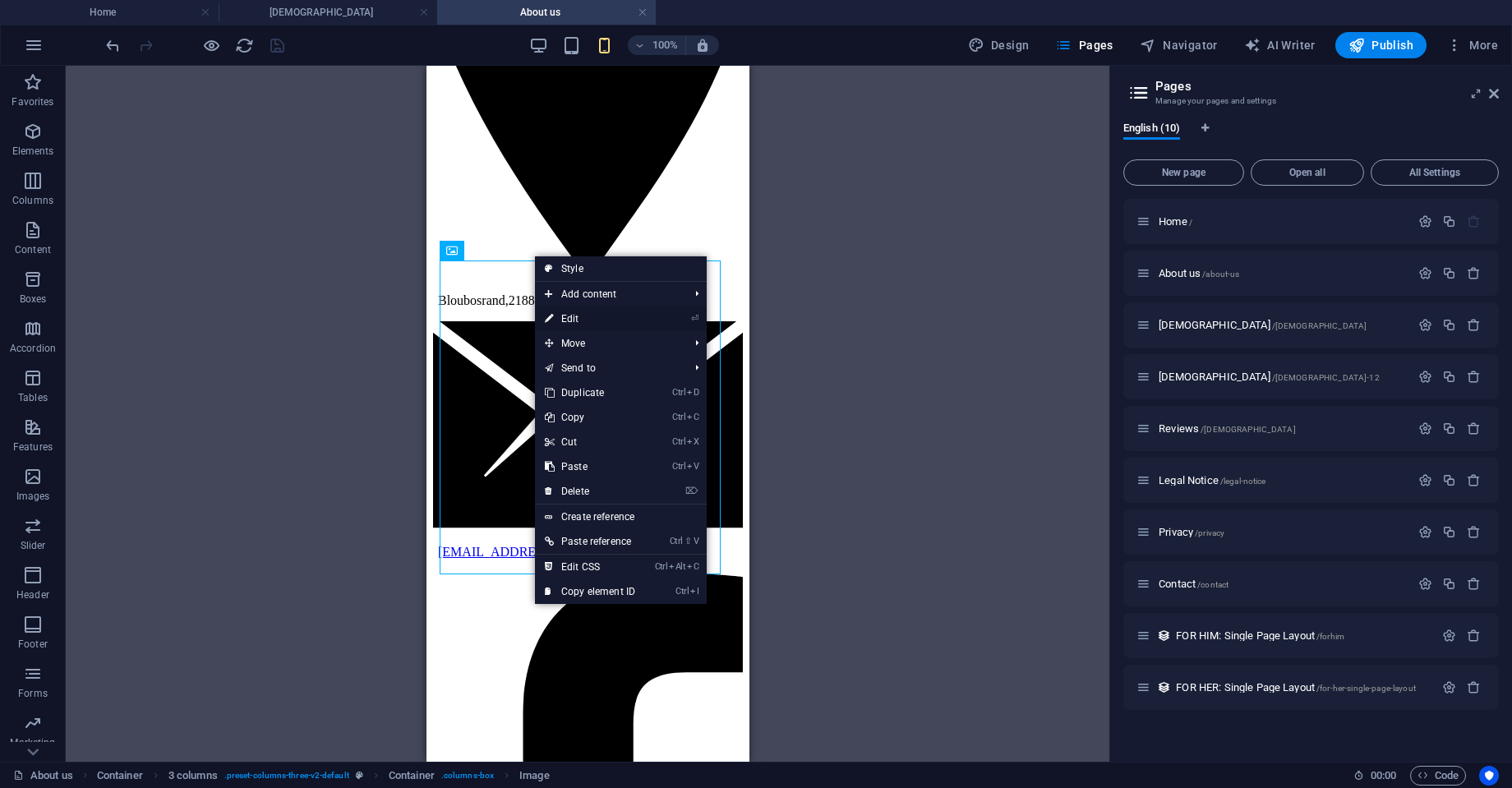
click at [569, 312] on link "⏎ Edit" at bounding box center [590, 319] width 110 height 25
select select "px"
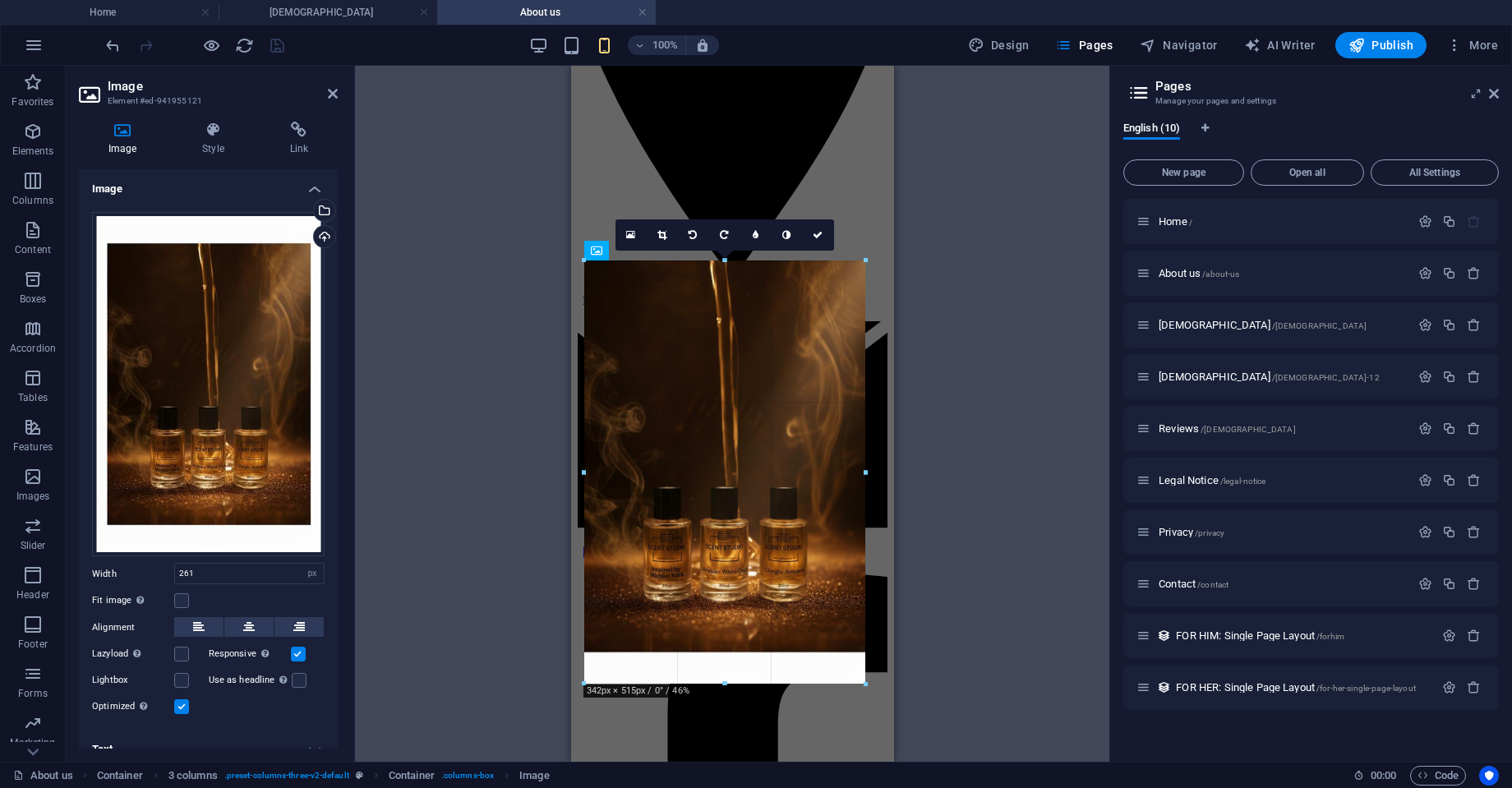
drag, startPoint x: 797, startPoint y: 417, endPoint x: 868, endPoint y: 424, distance: 71.3
type input "342"
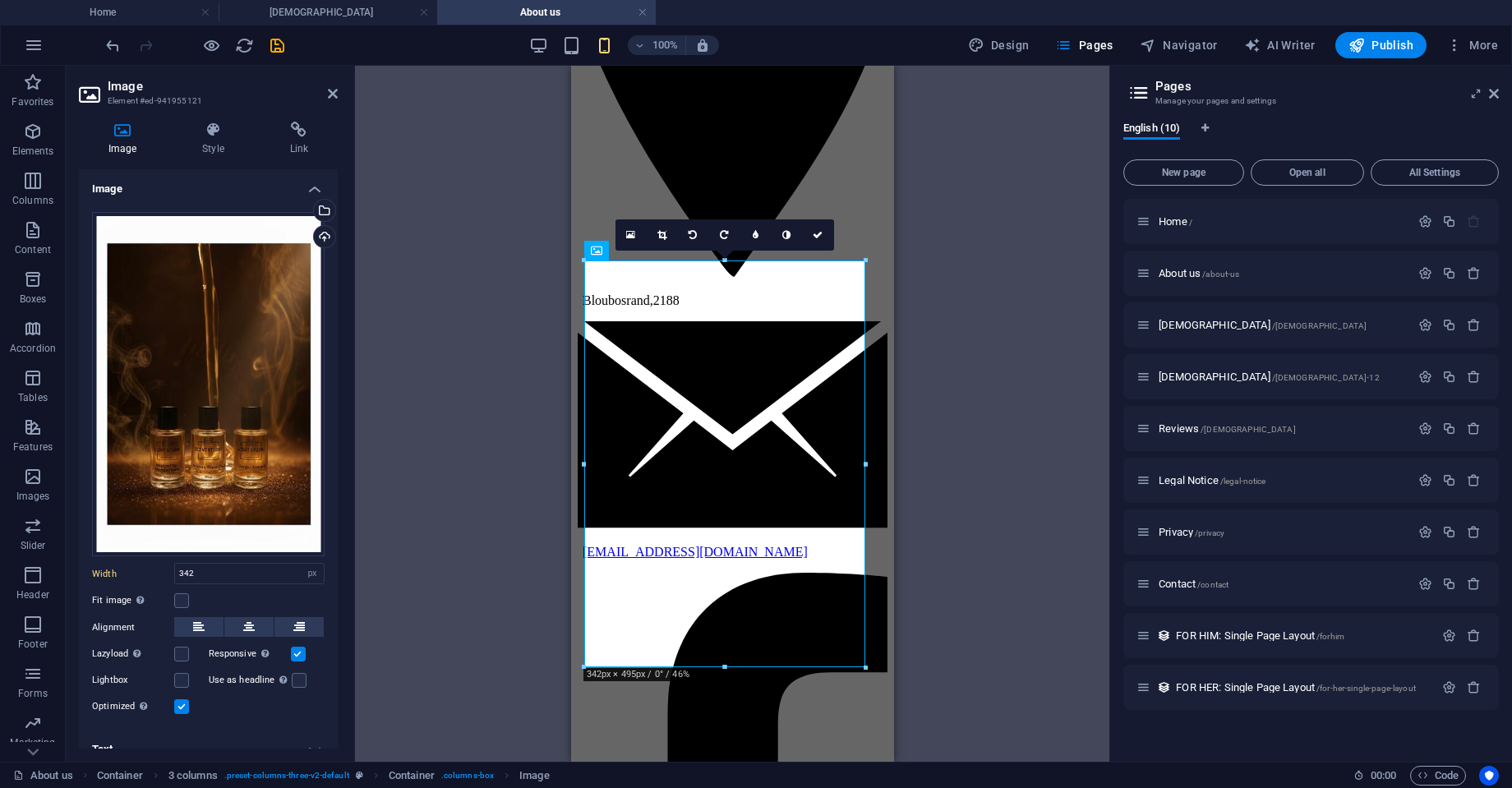
click at [967, 438] on div "Drag here to replace the existing content. Press “Ctrl” if you want to create a…" at bounding box center [732, 414] width 755 height 696
click at [821, 236] on icon at bounding box center [818, 235] width 10 height 10
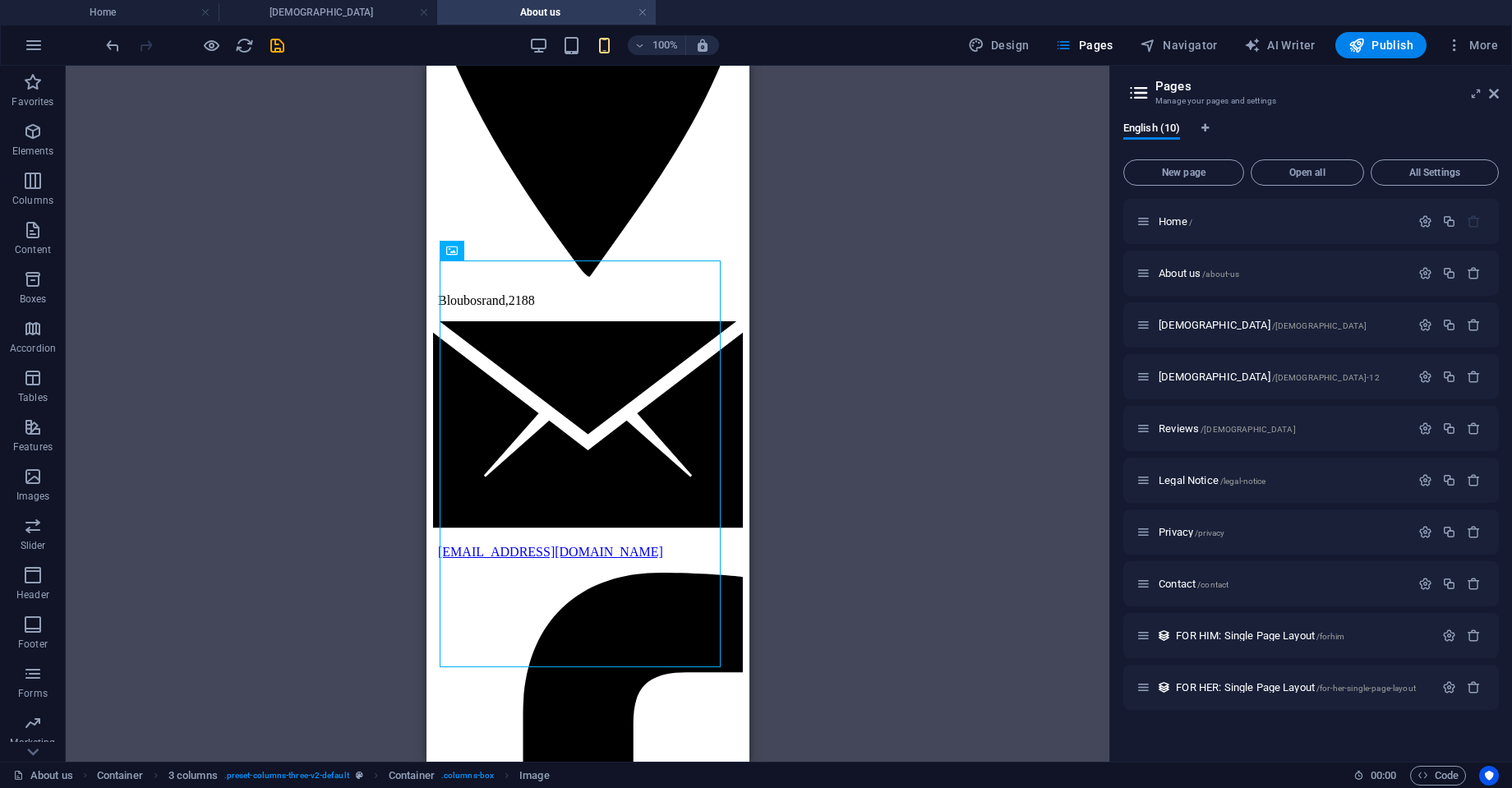
click at [857, 303] on div "Drag here to replace the existing content. Press “Ctrl” if you want to create a…" at bounding box center [588, 414] width 1044 height 696
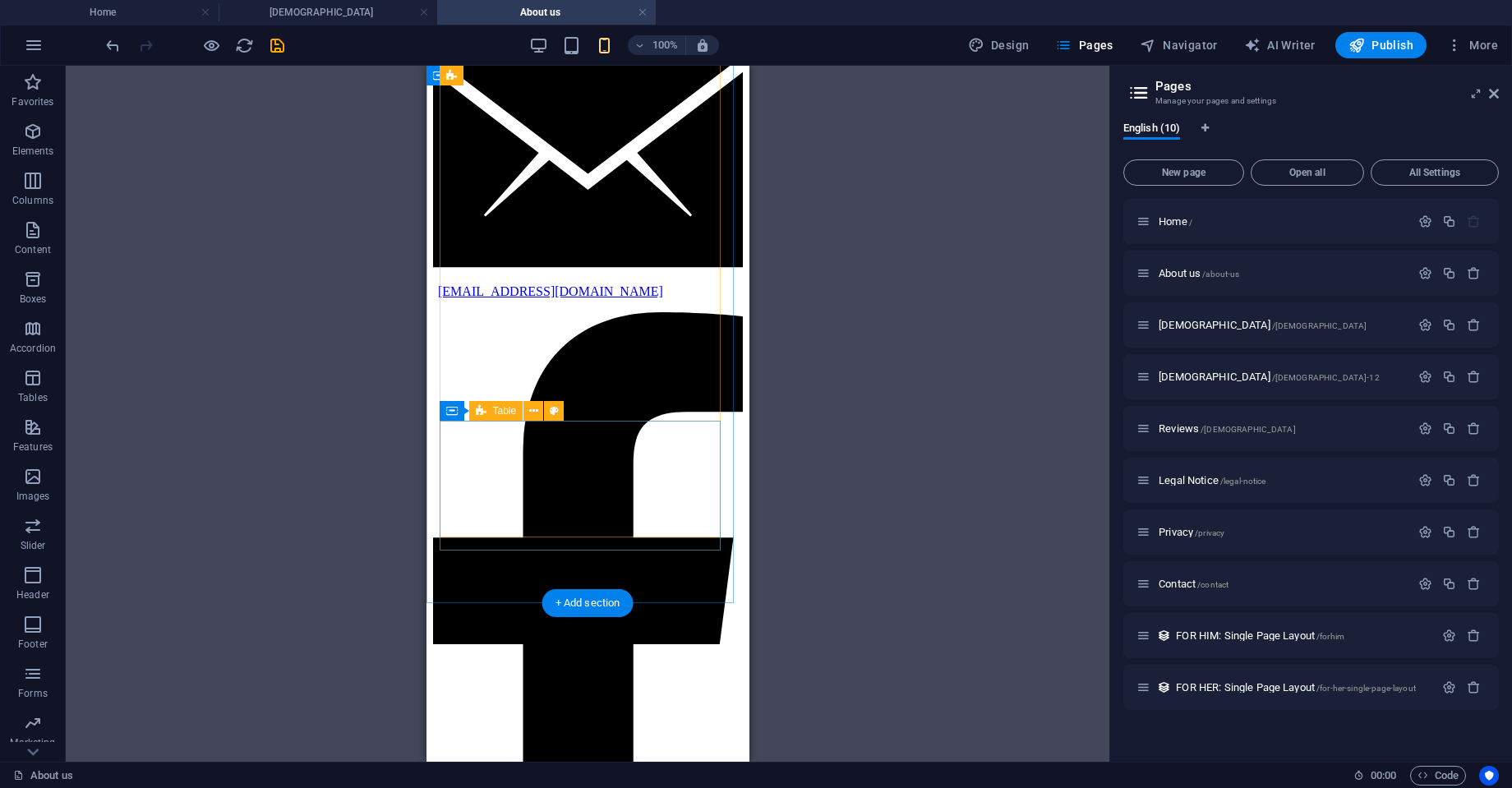
scroll to position [880, 0]
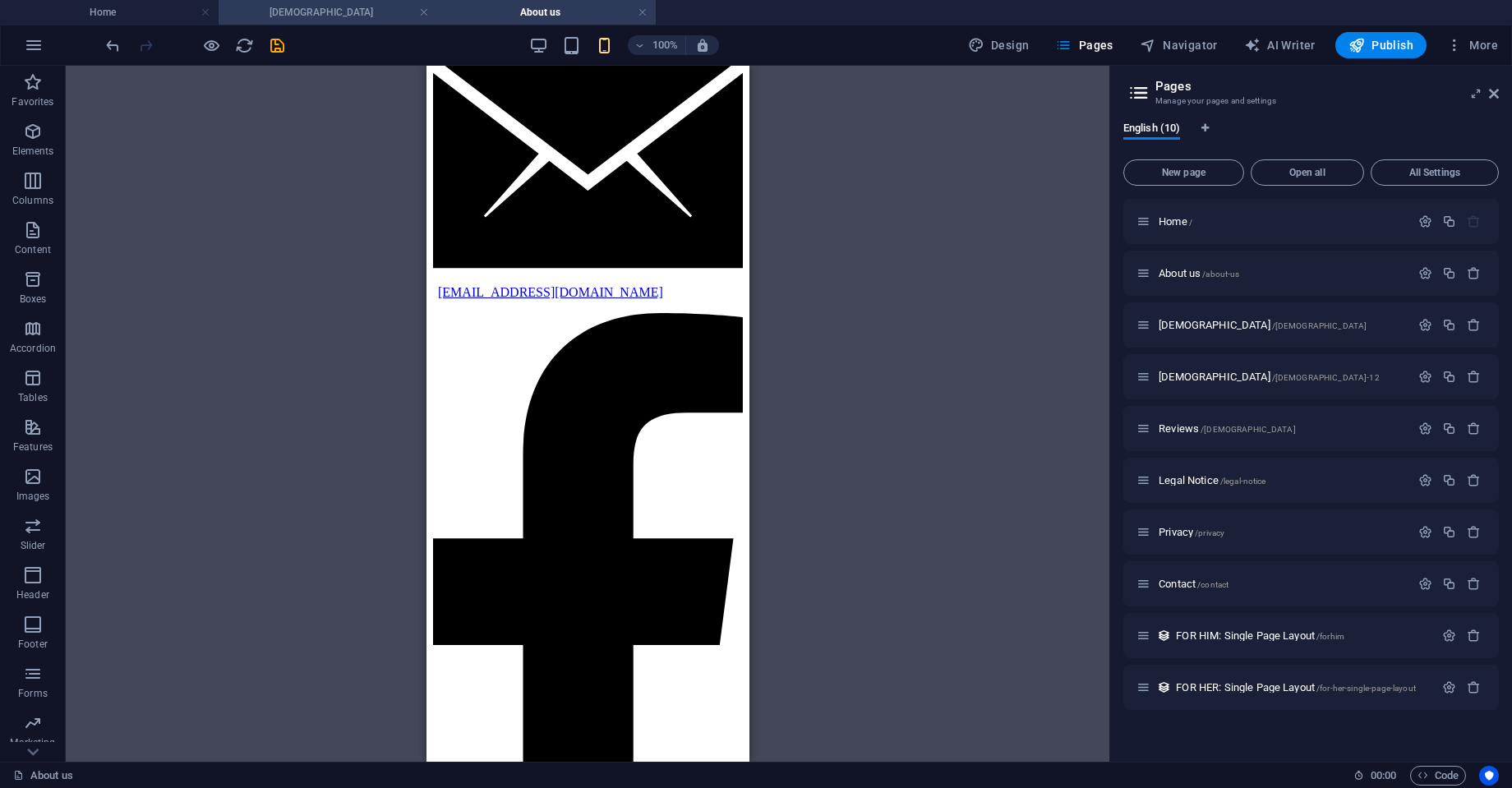
click at [341, 17] on h4 "[DEMOGRAPHIC_DATA]" at bounding box center [327, 11] width 218 height 18
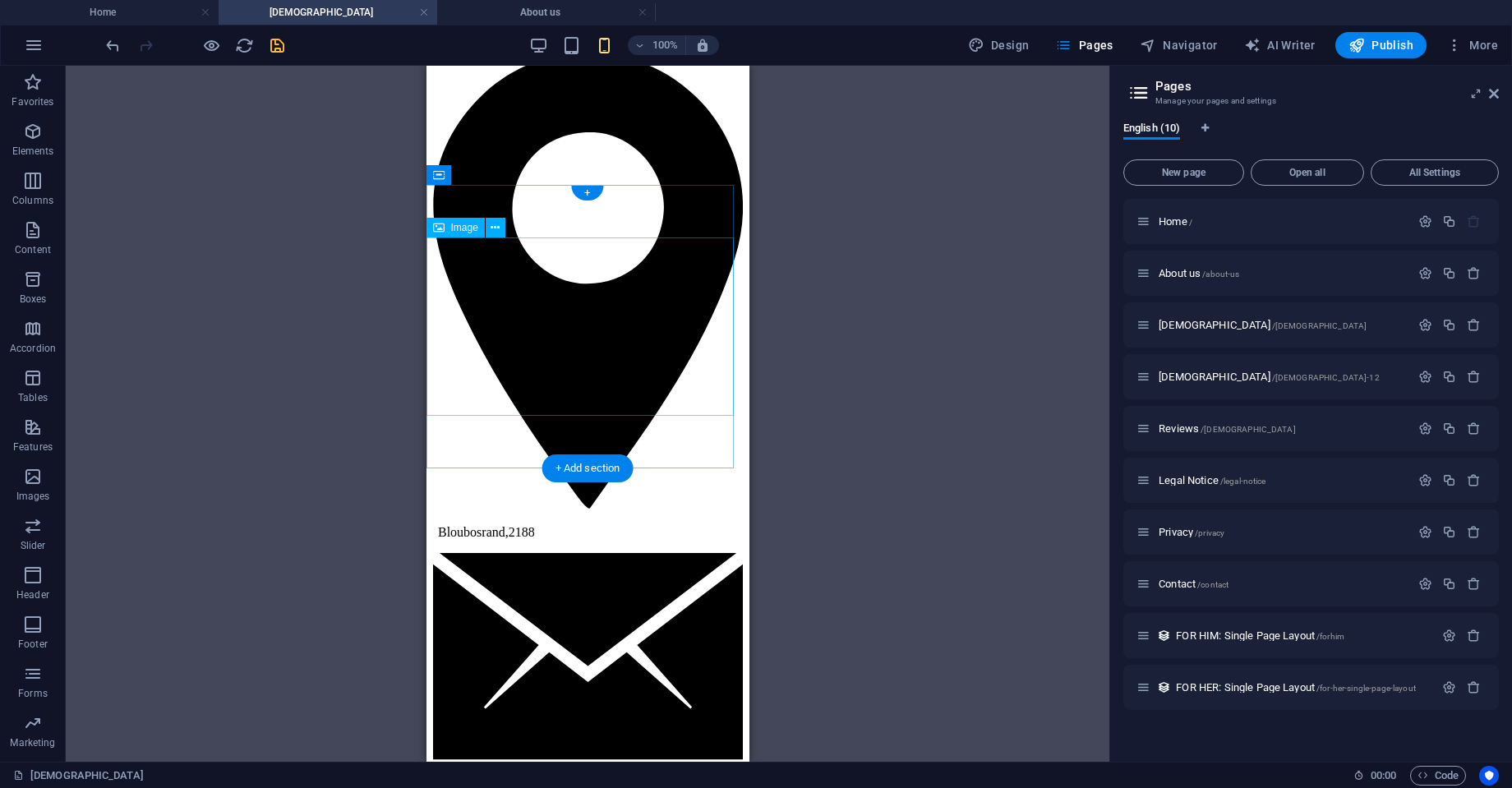
scroll to position [336, 0]
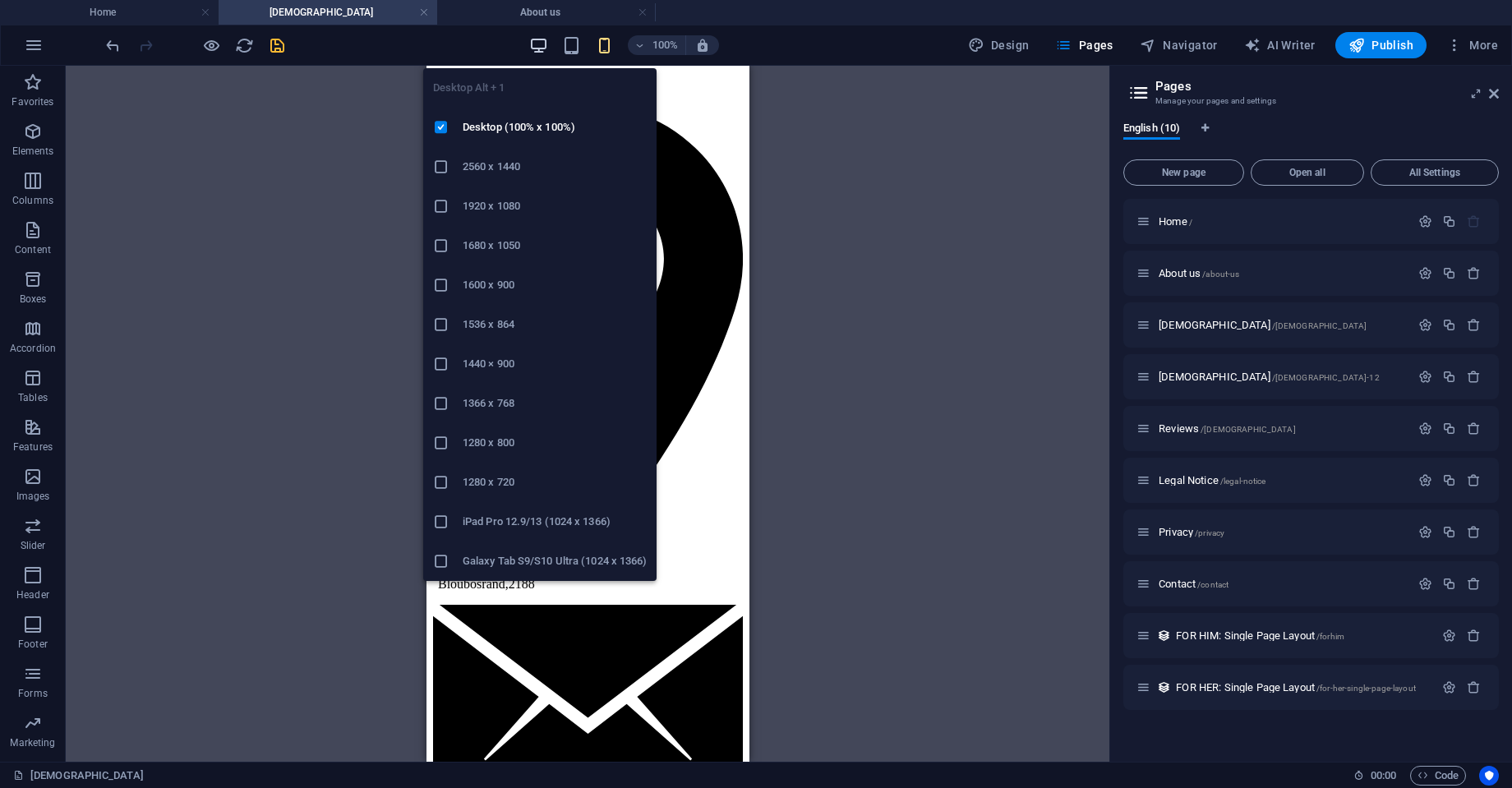
click at [531, 42] on span "button" at bounding box center [539, 46] width 20 height 19
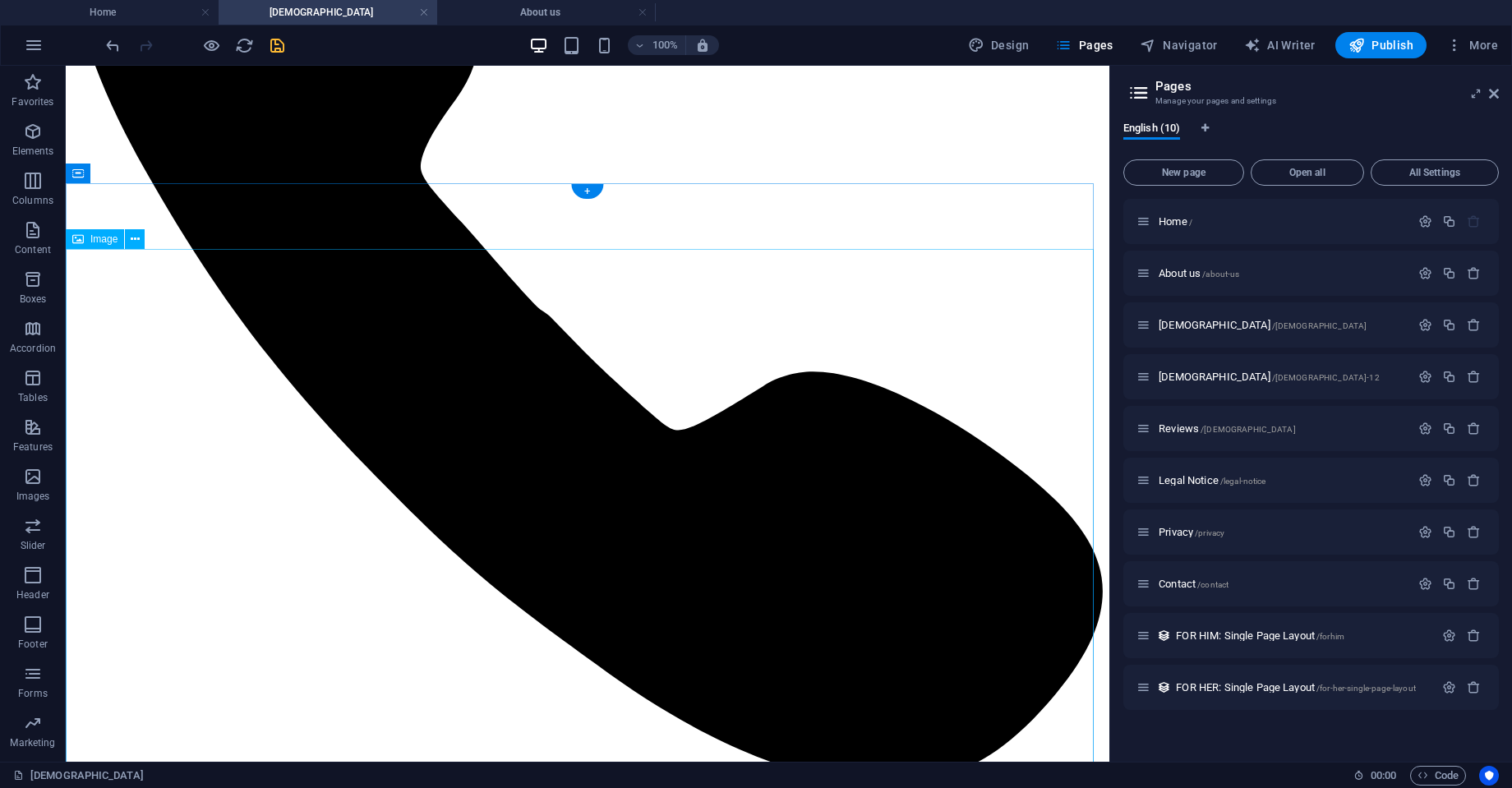
select select "px"
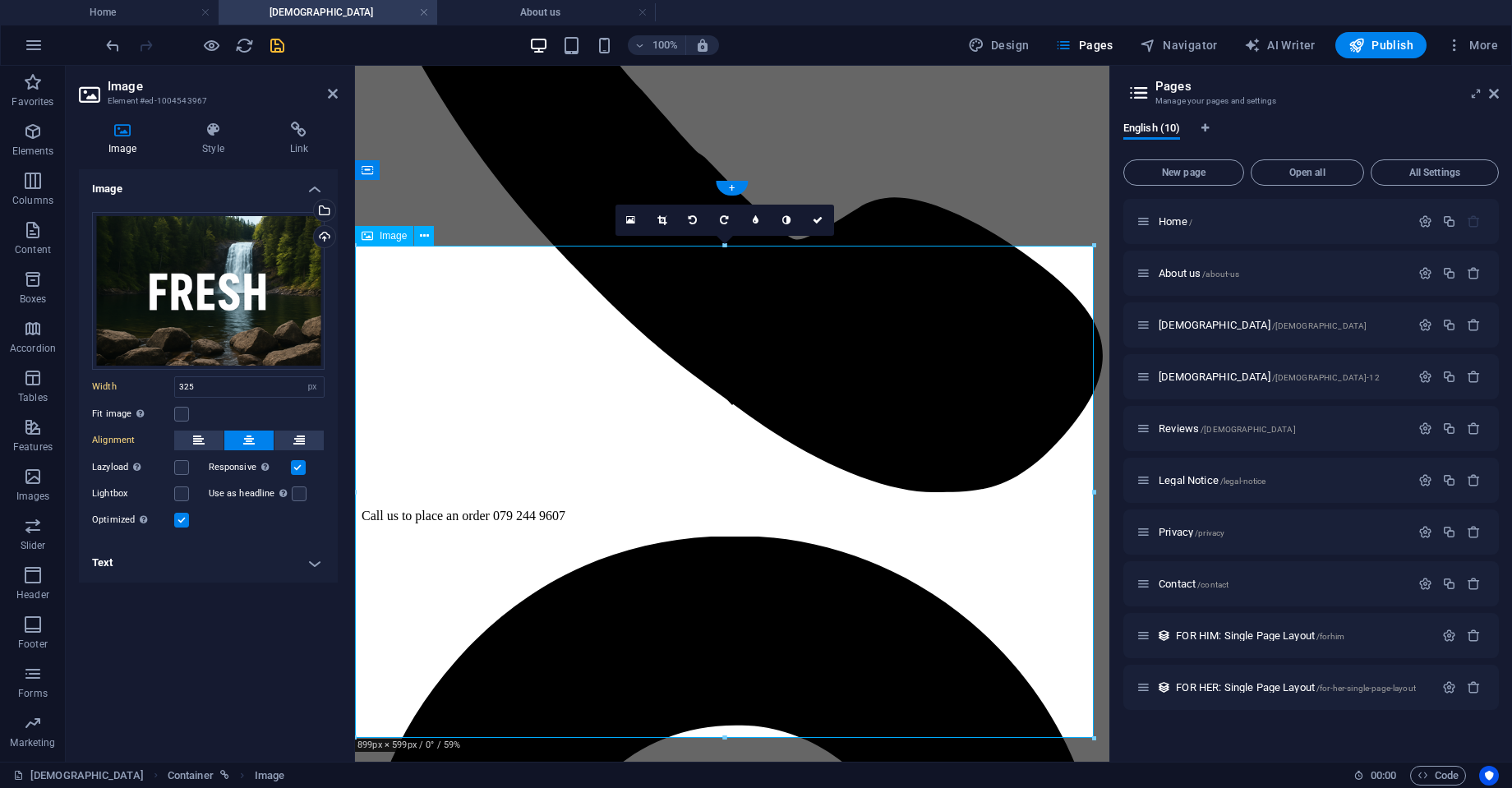
select select "DISABLED_OPTION_VALUE"
click at [333, 97] on icon at bounding box center [333, 93] width 10 height 13
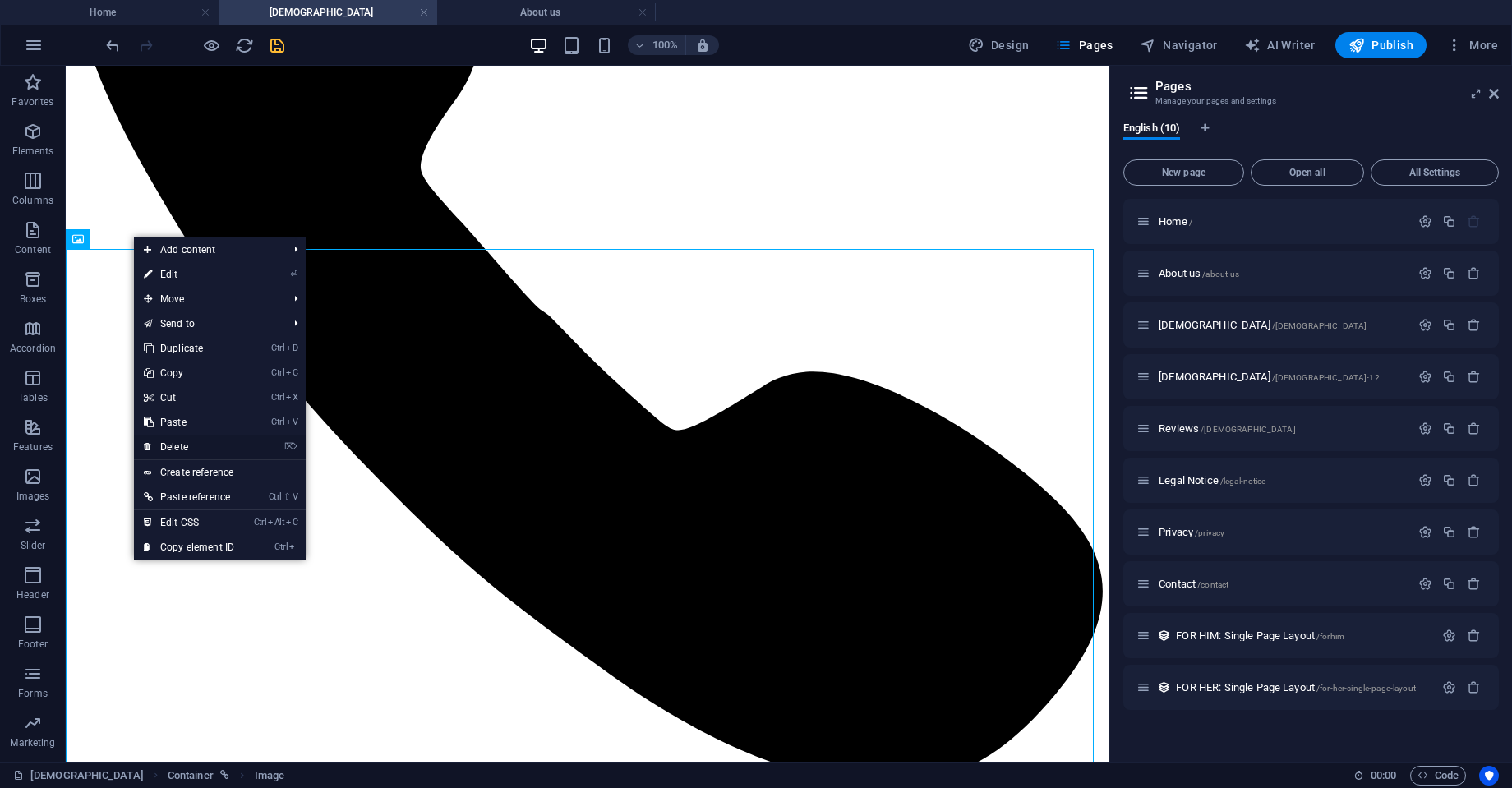
click at [209, 442] on link "⌦ Delete" at bounding box center [188, 447] width 110 height 25
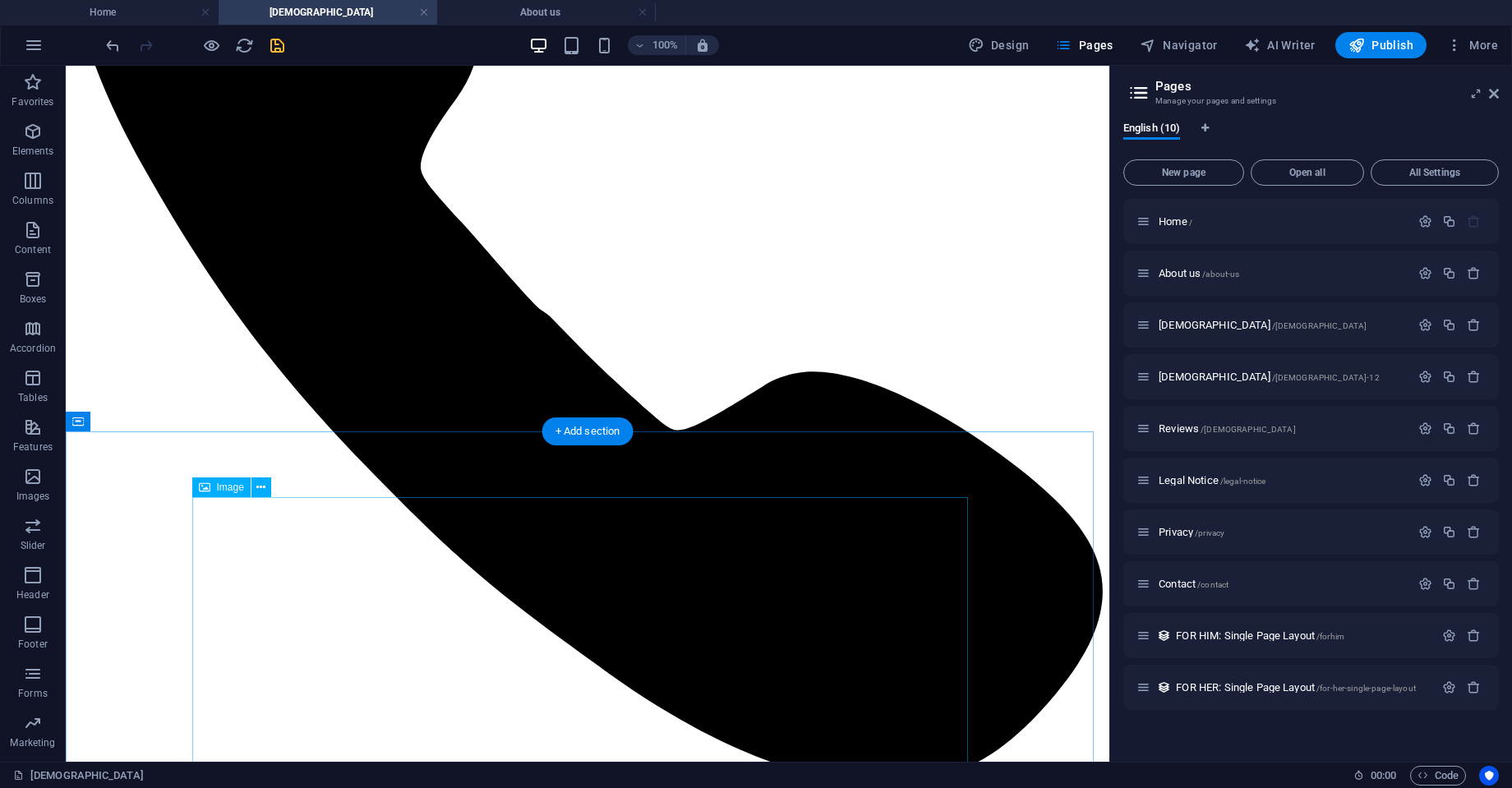
click at [155, 420] on icon at bounding box center [150, 422] width 9 height 17
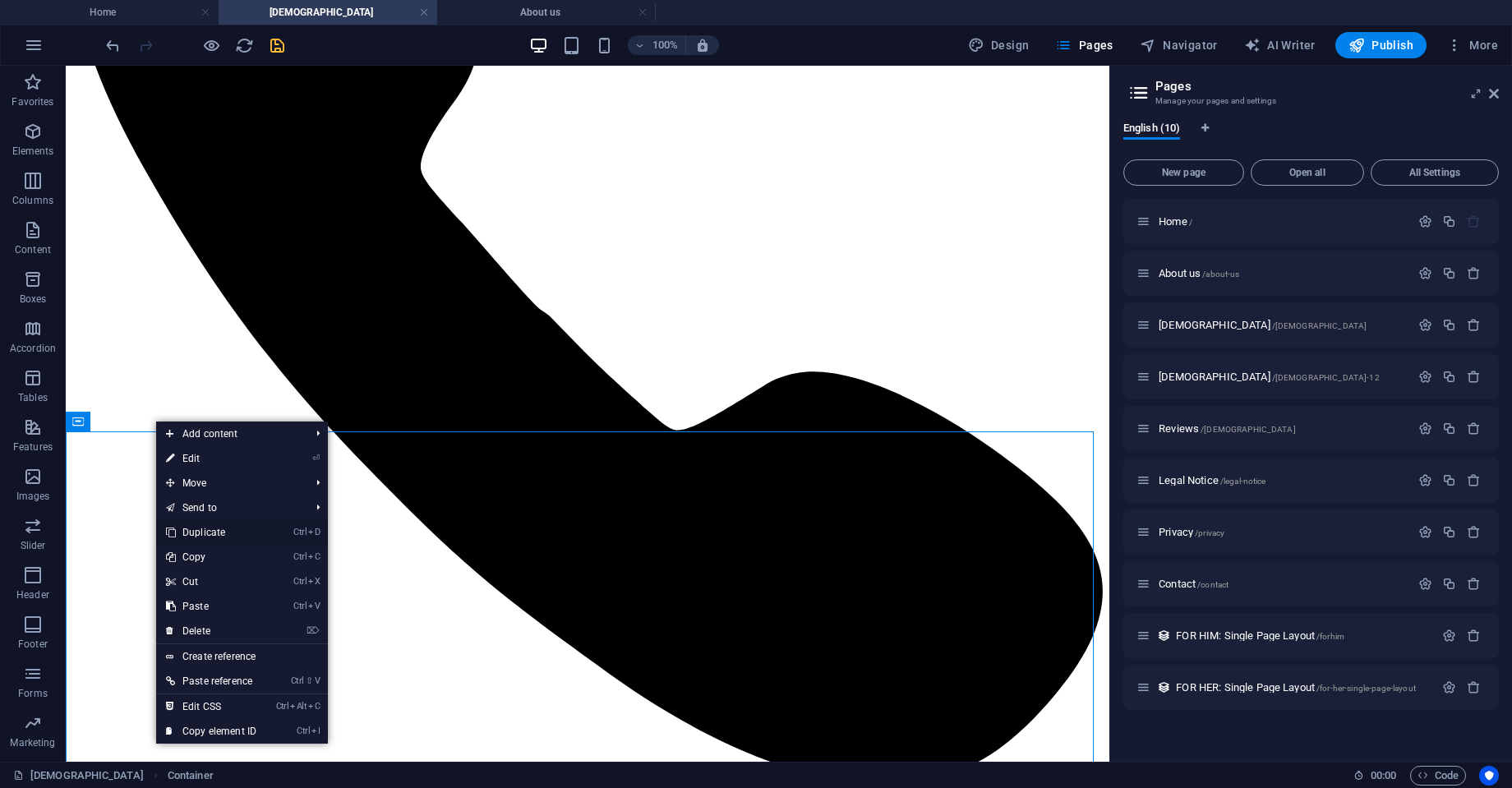
click at [215, 530] on link "Ctrl D Duplicate" at bounding box center [211, 532] width 110 height 25
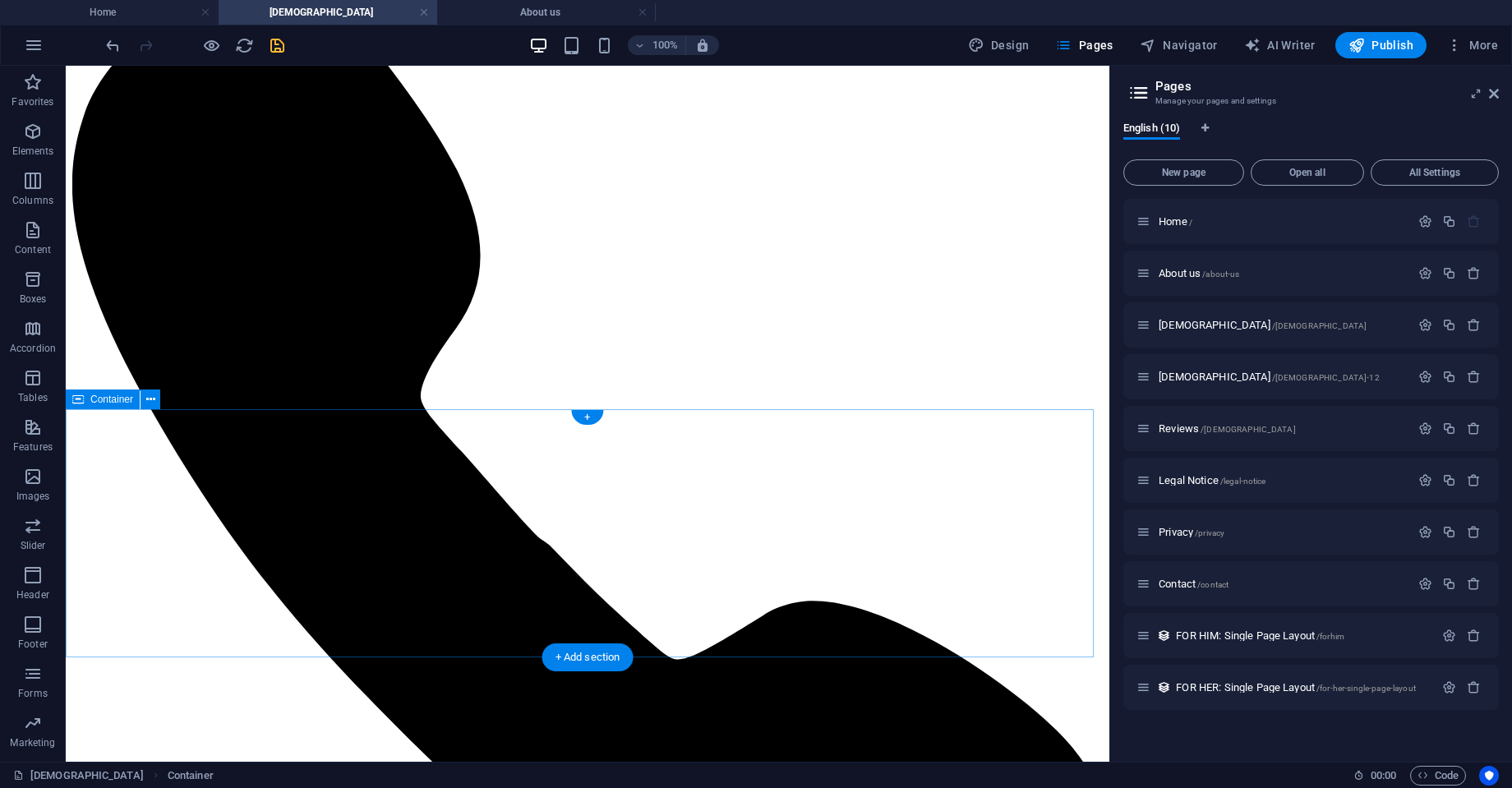
scroll to position [106, 0]
click at [152, 405] on icon at bounding box center [150, 404] width 9 height 17
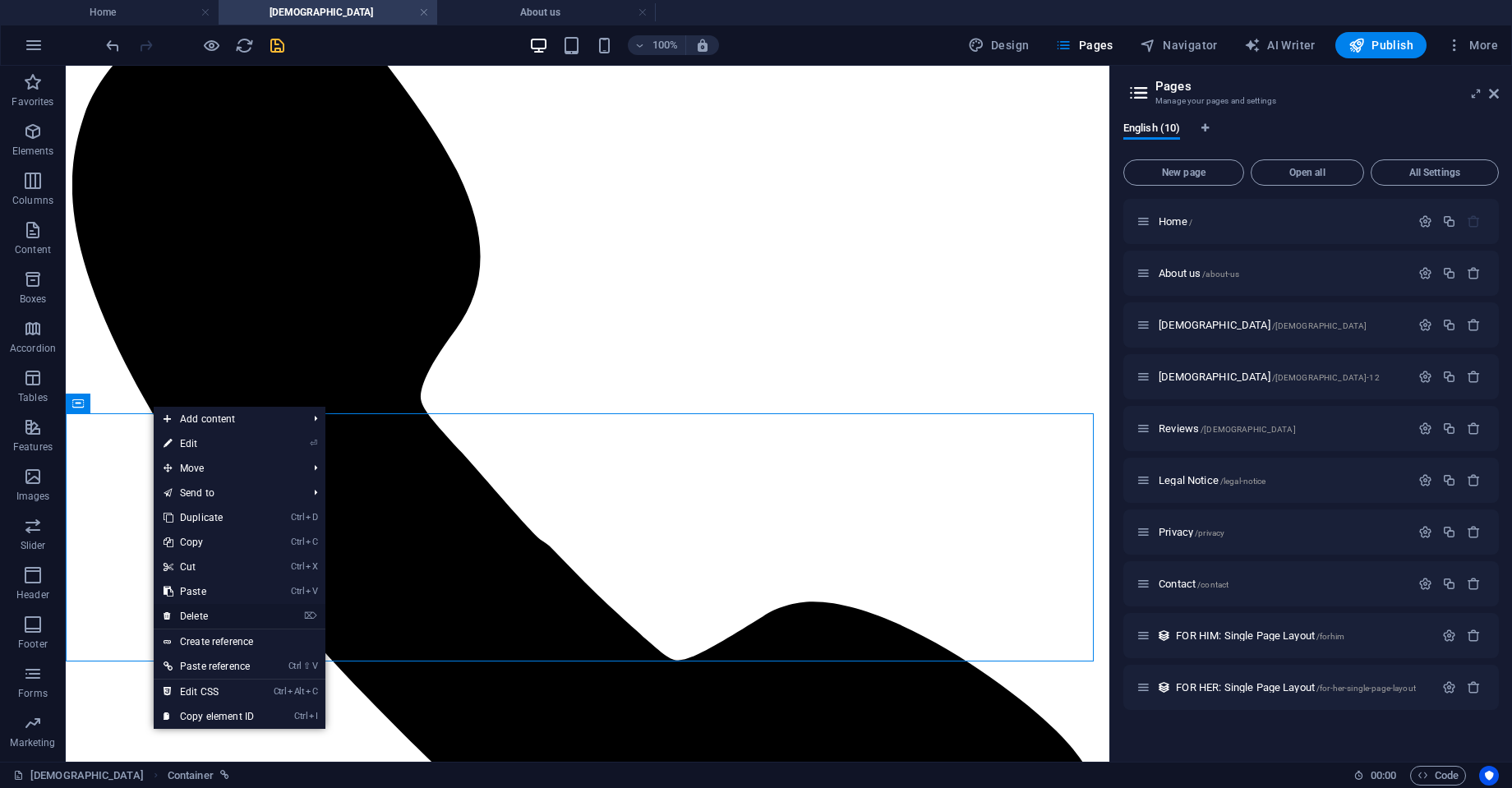
click at [224, 612] on link "⌦ Delete" at bounding box center [208, 616] width 110 height 25
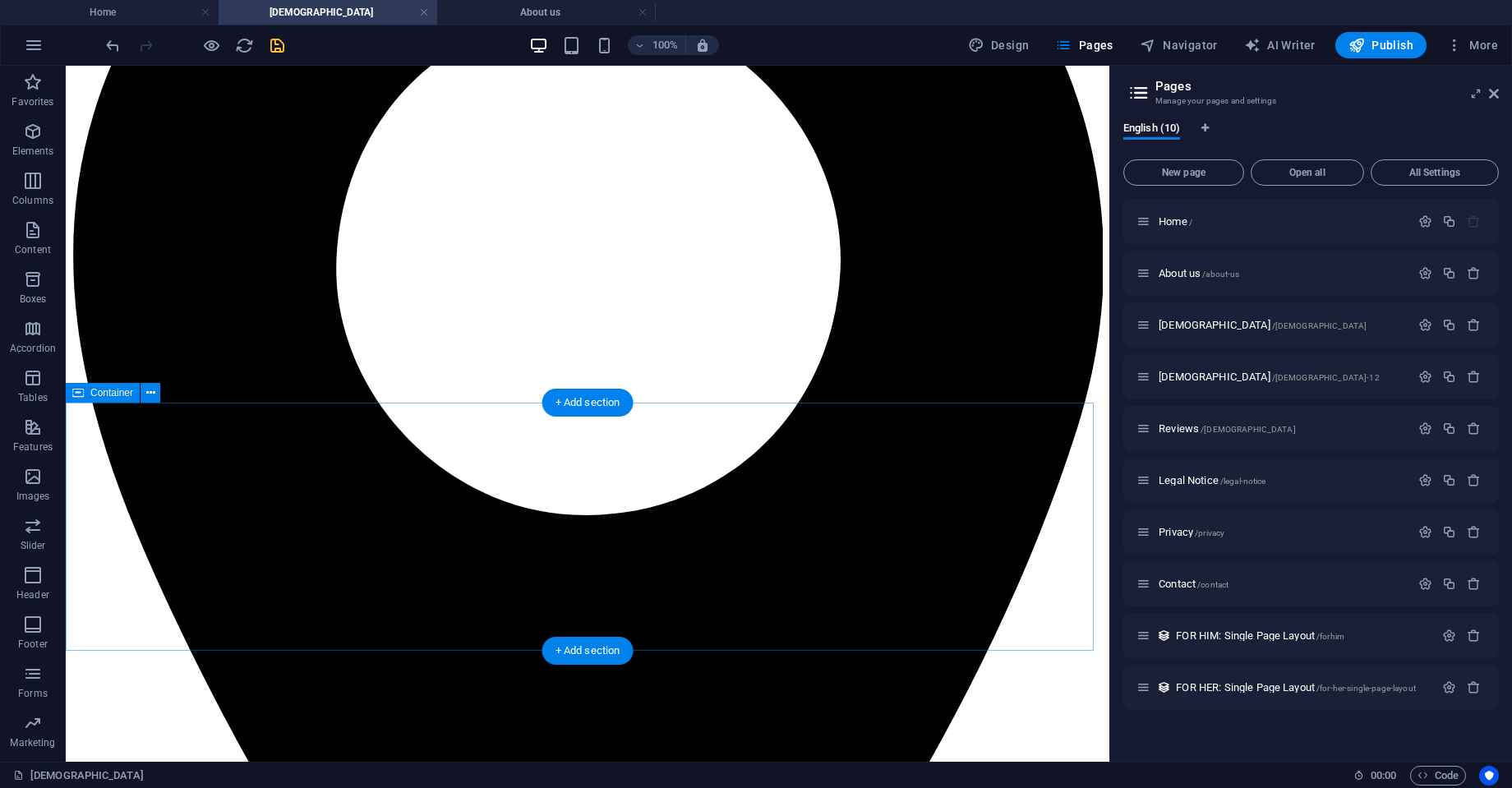
scroll to position [1415, 0]
click at [146, 395] on icon at bounding box center [150, 393] width 9 height 17
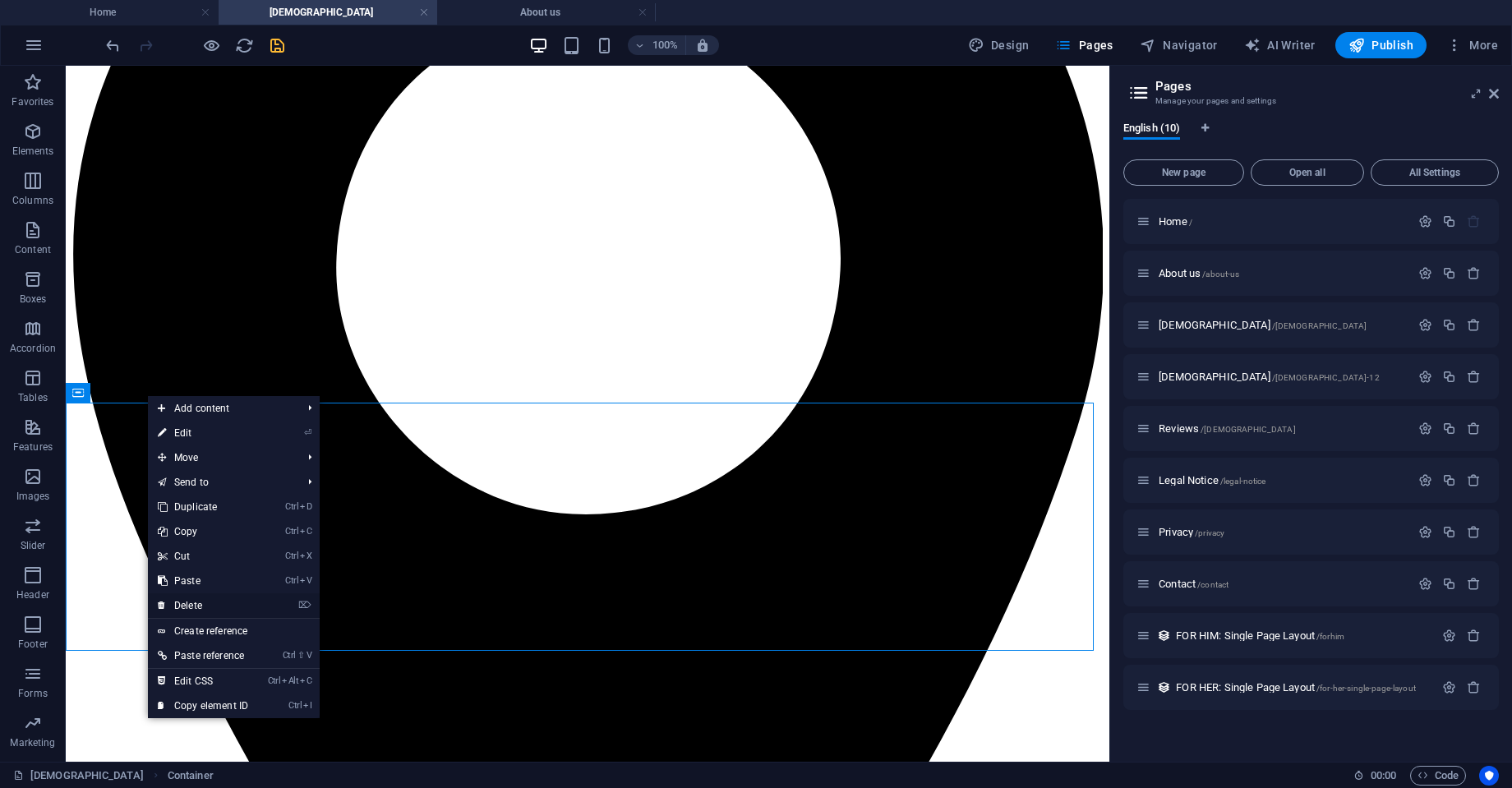
click at [200, 607] on link "⌦ Delete" at bounding box center [202, 606] width 110 height 25
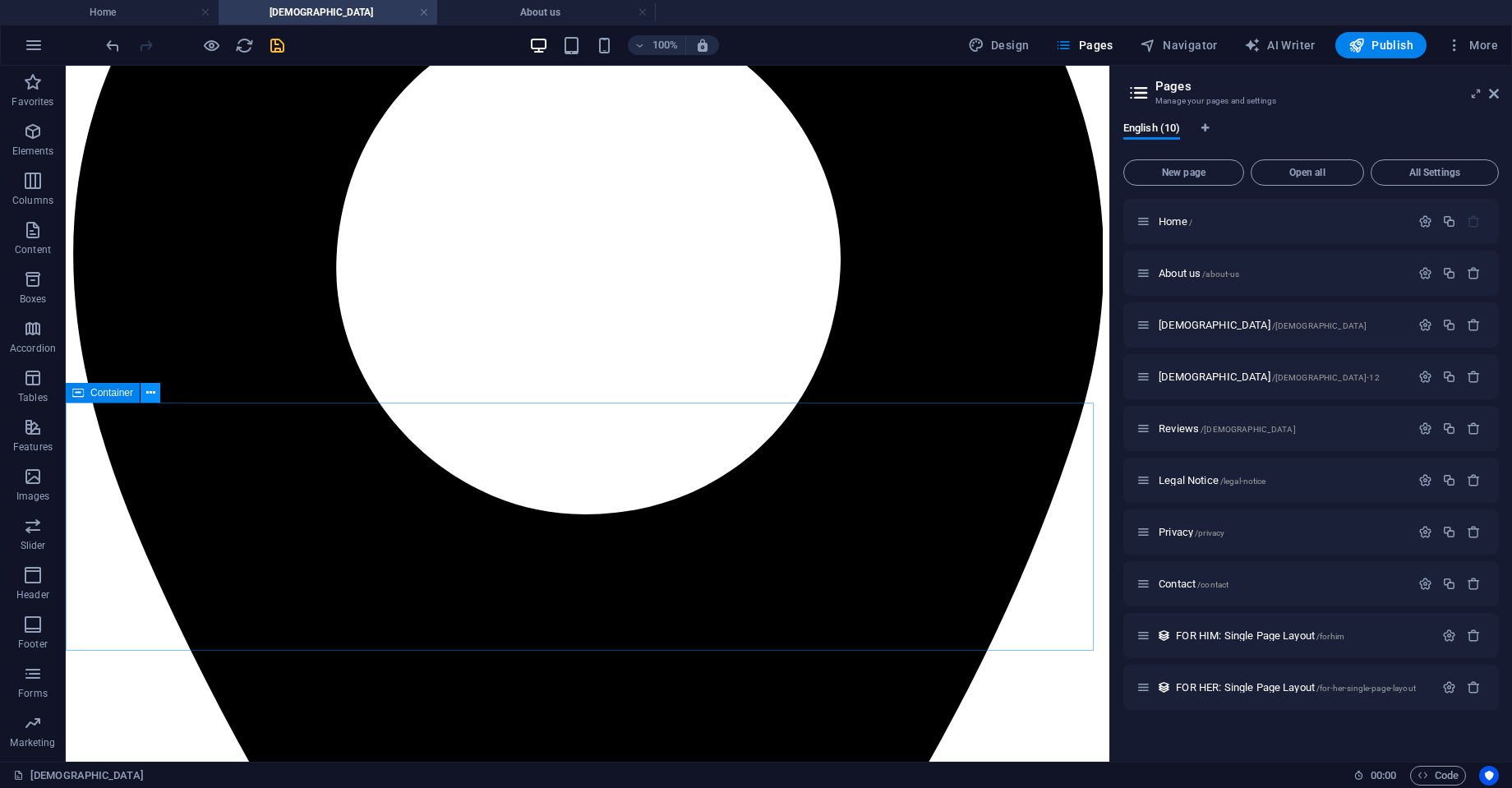
click at [155, 389] on icon at bounding box center [150, 393] width 9 height 17
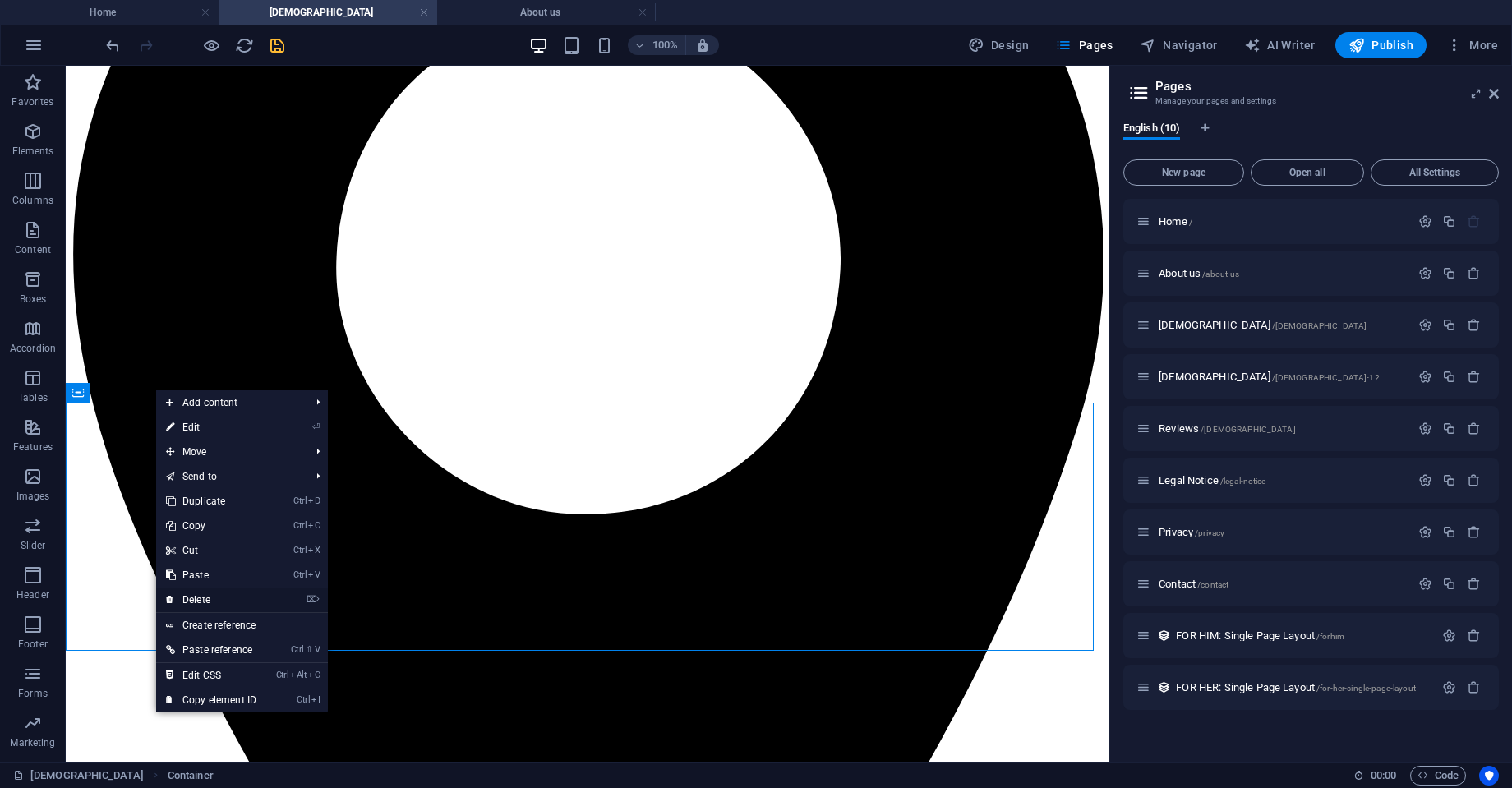
click at [231, 594] on link "⌦ Delete" at bounding box center [211, 600] width 110 height 25
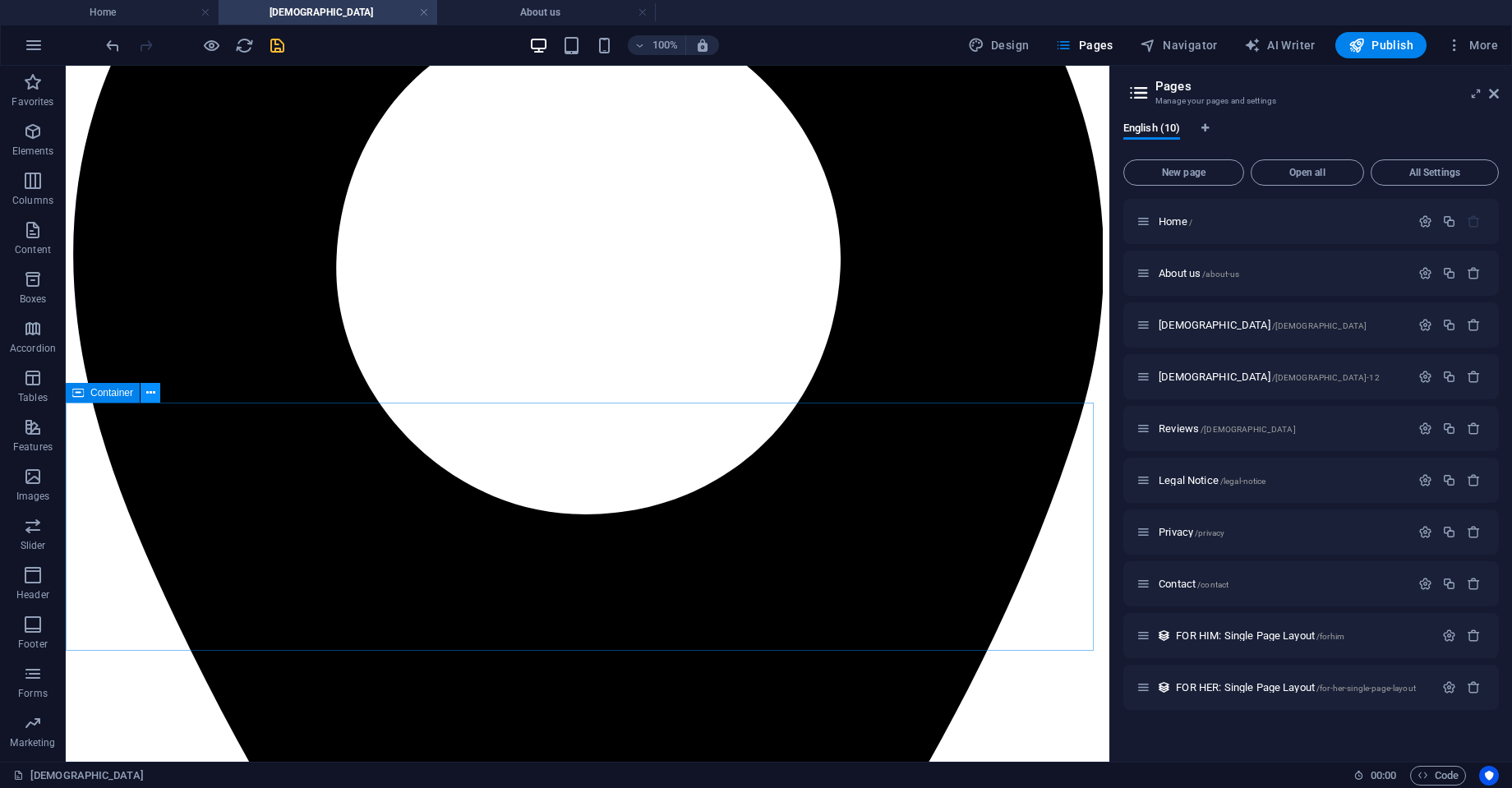
click at [151, 389] on icon at bounding box center [150, 393] width 9 height 17
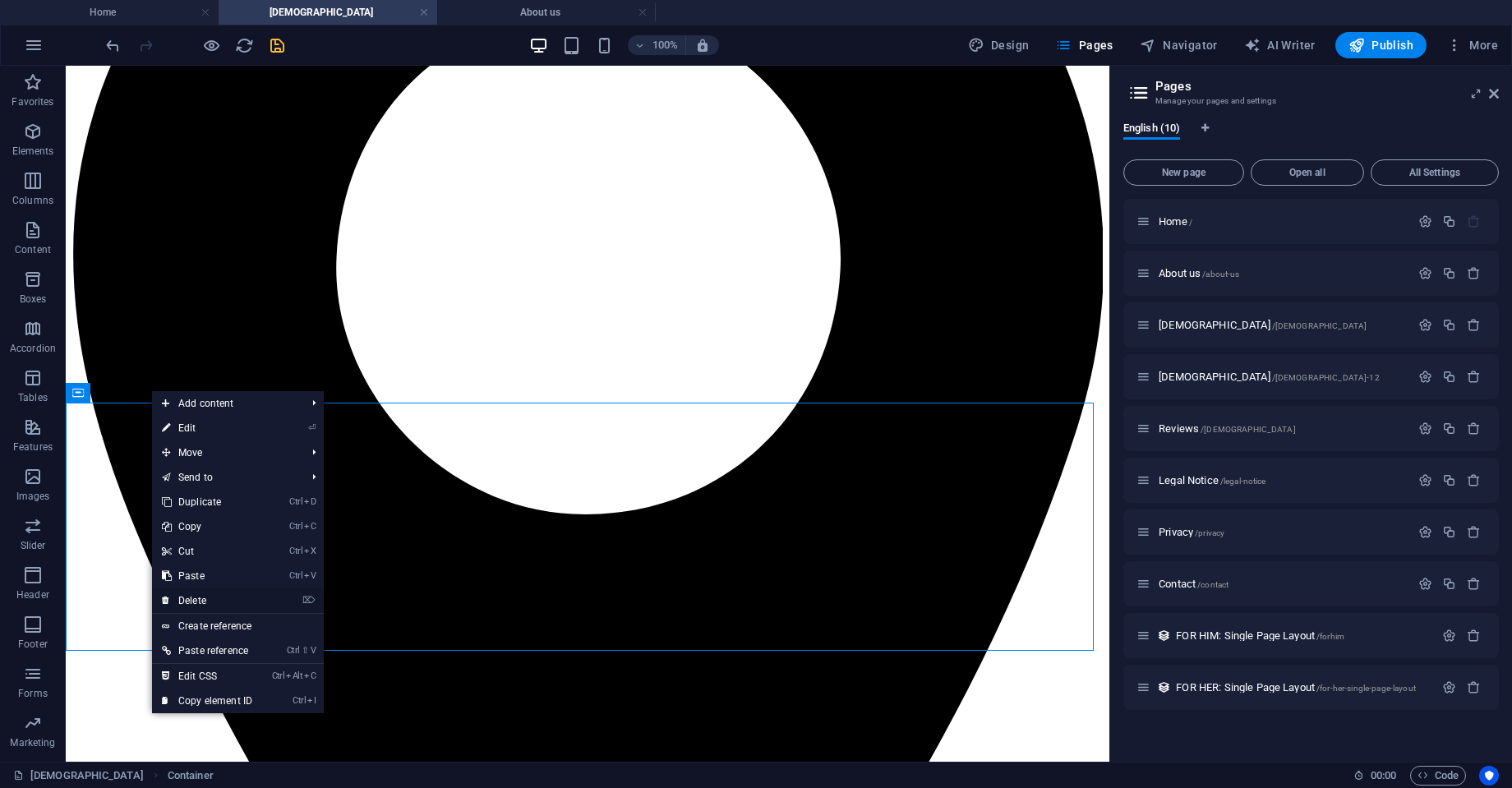
click at [225, 591] on link "⌦ Delete" at bounding box center [206, 601] width 110 height 25
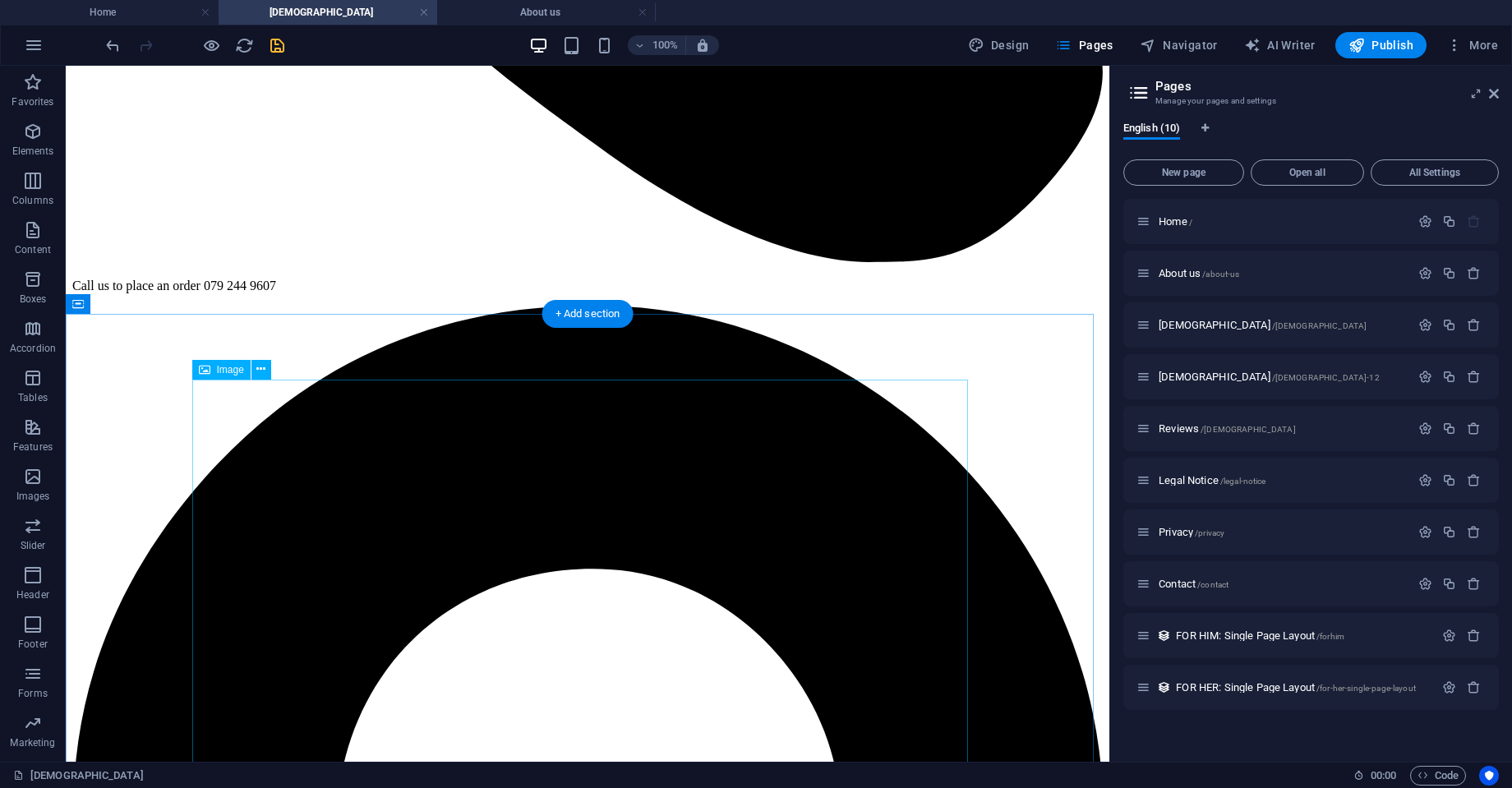
scroll to position [854, 0]
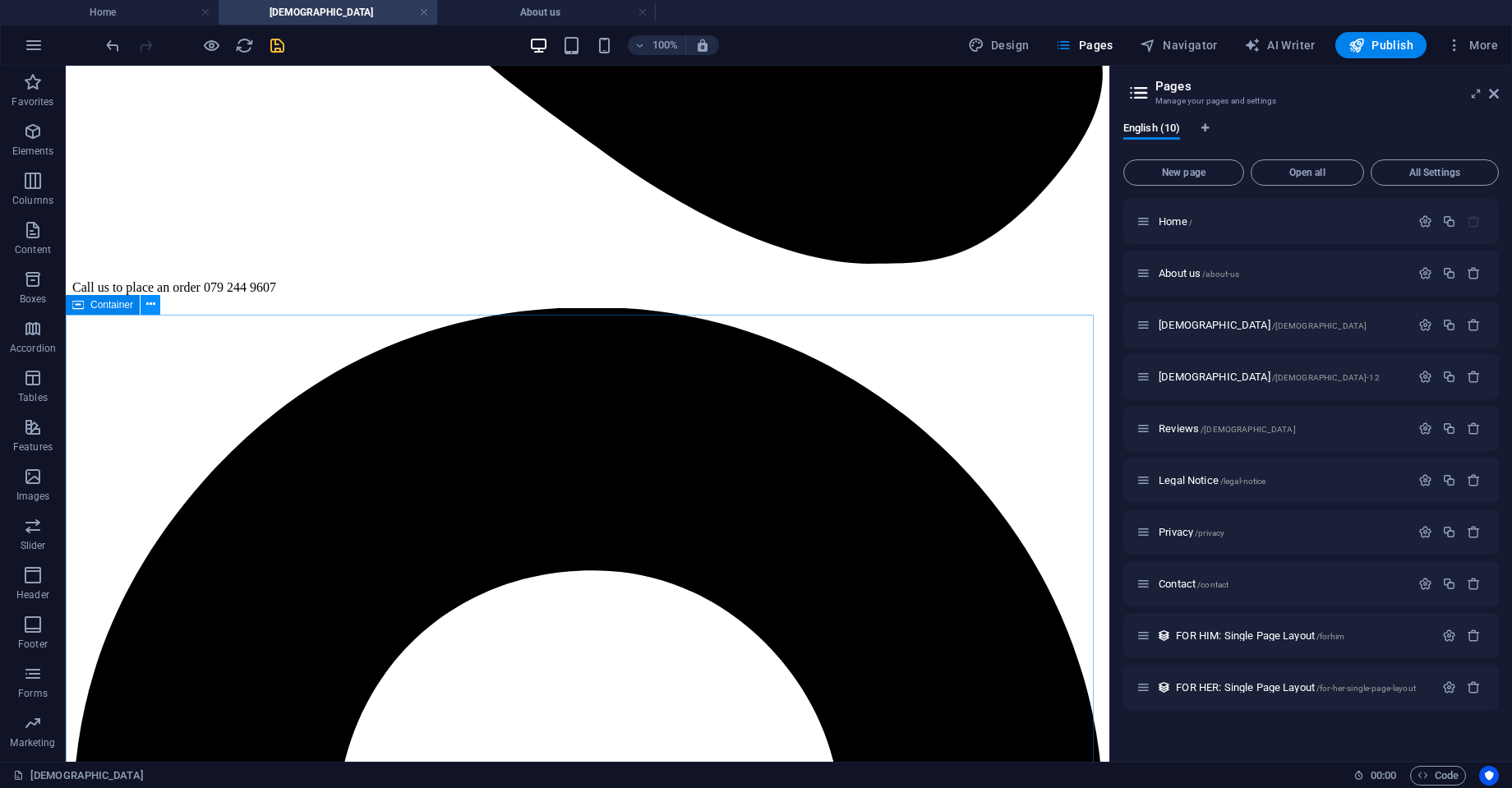
click at [147, 305] on icon at bounding box center [150, 304] width 9 height 17
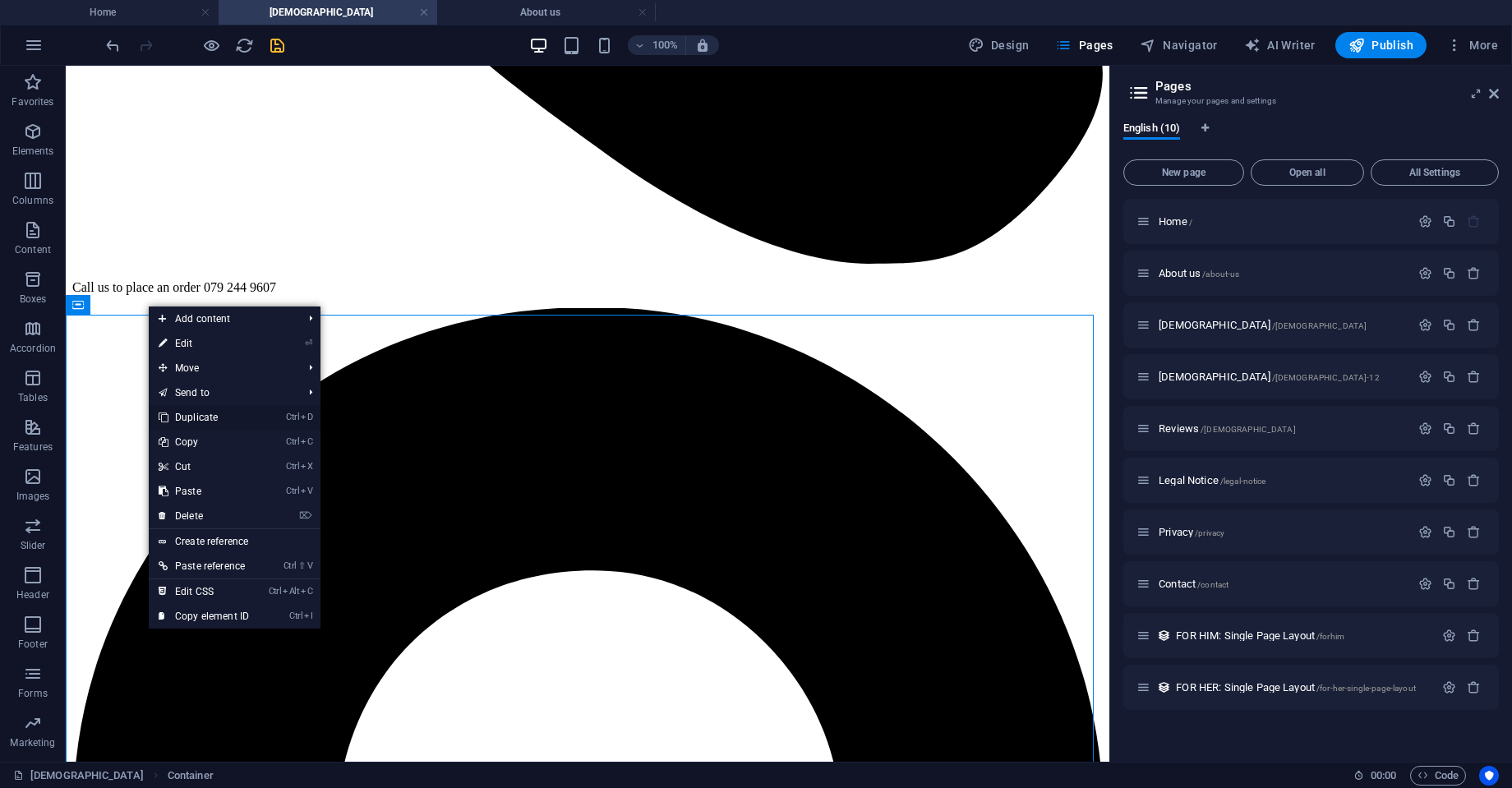
click at [201, 416] on link "Ctrl D Duplicate" at bounding box center [203, 418] width 110 height 25
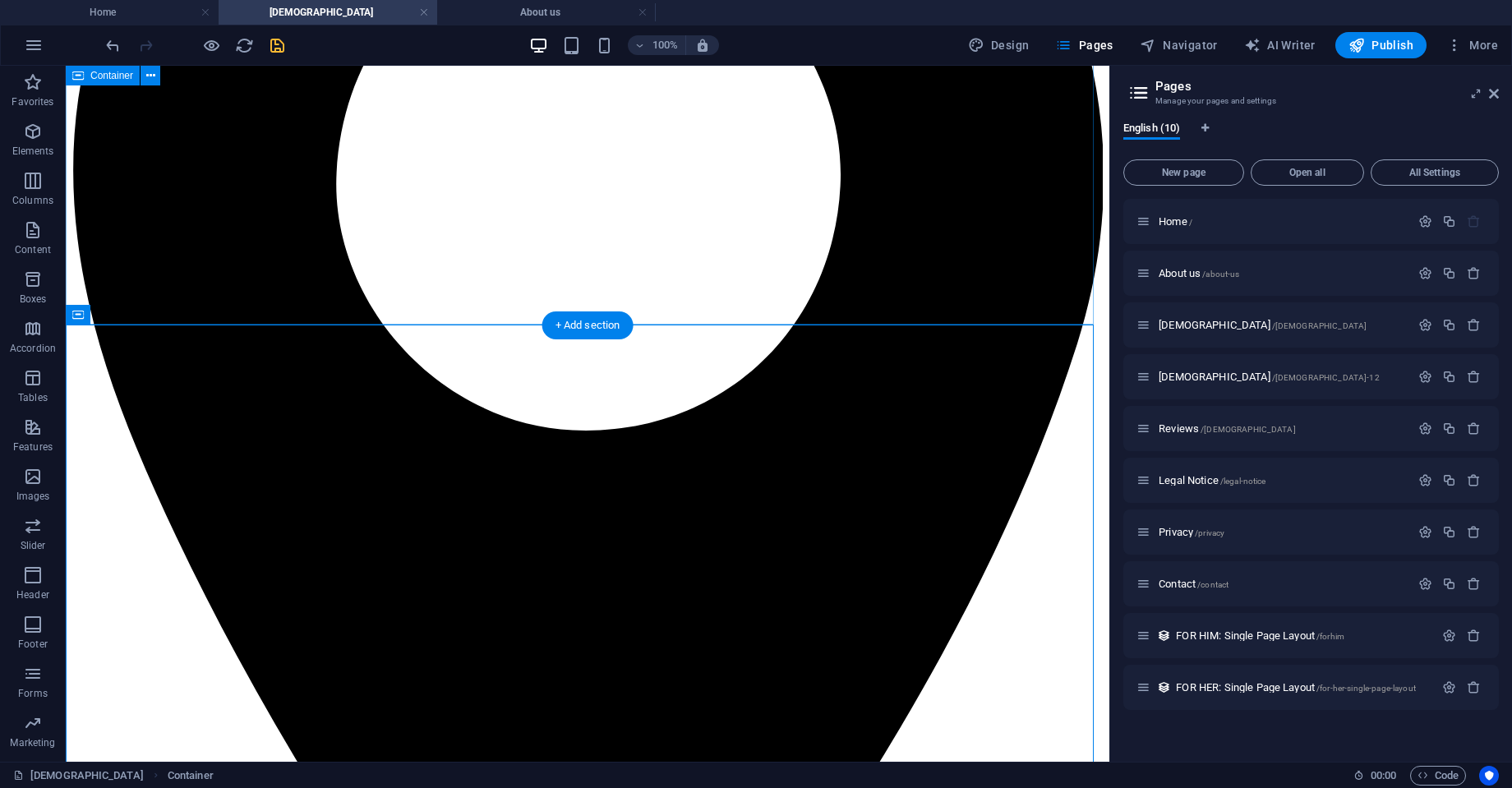
scroll to position [1483, 0]
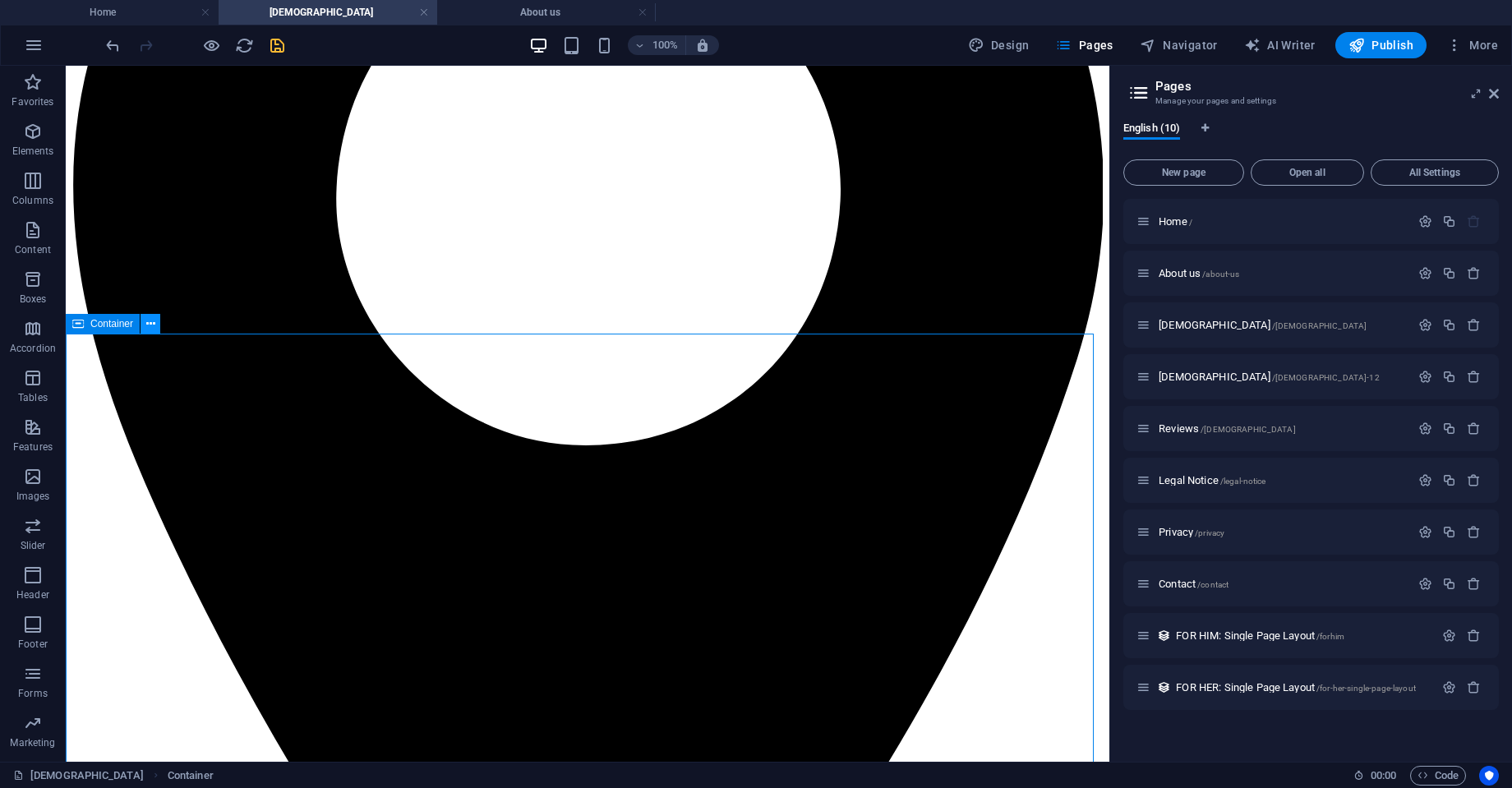
click at [149, 327] on icon at bounding box center [150, 324] width 9 height 17
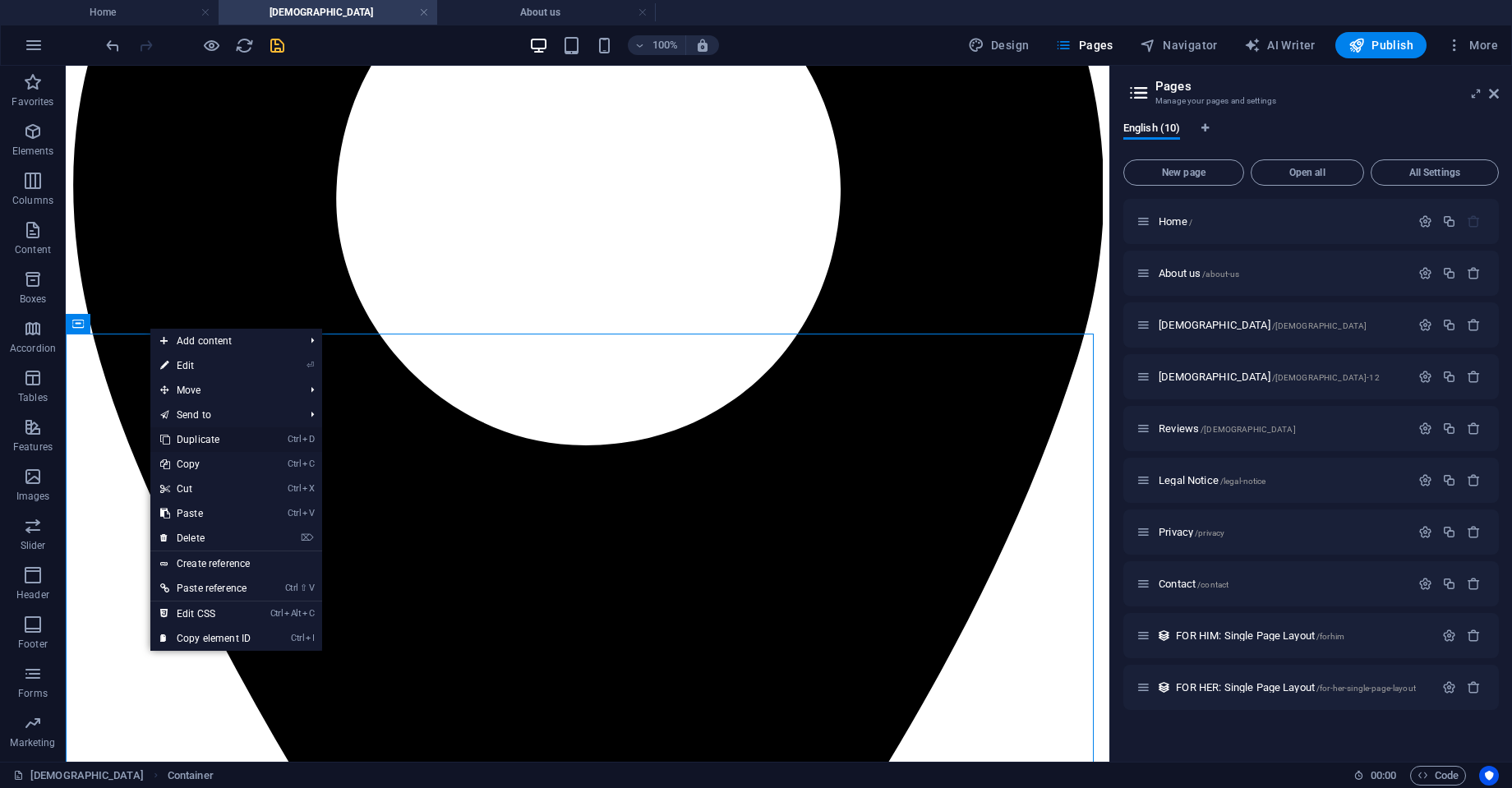
click at [206, 436] on link "Ctrl D Duplicate" at bounding box center [205, 440] width 110 height 25
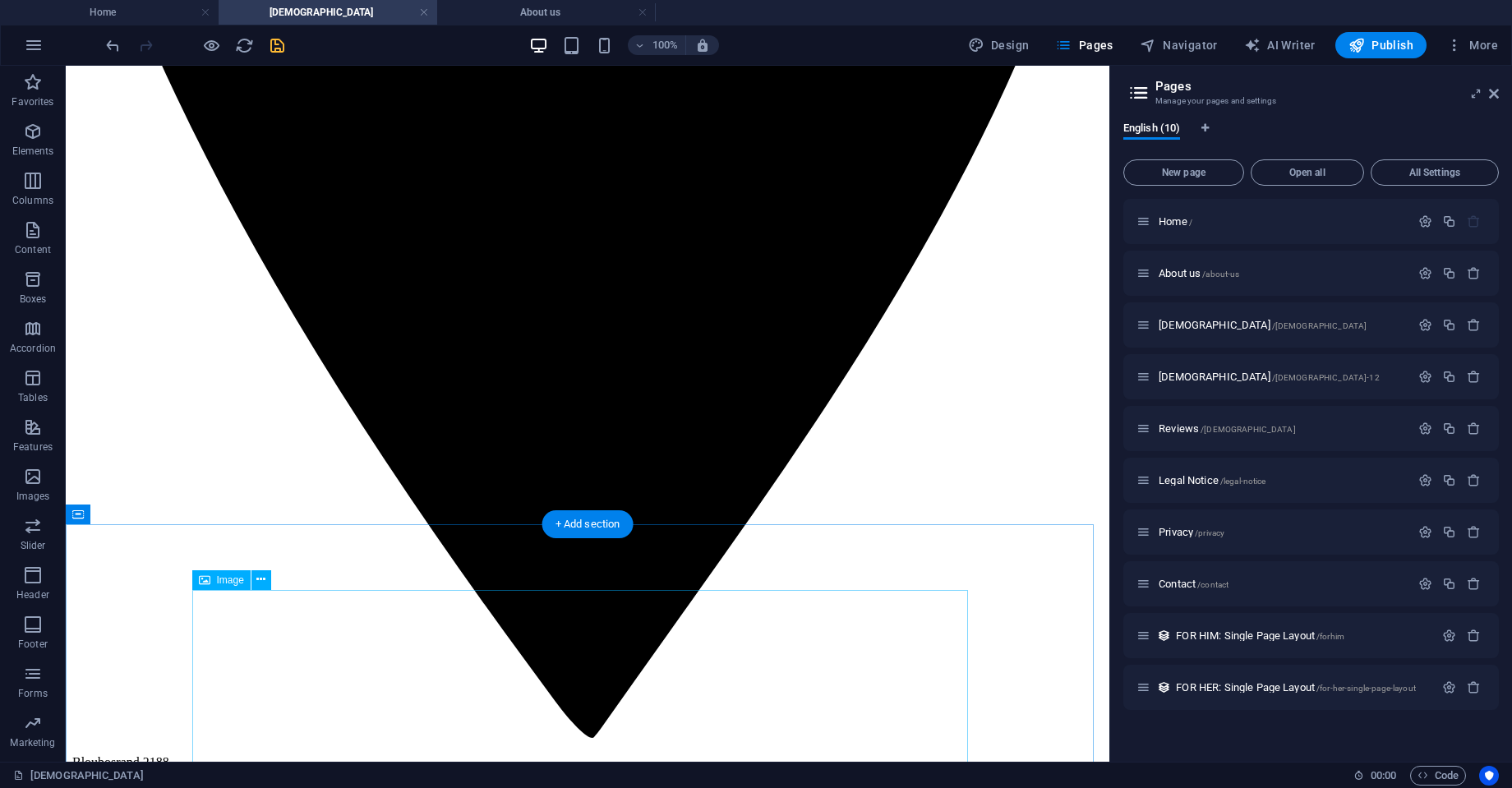
scroll to position [1943, 0]
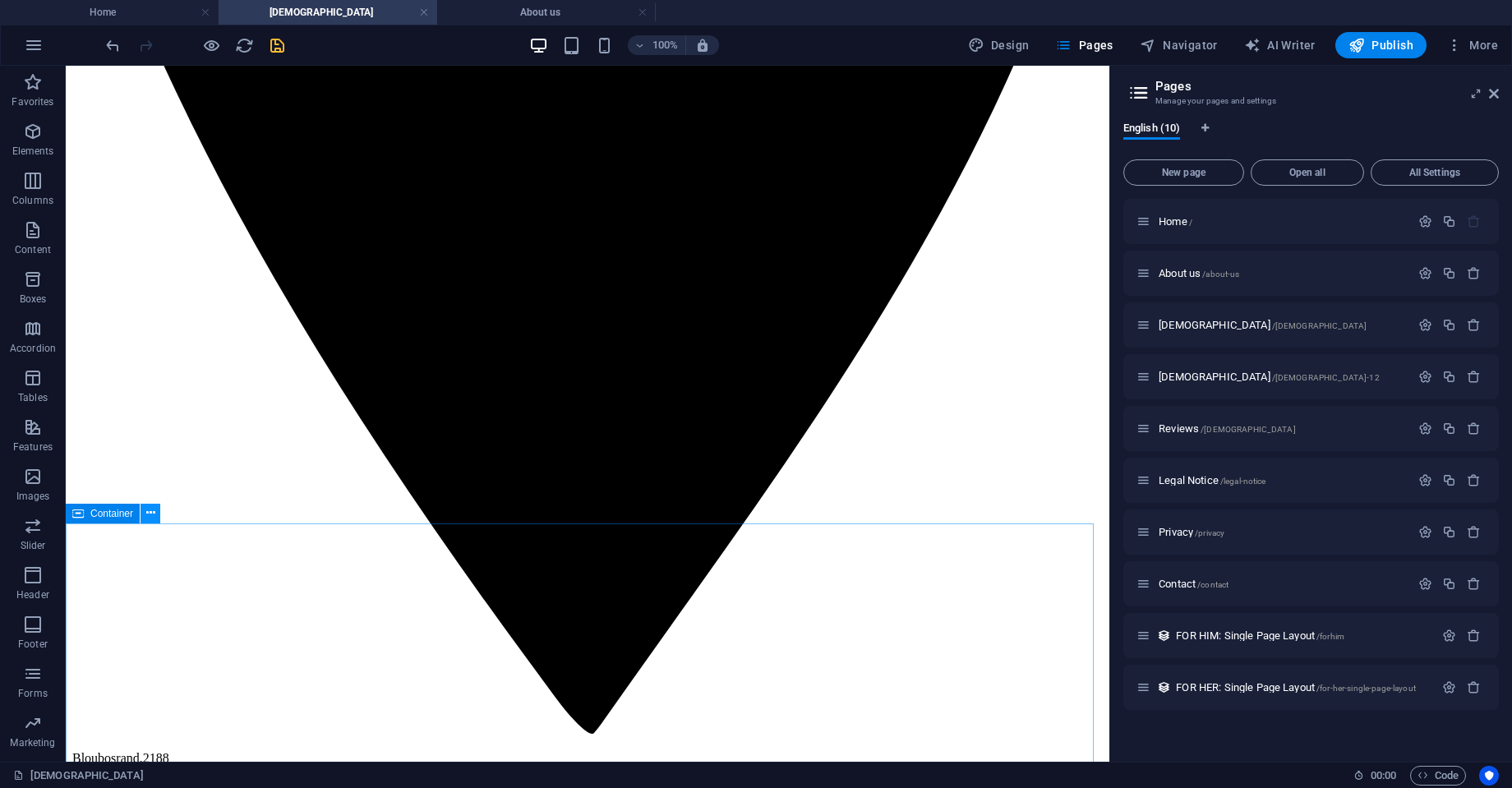
click at [146, 514] on icon at bounding box center [150, 513] width 9 height 17
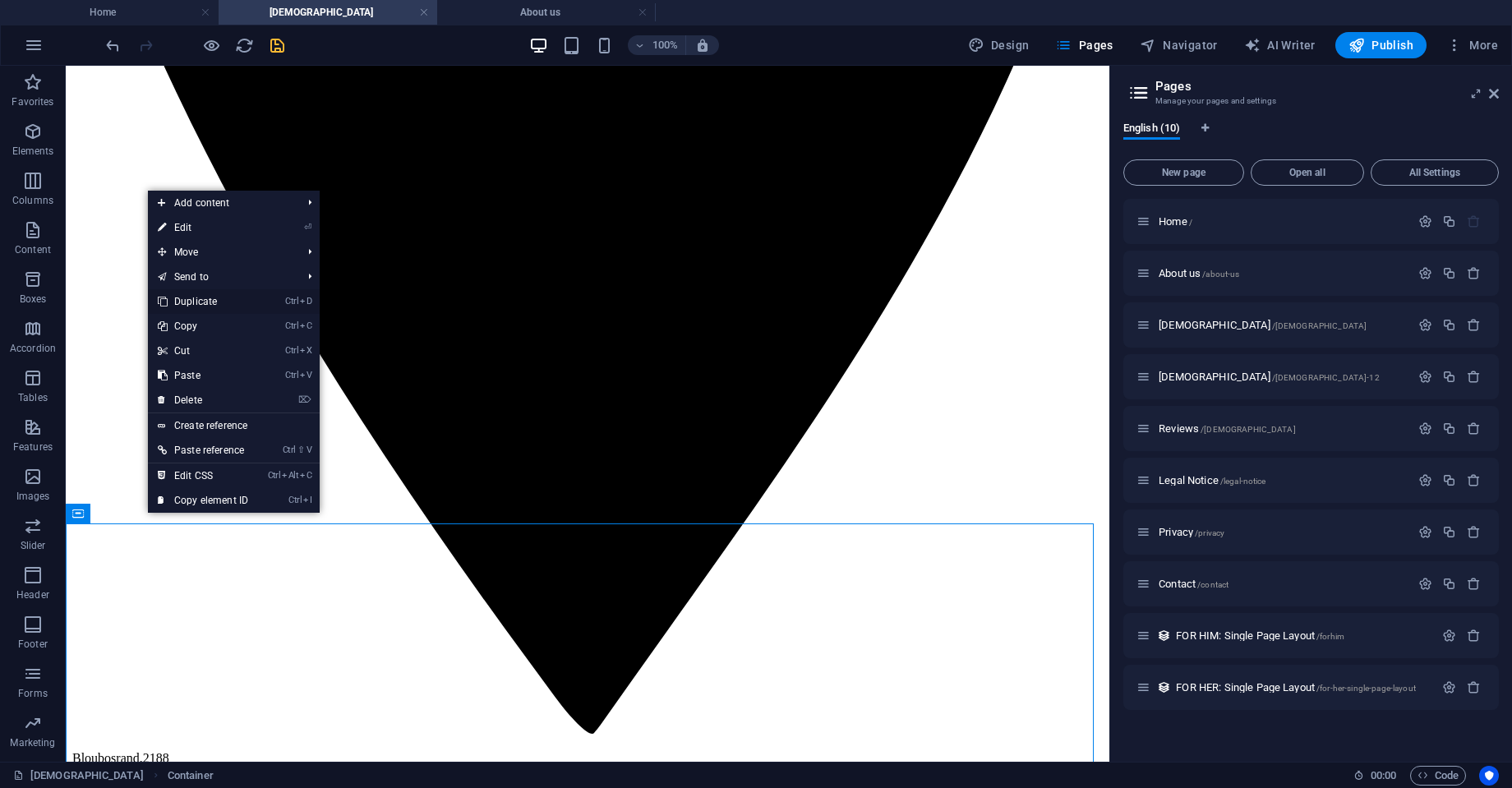
click at [213, 300] on link "Ctrl D Duplicate" at bounding box center [202, 301] width 110 height 25
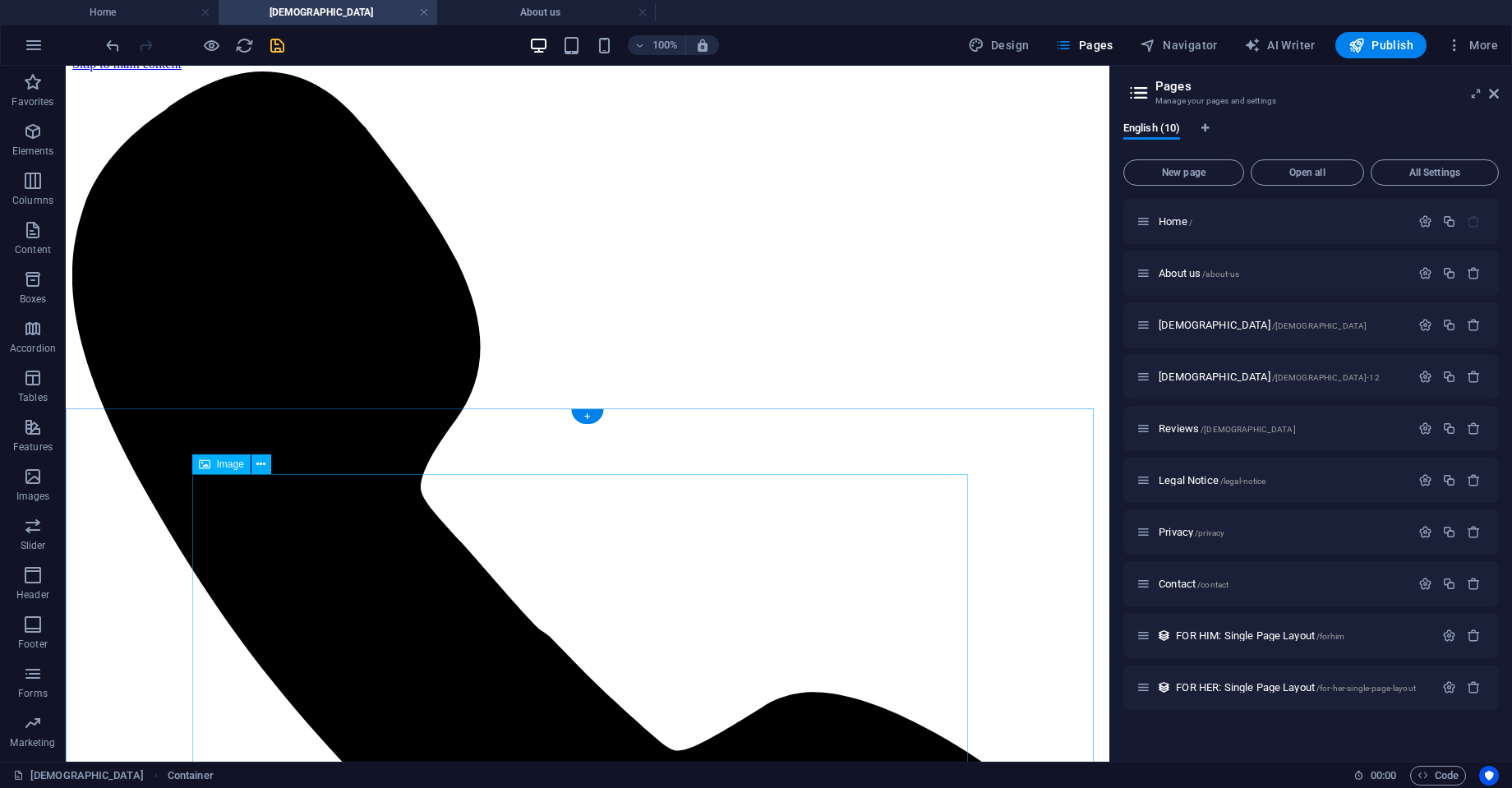
scroll to position [0, 0]
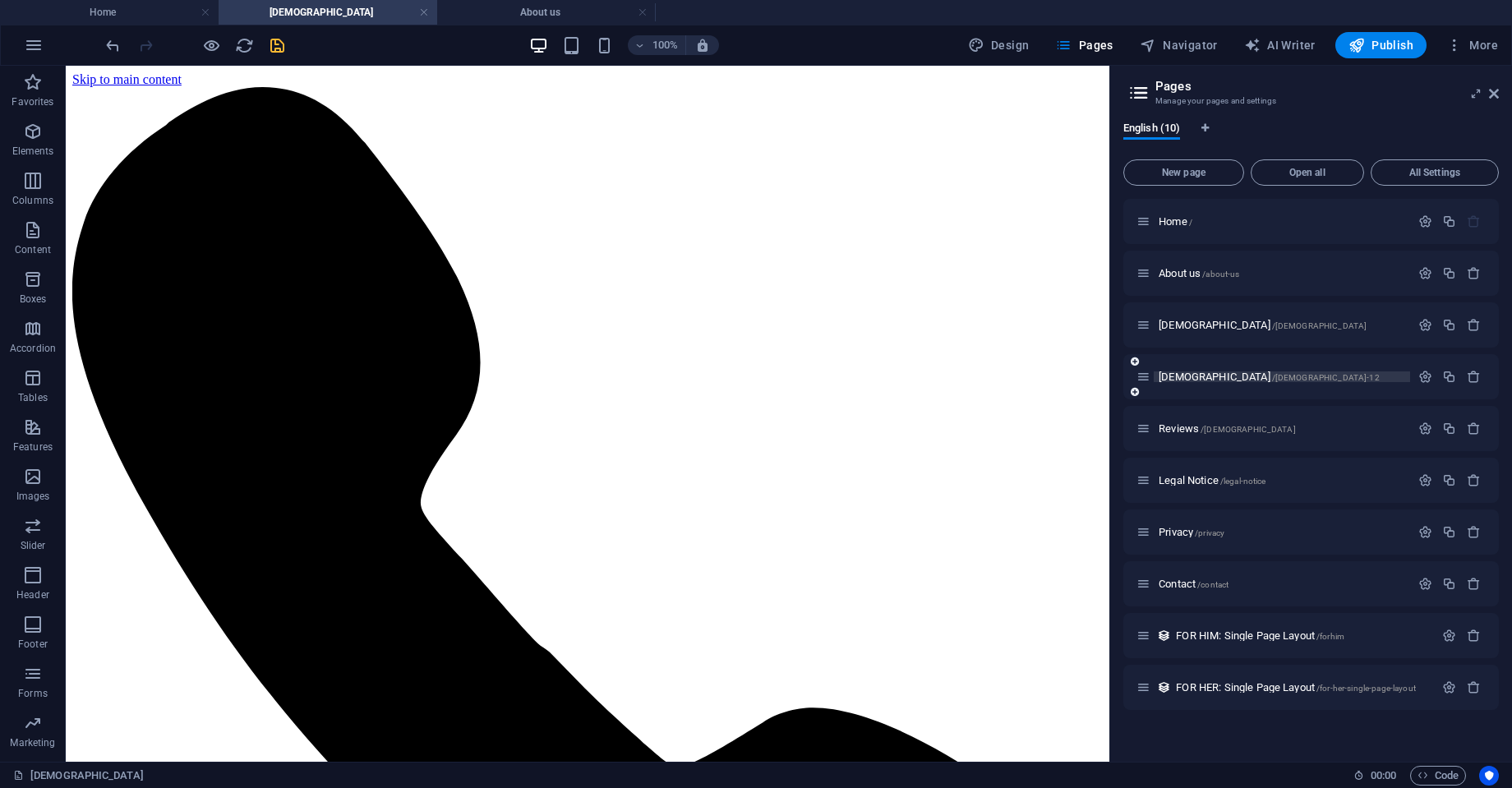
click at [1169, 378] on span "[DEMOGRAPHIC_DATA] /[DEMOGRAPHIC_DATA]-12" at bounding box center [1270, 377] width 221 height 12
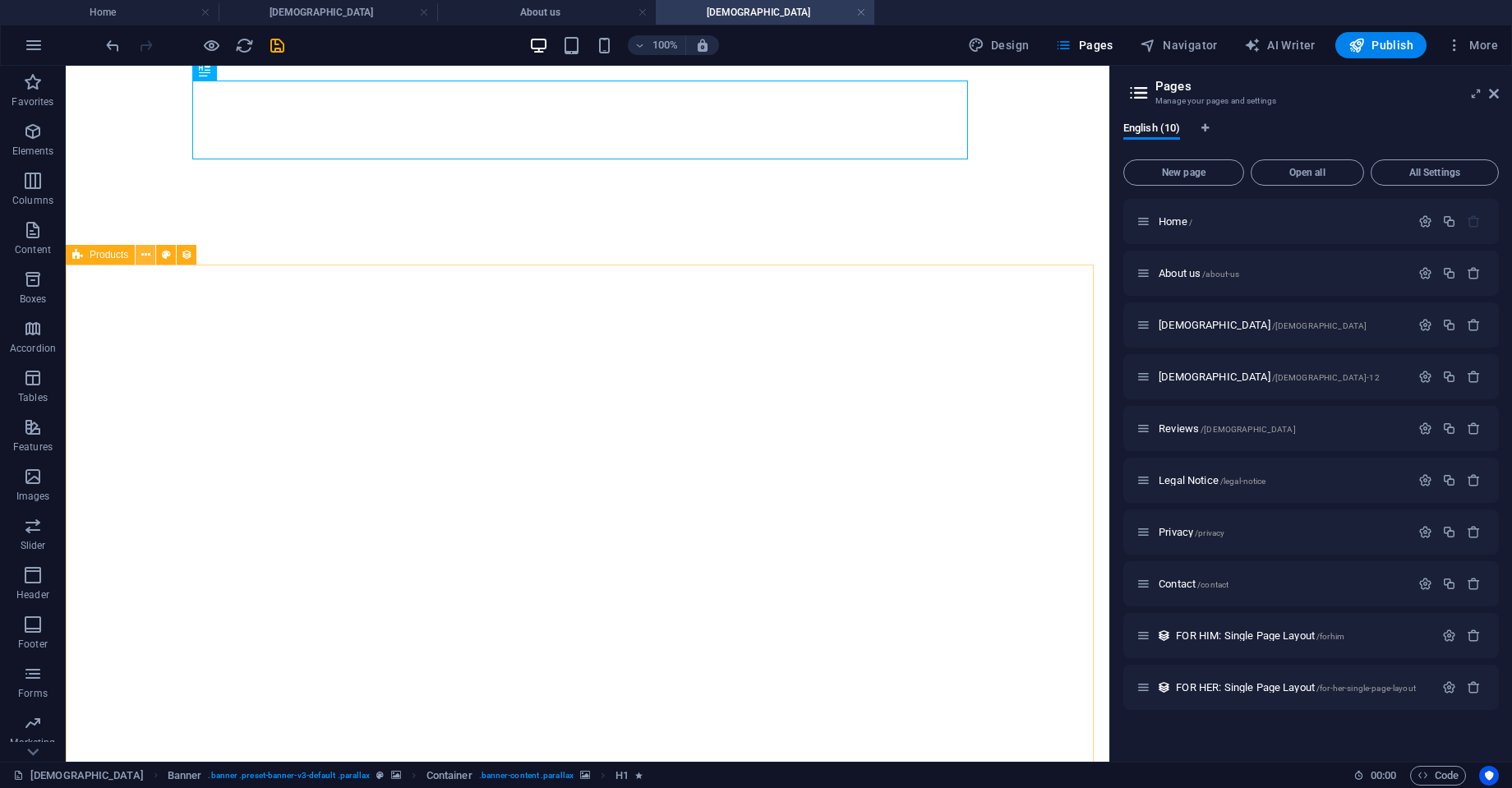
click at [147, 257] on icon at bounding box center [145, 255] width 9 height 17
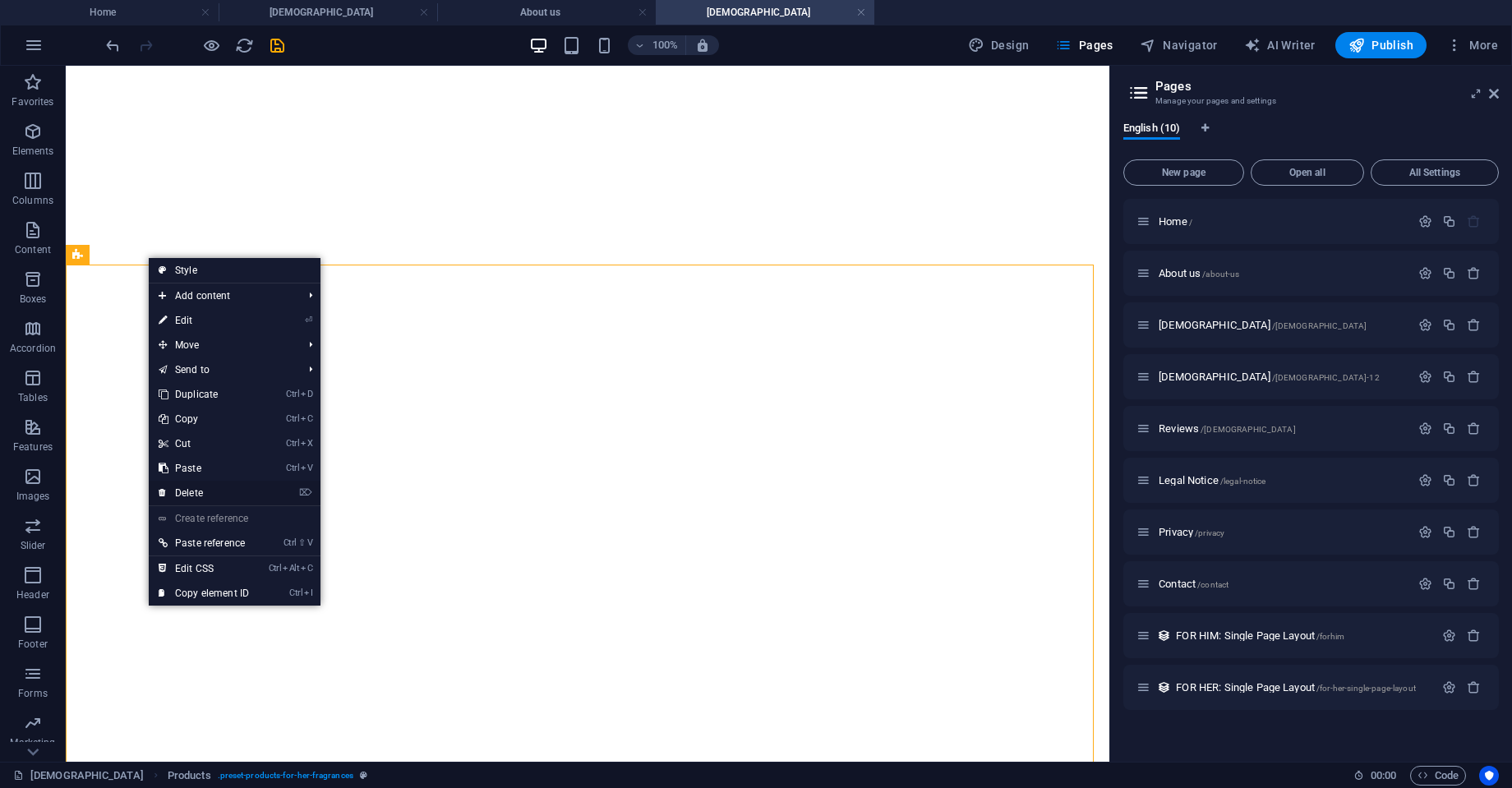
click at [202, 487] on link "⌦ Delete" at bounding box center [203, 493] width 110 height 25
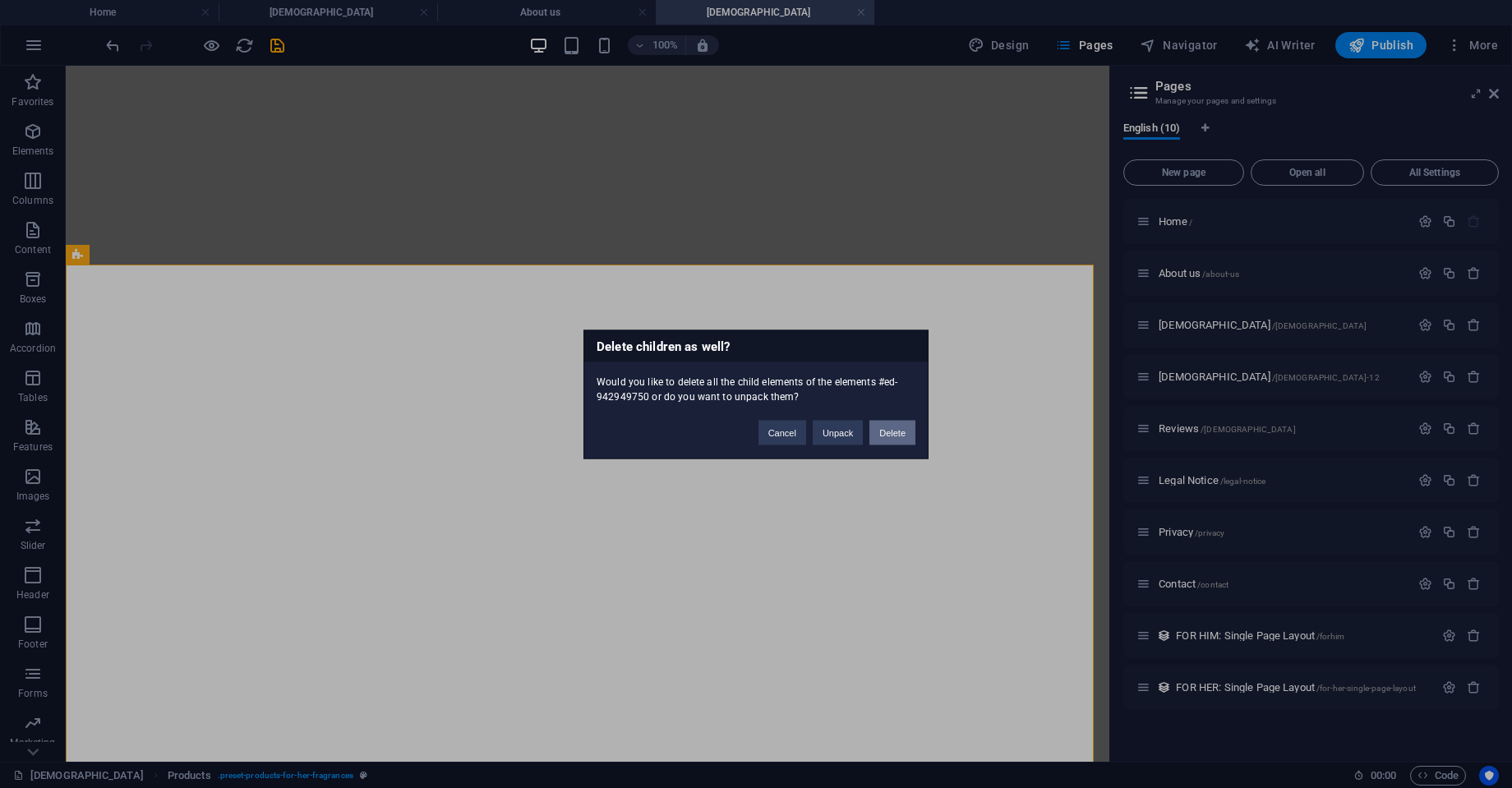
click at [884, 429] on button "Delete" at bounding box center [893, 432] width 46 height 25
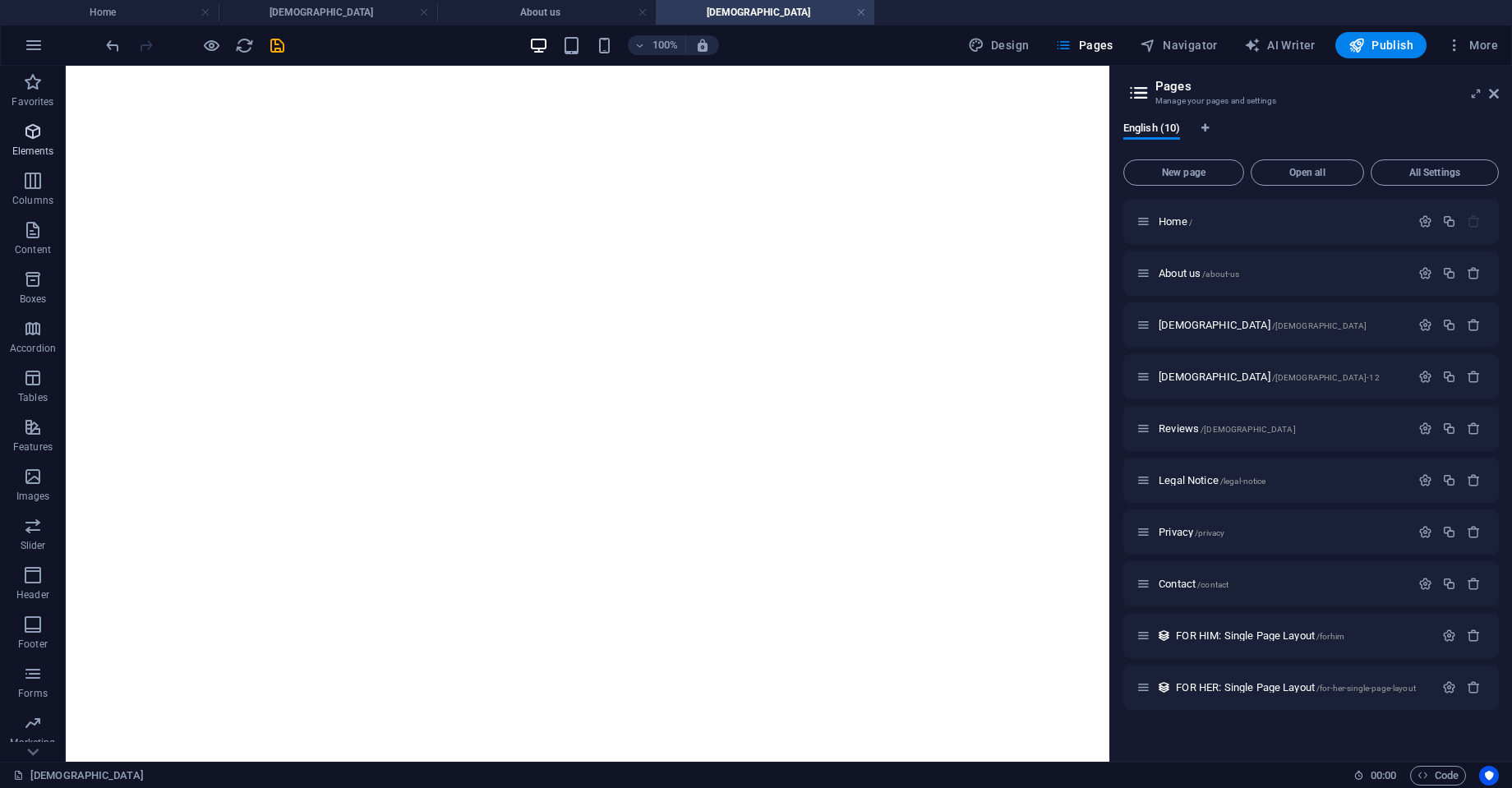
click at [28, 142] on span "Elements" at bounding box center [32, 141] width 66 height 39
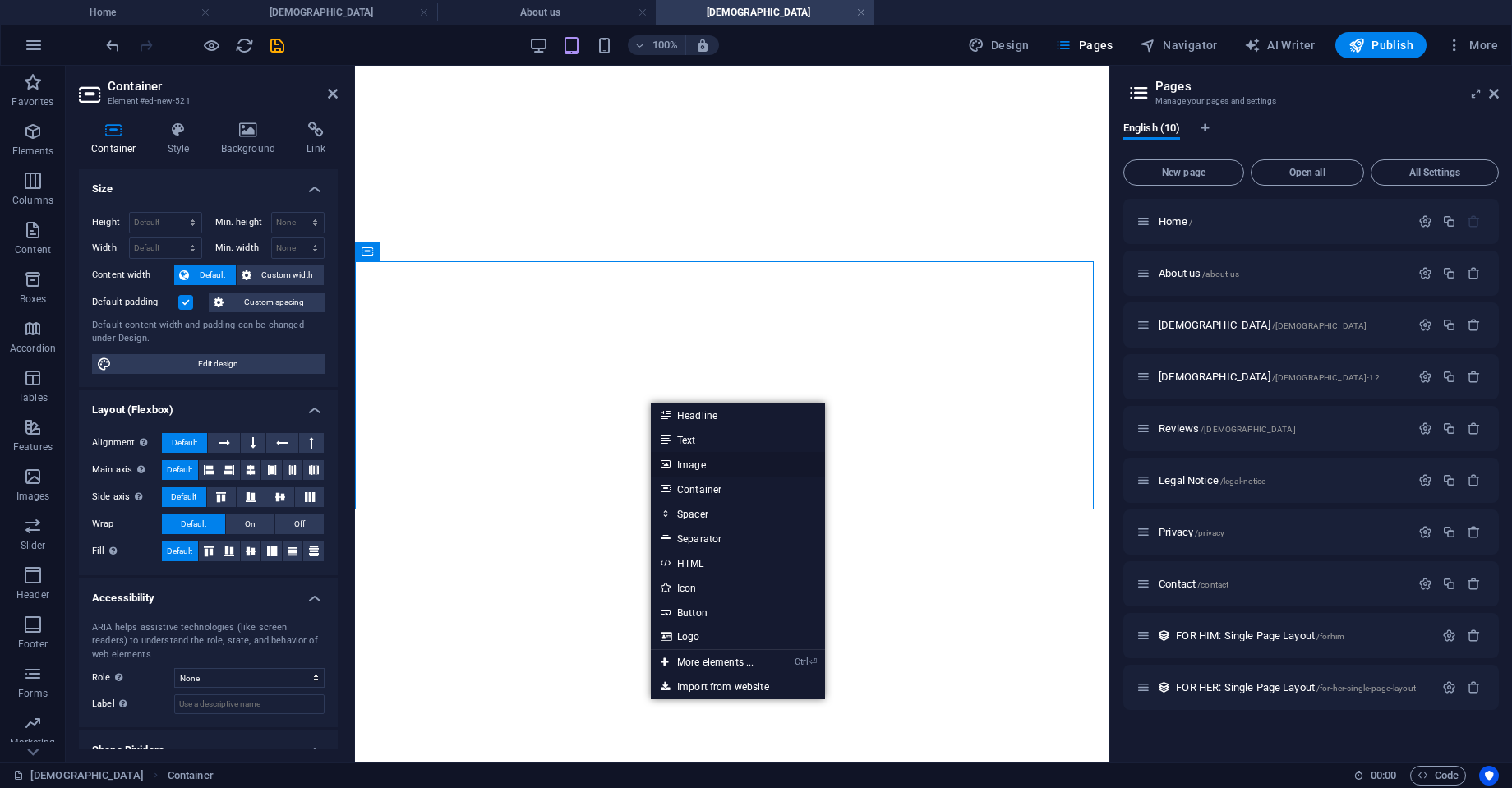
click at [694, 455] on link "Image" at bounding box center [737, 465] width 175 height 25
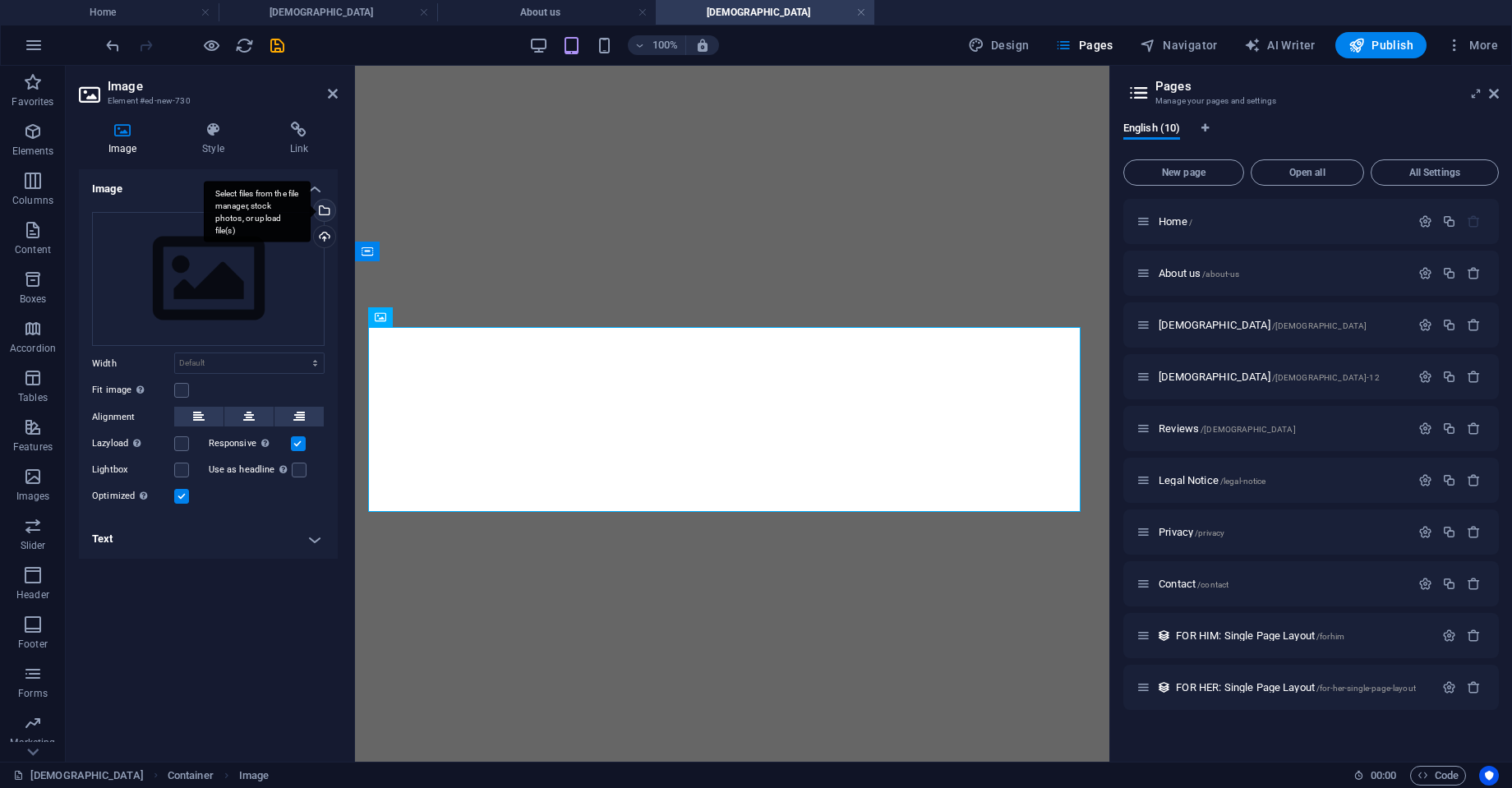
click at [324, 210] on div "Select files from the file manager, stock photos, or upload file(s)" at bounding box center [323, 212] width 25 height 25
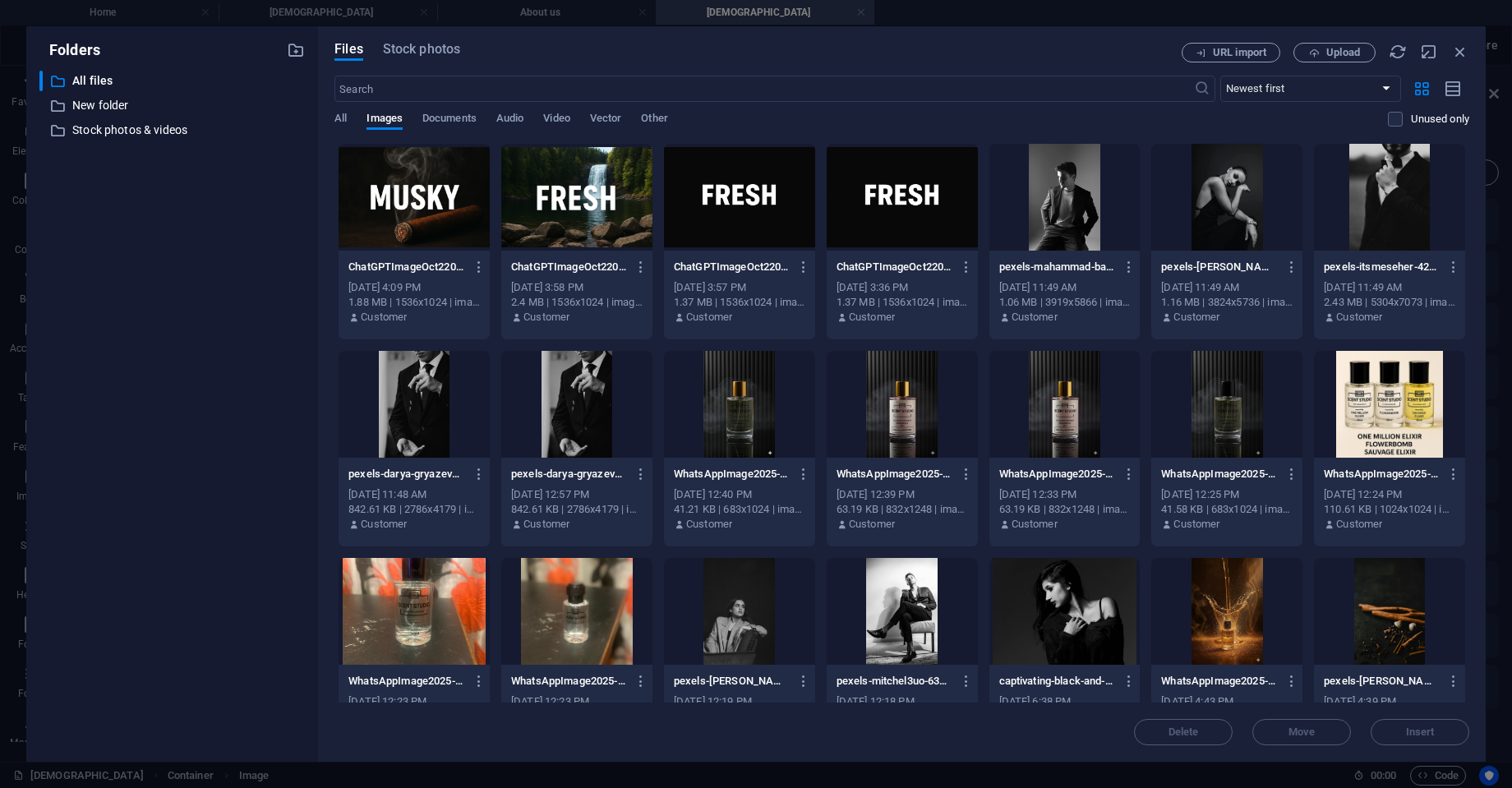
click at [442, 191] on div at bounding box center [414, 197] width 152 height 107
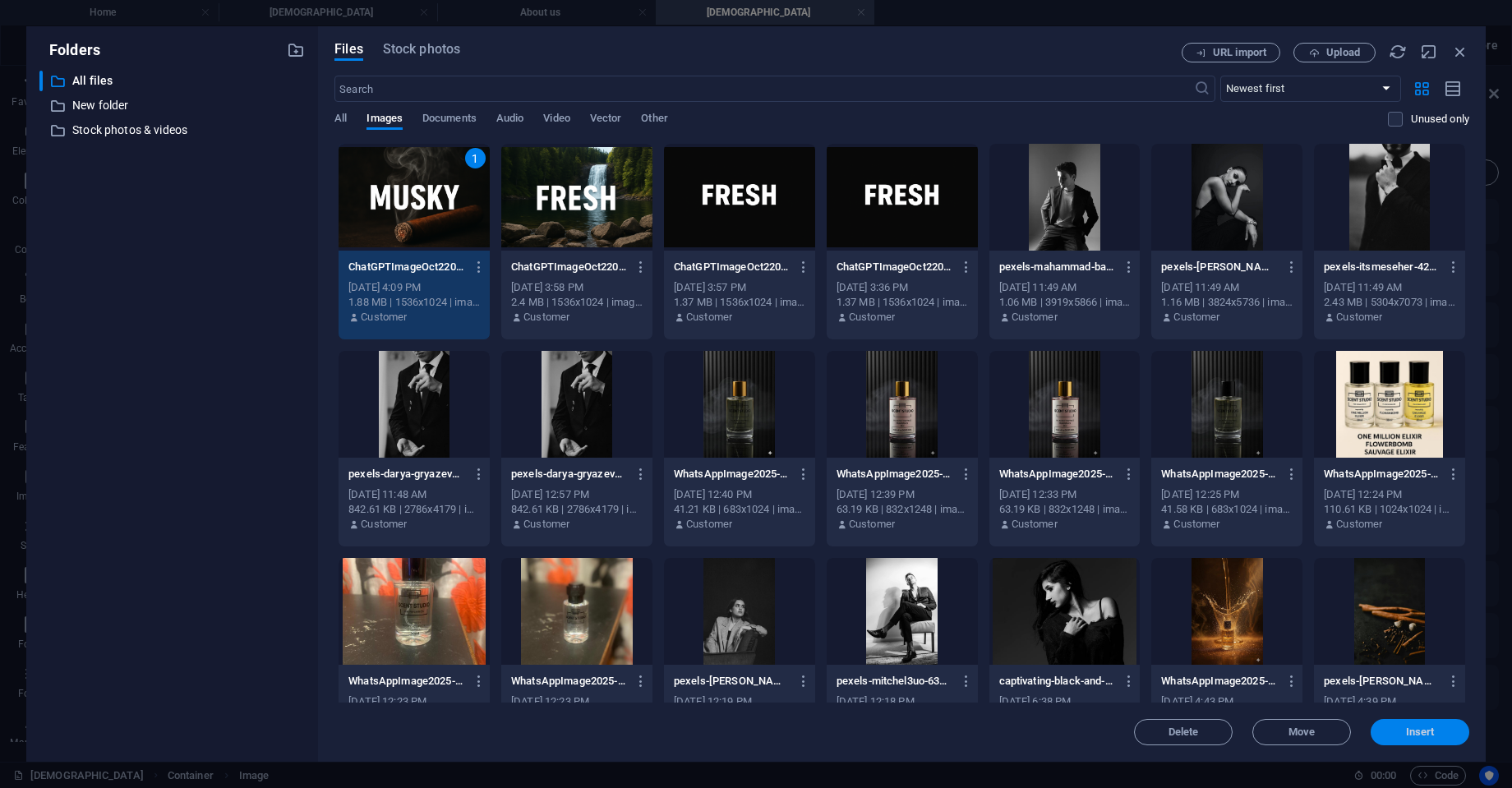
click at [1411, 722] on button "Insert" at bounding box center [1419, 733] width 98 height 27
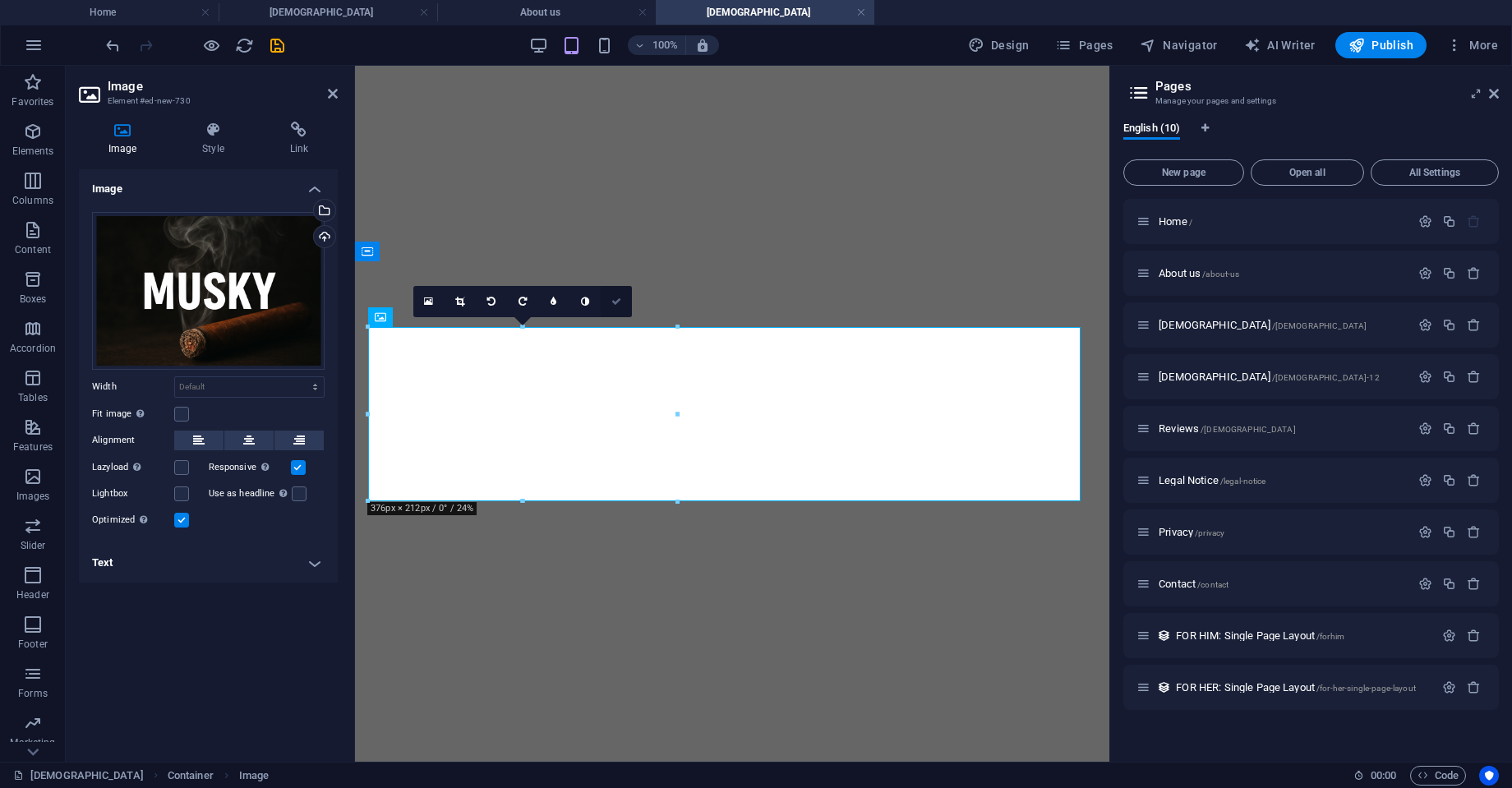
click at [614, 300] on icon at bounding box center [616, 301] width 10 height 10
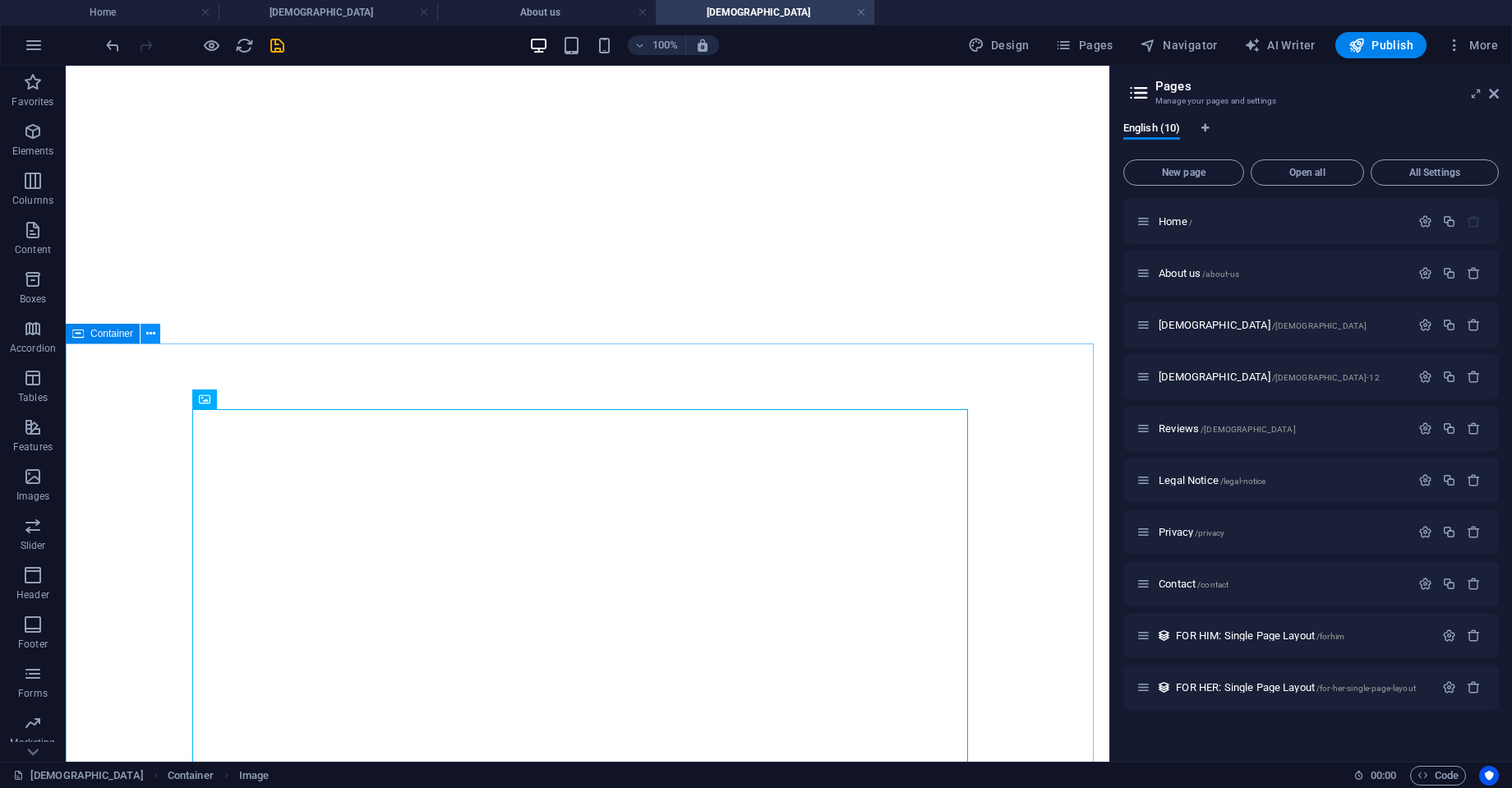
click at [147, 331] on icon at bounding box center [150, 334] width 9 height 17
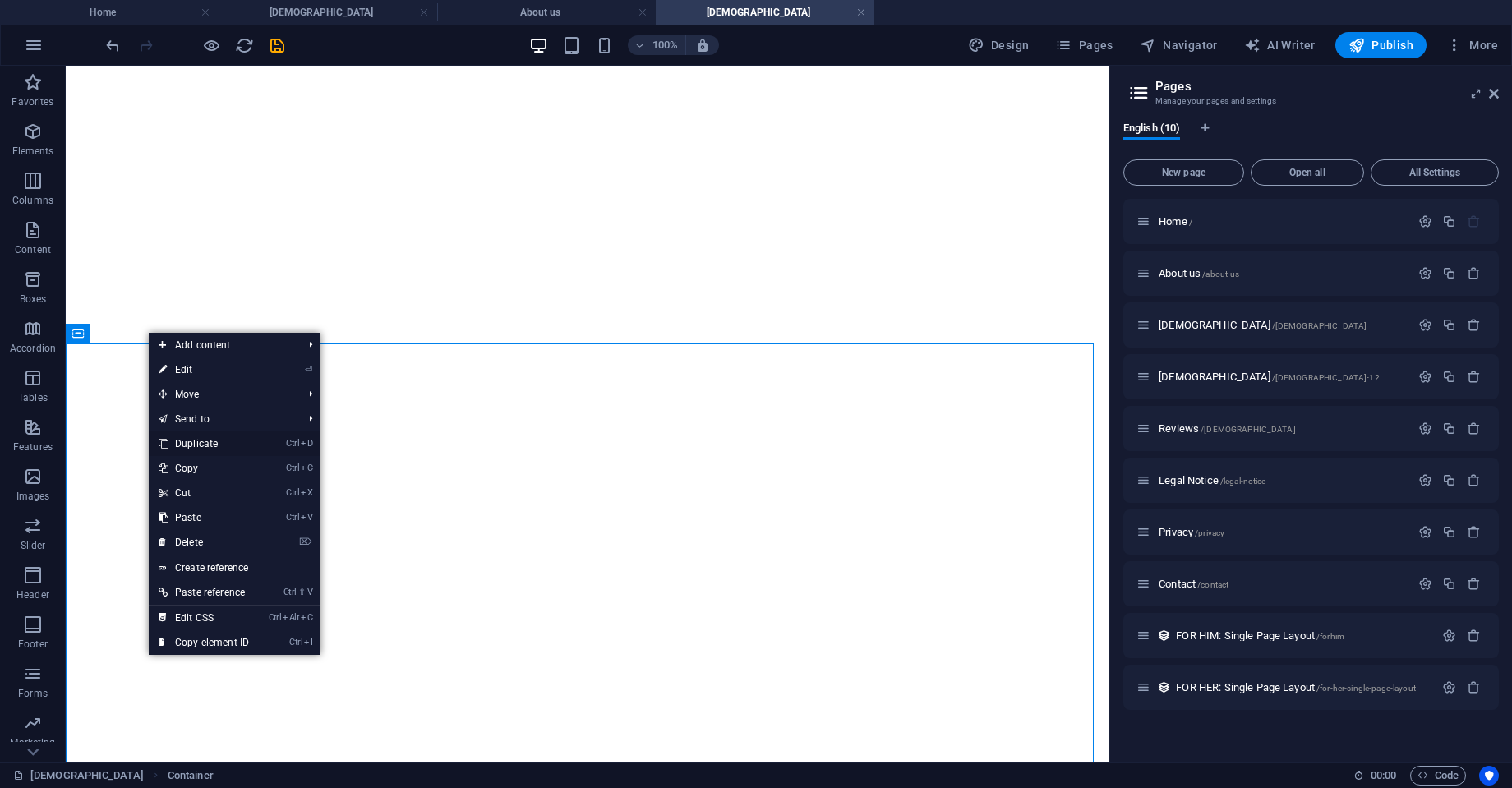
click at [216, 441] on link "Ctrl D Duplicate" at bounding box center [203, 444] width 110 height 25
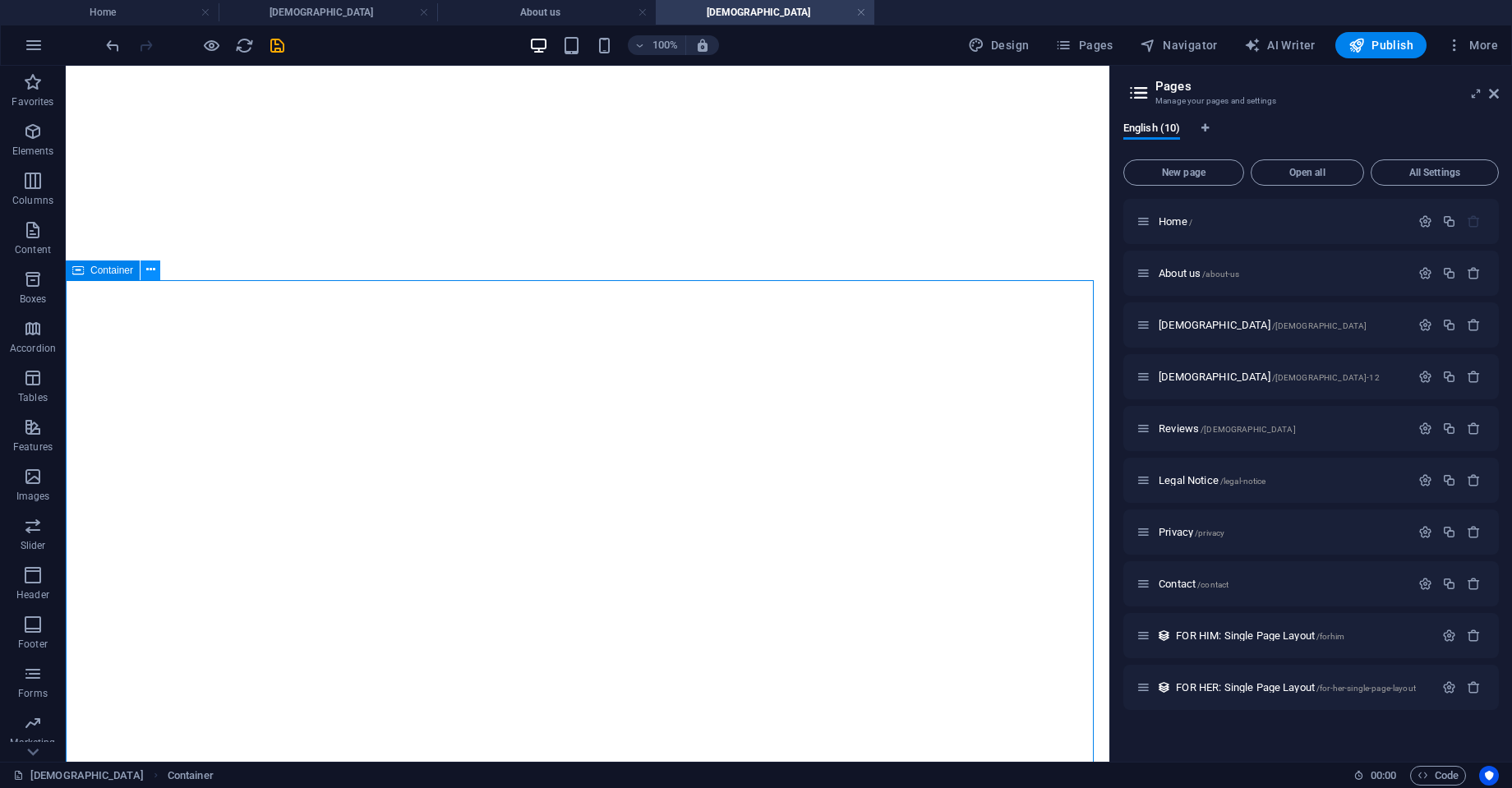
click at [150, 270] on icon at bounding box center [150, 270] width 9 height 17
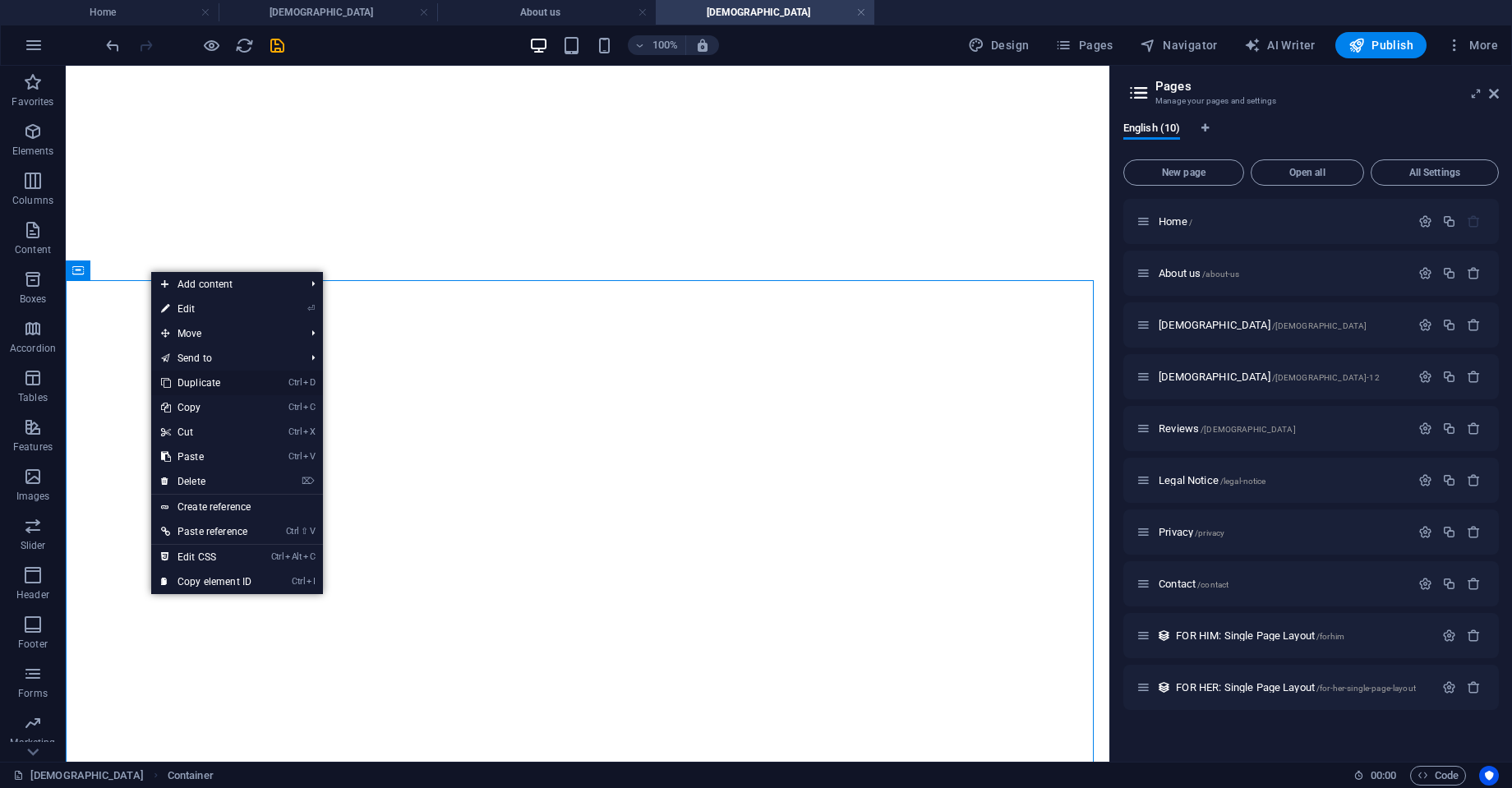
click at [205, 380] on link "Ctrl D Duplicate" at bounding box center [206, 384] width 110 height 25
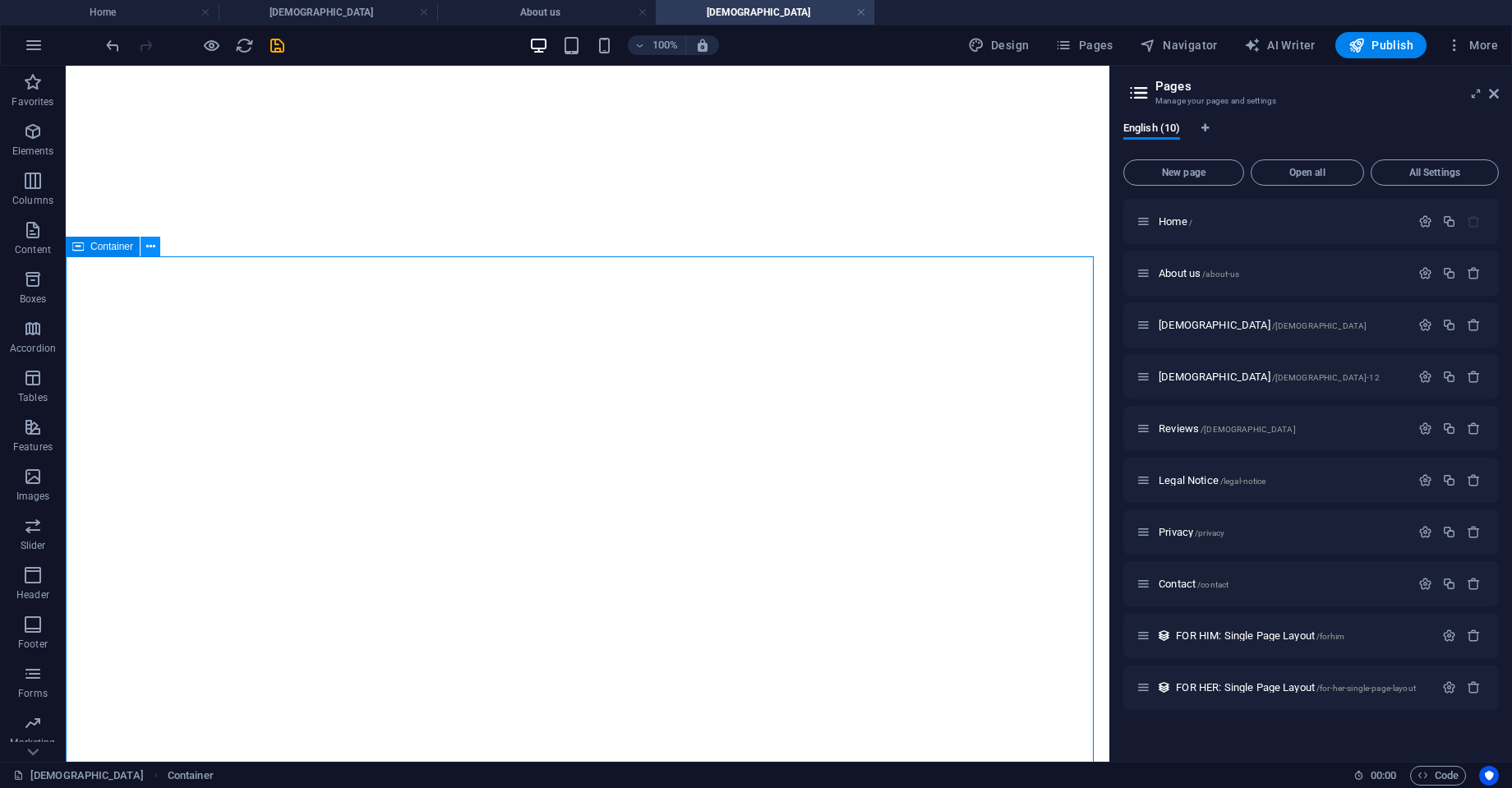
click at [150, 245] on icon at bounding box center [150, 247] width 9 height 17
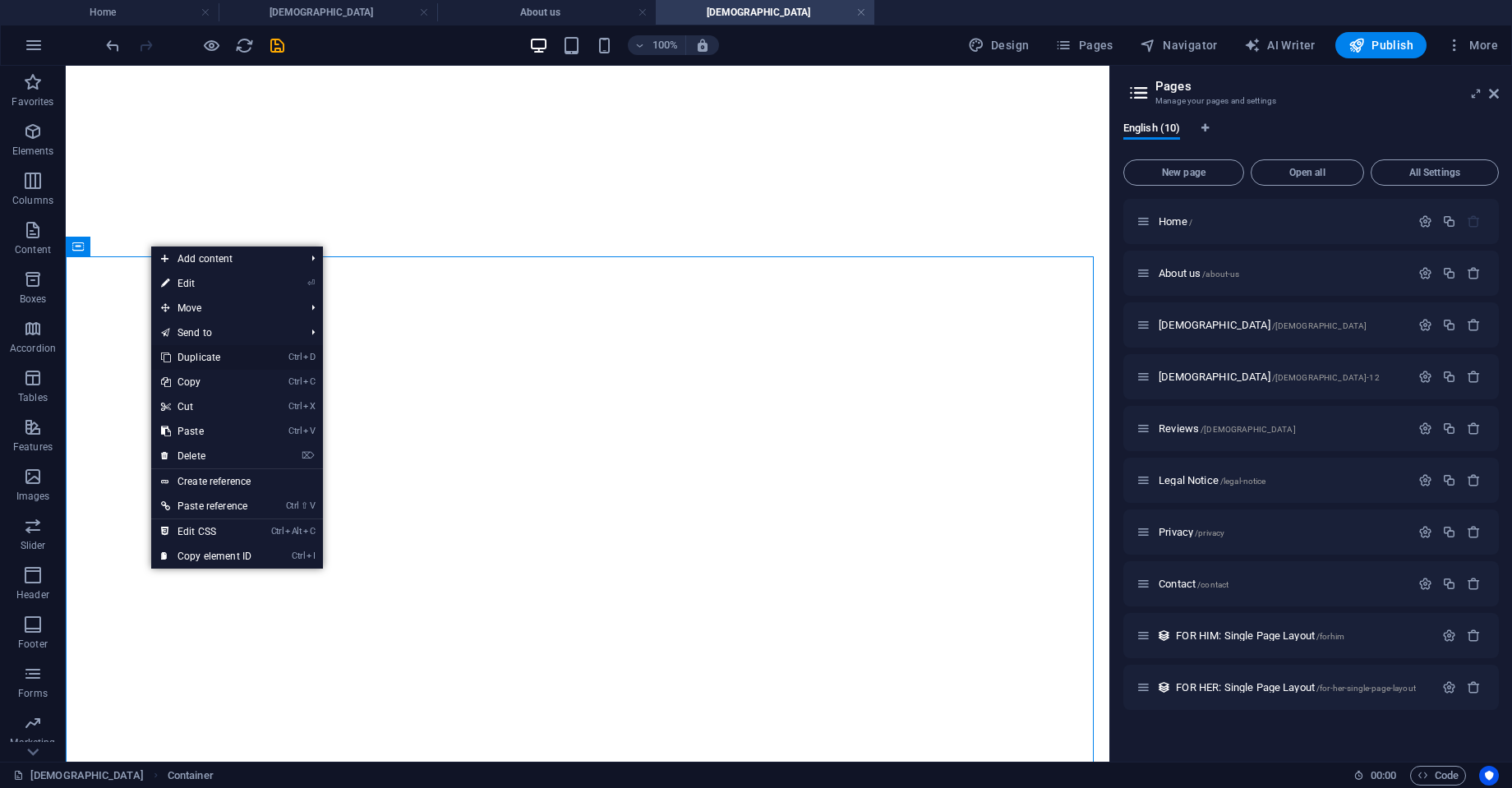
click at [193, 356] on link "Ctrl D Duplicate" at bounding box center [206, 358] width 110 height 25
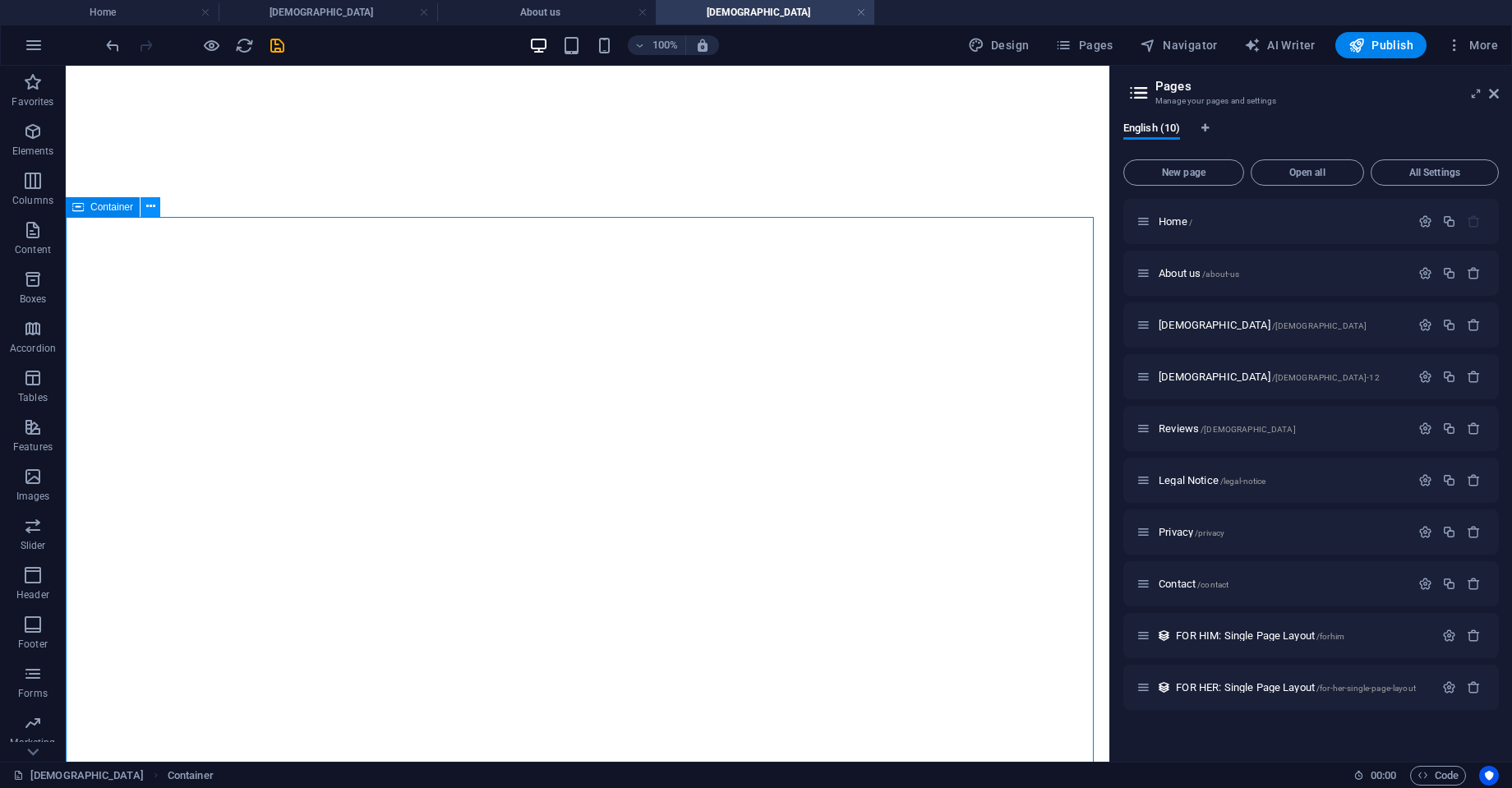
click at [151, 207] on icon at bounding box center [150, 207] width 9 height 17
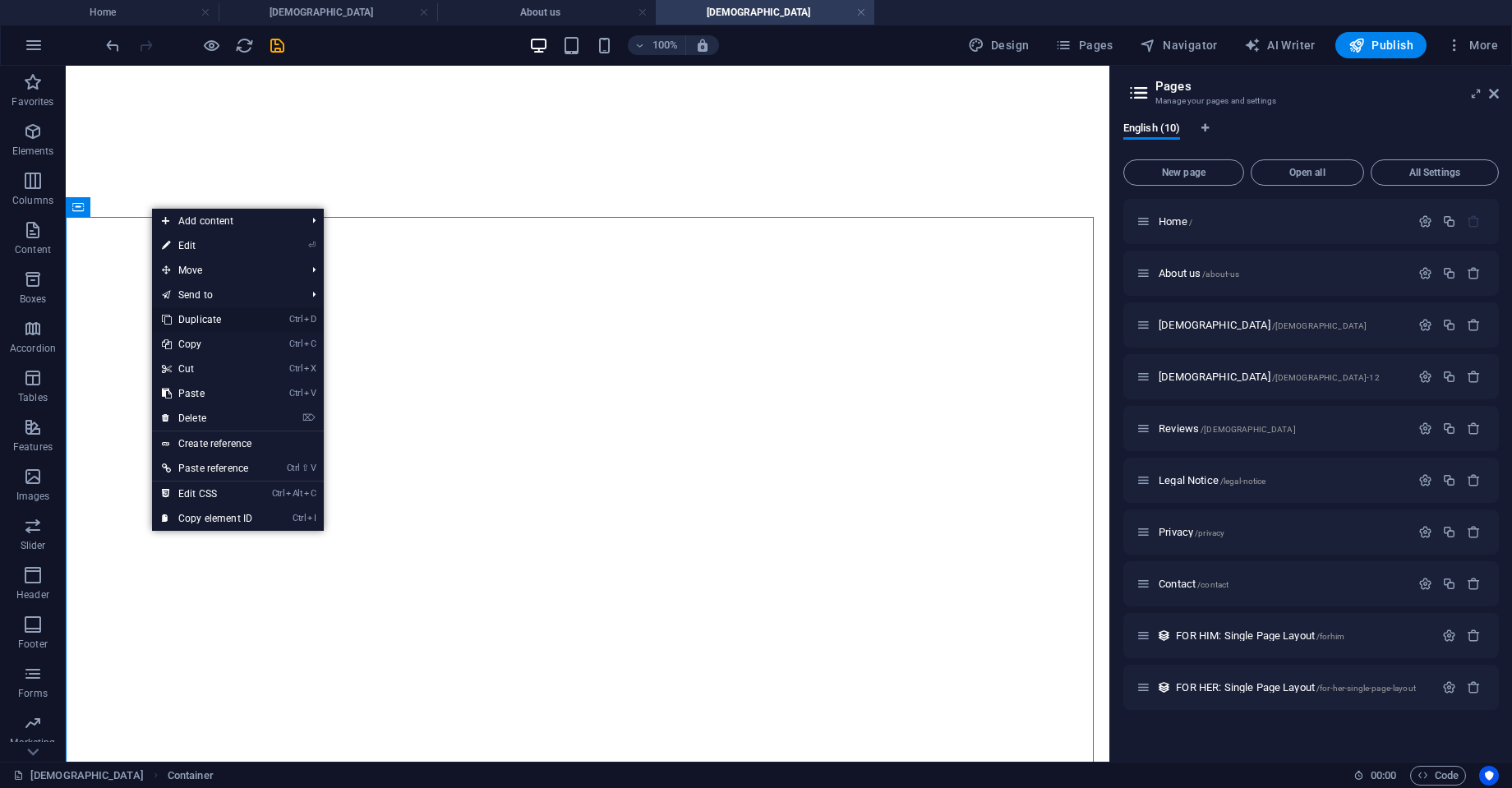
click at [212, 315] on link "Ctrl D Duplicate" at bounding box center [206, 320] width 110 height 25
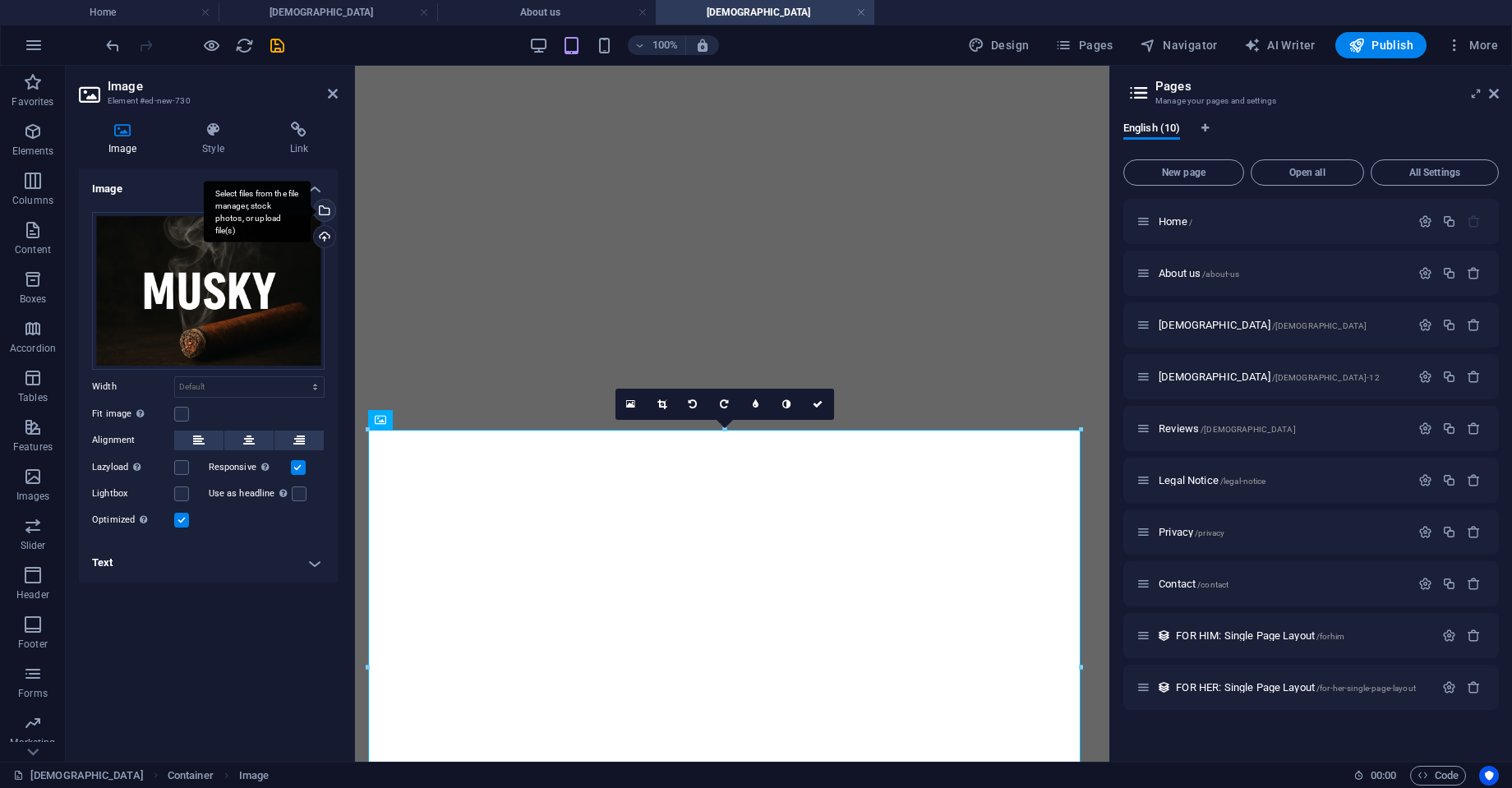
click at [323, 205] on div "Select files from the file manager, stock photos, or upload file(s)" at bounding box center [323, 212] width 25 height 25
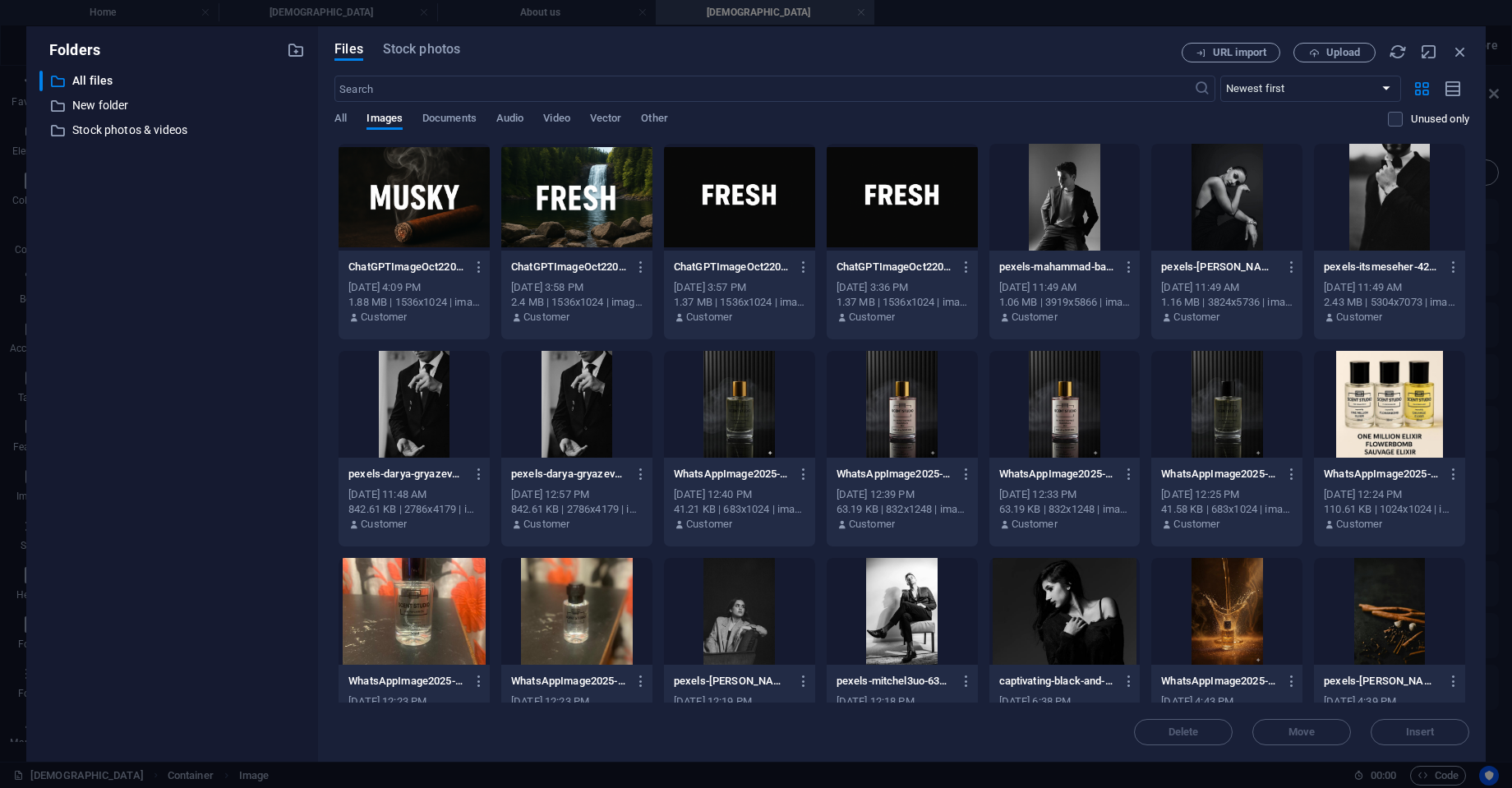
click at [606, 195] on div at bounding box center [577, 197] width 152 height 107
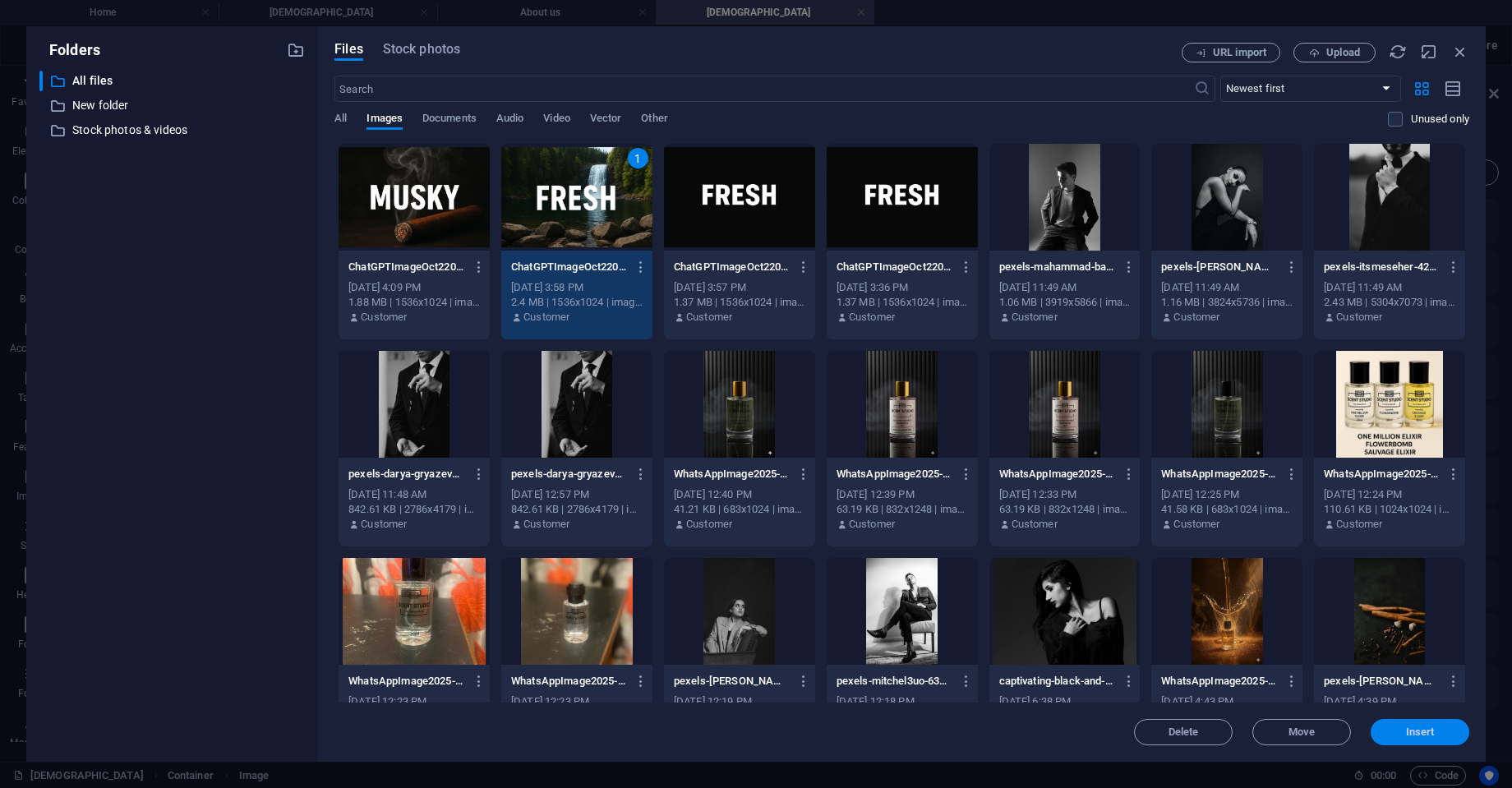
click at [1430, 735] on span "Insert" at bounding box center [1420, 733] width 29 height 10
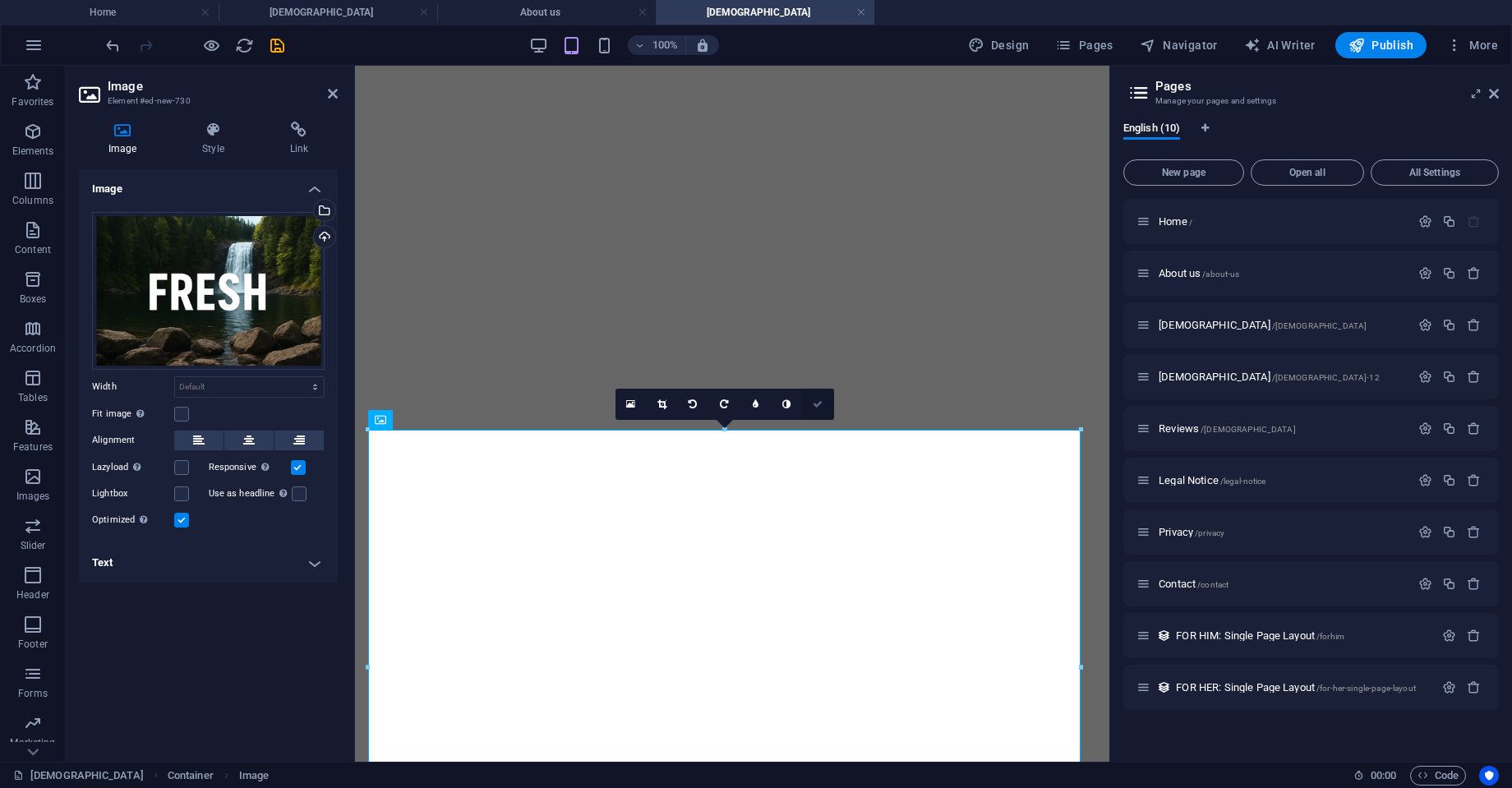
click at [814, 402] on icon at bounding box center [818, 404] width 10 height 10
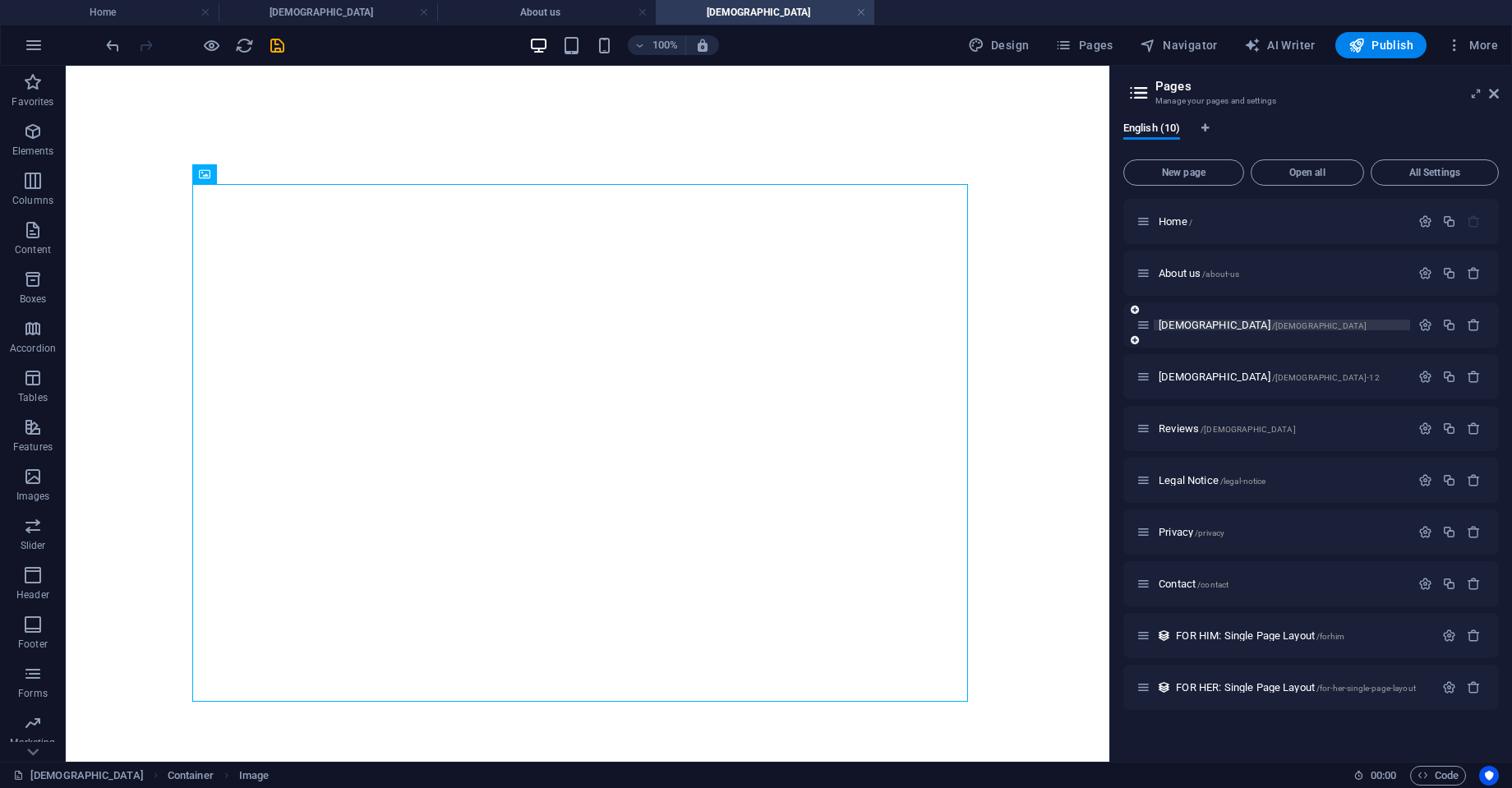
click at [1167, 321] on span "[DEMOGRAPHIC_DATA] /[DEMOGRAPHIC_DATA]" at bounding box center [1263, 324] width 208 height 12
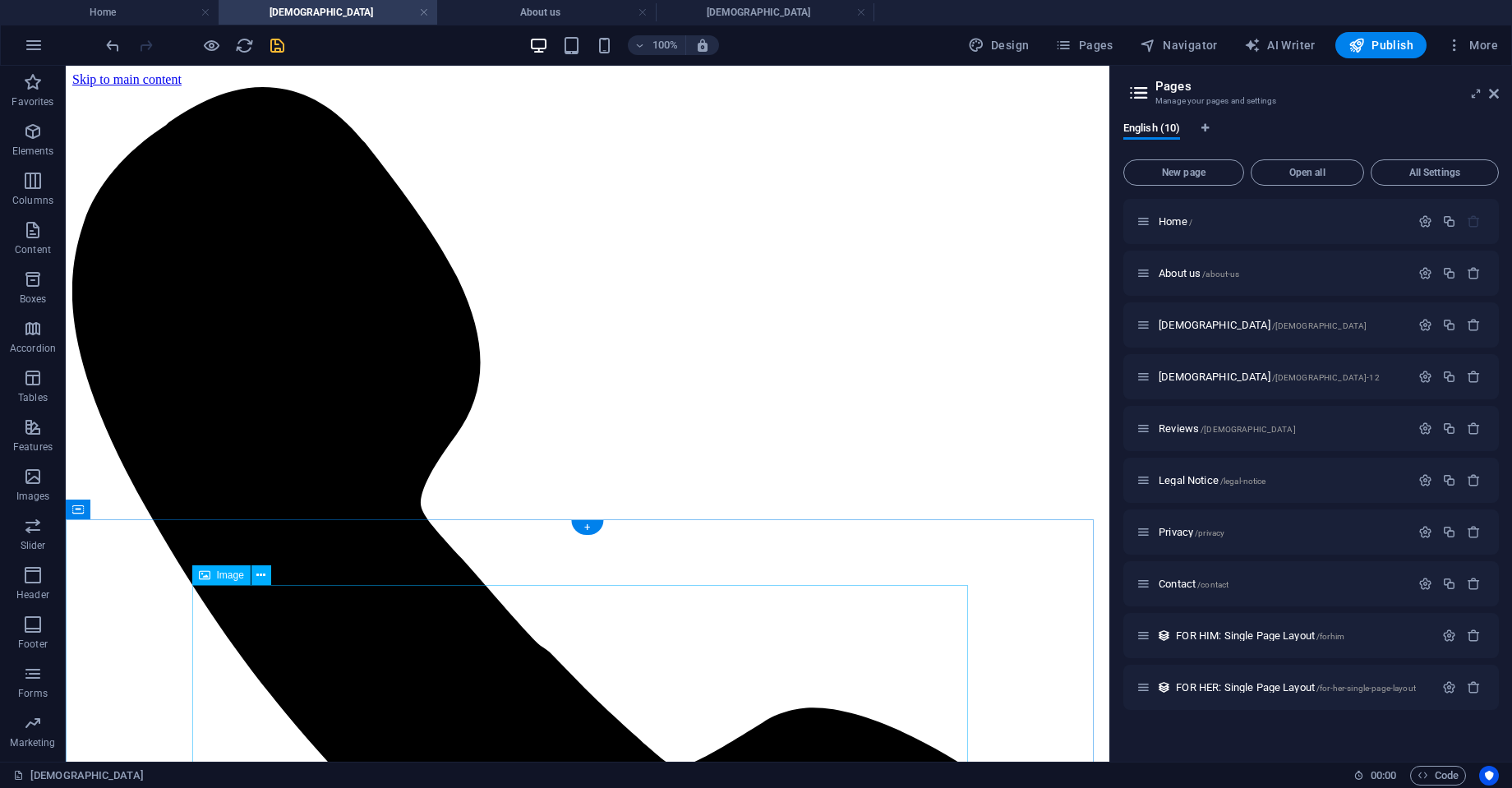
select select "px"
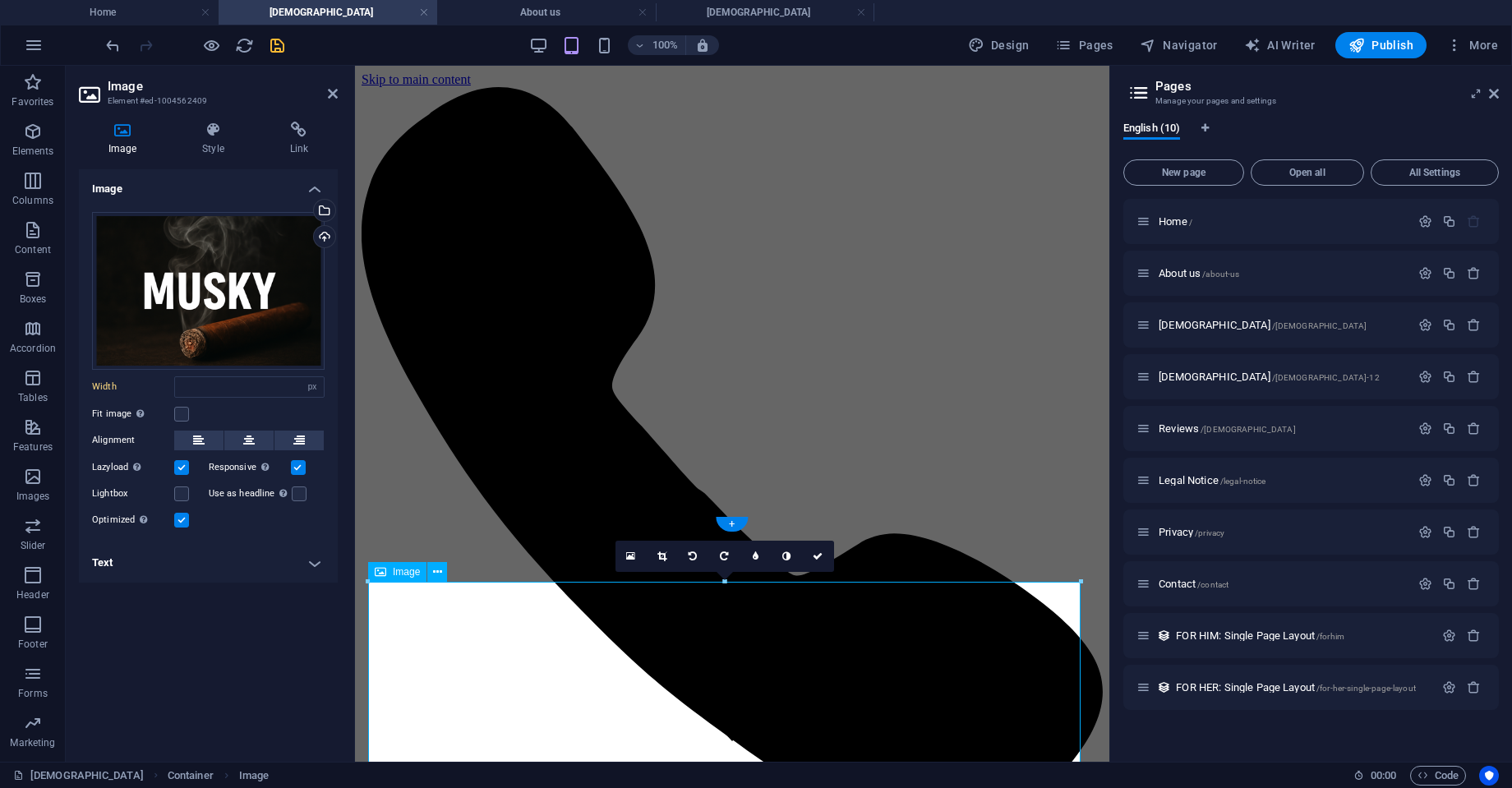
select select "DISABLED_OPTION_VALUE"
click at [324, 211] on div "Select files from the file manager, stock photos, or upload file(s)" at bounding box center [323, 212] width 25 height 25
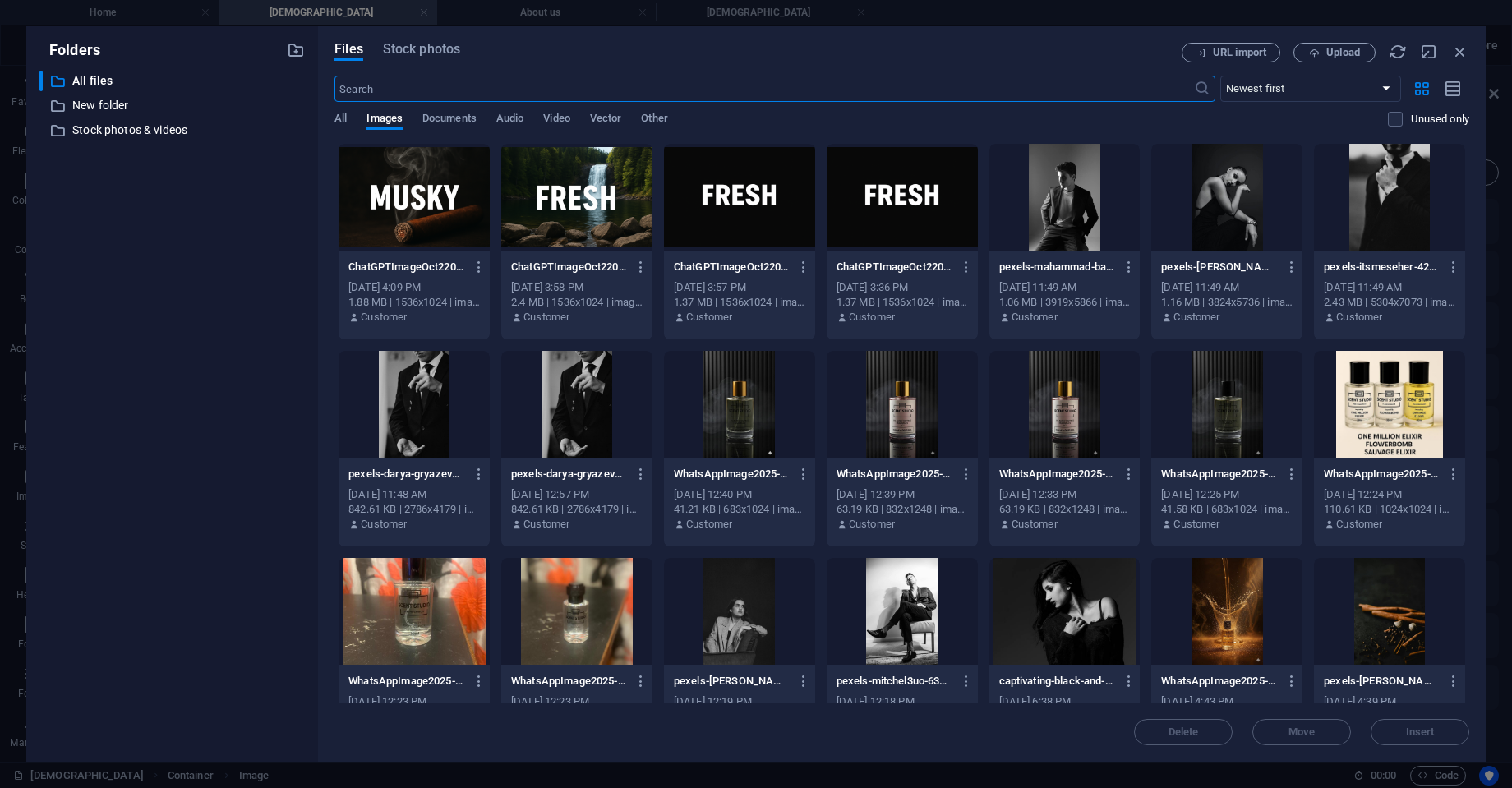
type input "335"
select select "px"
click at [520, 198] on div at bounding box center [577, 197] width 152 height 107
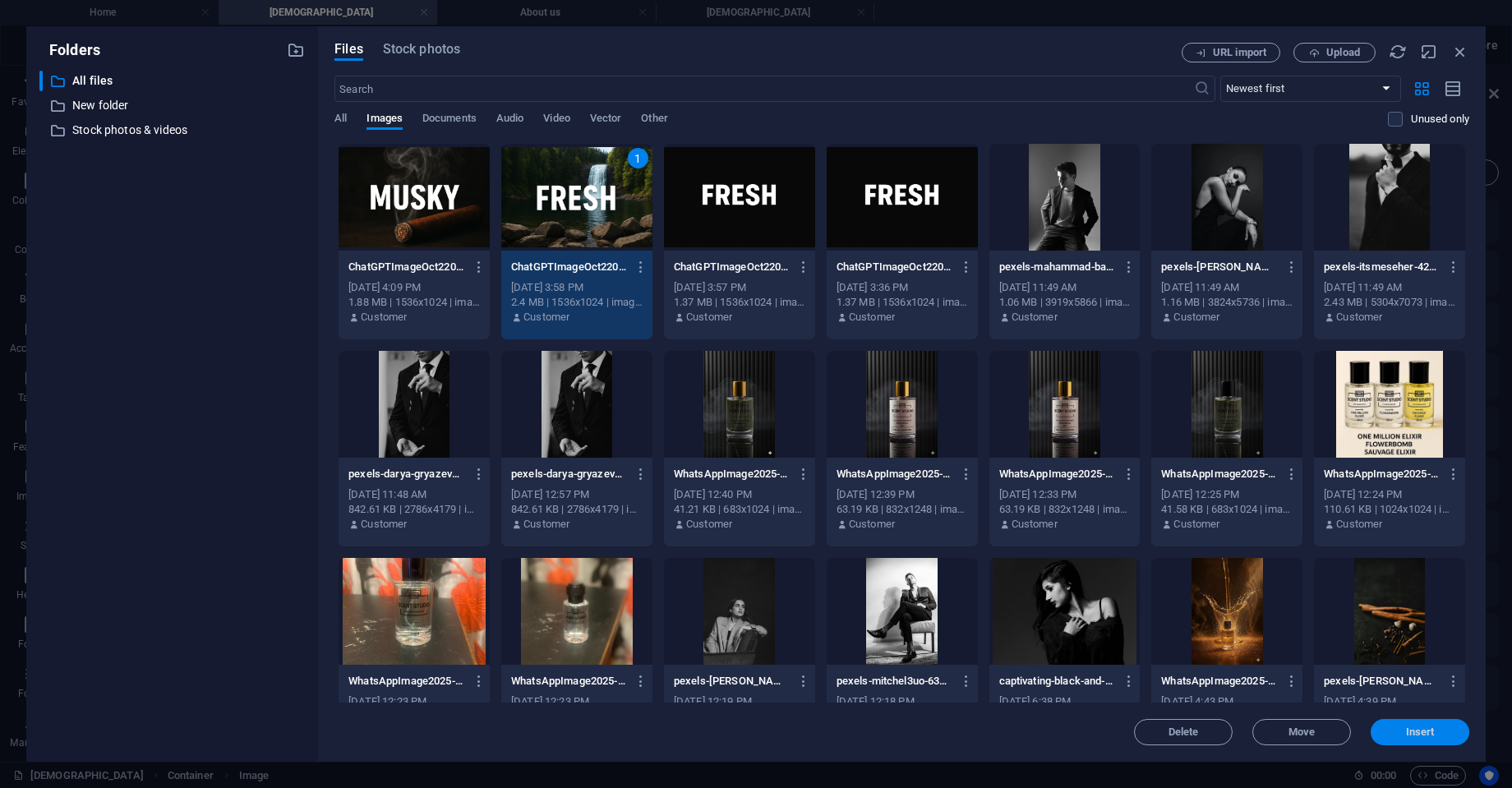
click at [1413, 733] on span "Insert" at bounding box center [1420, 733] width 29 height 10
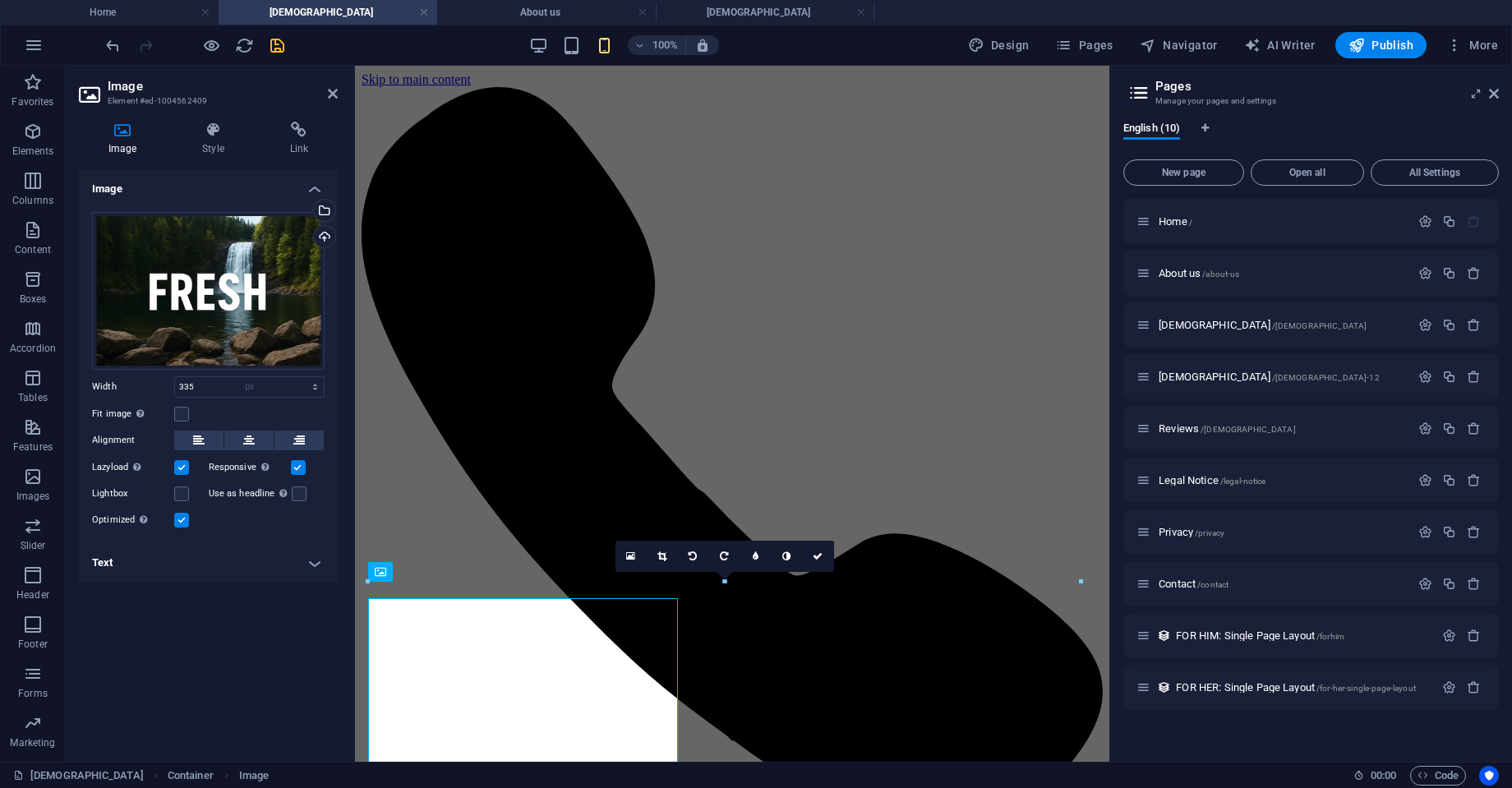
select select "DISABLED_OPTION_VALUE"
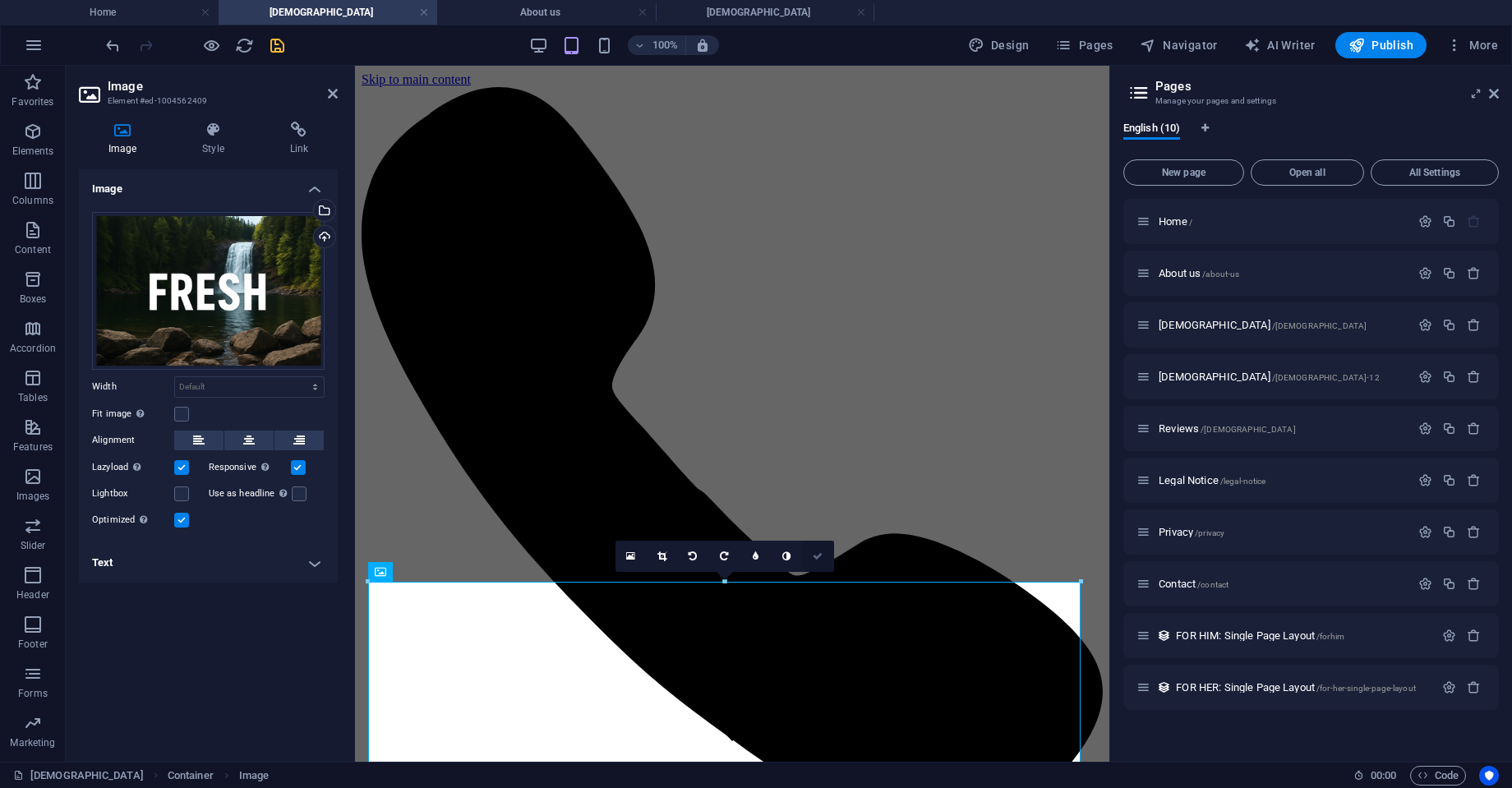
click at [816, 554] on icon at bounding box center [818, 556] width 10 height 10
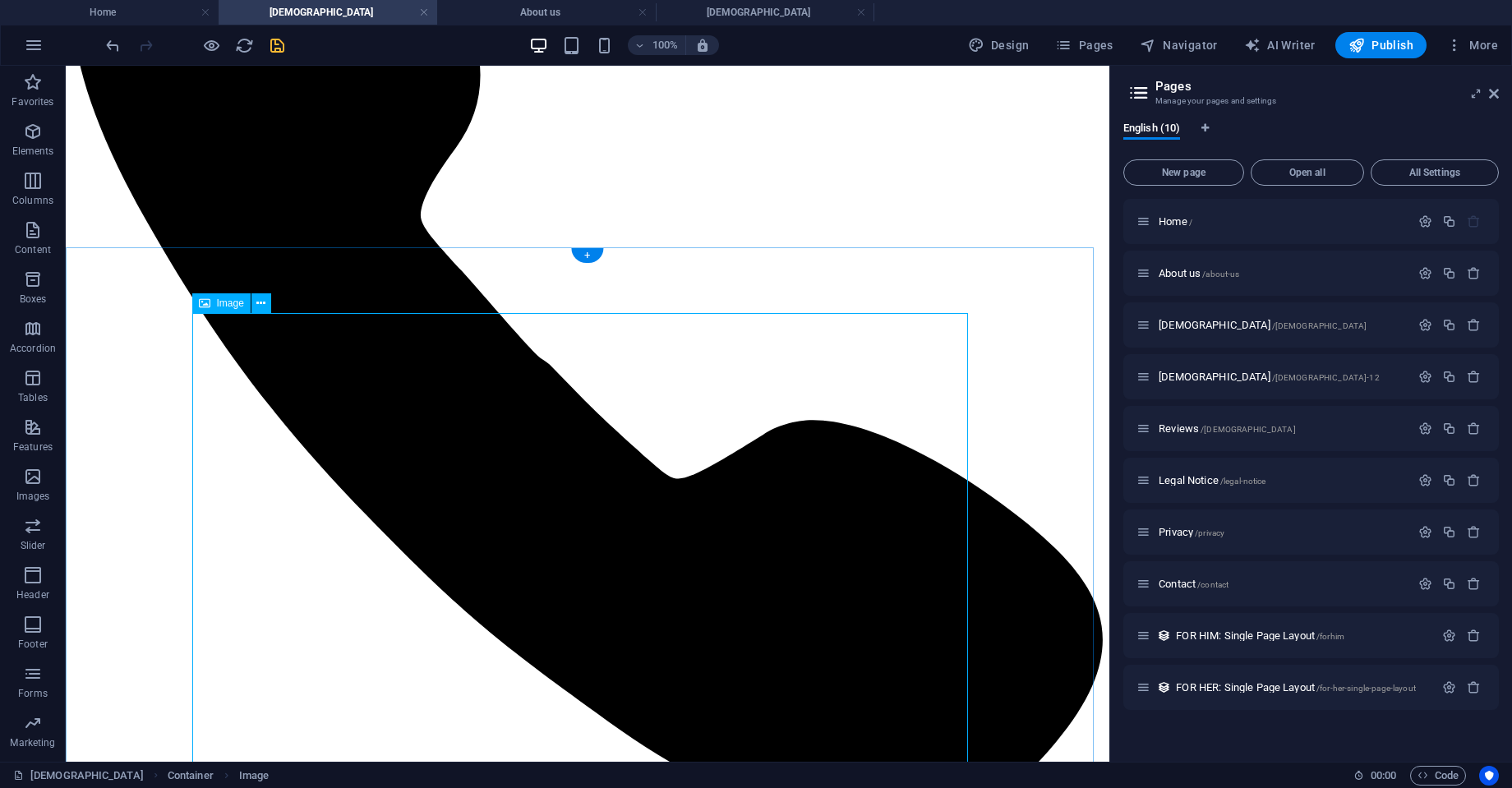
scroll to position [190, 0]
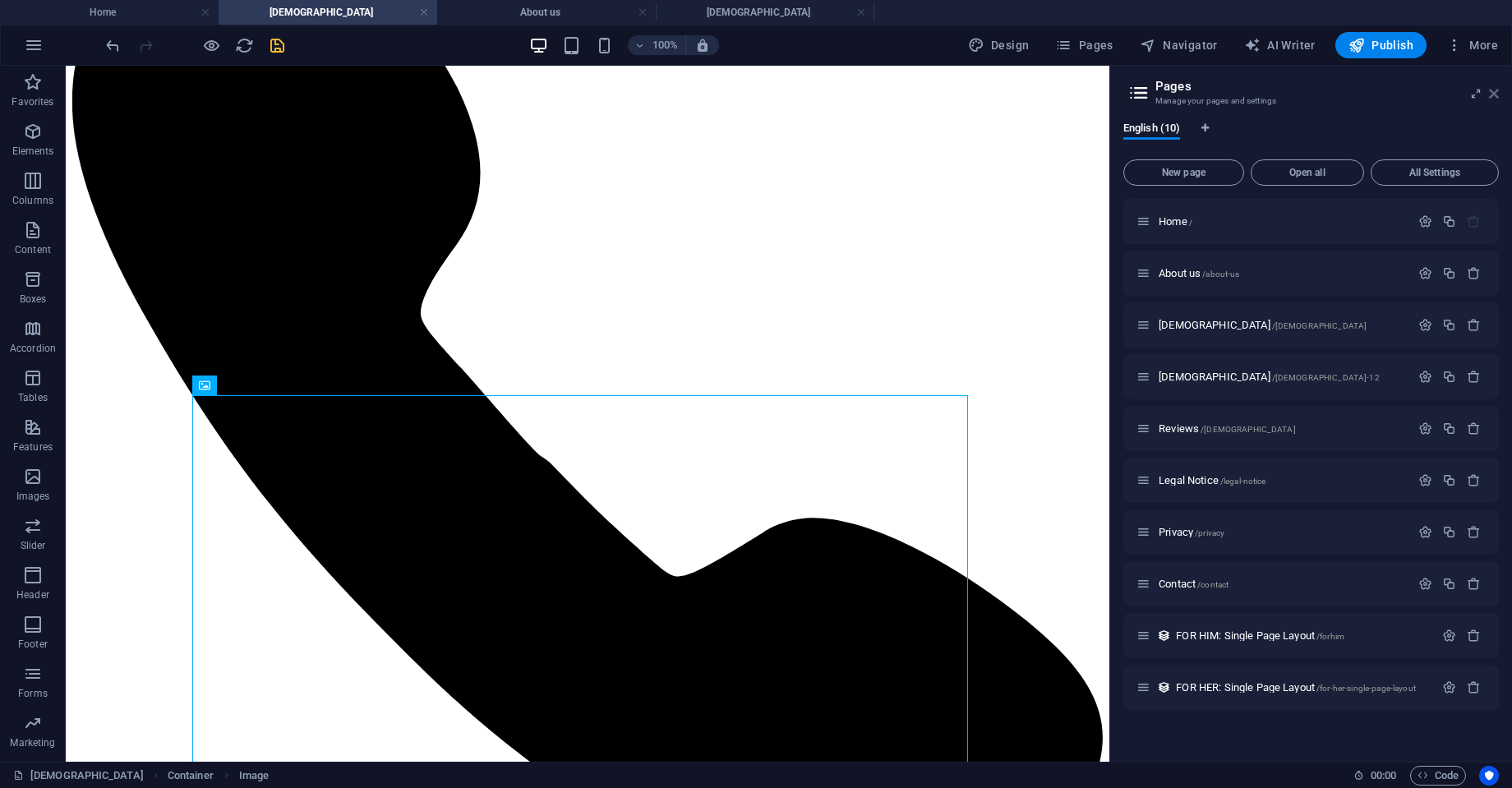
click at [1491, 88] on icon at bounding box center [1494, 93] width 10 height 13
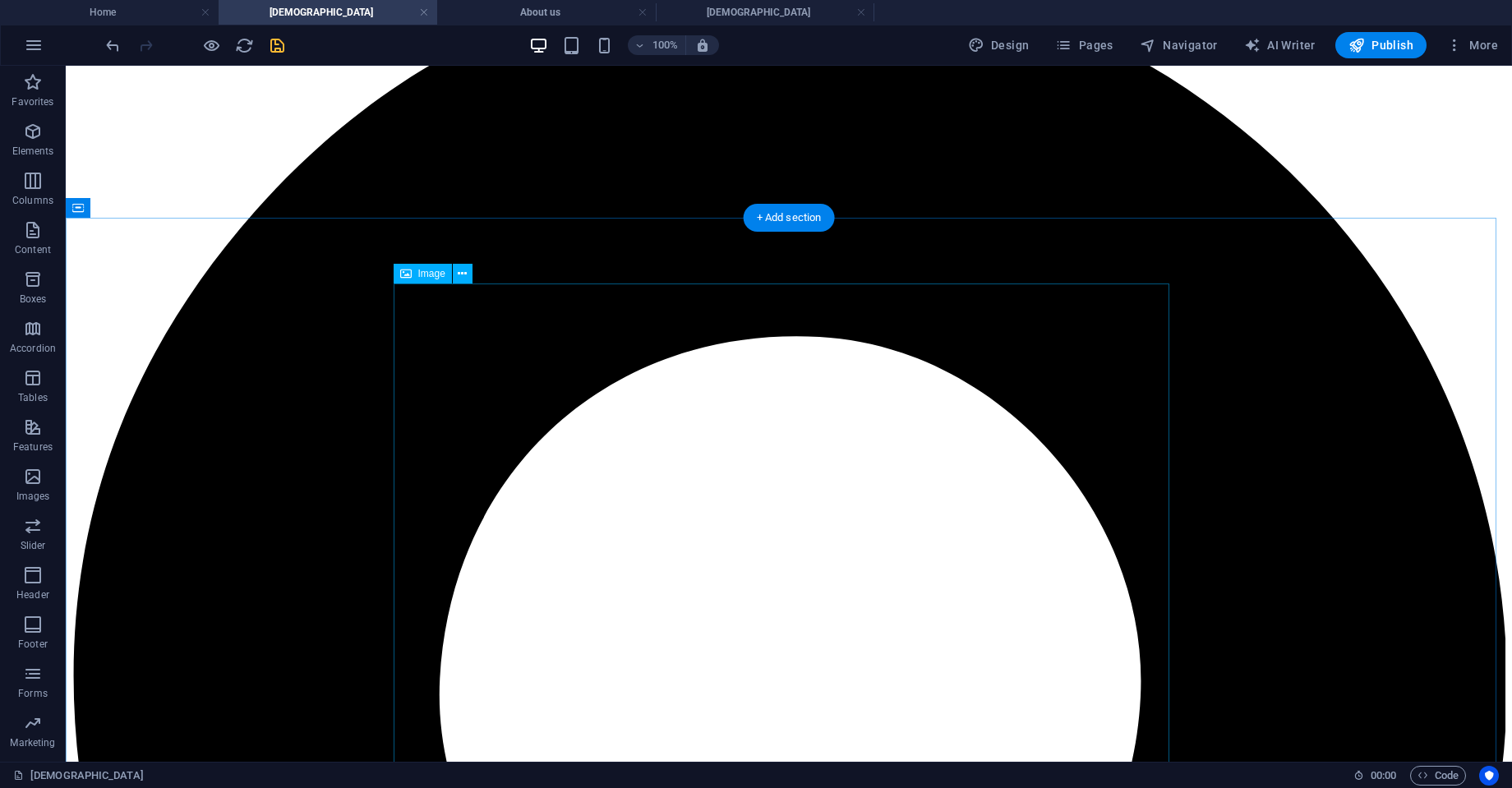
scroll to position [1604, 0]
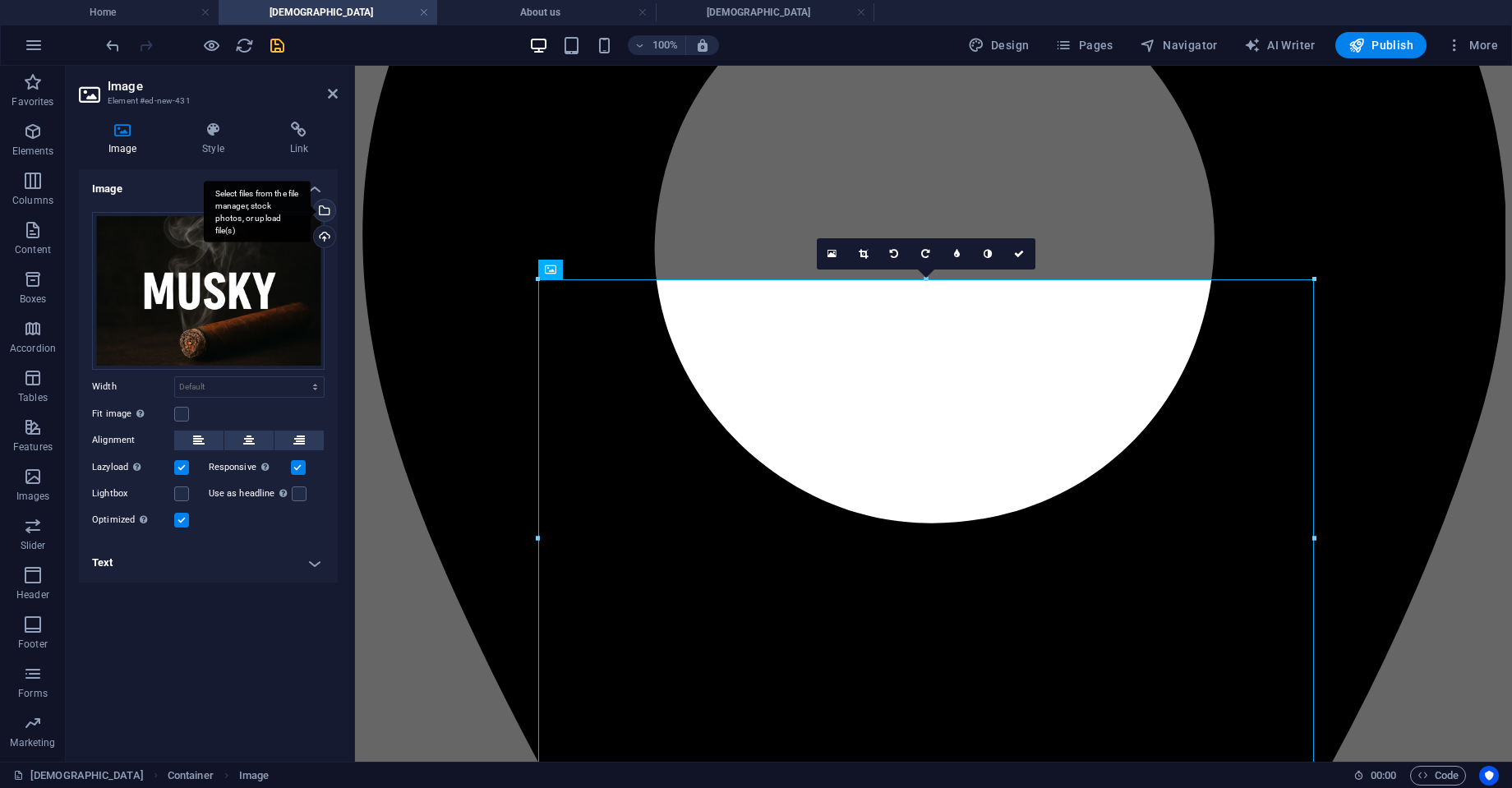
click at [325, 211] on div "Select files from the file manager, stock photos, or upload file(s)" at bounding box center [323, 212] width 25 height 25
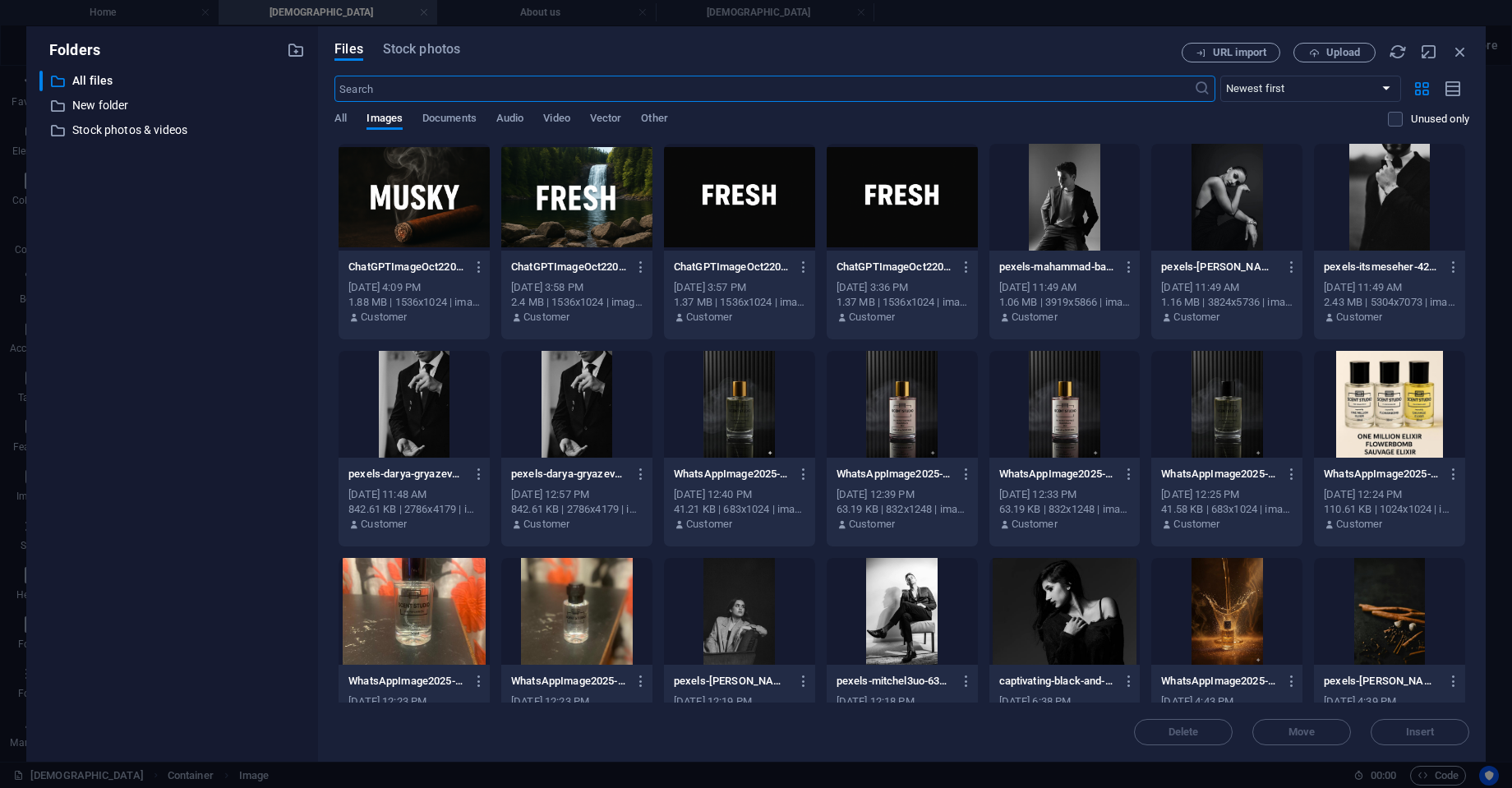
scroll to position [1558, 0]
click at [561, 409] on div at bounding box center [577, 404] width 152 height 107
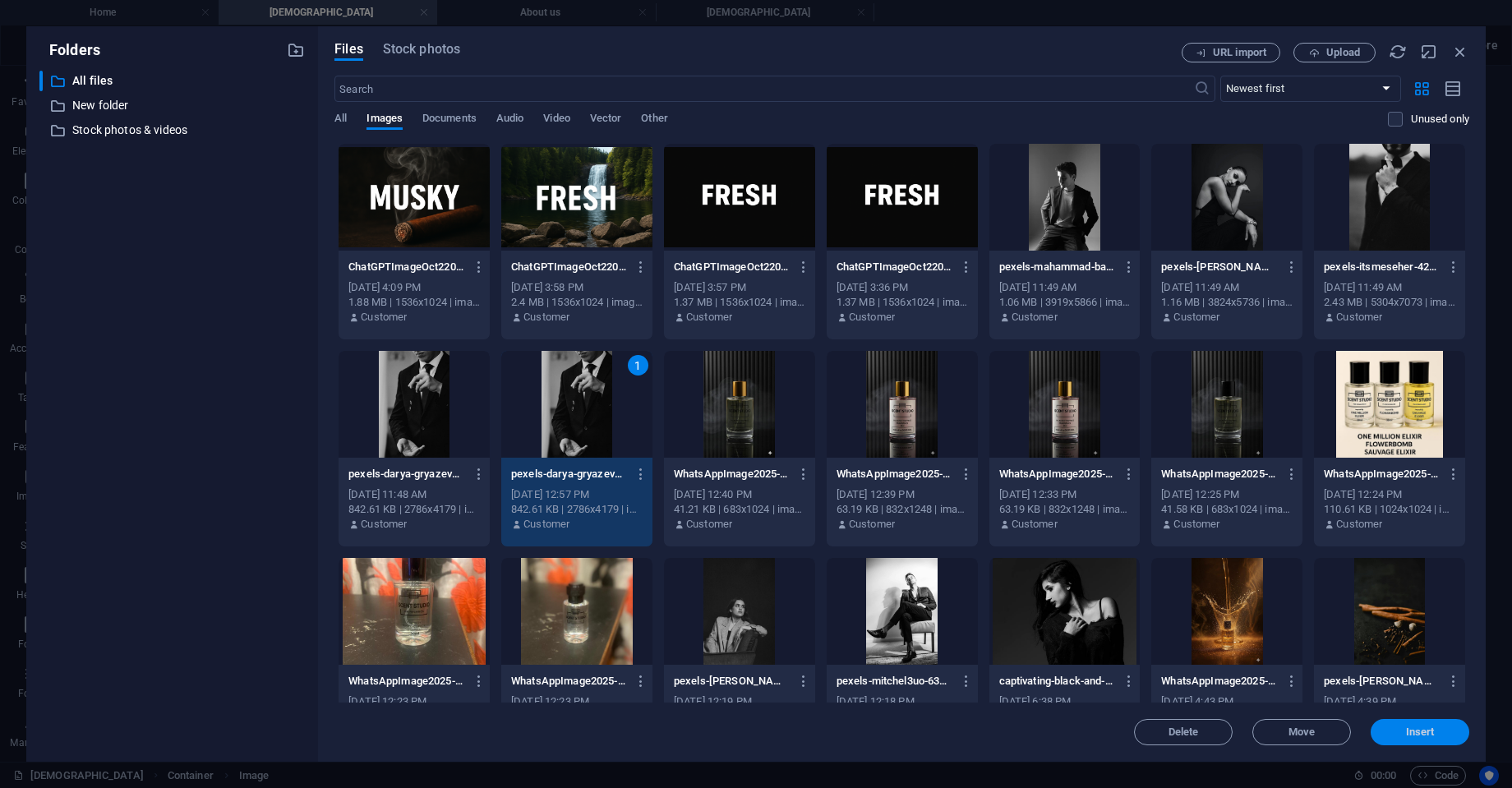
click at [1425, 731] on span "Insert" at bounding box center [1420, 733] width 29 height 10
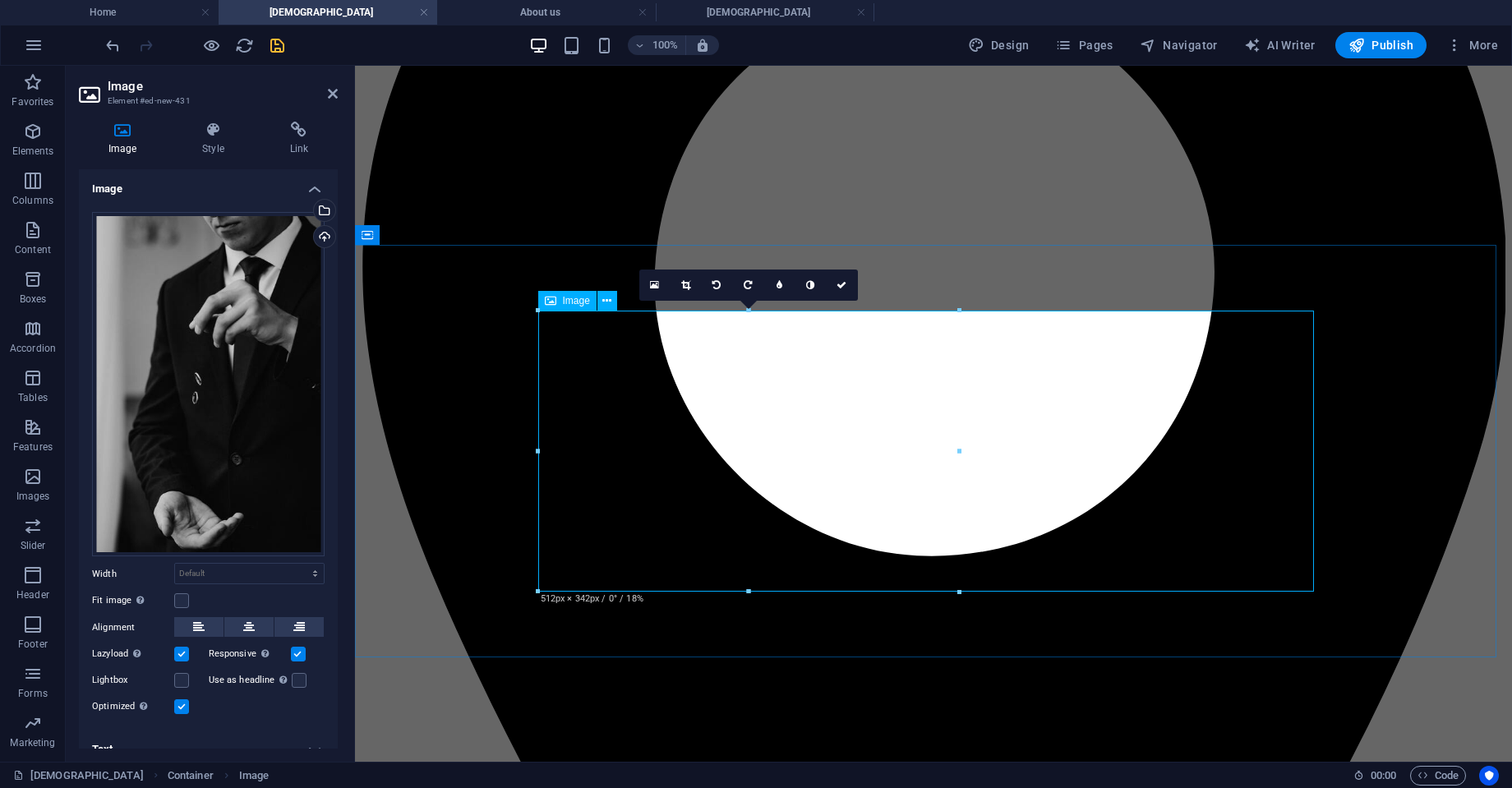
scroll to position [1575, 0]
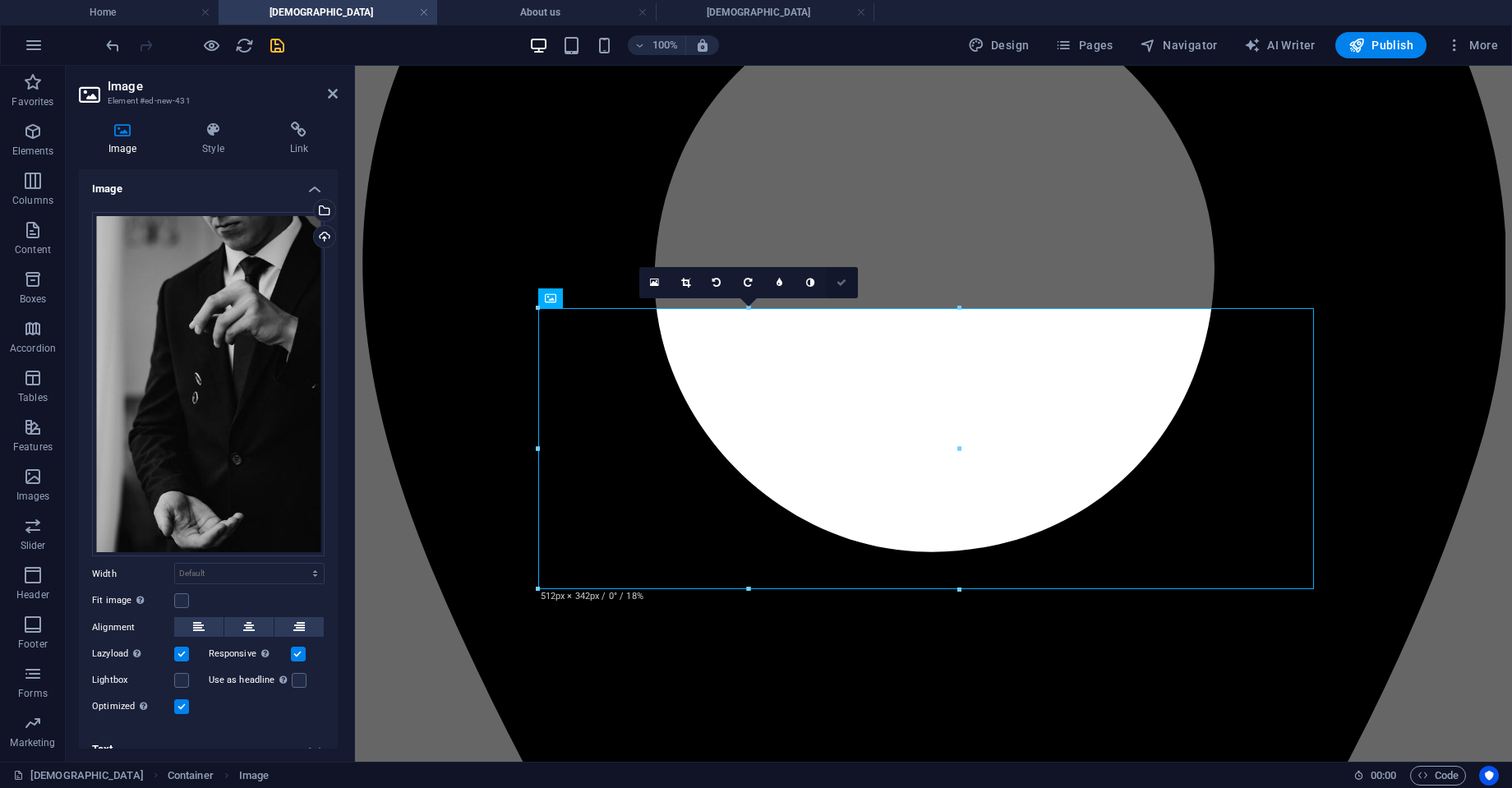
click at [846, 284] on icon at bounding box center [841, 282] width 10 height 10
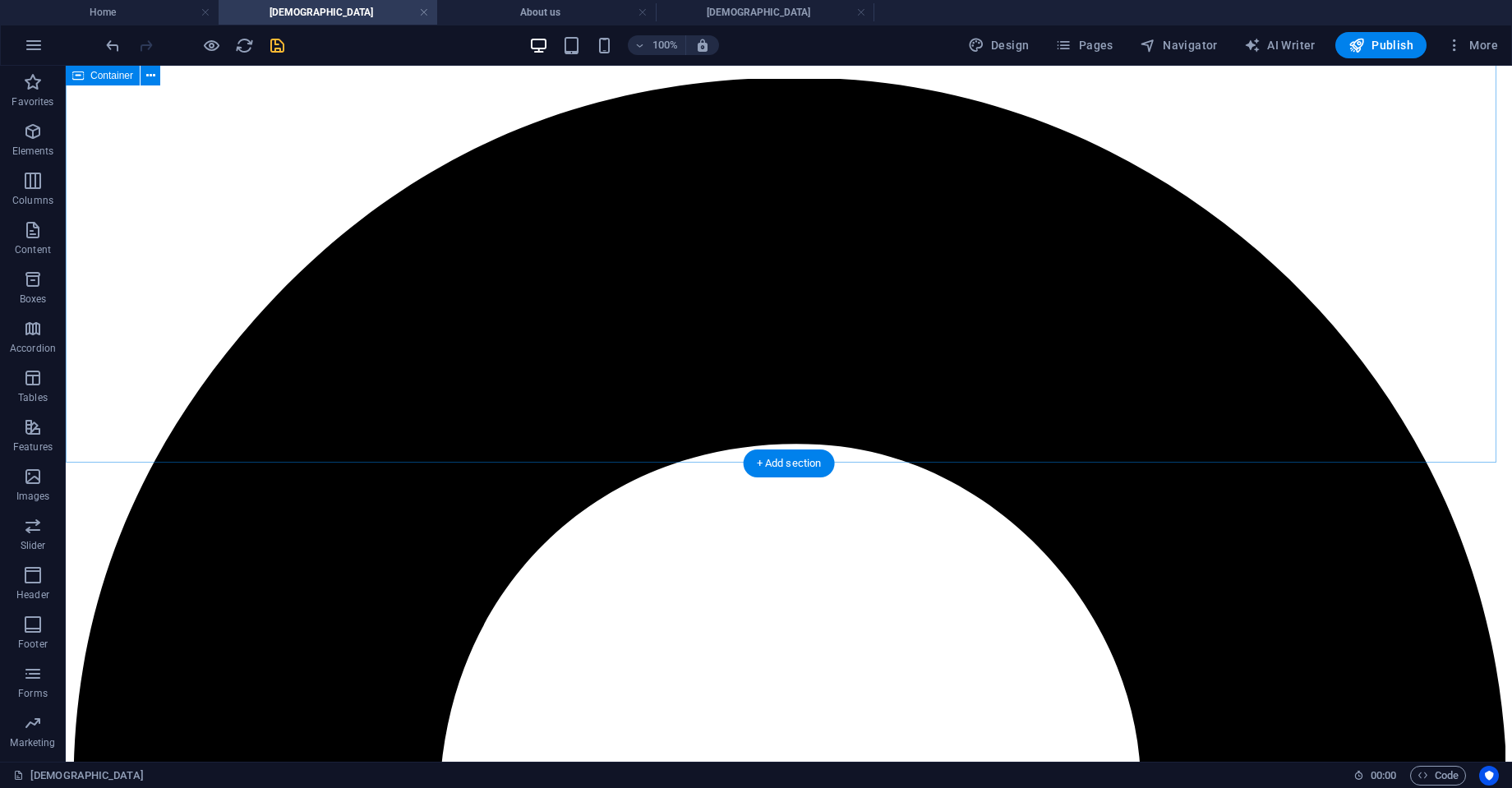
scroll to position [1559, 0]
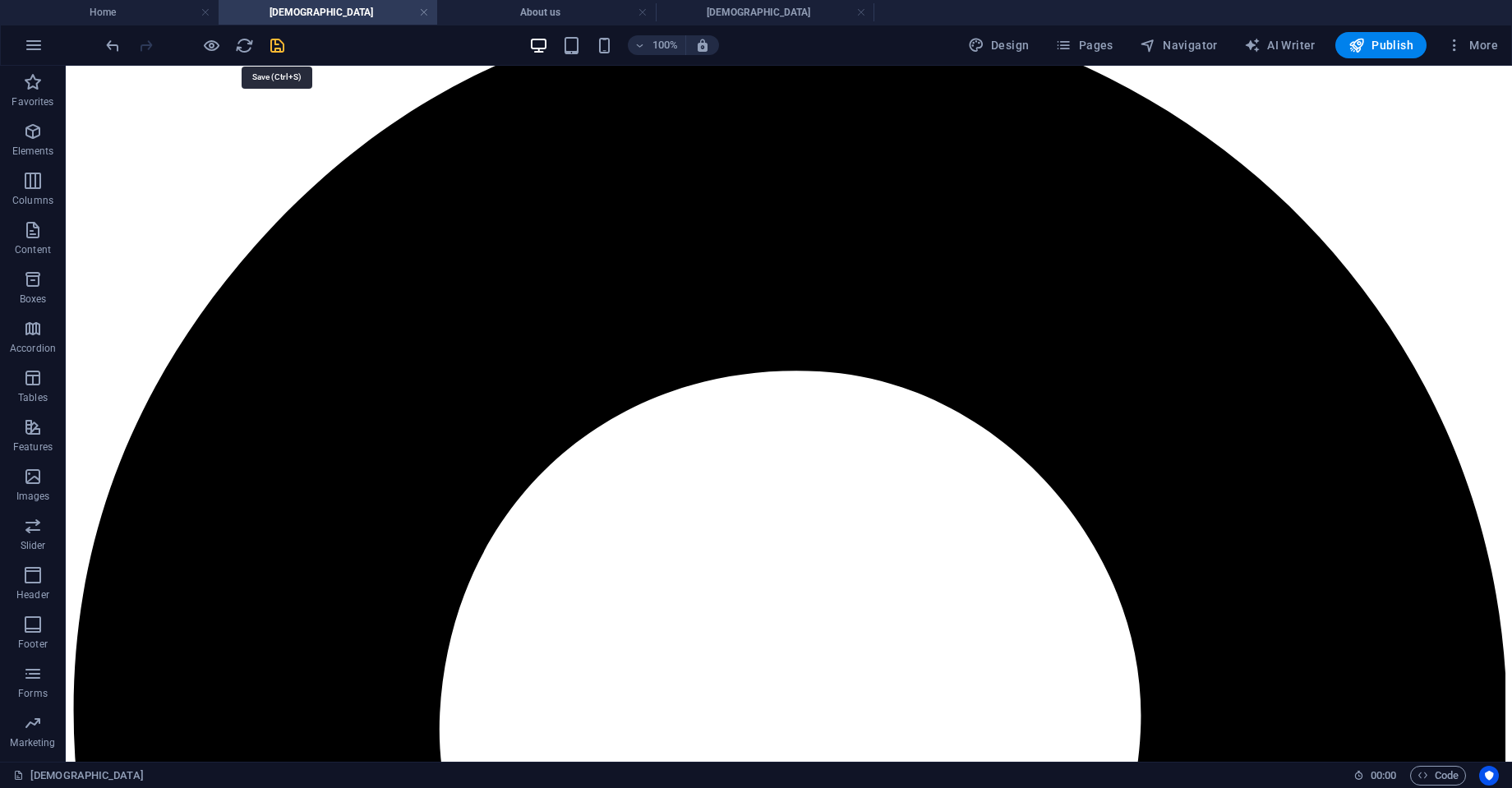
click at [275, 46] on icon "save" at bounding box center [278, 46] width 19 height 19
click at [244, 45] on icon "reload" at bounding box center [244, 46] width 19 height 19
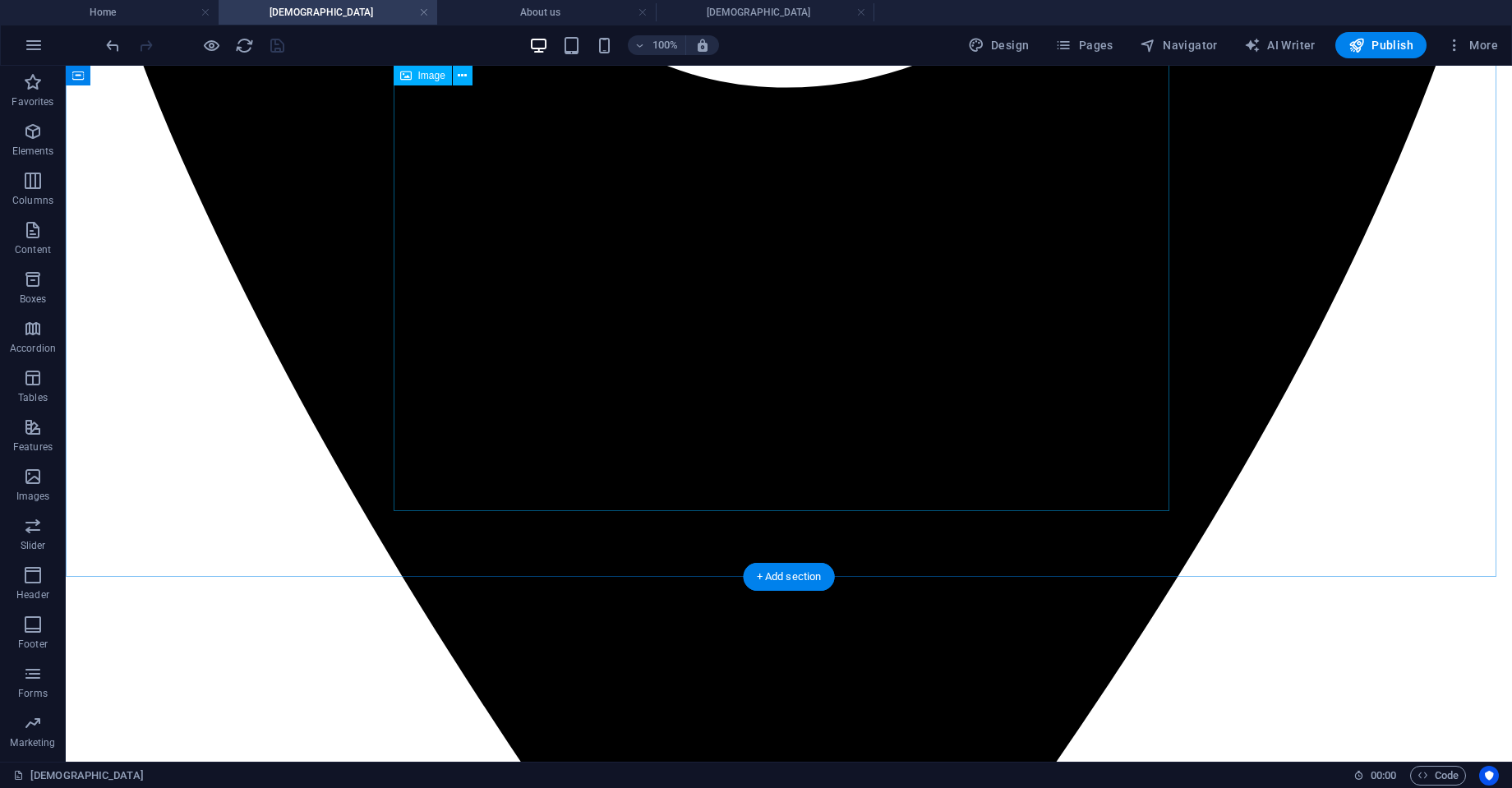
scroll to position [2536, 0]
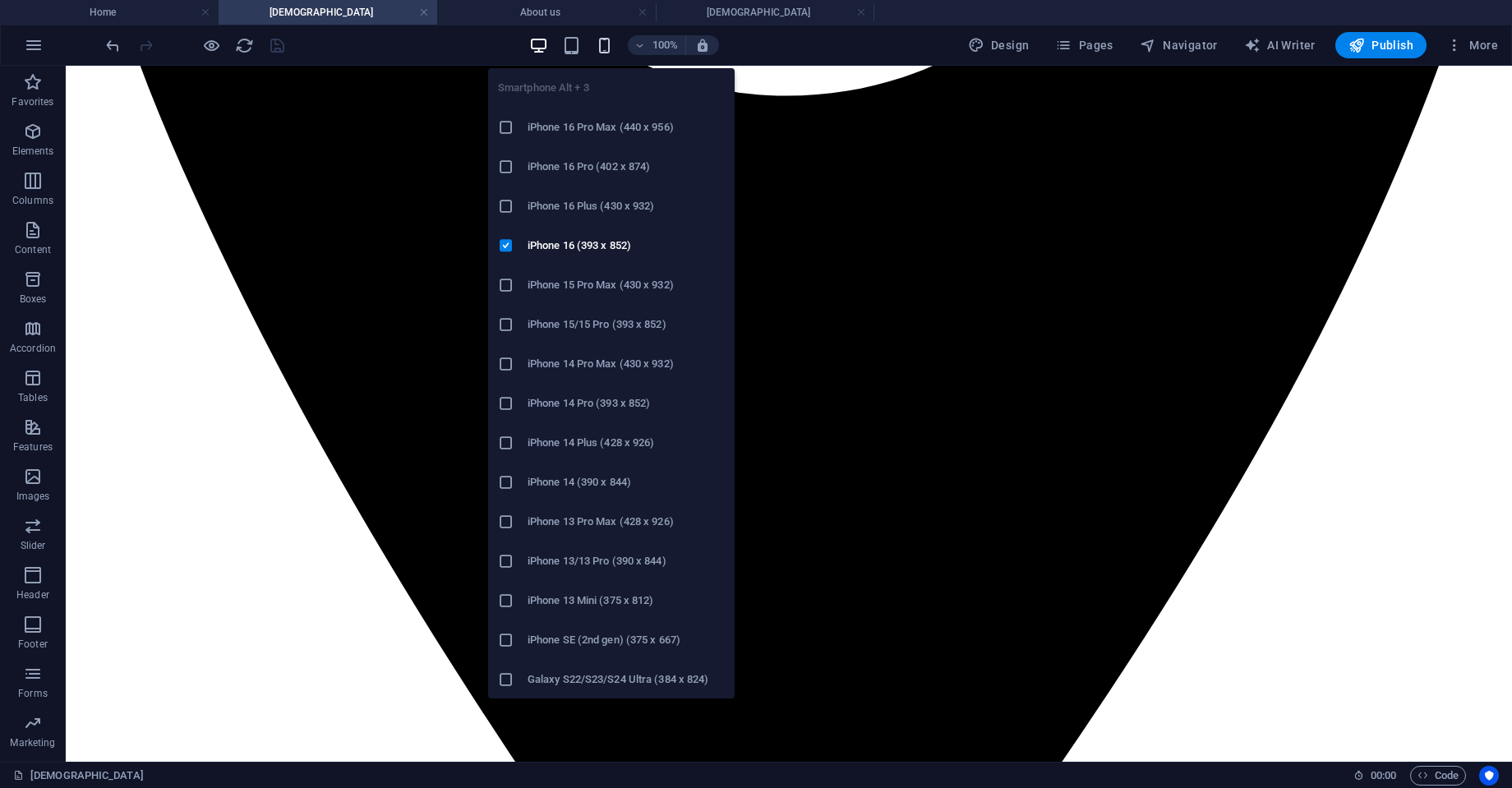
click at [607, 56] on div "Smartphone Alt + 3 iPhone 16 Pro Max (440 x 956) iPhone 16 Pro (402 x 874) iPho…" at bounding box center [611, 377] width 246 height 644
click at [609, 51] on icon "button" at bounding box center [605, 46] width 19 height 19
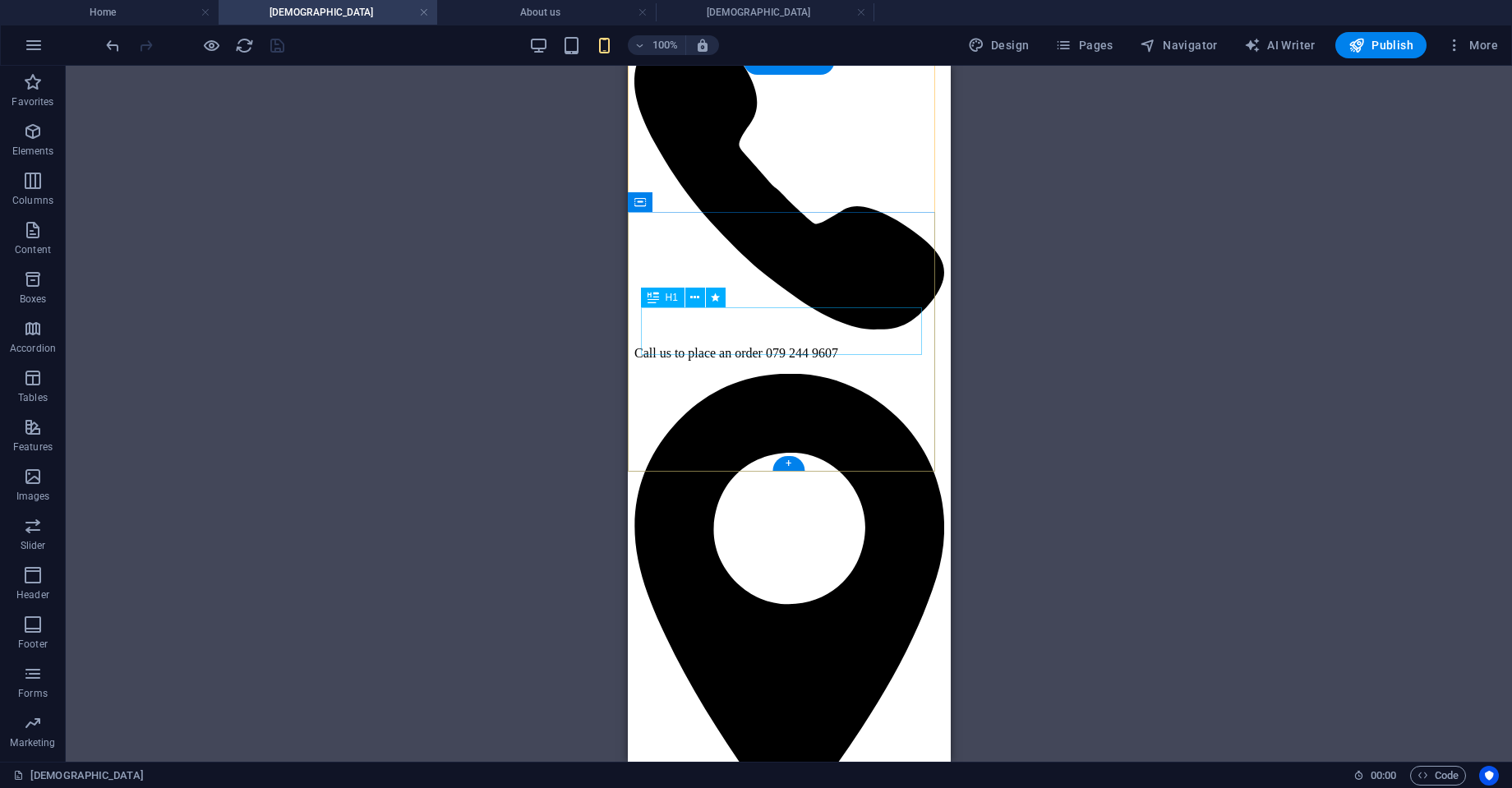
scroll to position [74, 0]
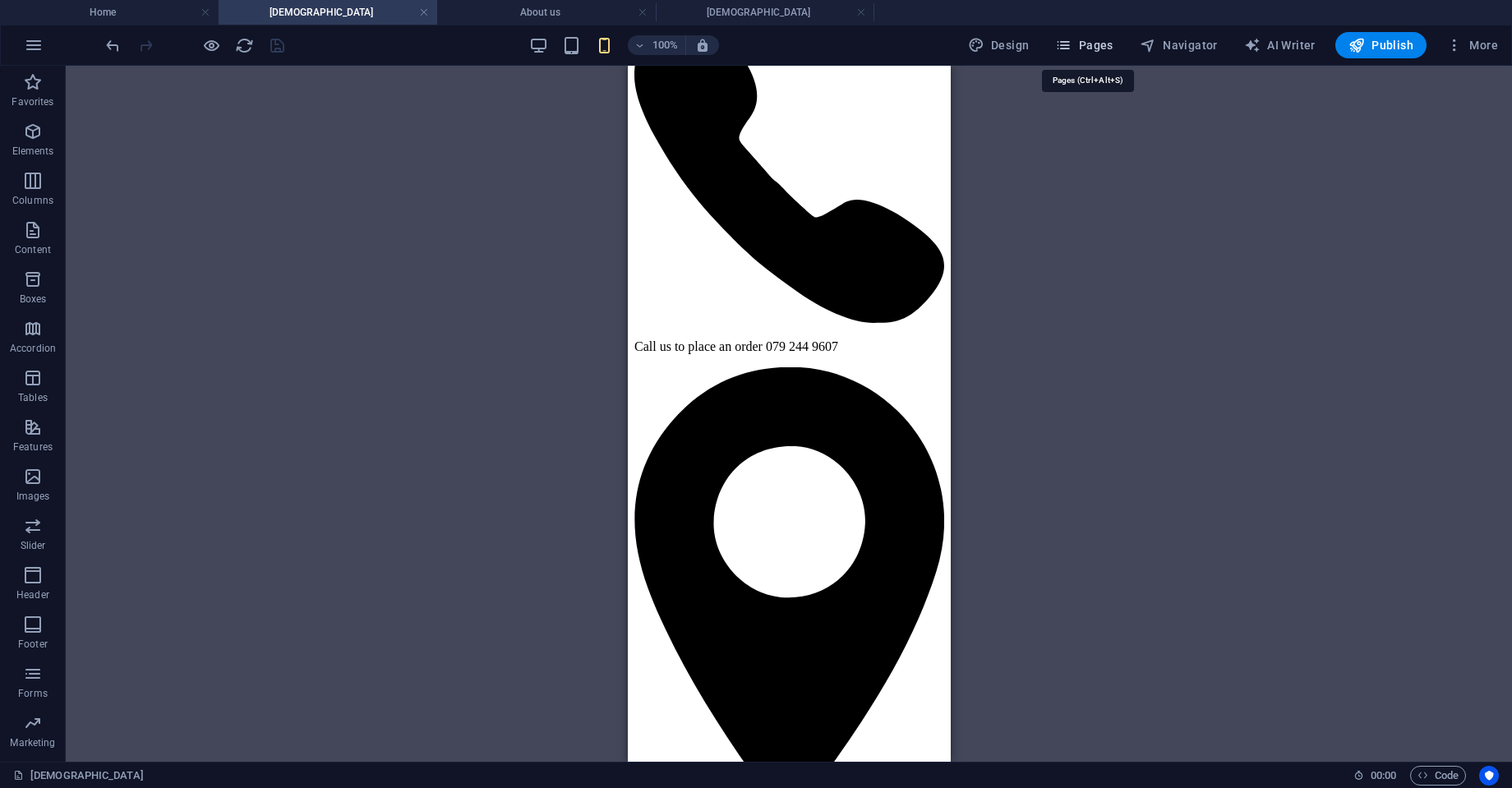
click at [1078, 42] on span "Pages" at bounding box center [1084, 45] width 57 height 16
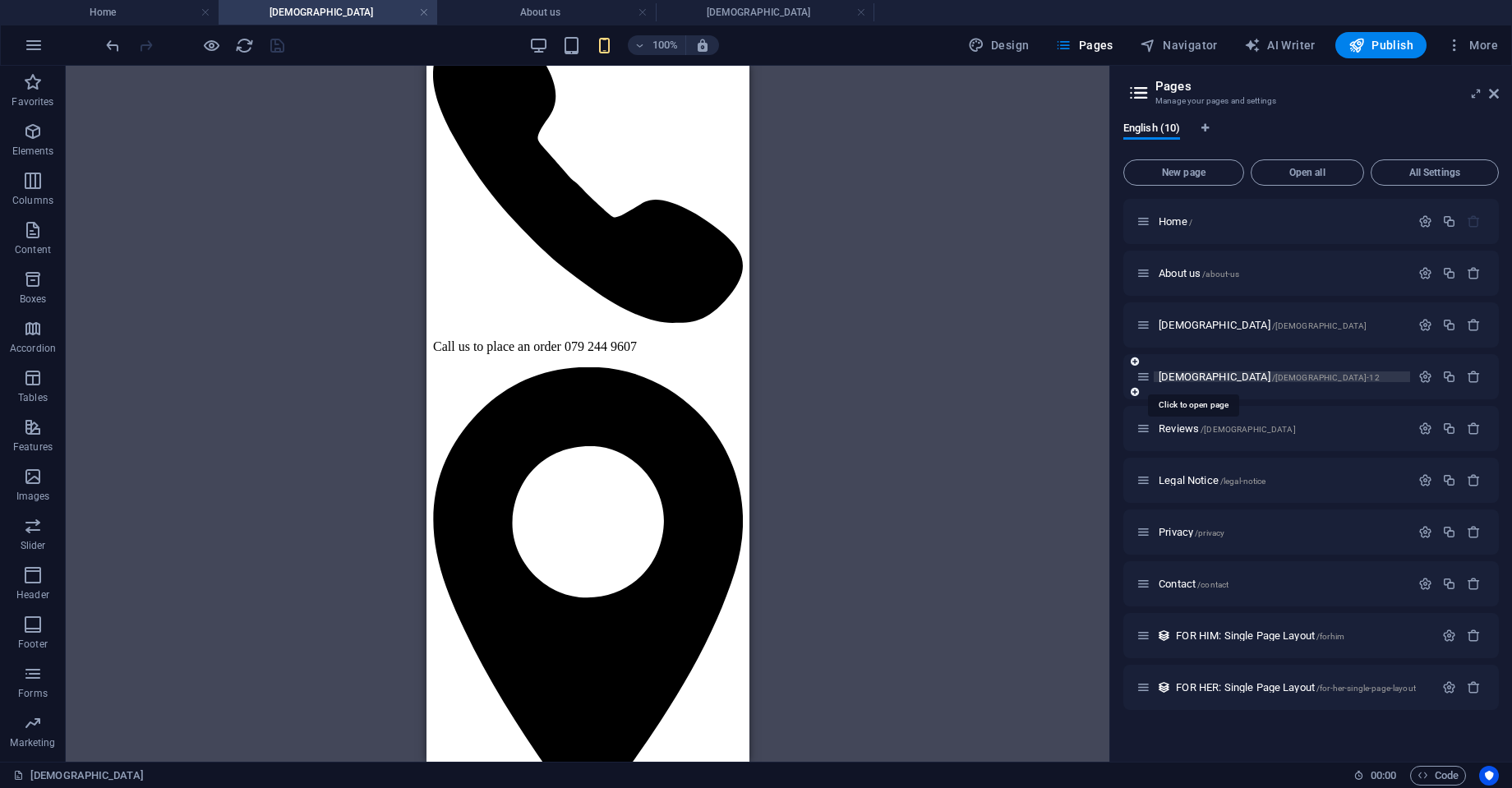
click at [1168, 379] on span "[DEMOGRAPHIC_DATA] /[DEMOGRAPHIC_DATA]-12" at bounding box center [1270, 377] width 221 height 12
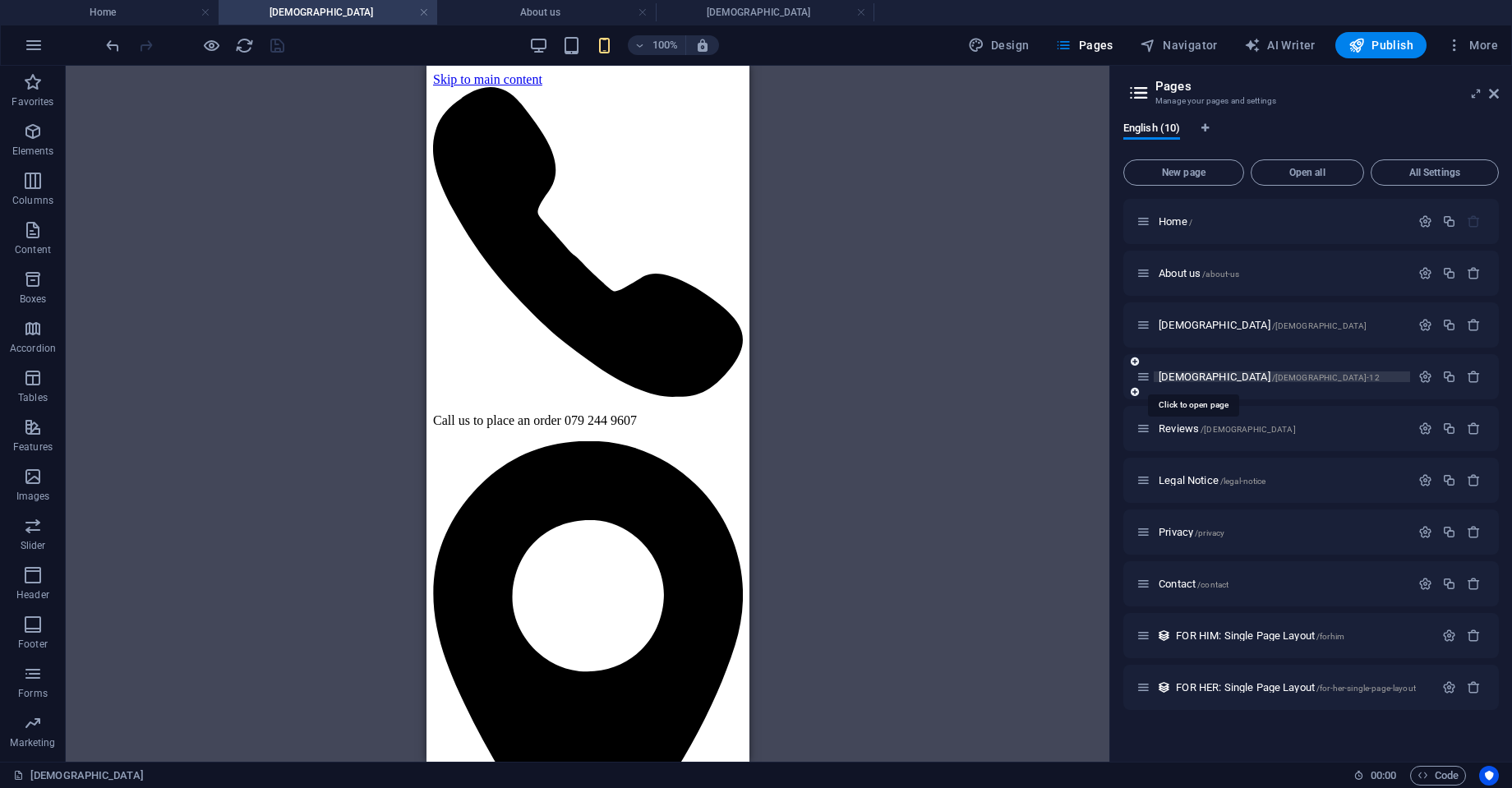
scroll to position [401, 0]
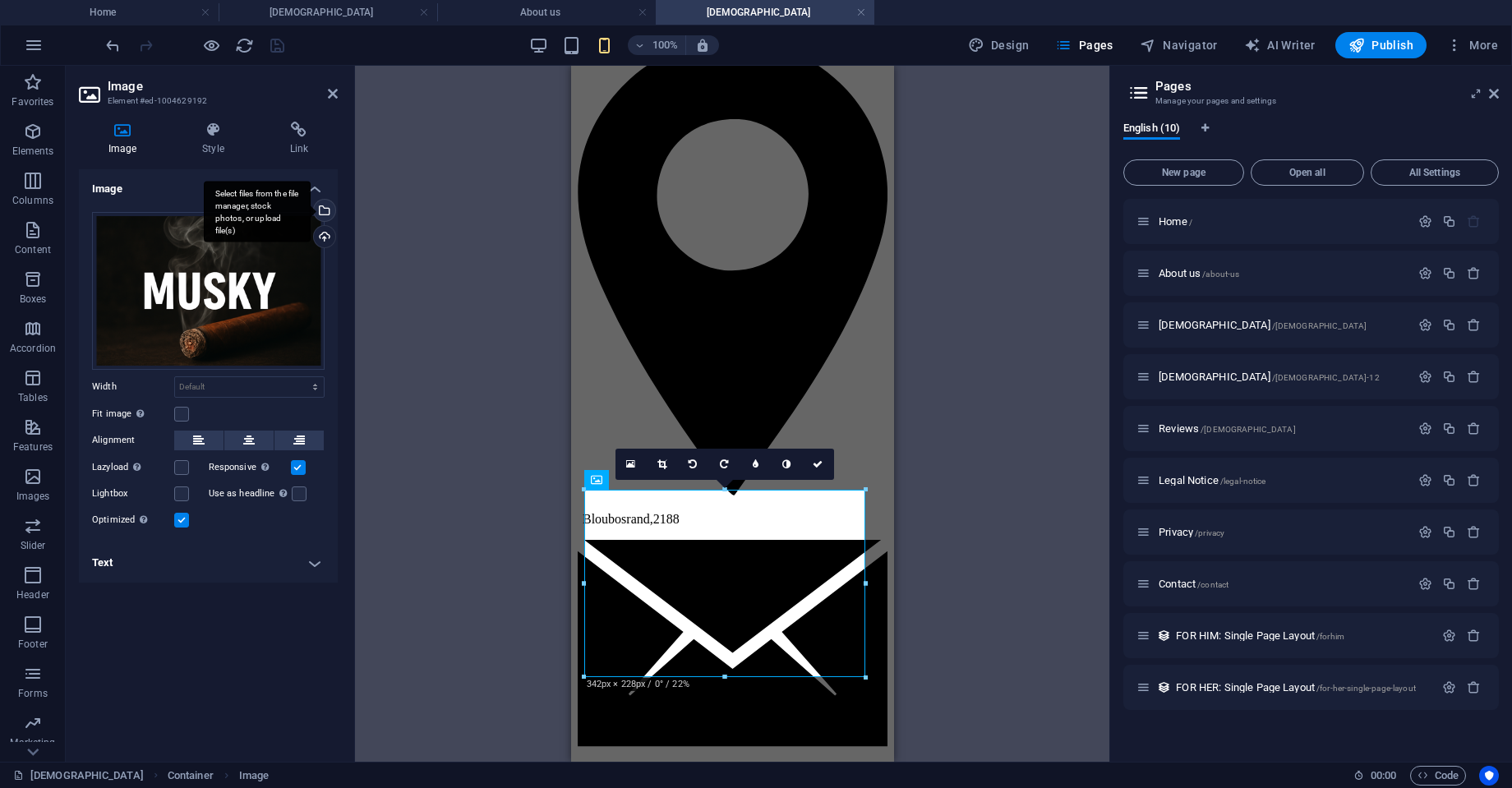
click at [324, 214] on div "Select files from the file manager, stock photos, or upload file(s)" at bounding box center [323, 212] width 25 height 25
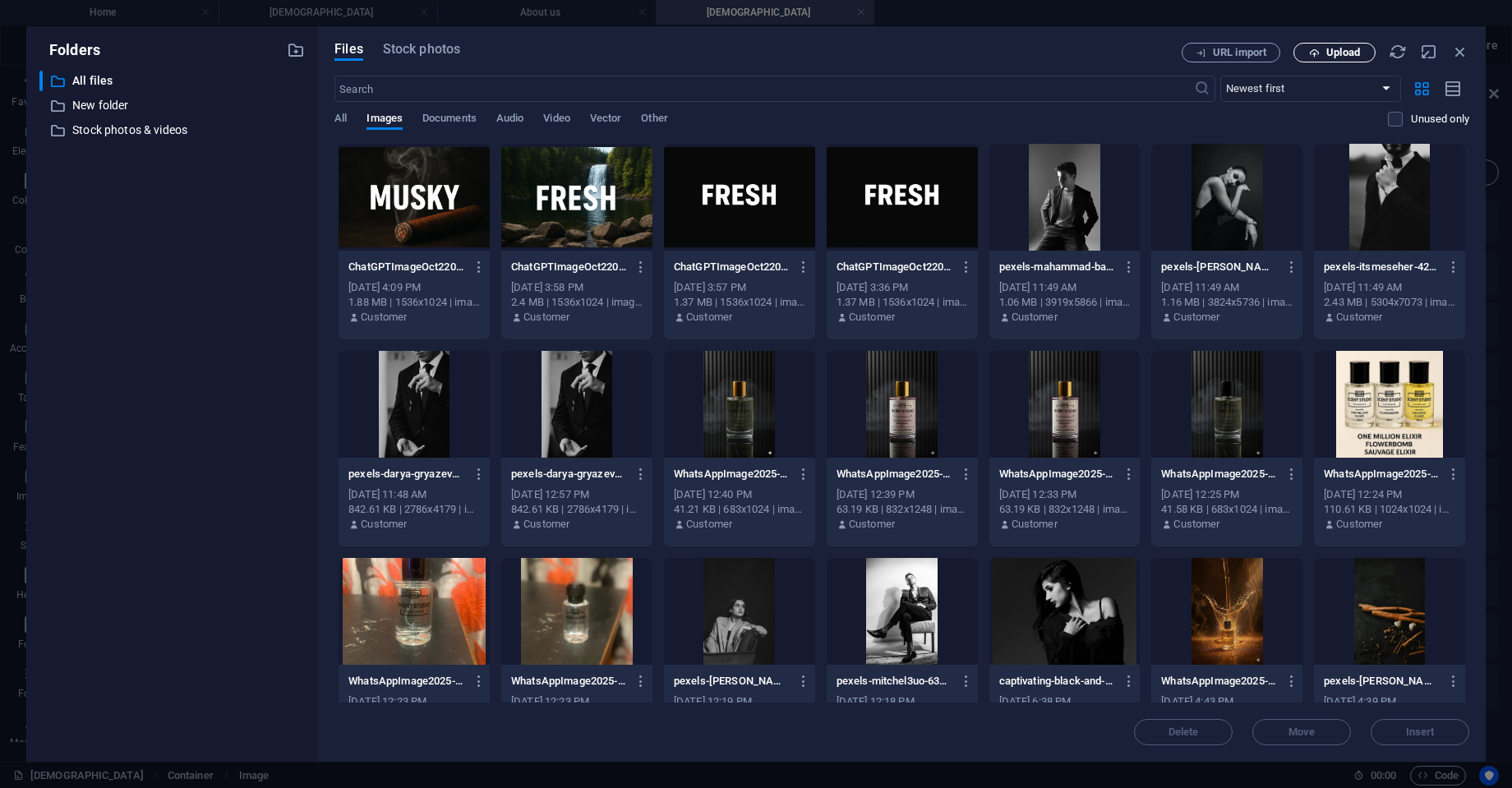
click at [1348, 45] on button "Upload" at bounding box center [1335, 52] width 82 height 20
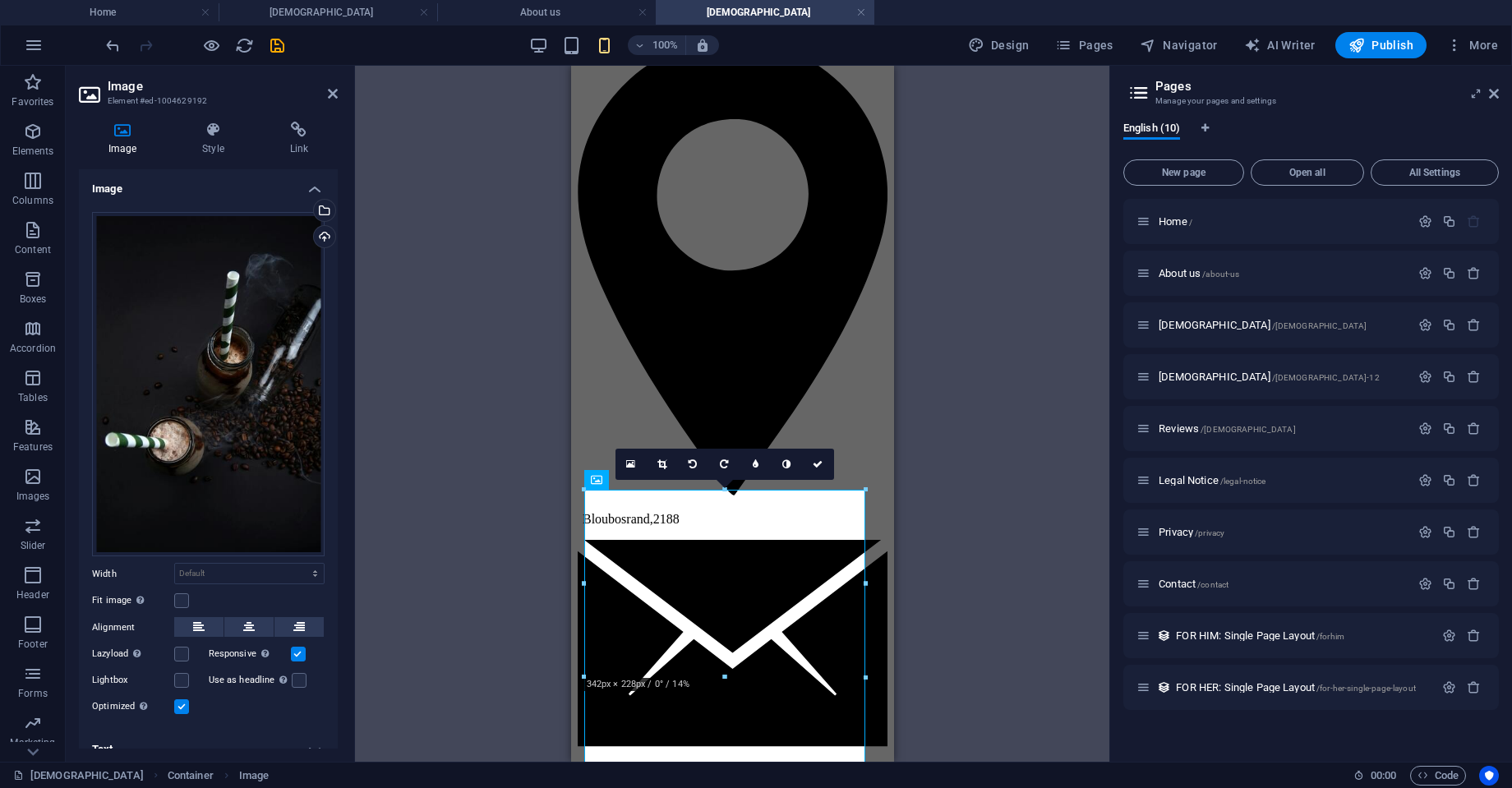
click at [1025, 346] on div "Drag here to replace the existing content. Press “Ctrl” if you want to create a…" at bounding box center [732, 414] width 755 height 696
click at [812, 468] on link at bounding box center [818, 464] width 31 height 31
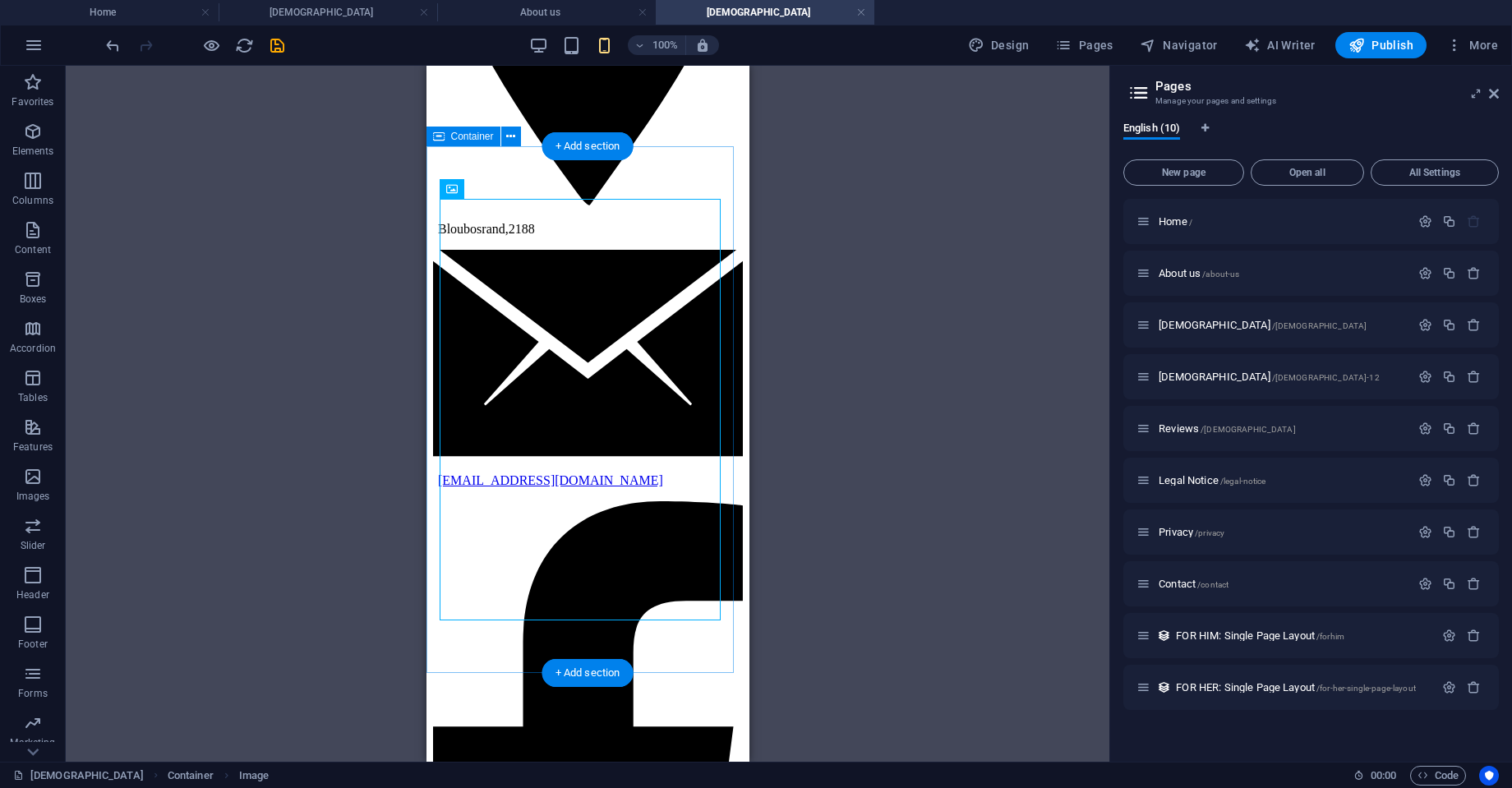
scroll to position [692, 0]
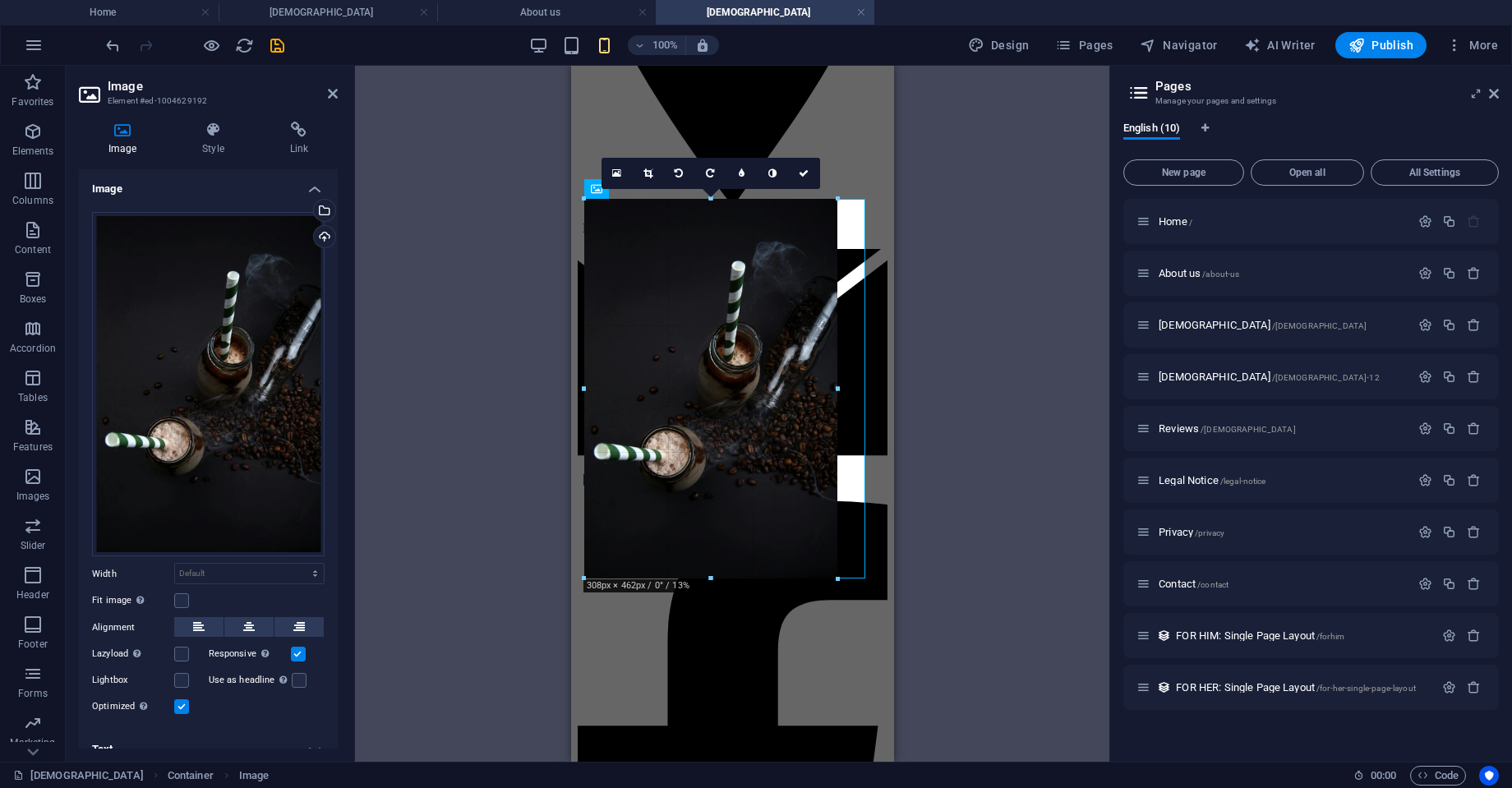
drag, startPoint x: 727, startPoint y: 620, endPoint x: 735, endPoint y: 573, distance: 47.7
type input "308"
select select "px"
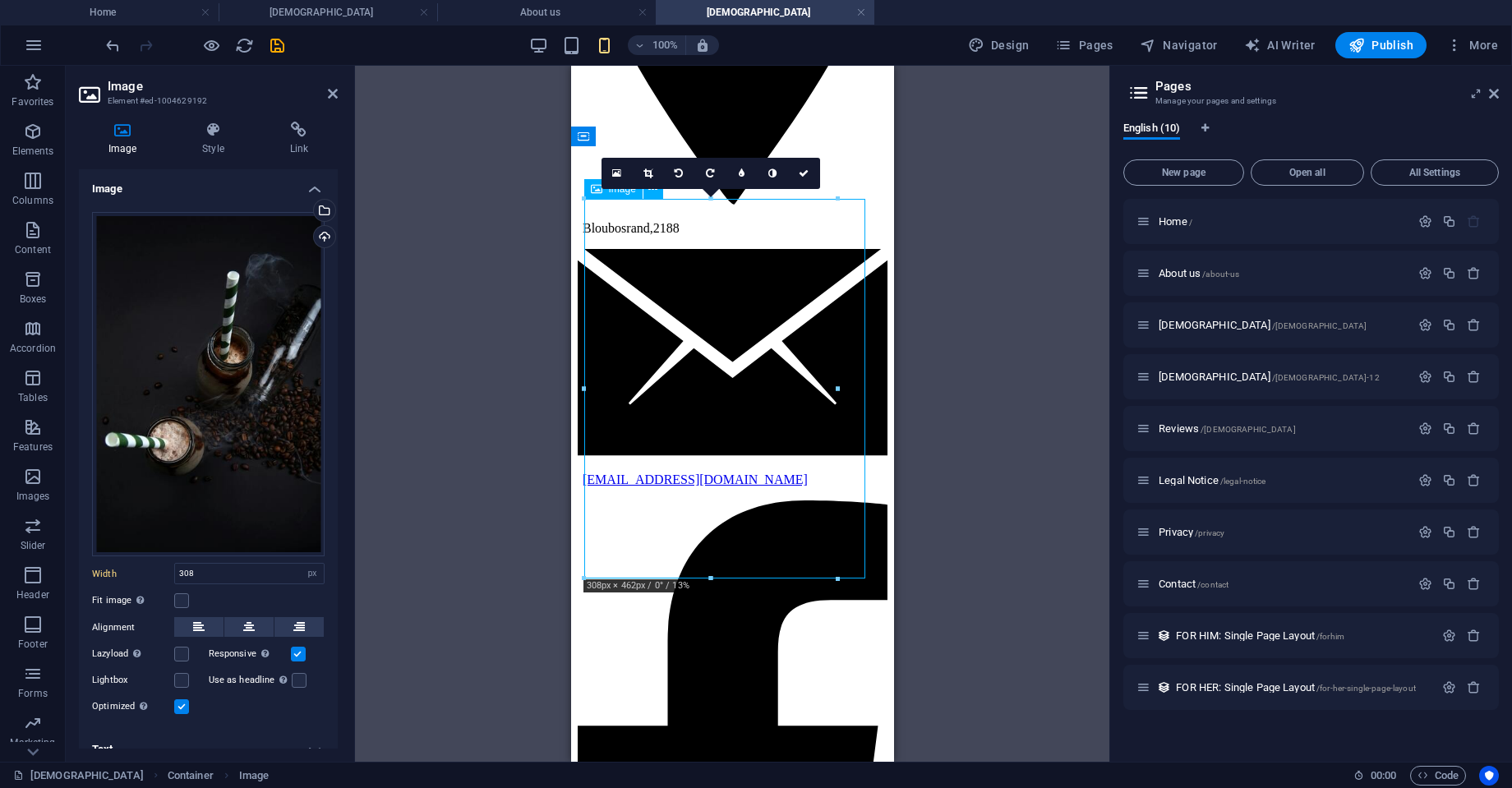
drag, startPoint x: 761, startPoint y: 432, endPoint x: 797, endPoint y: 435, distance: 36.1
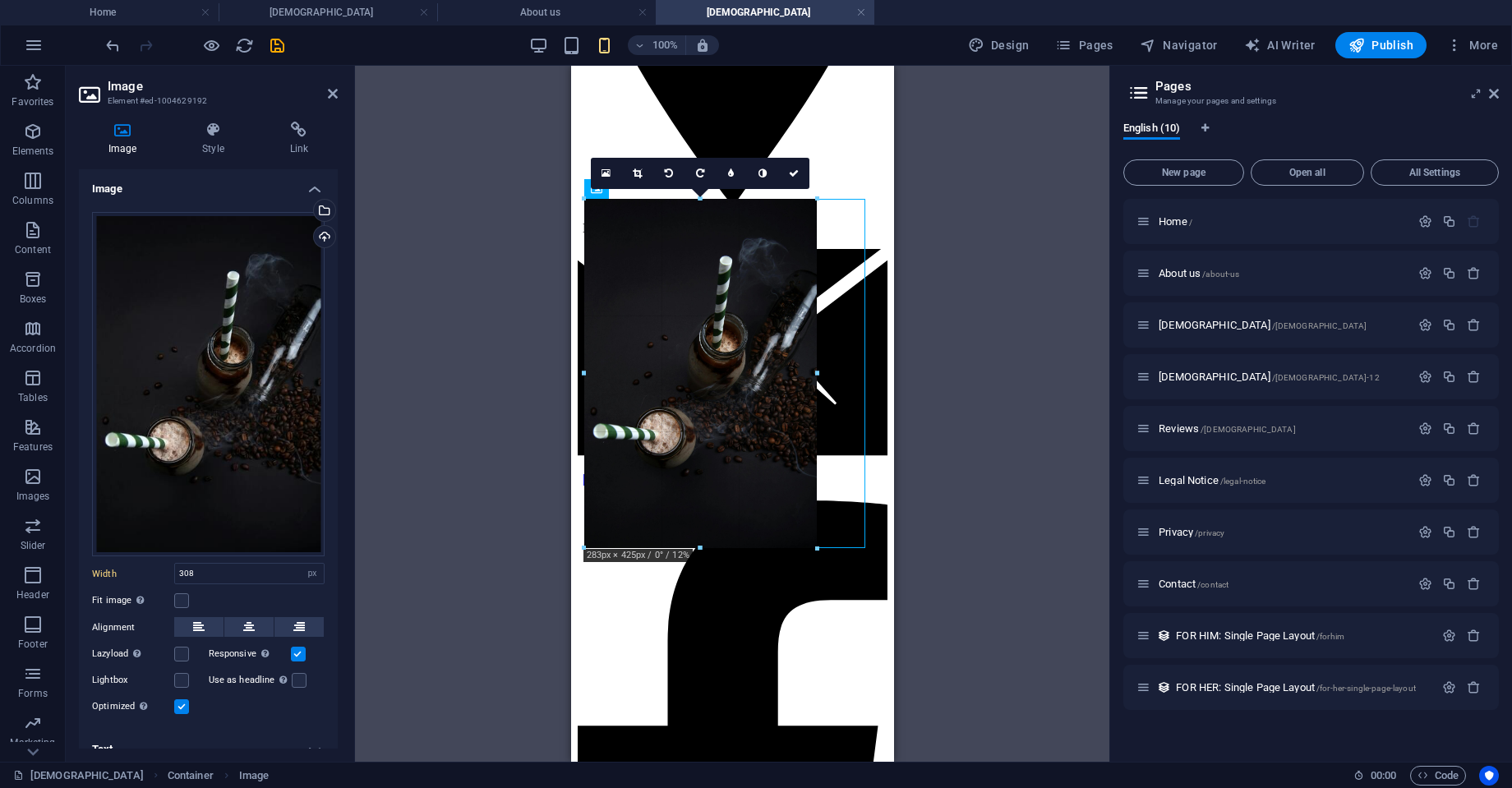
drag, startPoint x: 710, startPoint y: 579, endPoint x: 715, endPoint y: 544, distance: 35.4
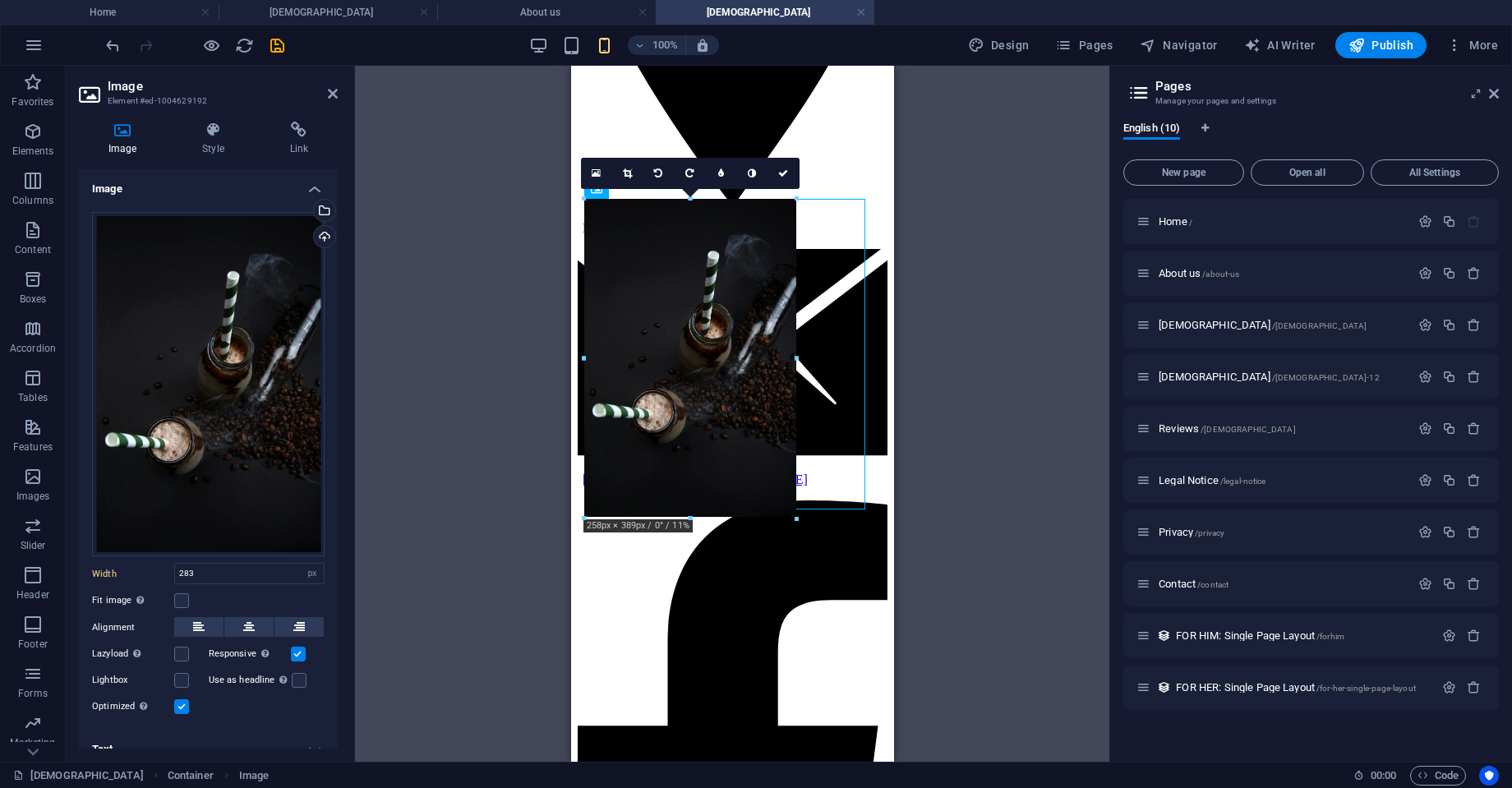
drag, startPoint x: 817, startPoint y: 374, endPoint x: 796, endPoint y: 380, distance: 21.8
type input "258"
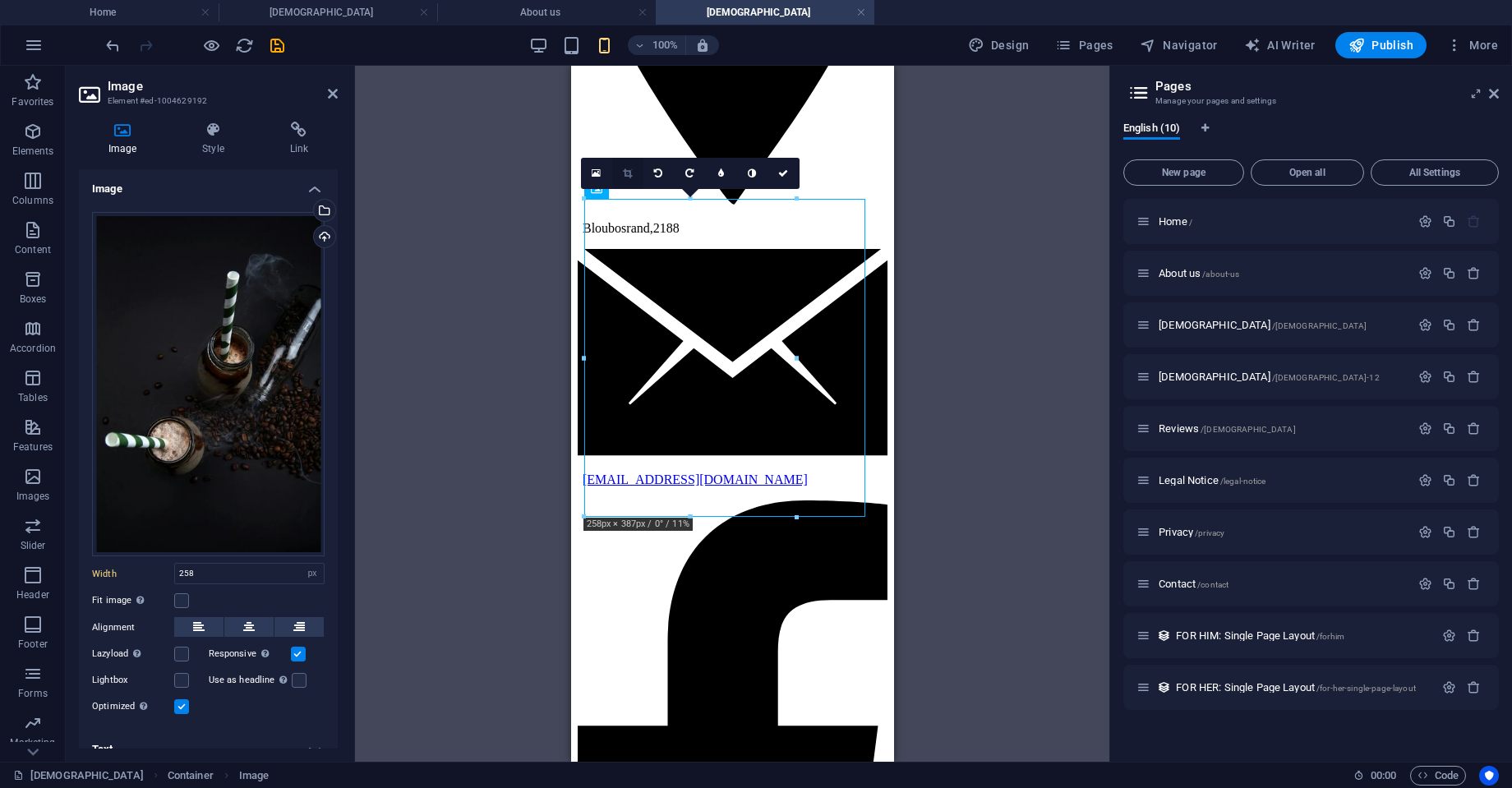
click at [625, 176] on icon at bounding box center [627, 174] width 9 height 10
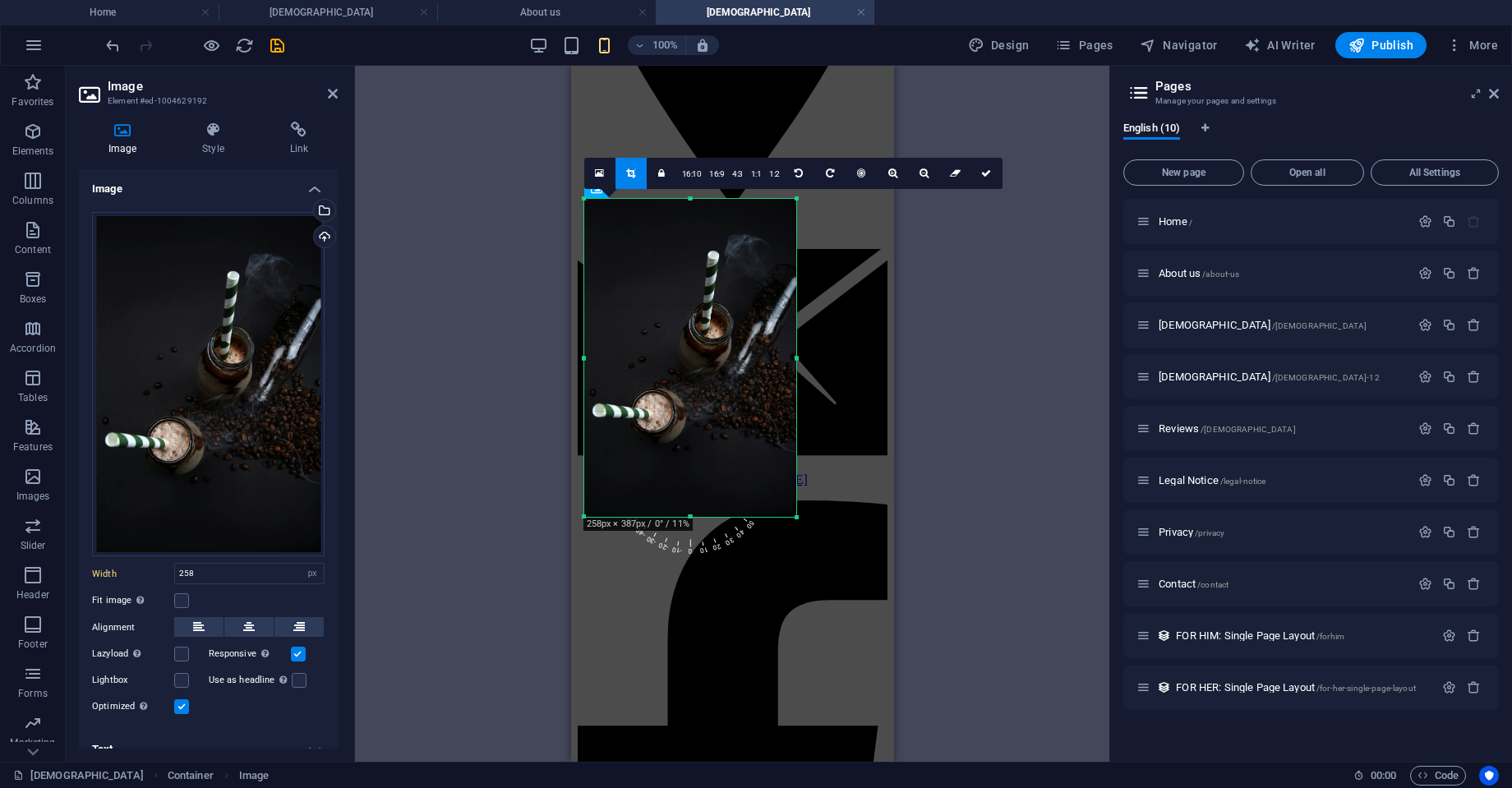
click at [797, 361] on div at bounding box center [797, 358] width 6 height 318
drag, startPoint x: 686, startPoint y: 516, endPoint x: 692, endPoint y: 478, distance: 38.5
click at [692, 477] on div at bounding box center [691, 477] width 212 height 6
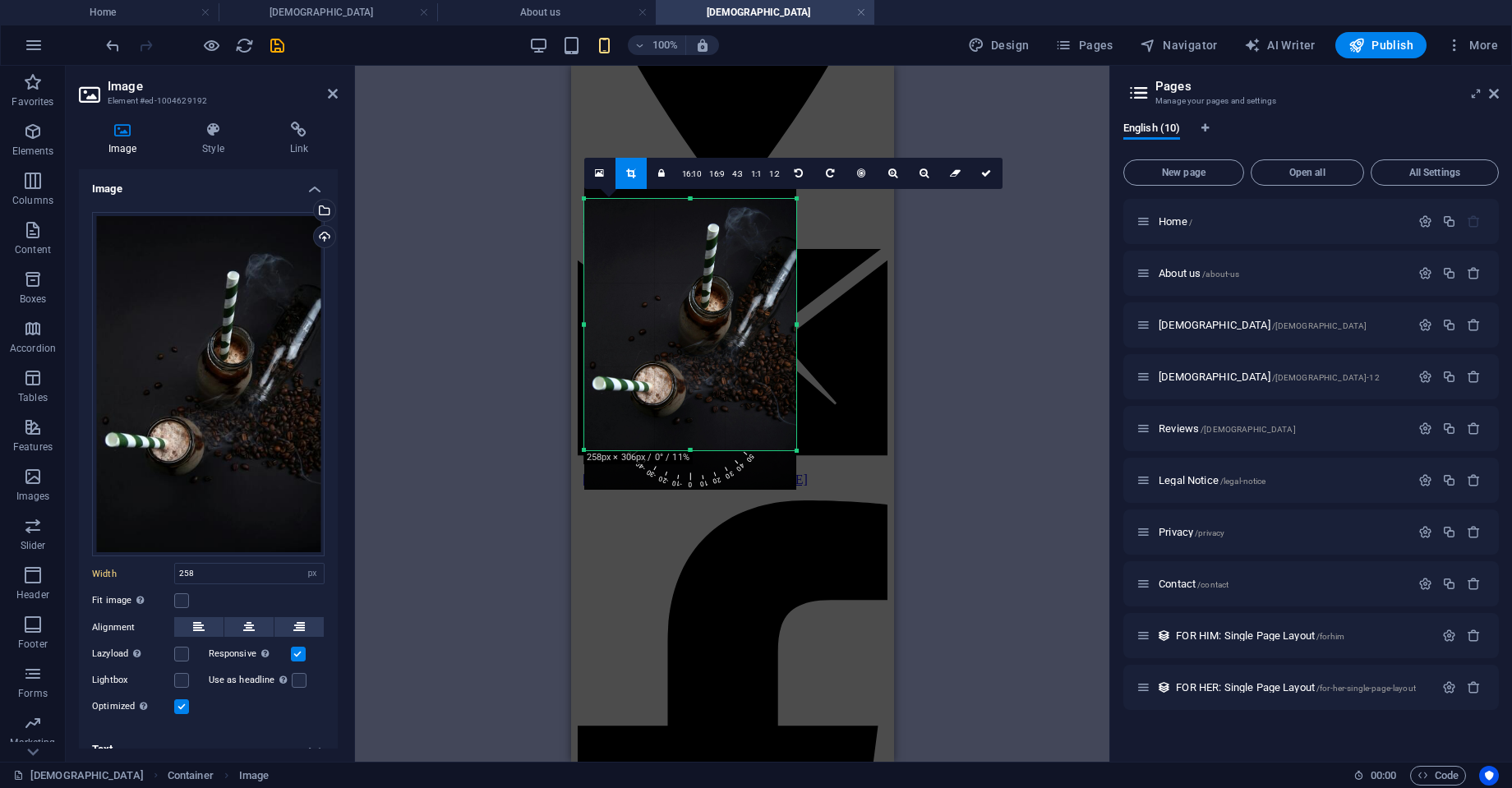
drag, startPoint x: 691, startPoint y: 200, endPoint x: 686, endPoint y: 228, distance: 28.4
click at [686, 228] on div "180 170 160 150 140 130 120 110 100 90 80 70 60 50 40 30 20 10 0 -10 -20 -30 -4…" at bounding box center [691, 325] width 212 height 252
drag, startPoint x: 796, startPoint y: 326, endPoint x: 836, endPoint y: 320, distance: 40.4
click at [836, 320] on div at bounding box center [837, 325] width 6 height 252
click at [991, 289] on div "Drag here to replace the existing content. Press “Ctrl” if you want to create a…" at bounding box center [732, 414] width 755 height 696
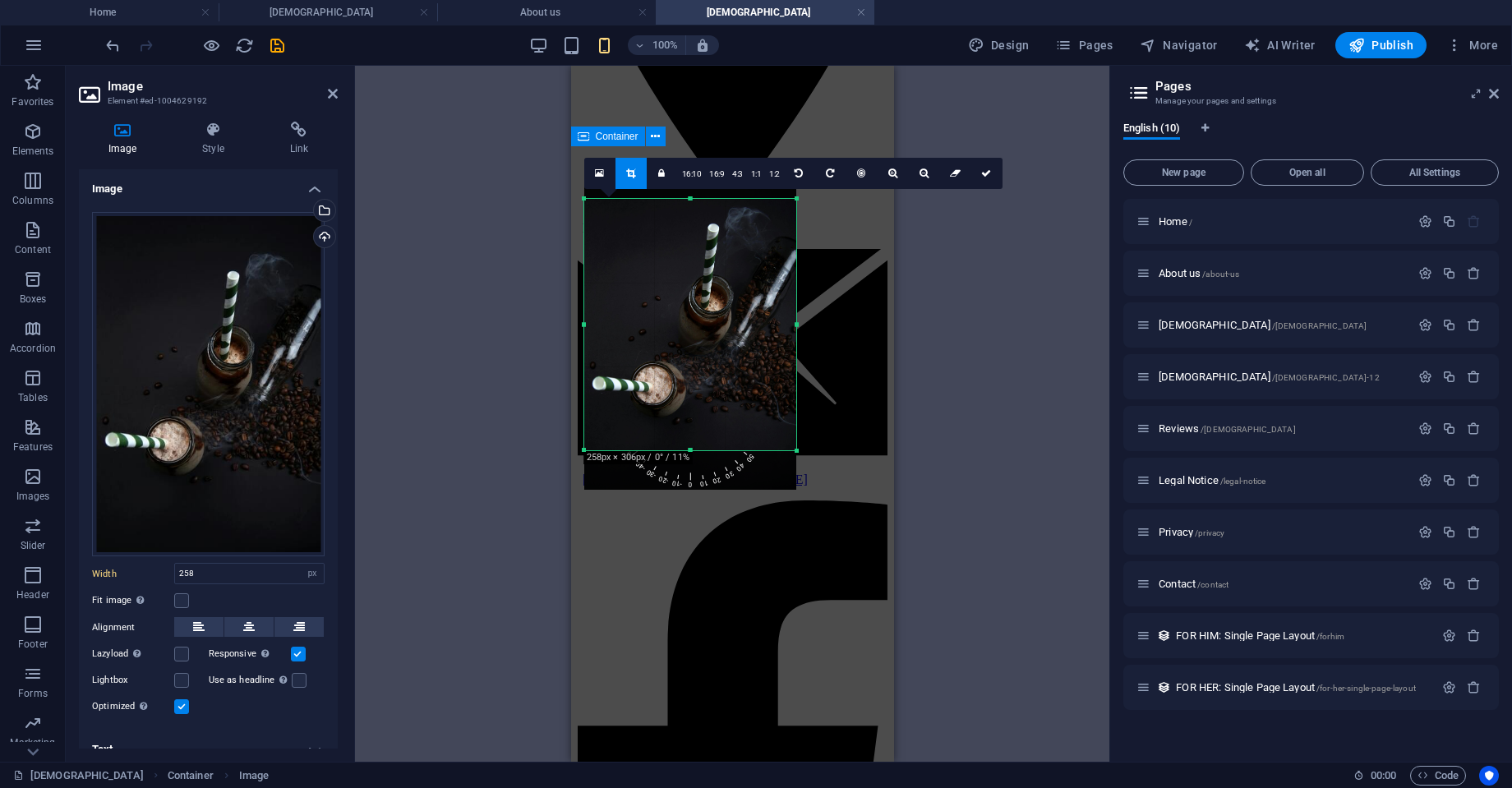
click at [334, 91] on icon at bounding box center [333, 93] width 10 height 13
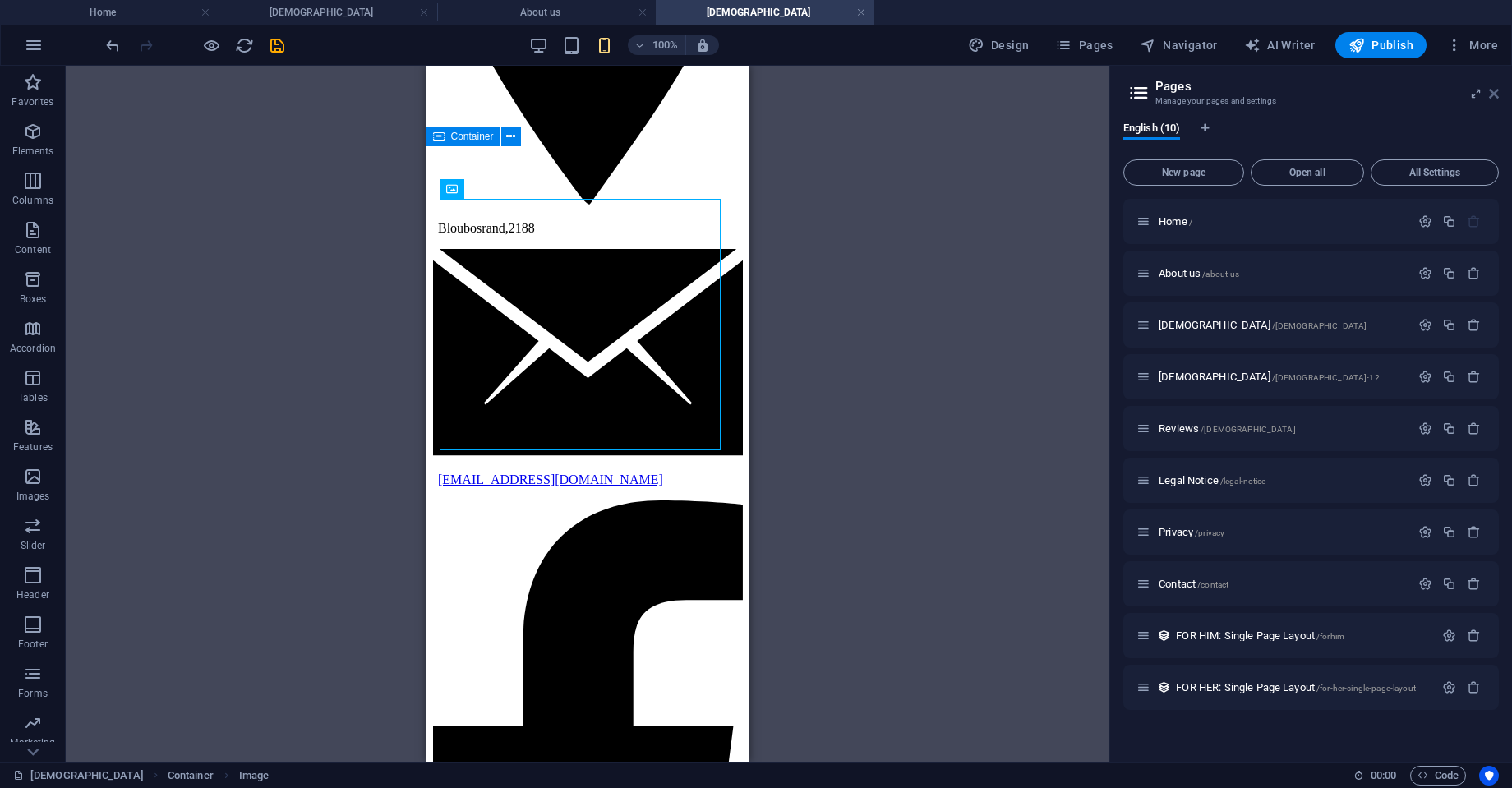
click at [1494, 93] on icon at bounding box center [1494, 93] width 10 height 13
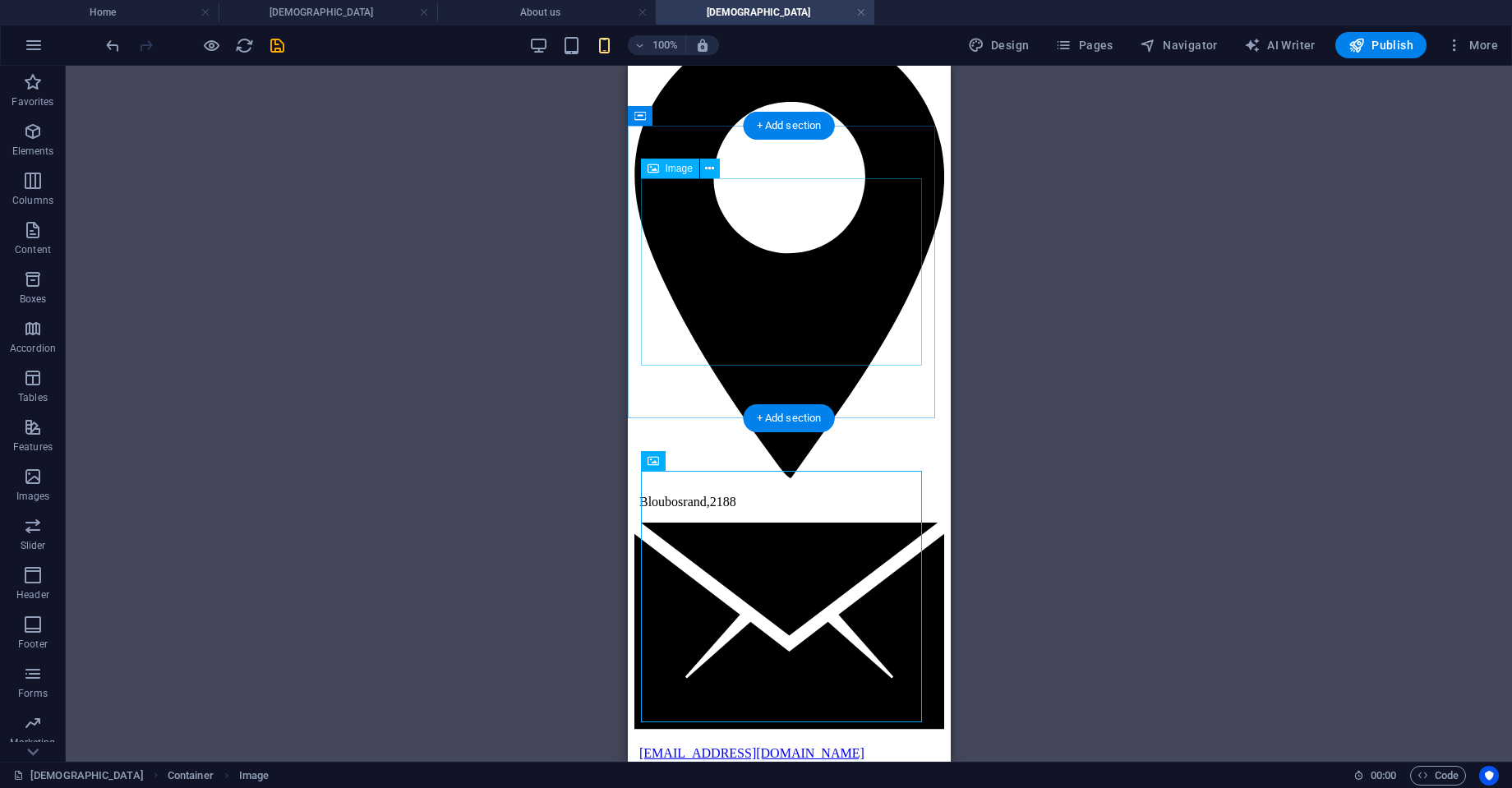
scroll to position [383, 0]
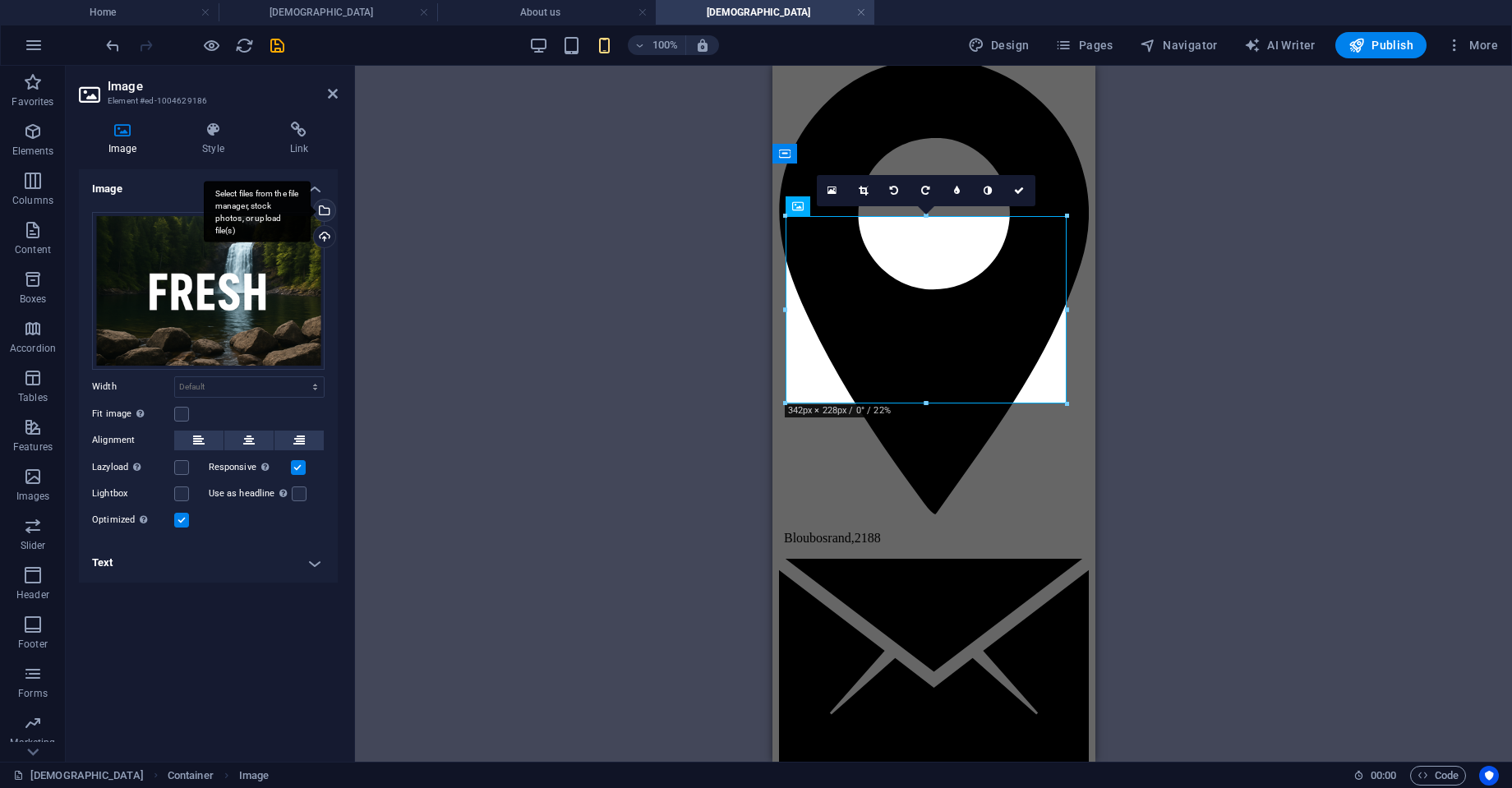
click at [323, 206] on div "Select files from the file manager, stock photos, or upload file(s)" at bounding box center [323, 212] width 25 height 25
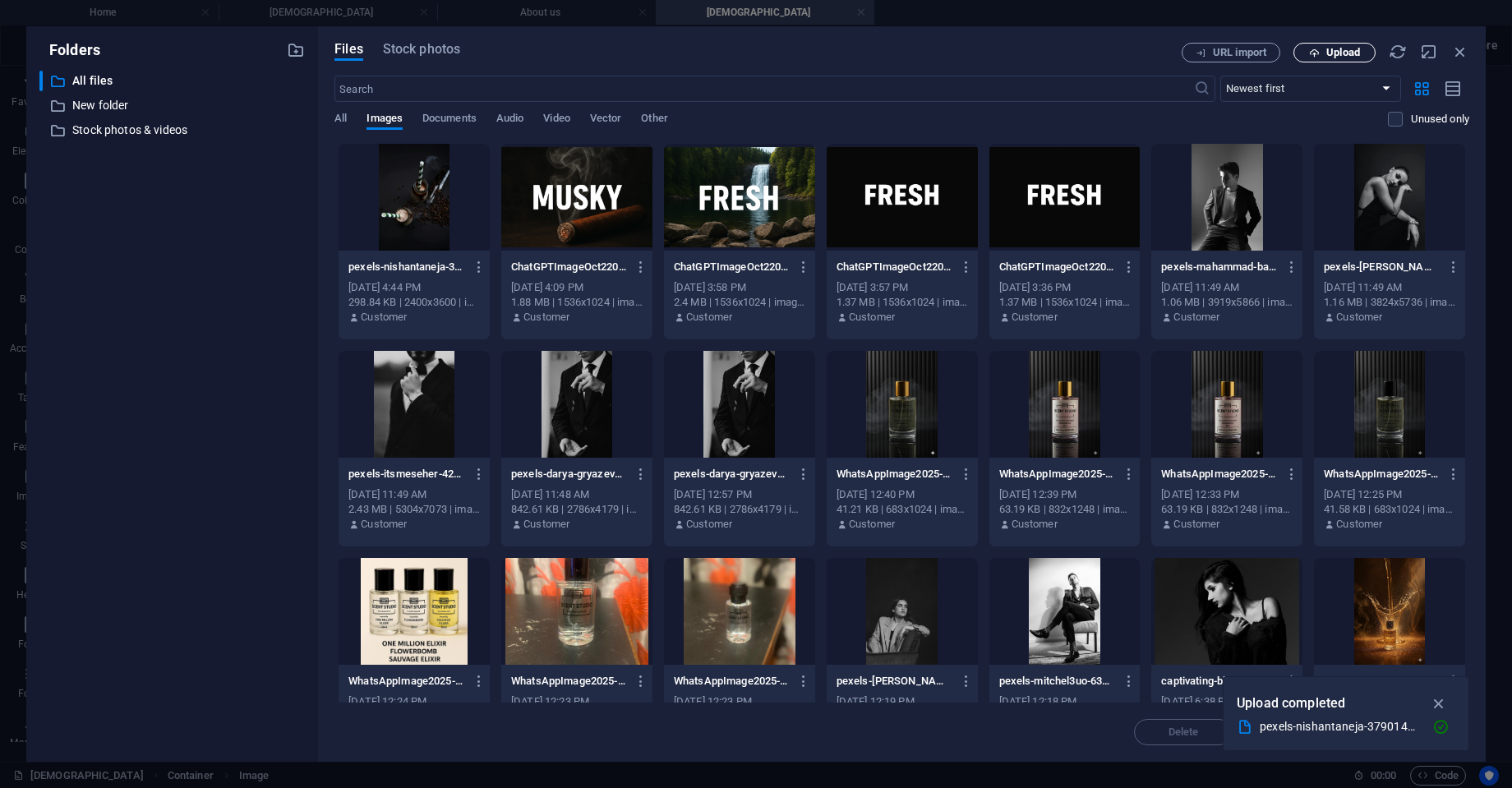
click at [1321, 51] on span "Upload" at bounding box center [1335, 52] width 68 height 10
click at [1333, 50] on span "Upload" at bounding box center [1343, 52] width 33 height 10
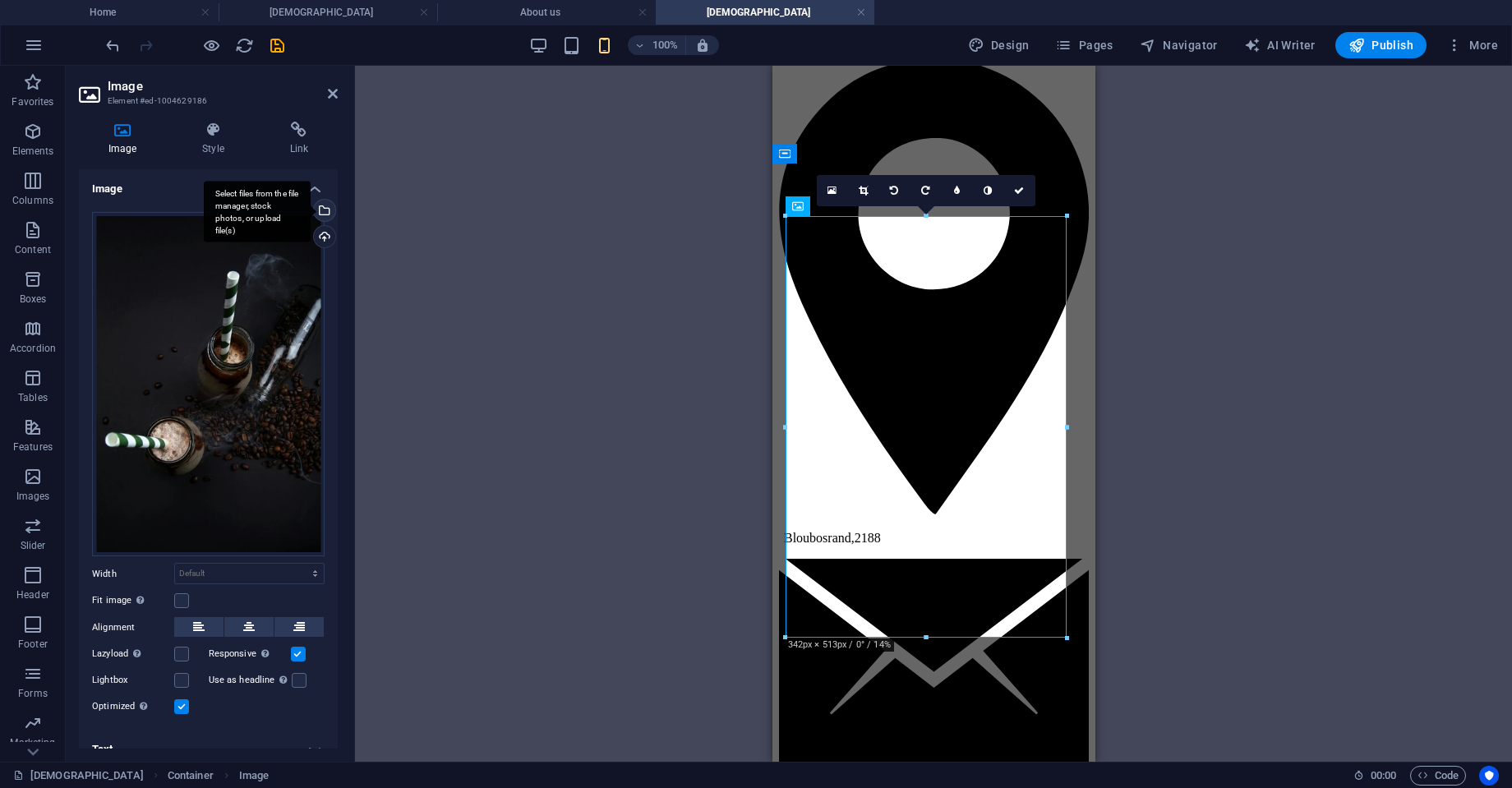
click at [321, 216] on div "Select files from the file manager, stock photos, or upload file(s)" at bounding box center [323, 212] width 25 height 25
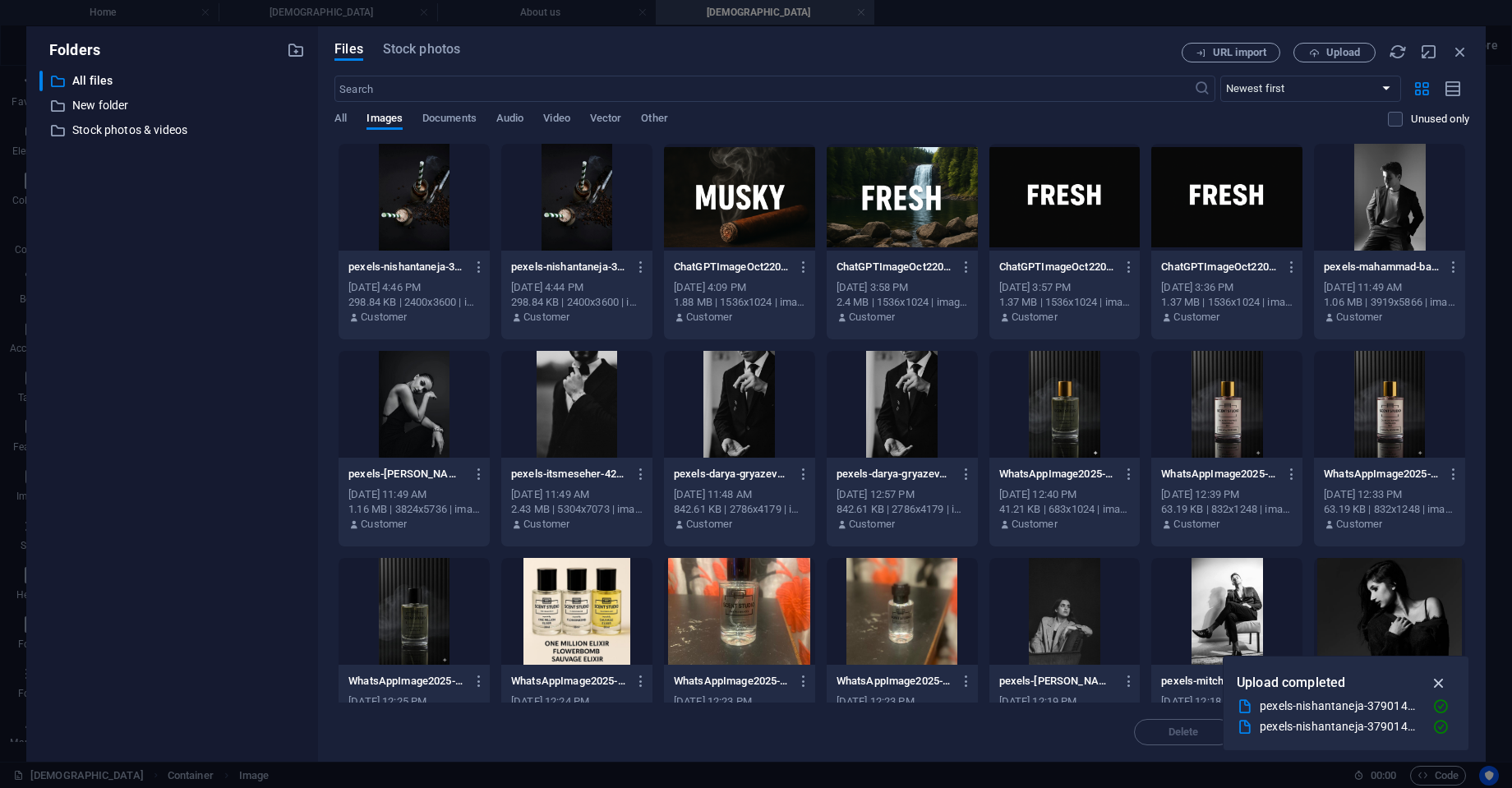
click at [1435, 681] on icon "button" at bounding box center [1440, 683] width 19 height 18
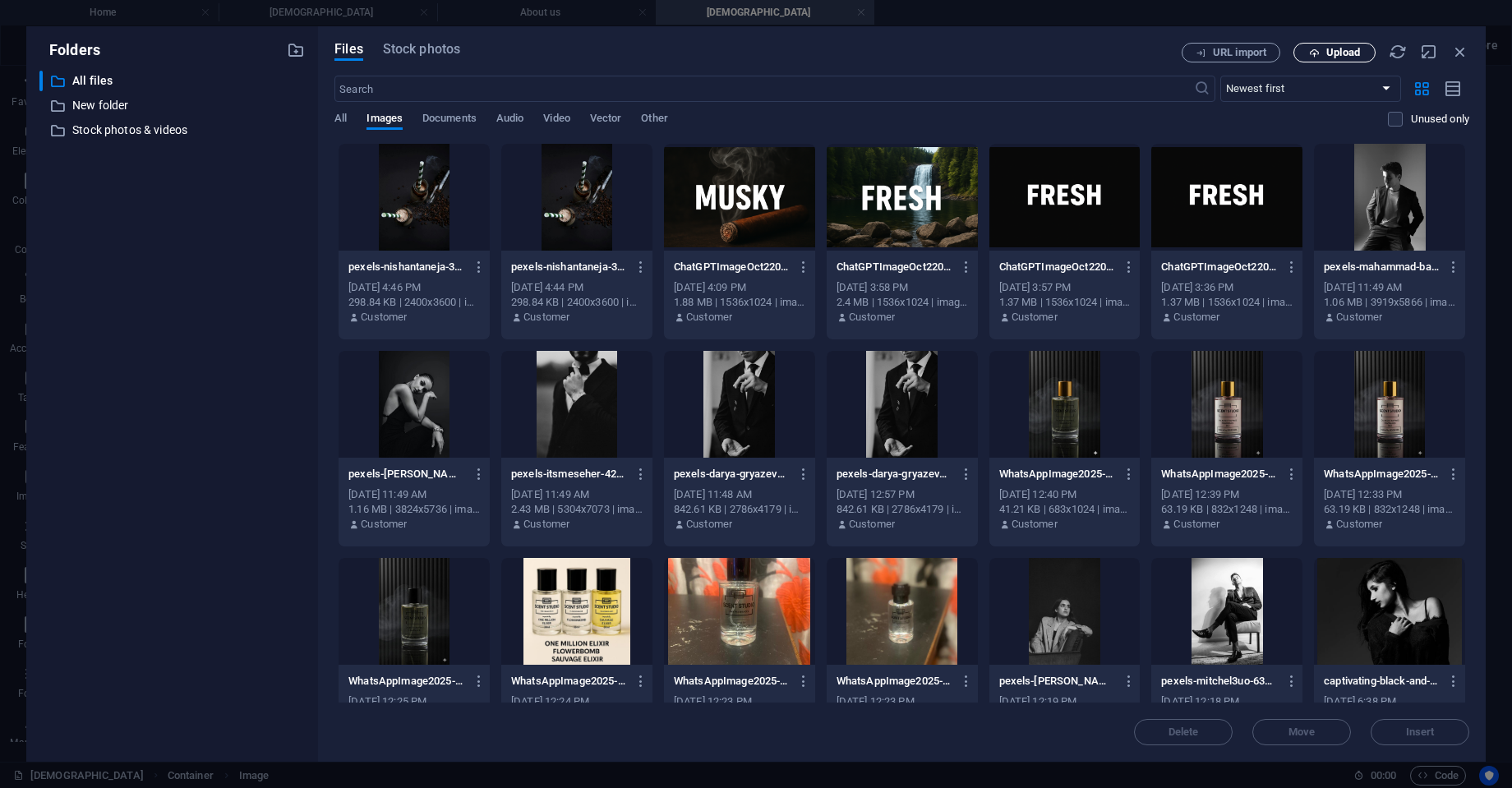
click at [1334, 52] on span "Upload" at bounding box center [1343, 52] width 33 height 10
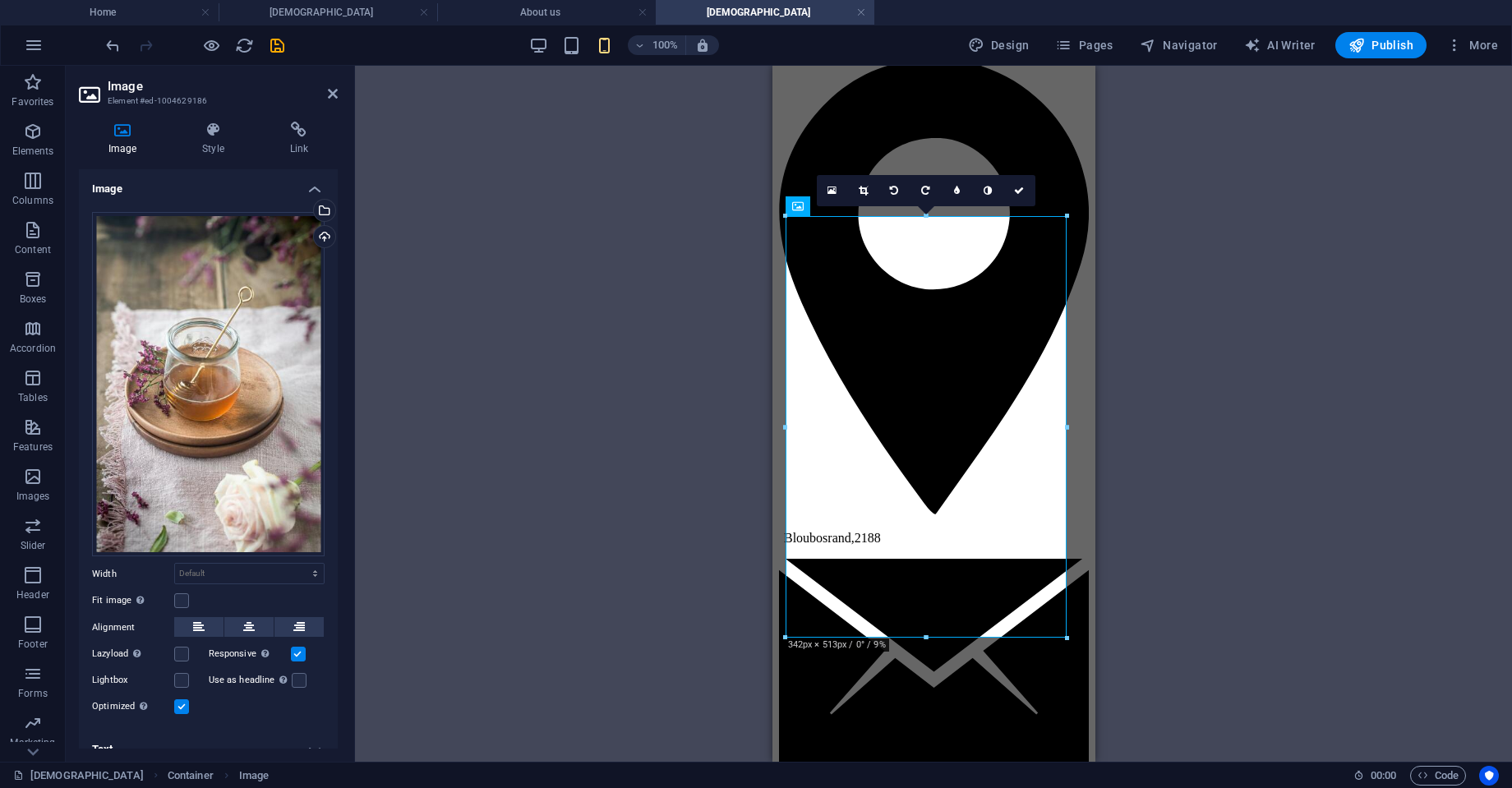
click at [1275, 390] on div "Drag here to replace the existing content. Press “Ctrl” if you want to create a…" at bounding box center [933, 414] width 1157 height 696
click at [1020, 200] on link at bounding box center [1020, 191] width 31 height 31
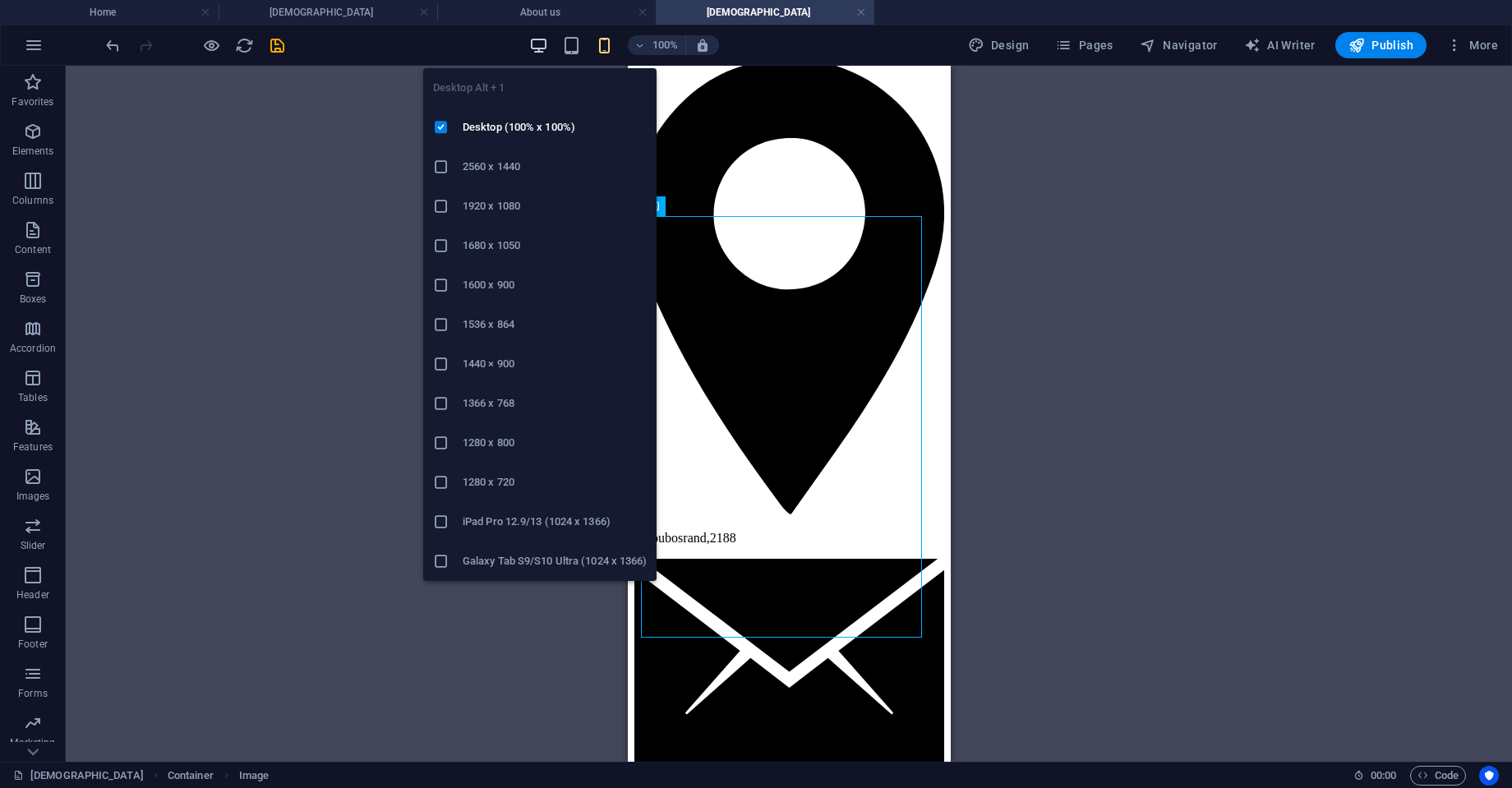
click at [541, 42] on icon "button" at bounding box center [539, 46] width 19 height 19
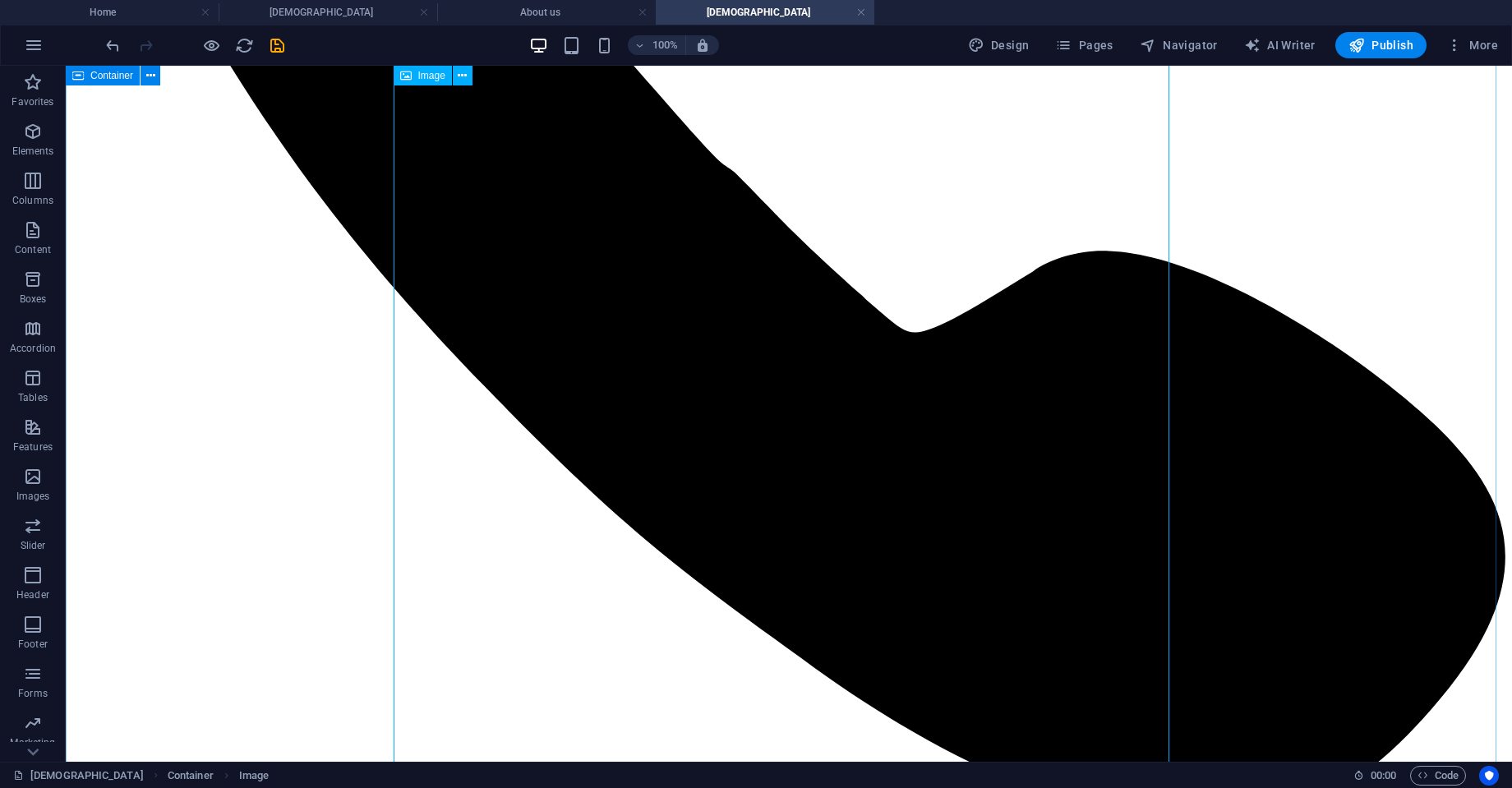
scroll to position [694, 0]
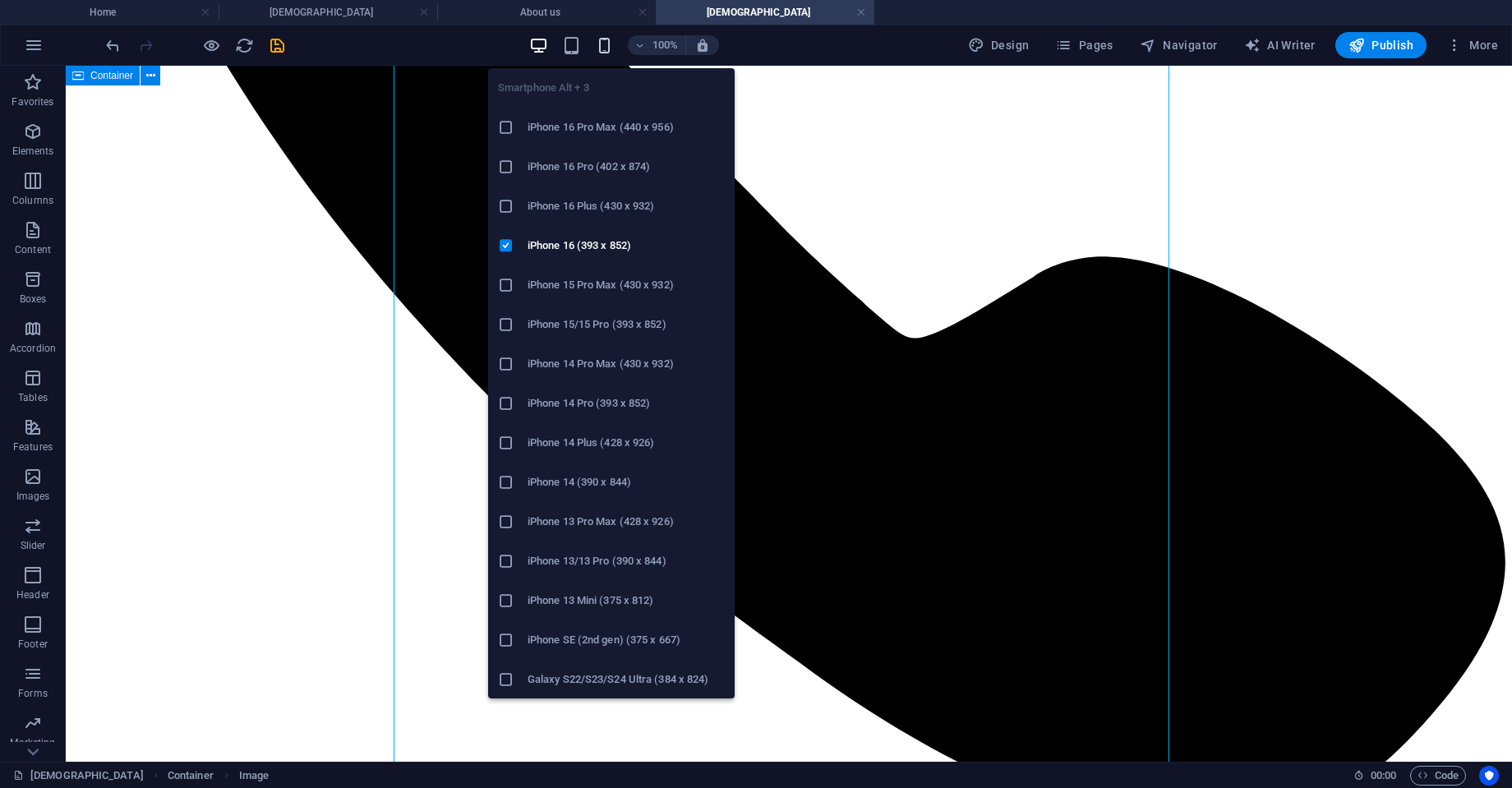
click at [598, 45] on icon "button" at bounding box center [605, 46] width 19 height 19
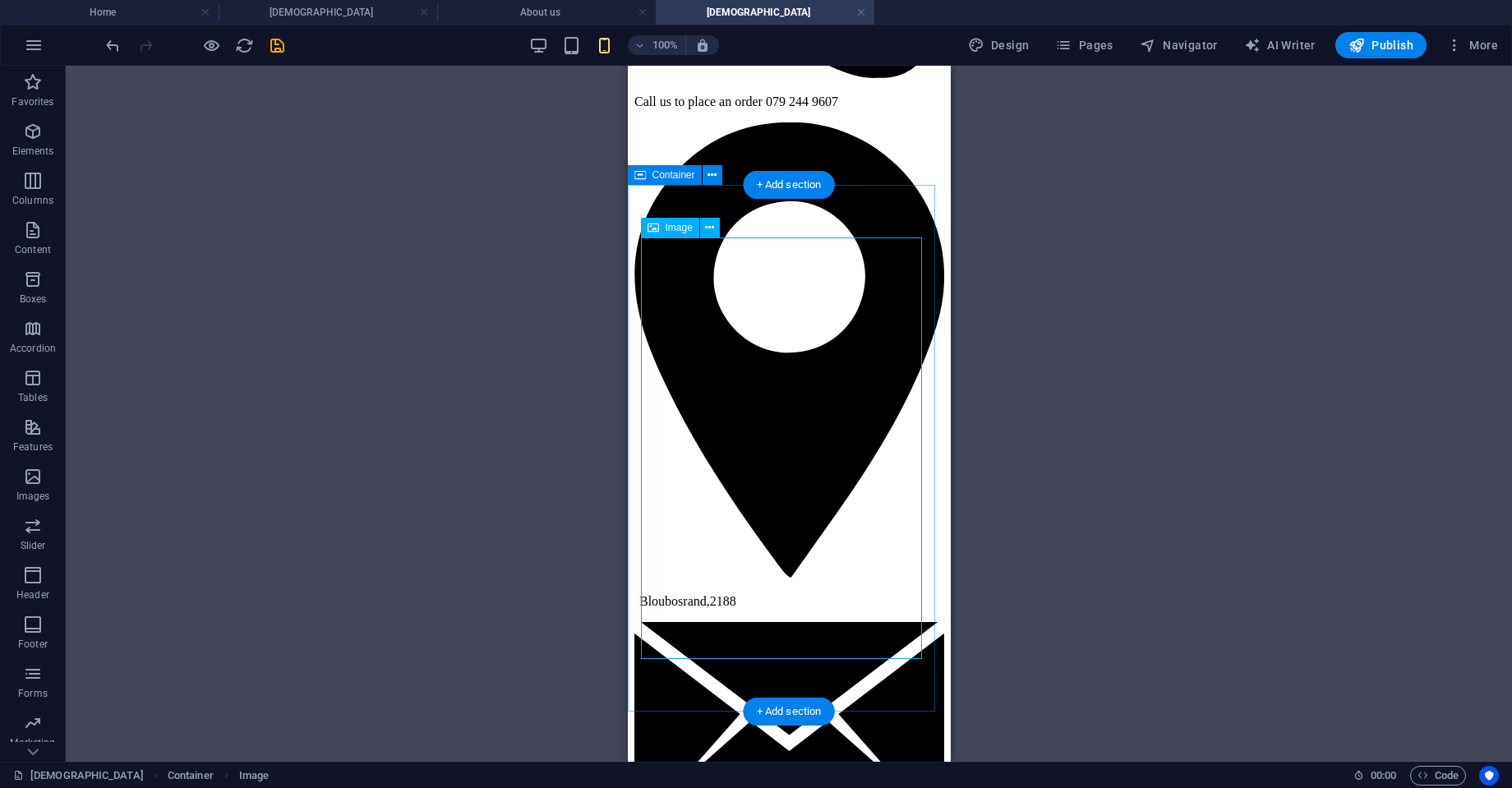
scroll to position [309, 0]
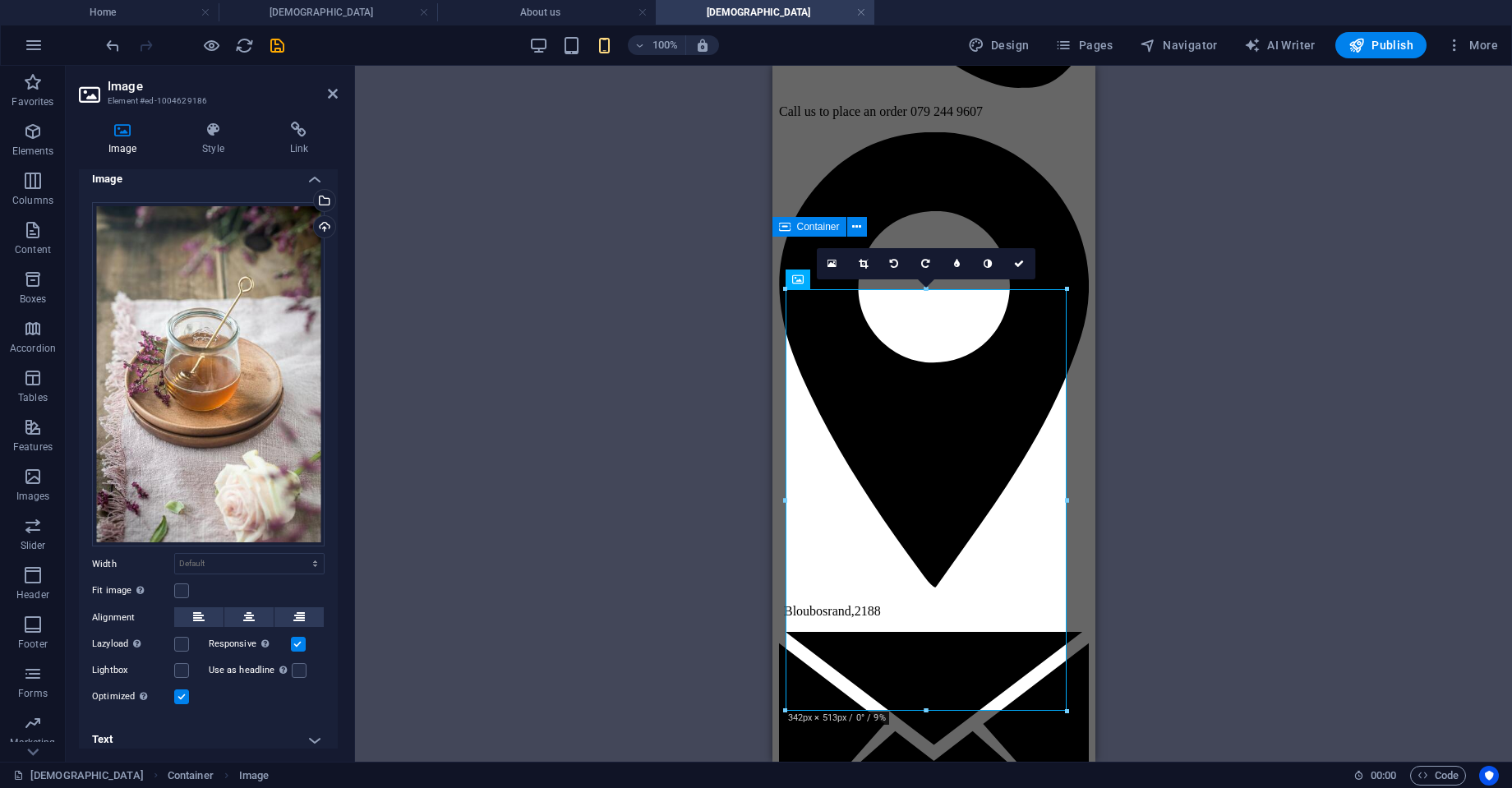
scroll to position [15, 0]
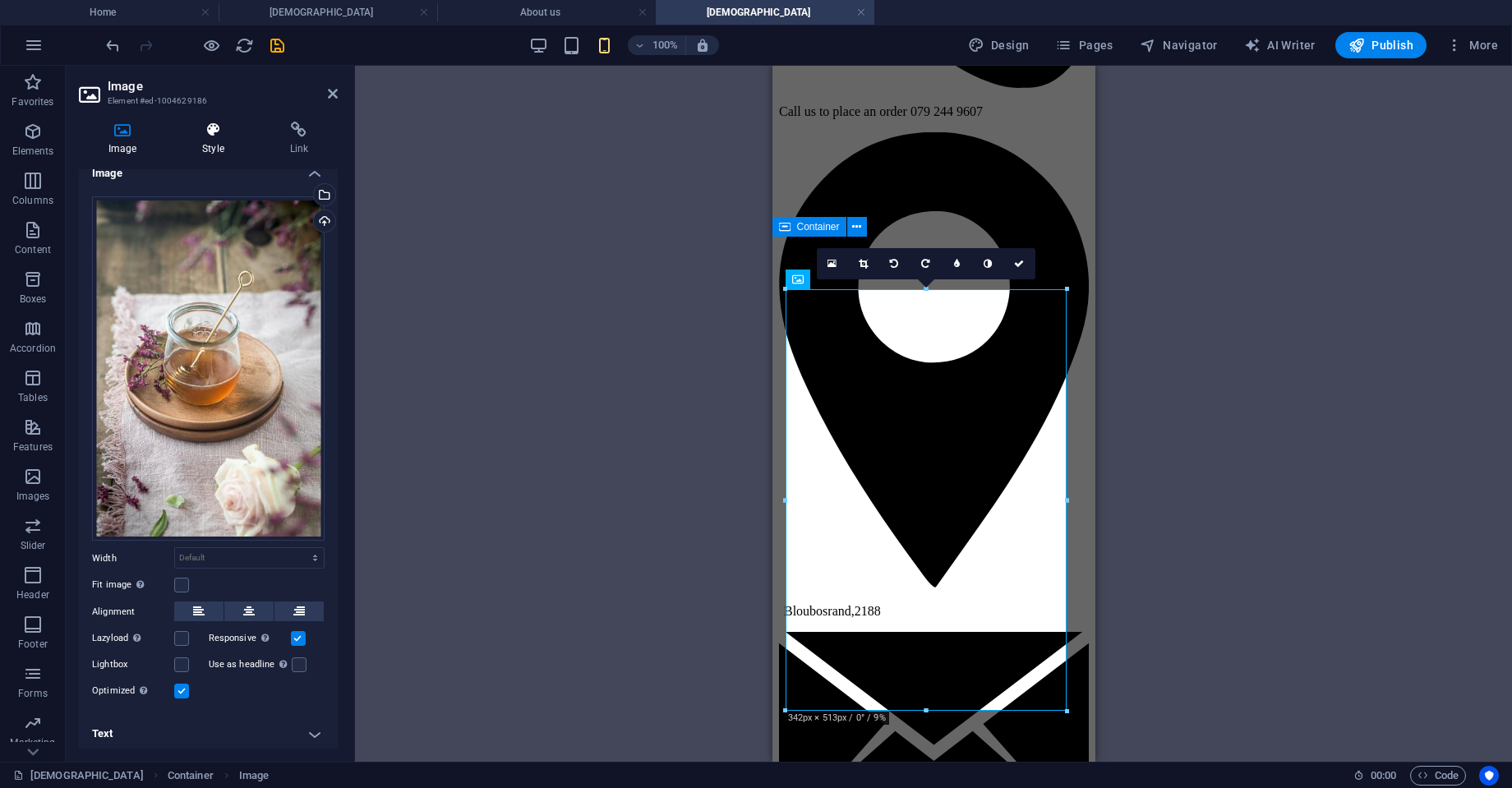
click at [221, 129] on icon at bounding box center [213, 130] width 80 height 16
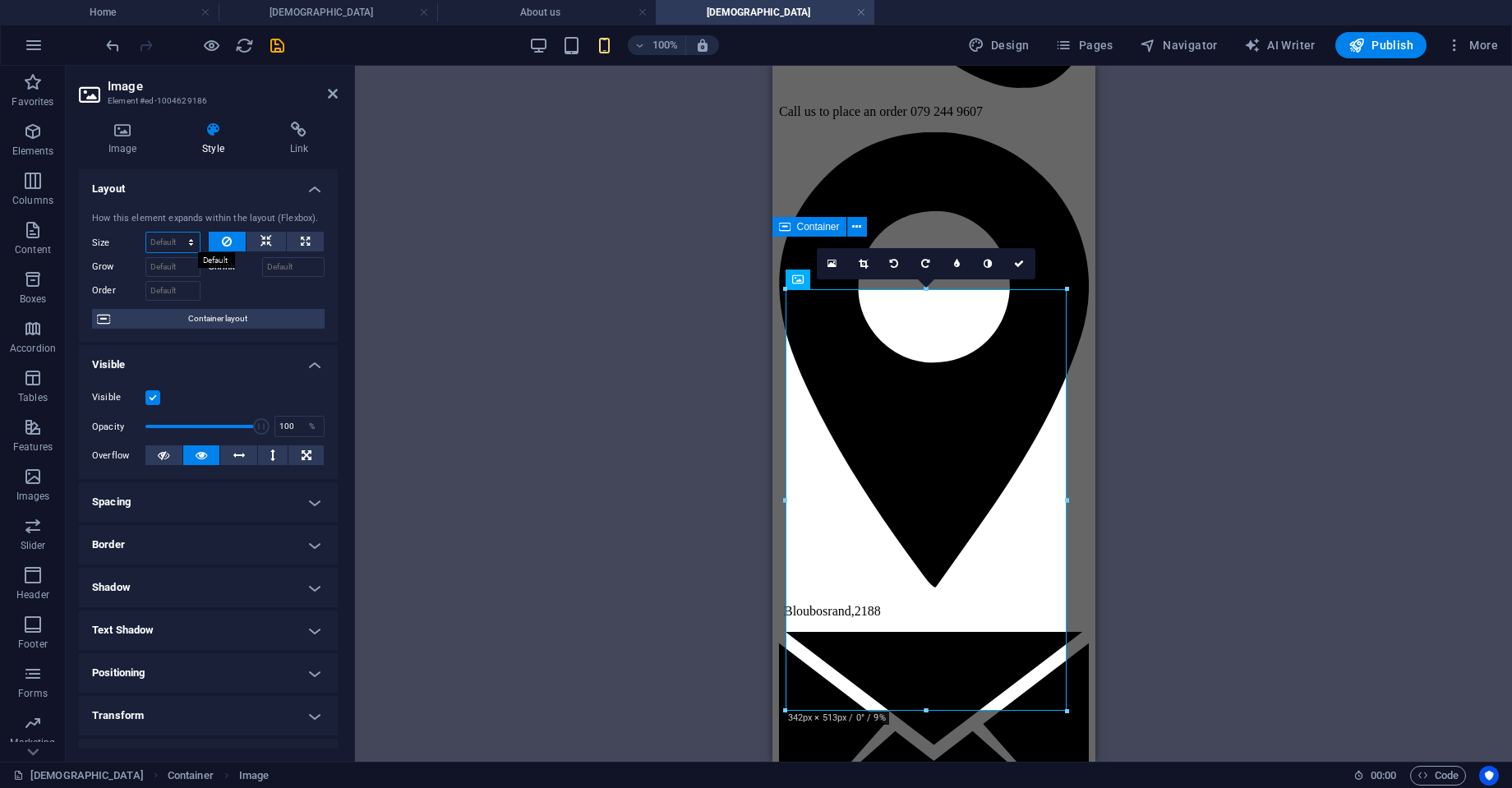
click at [193, 245] on select "Default auto px % 1/1 1/2 1/3 1/4 1/5 1/6 1/7 1/8 1/9 1/10" at bounding box center [173, 242] width 53 height 20
select select "px"
click at [175, 233] on select "Default auto px % 1/1 1/2 1/3 1/4 1/5 1/6 1/7 1/8 1/9 1/10" at bounding box center [173, 242] width 53 height 20
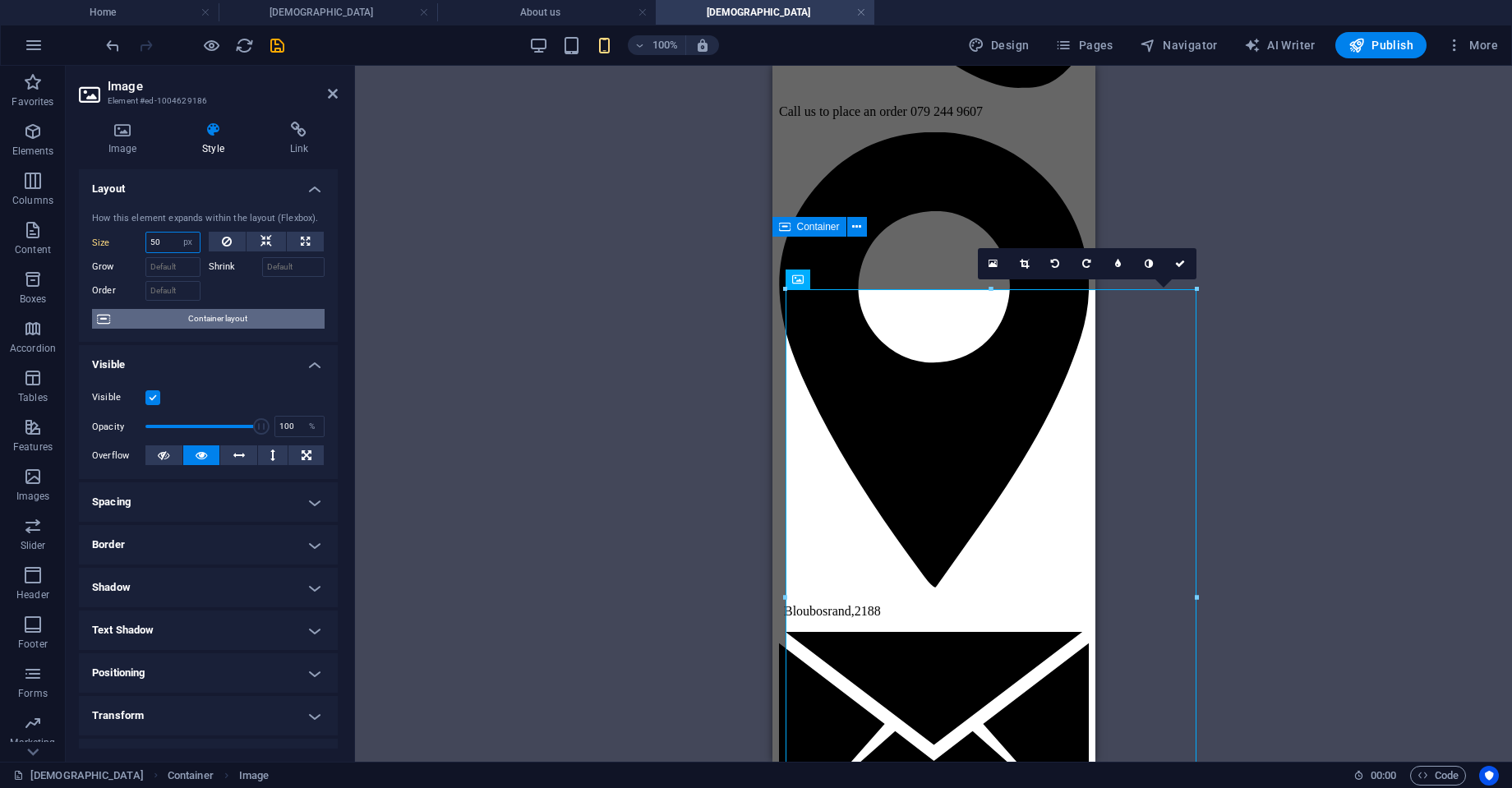
type input "5"
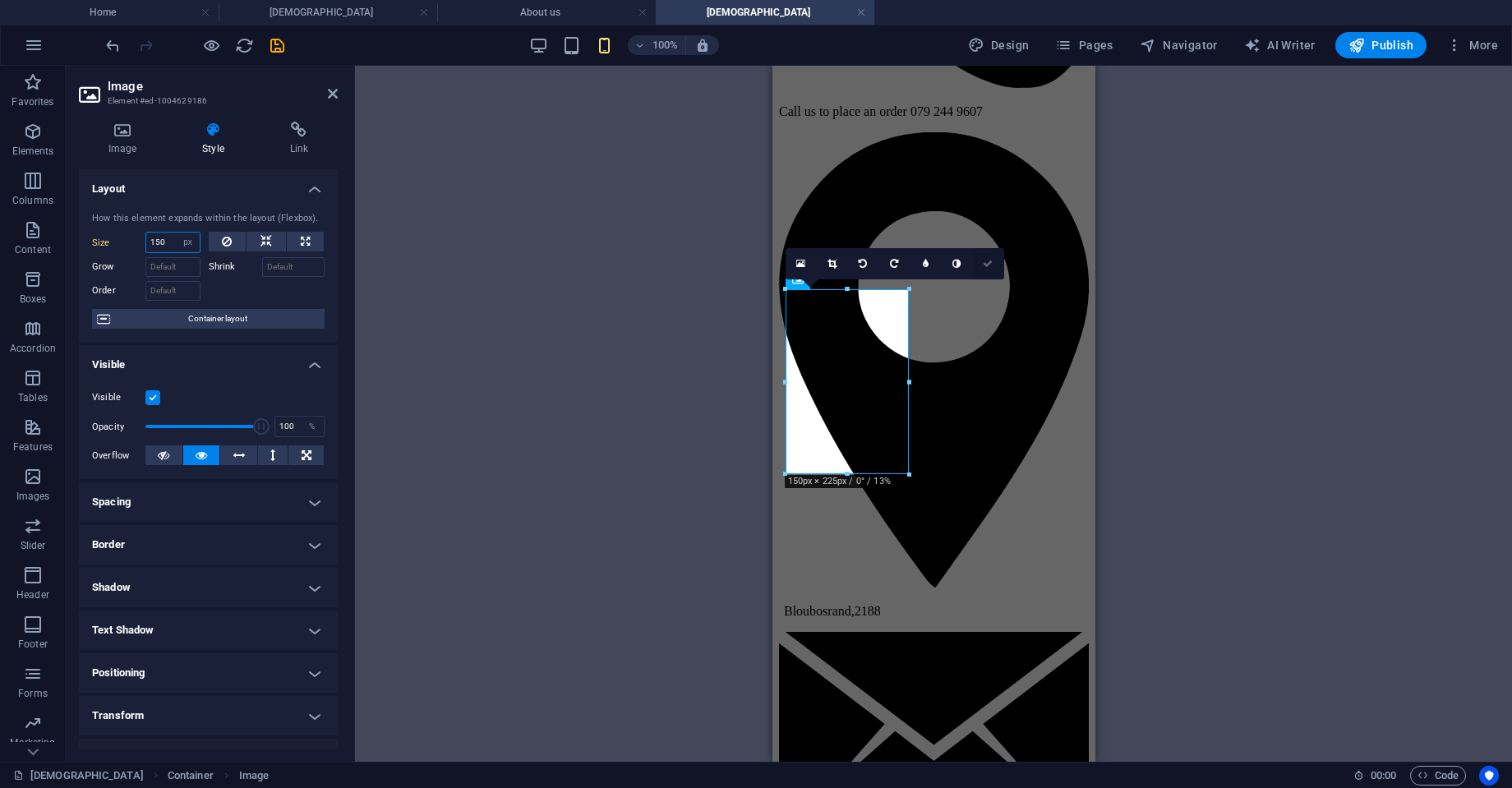
type input "150"
click at [987, 270] on link at bounding box center [988, 263] width 31 height 31
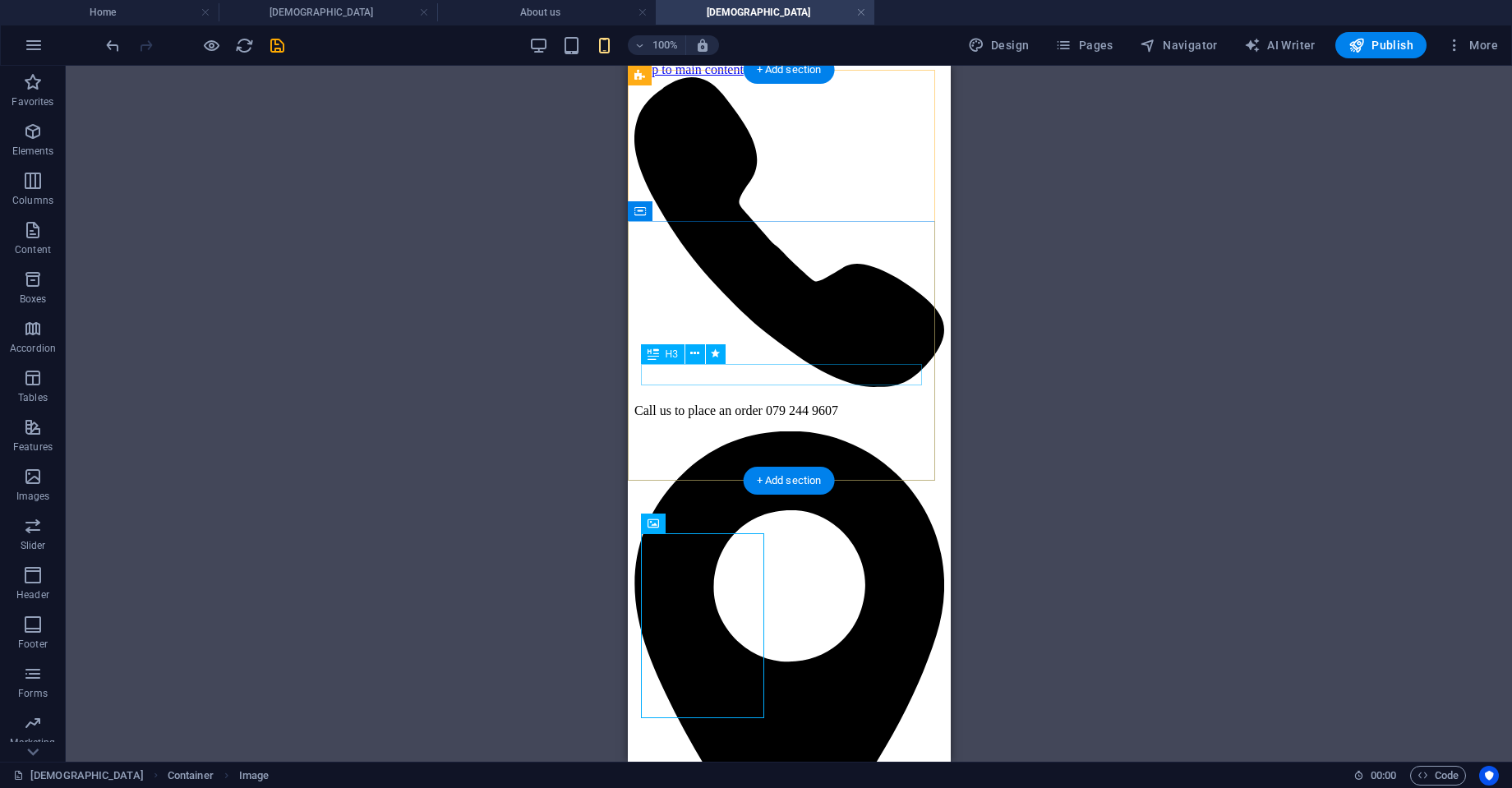
scroll to position [0, 0]
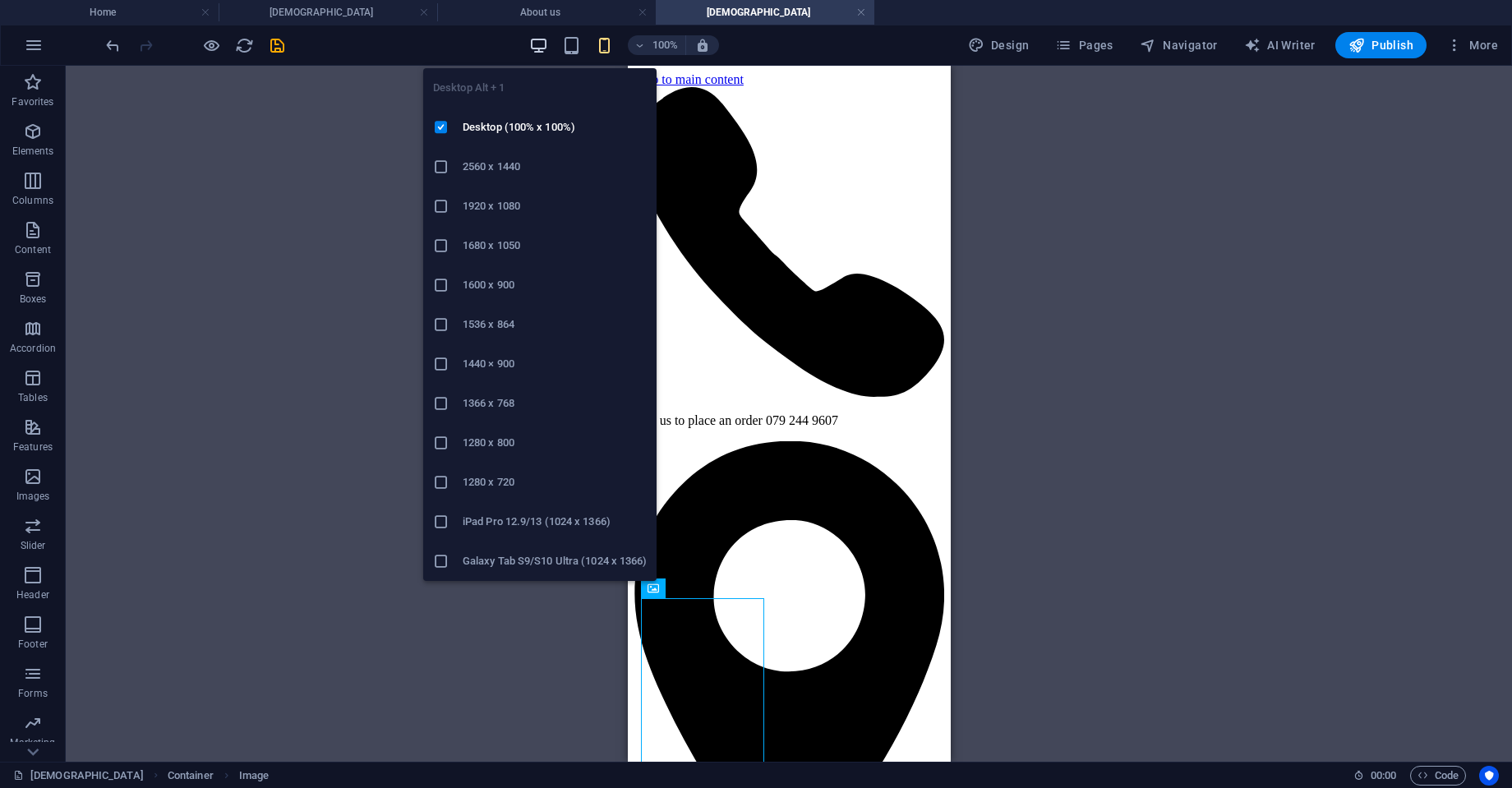
click at [537, 42] on icon "button" at bounding box center [539, 46] width 19 height 19
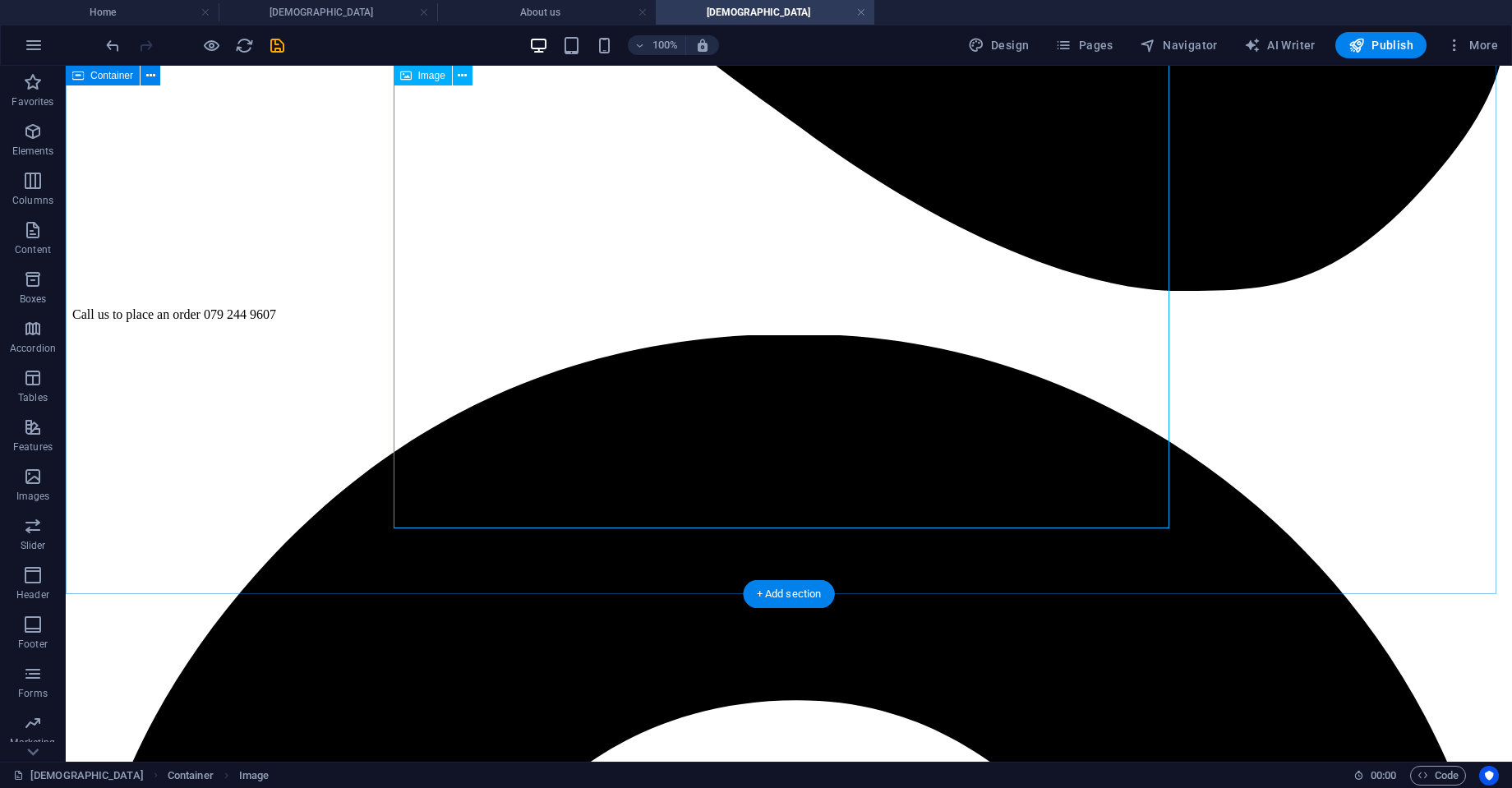
scroll to position [1231, 0]
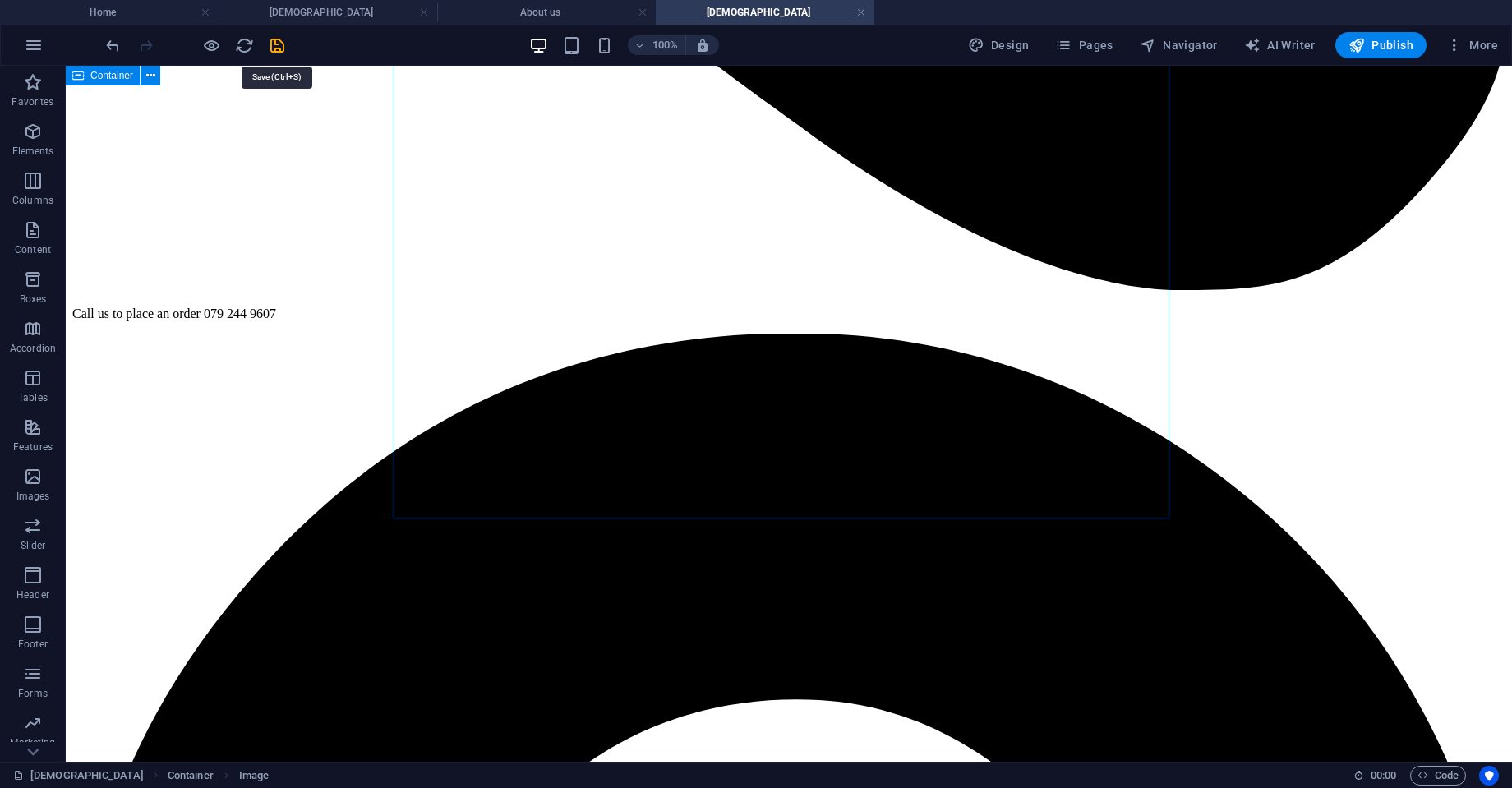
drag, startPoint x: 280, startPoint y: 45, endPoint x: 260, endPoint y: 46, distance: 20.0
click at [279, 45] on icon "save" at bounding box center [278, 46] width 19 height 19
click at [245, 42] on icon "reload" at bounding box center [244, 46] width 19 height 19
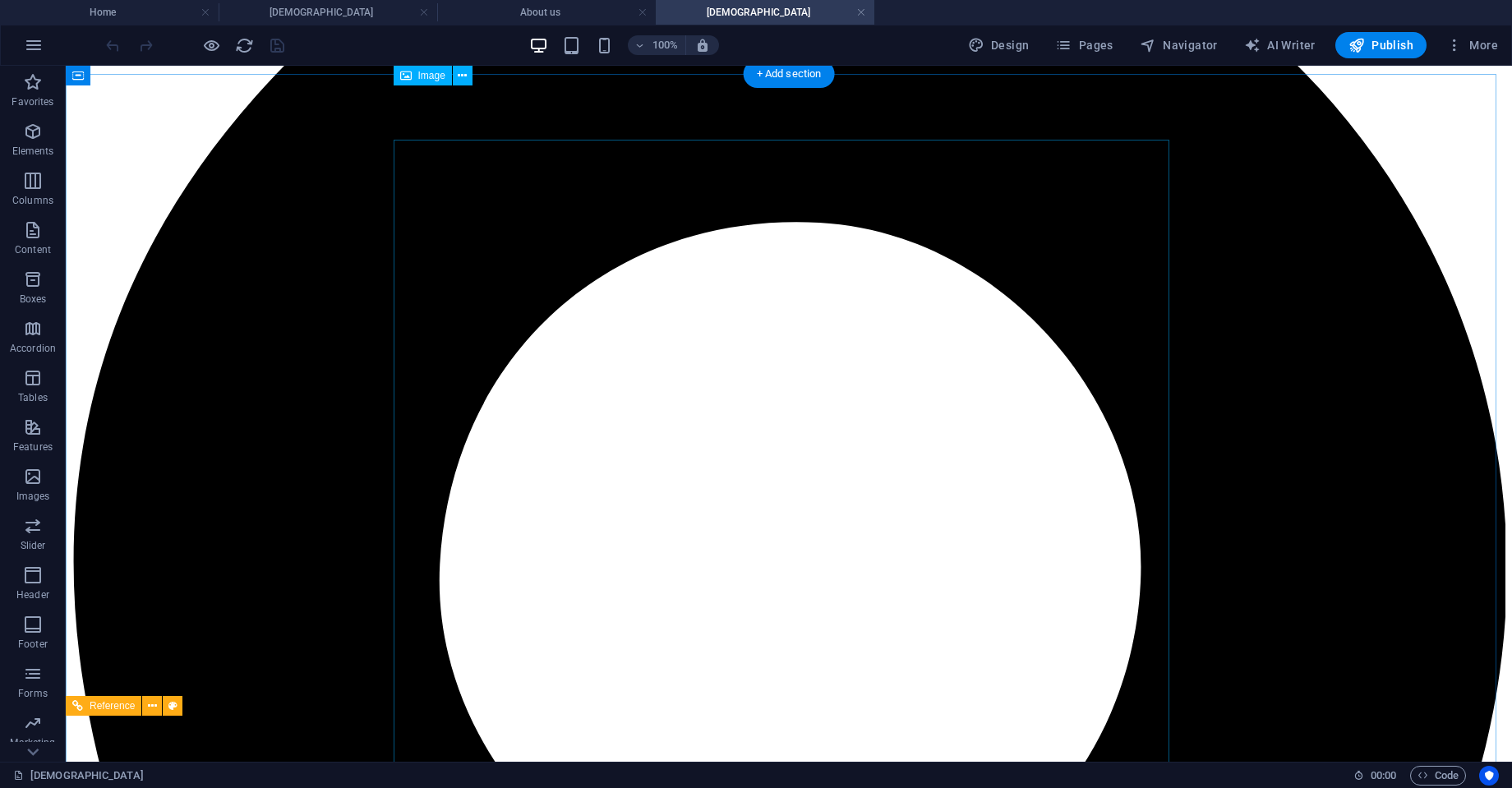
scroll to position [1611, 0]
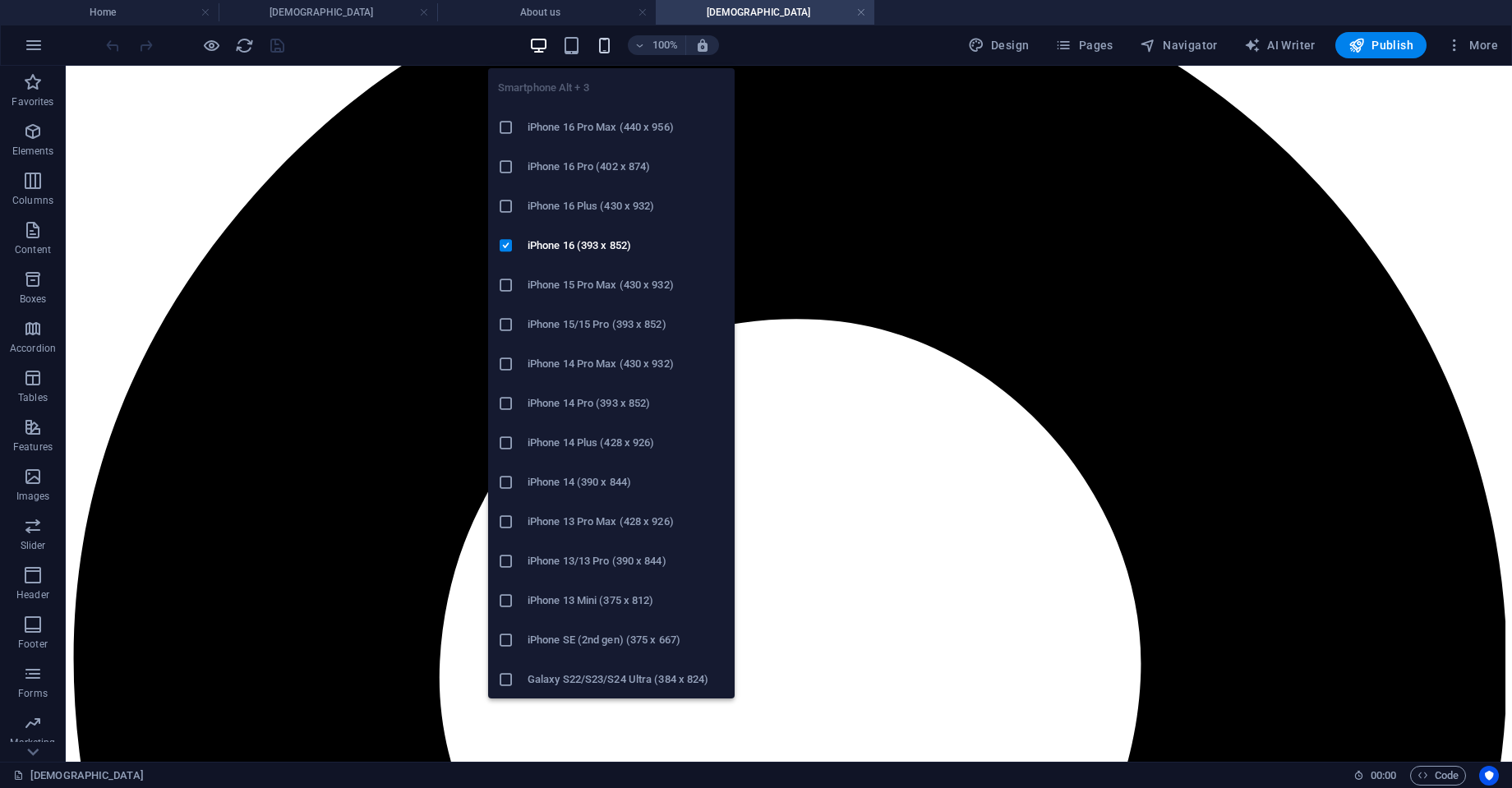
click at [611, 51] on icon "button" at bounding box center [605, 46] width 19 height 19
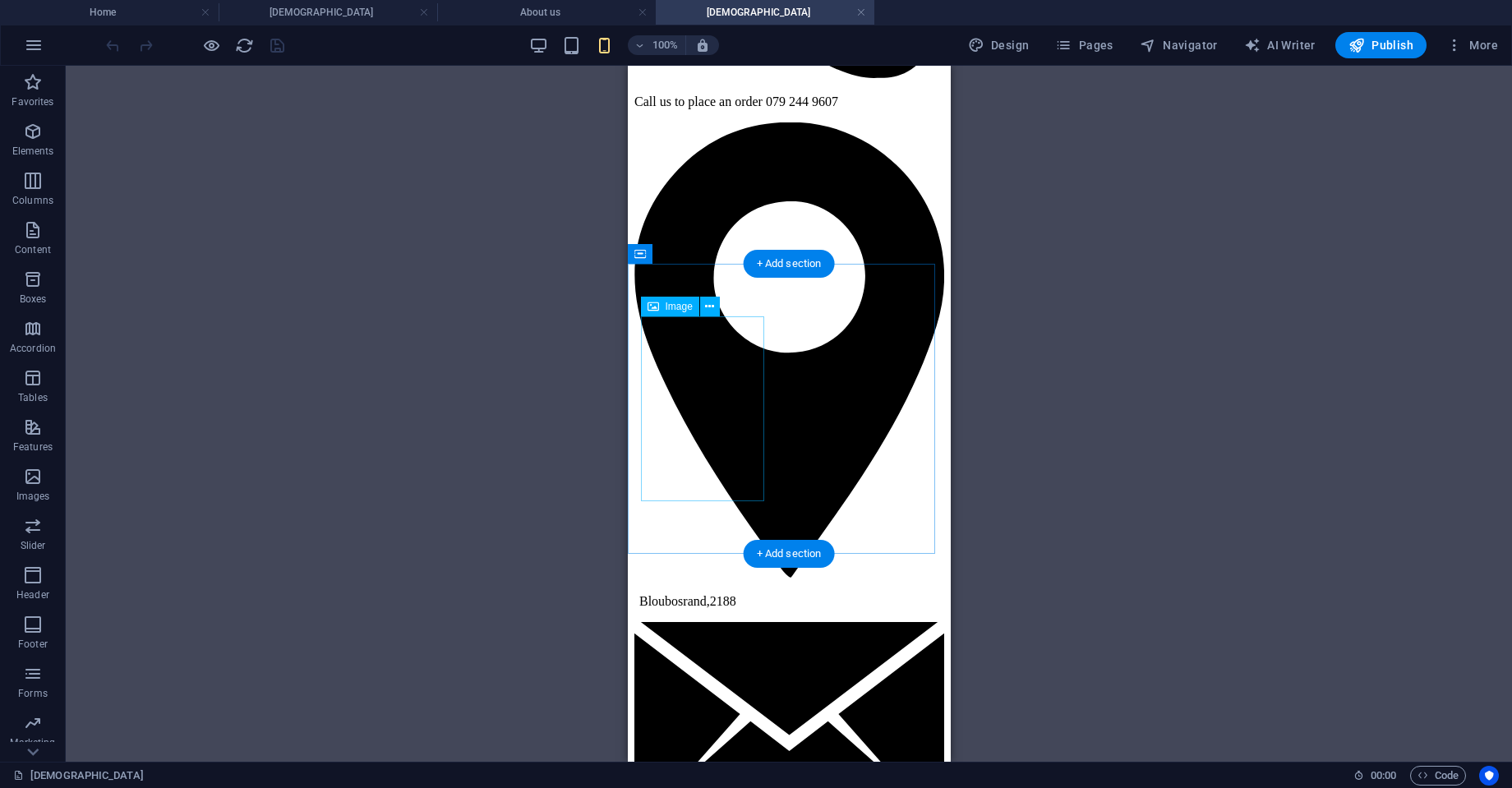
scroll to position [321, 0]
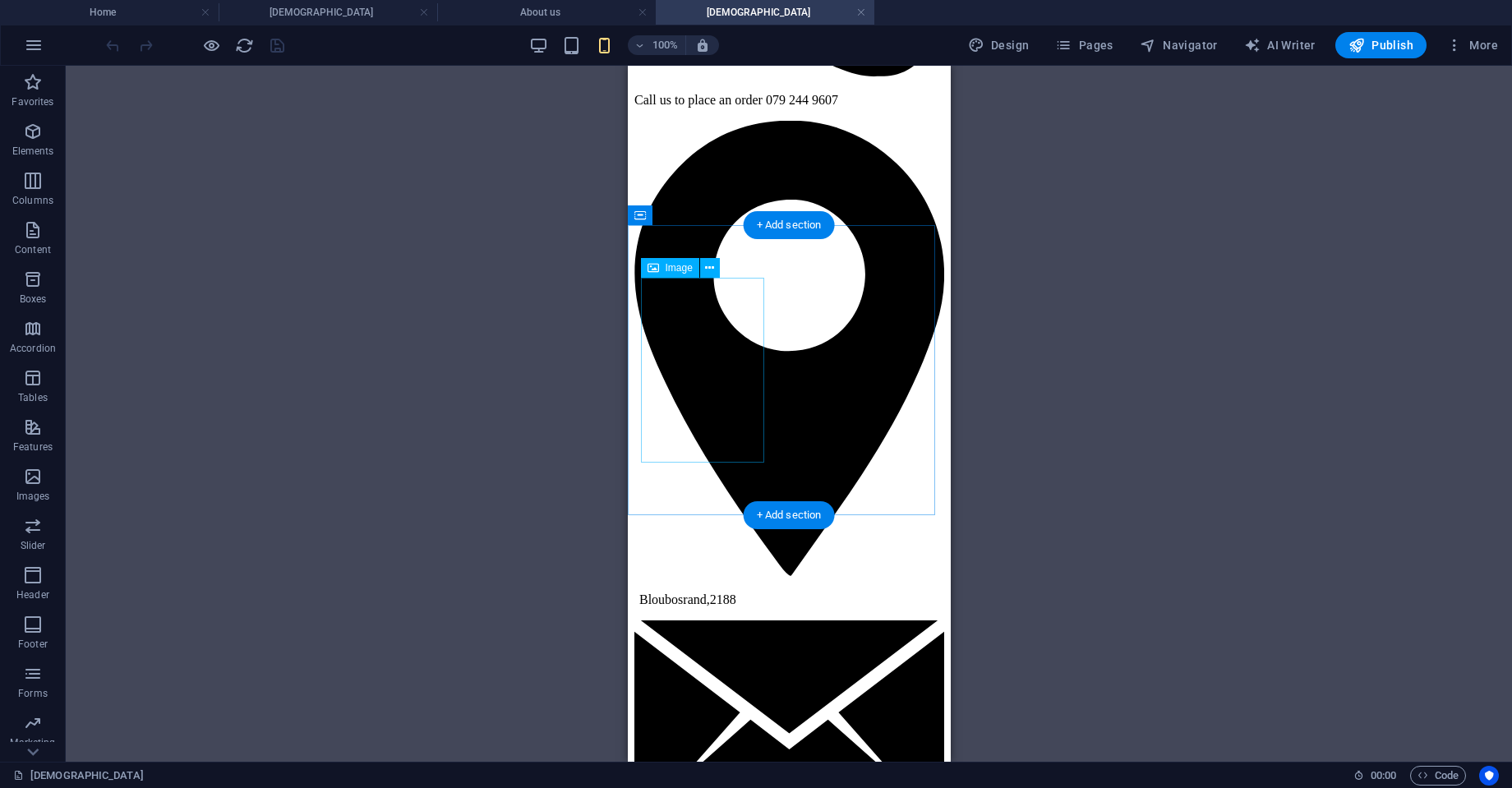
select select "px"
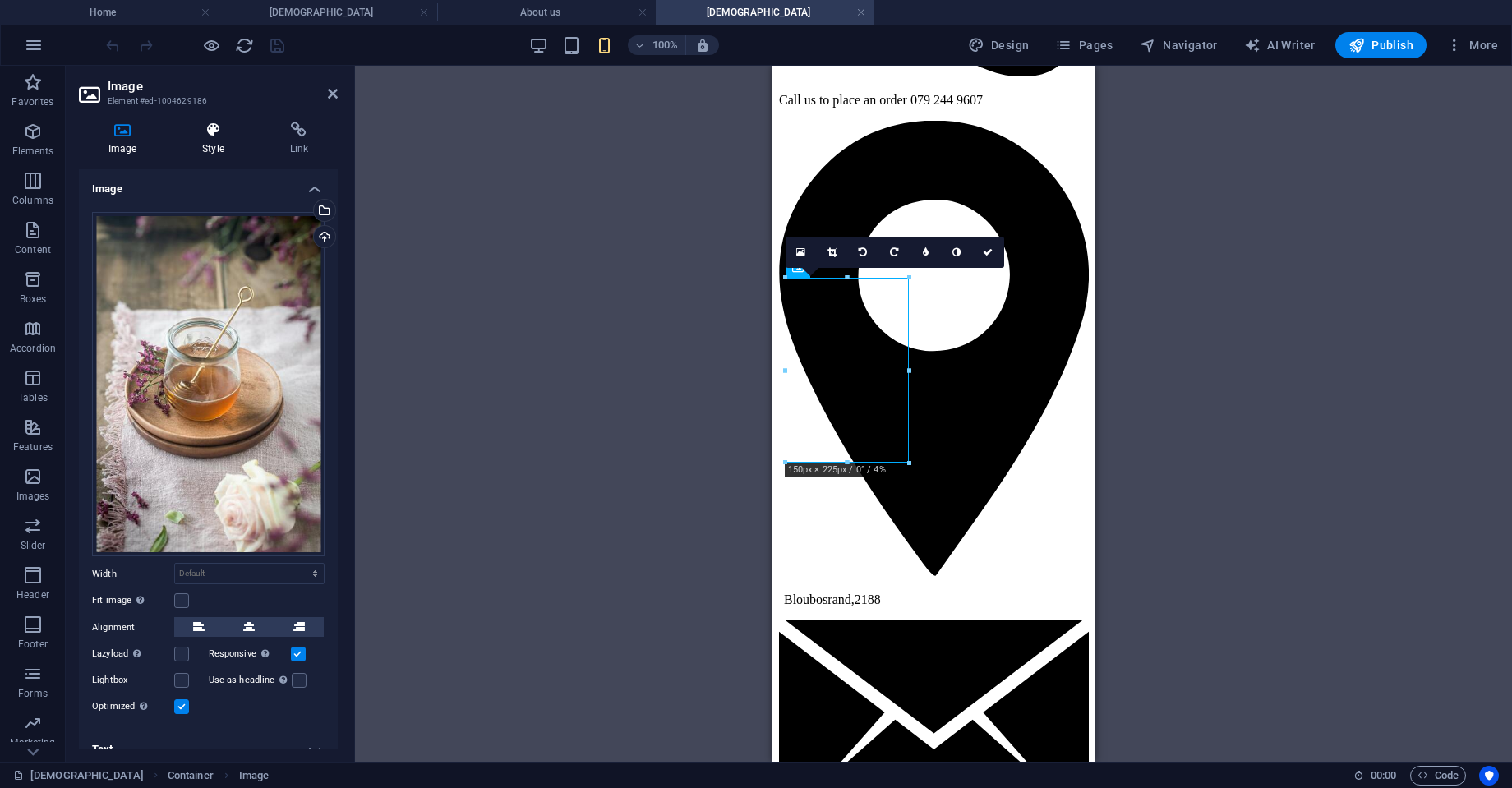
click at [205, 145] on h4 "Style" at bounding box center [216, 139] width 87 height 34
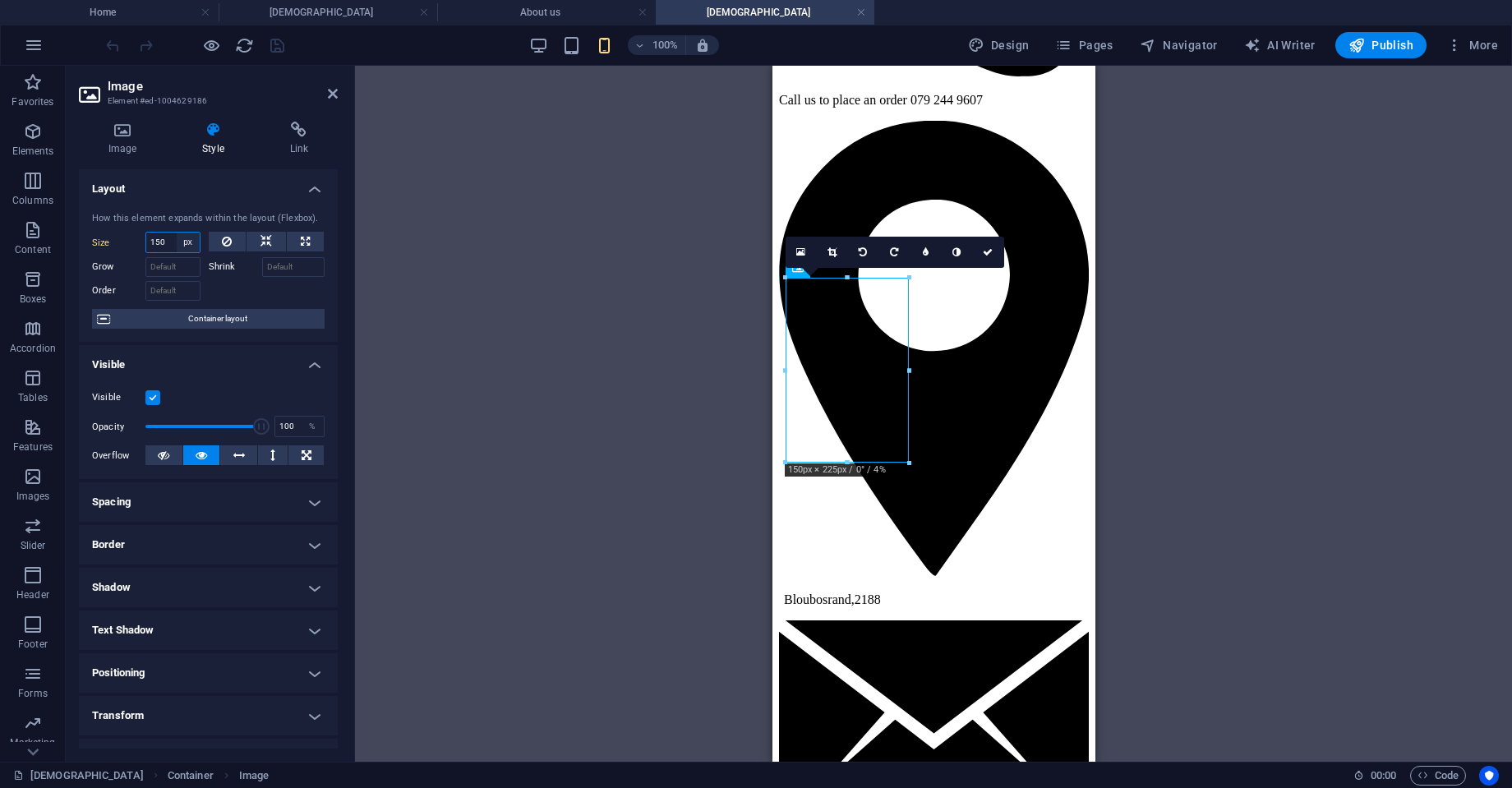
click at [177, 242] on select "Default auto px % 1/1 1/2 1/3 1/4 1/5 1/6 1/7 1/8 1/9 1/10" at bounding box center [188, 242] width 23 height 20
click at [609, 344] on div "Reference Banner H3 Container Container Image Container Image Container Image I…" at bounding box center [933, 414] width 1157 height 696
click at [269, 244] on icon at bounding box center [266, 241] width 11 height 20
select select "DISABLED_OPTION_VALUE"
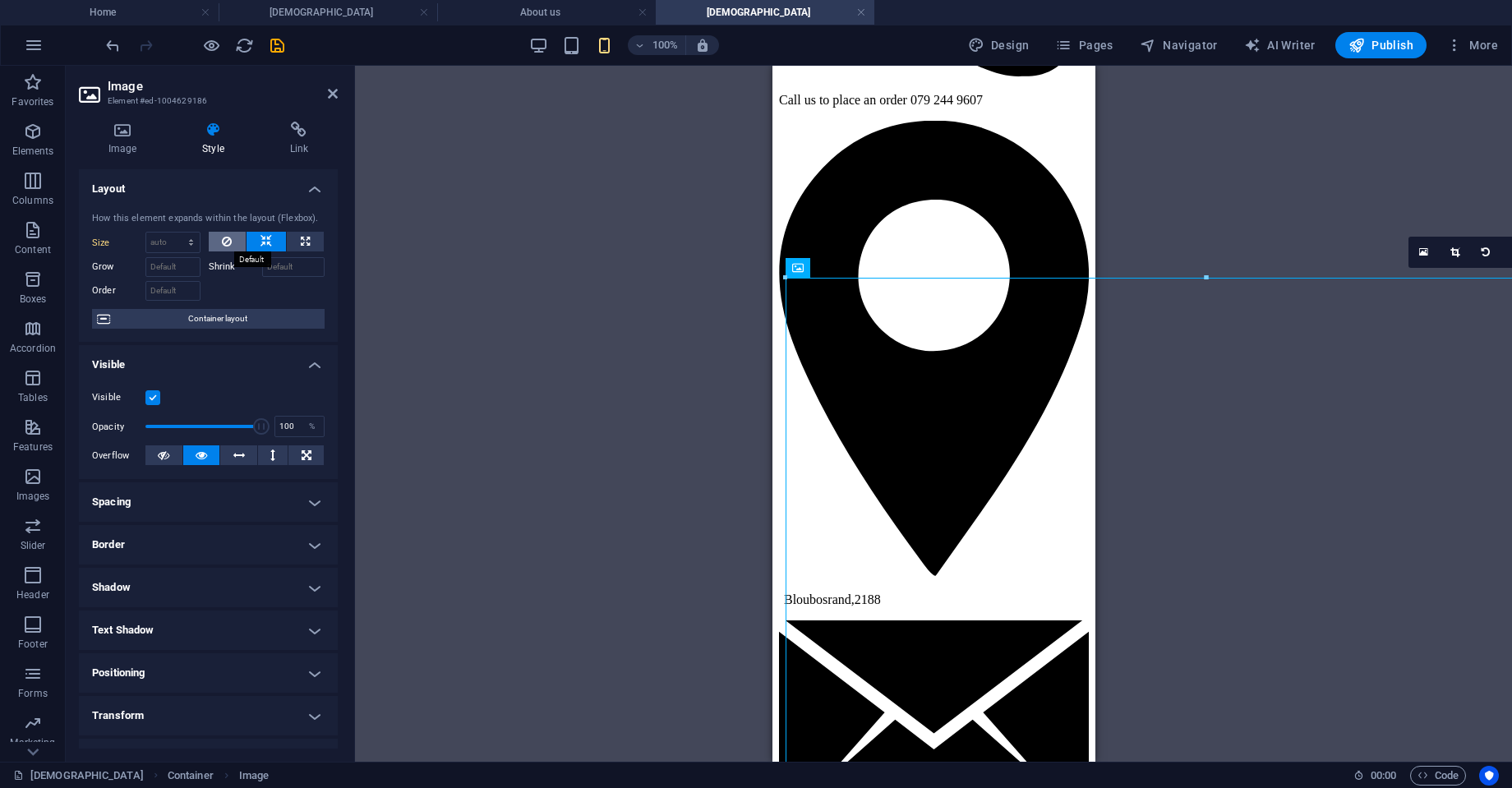
click at [222, 239] on icon at bounding box center [227, 241] width 10 height 20
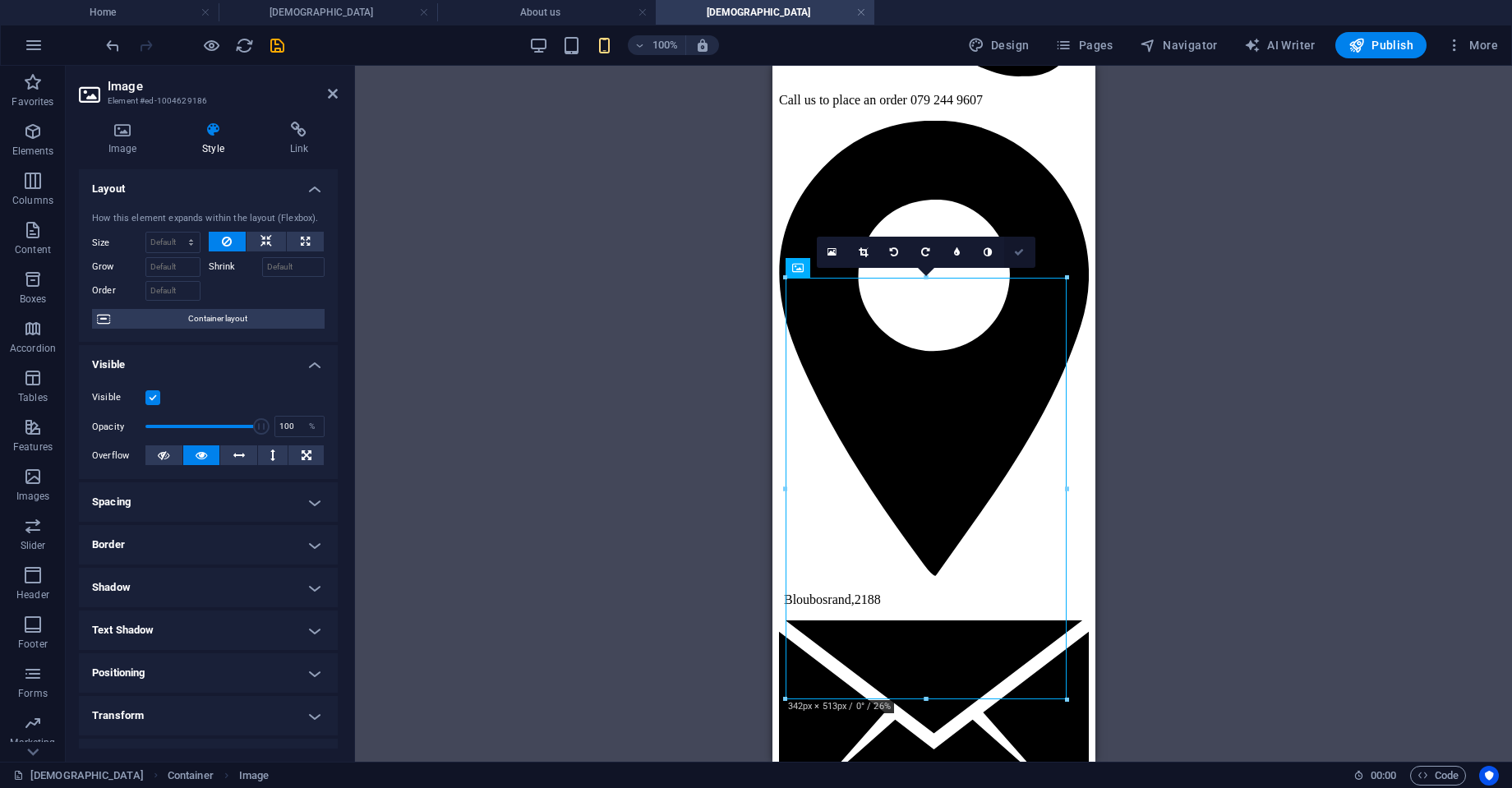
click at [1019, 254] on icon at bounding box center [1019, 252] width 10 height 10
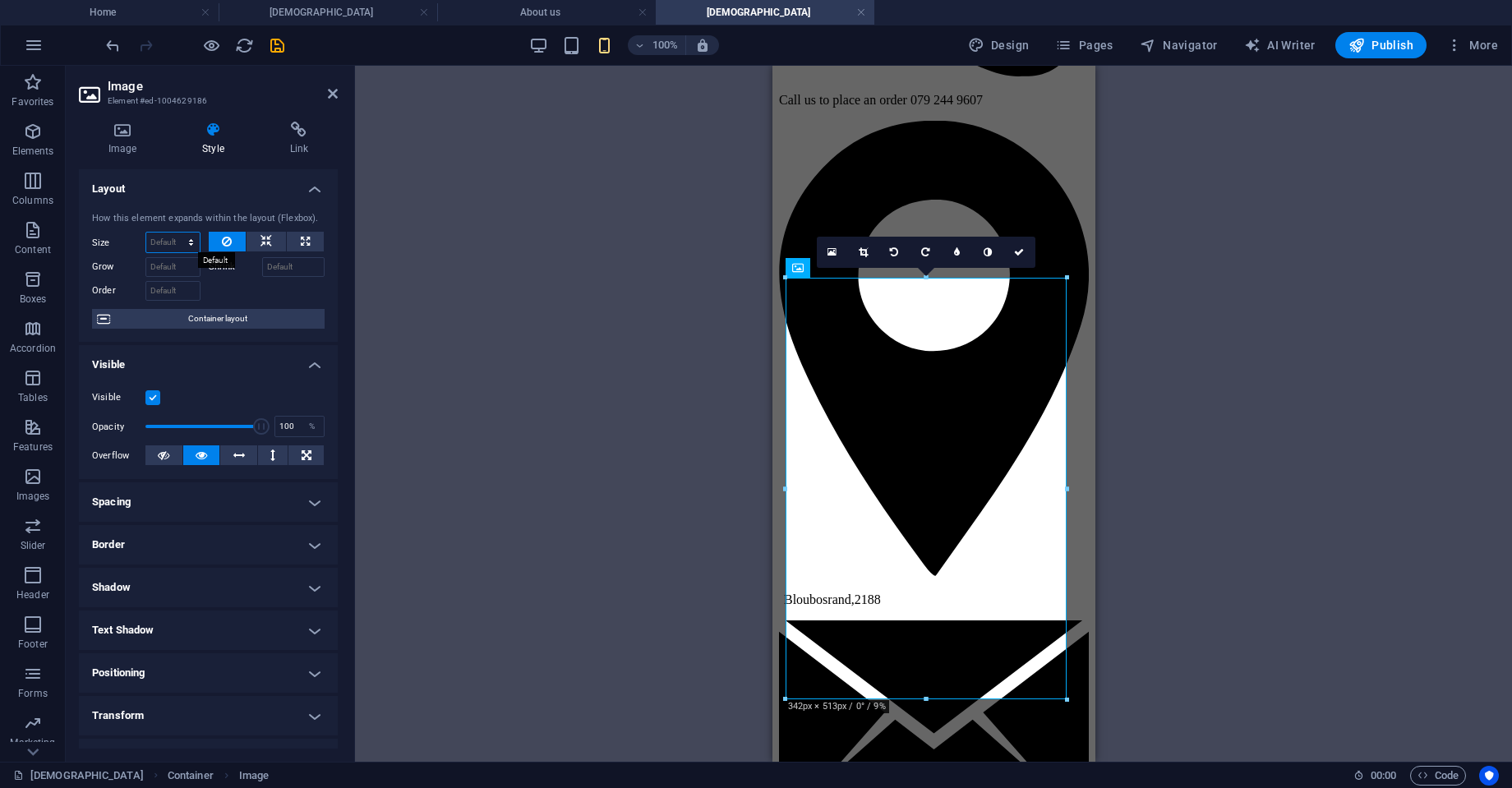
click at [183, 244] on select "Default auto px % 1/1 1/2 1/3 1/4 1/5 1/6 1/7 1/8 1/9 1/10" at bounding box center [173, 242] width 53 height 20
select select "px"
click at [175, 233] on select "Default auto px % 1/1 1/2 1/3 1/4 1/5 1/6 1/7 1/8 1/9 1/10" at bounding box center [173, 242] width 53 height 20
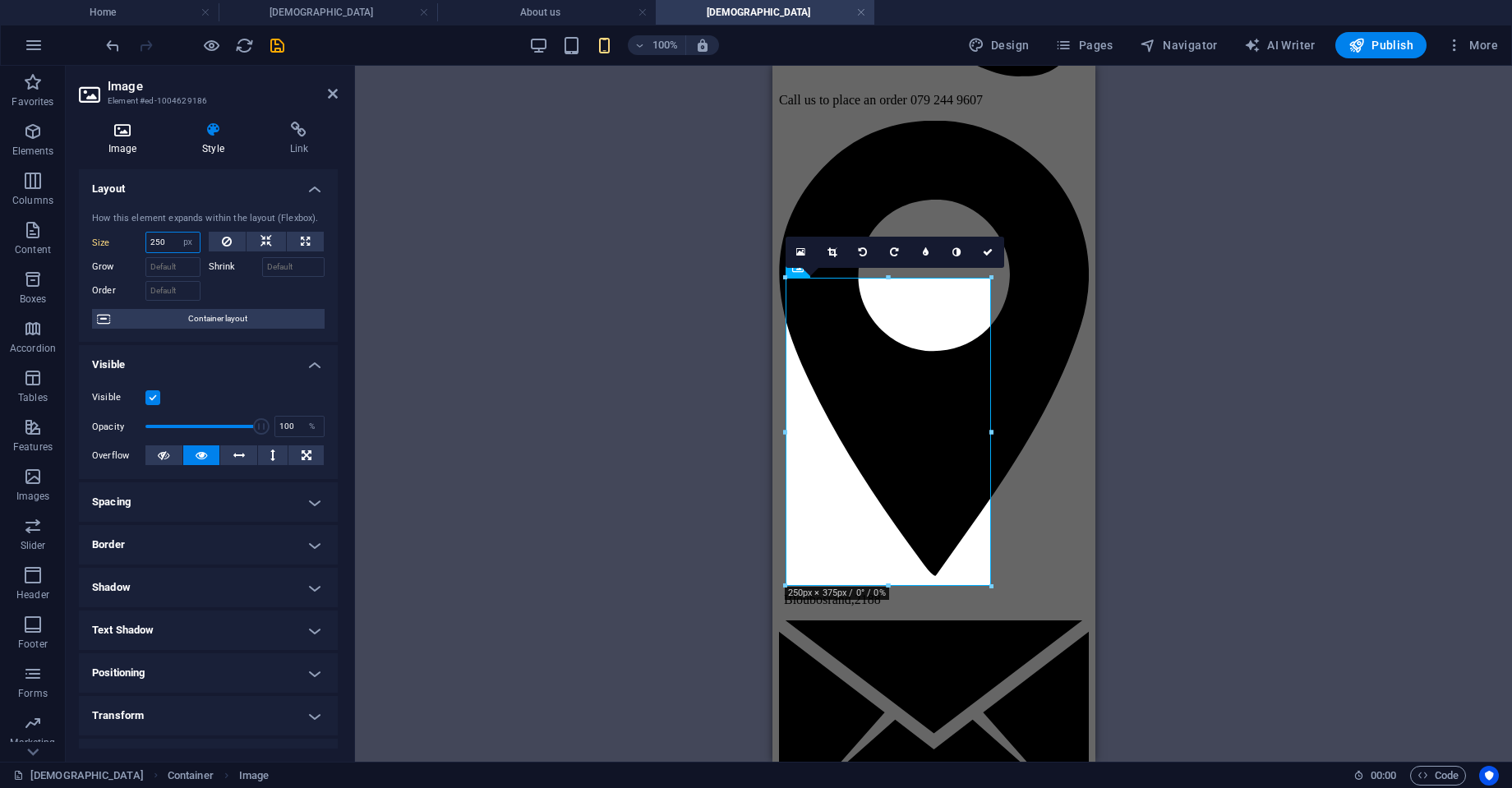
type input "250"
click at [132, 145] on h4 "Image" at bounding box center [126, 139] width 93 height 34
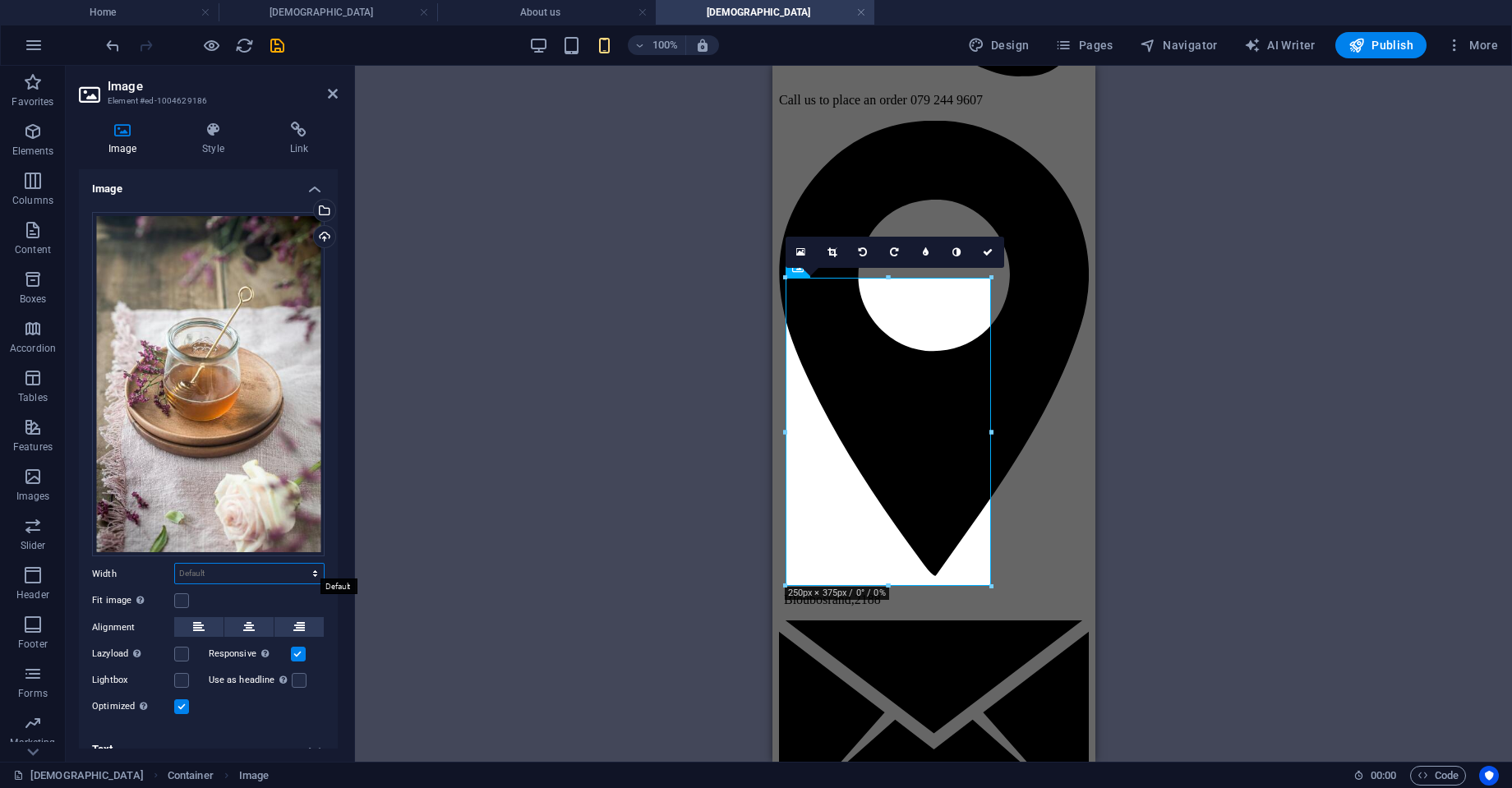
click at [212, 568] on select "Default auto px rem % em vh vw" at bounding box center [250, 573] width 149 height 20
select select "px"
click at [298, 564] on select "Default auto px rem % em vh vw" at bounding box center [250, 573] width 149 height 20
type input "250"
click at [439, 612] on div "Reference Banner H3 Container Container Image Container Image Container Image I…" at bounding box center [933, 414] width 1157 height 696
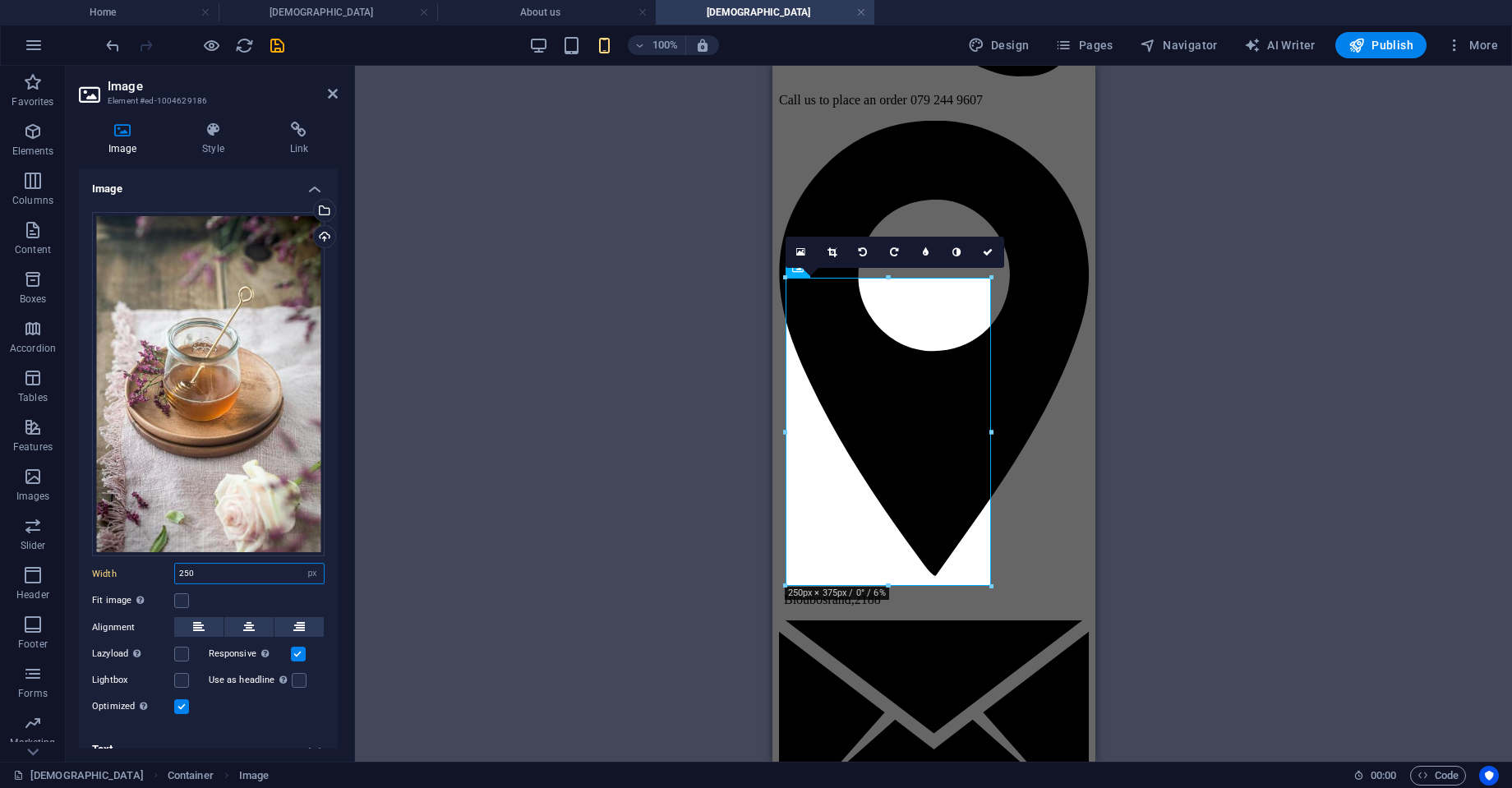
click at [211, 568] on input "250" at bounding box center [250, 573] width 149 height 20
type input "2"
type input "400"
click at [434, 350] on div "Reference Banner H3 Container Container Image Container Image Container Image I…" at bounding box center [933, 414] width 1157 height 696
click at [994, 253] on link at bounding box center [988, 252] width 31 height 31
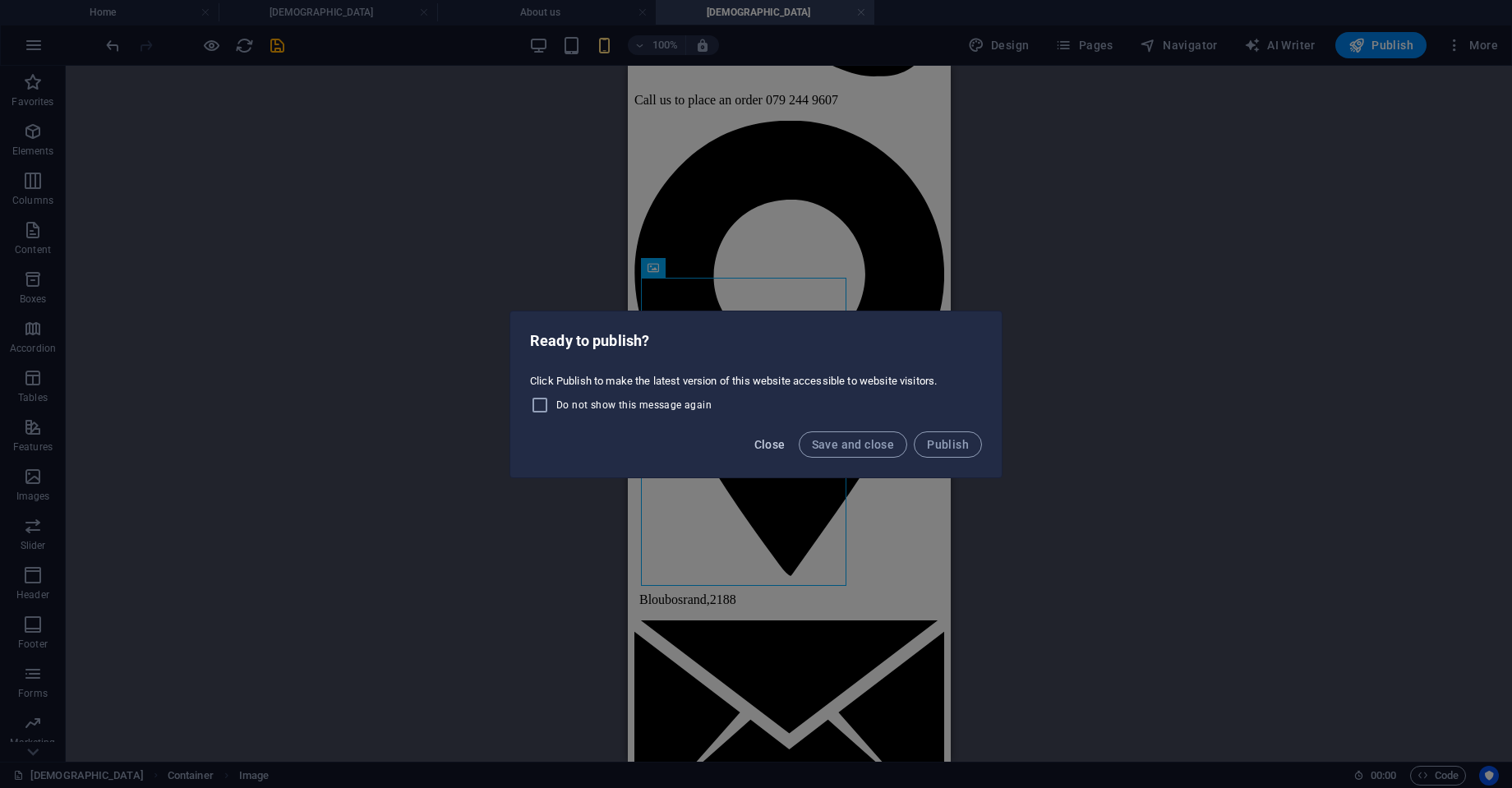
click at [776, 443] on span "Close" at bounding box center [770, 445] width 31 height 13
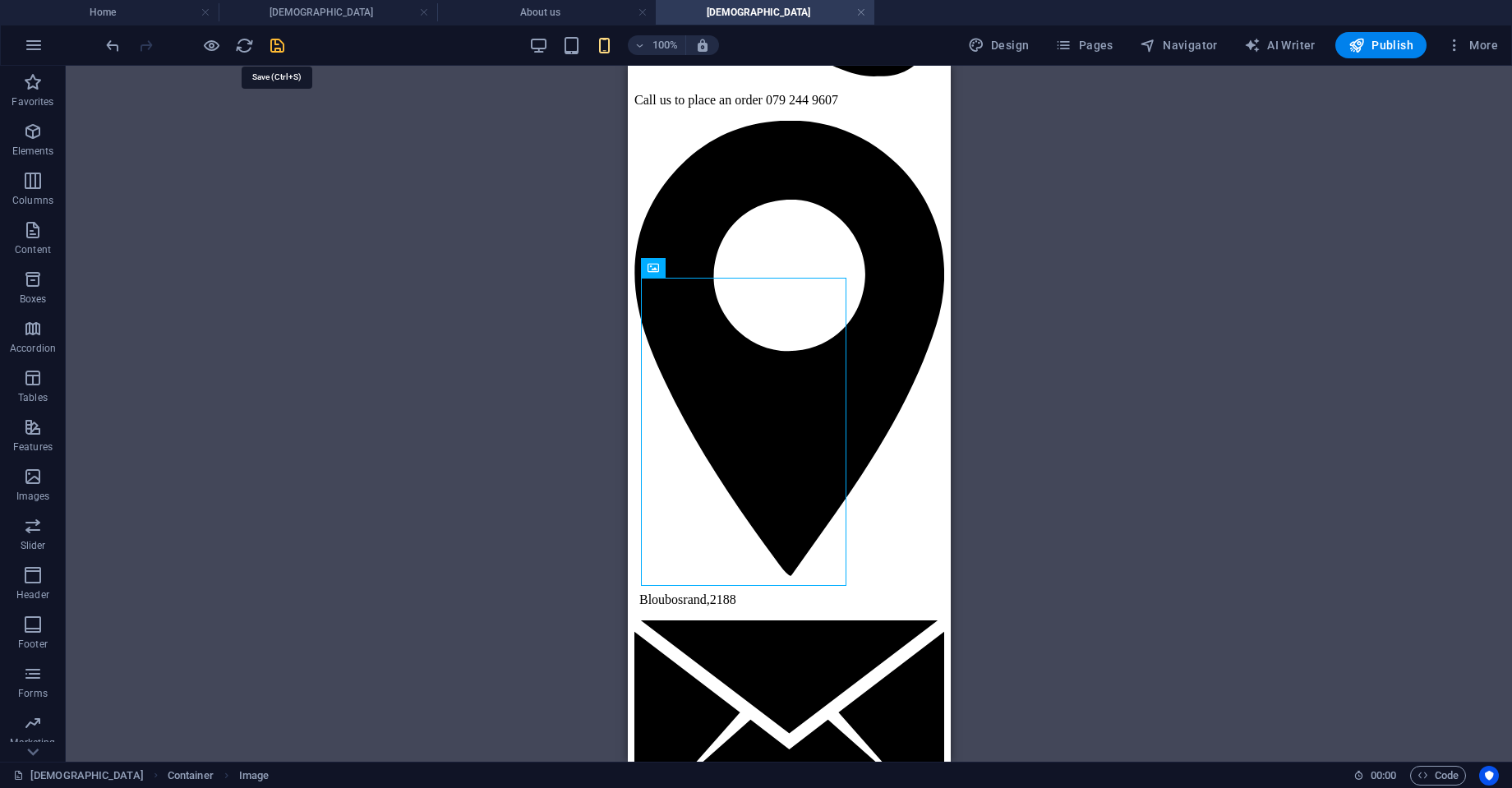
click at [276, 49] on icon "save" at bounding box center [278, 46] width 19 height 19
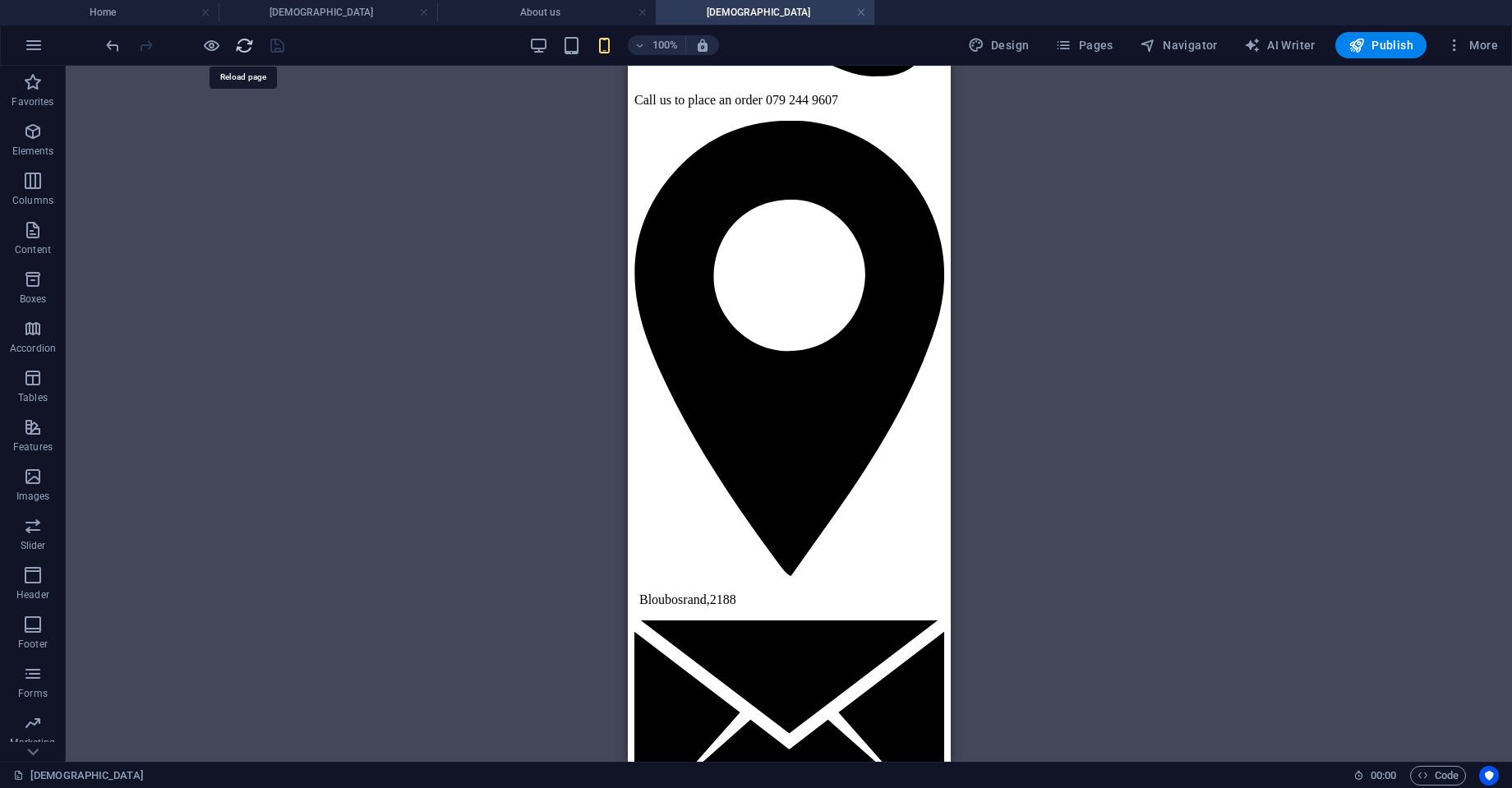
click at [247, 48] on icon "reload" at bounding box center [244, 46] width 19 height 19
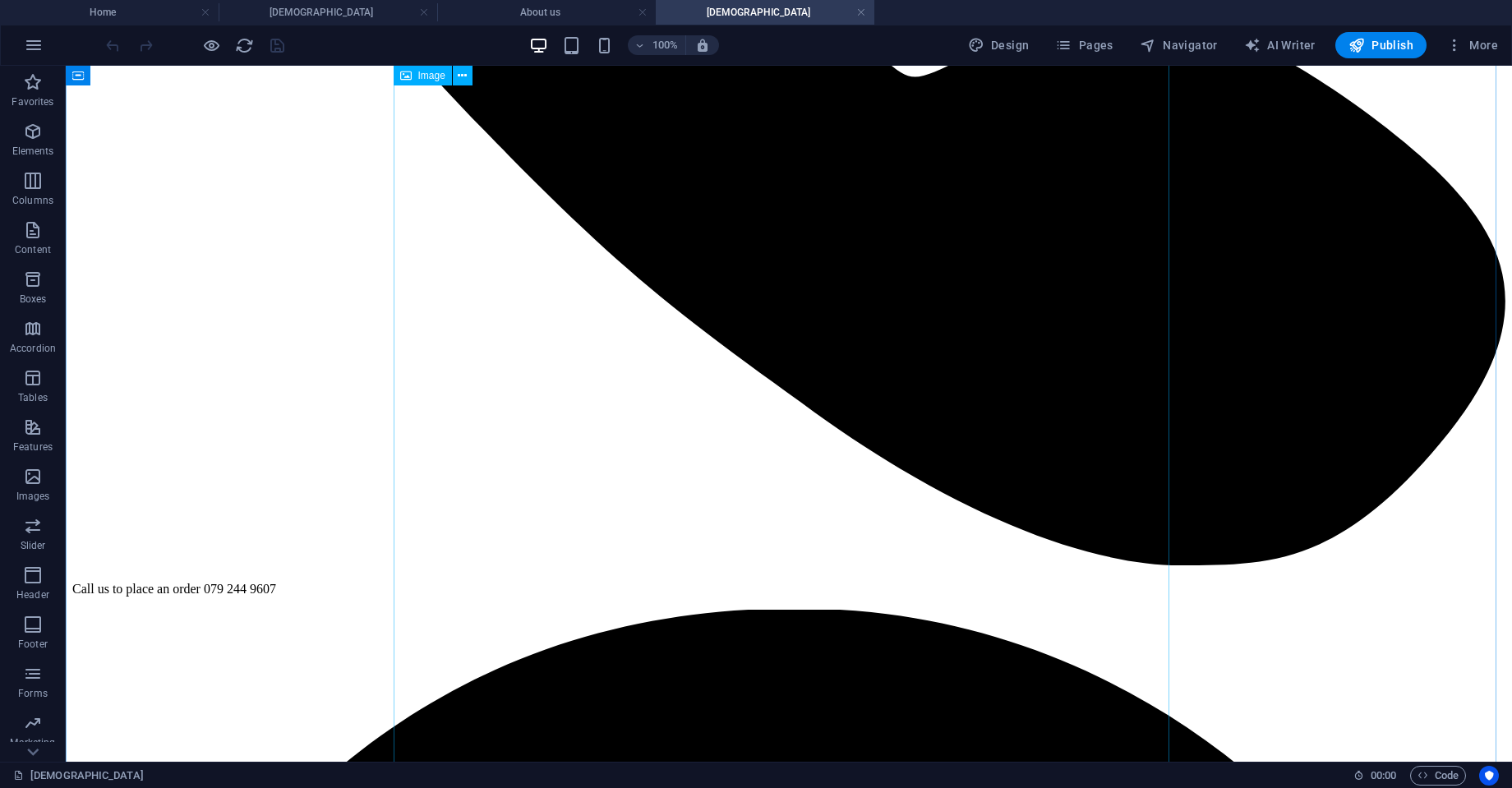
scroll to position [956, 0]
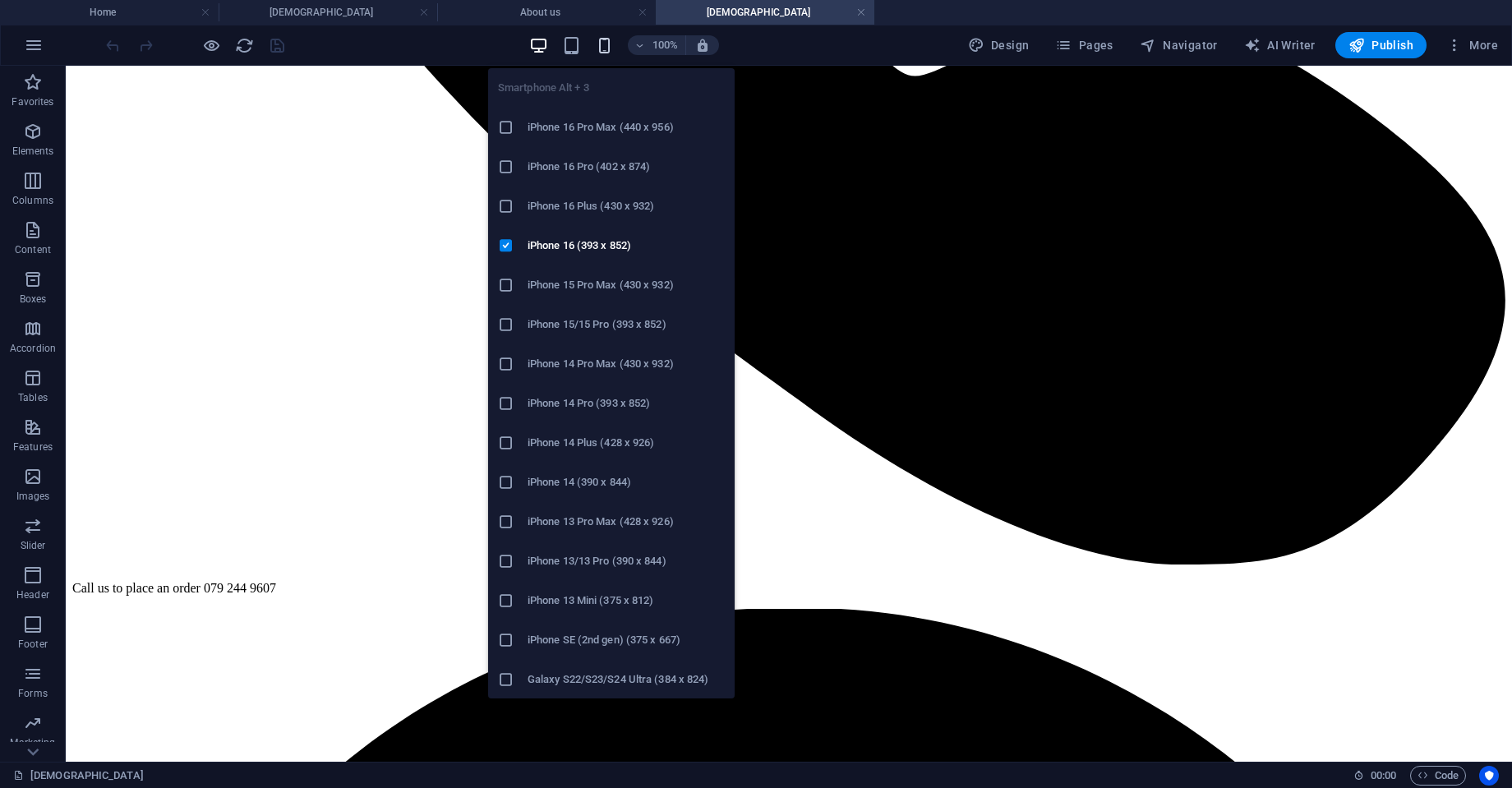
click at [603, 45] on icon "button" at bounding box center [605, 46] width 19 height 19
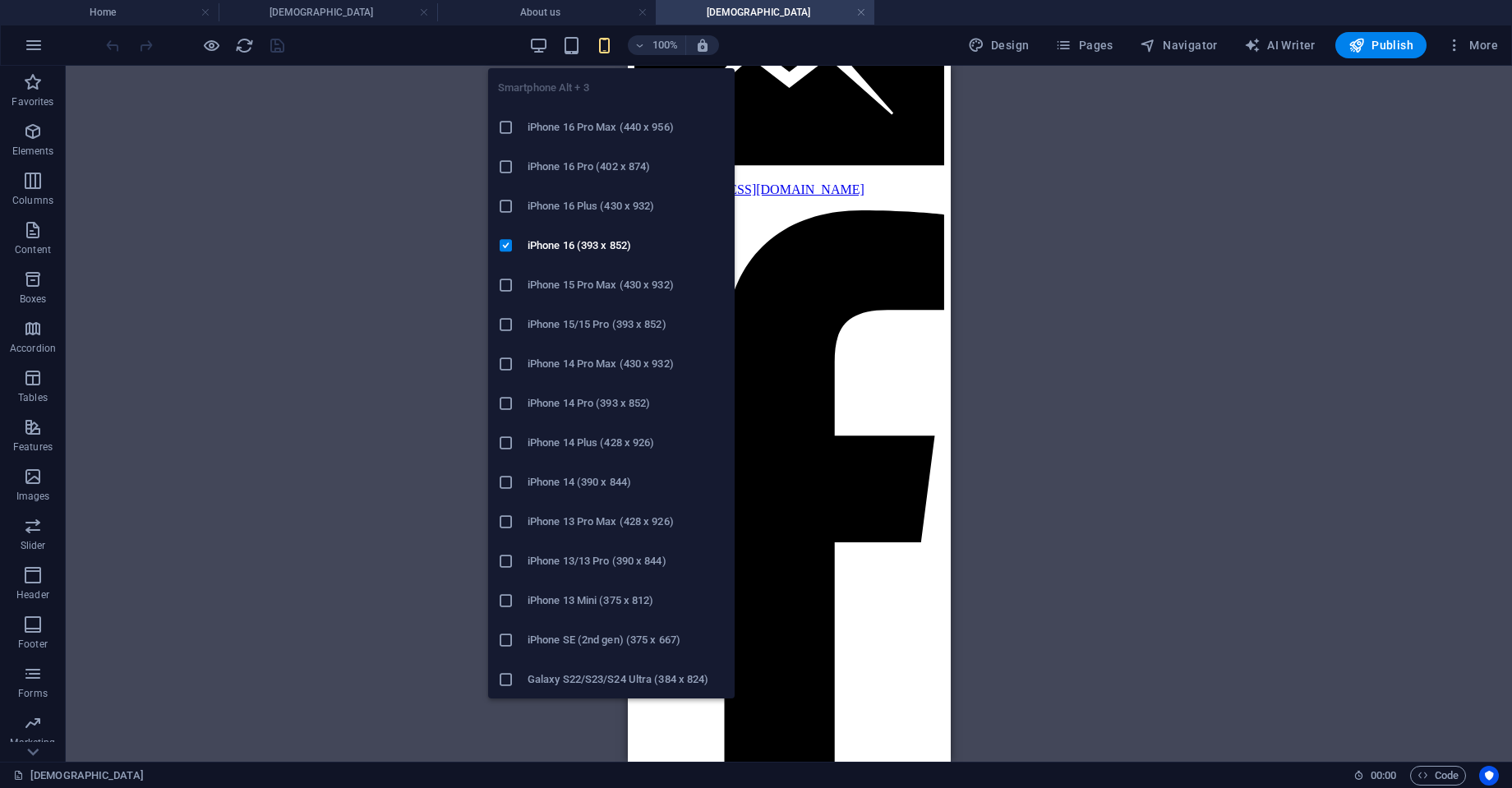
click at [603, 45] on icon "button" at bounding box center [605, 46] width 19 height 19
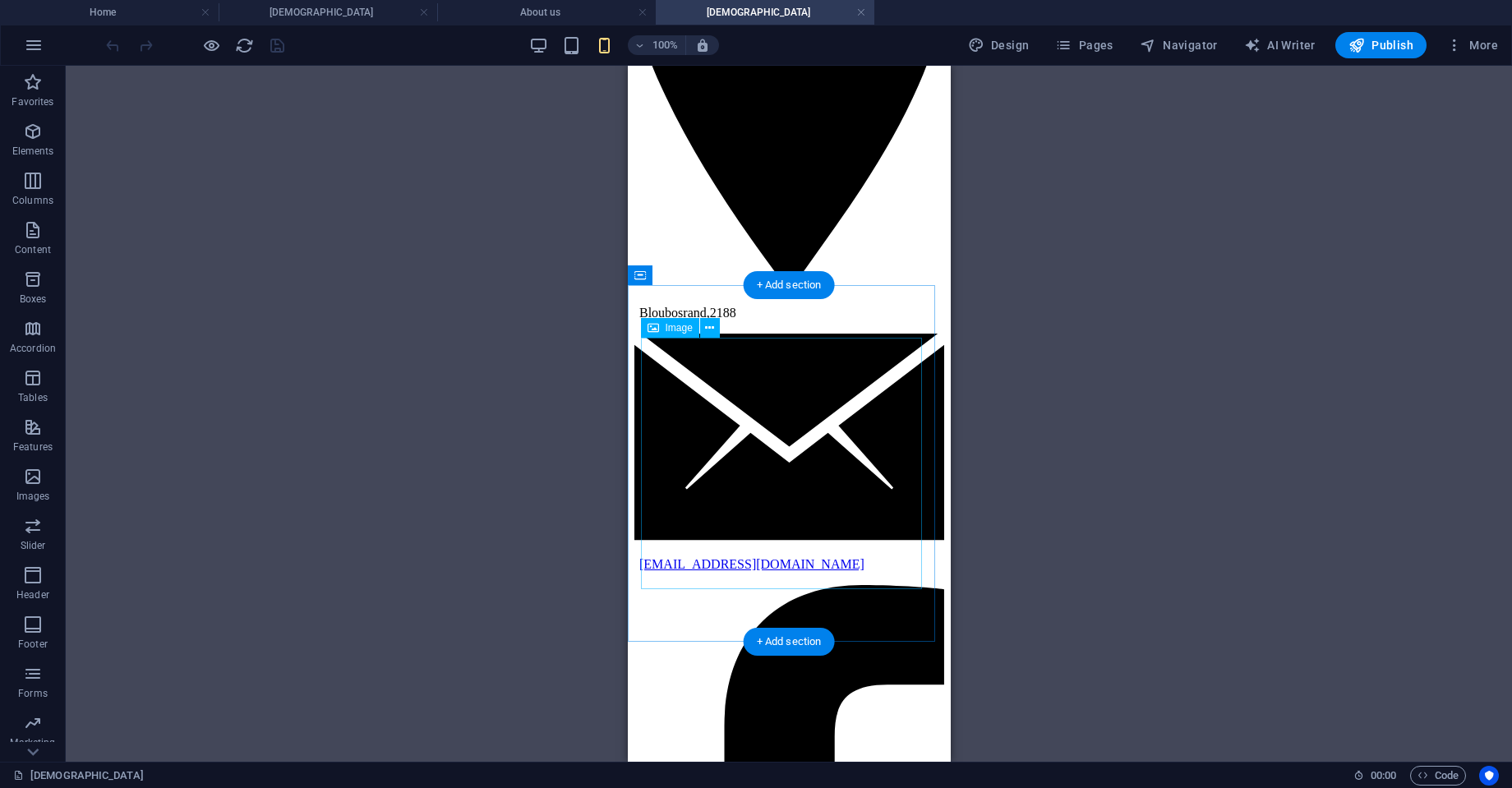
scroll to position [591, 0]
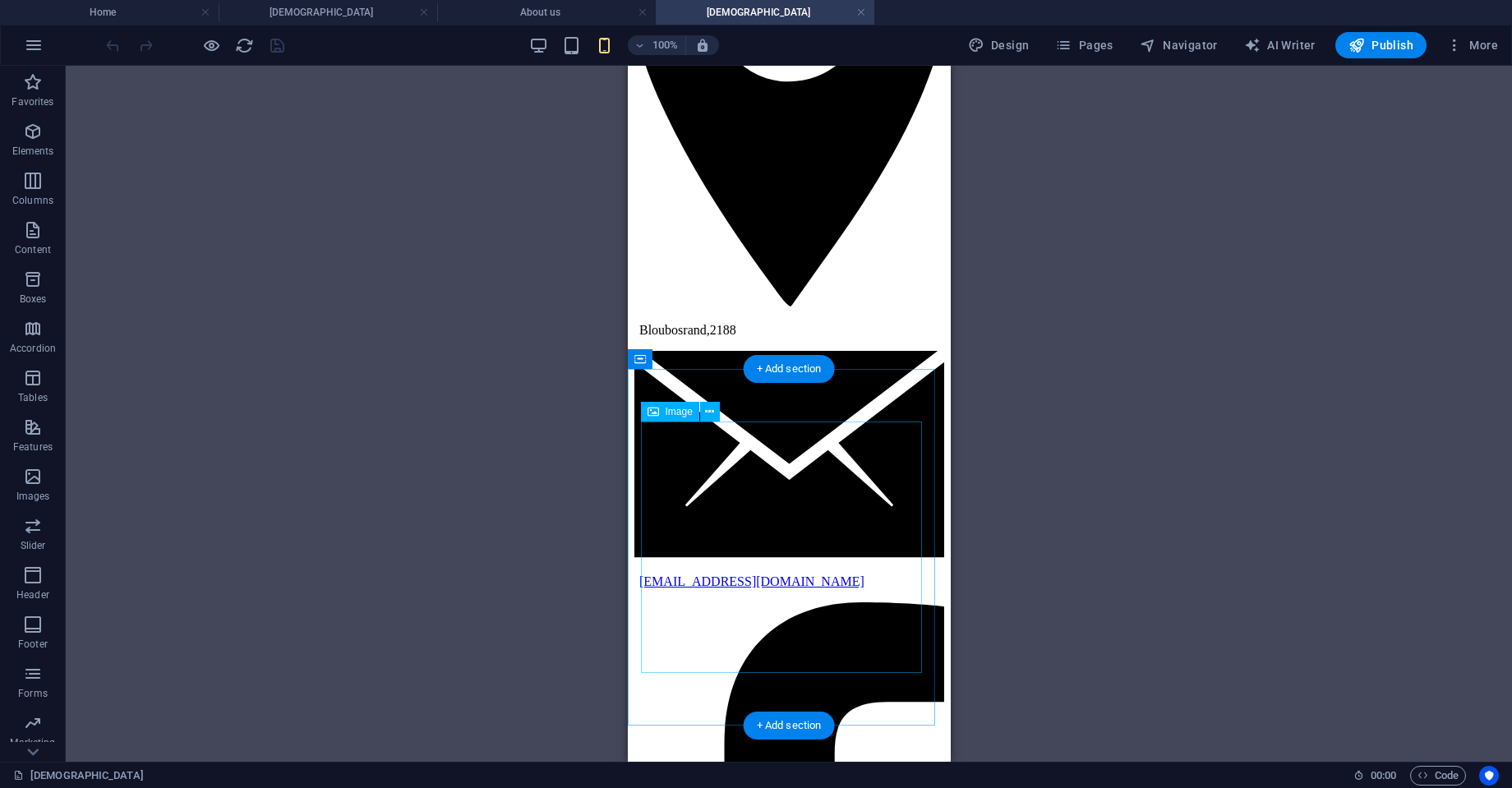
click at [714, 412] on icon at bounding box center [709, 412] width 9 height 17
click at [705, 410] on icon at bounding box center [709, 412] width 9 height 17
click at [710, 413] on icon at bounding box center [709, 412] width 9 height 17
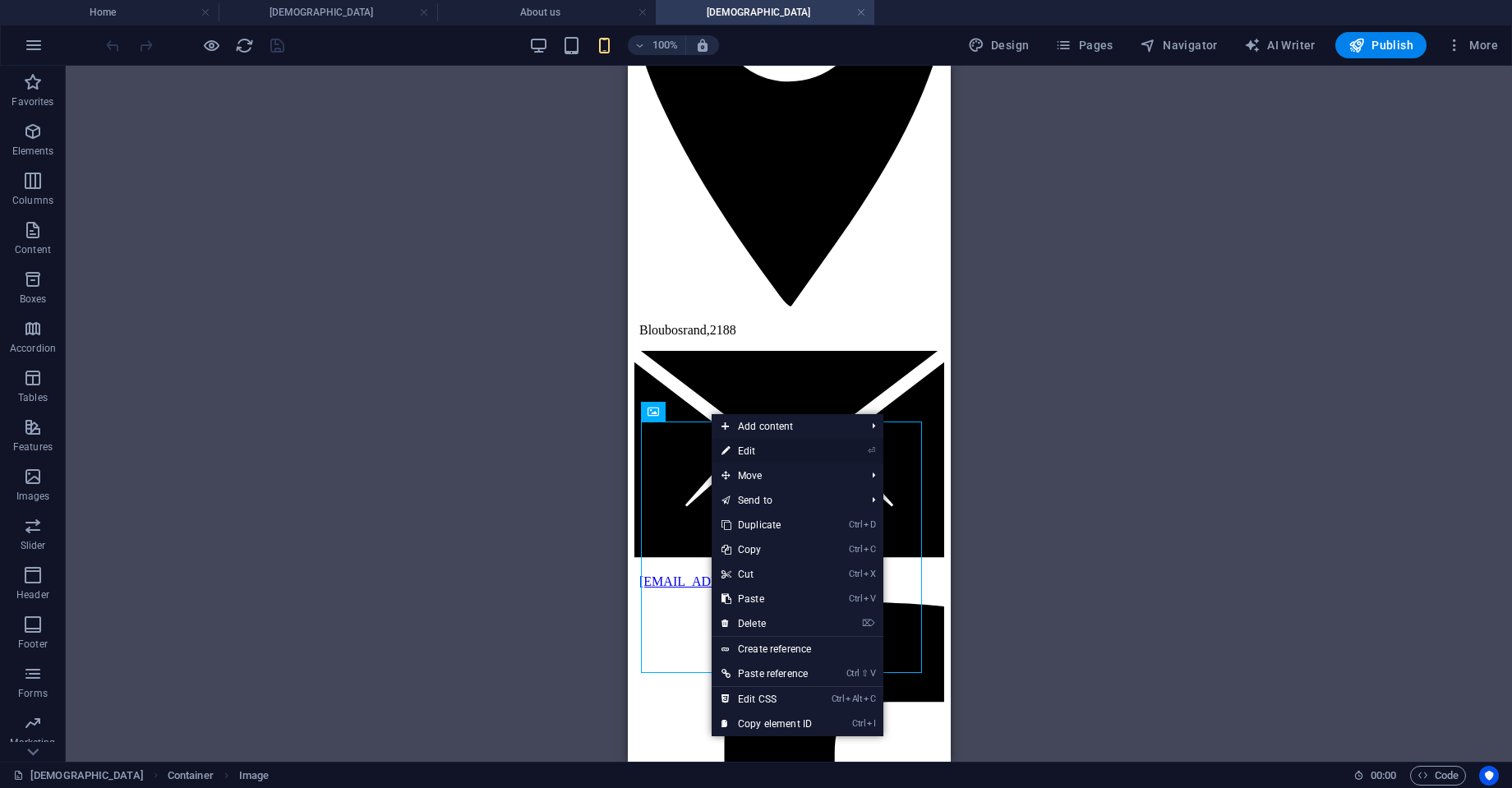
click at [759, 454] on link "⏎ Edit" at bounding box center [766, 451] width 110 height 25
select select "px"
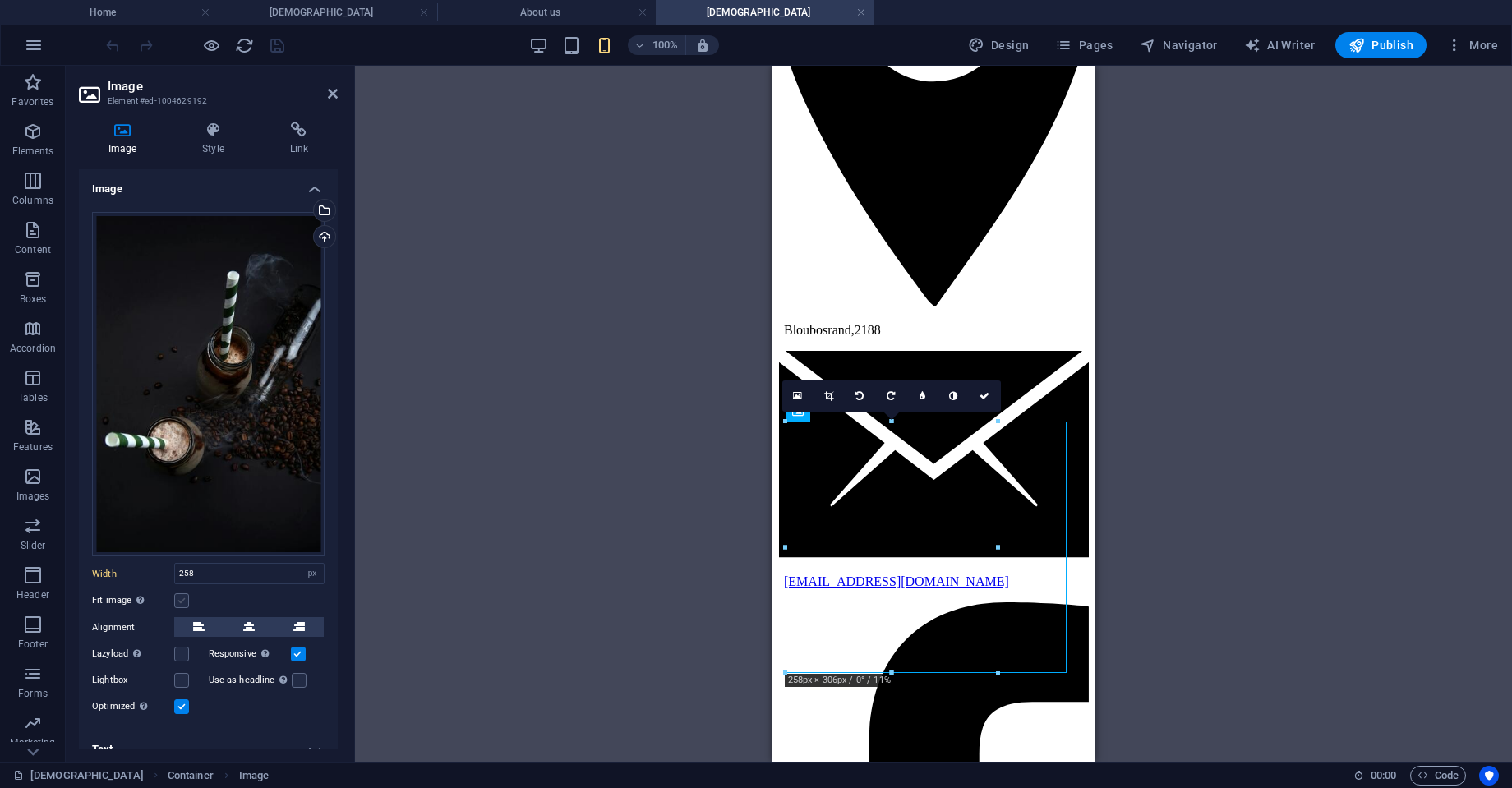
click at [177, 597] on label at bounding box center [182, 601] width 15 height 15
click at [0, 0] on input "Fit image Automatically fit image to a fixed width and height" at bounding box center [0, 0] width 0 height 0
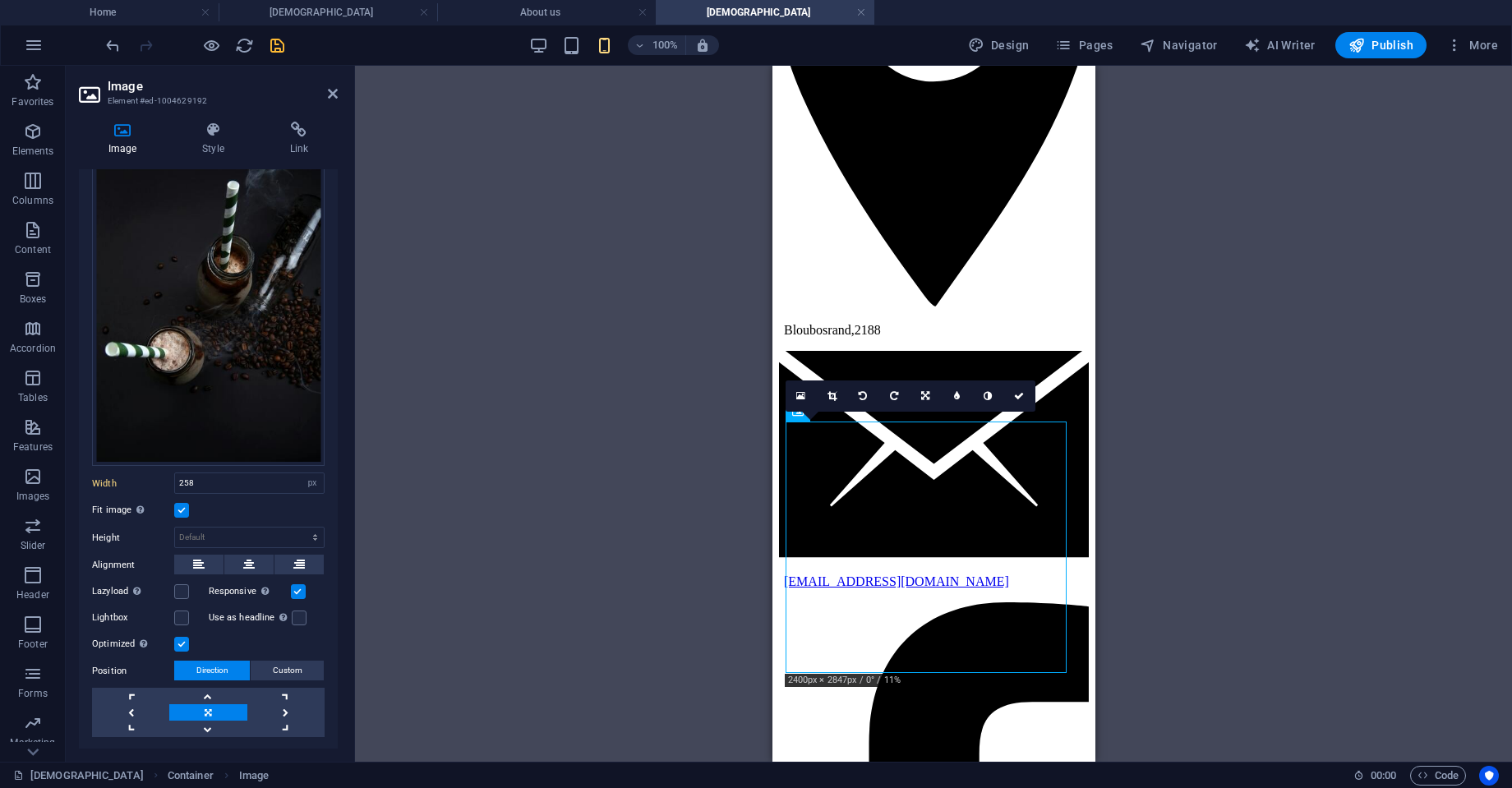
scroll to position [127, 0]
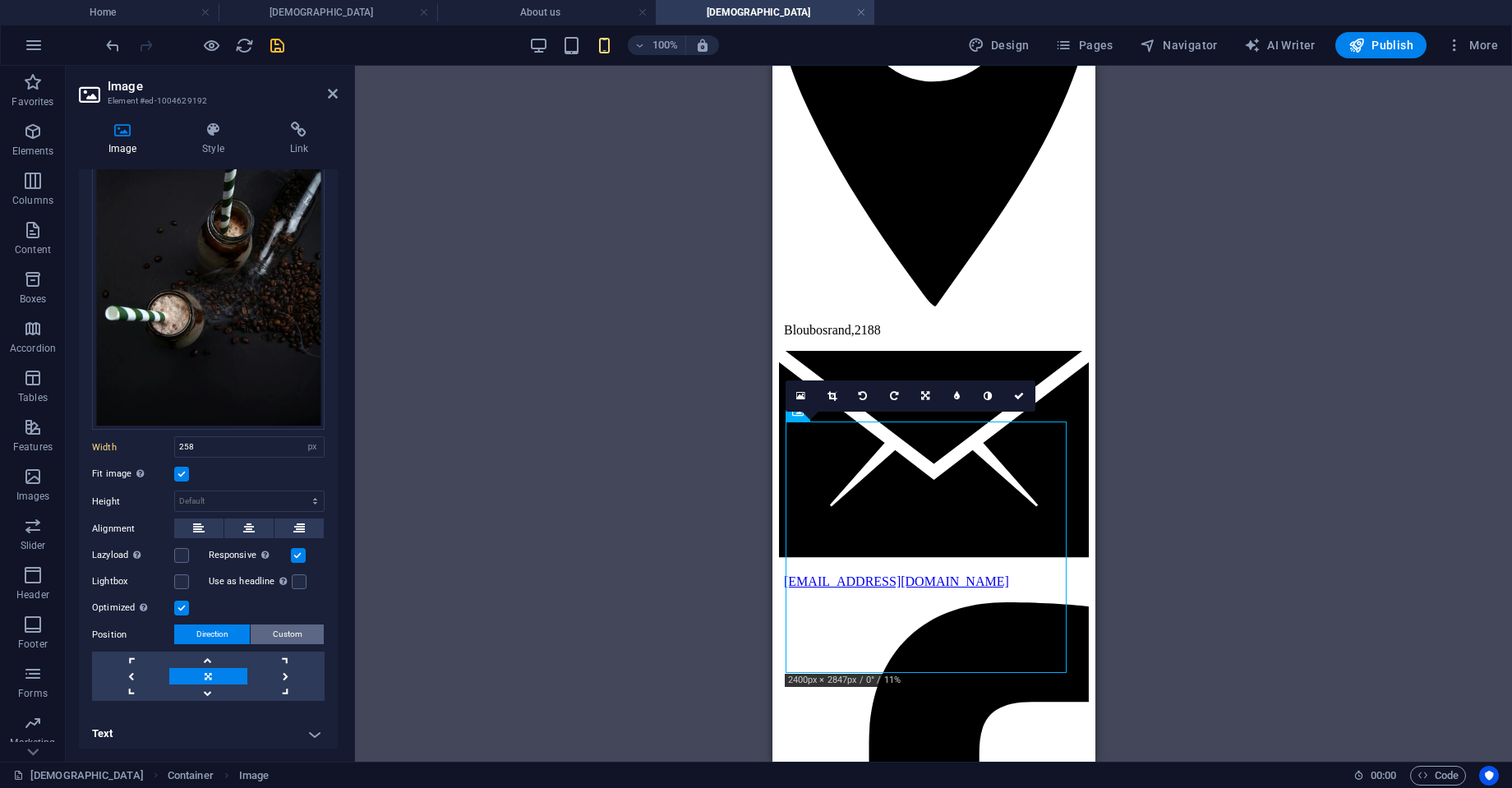
click at [277, 625] on span "Custom" at bounding box center [287, 634] width 30 height 20
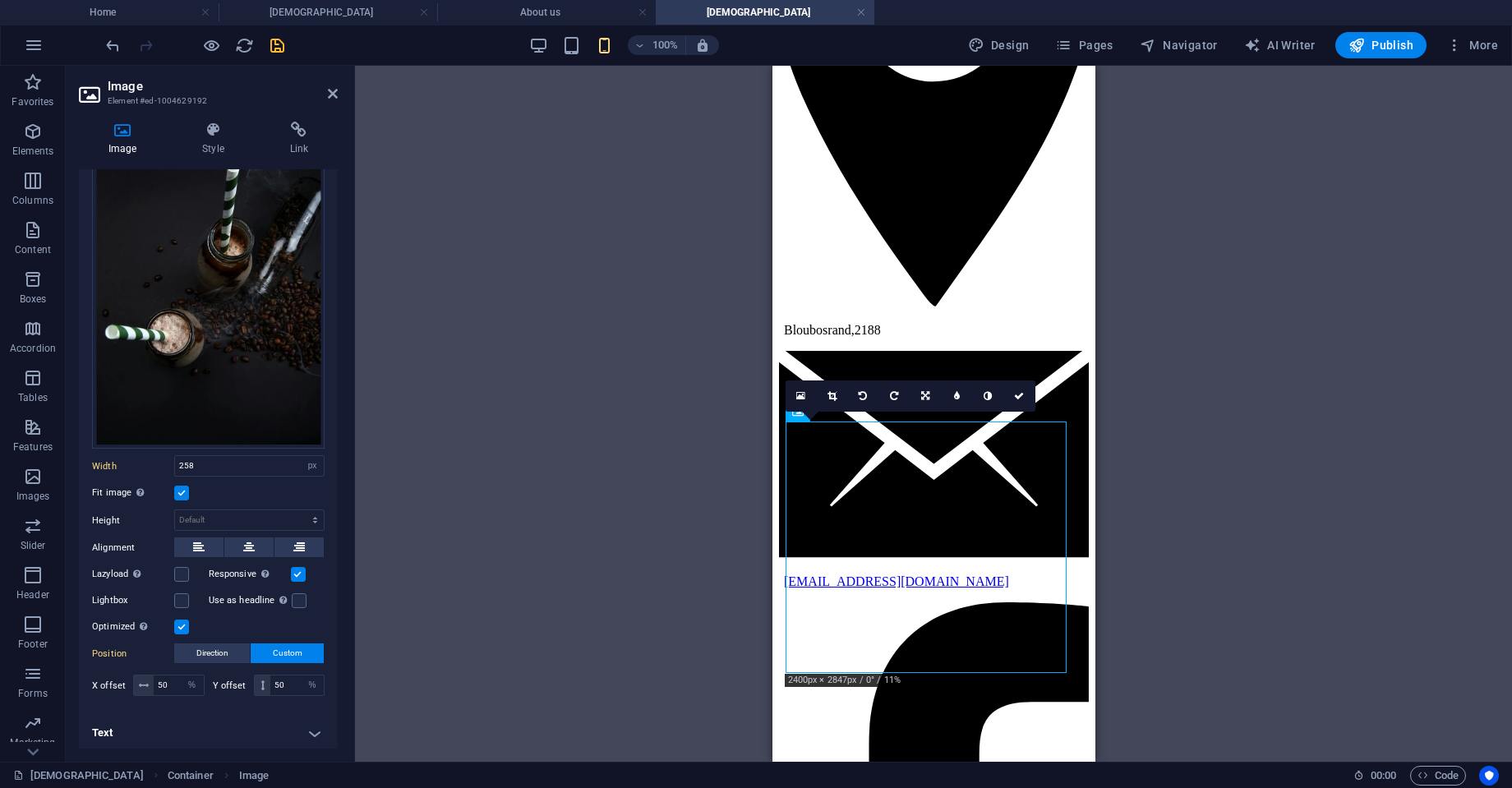
scroll to position [107, 0]
click at [214, 645] on span "Direction" at bounding box center [213, 654] width 32 height 20
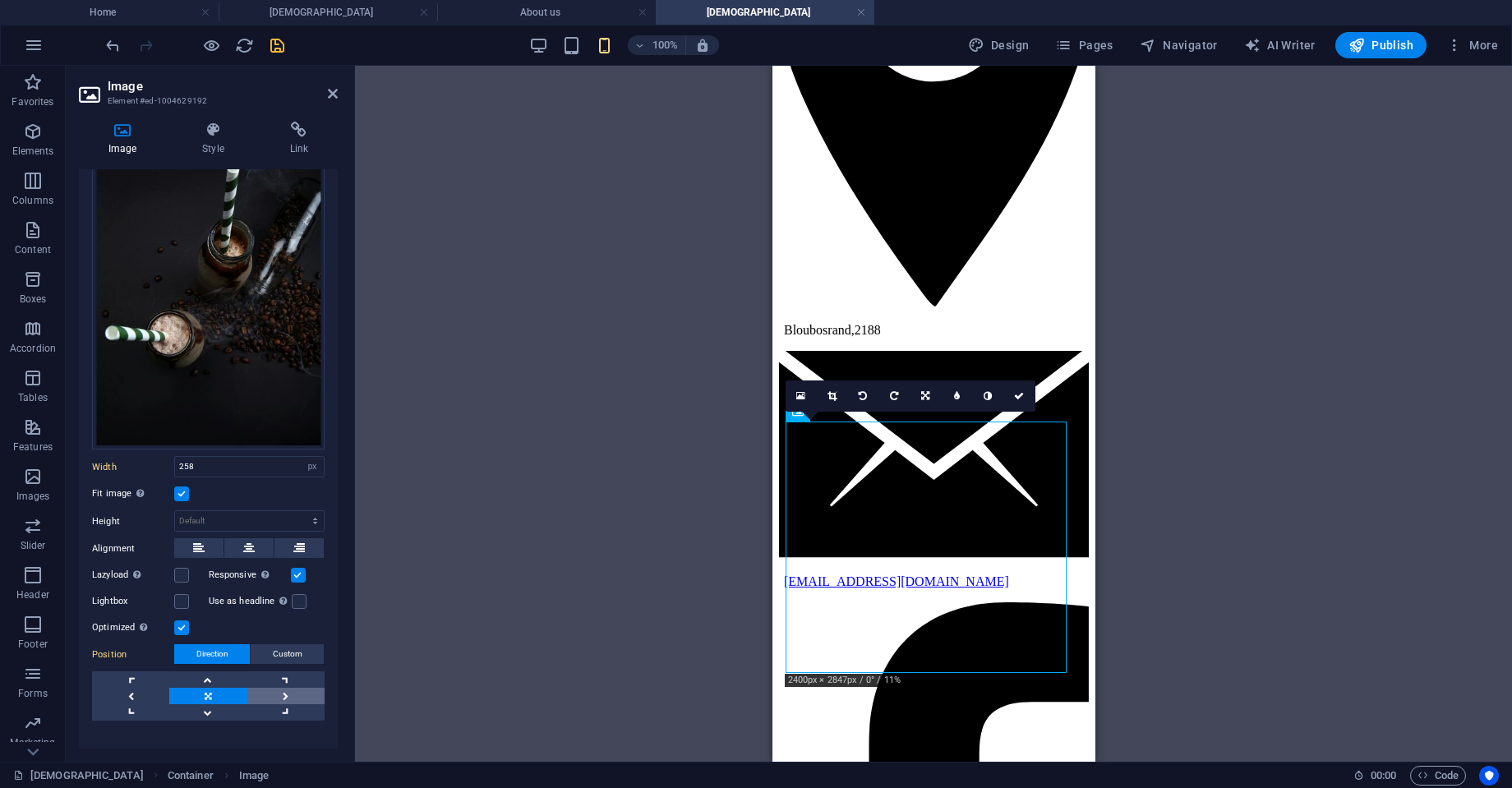
click at [290, 689] on link at bounding box center [285, 695] width 77 height 16
click at [290, 688] on link at bounding box center [285, 695] width 77 height 16
click at [659, 662] on div "Reference Banner H1 Container H3 Container Image Container Image Container Imag…" at bounding box center [933, 414] width 1157 height 696
click at [1024, 388] on link at bounding box center [1020, 396] width 31 height 31
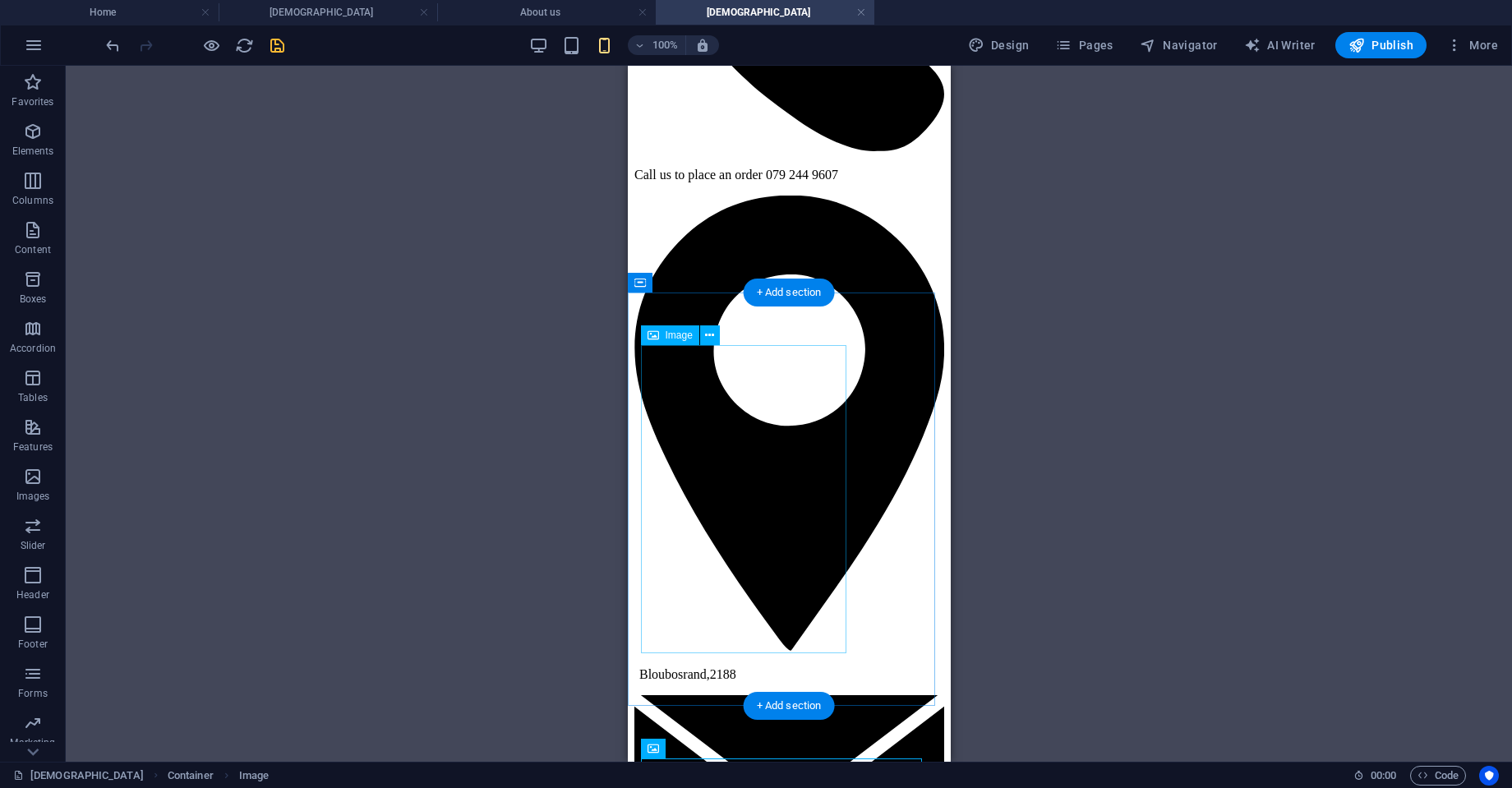
scroll to position [254, 0]
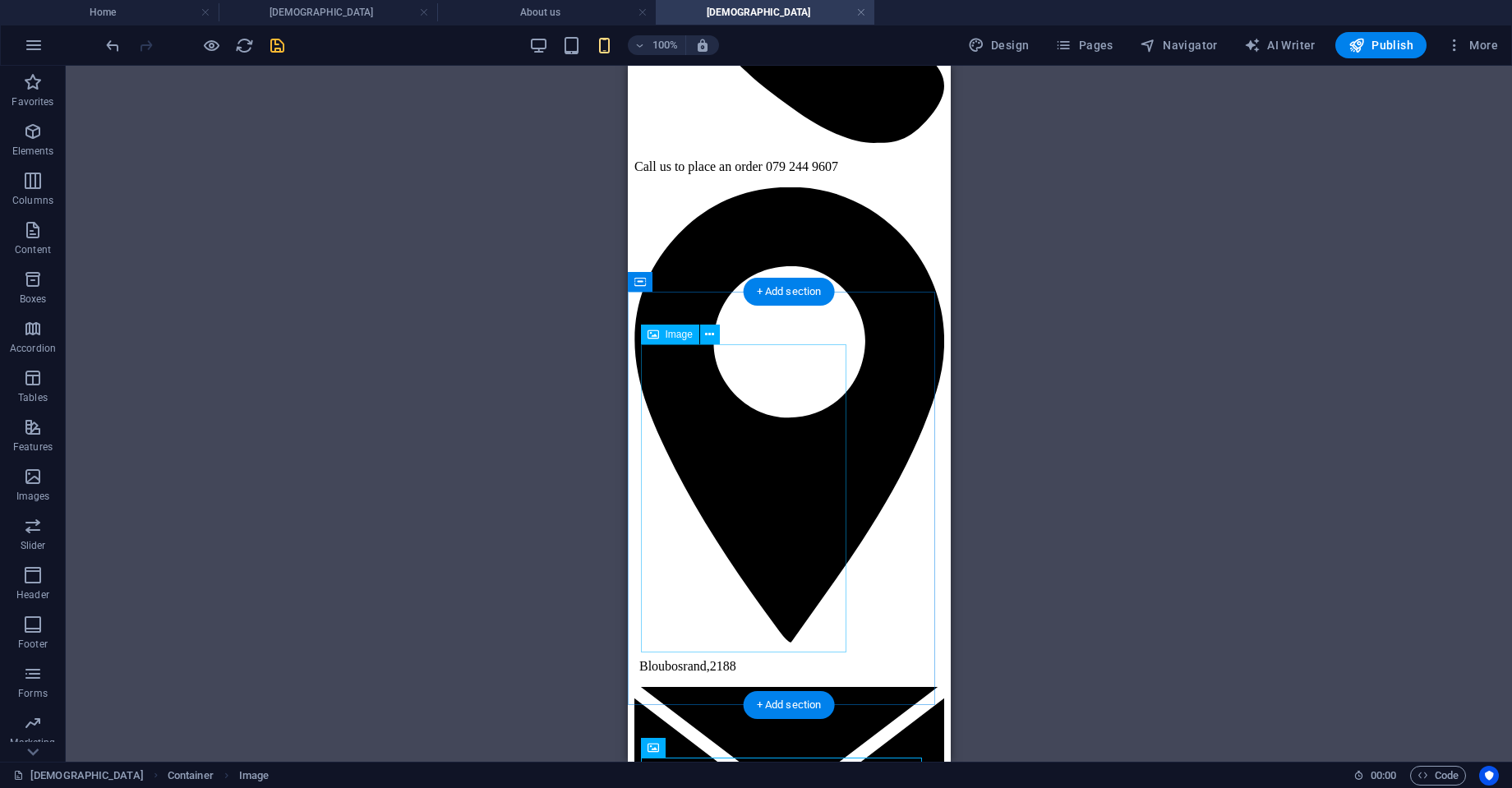
click at [711, 333] on icon at bounding box center [709, 335] width 9 height 17
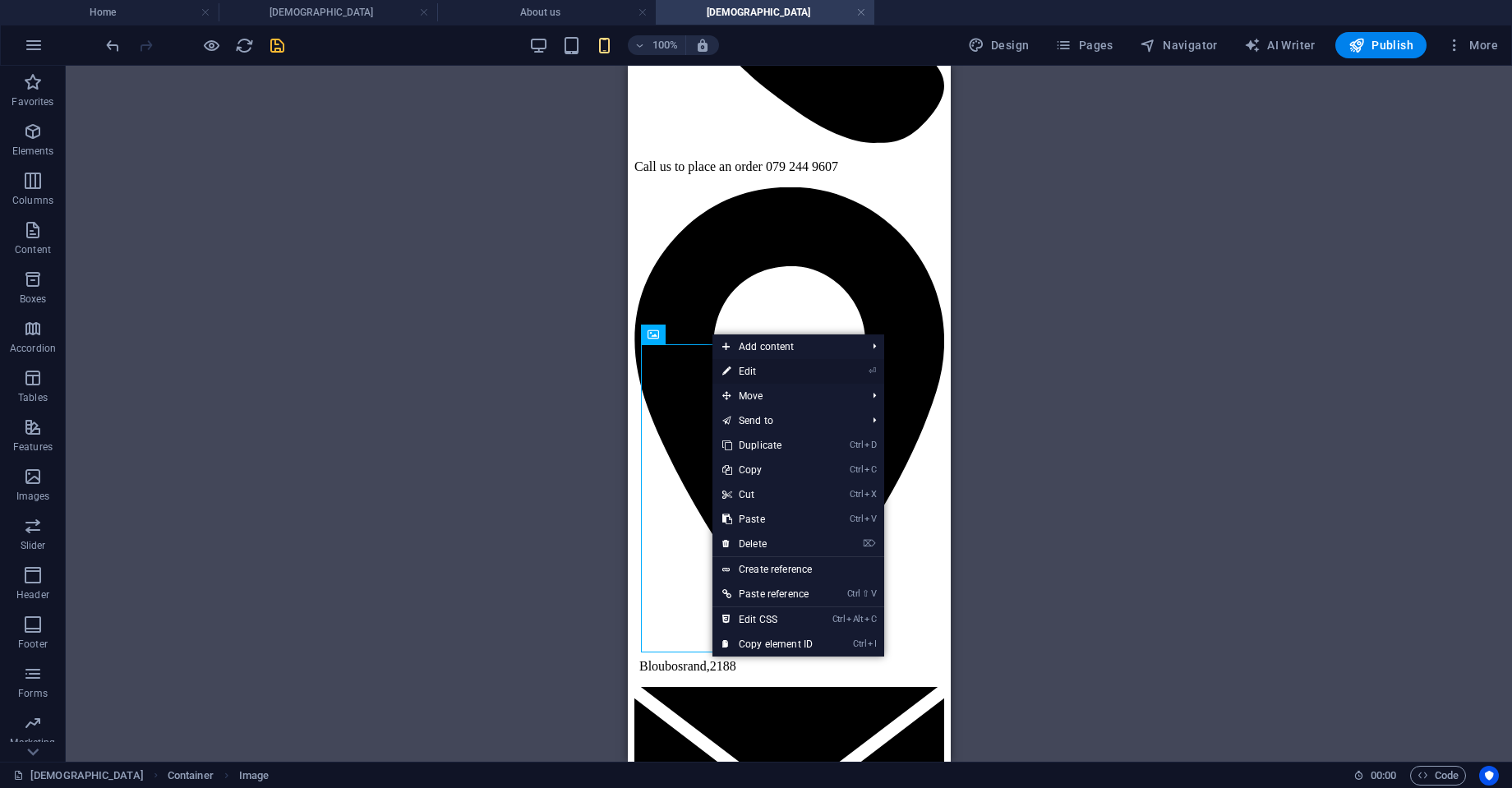
click at [756, 368] on link "⏎ Edit" at bounding box center [767, 372] width 110 height 25
select select "px"
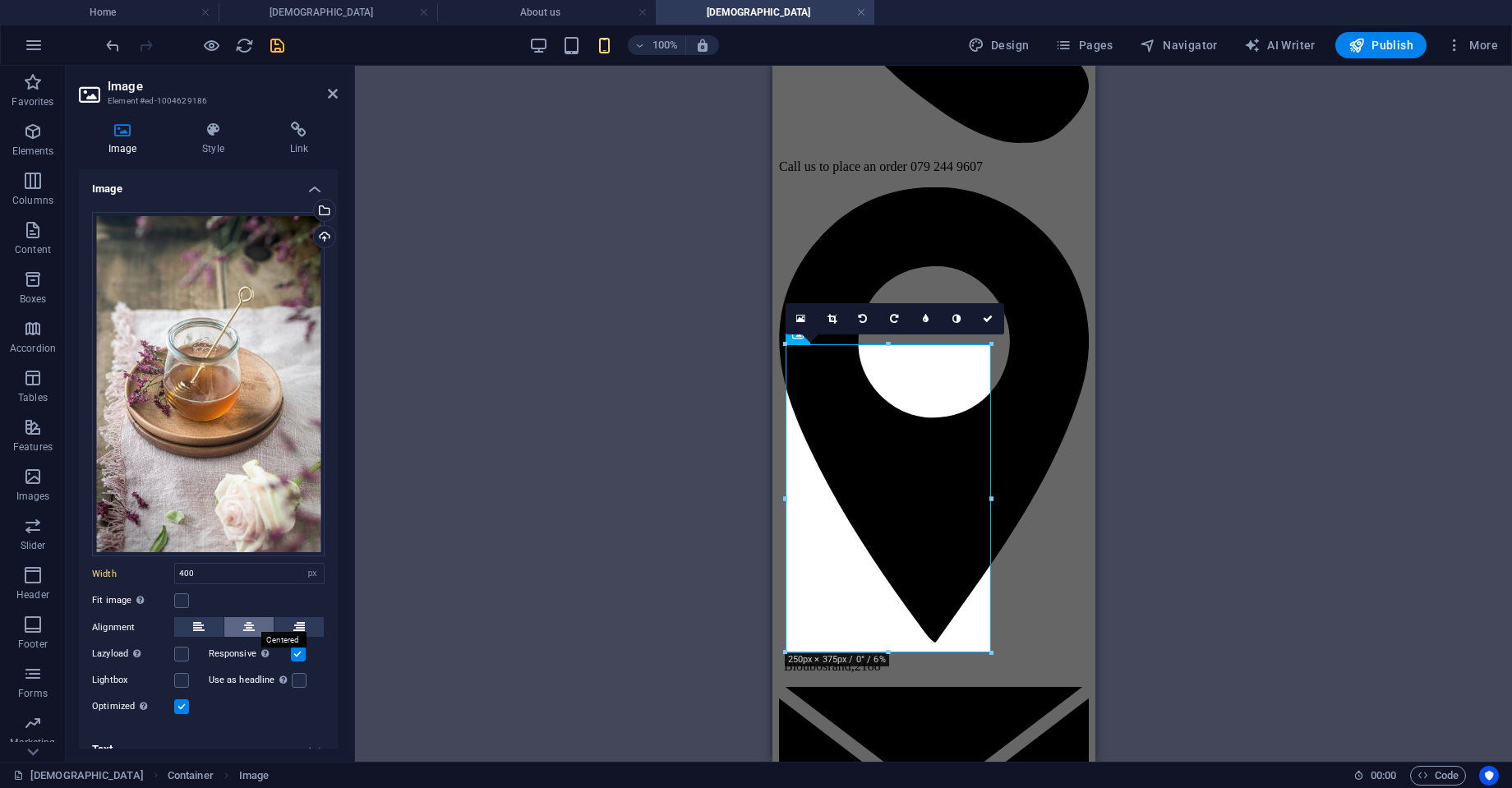
click at [247, 625] on icon at bounding box center [249, 627] width 11 height 20
click at [988, 322] on icon at bounding box center [988, 319] width 10 height 10
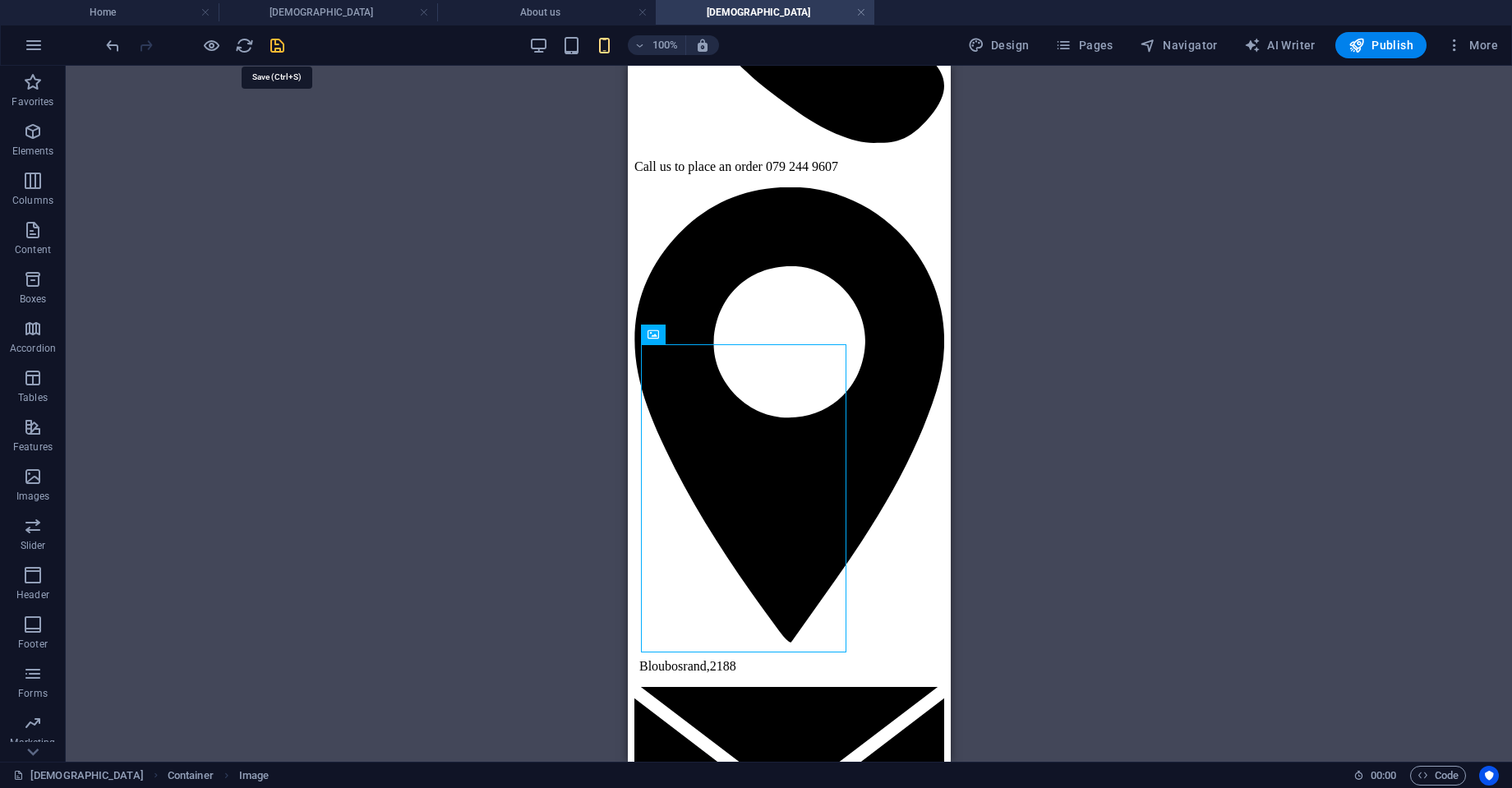
click at [275, 44] on icon "save" at bounding box center [278, 46] width 19 height 19
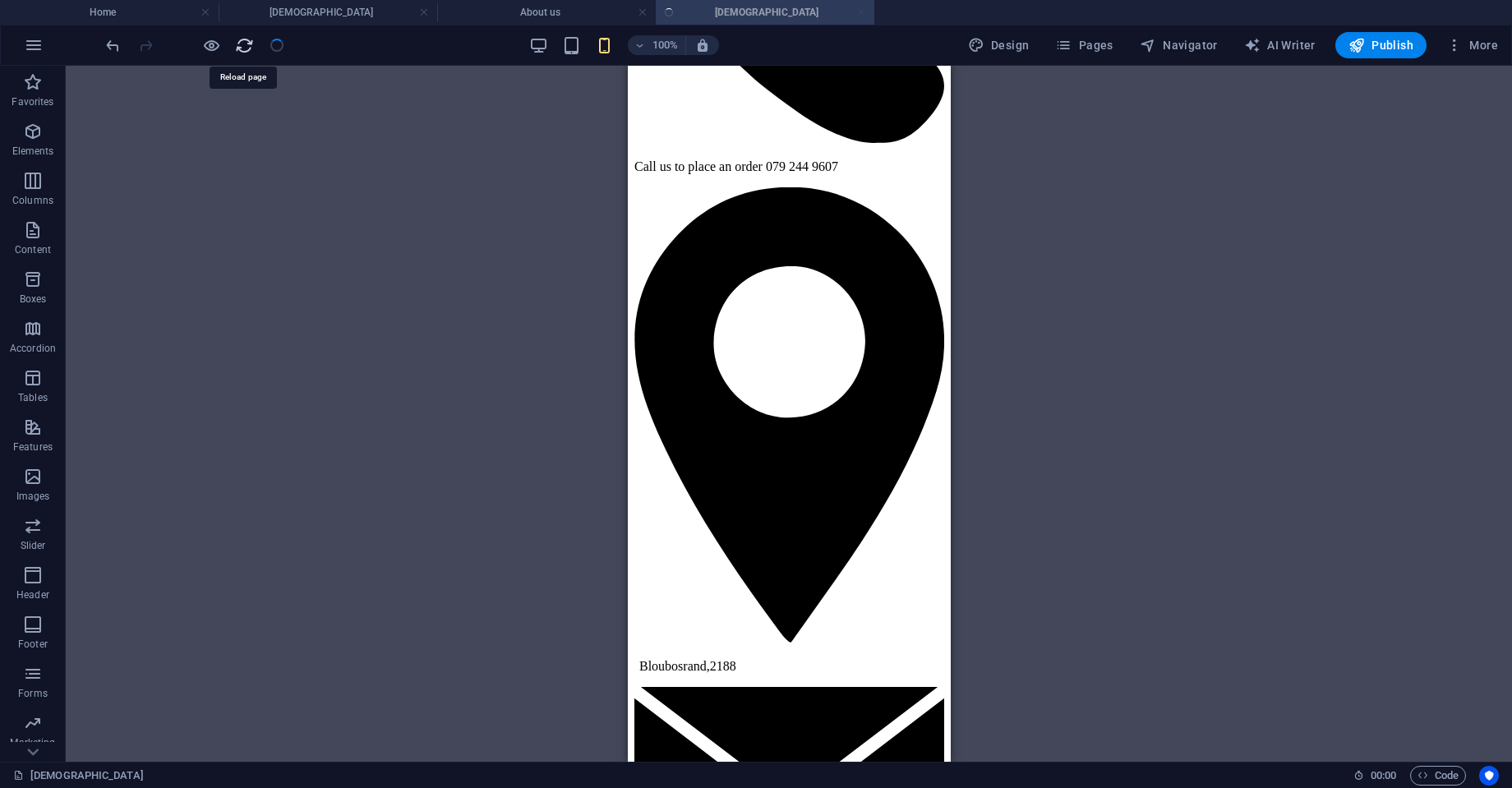
click at [240, 47] on icon "reload" at bounding box center [244, 46] width 19 height 19
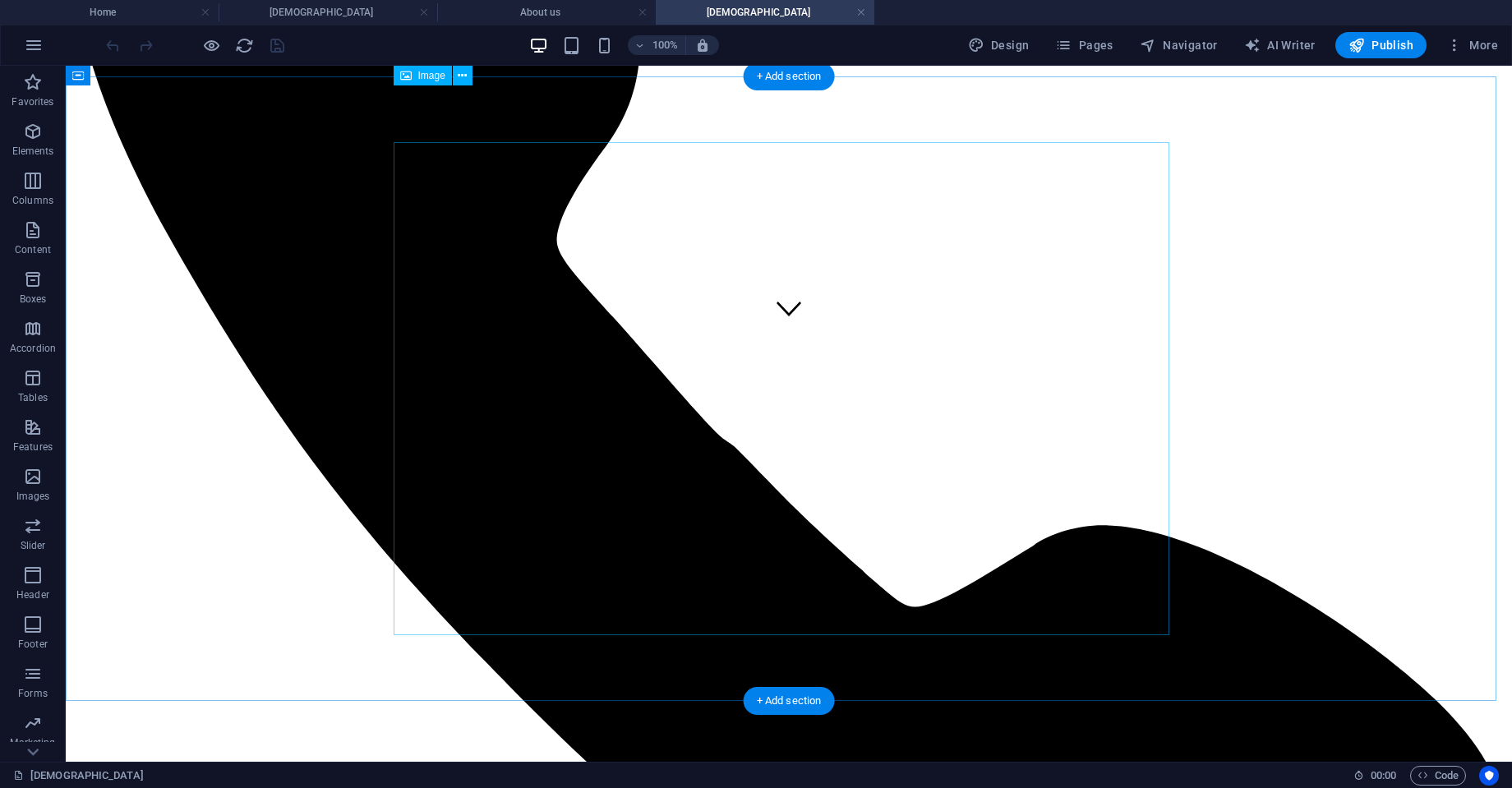
scroll to position [421, 0]
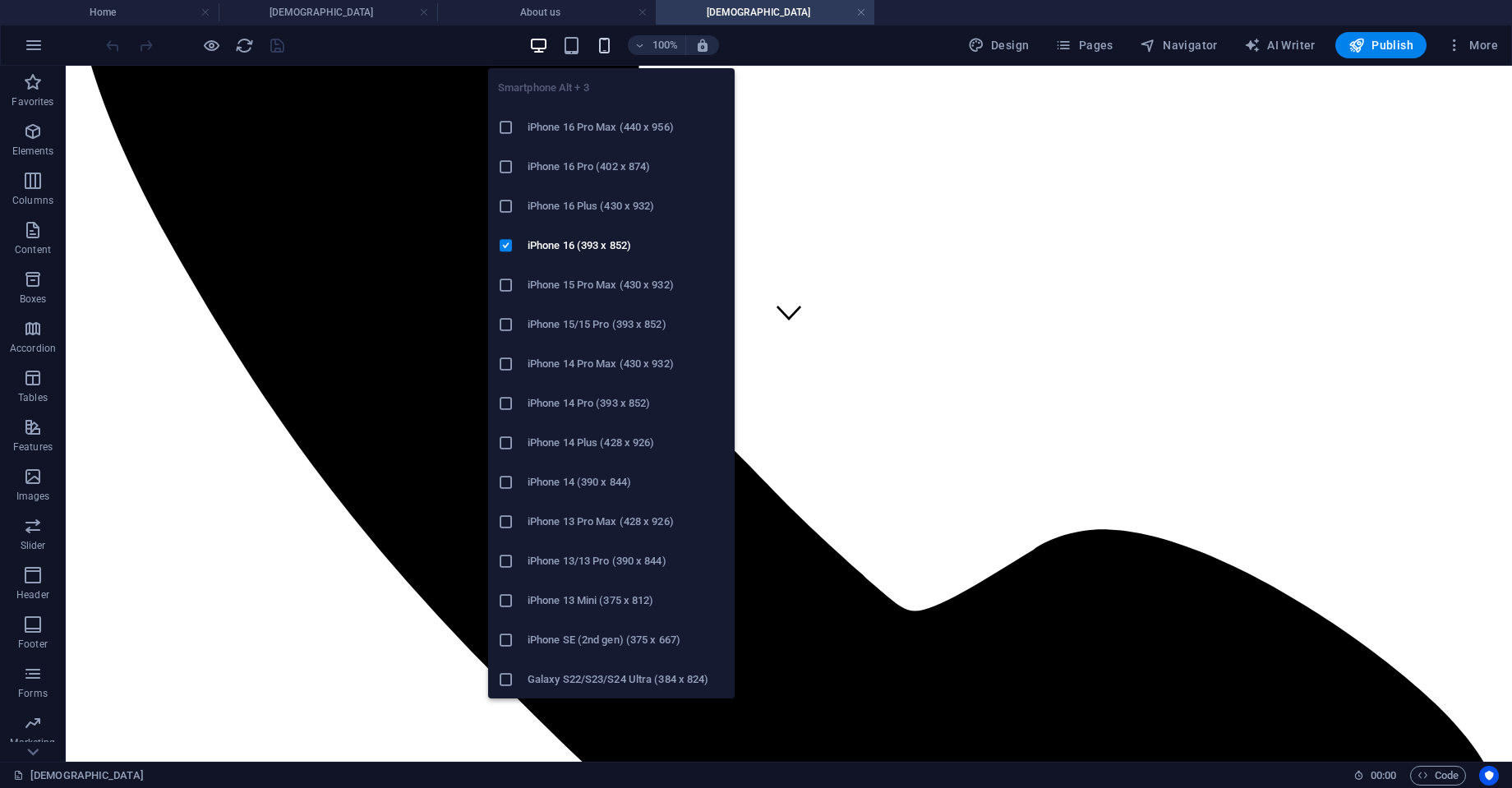
click at [605, 39] on icon "button" at bounding box center [605, 46] width 19 height 19
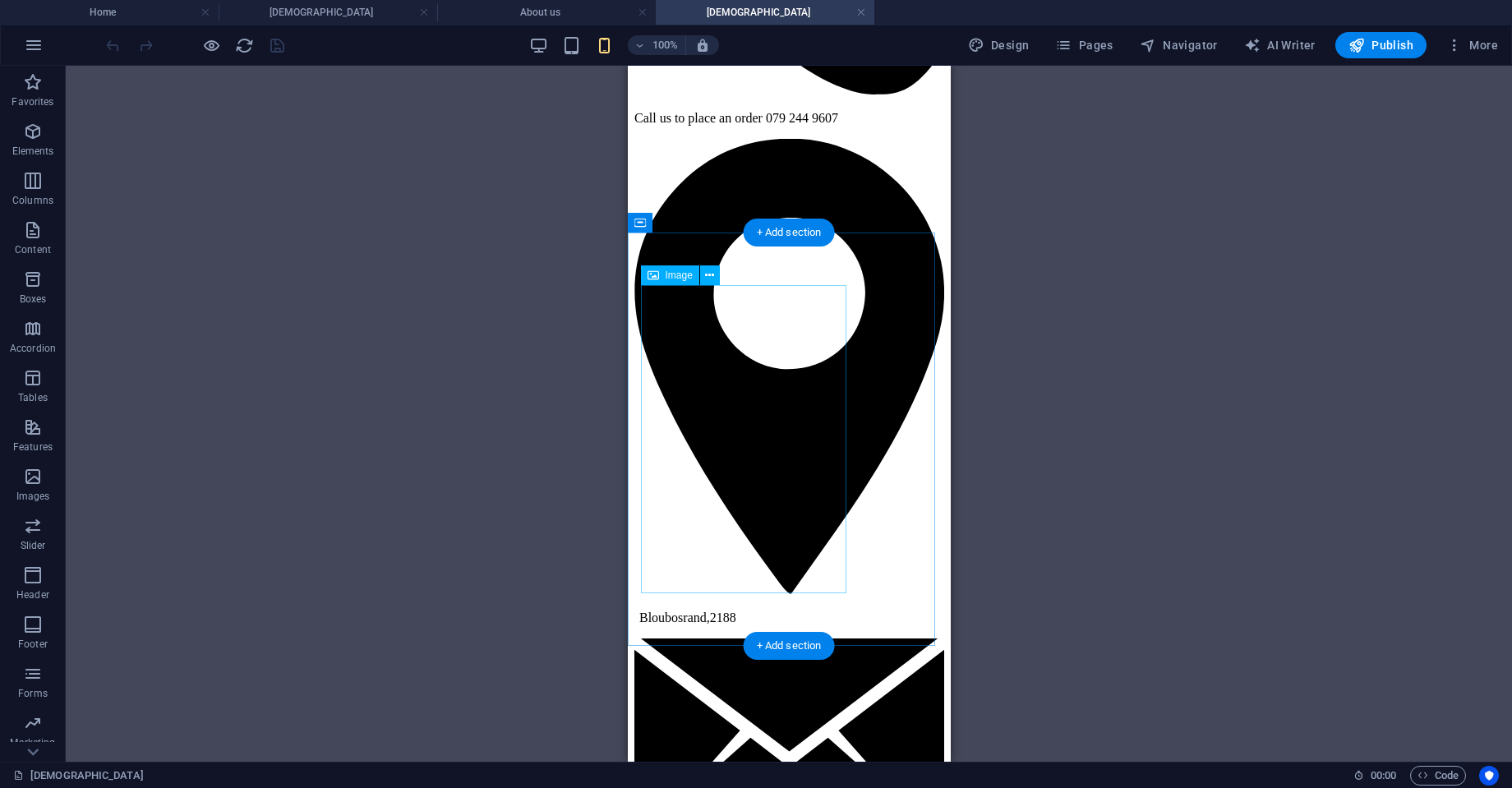
scroll to position [301, 0]
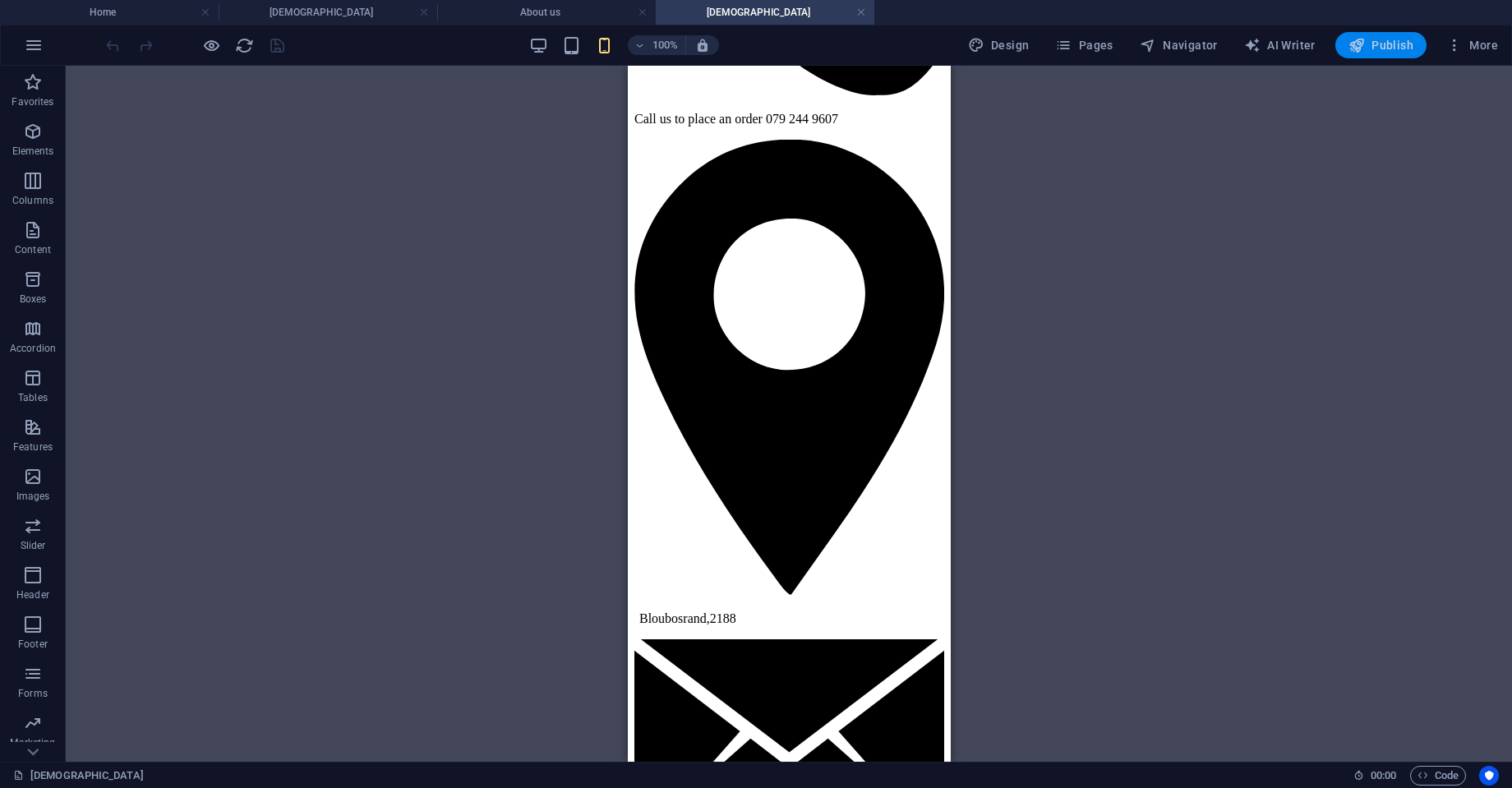
click at [1398, 48] on span "Publish" at bounding box center [1381, 45] width 65 height 16
